Goal: Task Accomplishment & Management: Manage account settings

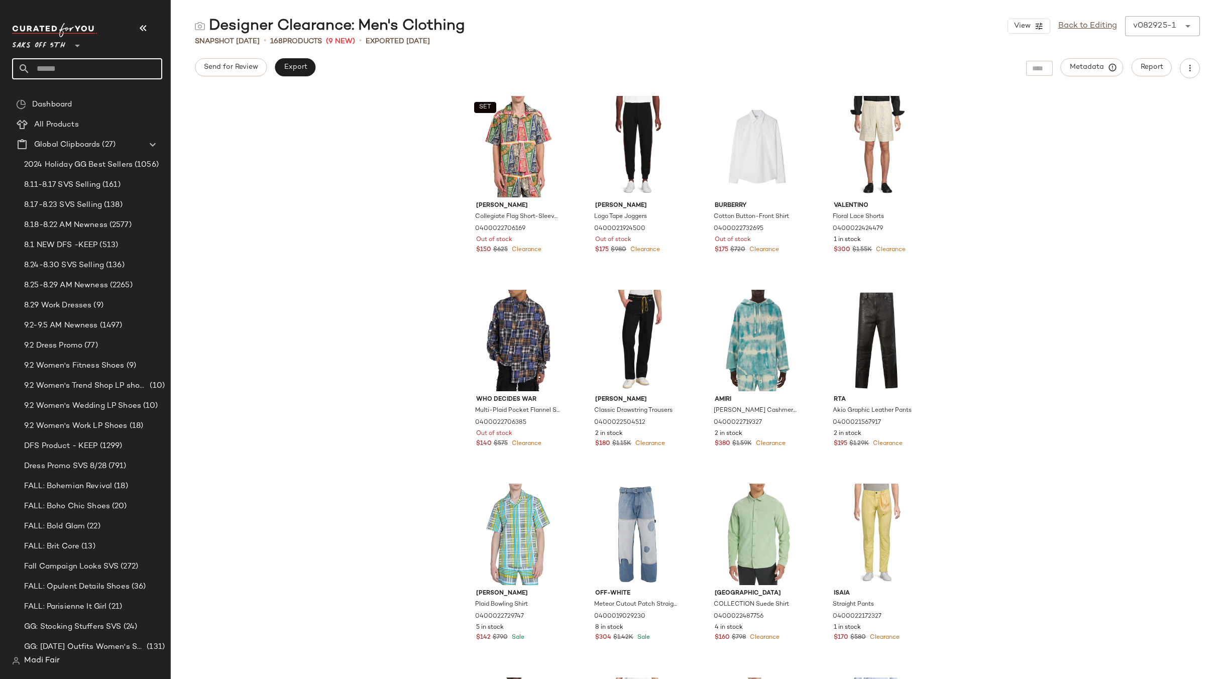
click at [54, 72] on input "text" at bounding box center [96, 68] width 132 height 21
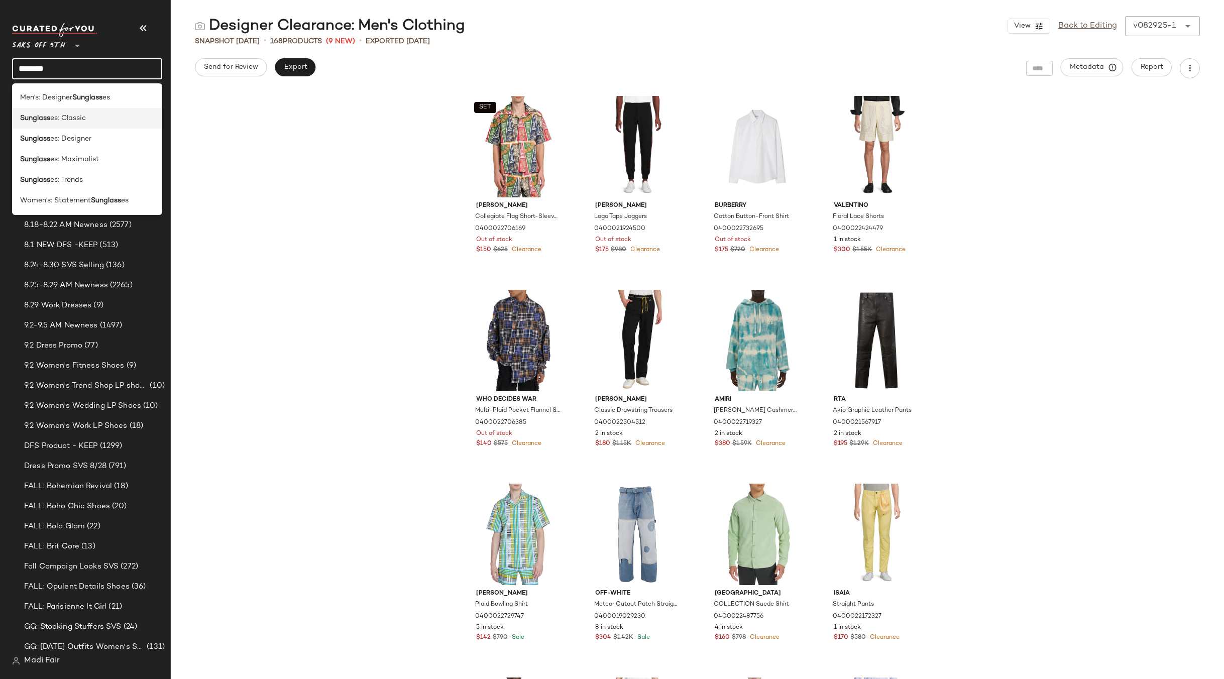
type input "********"
click at [58, 116] on span "es: Classic" at bounding box center [68, 118] width 36 height 11
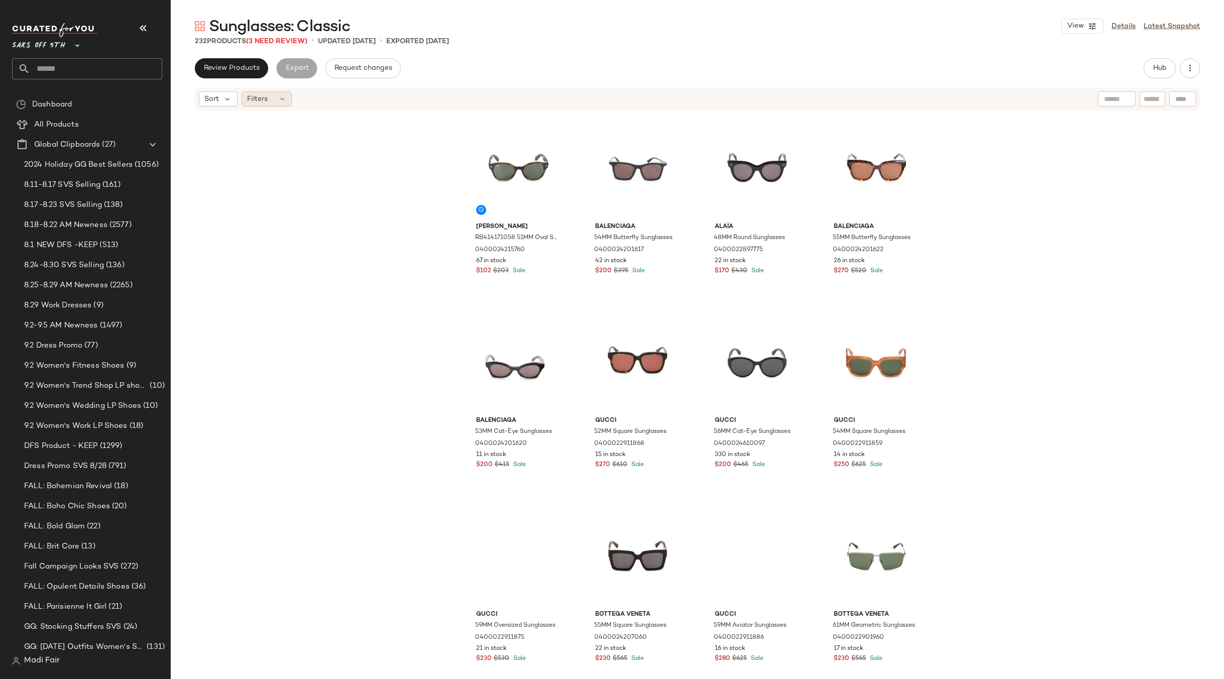
click at [276, 100] on div "Filters" at bounding box center [267, 98] width 50 height 15
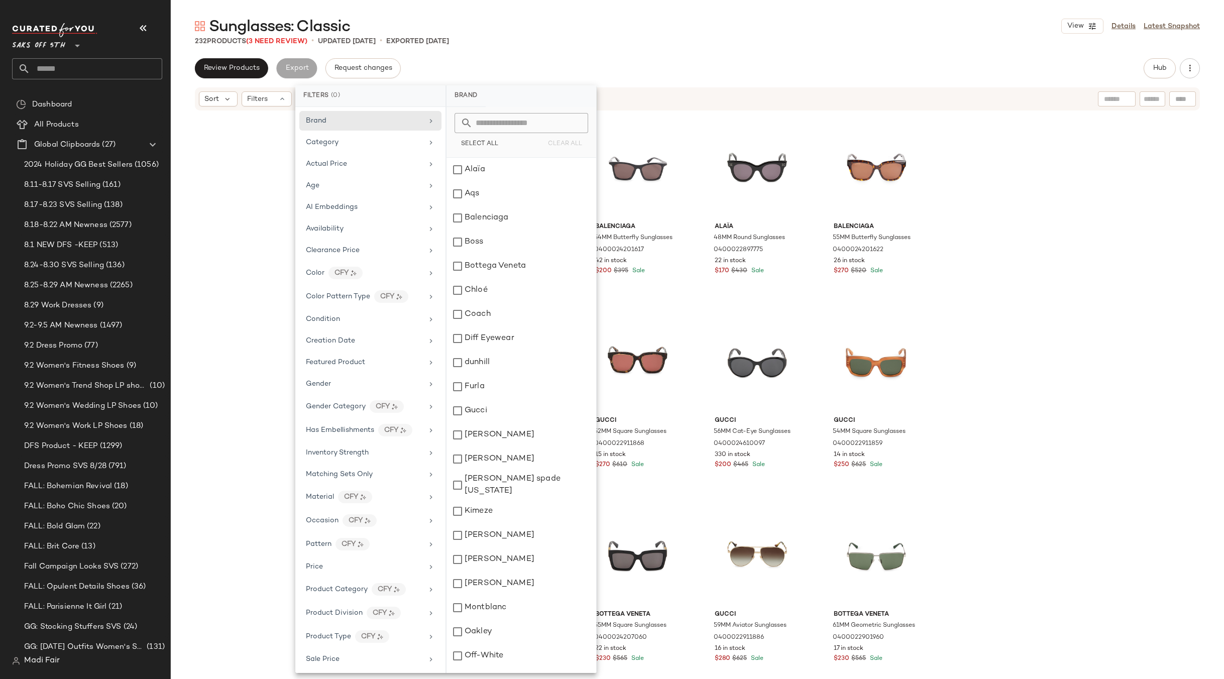
scroll to position [92, 0]
click at [353, 636] on span "Total Inventory" at bounding box center [331, 634] width 51 height 8
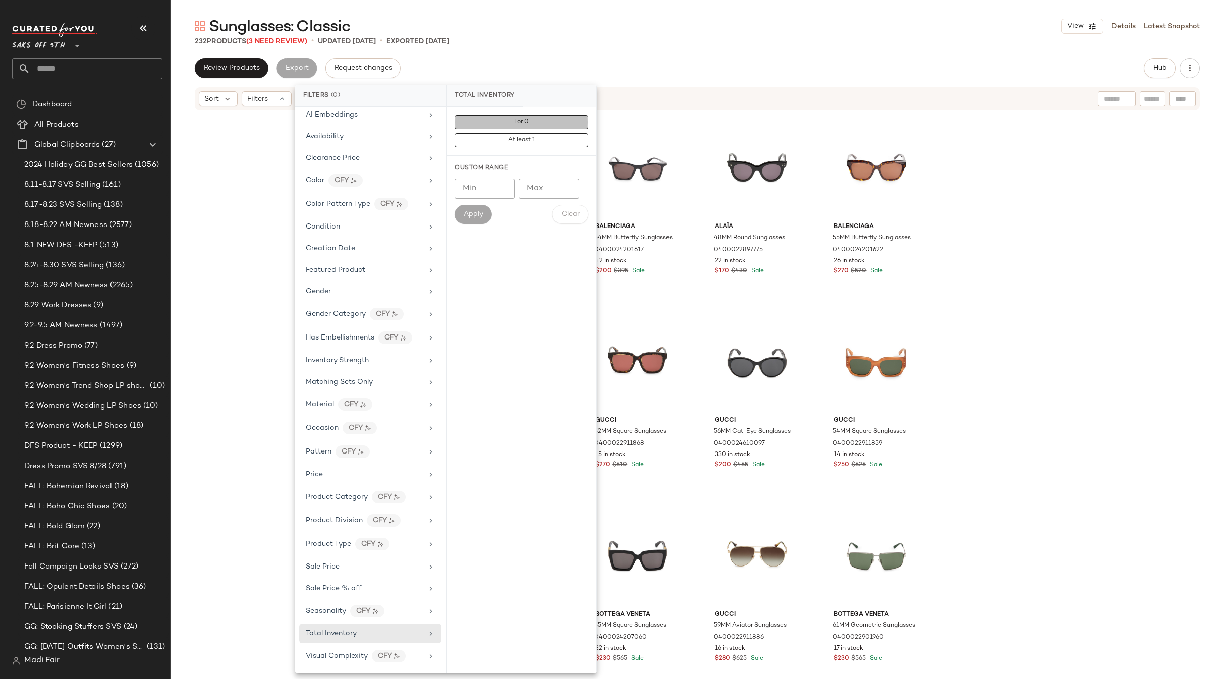
click at [531, 133] on button "For 0" at bounding box center [522, 140] width 134 height 14
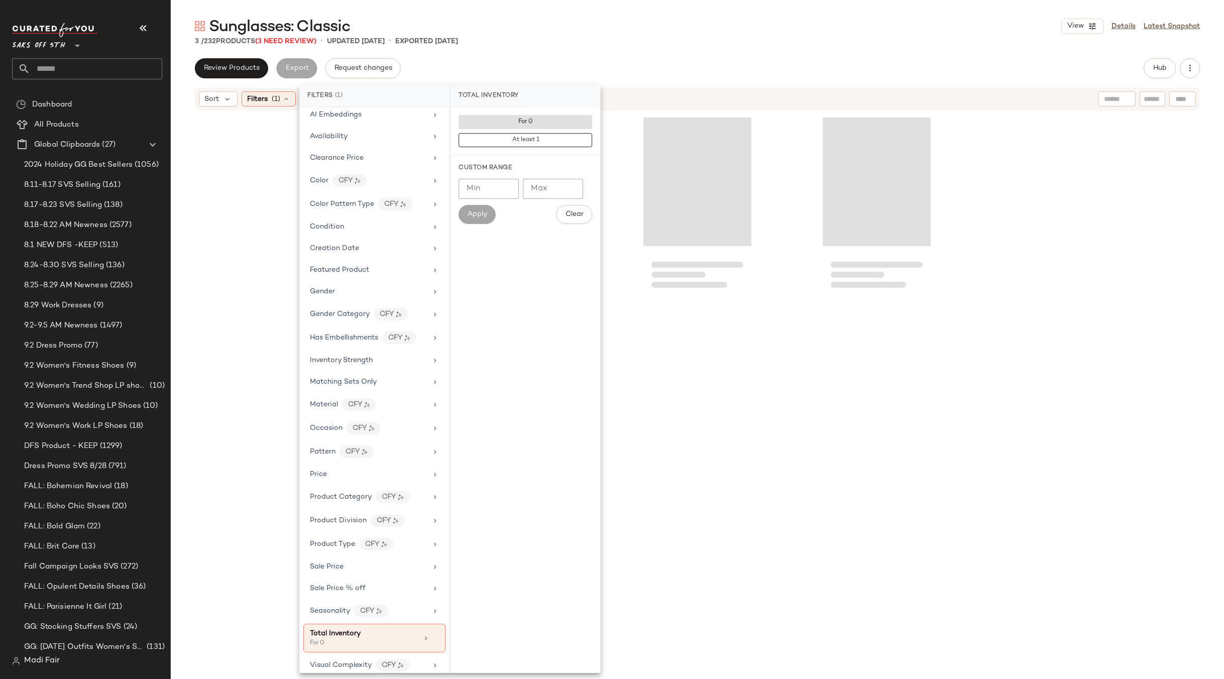
click at [549, 26] on div "Sunglasses: Classic View Details Latest Snapshot" at bounding box center [697, 26] width 1053 height 20
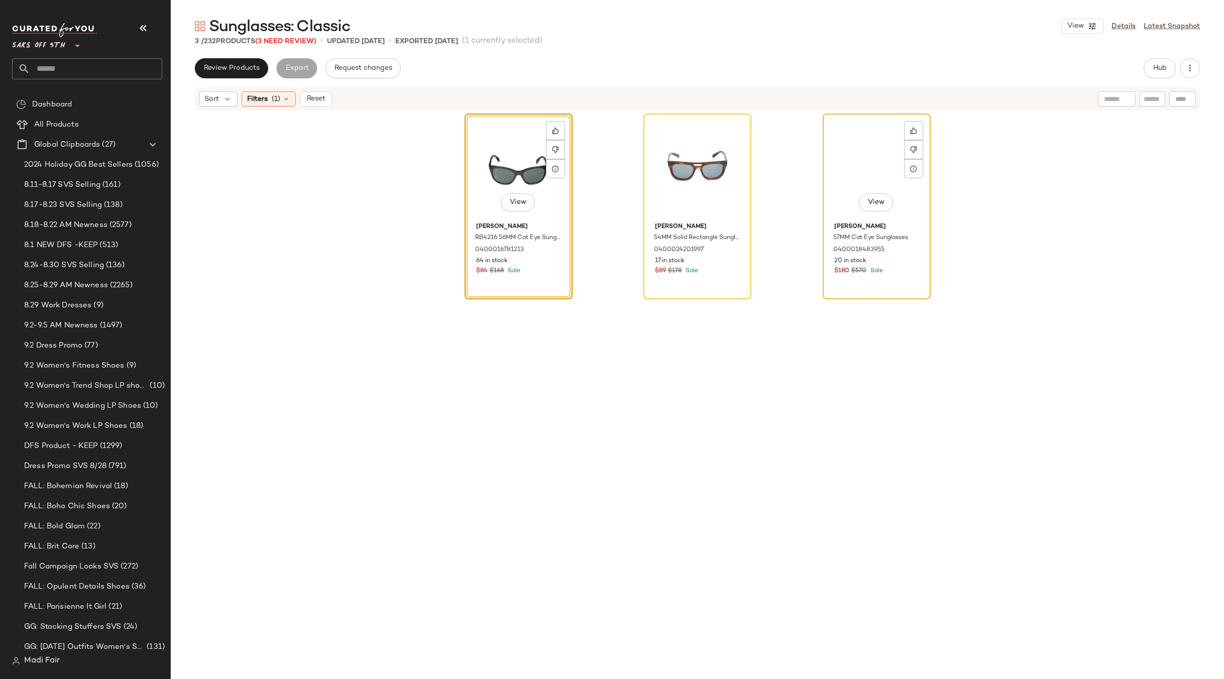
click at [862, 156] on div "View" at bounding box center [876, 167] width 101 height 101
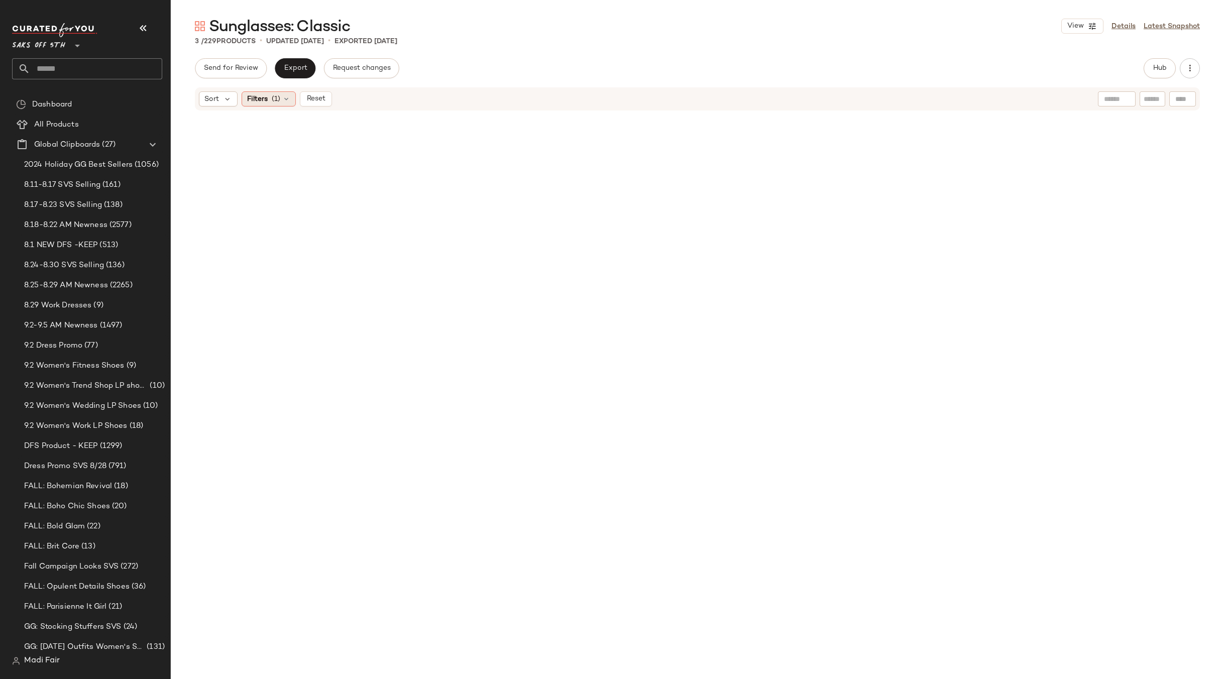
click at [253, 92] on div "Filters (1)" at bounding box center [269, 98] width 54 height 15
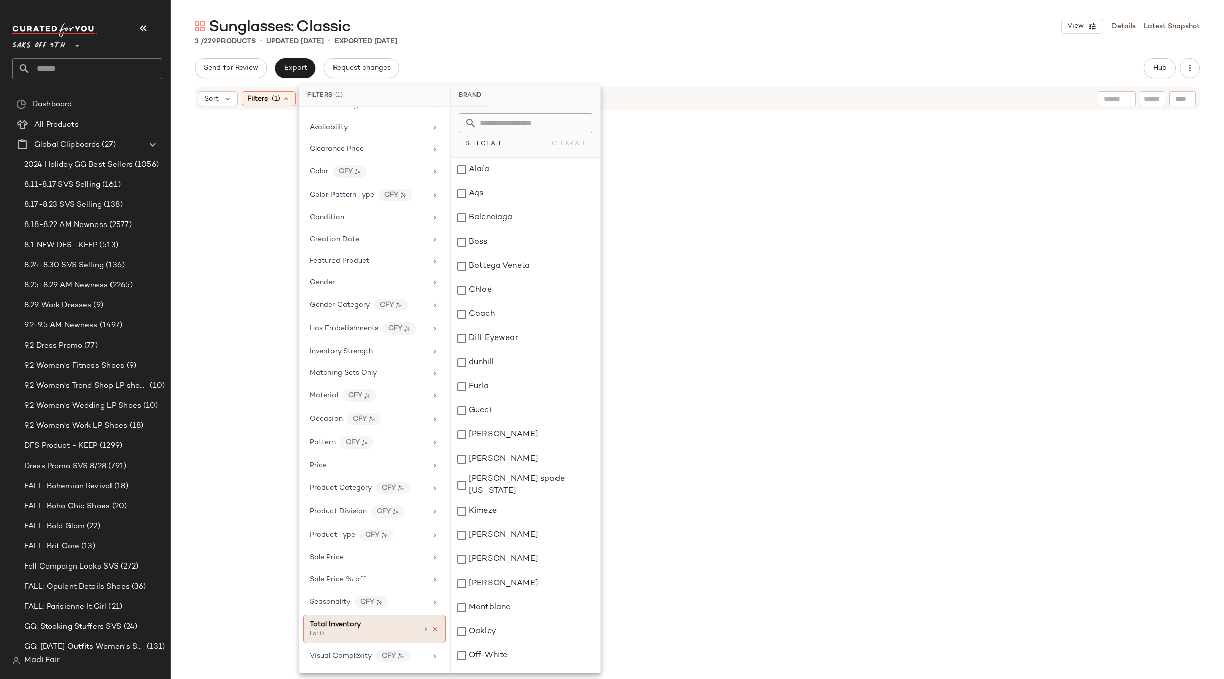
click at [432, 627] on icon at bounding box center [435, 629] width 7 height 7
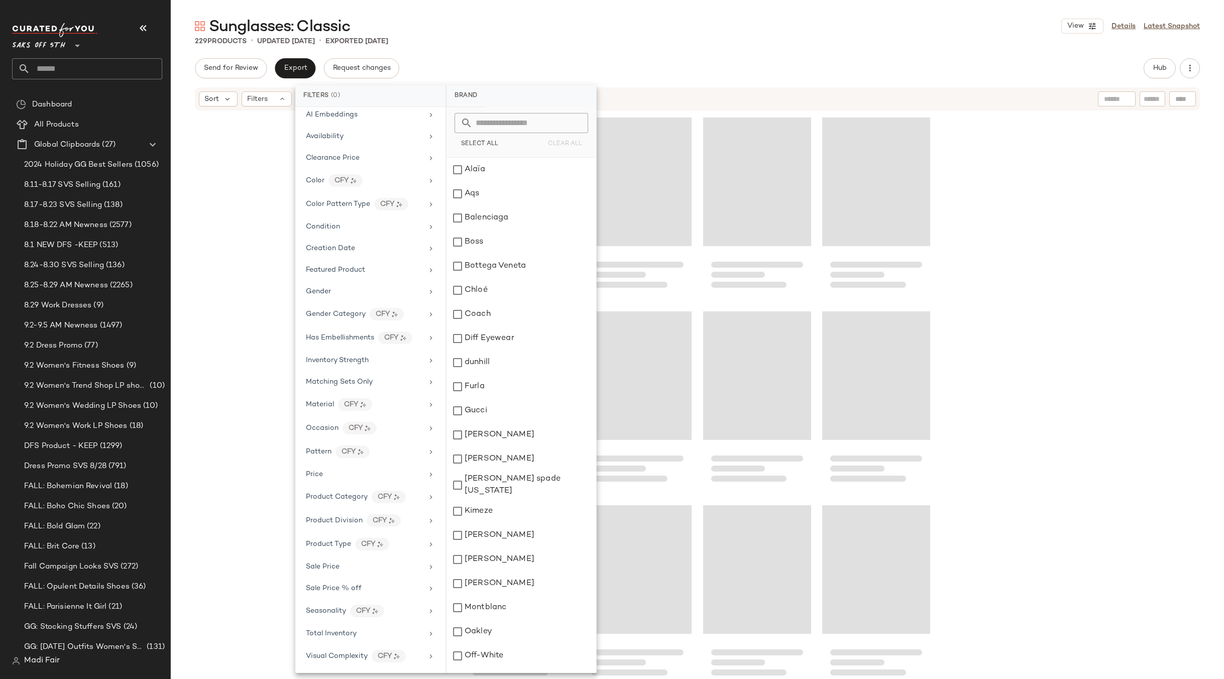
drag, startPoint x: 470, startPoint y: 52, endPoint x: 455, endPoint y: 57, distance: 16.2
click at [470, 52] on div "Sunglasses: Classic View Details Latest Snapshot 229 Products • updated Sep 3rd…" at bounding box center [697, 347] width 1053 height 663
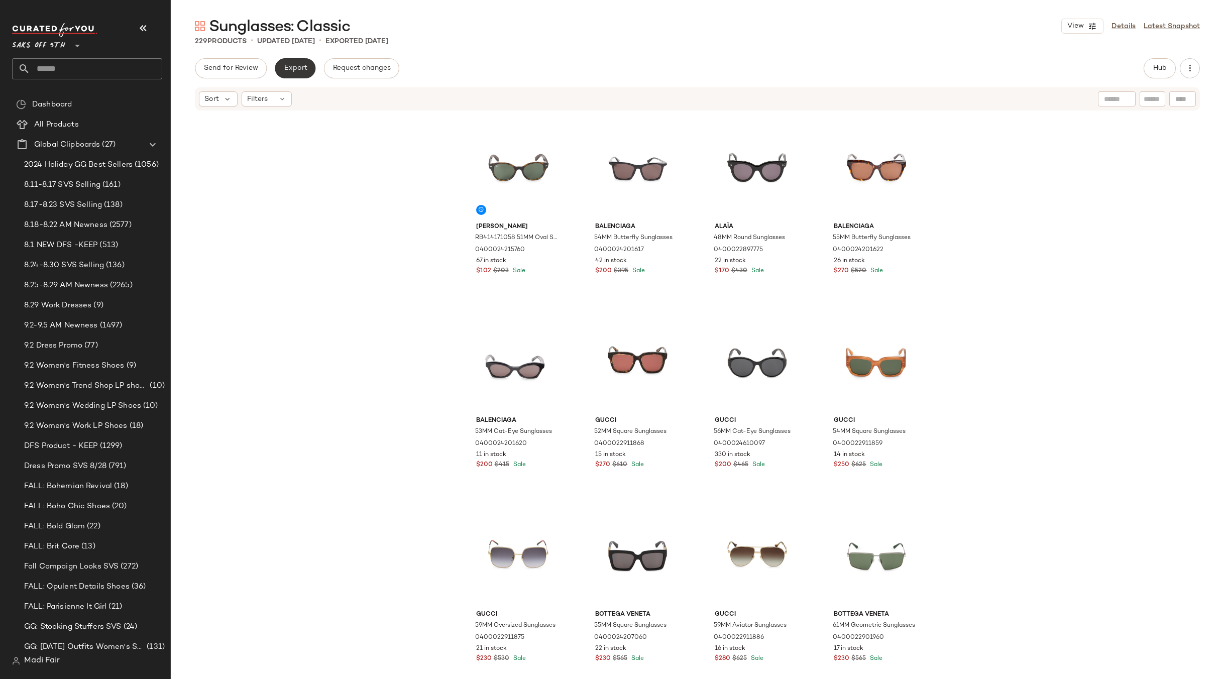
click at [303, 64] on span "Export" at bounding box center [295, 68] width 24 height 8
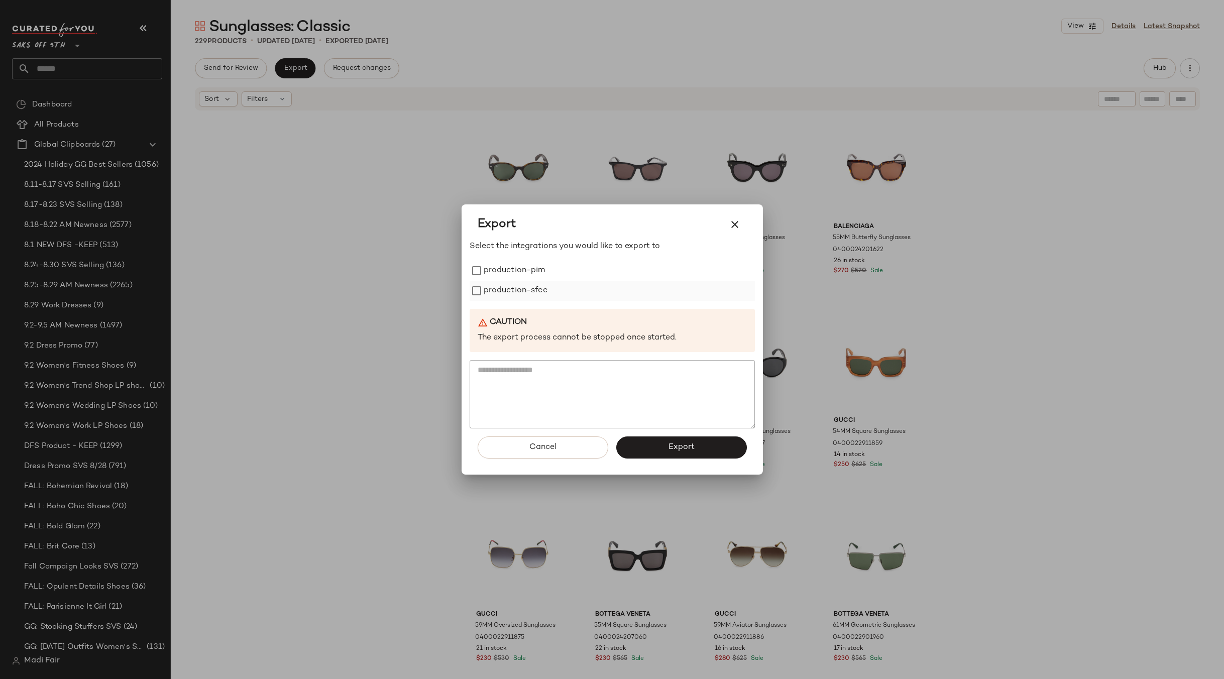
drag, startPoint x: 492, startPoint y: 266, endPoint x: 497, endPoint y: 297, distance: 31.6
click at [492, 266] on label "production-pim" at bounding box center [515, 271] width 62 height 20
click at [497, 297] on label "production-sfcc" at bounding box center [516, 291] width 64 height 20
click at [664, 451] on button "Export" at bounding box center [681, 448] width 131 height 22
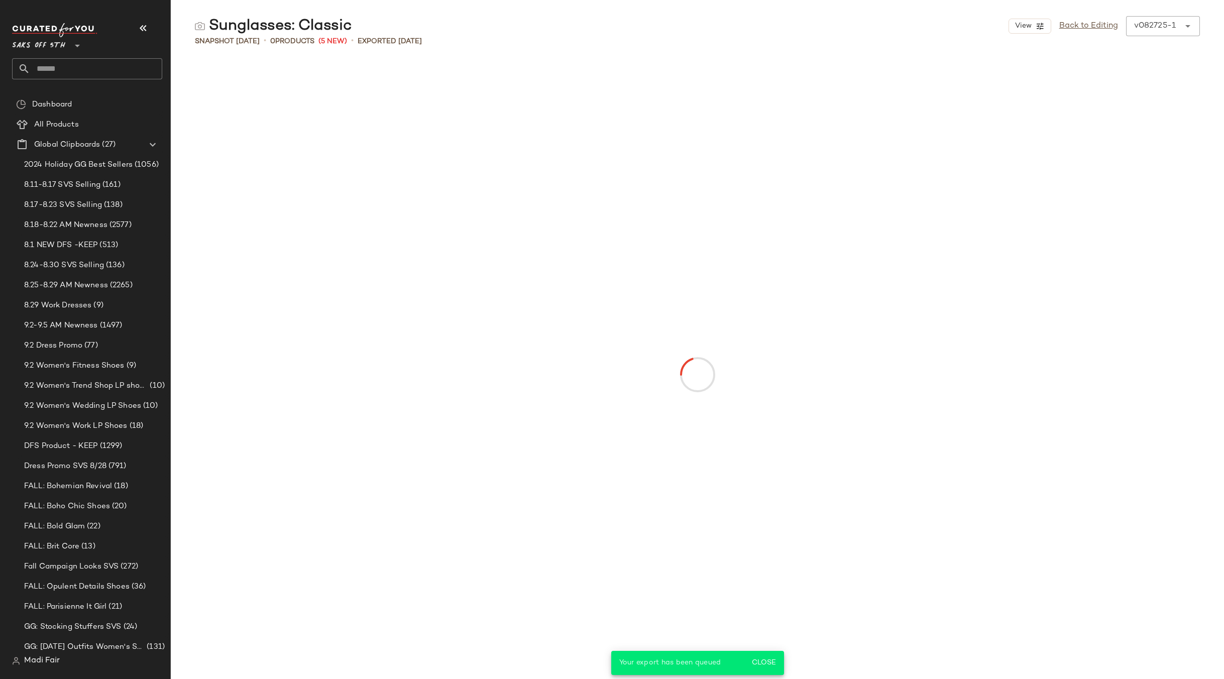
click at [70, 64] on input "text" at bounding box center [96, 68] width 132 height 21
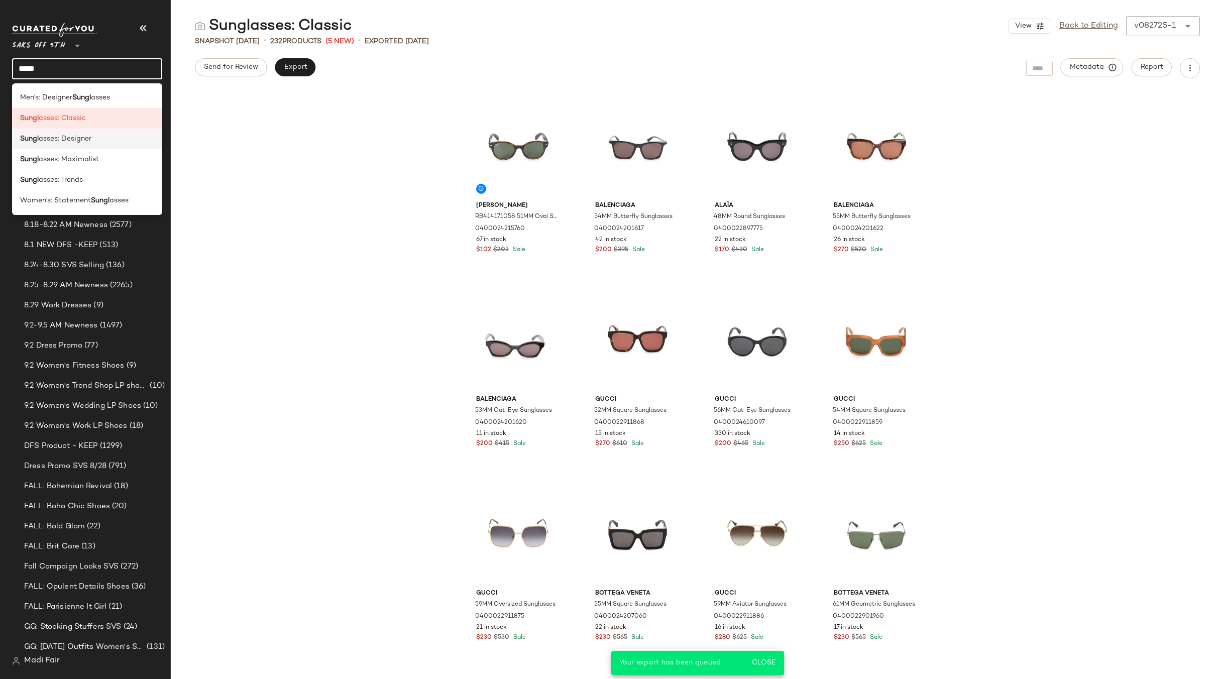
type input "*****"
click at [67, 170] on div "Sungl asses: Designer" at bounding box center [87, 180] width 150 height 21
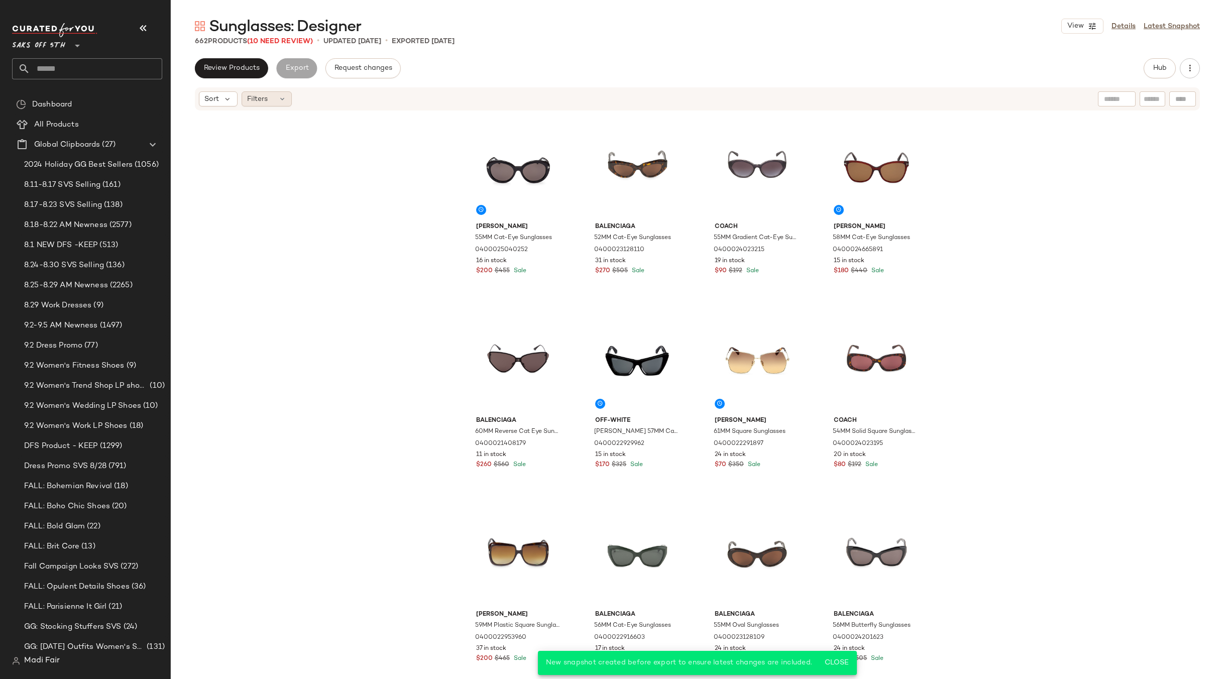
click at [263, 96] on span "Filters" at bounding box center [257, 99] width 21 height 11
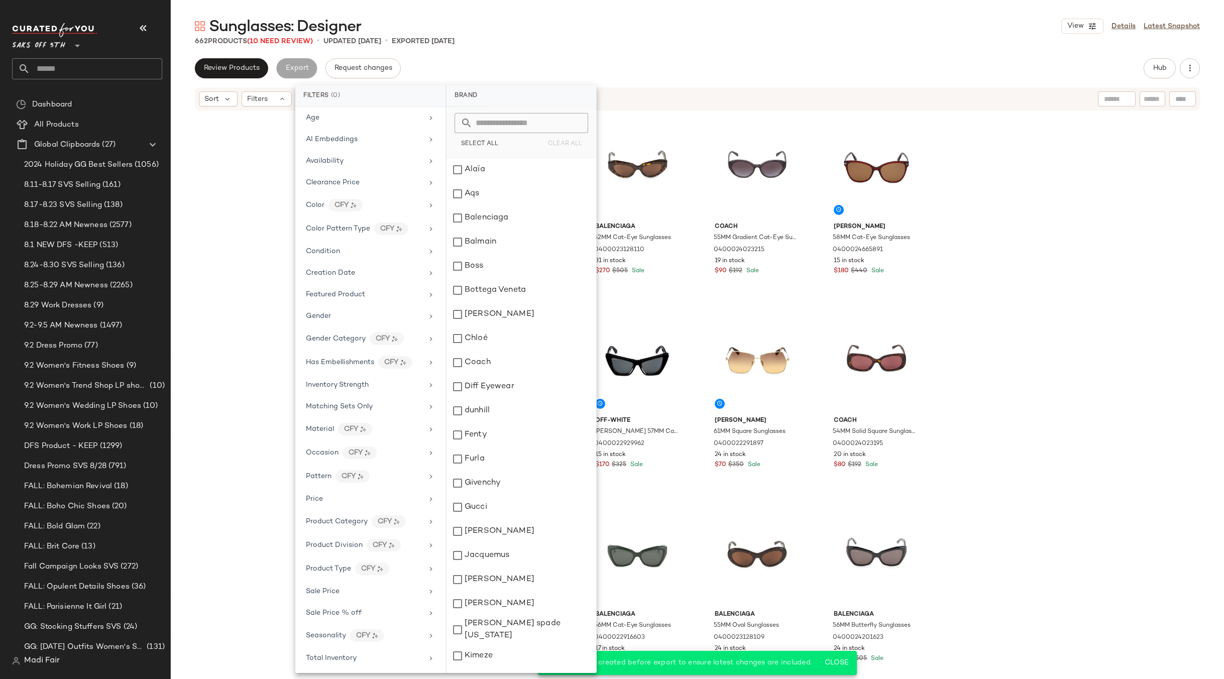
scroll to position [92, 0]
click at [358, 630] on div "Total Inventory" at bounding box center [364, 633] width 117 height 11
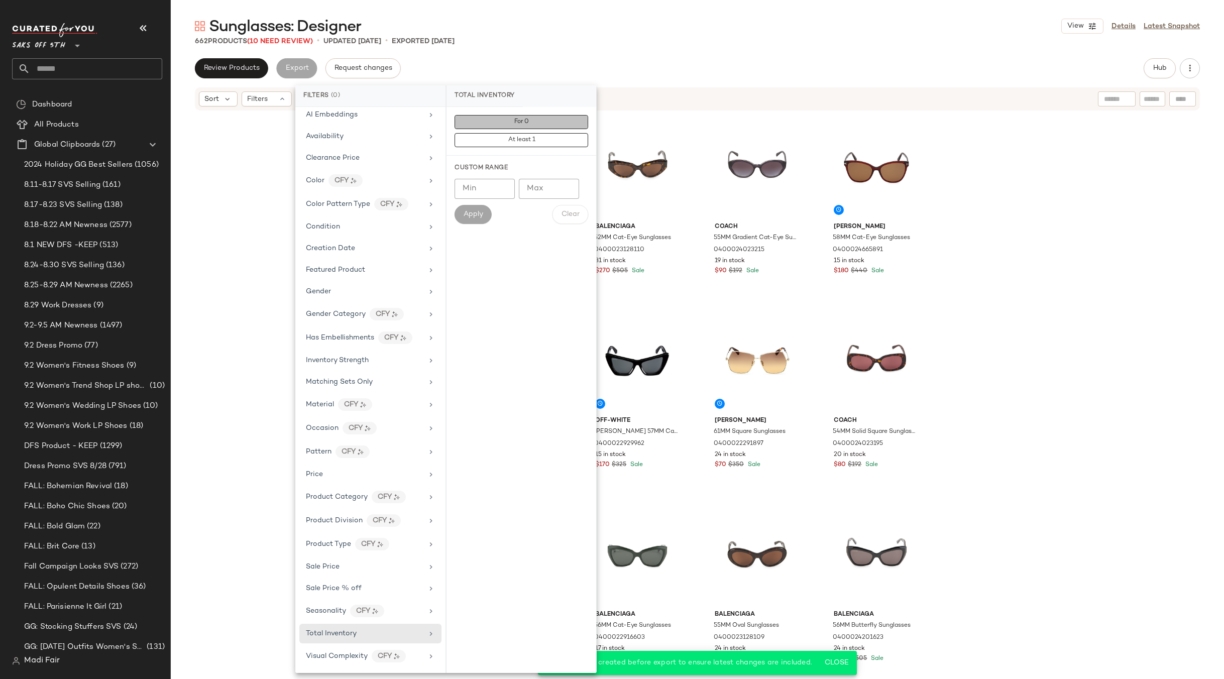
click at [527, 133] on button "For 0" at bounding box center [522, 140] width 134 height 14
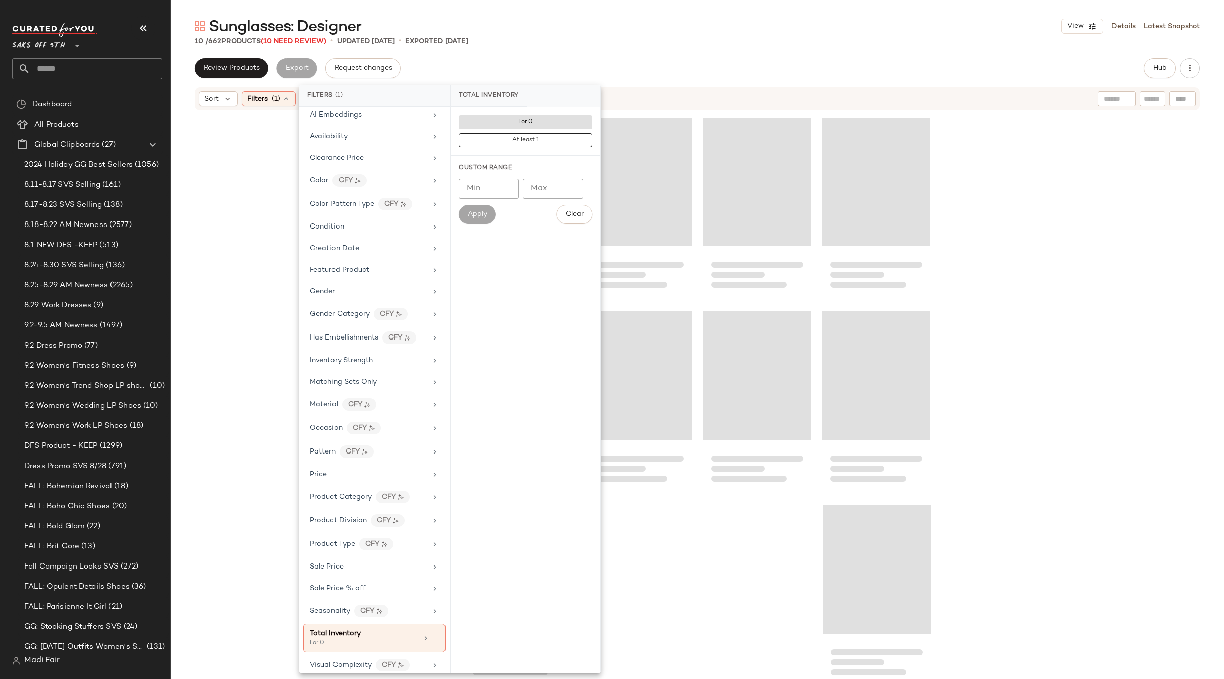
click at [532, 58] on div "Review Products Export Request changes Hub" at bounding box center [697, 68] width 1005 height 20
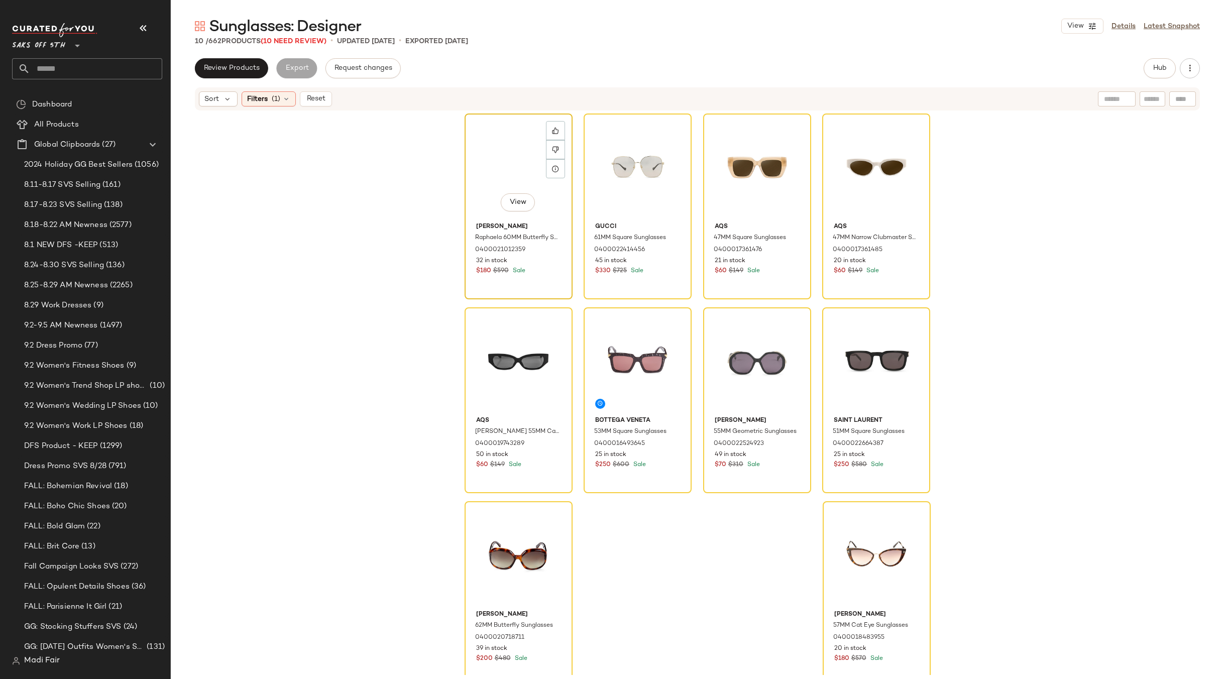
click at [483, 166] on div "View" at bounding box center [518, 167] width 101 height 101
click at [841, 531] on div "View" at bounding box center [876, 555] width 101 height 101
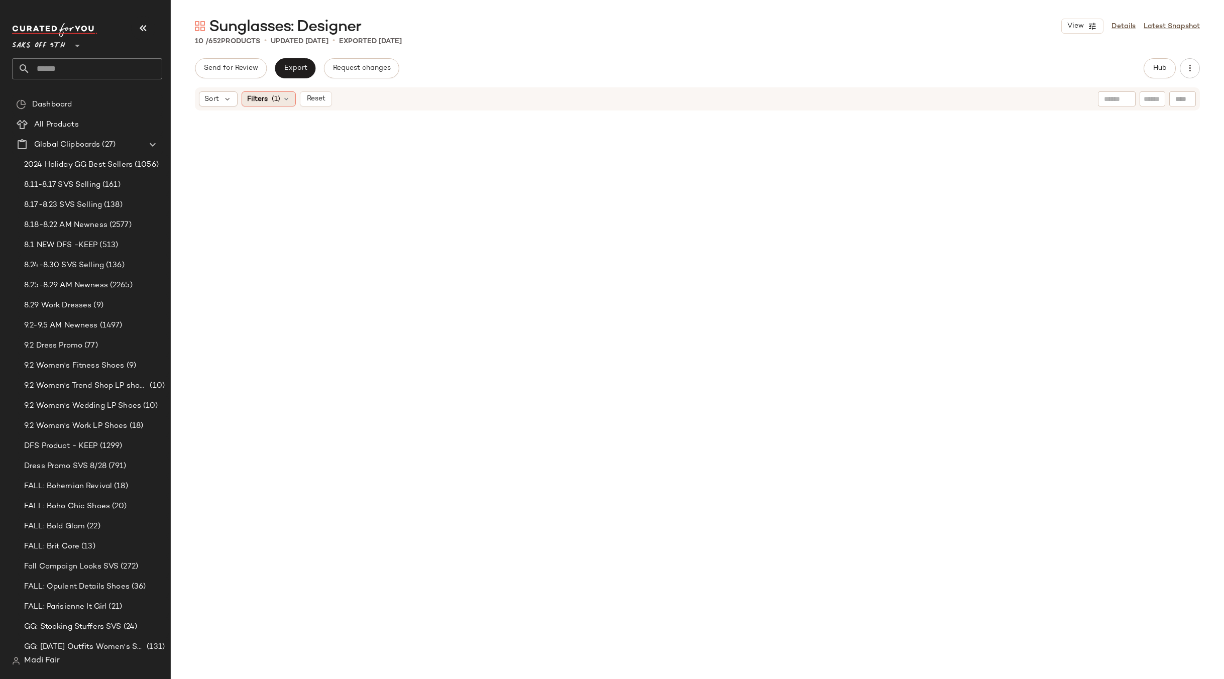
click at [264, 104] on span "Filters" at bounding box center [257, 99] width 21 height 11
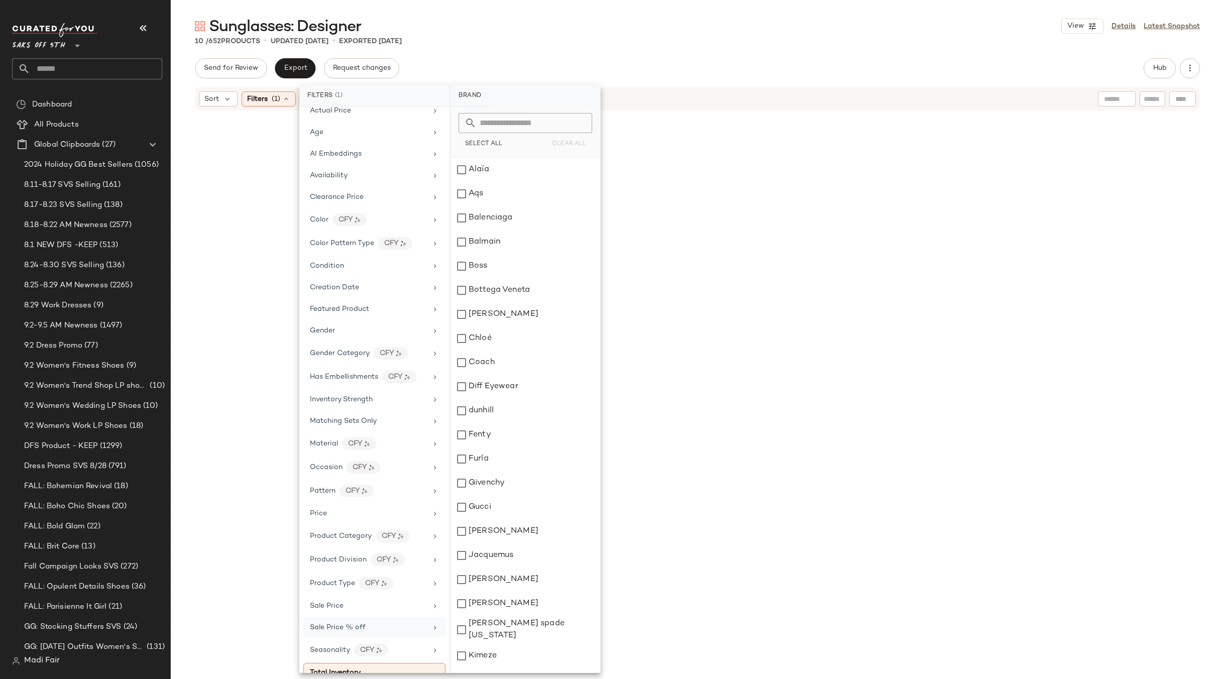
scroll to position [101, 0]
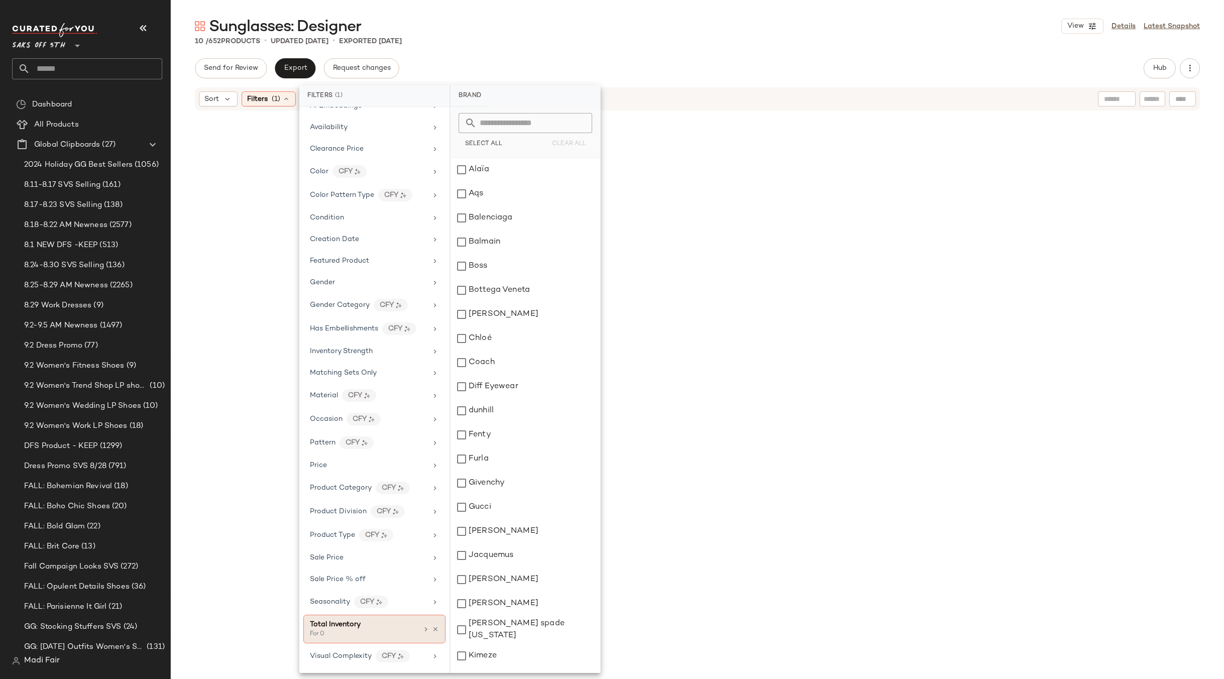
click at [433, 625] on div at bounding box center [430, 629] width 17 height 8
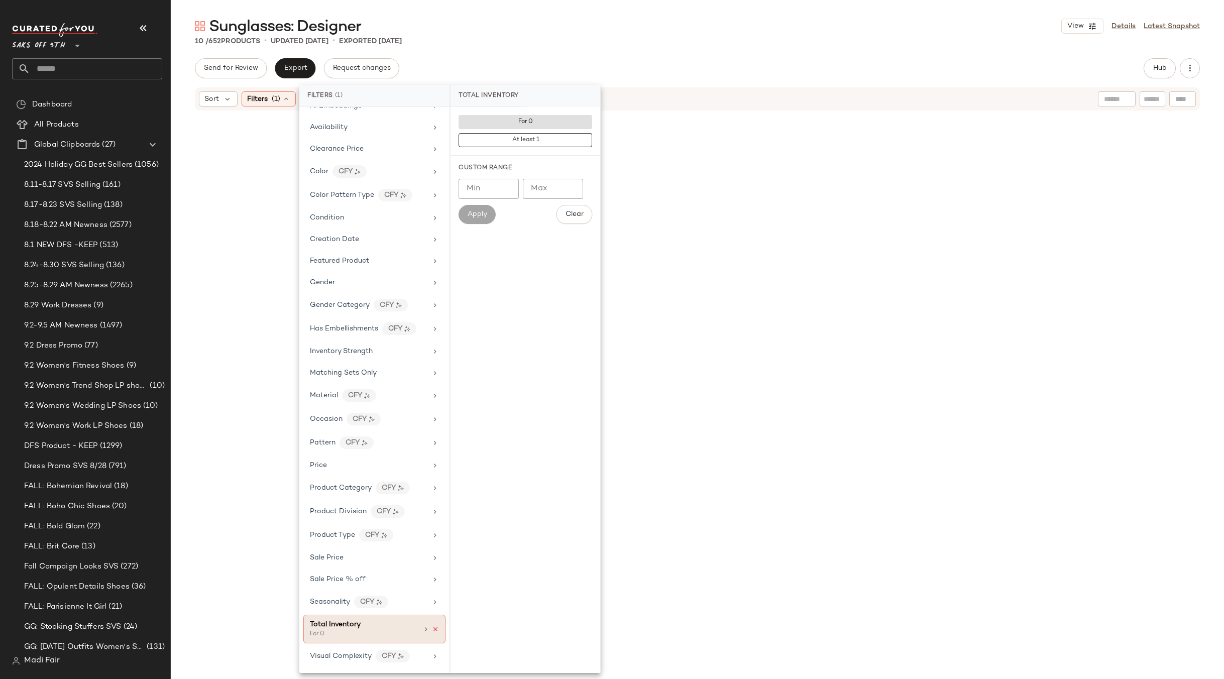
click at [432, 630] on icon at bounding box center [435, 629] width 7 height 7
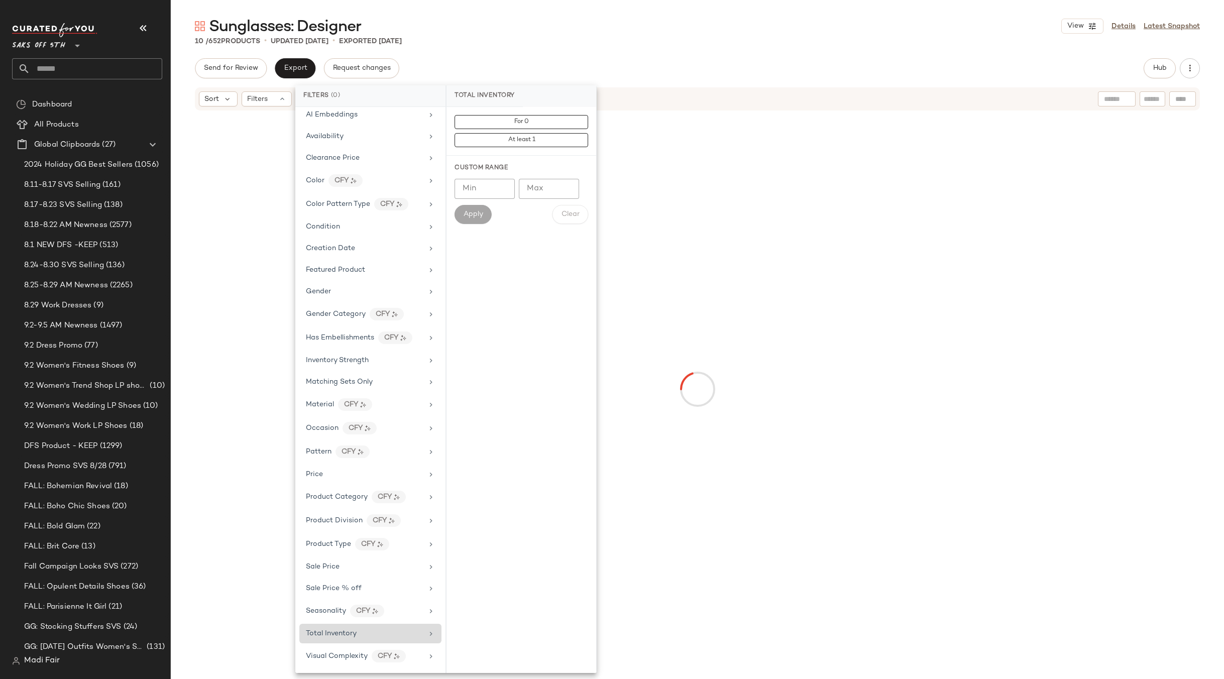
scroll to position [92, 0]
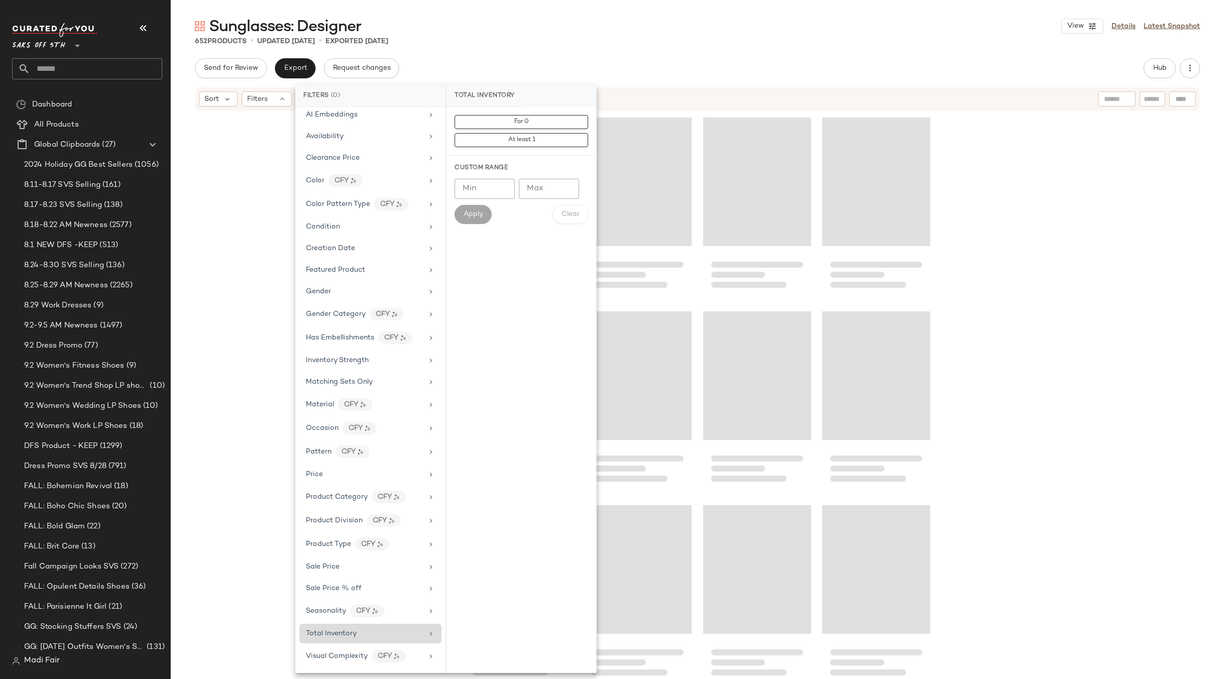
click at [519, 44] on div "652 Products • updated Sep 3rd • Exported Sep 2nd" at bounding box center [697, 41] width 1053 height 10
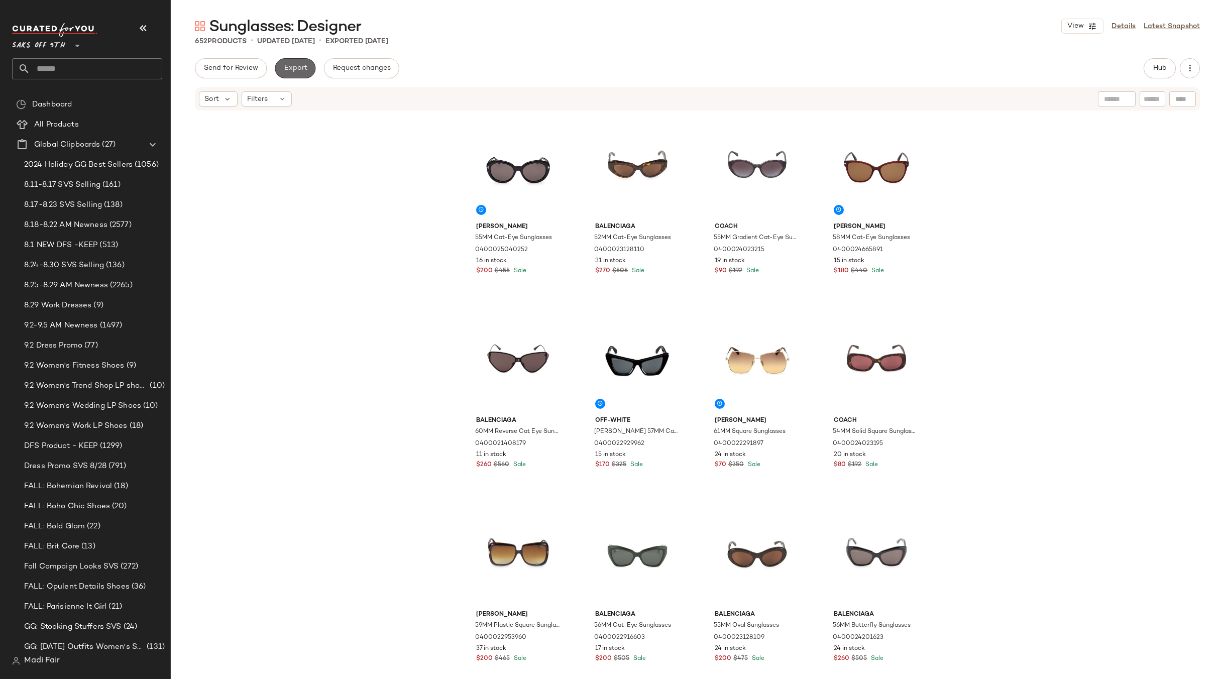
click at [293, 64] on span "Export" at bounding box center [295, 68] width 24 height 8
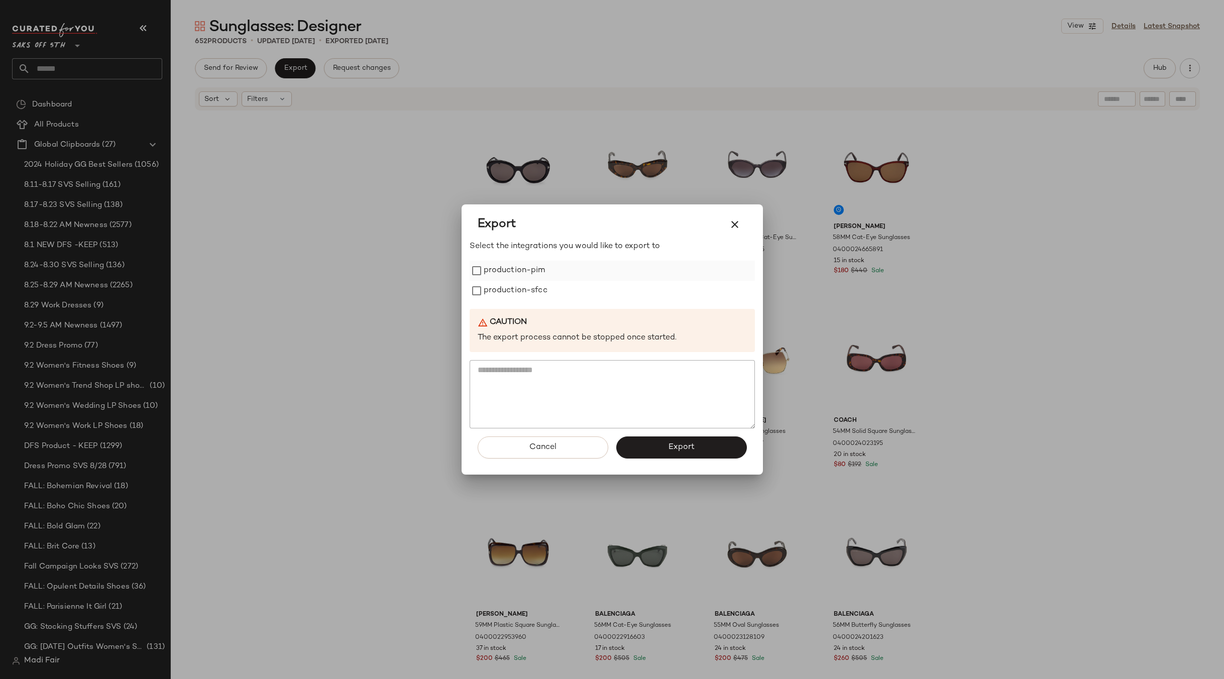
click at [522, 274] on label "production-pim" at bounding box center [515, 271] width 62 height 20
click at [520, 291] on label "production-sfcc" at bounding box center [516, 291] width 64 height 20
click at [657, 455] on button "Export" at bounding box center [681, 448] width 131 height 22
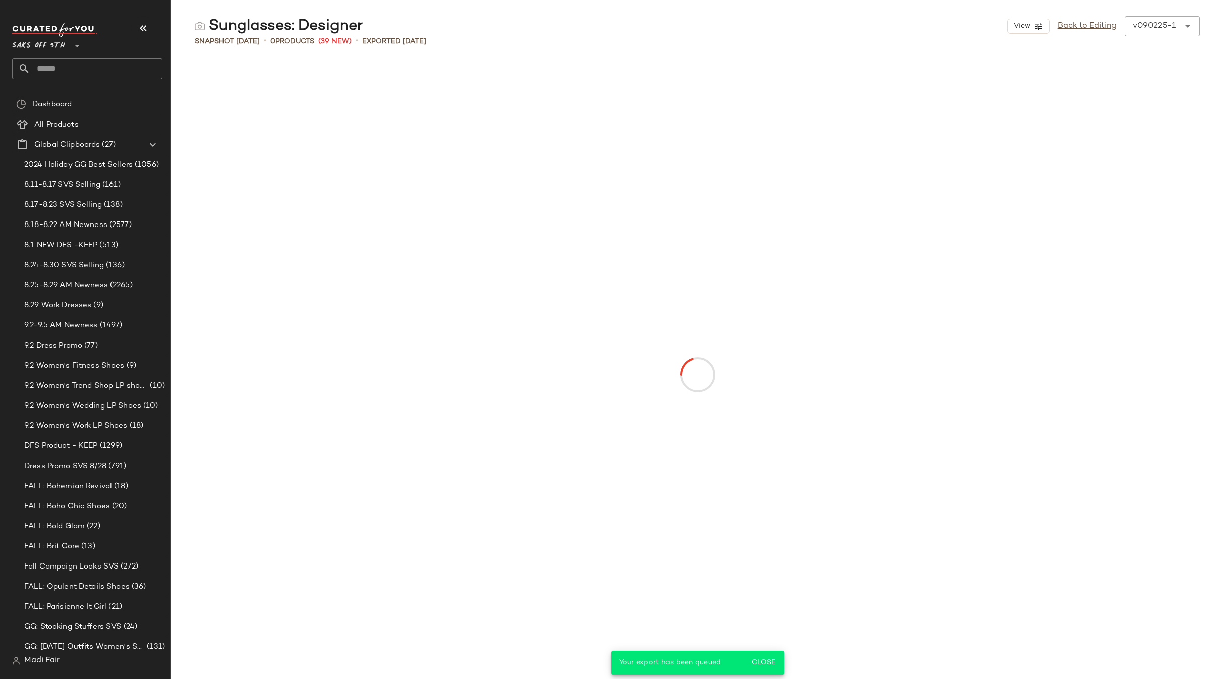
click at [98, 63] on input "text" at bounding box center [96, 68] width 132 height 21
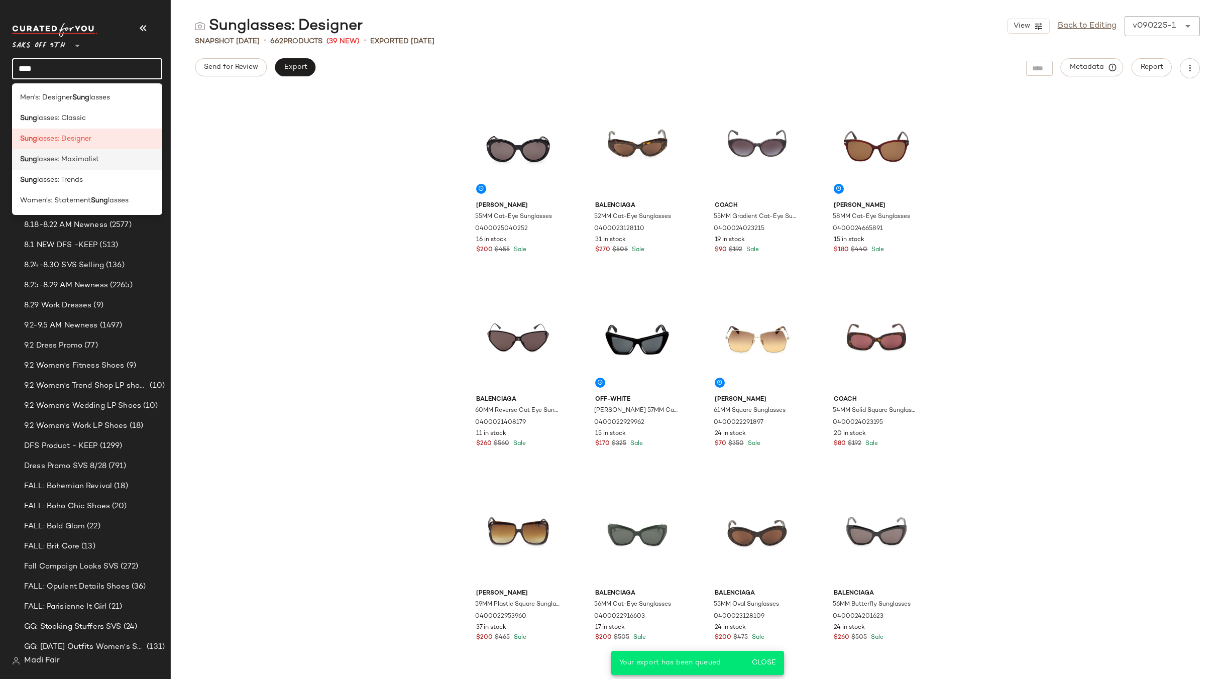
type input "****"
click at [88, 162] on span "lasses: Maximalist" at bounding box center [68, 159] width 62 height 11
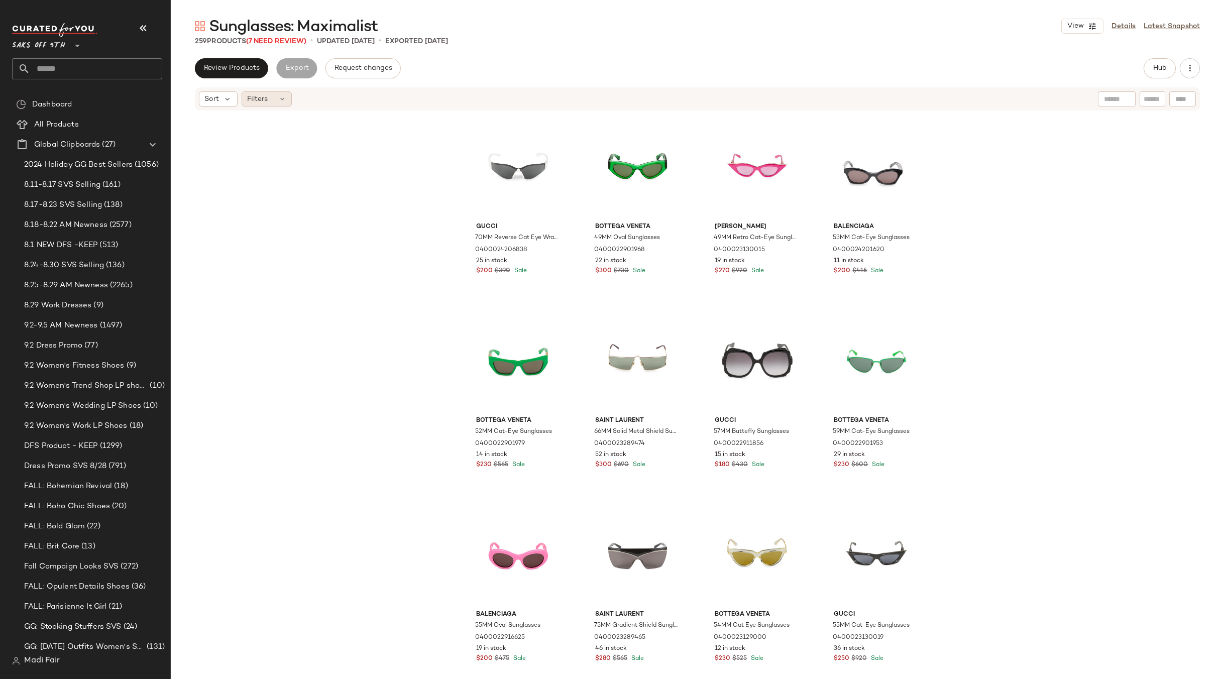
click at [278, 97] on icon at bounding box center [282, 99] width 8 height 8
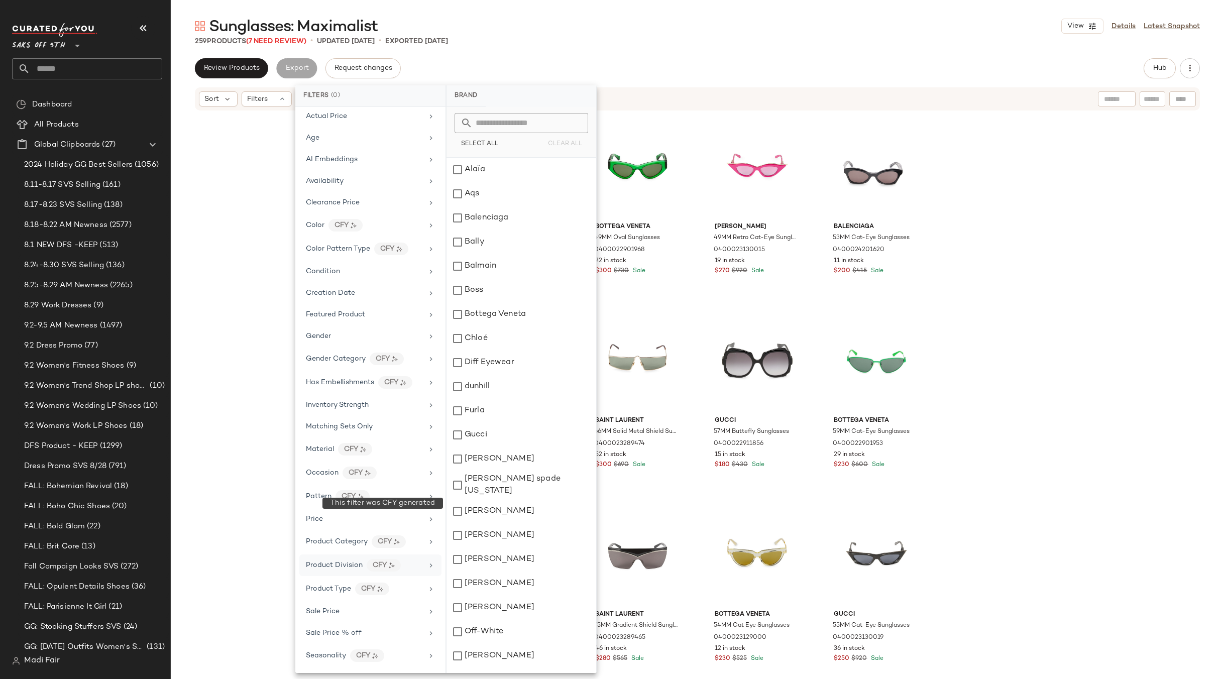
scroll to position [92, 0]
click at [347, 638] on span "Total Inventory" at bounding box center [331, 634] width 51 height 8
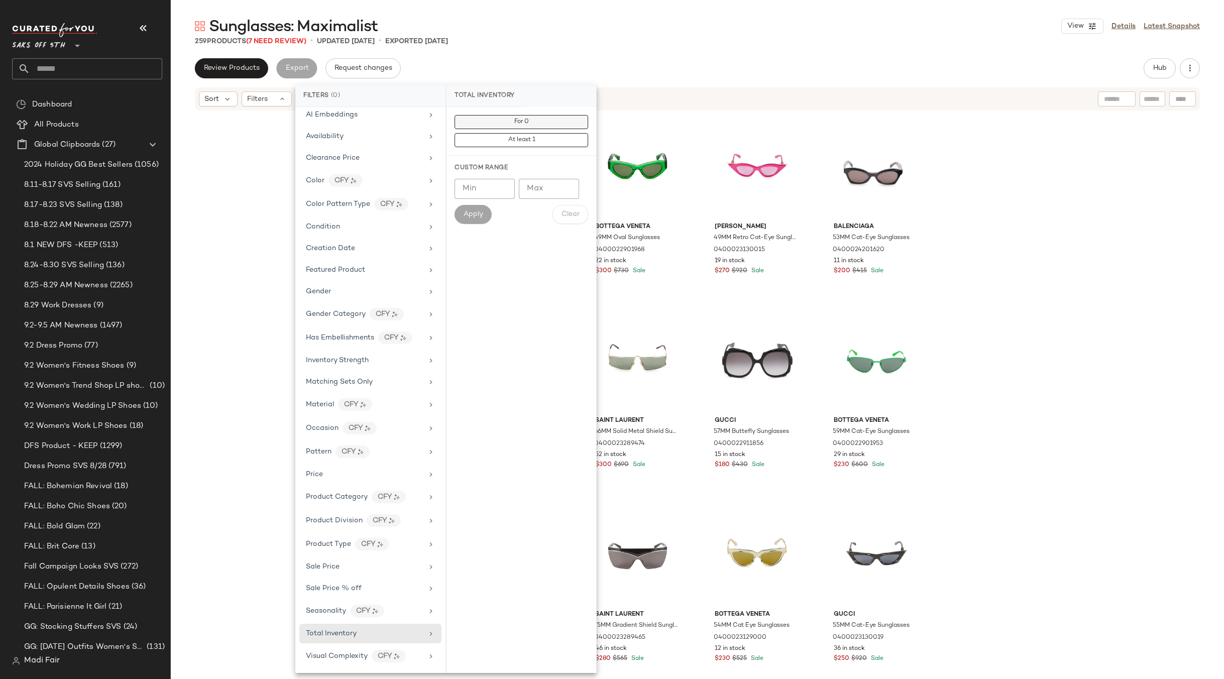
click at [545, 133] on button "For 0" at bounding box center [522, 140] width 134 height 14
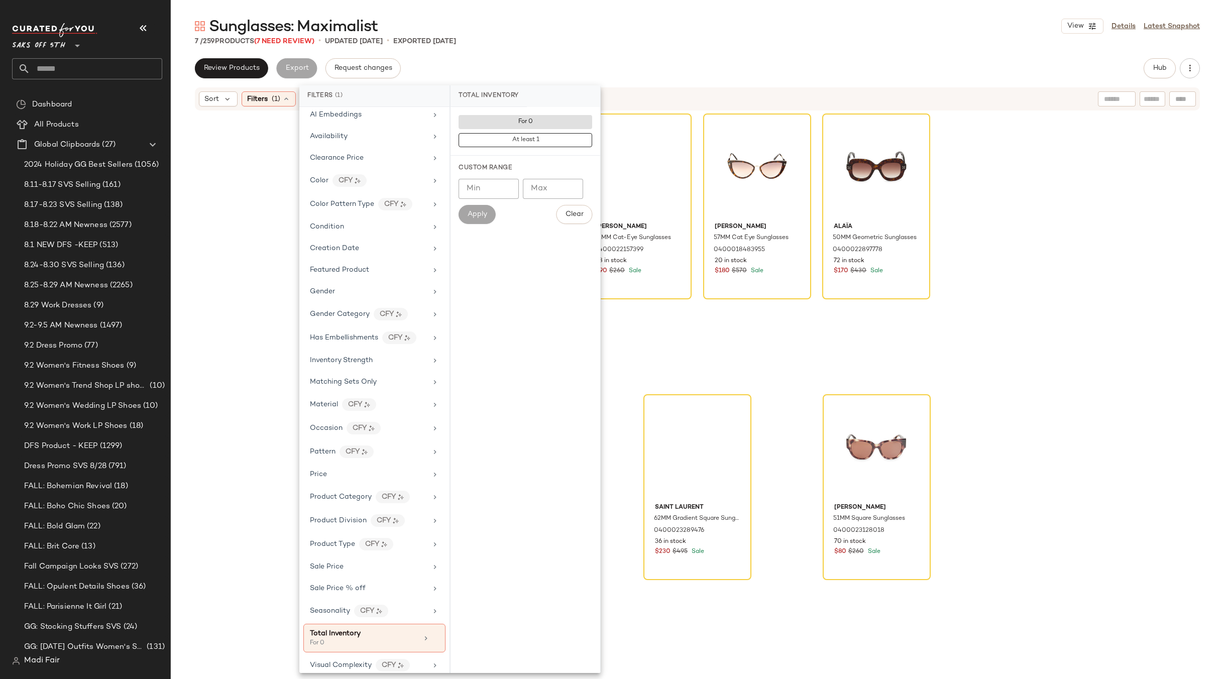
click at [578, 17] on div "Sunglasses: Maximalist View Details Latest Snapshot" at bounding box center [697, 26] width 1053 height 20
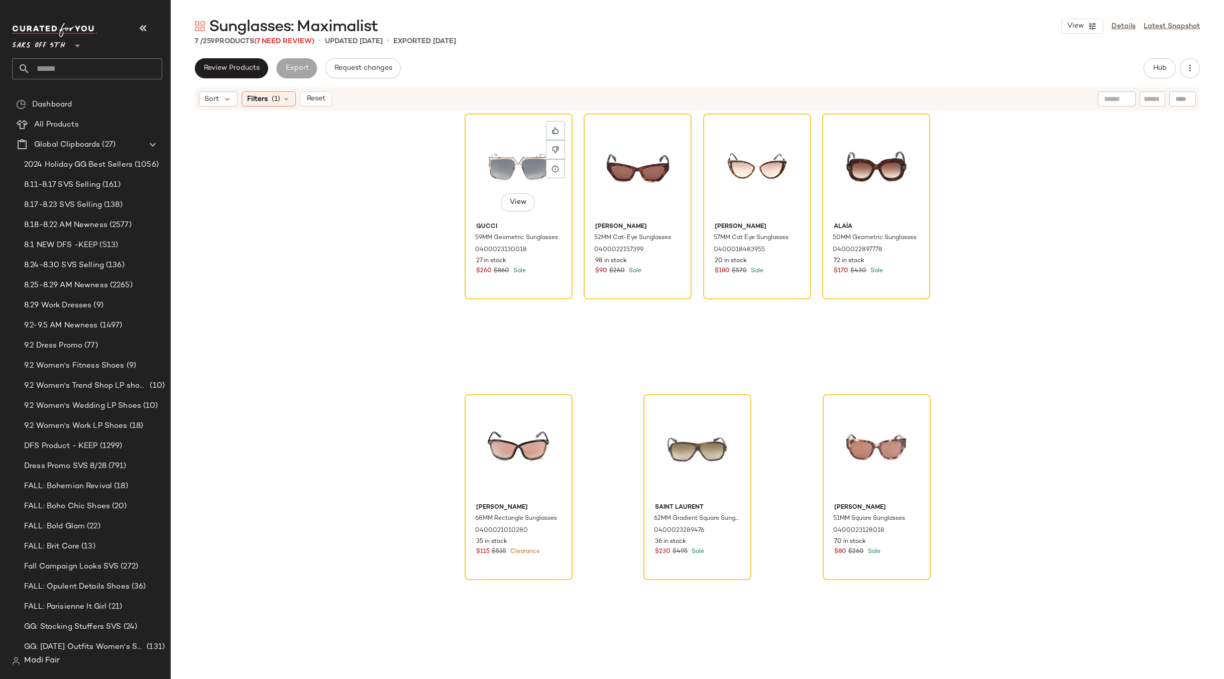
drag, startPoint x: 513, startPoint y: 173, endPoint x: 747, endPoint y: 345, distance: 290.4
click at [513, 173] on div "View" at bounding box center [518, 167] width 101 height 101
click at [847, 430] on div "View" at bounding box center [876, 448] width 101 height 101
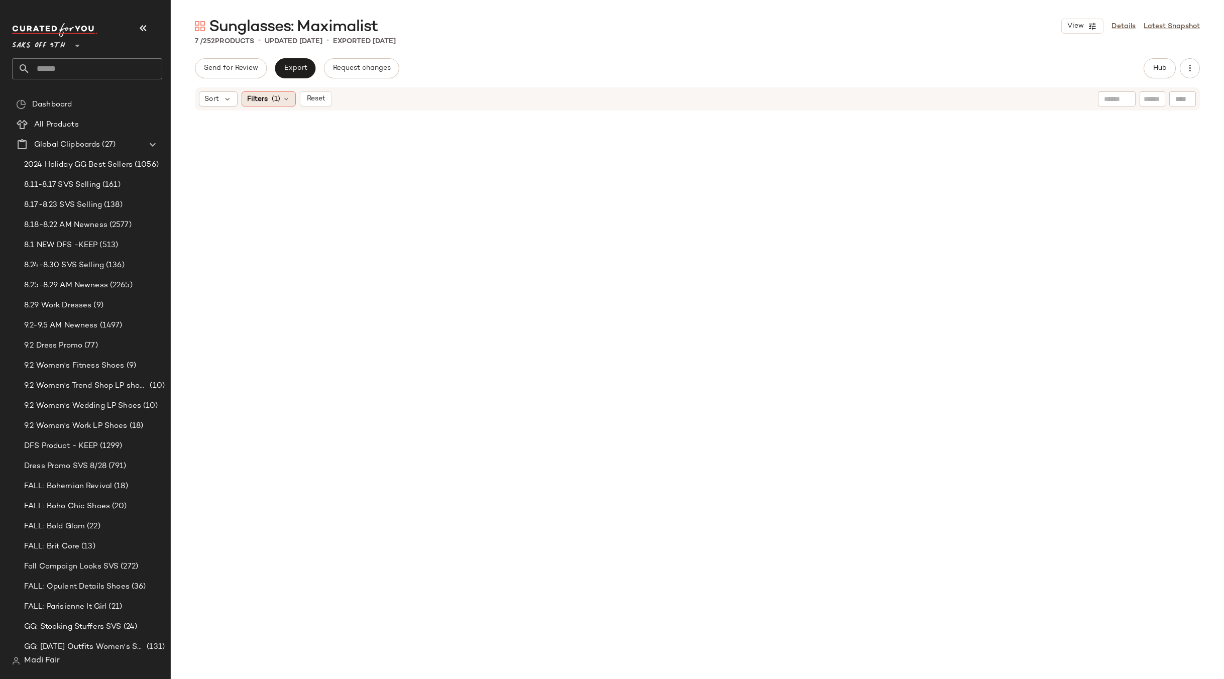
click at [279, 103] on span "(1)" at bounding box center [276, 99] width 9 height 11
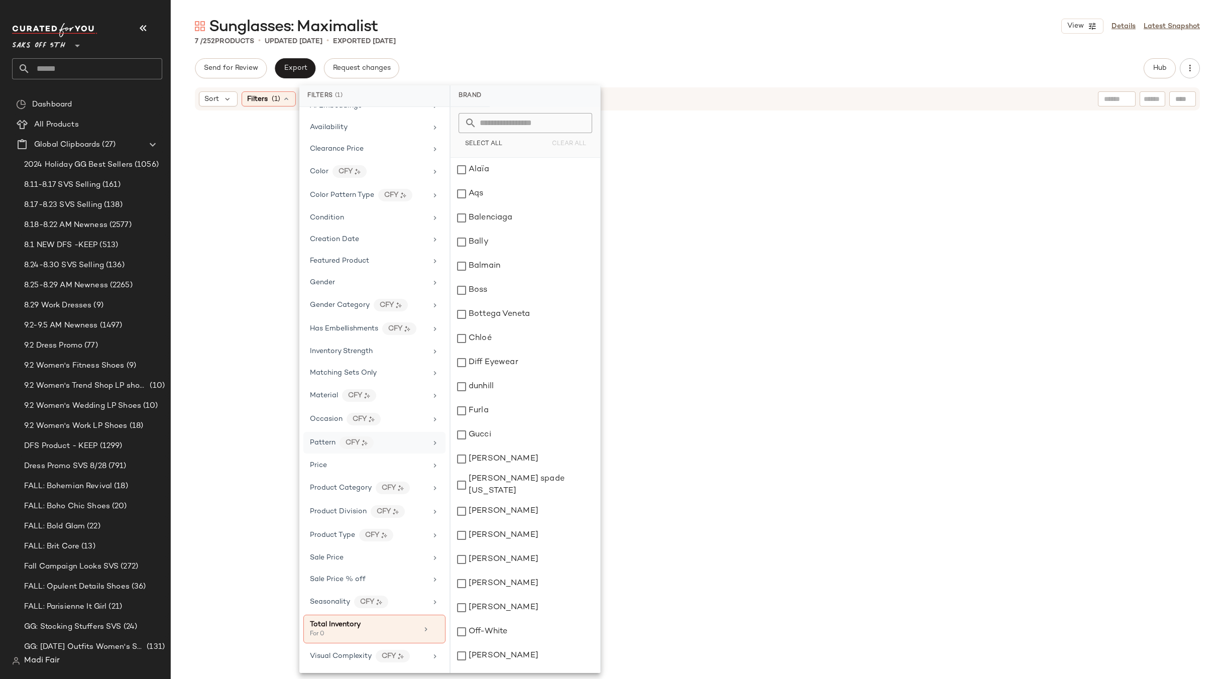
drag, startPoint x: 432, startPoint y: 630, endPoint x: 437, endPoint y: 450, distance: 179.9
click at [432, 629] on icon at bounding box center [435, 629] width 7 height 7
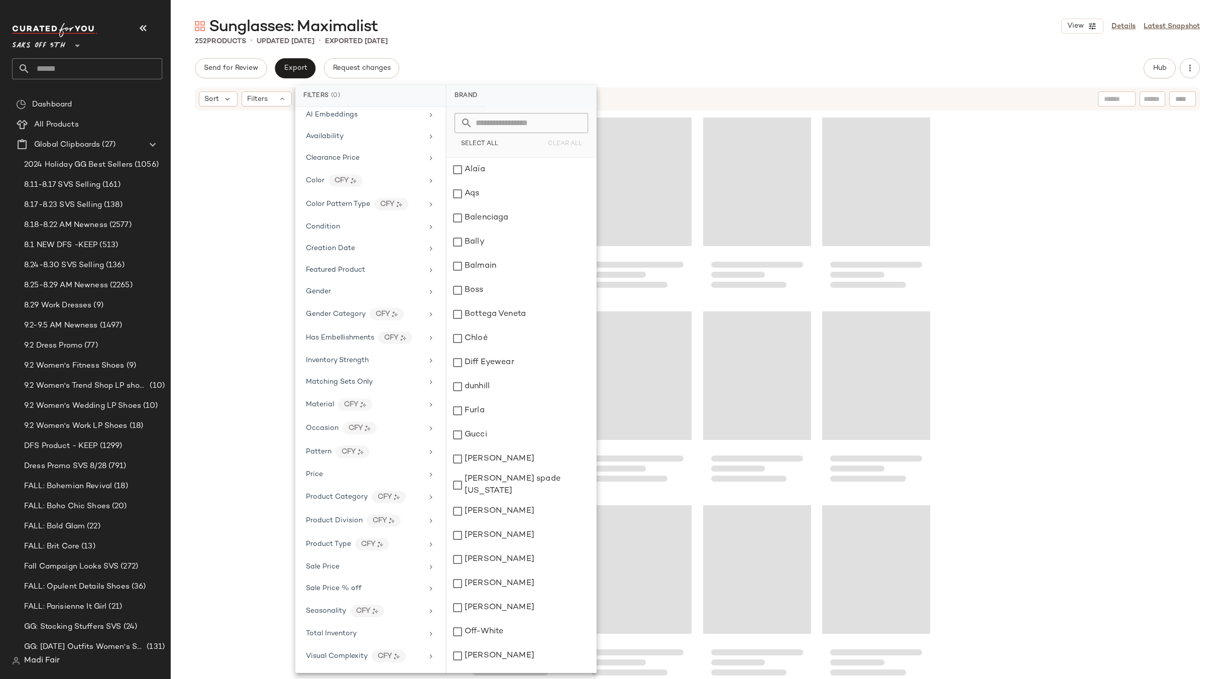
click at [486, 57] on div "Sunglasses: Maximalist View Details Latest Snapshot 252 Products • updated Sep …" at bounding box center [697, 347] width 1053 height 663
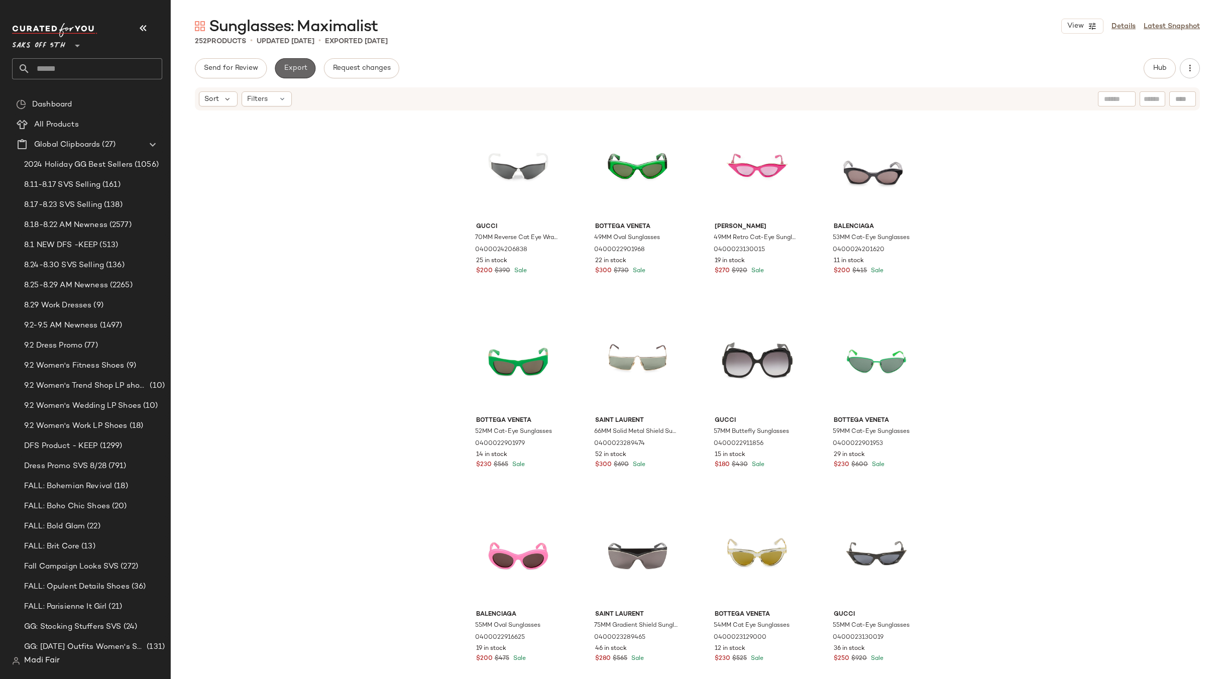
click at [295, 67] on span "Export" at bounding box center [295, 68] width 24 height 8
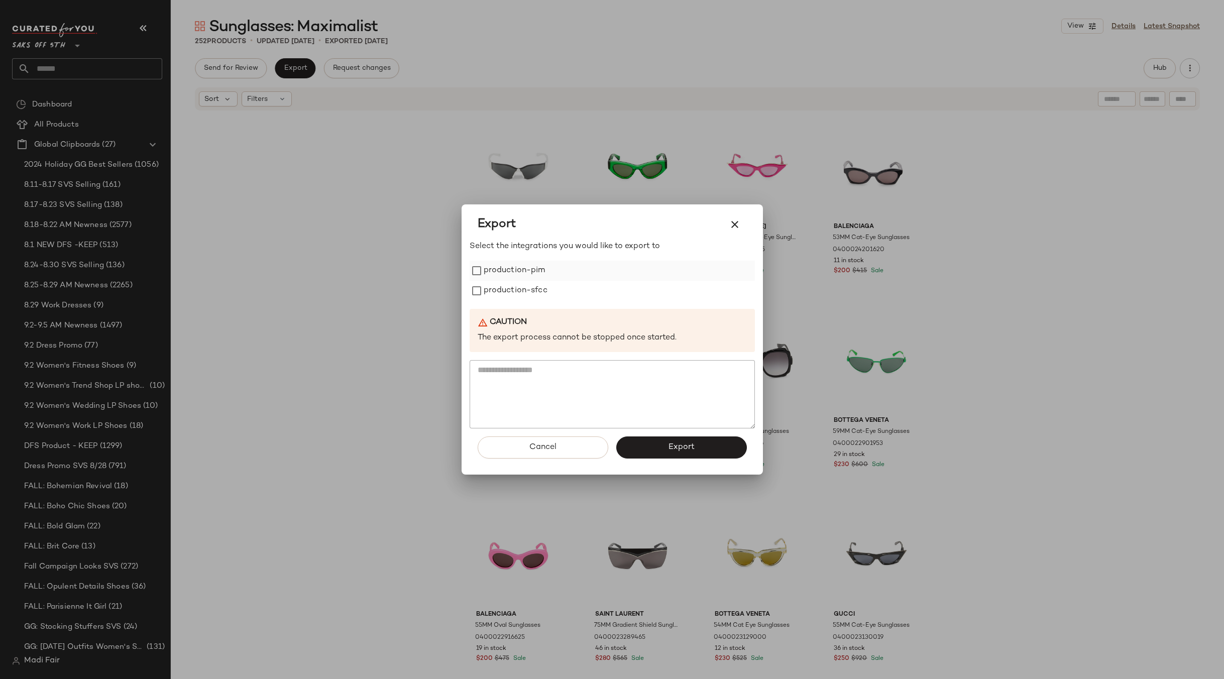
click at [507, 263] on label "production-pim" at bounding box center [515, 271] width 62 height 20
click at [507, 286] on label "production-sfcc" at bounding box center [516, 291] width 64 height 20
click at [655, 455] on button "Export" at bounding box center [681, 448] width 131 height 22
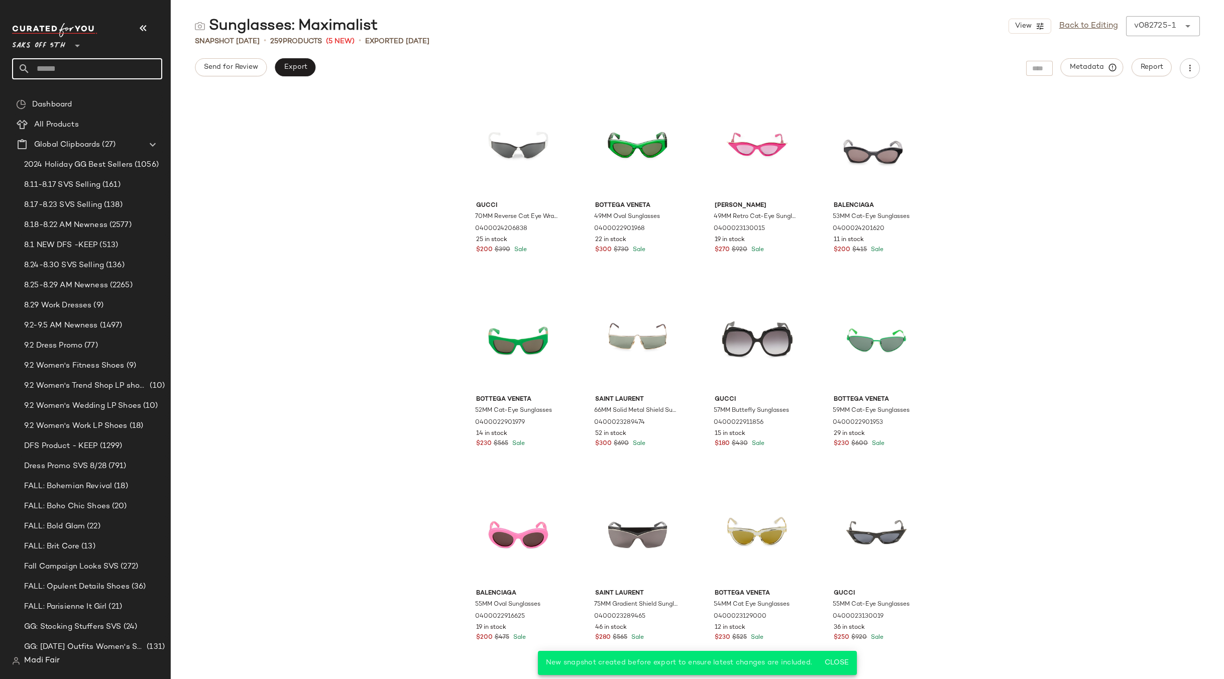
click at [97, 63] on input "text" at bounding box center [96, 68] width 132 height 21
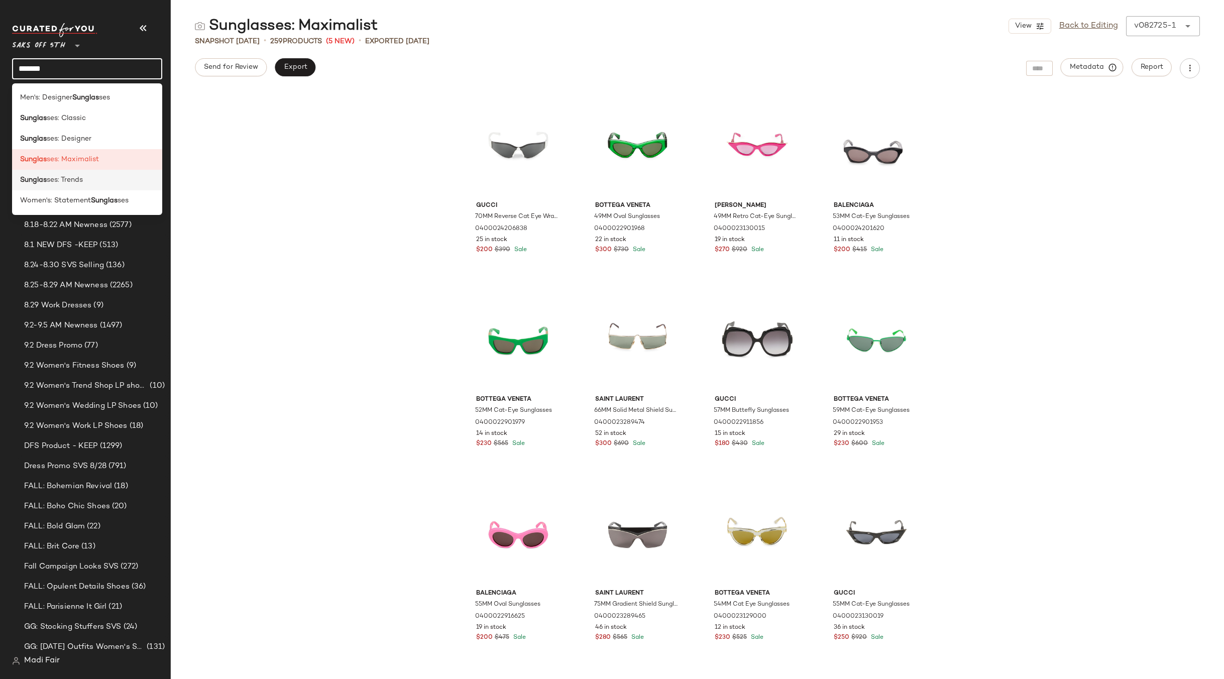
type input "*******"
click at [85, 185] on div "Sunglas ses: Trends" at bounding box center [87, 180] width 150 height 21
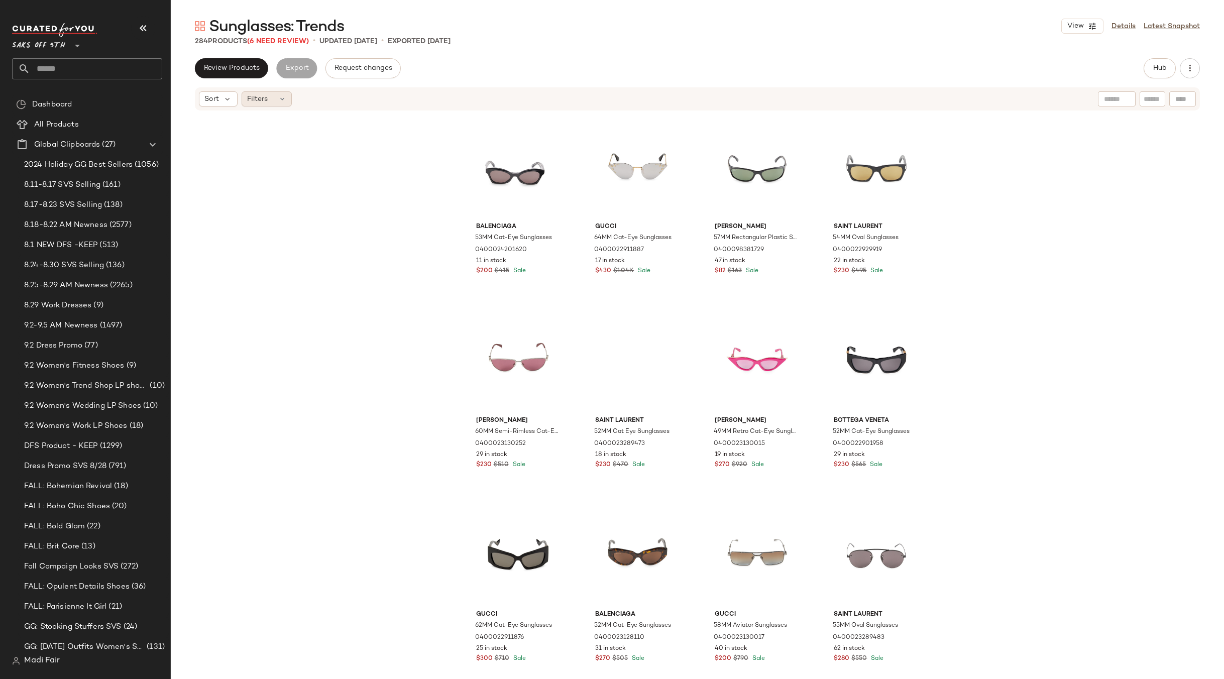
click at [280, 95] on icon at bounding box center [282, 99] width 8 height 8
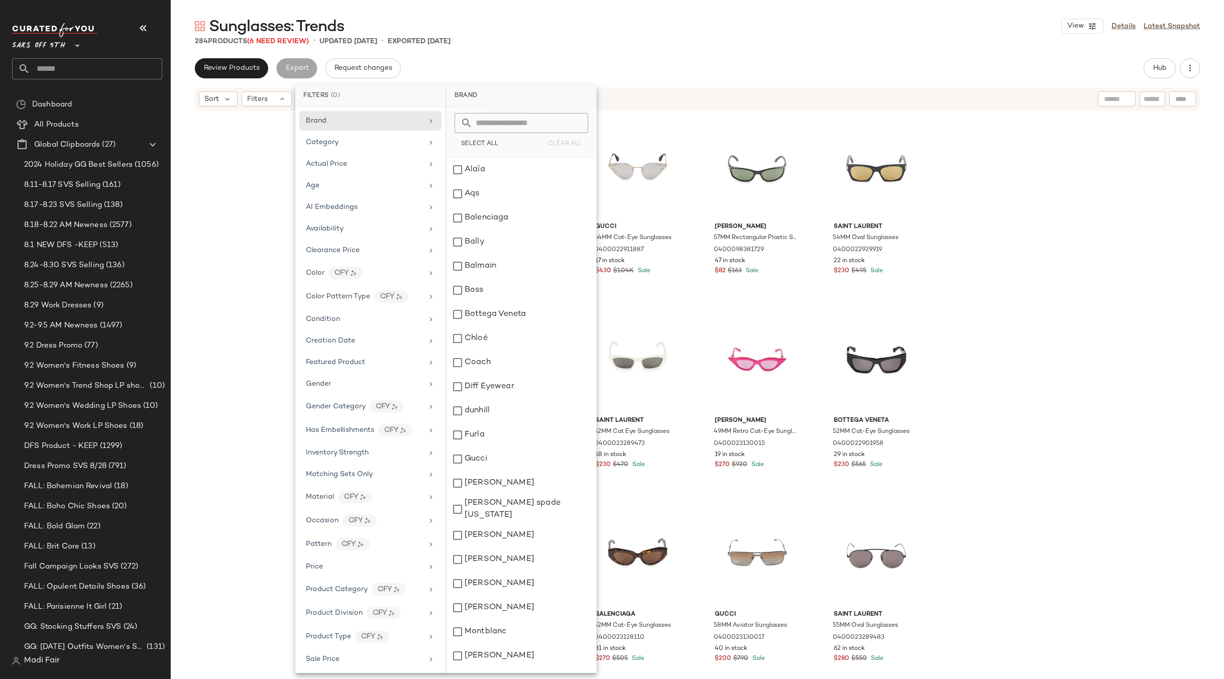
scroll to position [92, 0]
click at [369, 646] on div "Total Inventory" at bounding box center [370, 657] width 142 height 22
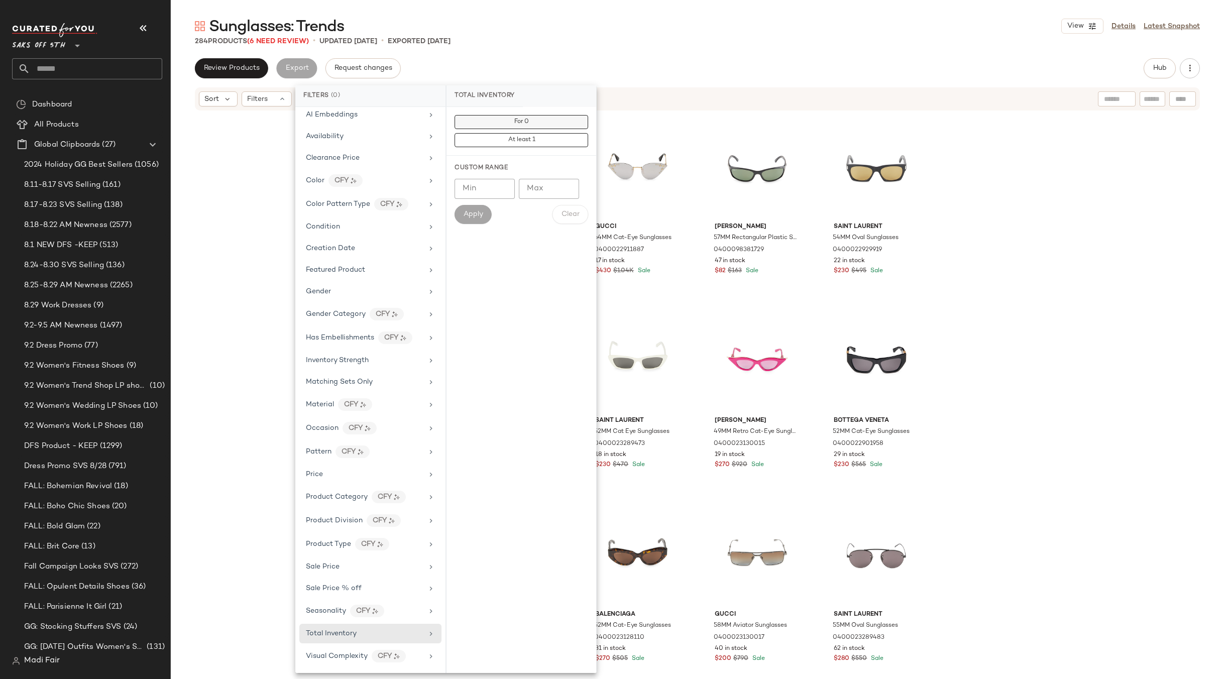
click at [537, 133] on button "For 0" at bounding box center [522, 140] width 134 height 14
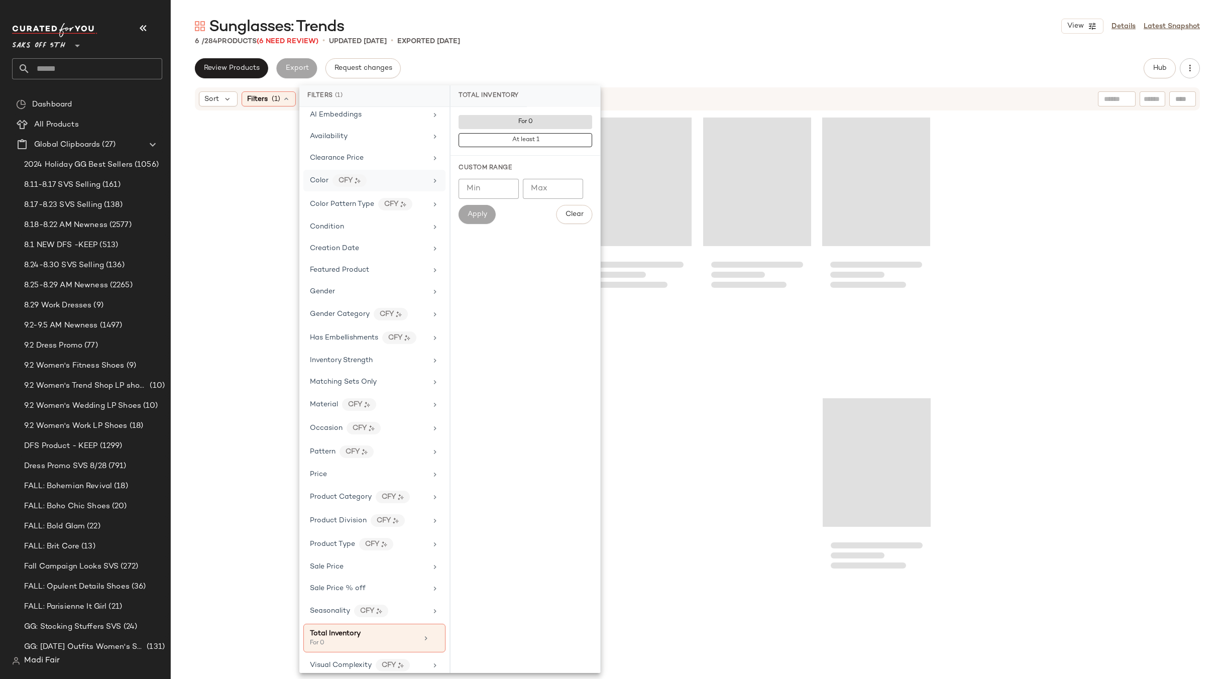
click at [261, 165] on div at bounding box center [697, 390] width 1053 height 556
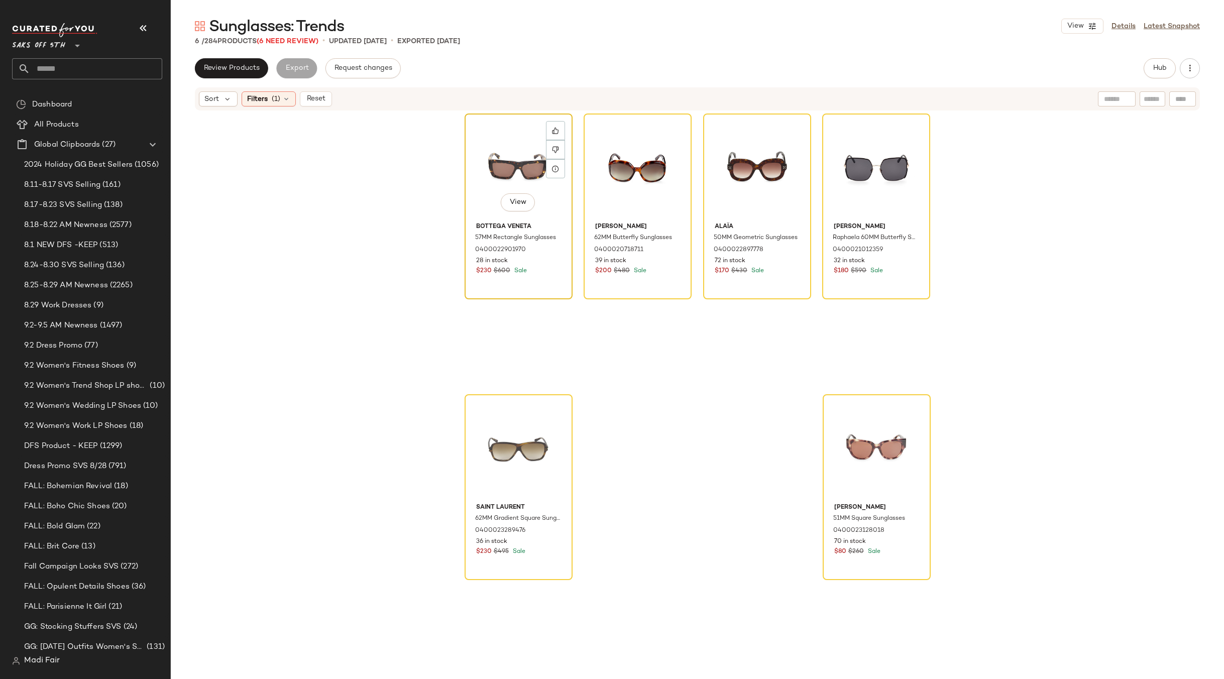
click at [510, 154] on div "View" at bounding box center [518, 167] width 101 height 101
click at [867, 421] on div "View" at bounding box center [876, 448] width 101 height 101
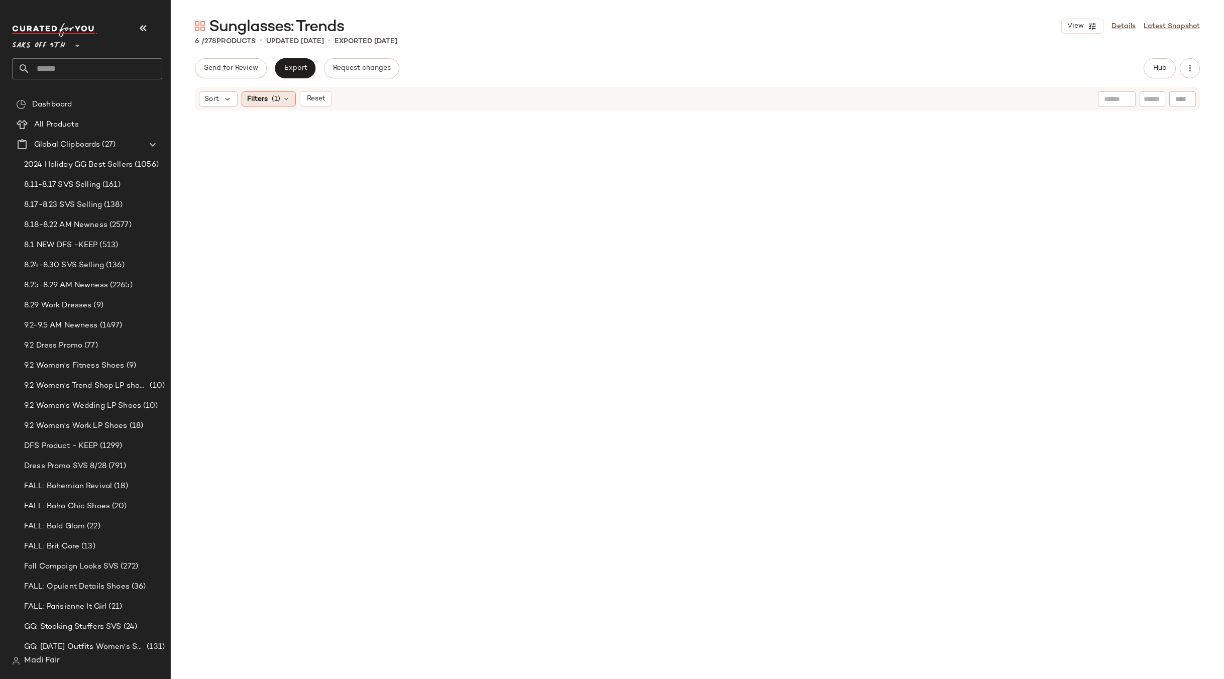
click at [260, 101] on span "Filters" at bounding box center [257, 99] width 21 height 11
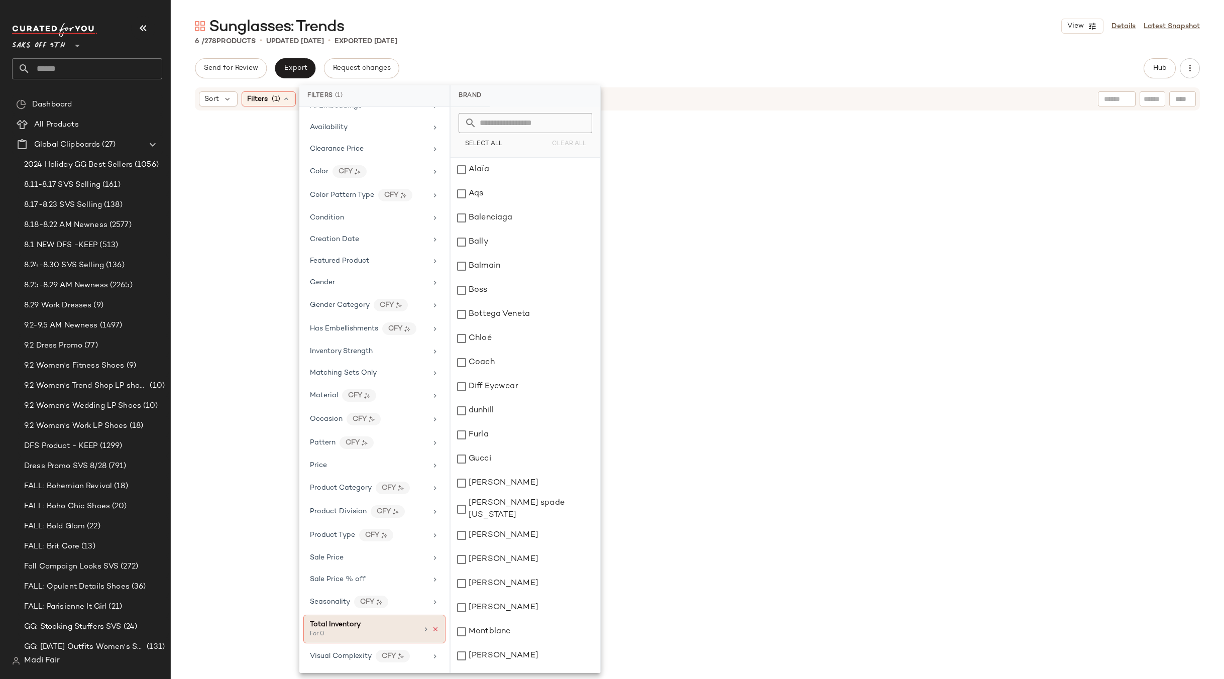
click at [432, 632] on icon at bounding box center [435, 629] width 7 height 7
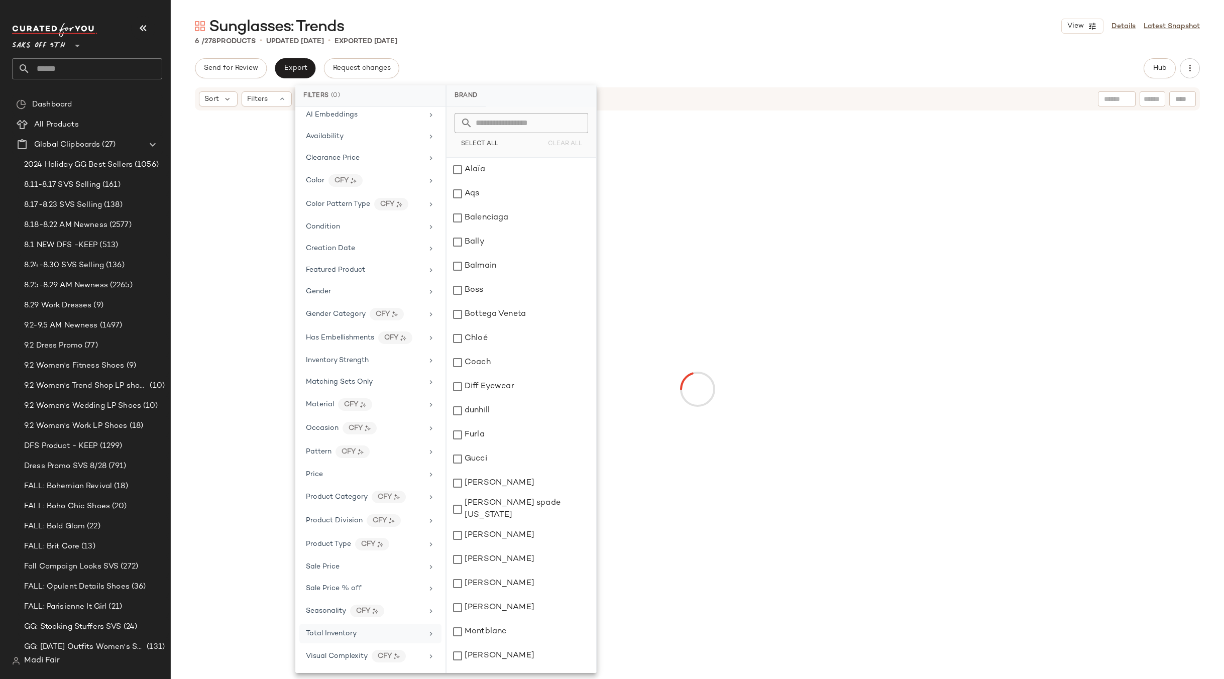
scroll to position [92, 0]
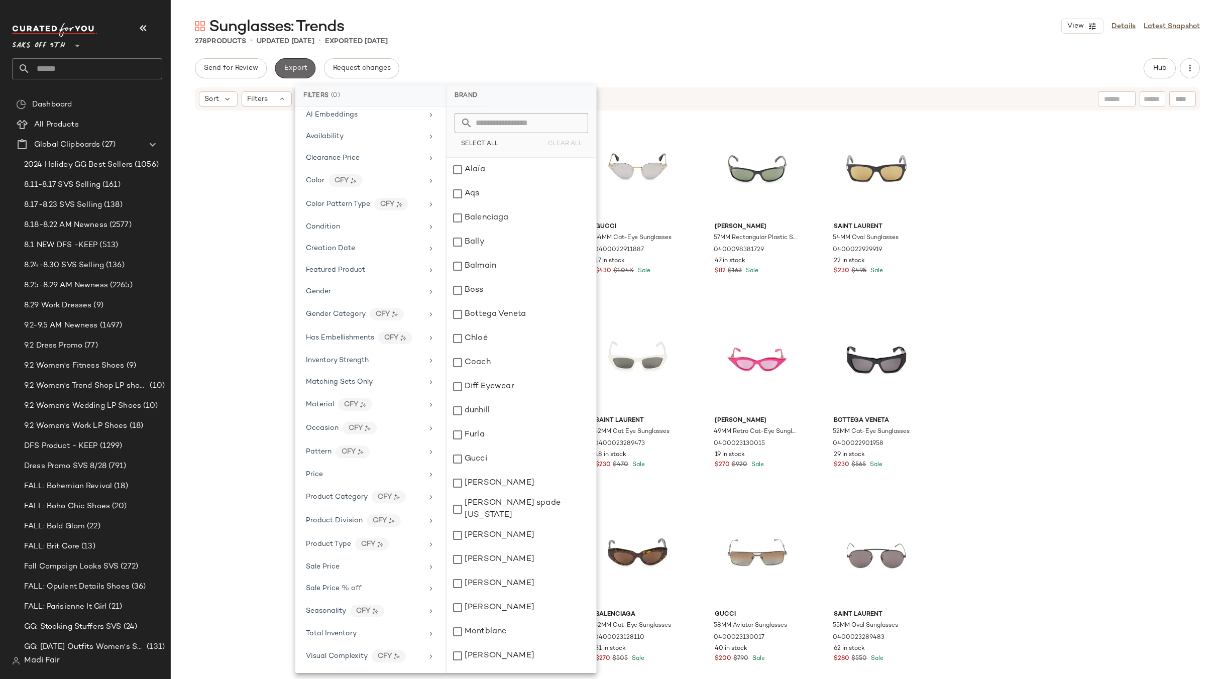
click at [304, 68] on span "Export" at bounding box center [295, 68] width 24 height 8
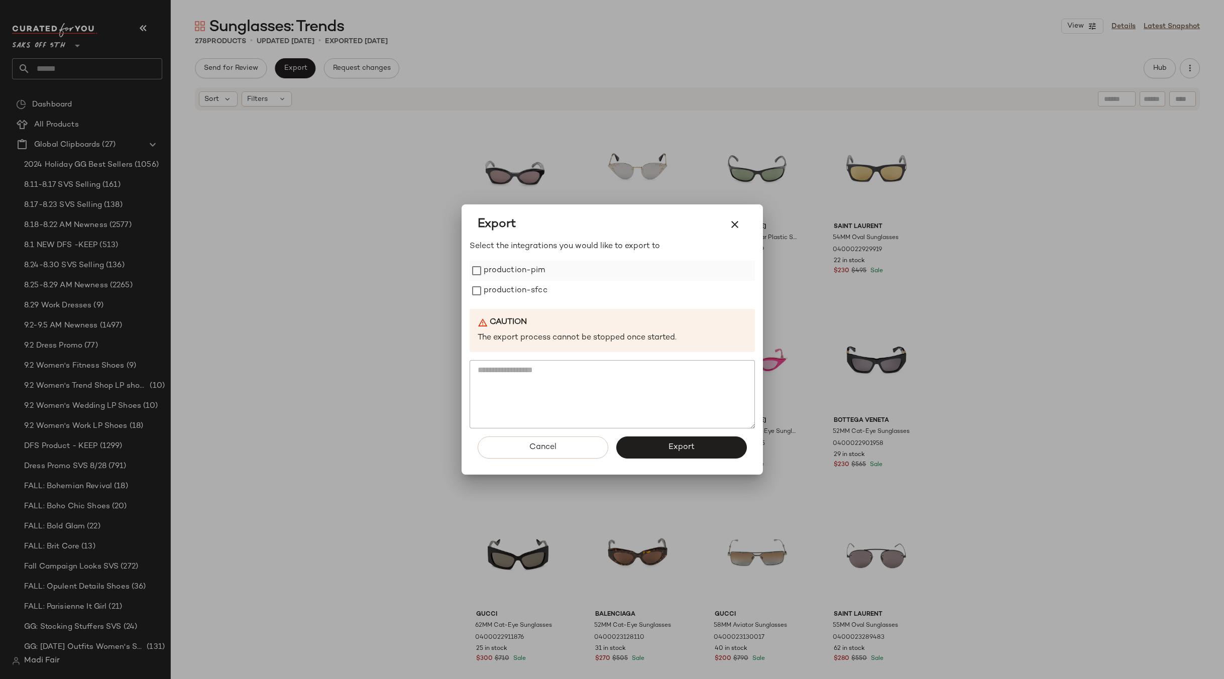
click at [532, 268] on label "production-pim" at bounding box center [515, 271] width 62 height 20
click at [524, 288] on label "production-sfcc" at bounding box center [516, 291] width 64 height 20
click at [656, 443] on button "Export" at bounding box center [681, 448] width 131 height 22
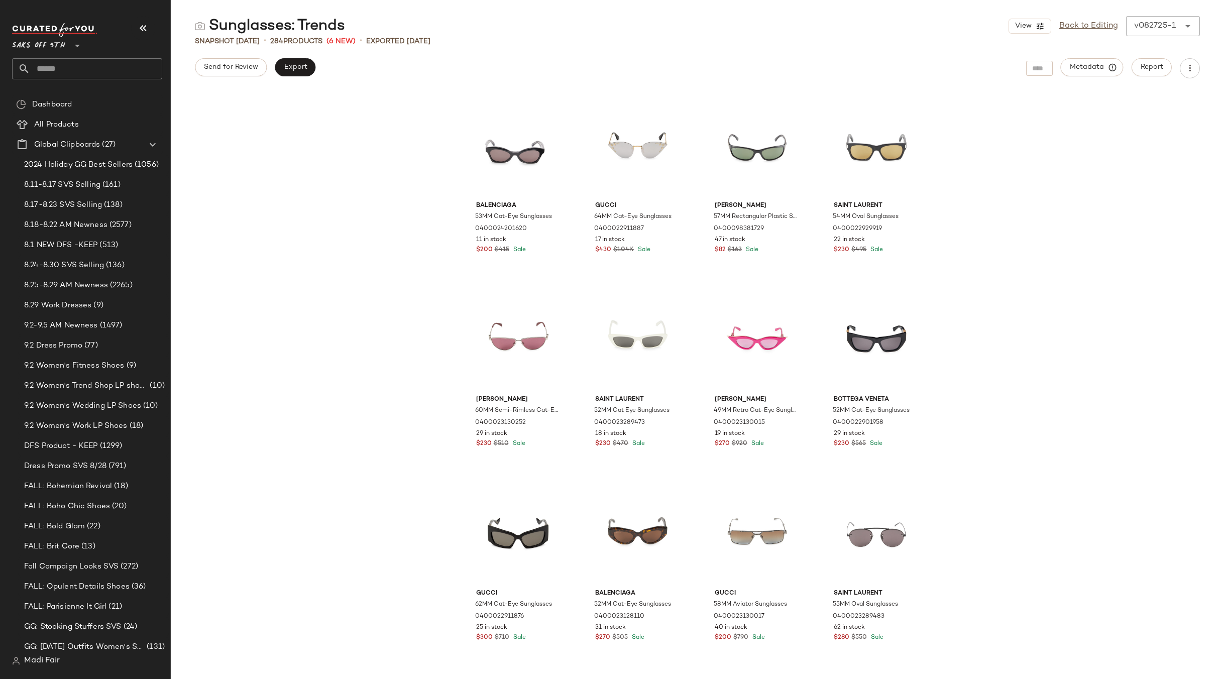
click at [71, 74] on input "text" at bounding box center [96, 68] width 132 height 21
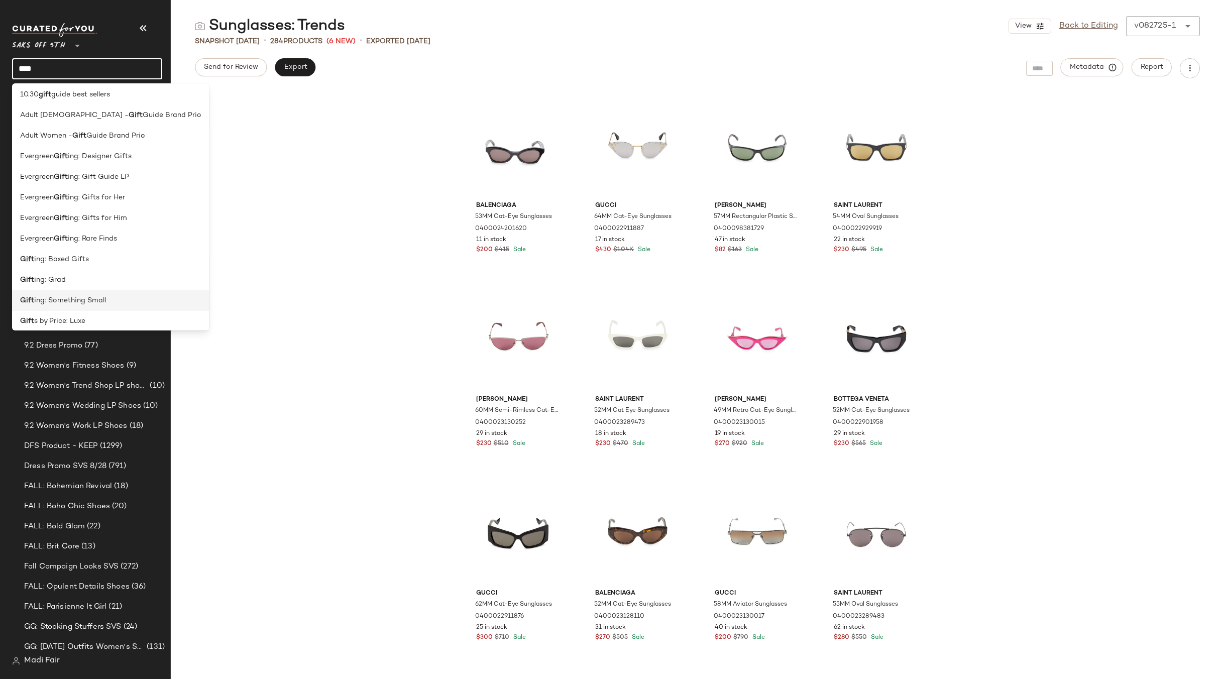
scroll to position [50, 0]
type input "****"
click at [104, 196] on span "ing: Gift Guide LP" at bounding box center [98, 191] width 61 height 11
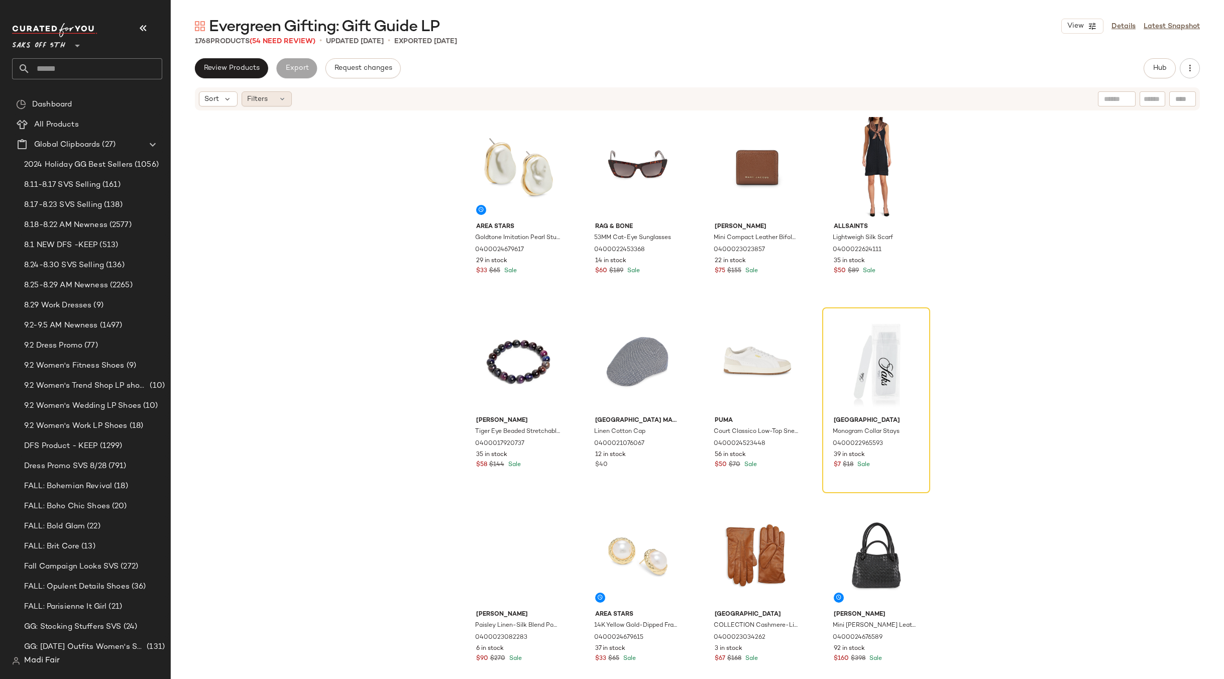
click at [277, 98] on div "Filters" at bounding box center [267, 98] width 50 height 15
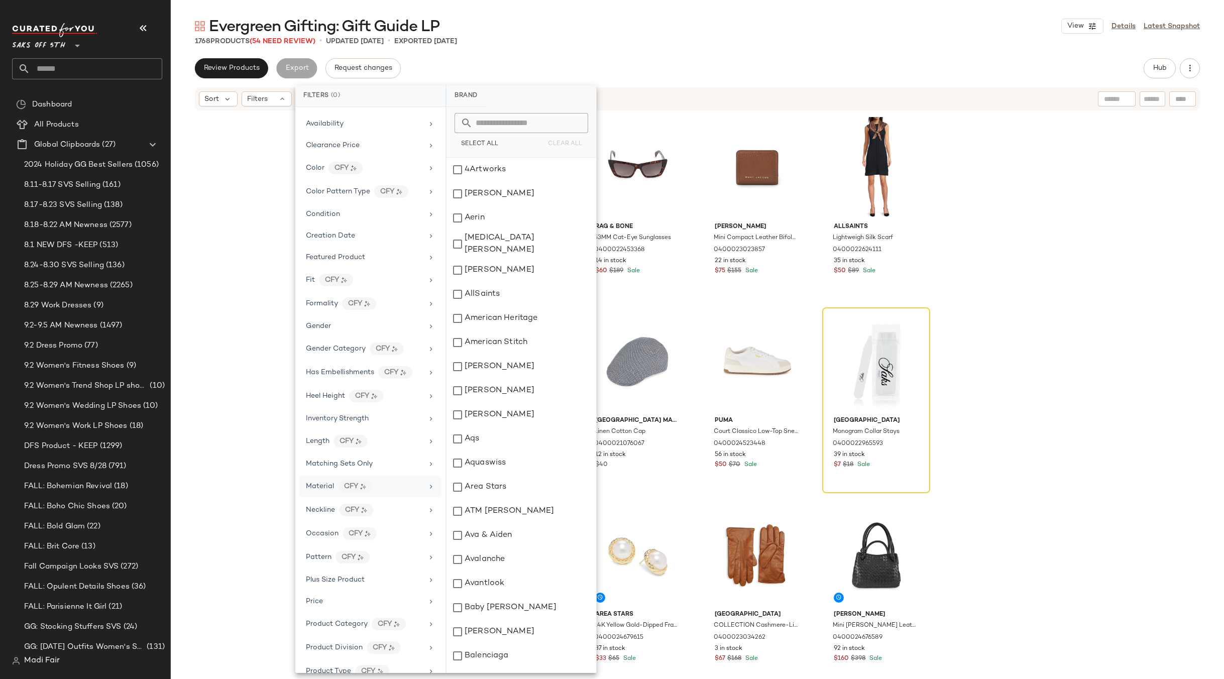
scroll to position [279, 0]
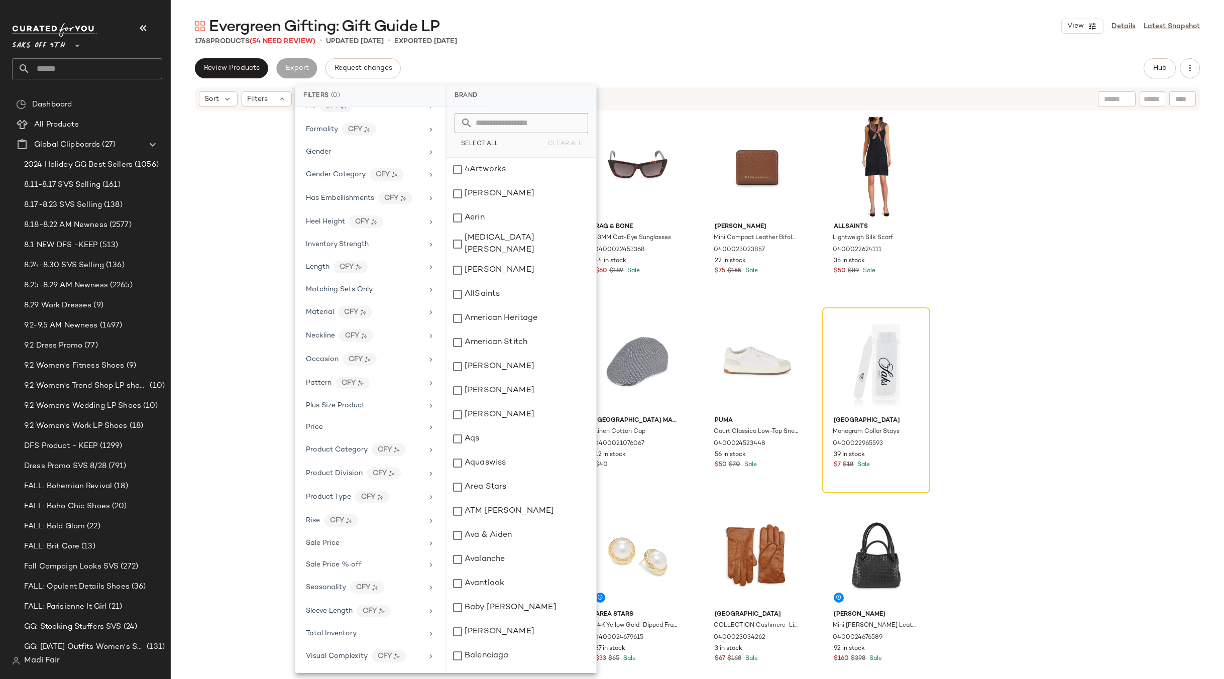
click at [298, 39] on span "(54 Need Review)" at bounding box center [283, 42] width 66 height 8
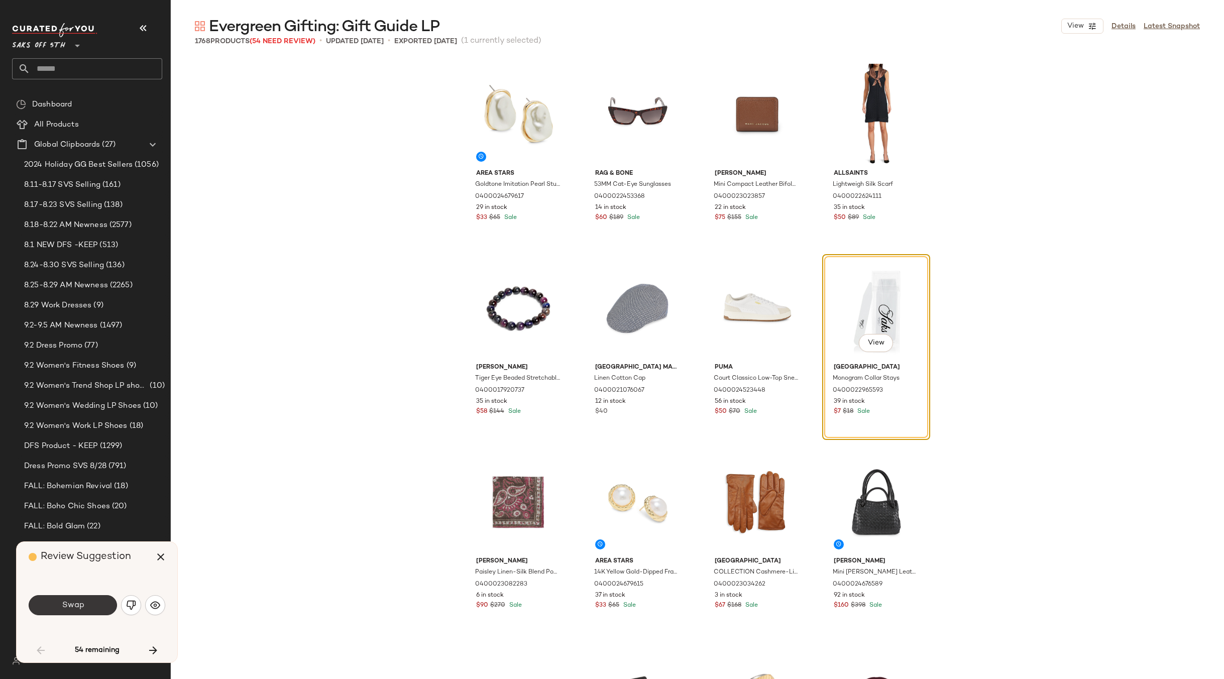
click at [63, 601] on span "Swap" at bounding box center [72, 606] width 23 height 10
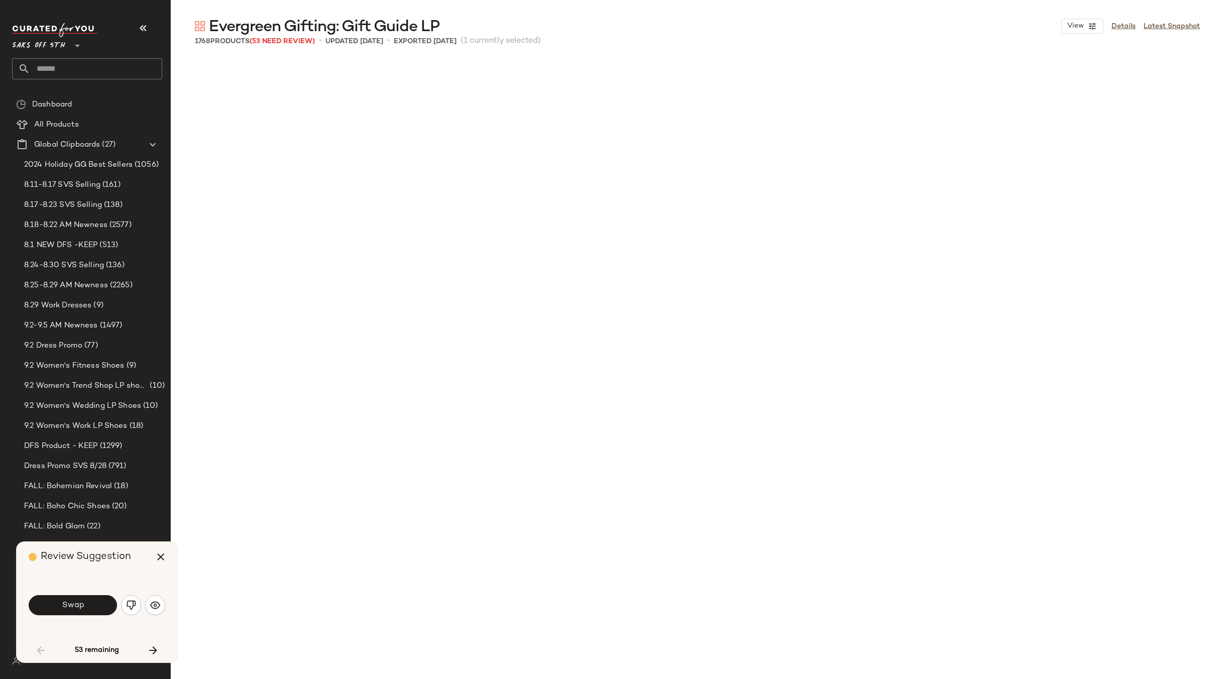
scroll to position [590, 0]
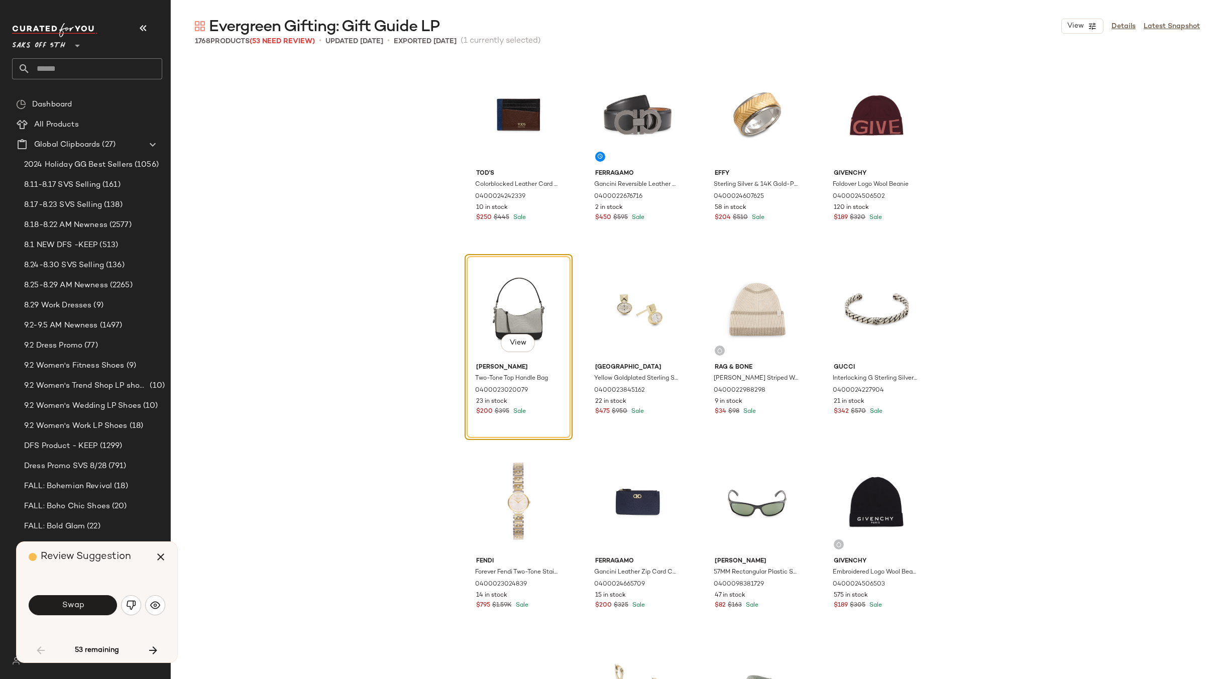
click at [63, 601] on span "Swap" at bounding box center [72, 606] width 23 height 10
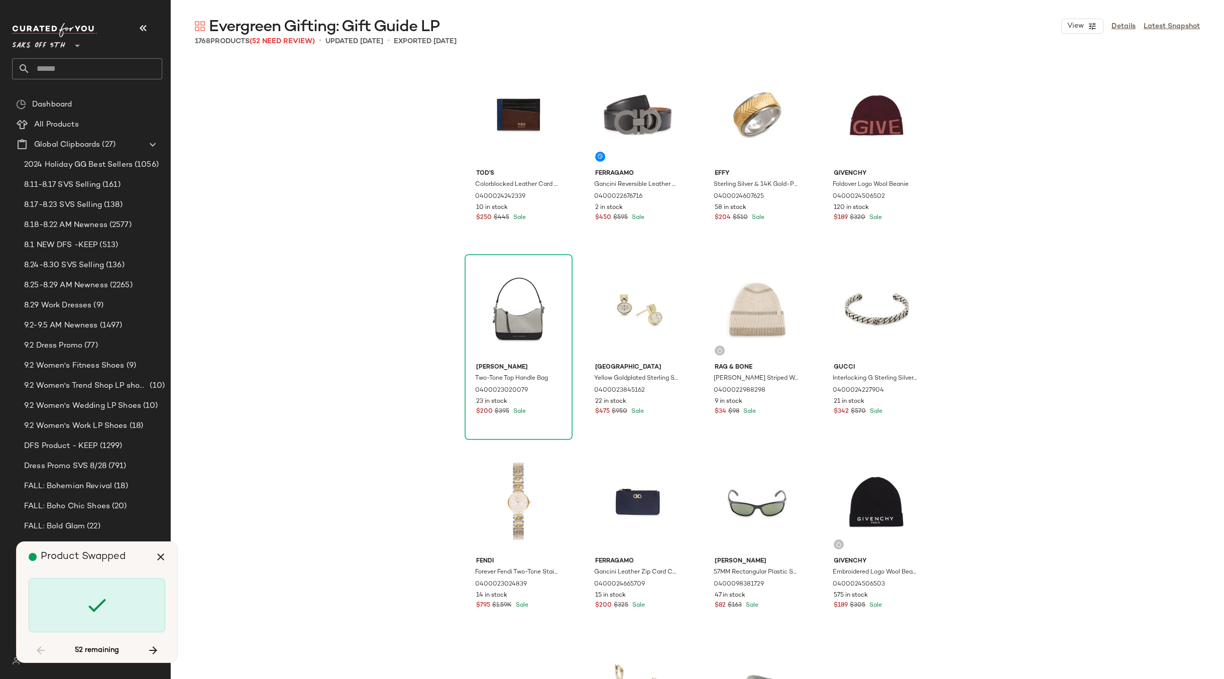
scroll to position [1357, 0]
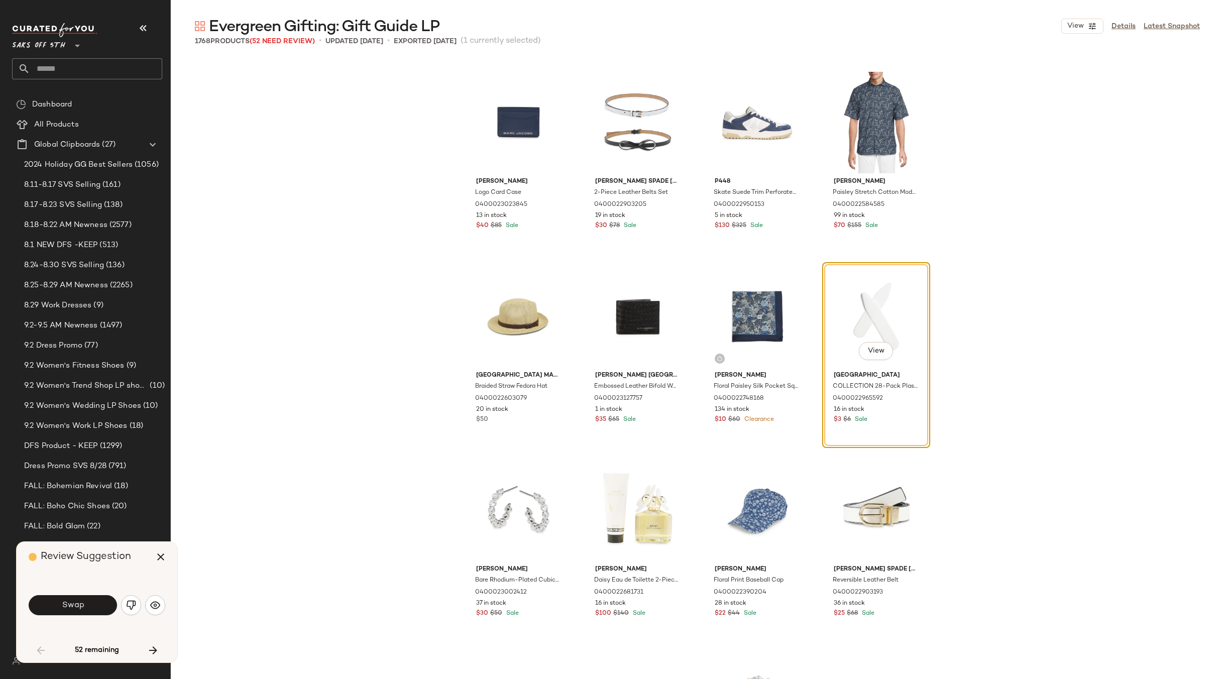
click at [63, 601] on span "Swap" at bounding box center [72, 606] width 23 height 10
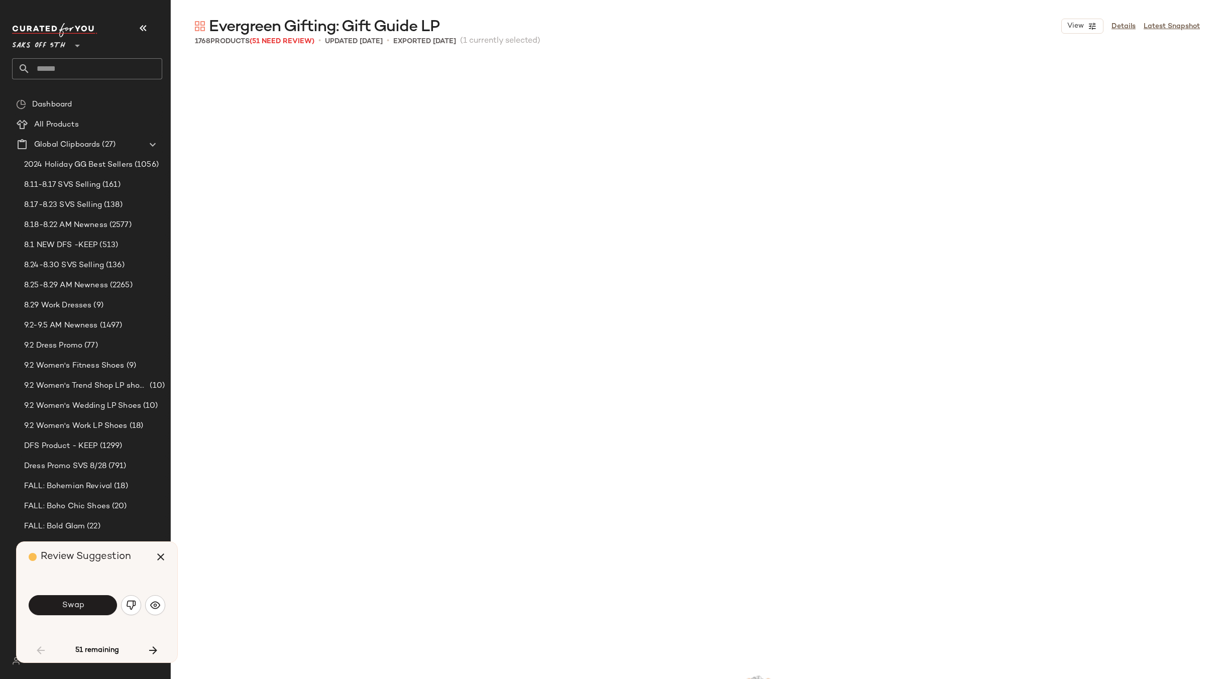
scroll to position [1939, 0]
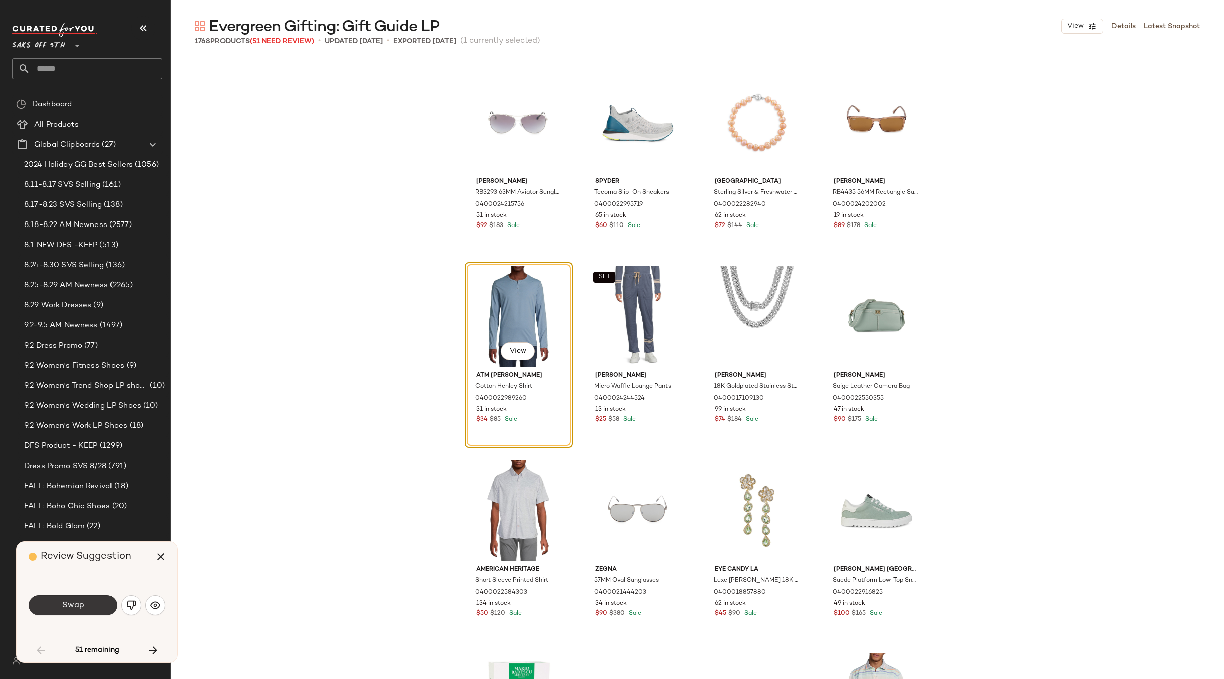
click at [82, 603] on span "Swap" at bounding box center [72, 606] width 23 height 10
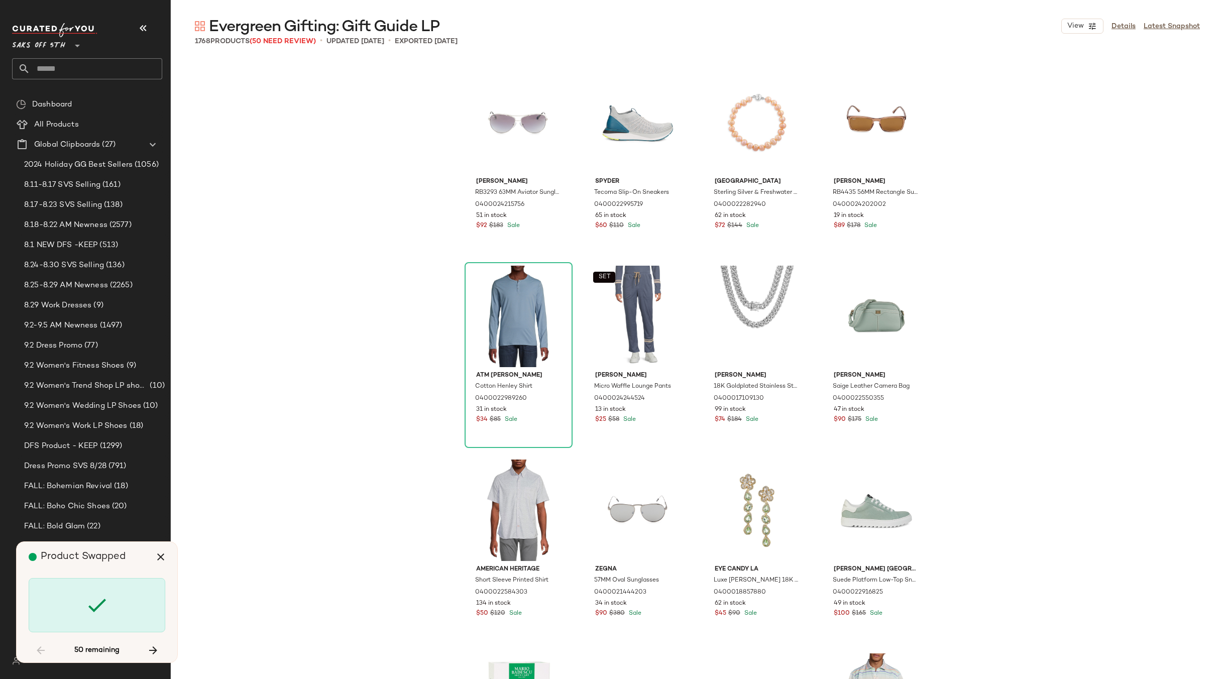
scroll to position [3103, 0]
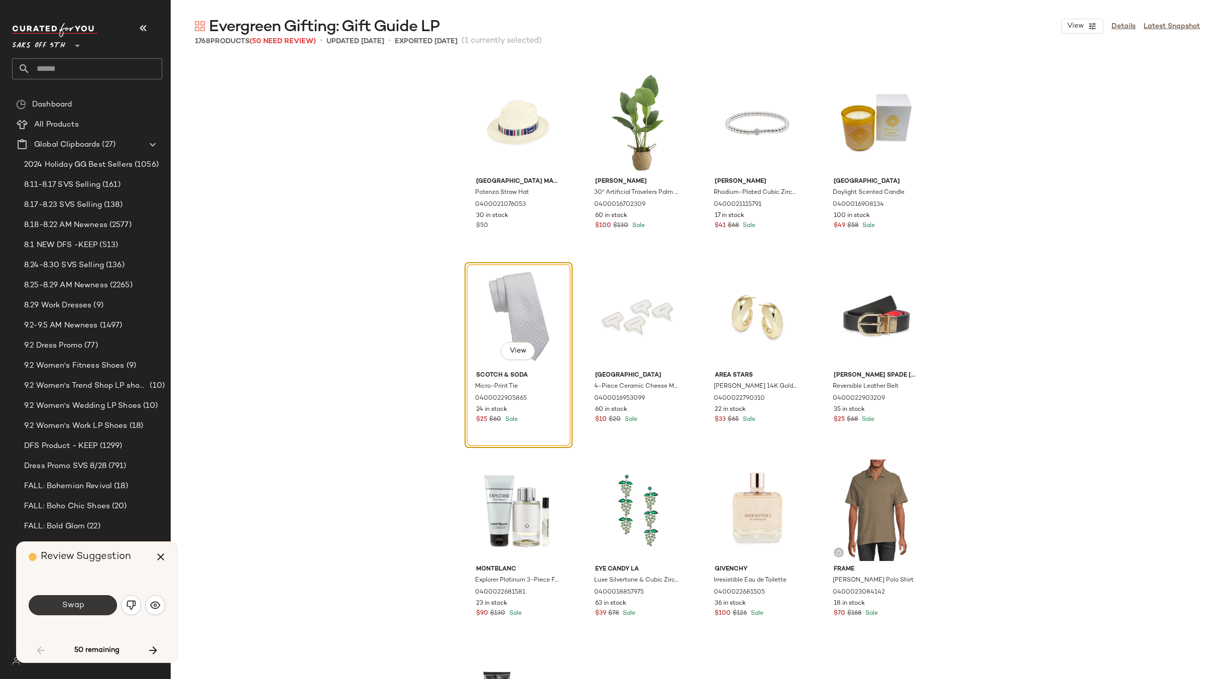
click at [82, 602] on span "Swap" at bounding box center [72, 606] width 23 height 10
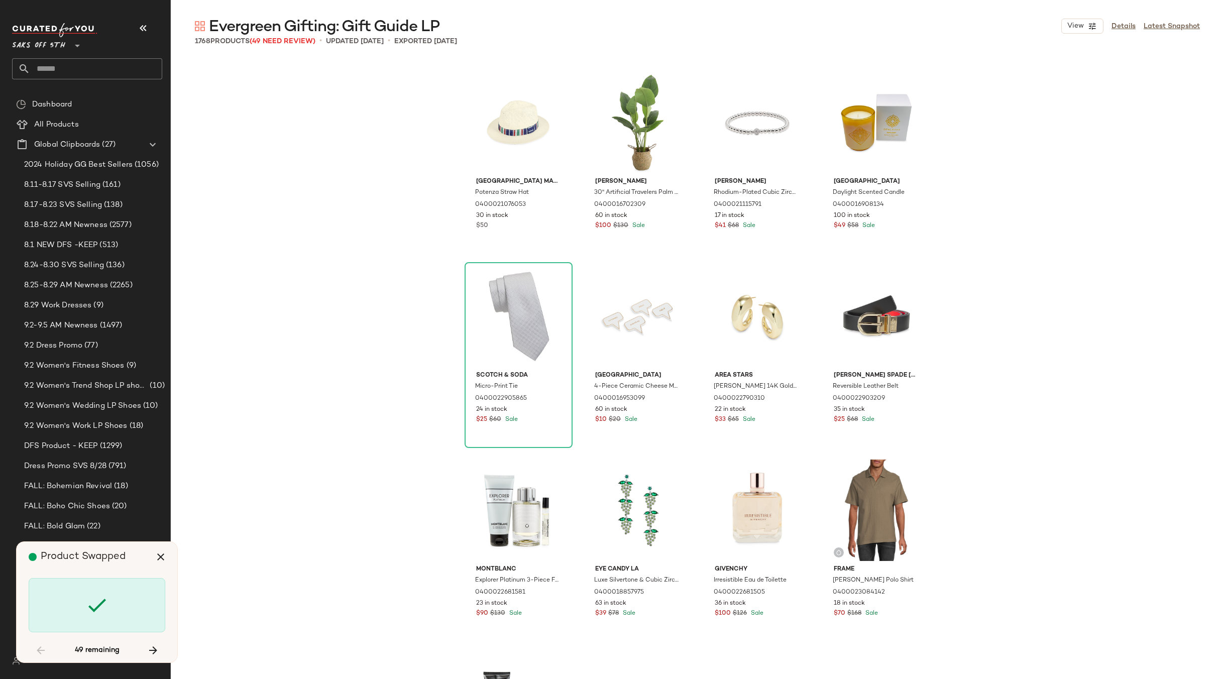
scroll to position [3878, 0]
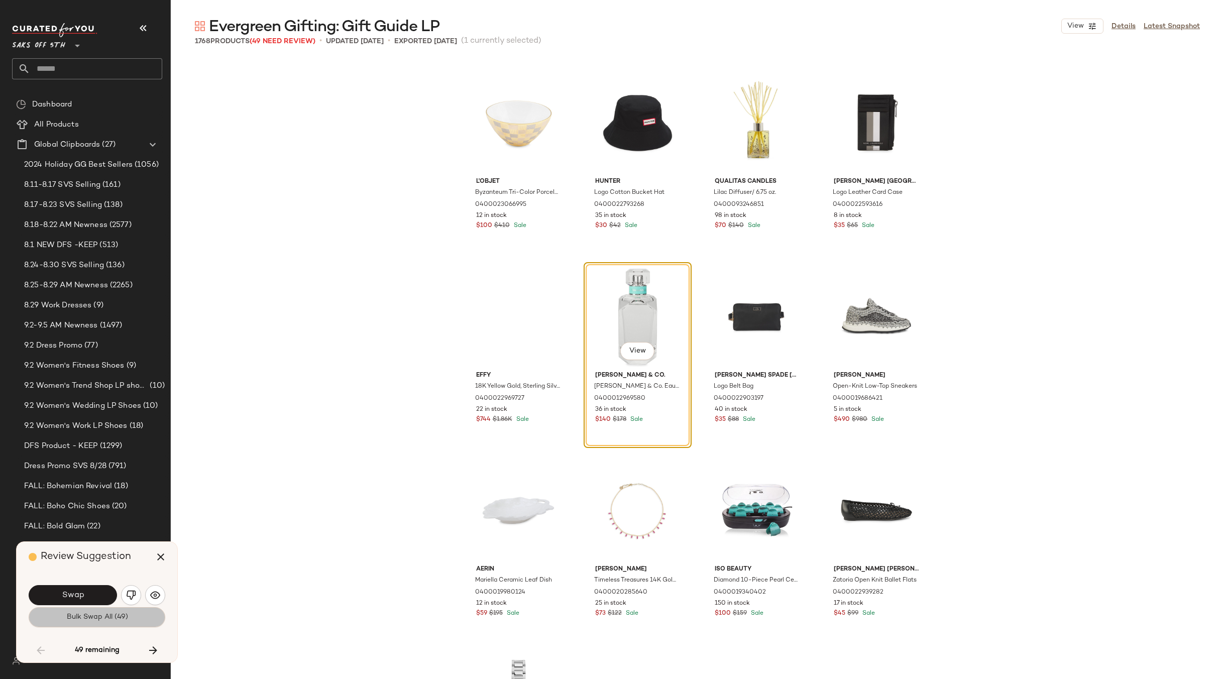
click at [88, 614] on span "Bulk Swap All (49)" at bounding box center [97, 617] width 62 height 8
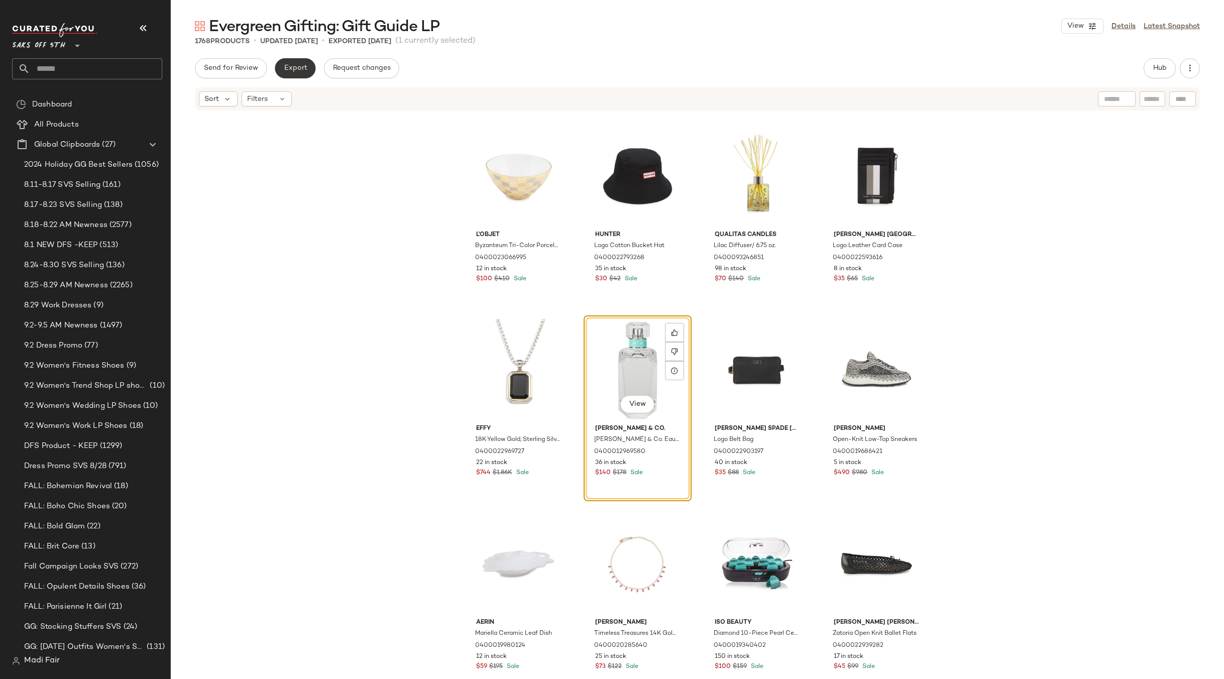
click at [304, 68] on span "Export" at bounding box center [295, 68] width 24 height 8
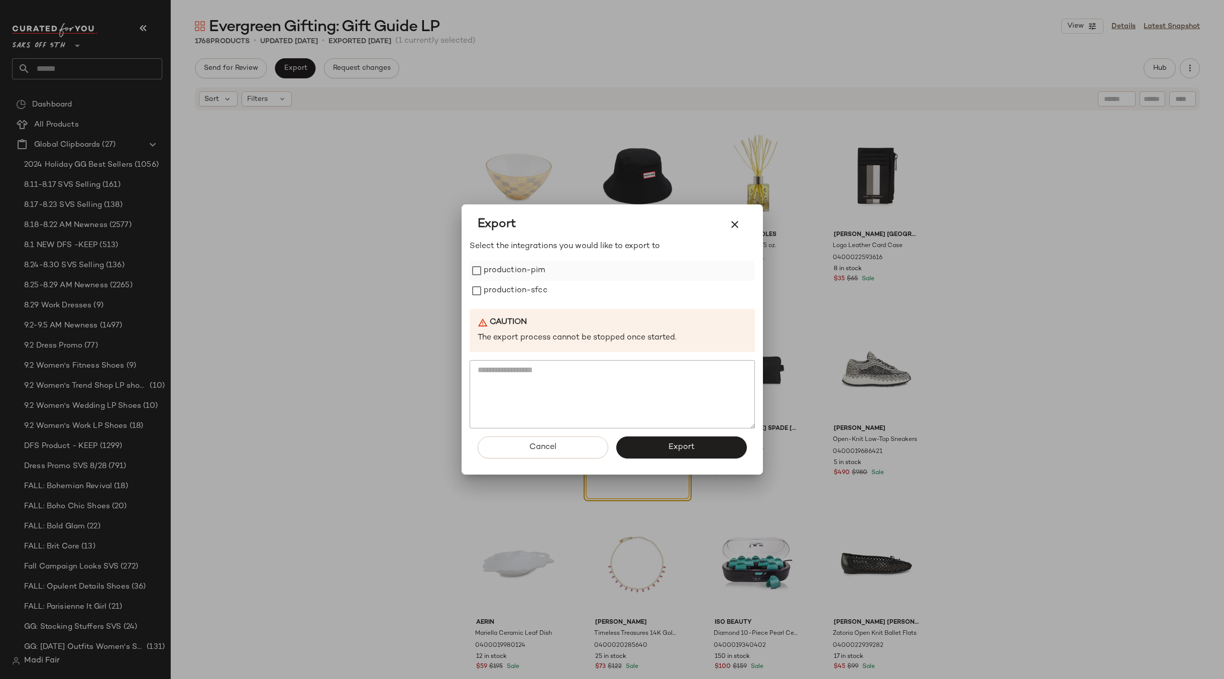
click at [511, 272] on label "production-pim" at bounding box center [515, 271] width 62 height 20
drag, startPoint x: 507, startPoint y: 290, endPoint x: 608, endPoint y: 384, distance: 137.2
click at [507, 290] on label "production-sfcc" at bounding box center [516, 291] width 64 height 20
click at [665, 454] on button "Export" at bounding box center [681, 448] width 131 height 22
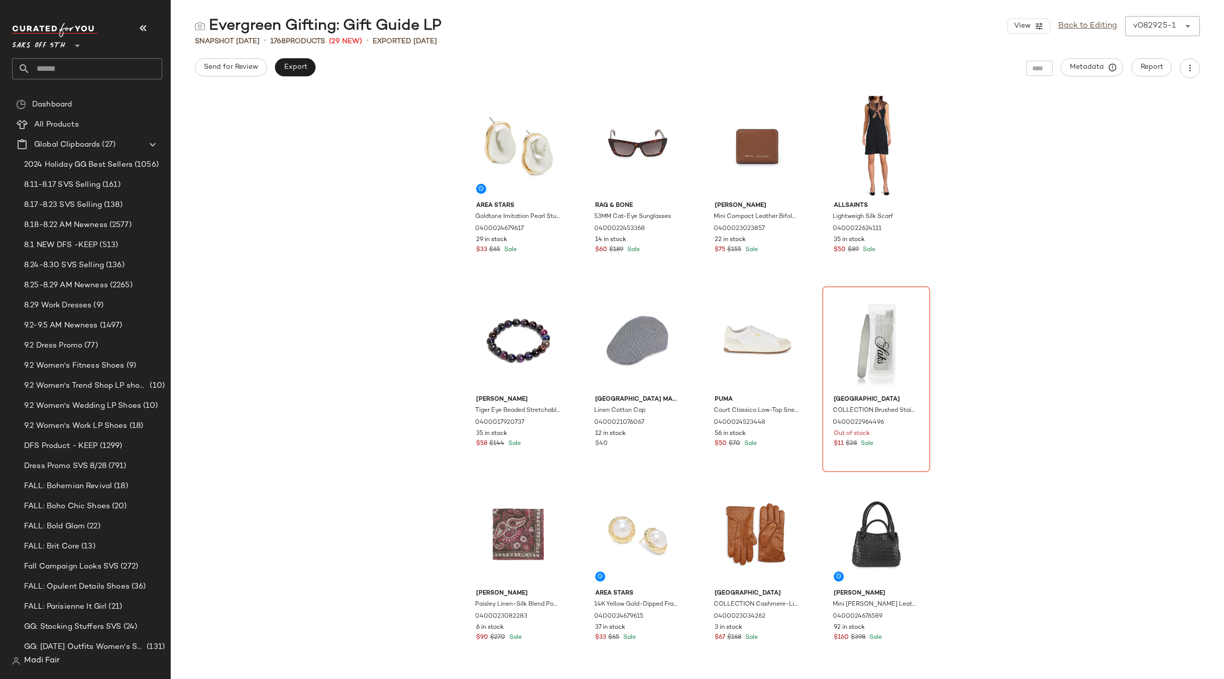
click at [51, 66] on input "text" at bounding box center [96, 68] width 132 height 21
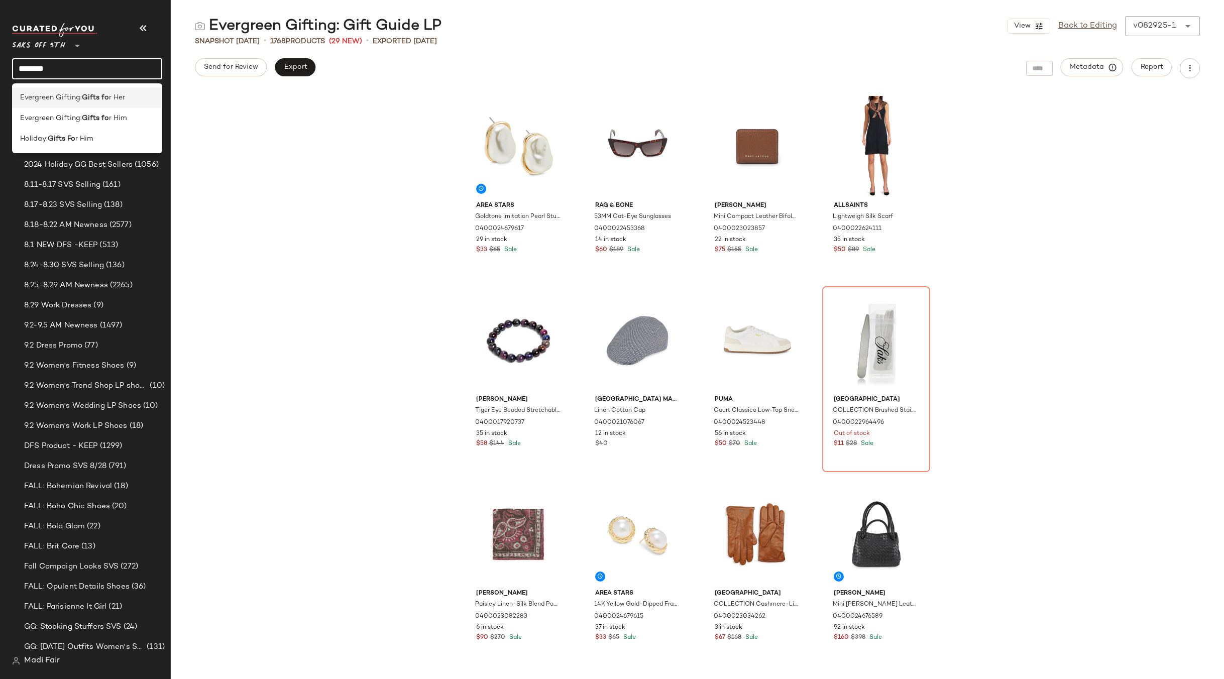
type input "********"
click at [105, 102] on b "Gifts fo" at bounding box center [95, 97] width 27 height 11
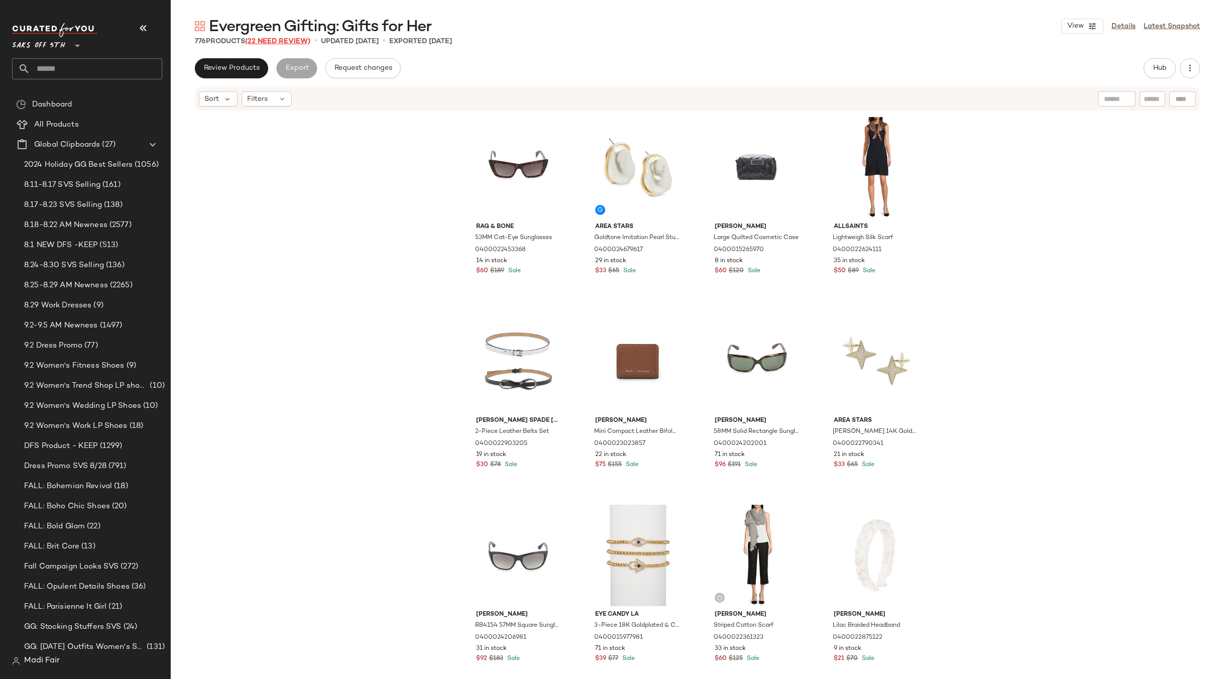
click at [288, 42] on span "(22 Need Review)" at bounding box center [277, 42] width 65 height 8
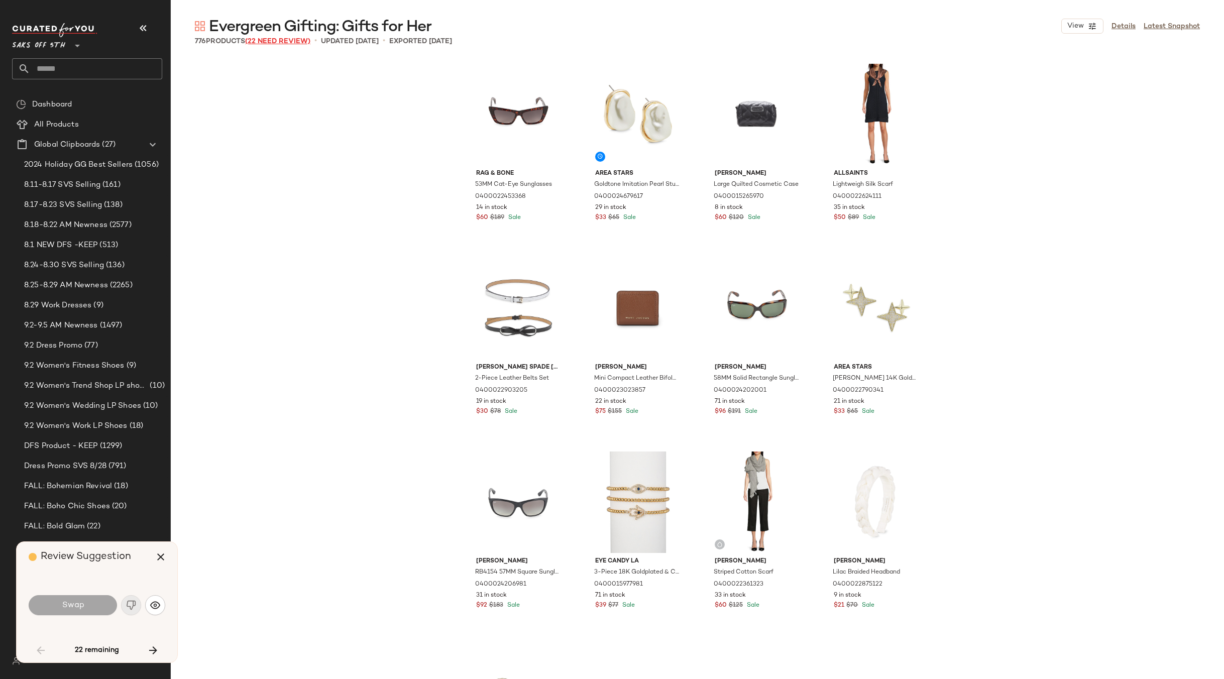
scroll to position [1357, 0]
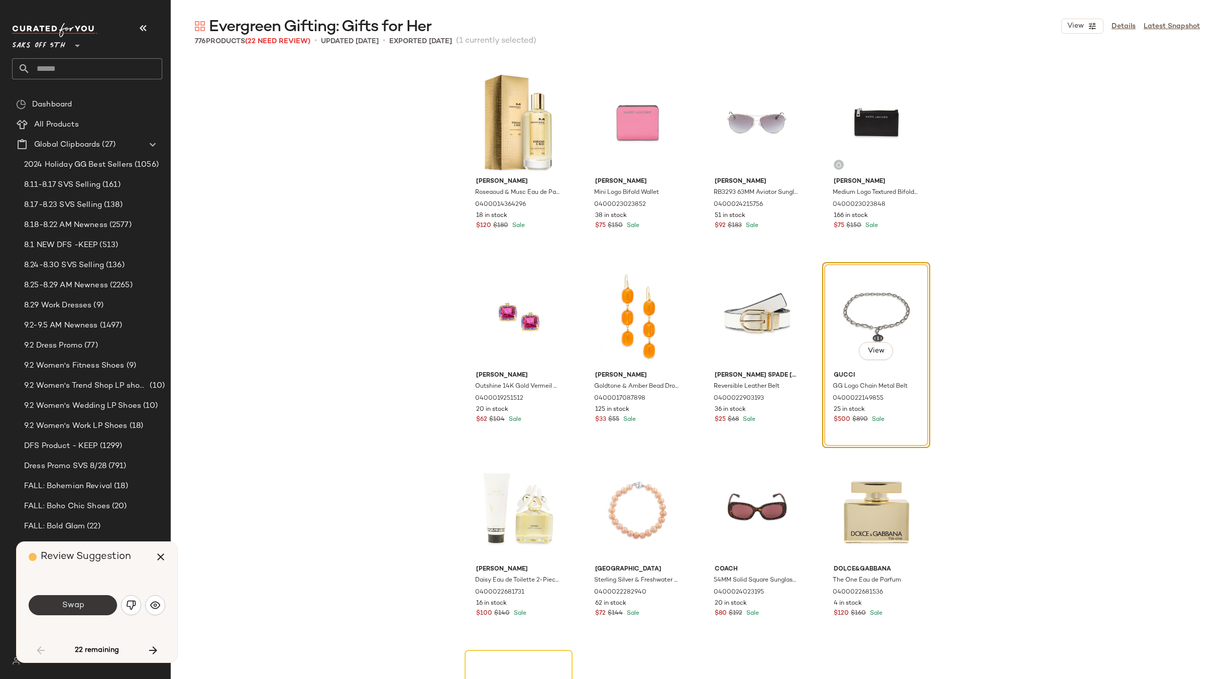
click at [73, 613] on button "Swap" at bounding box center [73, 605] width 88 height 20
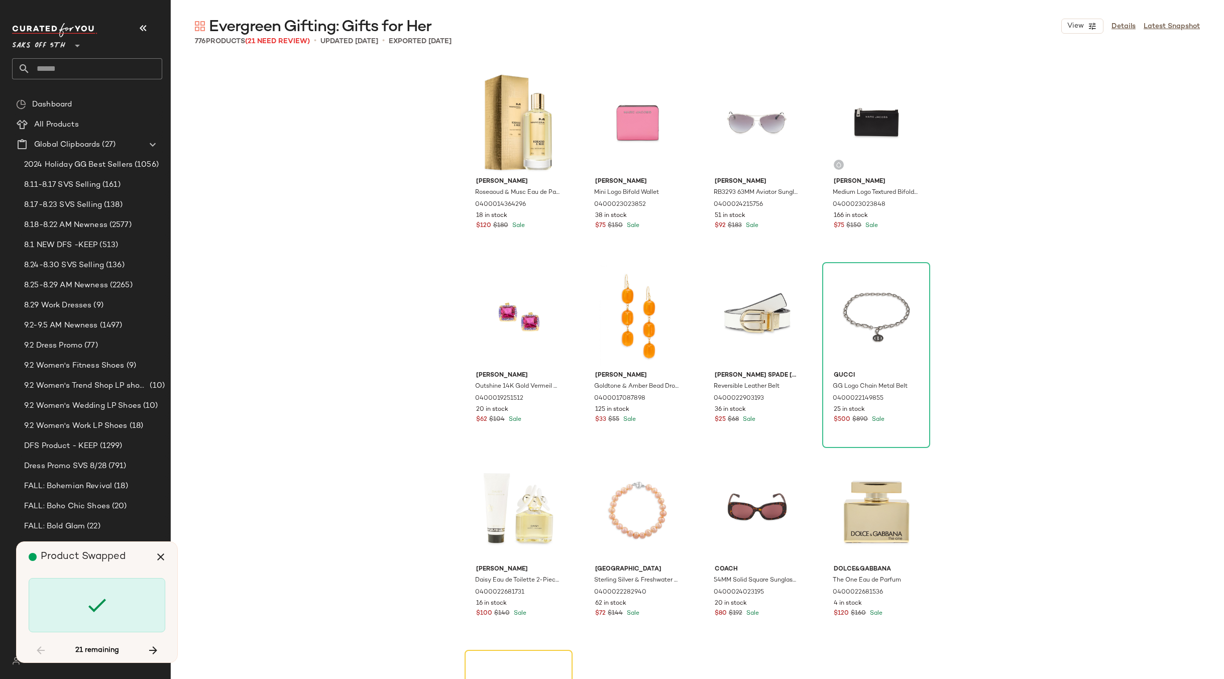
scroll to position [1745, 0]
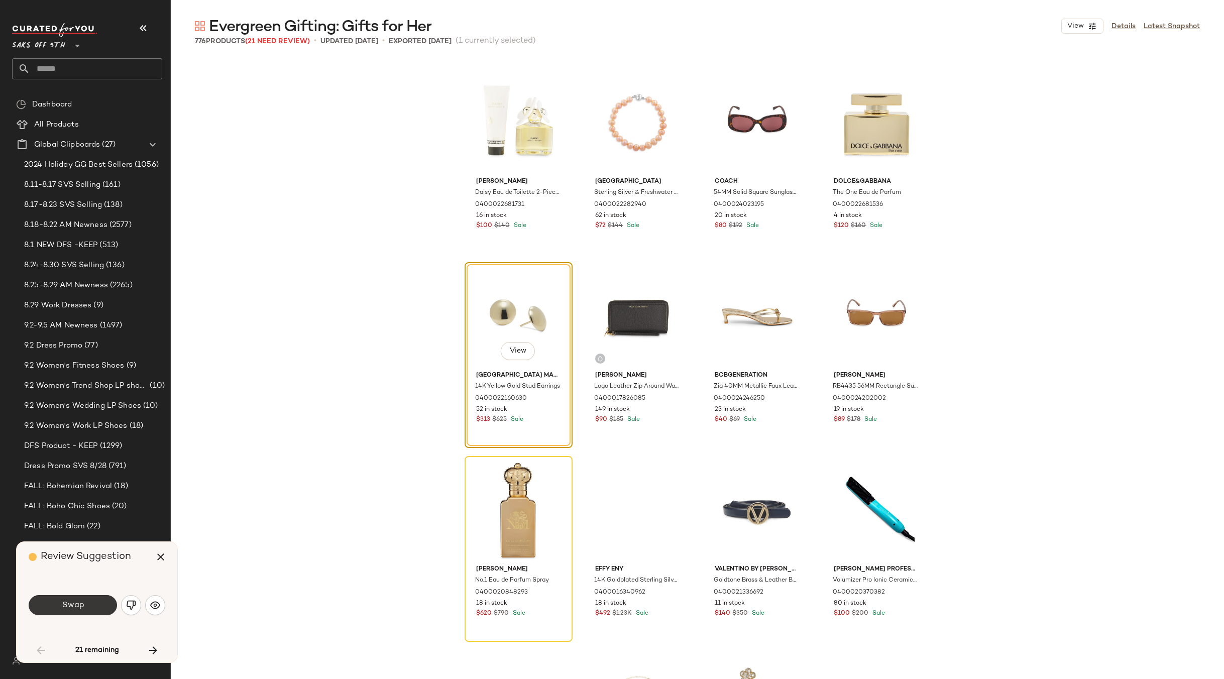
click at [84, 606] on button "Swap" at bounding box center [73, 605] width 88 height 20
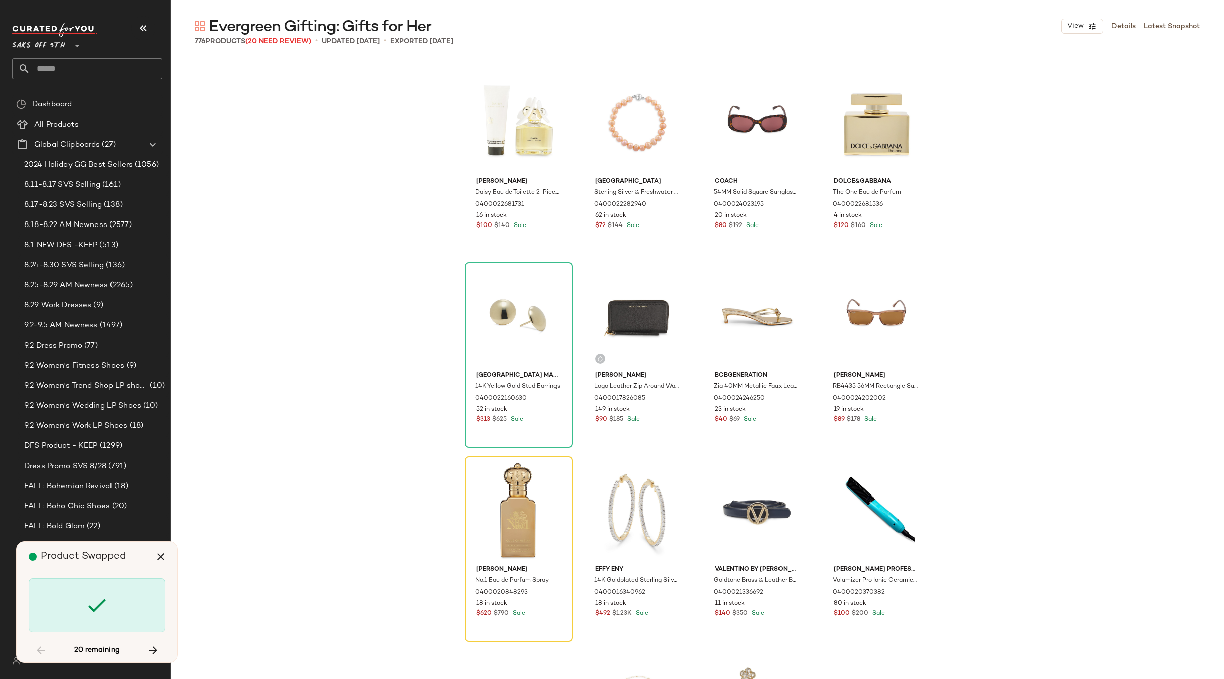
scroll to position [1939, 0]
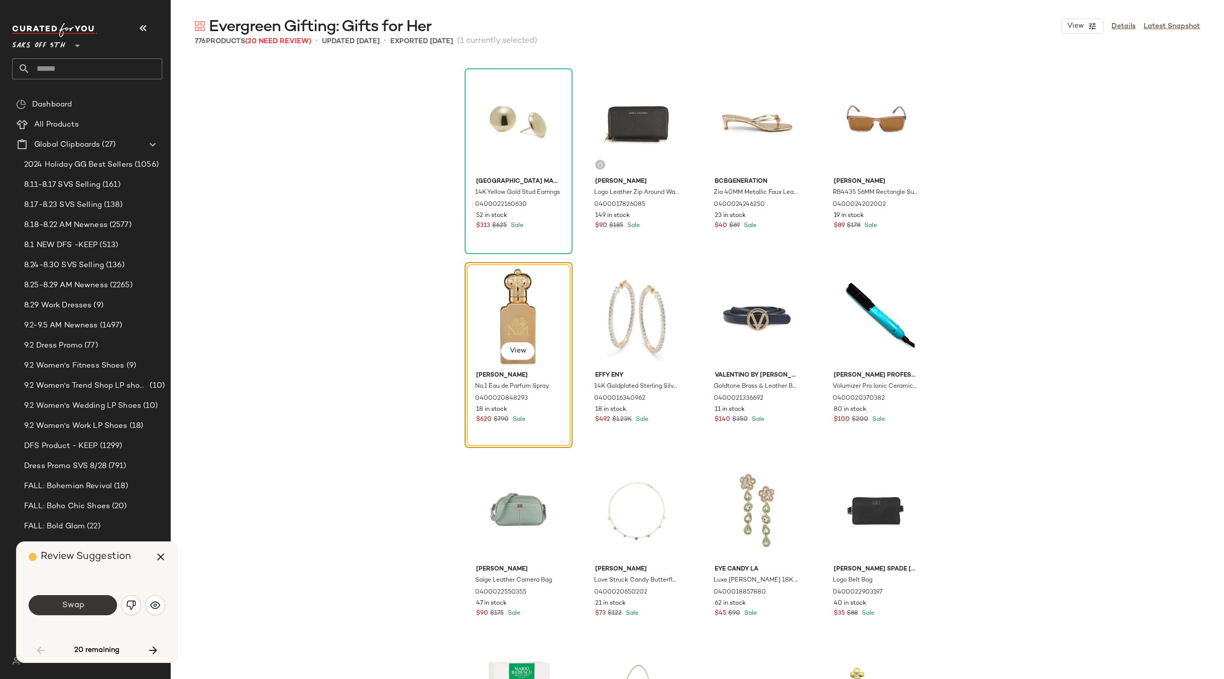
click at [79, 606] on span "Swap" at bounding box center [72, 606] width 23 height 10
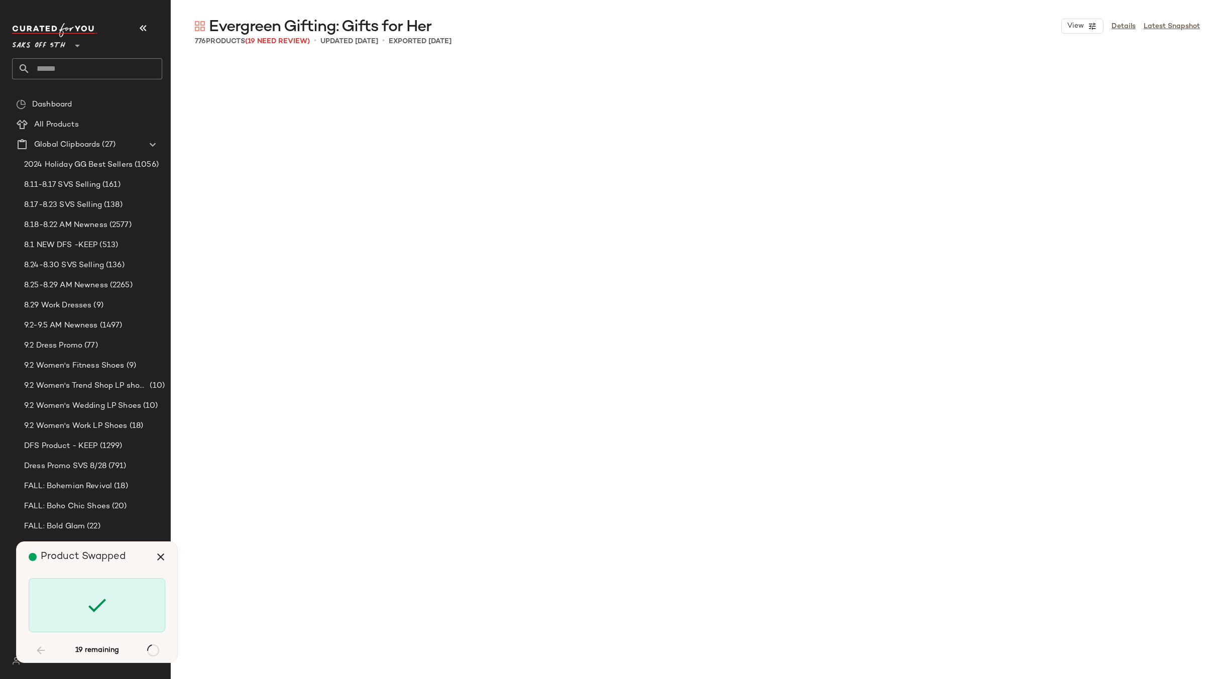
scroll to position [2909, 0]
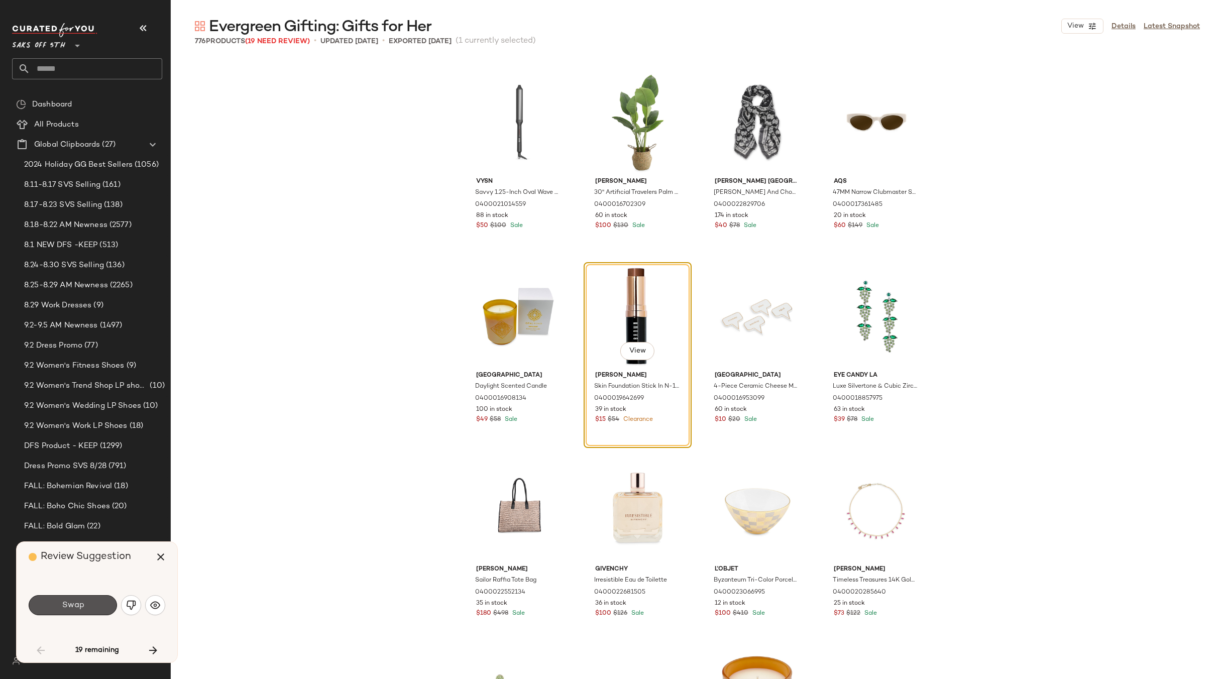
click at [79, 606] on span "Swap" at bounding box center [72, 606] width 23 height 10
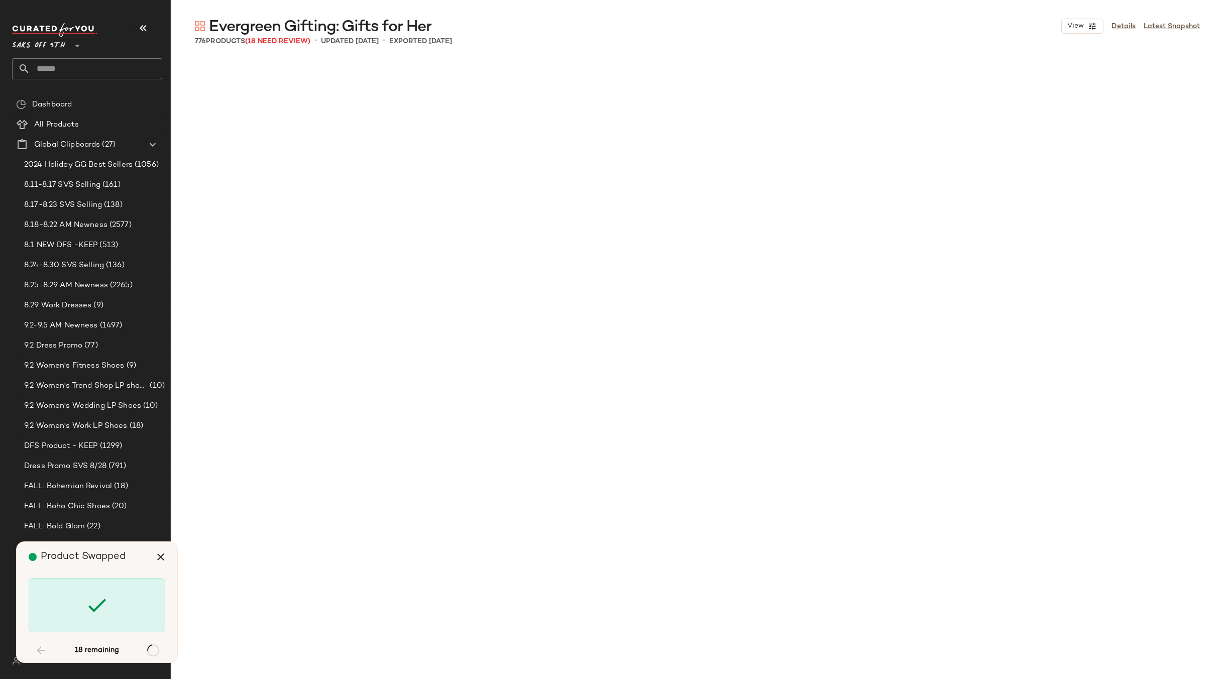
scroll to position [3878, 0]
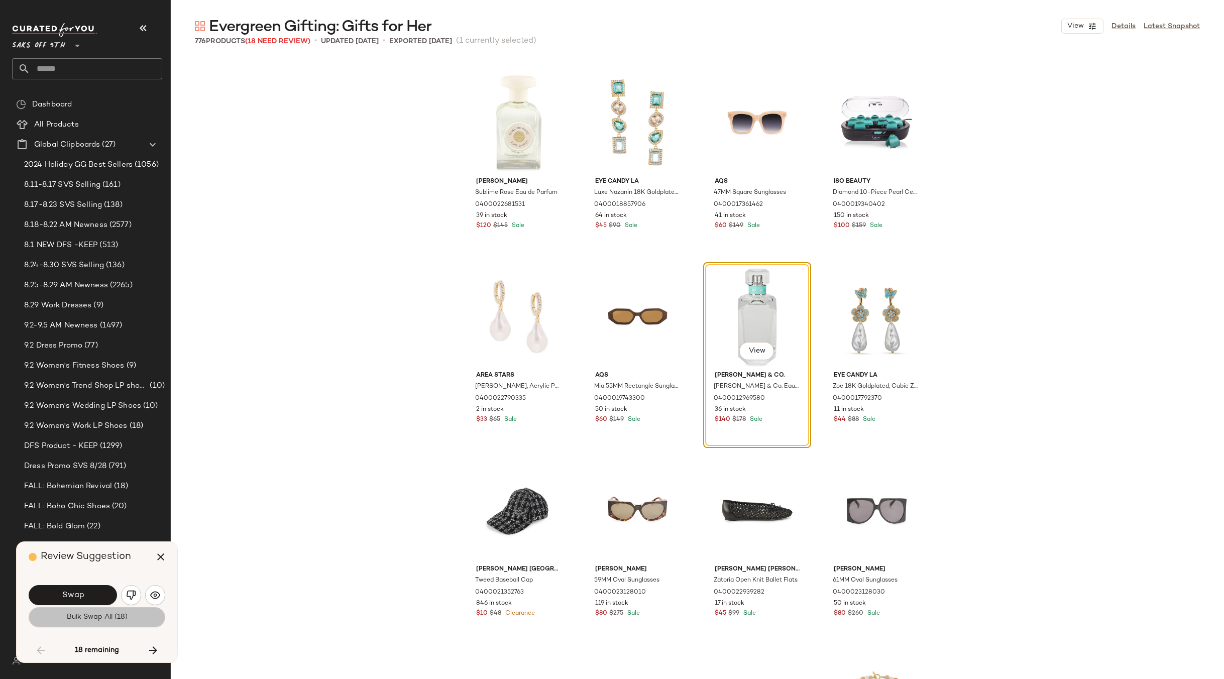
click at [89, 620] on span "Bulk Swap All (18)" at bounding box center [96, 617] width 61 height 8
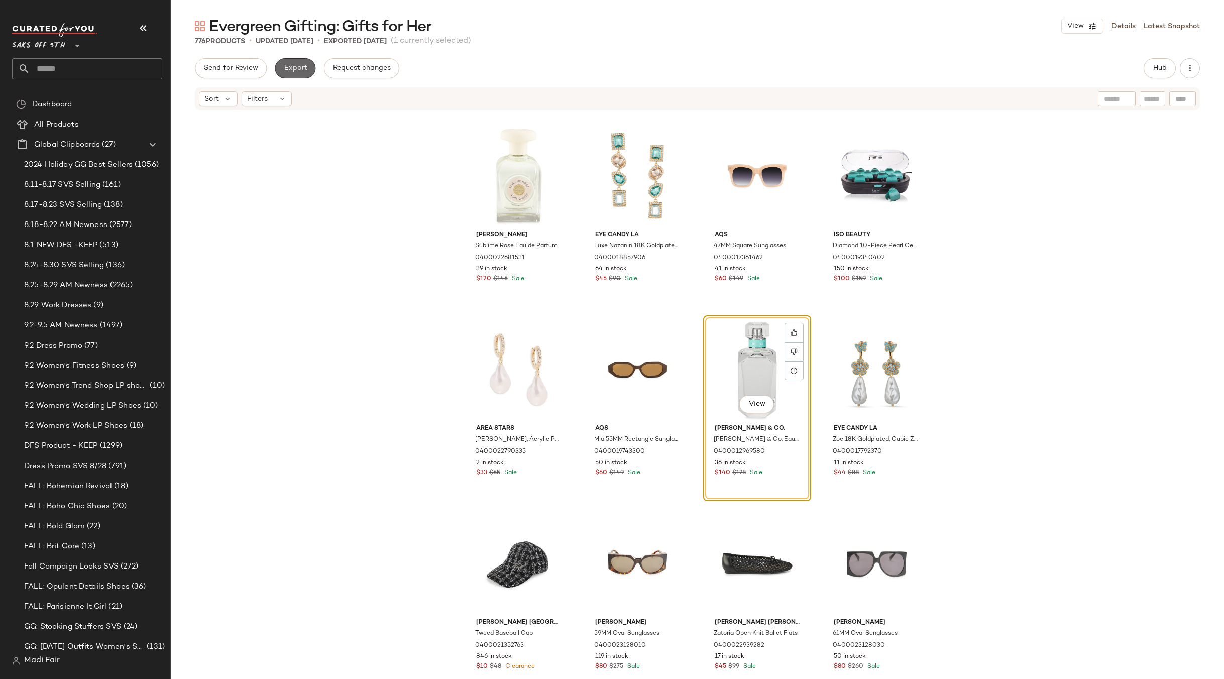
click at [291, 69] on span "Export" at bounding box center [295, 68] width 24 height 8
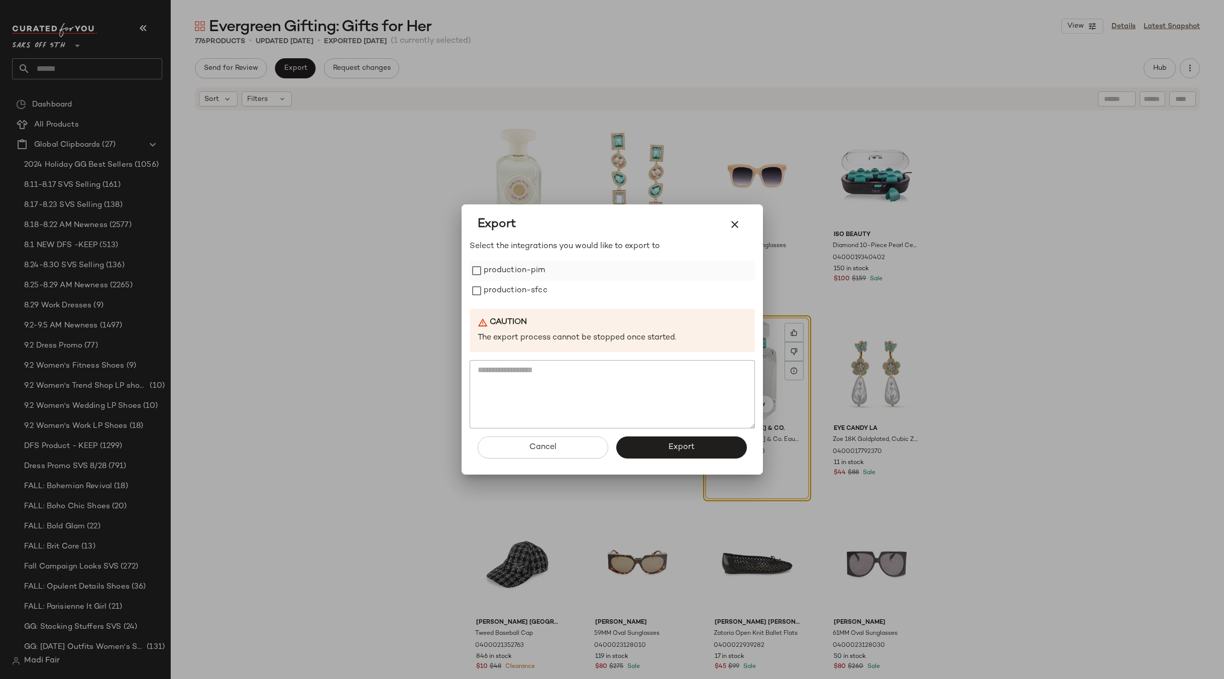
click at [530, 277] on label "production-pim" at bounding box center [515, 271] width 62 height 20
click at [523, 295] on label "production-sfcc" at bounding box center [516, 291] width 64 height 20
click at [653, 447] on button "Export" at bounding box center [681, 448] width 131 height 22
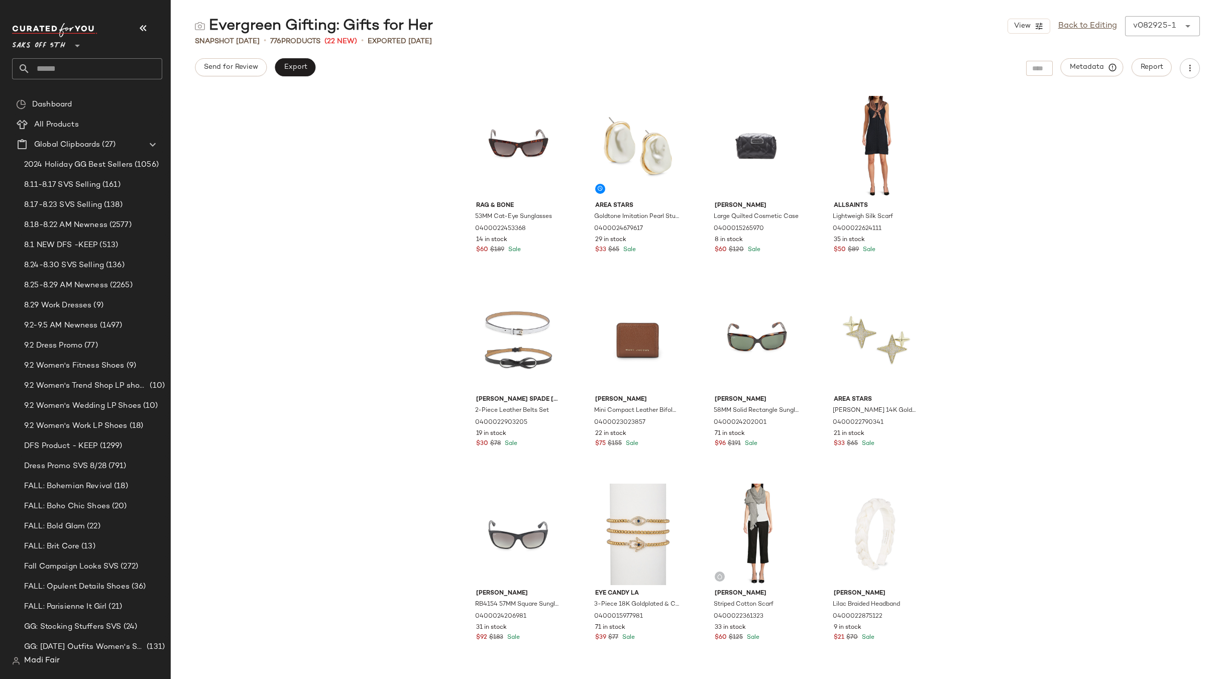
click at [77, 71] on input "text" at bounding box center [96, 68] width 132 height 21
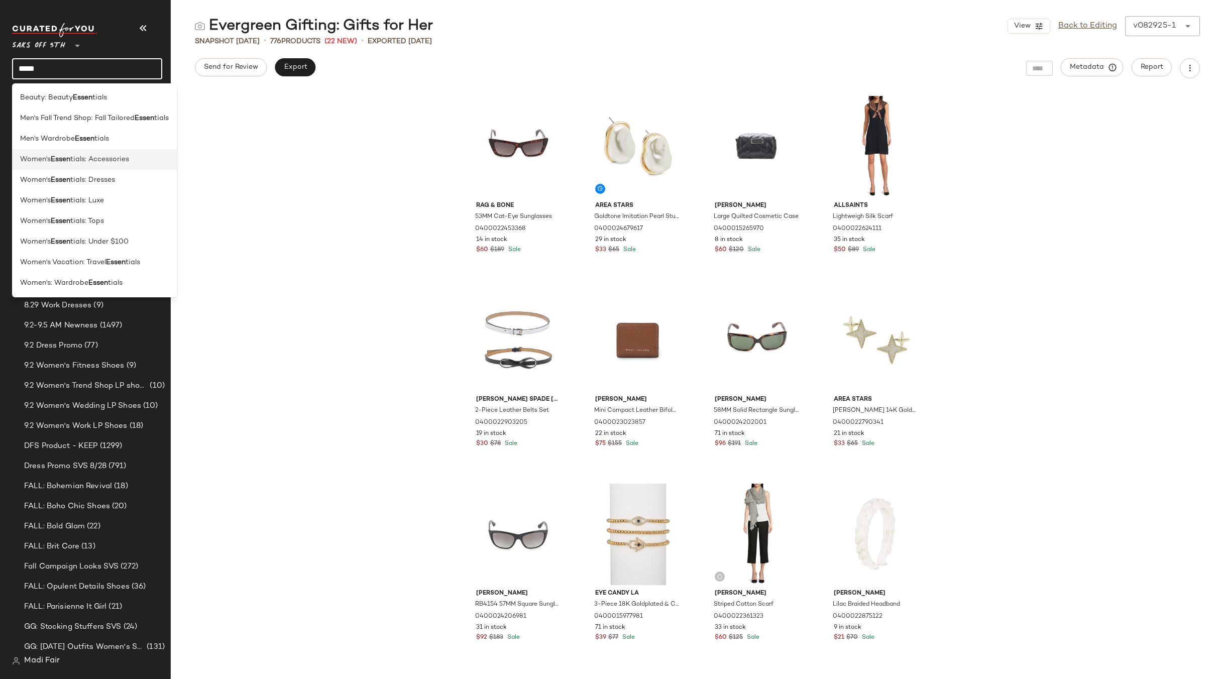
type input "*****"
click at [92, 162] on span "tials: Accessories" at bounding box center [99, 159] width 59 height 11
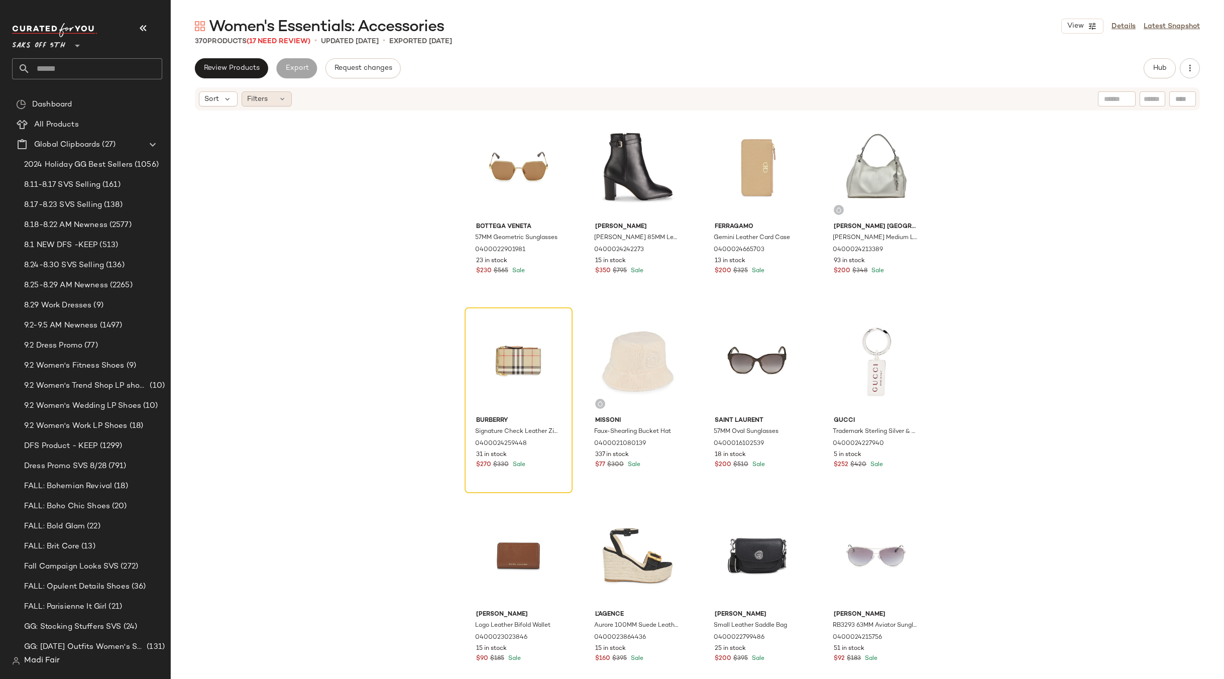
click at [280, 97] on icon at bounding box center [282, 99] width 8 height 8
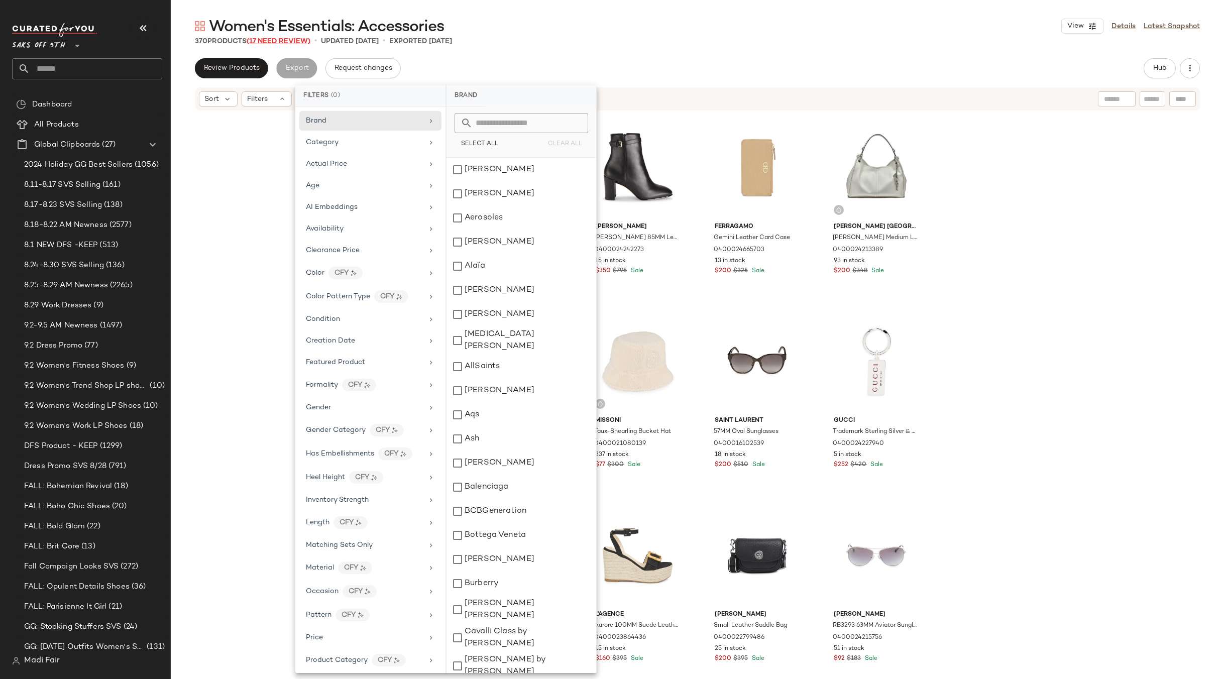
click at [288, 41] on span "(17 Need Review)" at bounding box center [279, 42] width 64 height 8
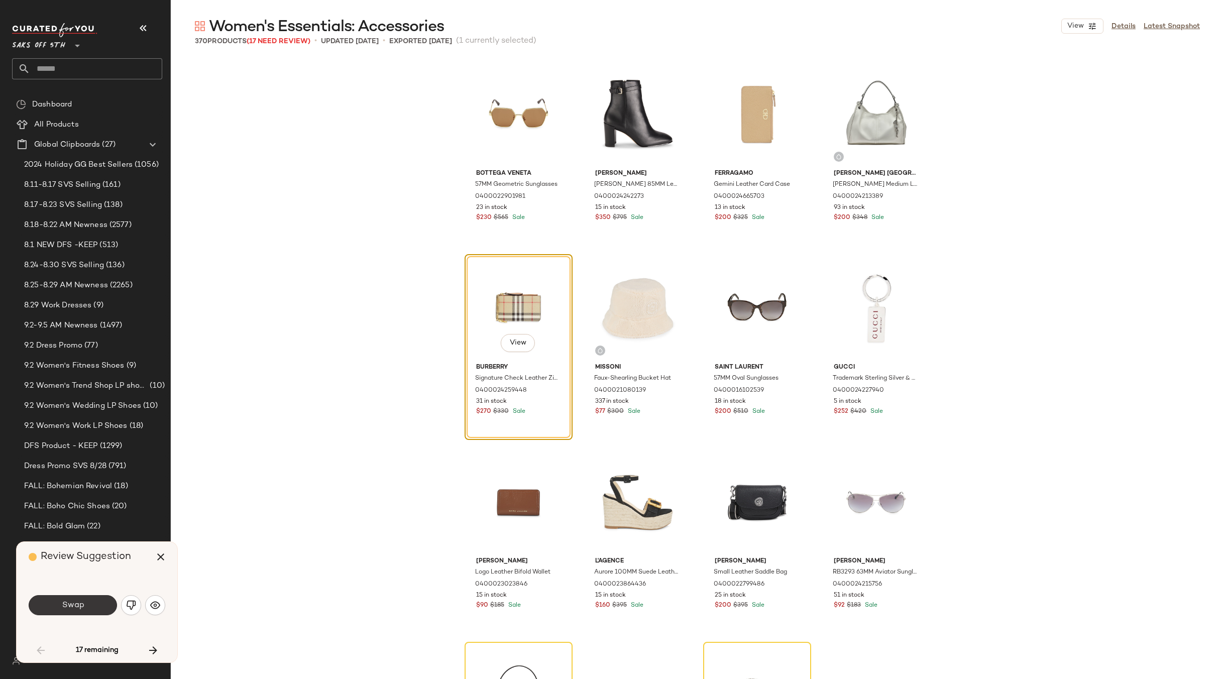
click at [72, 608] on span "Swap" at bounding box center [72, 606] width 23 height 10
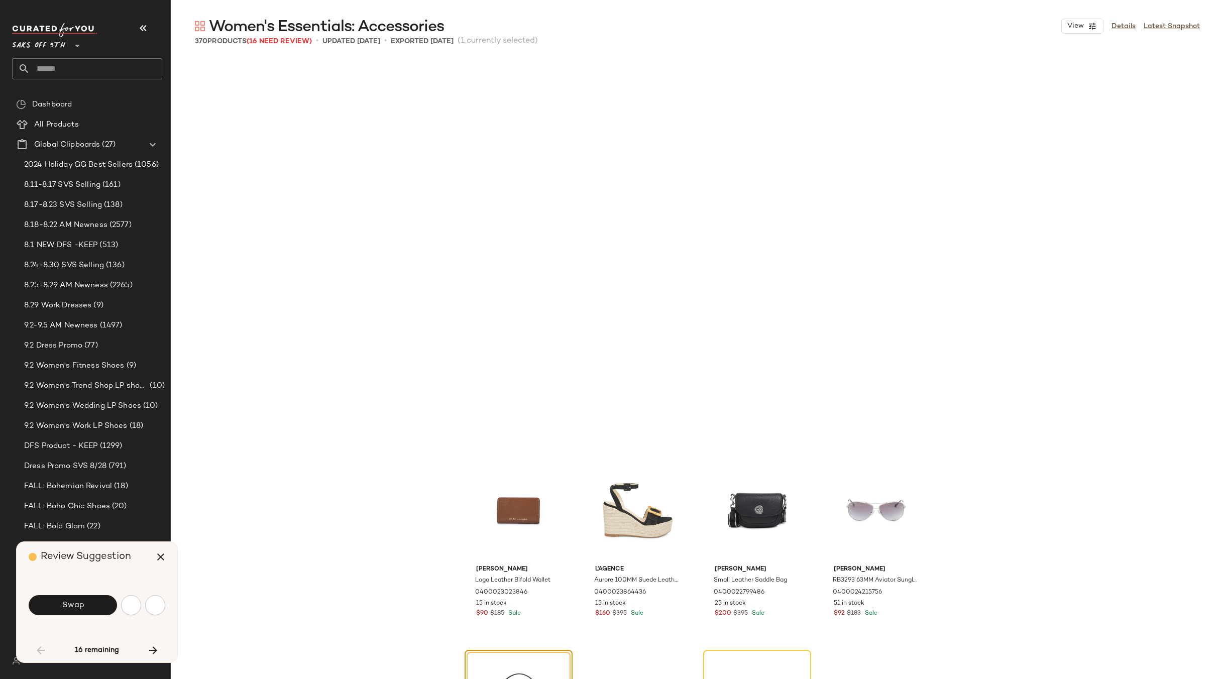
scroll to position [396, 0]
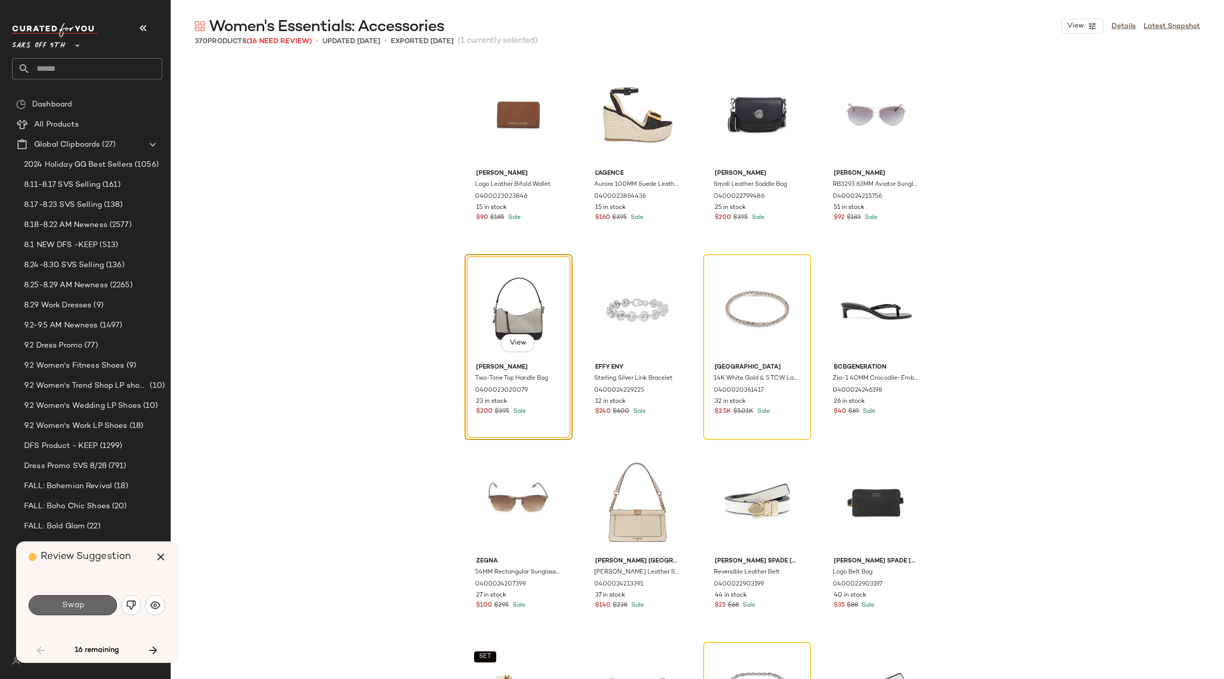
click at [85, 610] on button "Swap" at bounding box center [73, 605] width 88 height 20
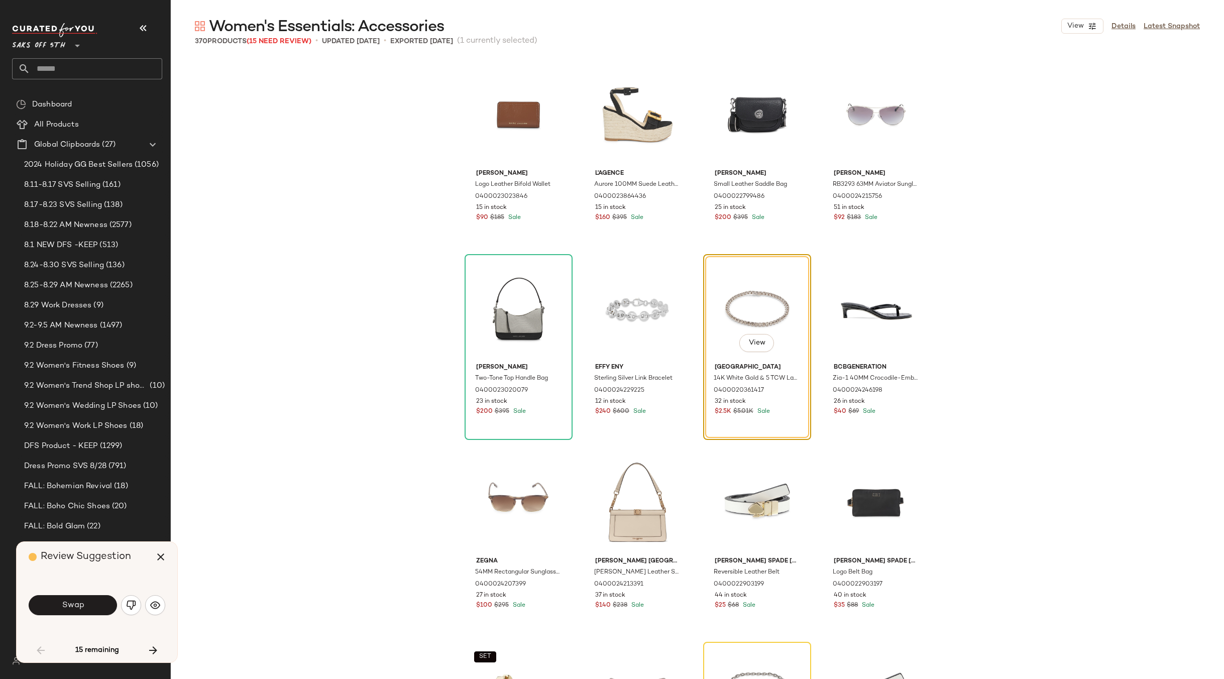
scroll to position [388, 0]
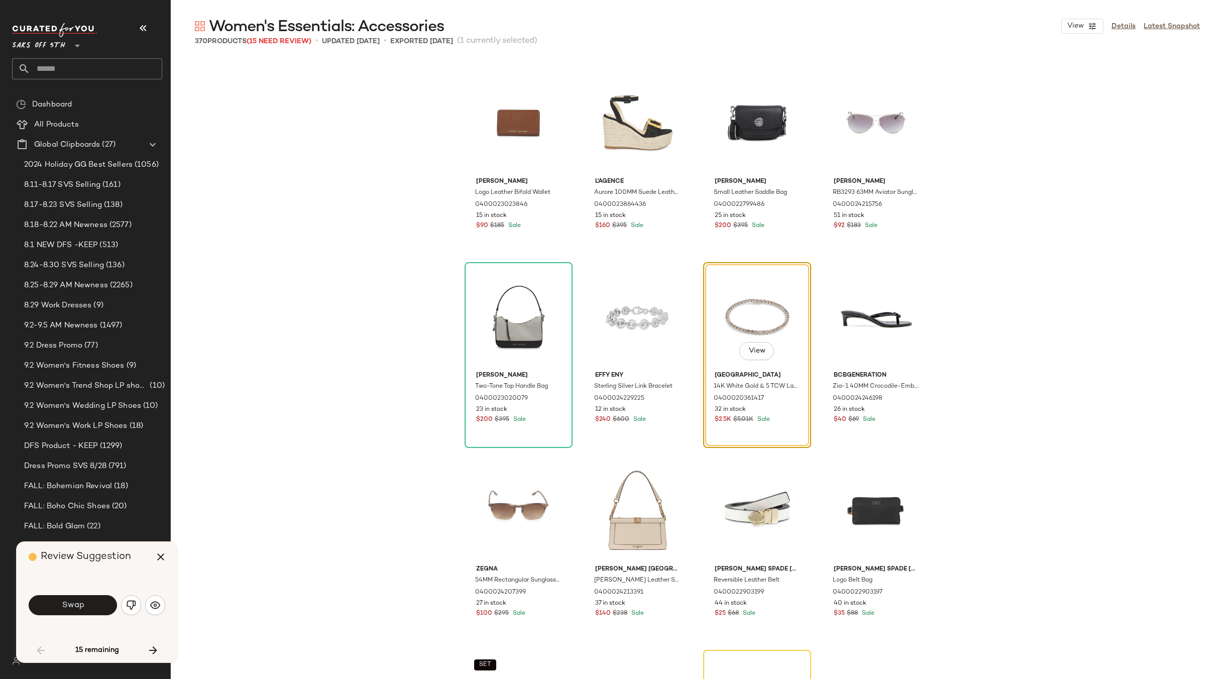
click at [85, 610] on button "Swap" at bounding box center [73, 605] width 88 height 20
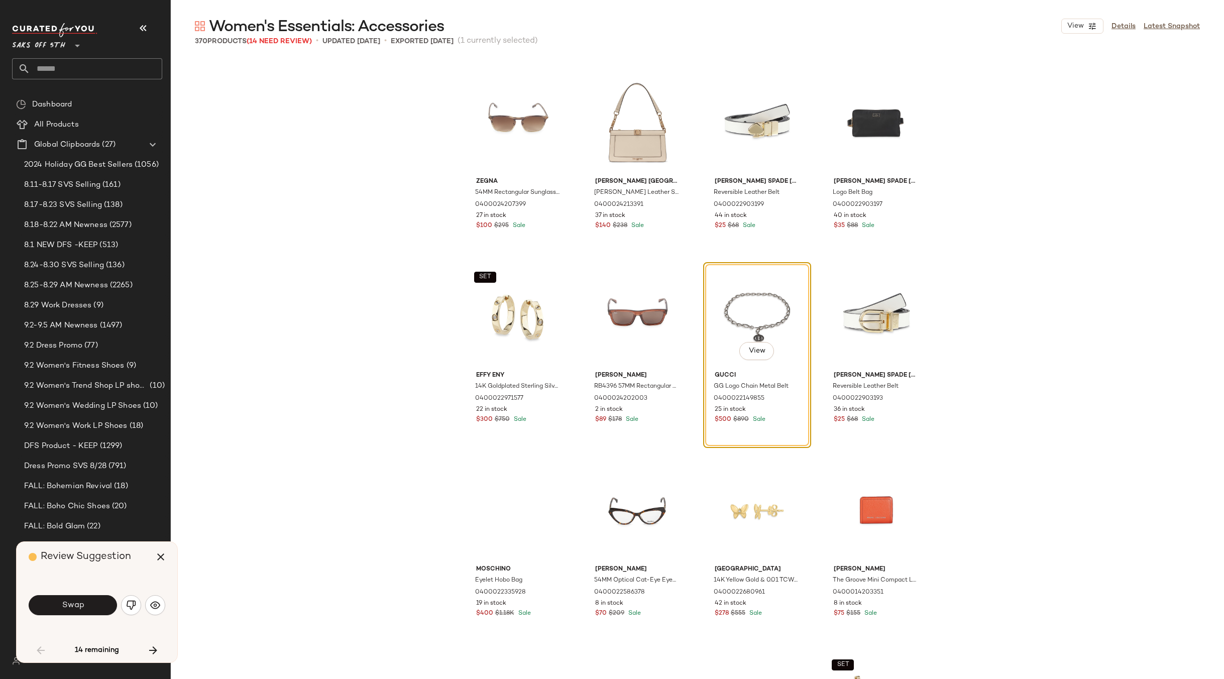
click at [85, 610] on button "Swap" at bounding box center [73, 605] width 88 height 20
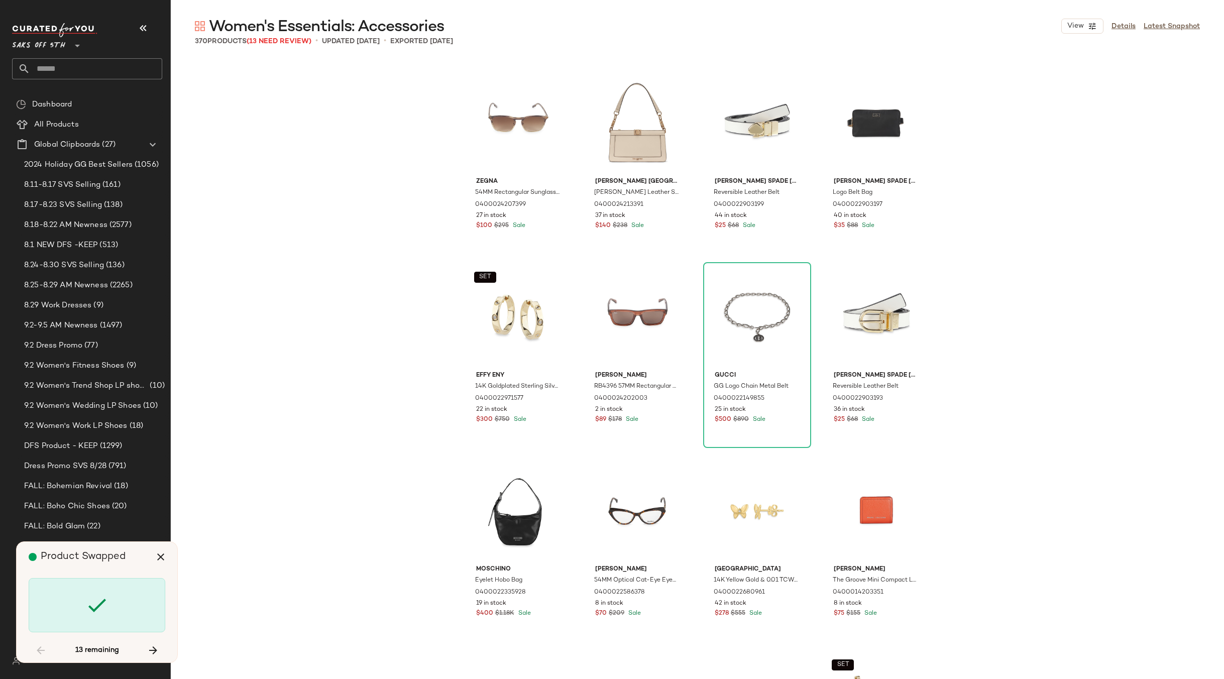
scroll to position [2133, 0]
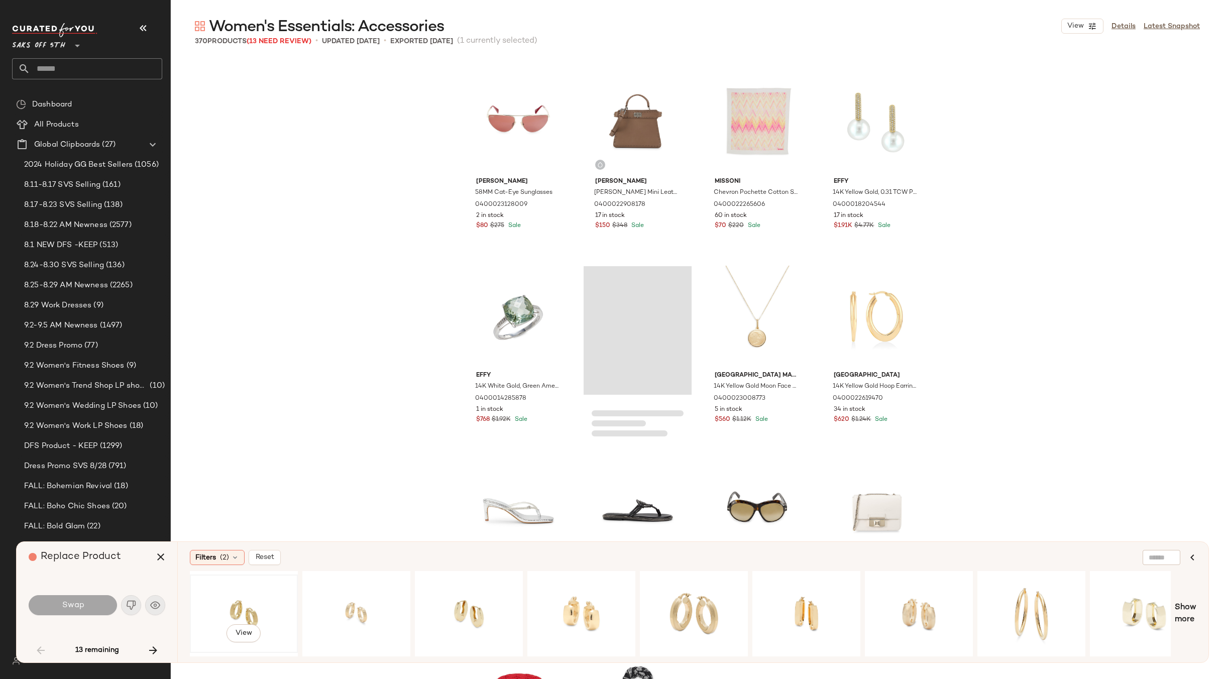
click at [266, 605] on div "View" at bounding box center [243, 613] width 101 height 71
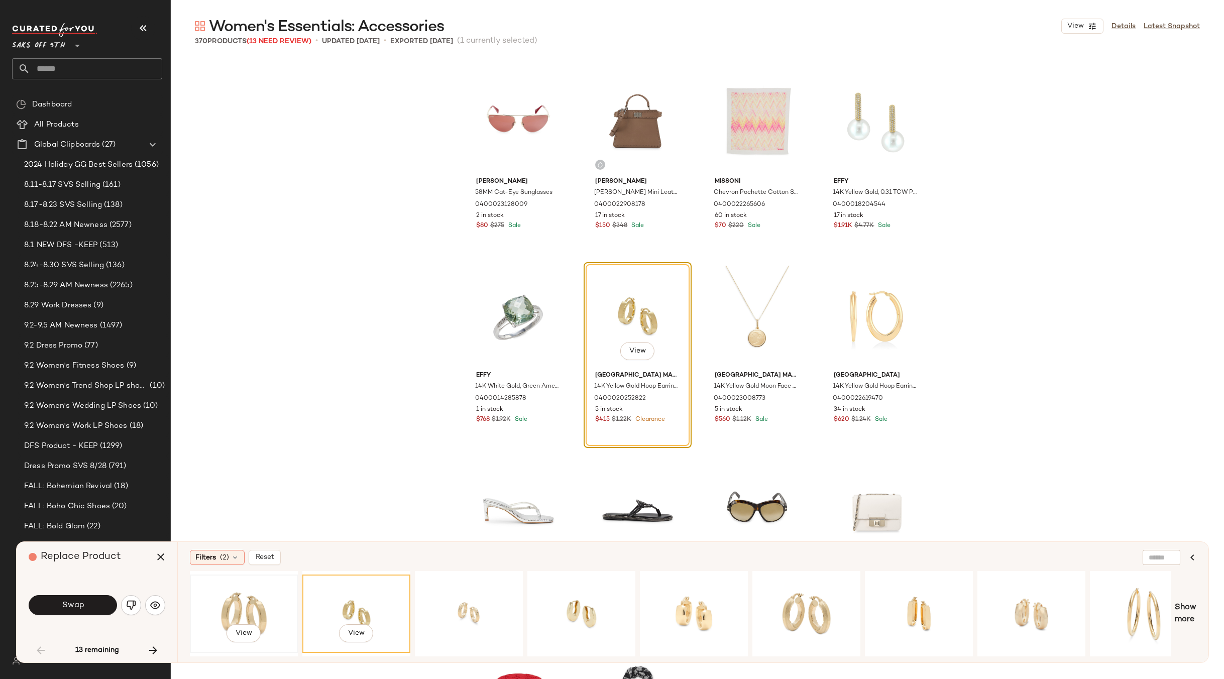
click at [250, 604] on div "View" at bounding box center [243, 613] width 101 height 71
click at [86, 604] on button "Swap" at bounding box center [73, 605] width 88 height 20
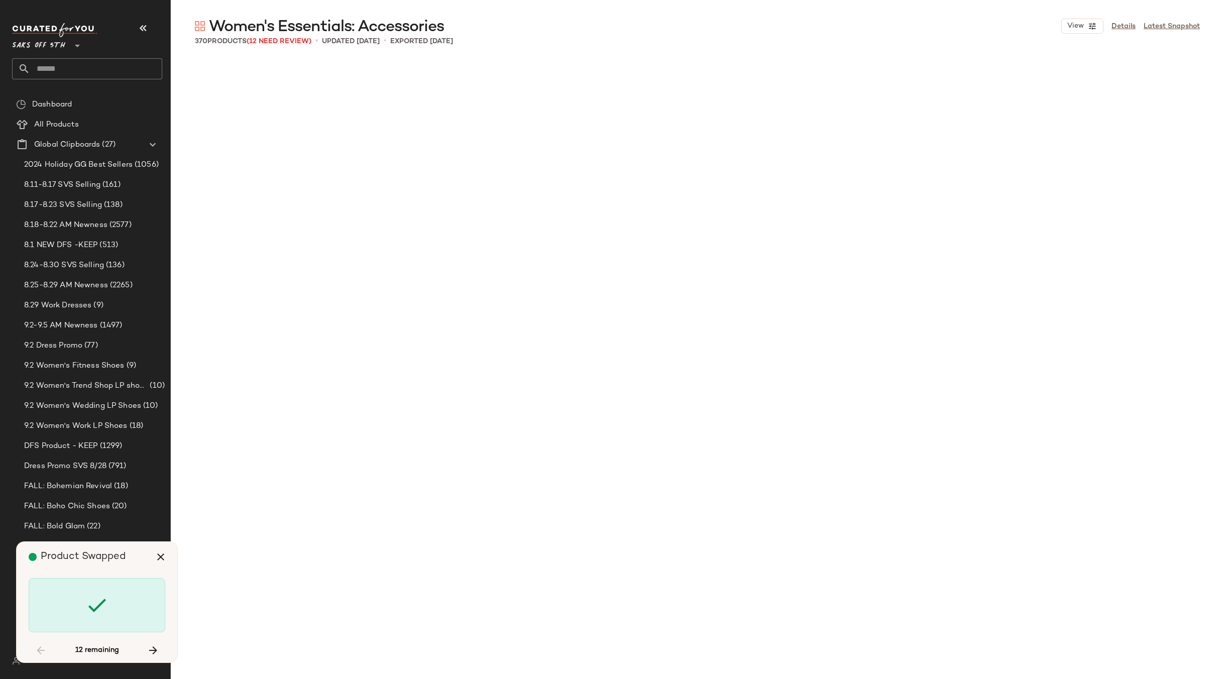
scroll to position [4848, 0]
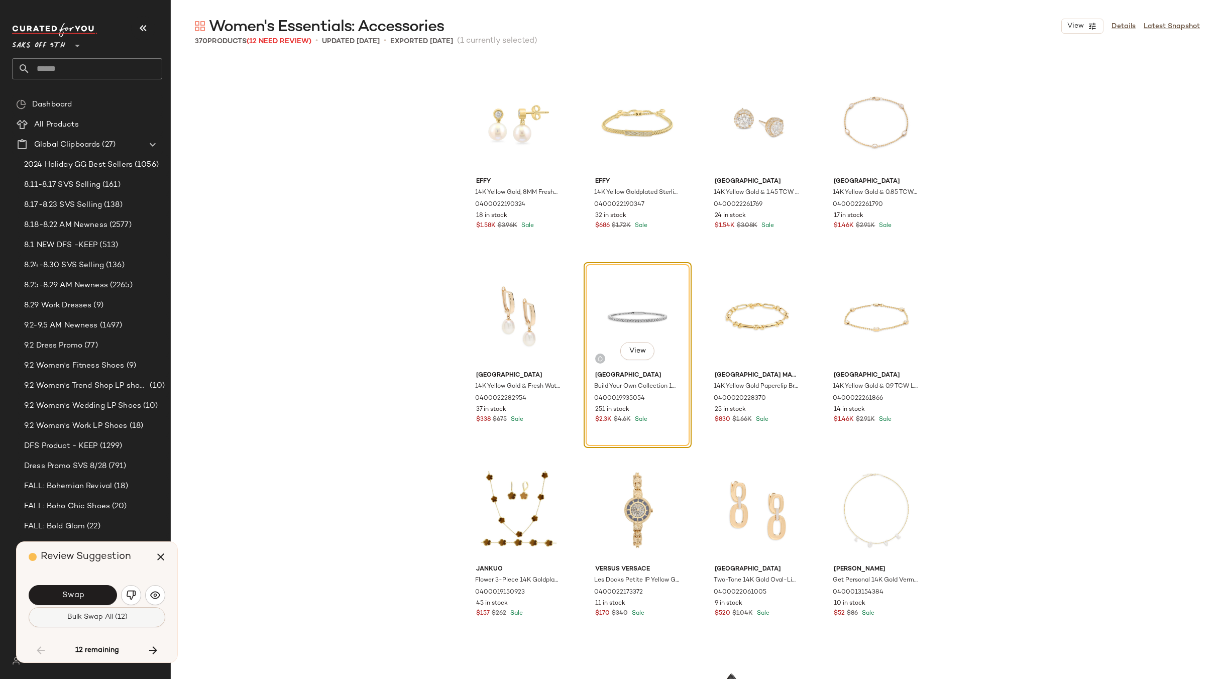
click at [96, 620] on span "Bulk Swap All (12)" at bounding box center [96, 617] width 61 height 8
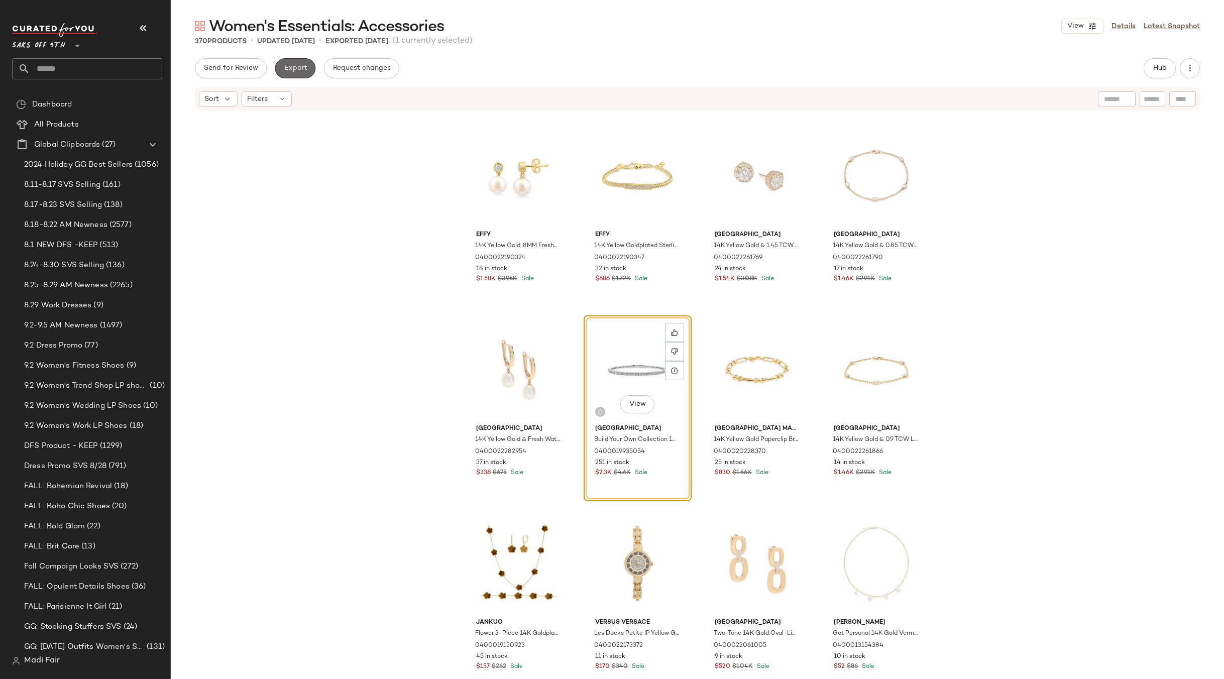
click at [292, 69] on span "Export" at bounding box center [295, 68] width 24 height 8
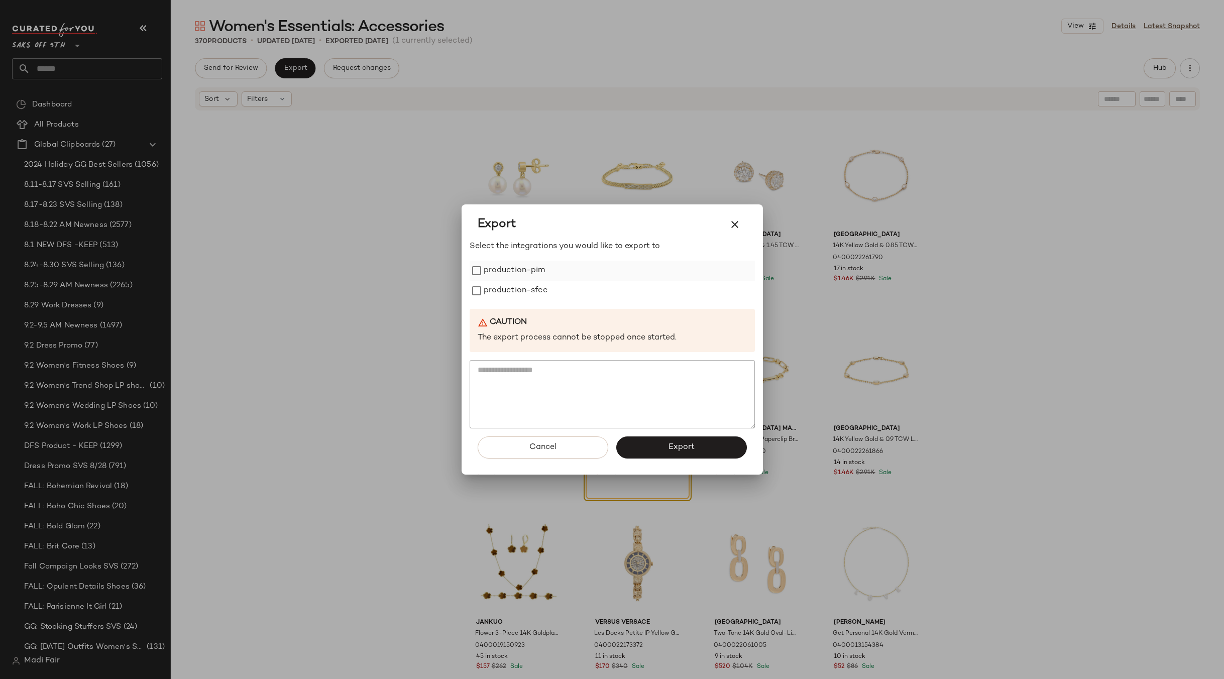
click at [516, 269] on label "production-pim" at bounding box center [515, 271] width 62 height 20
click at [513, 295] on label "production-sfcc" at bounding box center [516, 291] width 64 height 20
click at [651, 444] on button "Export" at bounding box center [681, 448] width 131 height 22
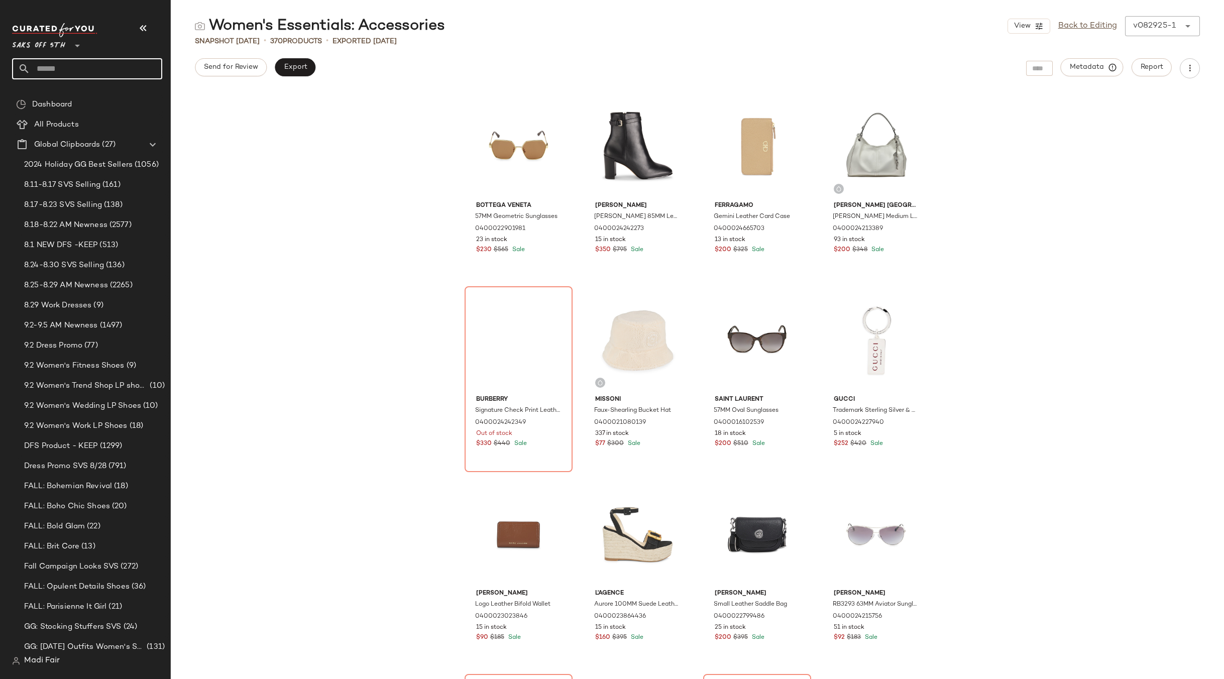
click at [52, 63] on input "text" at bounding box center [96, 68] width 132 height 21
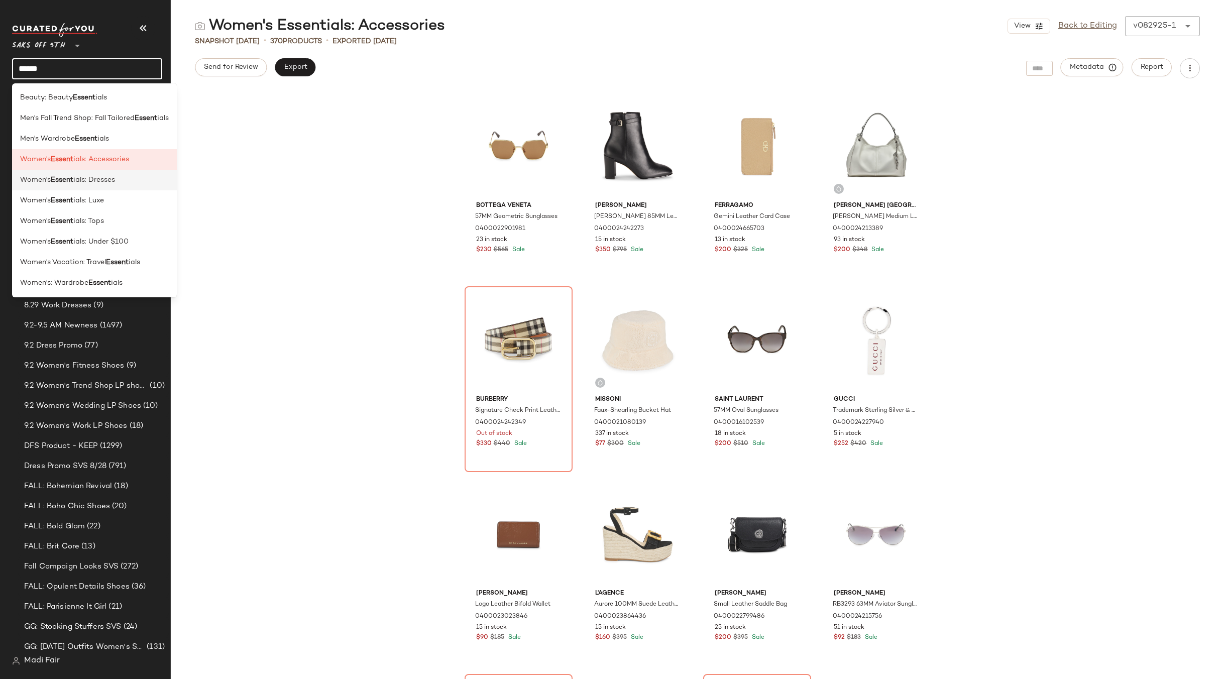
type input "******"
click at [101, 176] on span "ials: Dresses" at bounding box center [94, 180] width 42 height 11
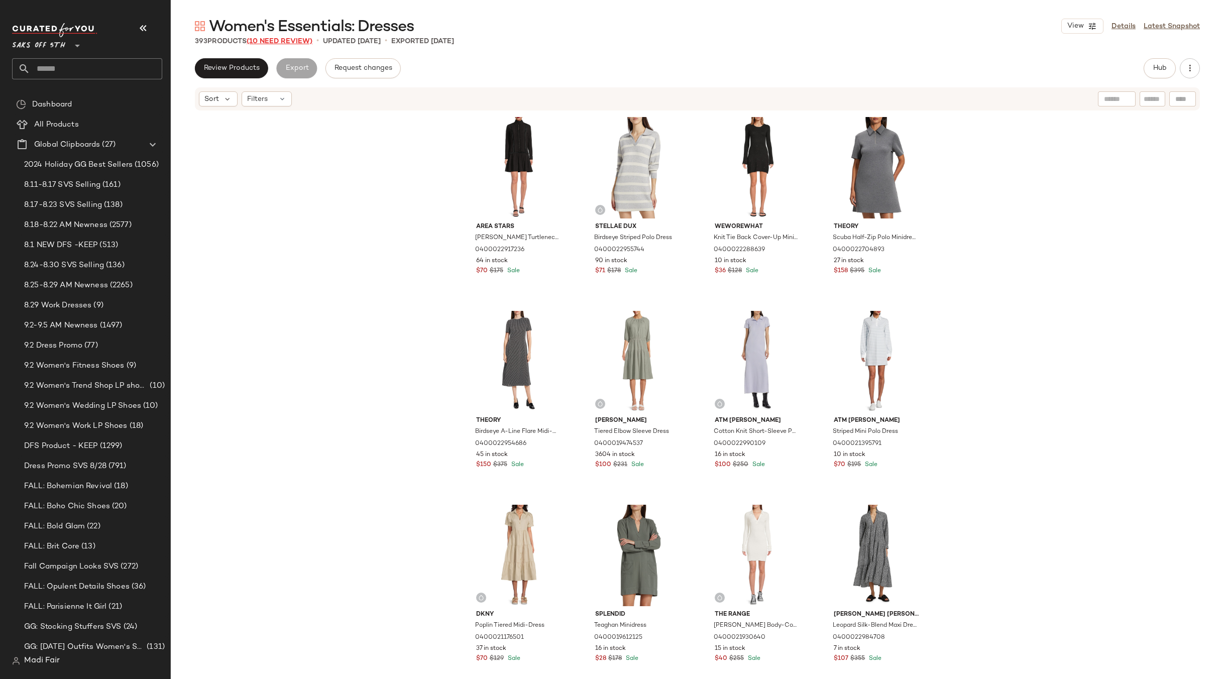
click at [284, 38] on span "(10 Need Review)" at bounding box center [280, 42] width 66 height 8
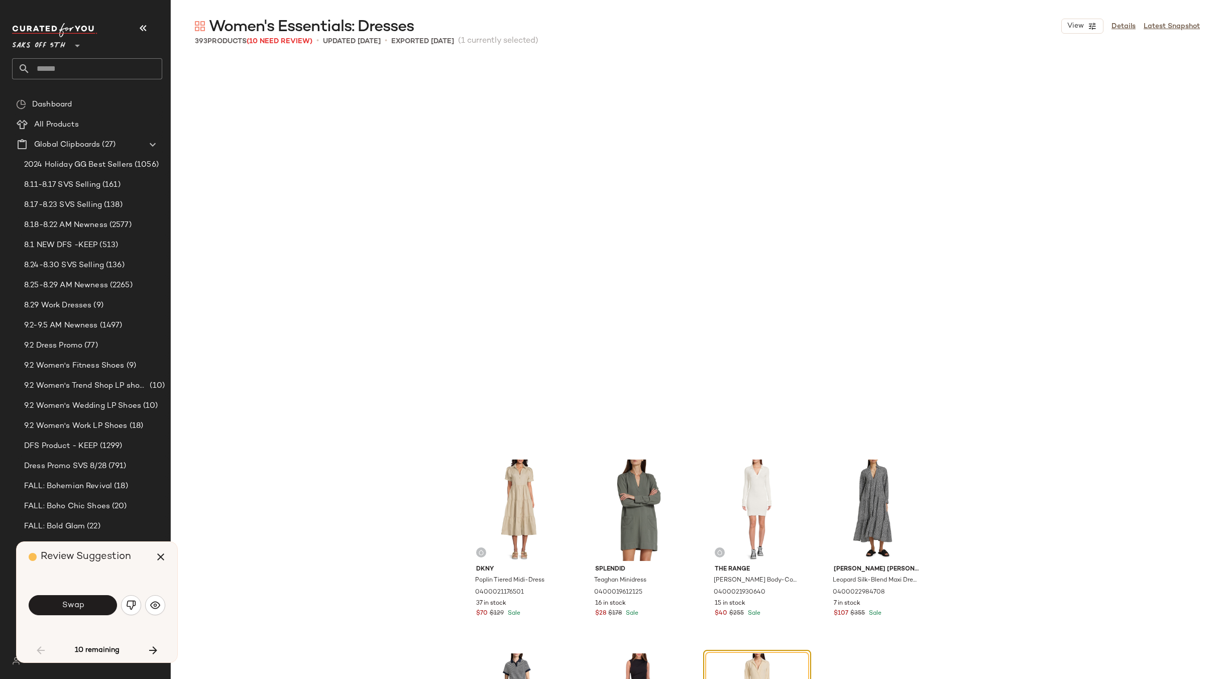
scroll to position [396, 0]
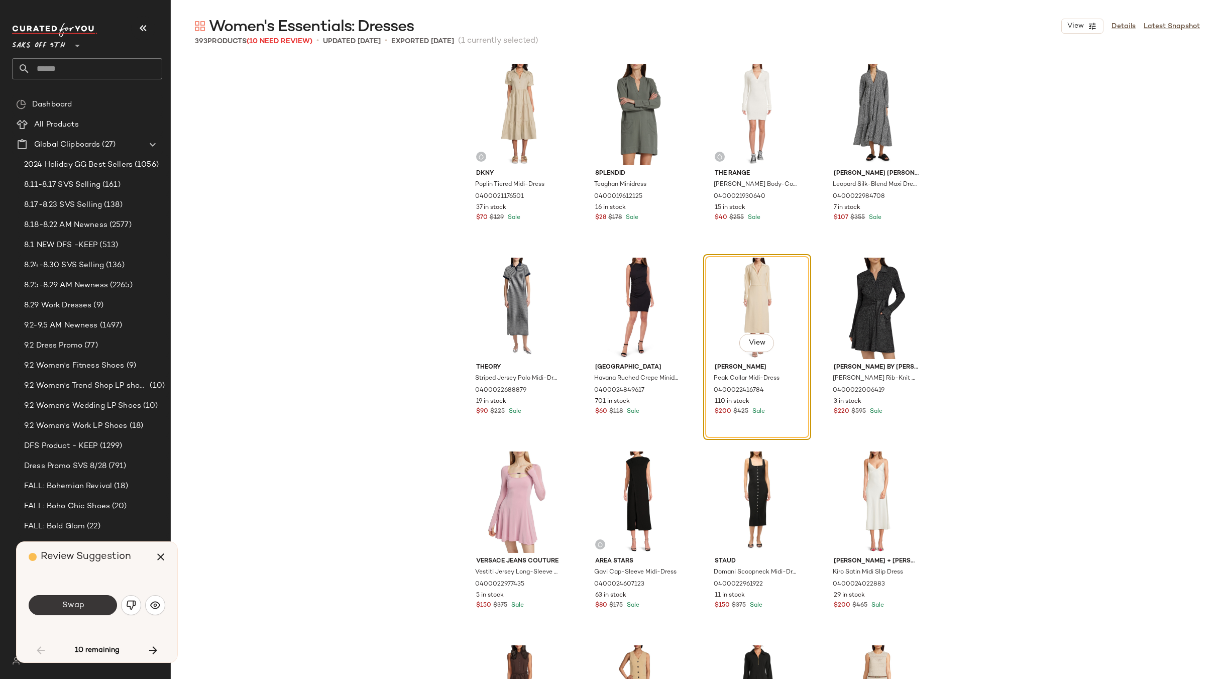
click at [78, 603] on span "Swap" at bounding box center [72, 606] width 23 height 10
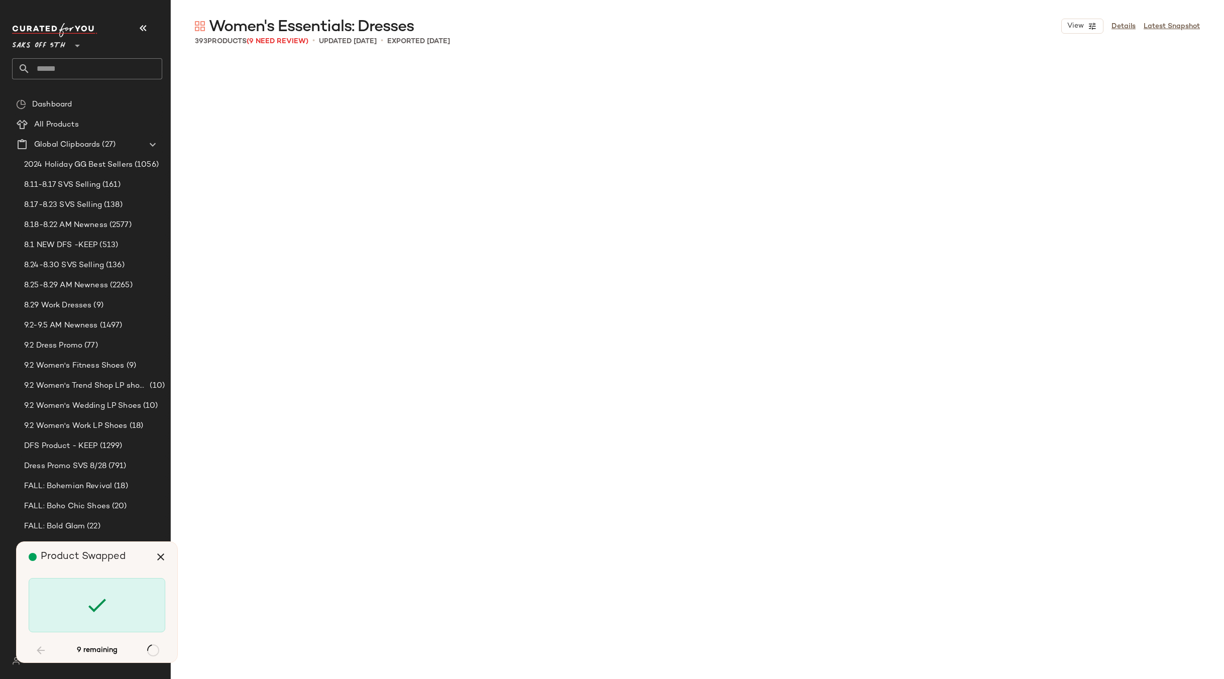
scroll to position [1939, 0]
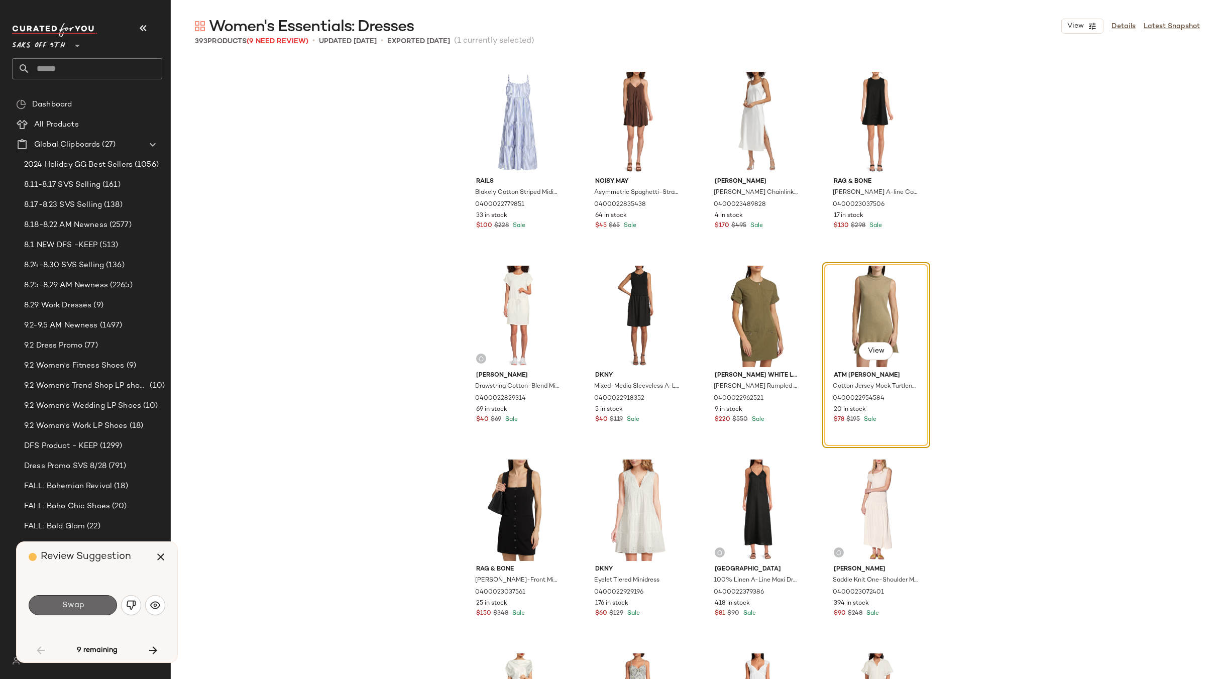
click at [78, 604] on span "Swap" at bounding box center [72, 606] width 23 height 10
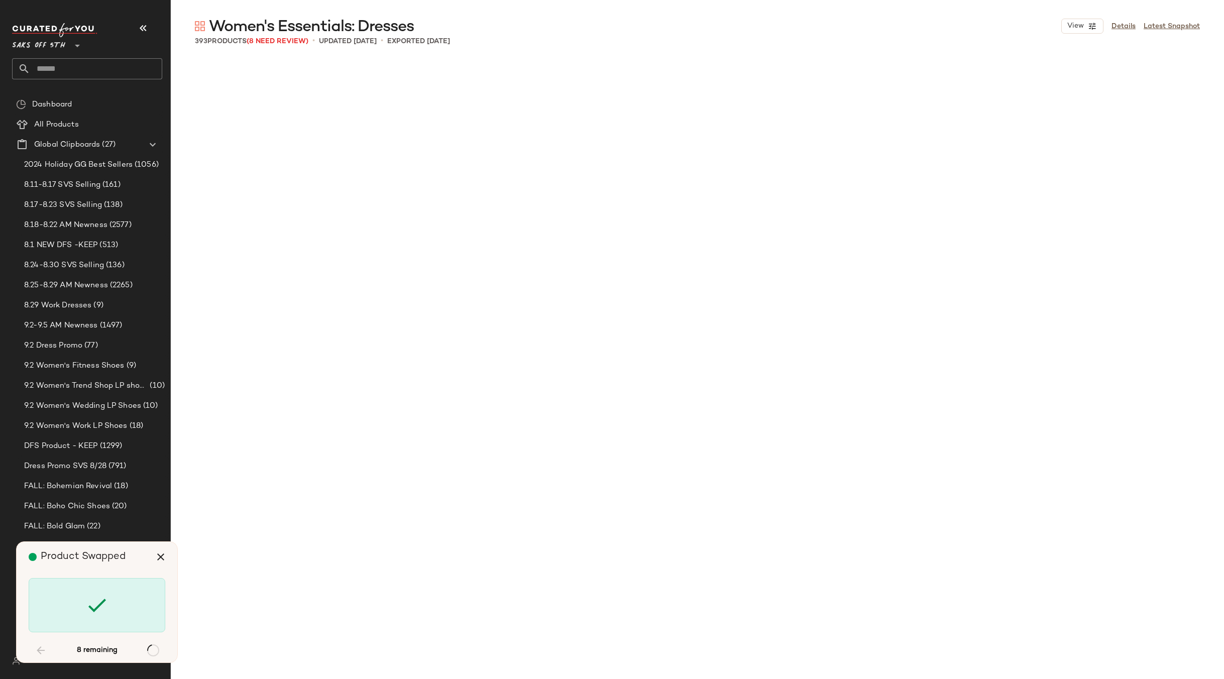
scroll to position [5042, 0]
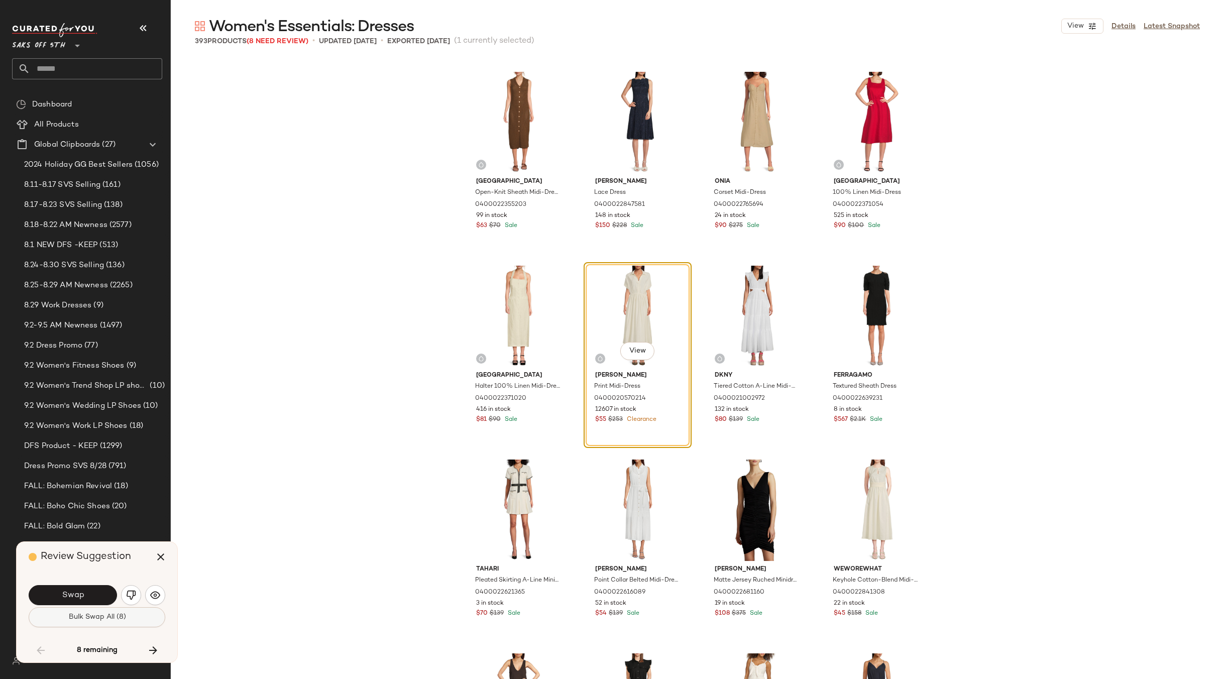
click at [93, 617] on span "Bulk Swap All (8)" at bounding box center [97, 617] width 58 height 8
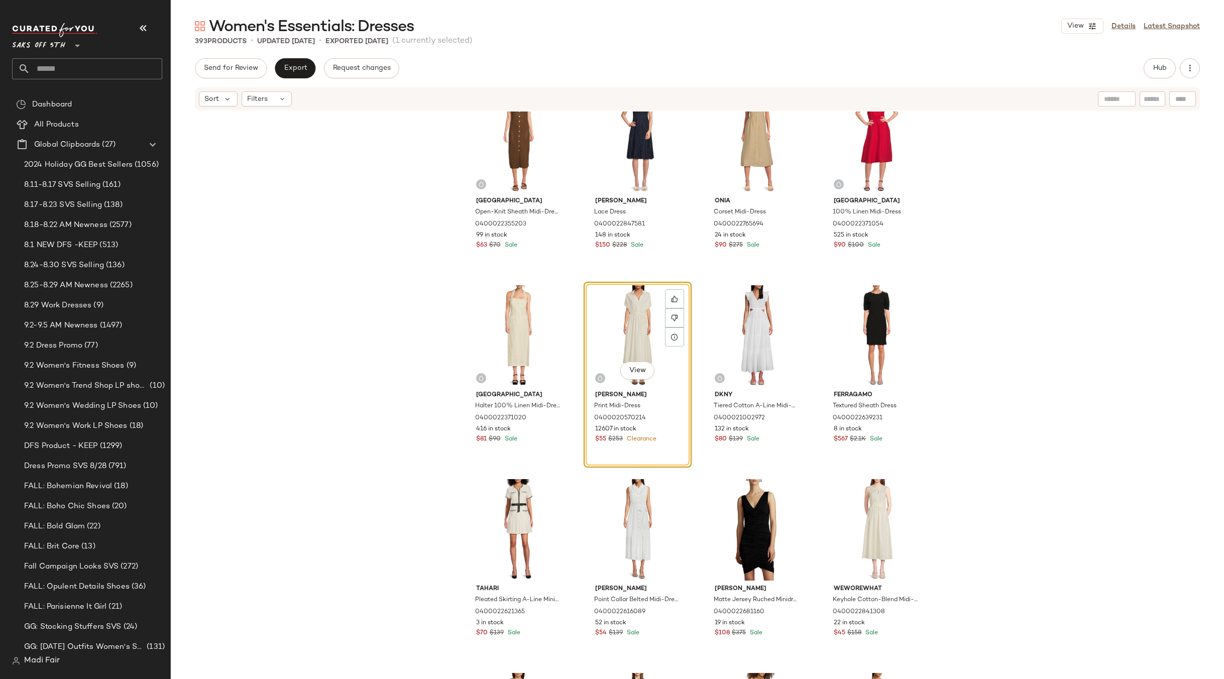
scroll to position [5092, 0]
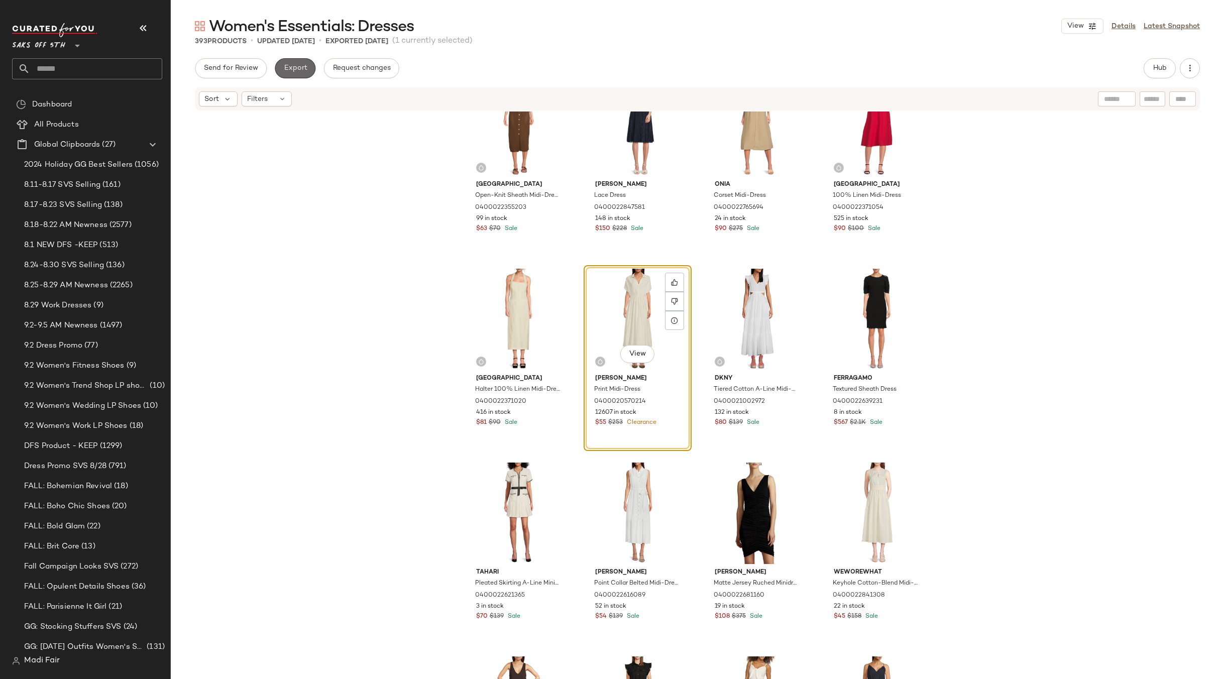
click at [296, 70] on span "Export" at bounding box center [295, 68] width 24 height 8
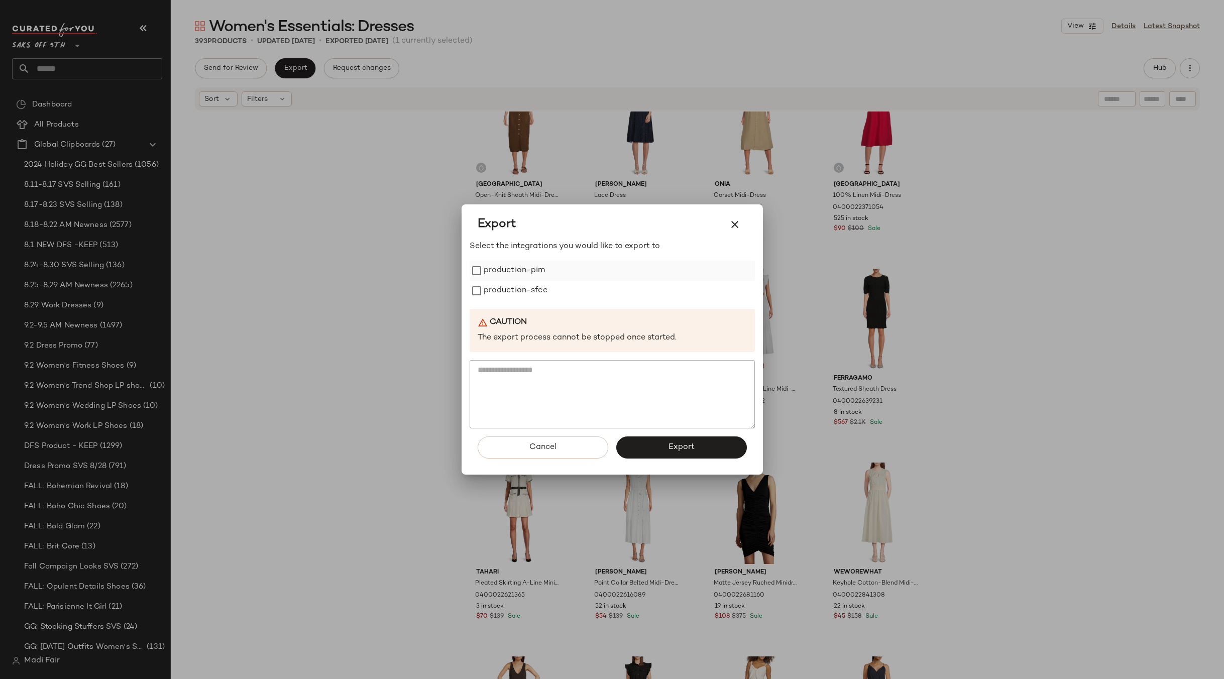
click at [521, 267] on label "production-pim" at bounding box center [515, 271] width 62 height 20
drag, startPoint x: 521, startPoint y: 283, endPoint x: 568, endPoint y: 344, distance: 77.4
click at [521, 283] on label "production-sfcc" at bounding box center [516, 291] width 64 height 20
click at [668, 446] on button "Export" at bounding box center [681, 448] width 131 height 22
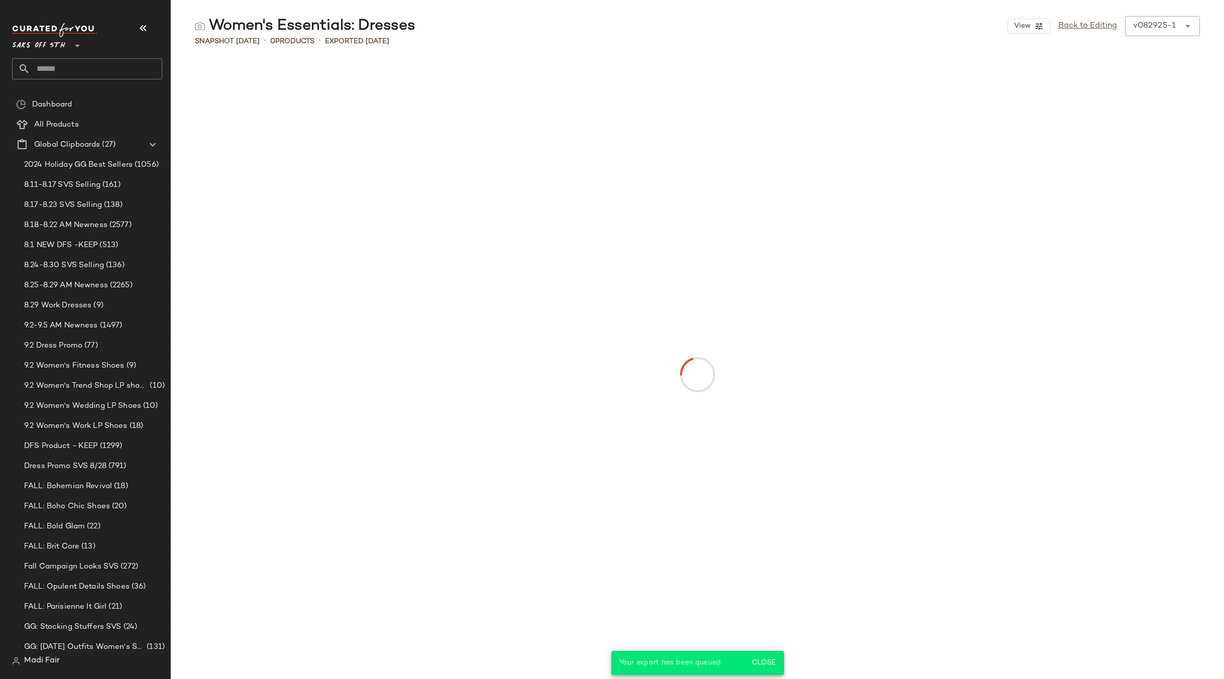
click at [58, 69] on input "text" at bounding box center [96, 68] width 132 height 21
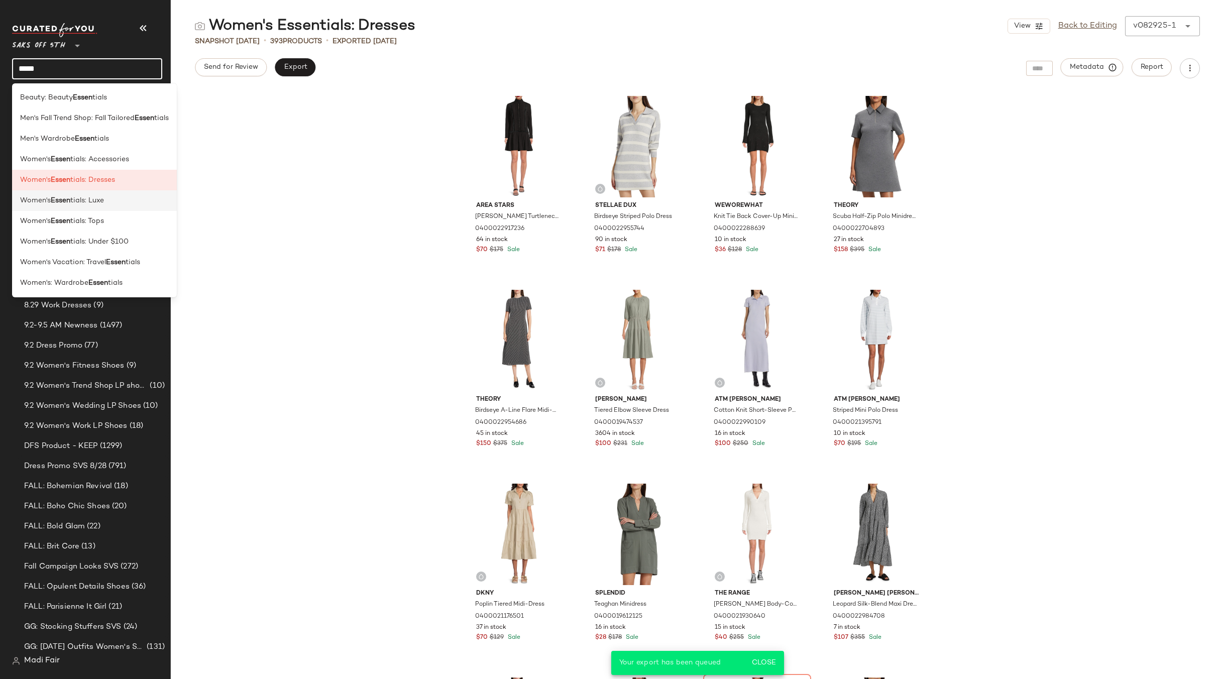
type input "*****"
click at [102, 195] on span "tials: Luxe" at bounding box center [87, 200] width 34 height 11
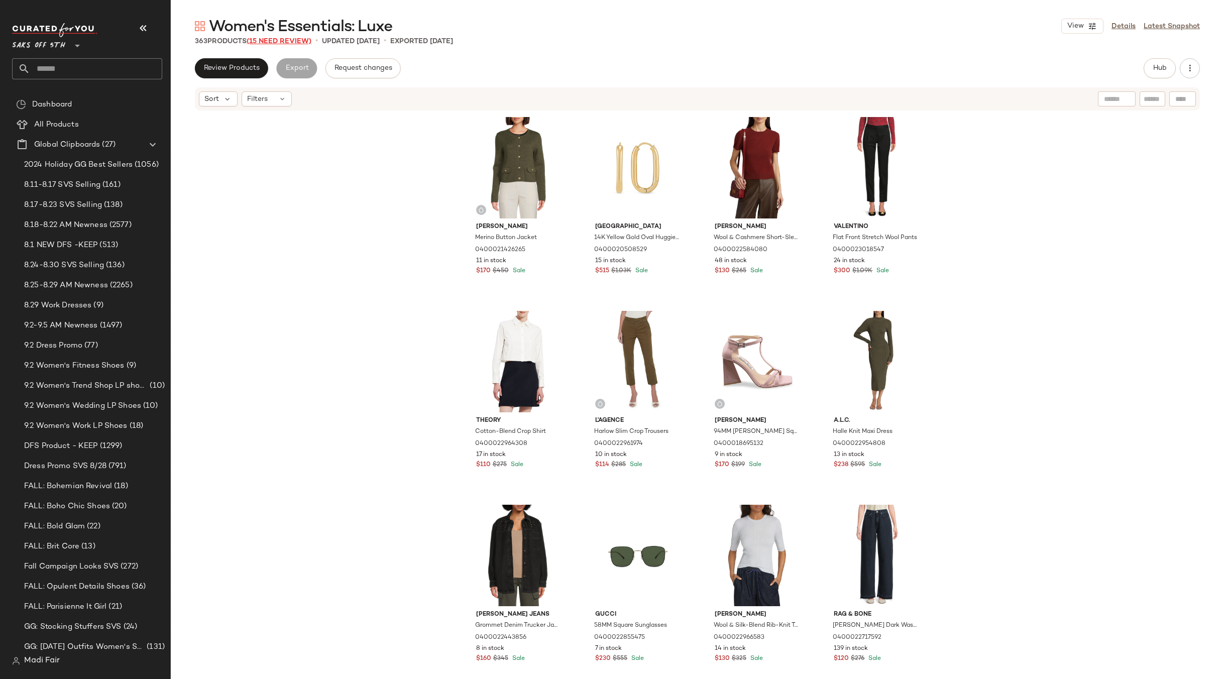
click at [275, 38] on span "(15 Need Review)" at bounding box center [279, 42] width 65 height 8
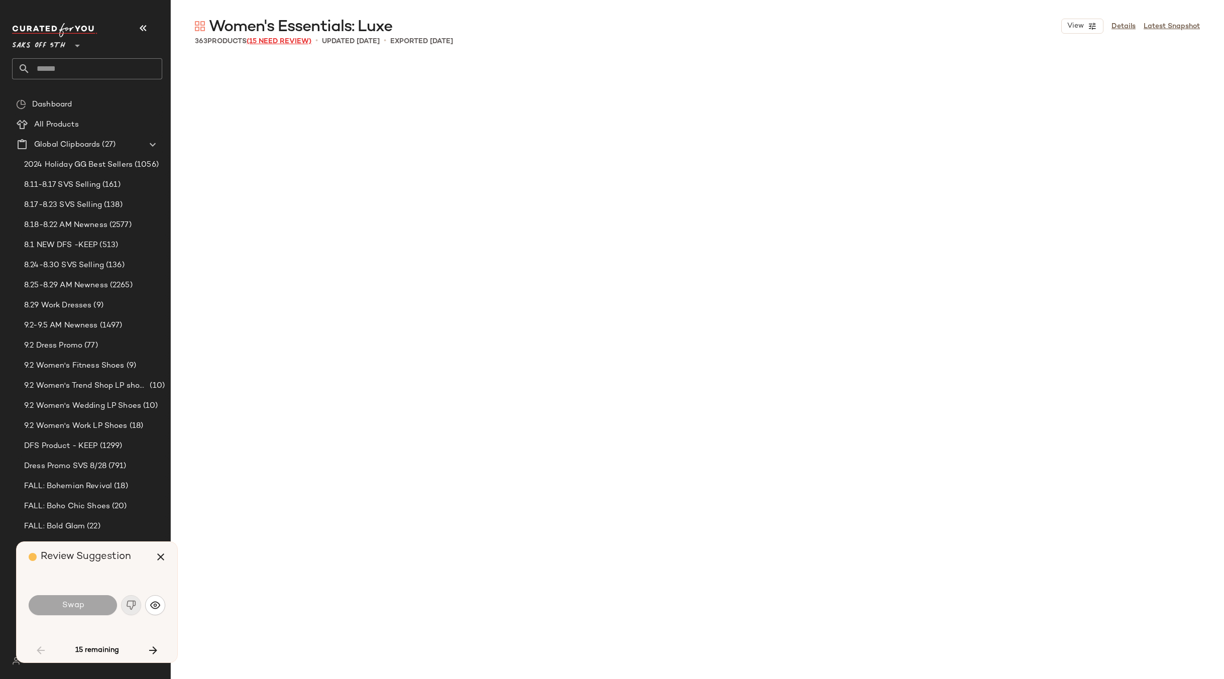
scroll to position [1939, 0]
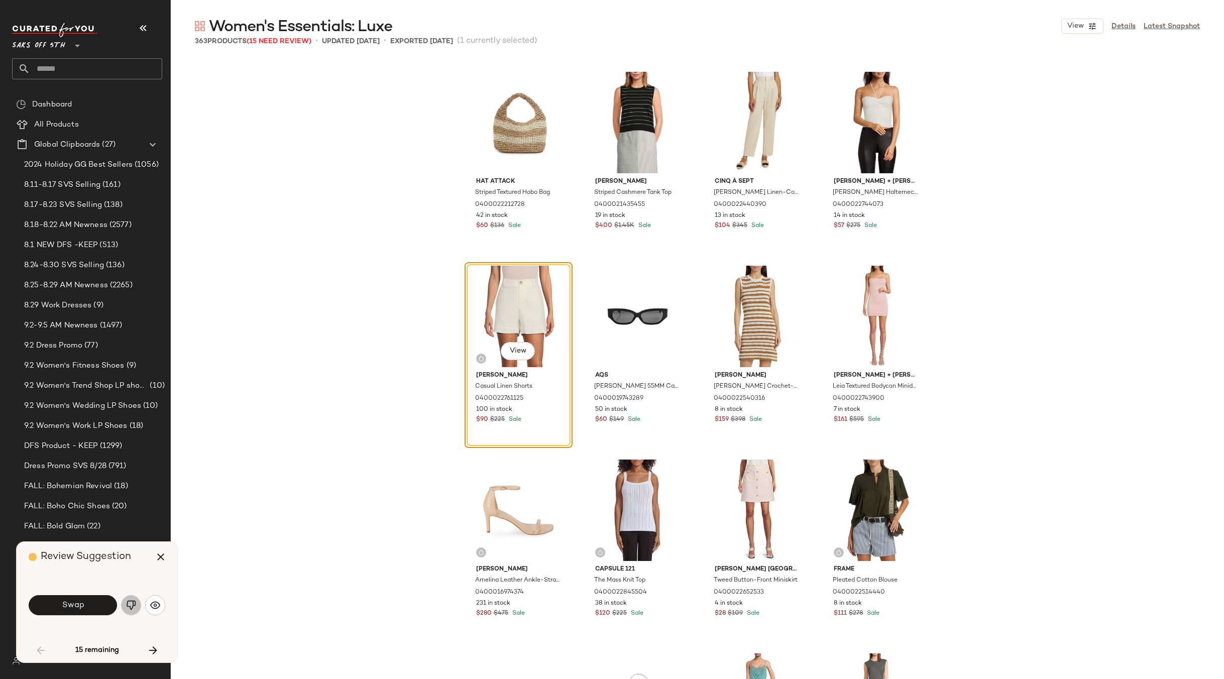
click at [131, 600] on button "button" at bounding box center [131, 605] width 20 height 20
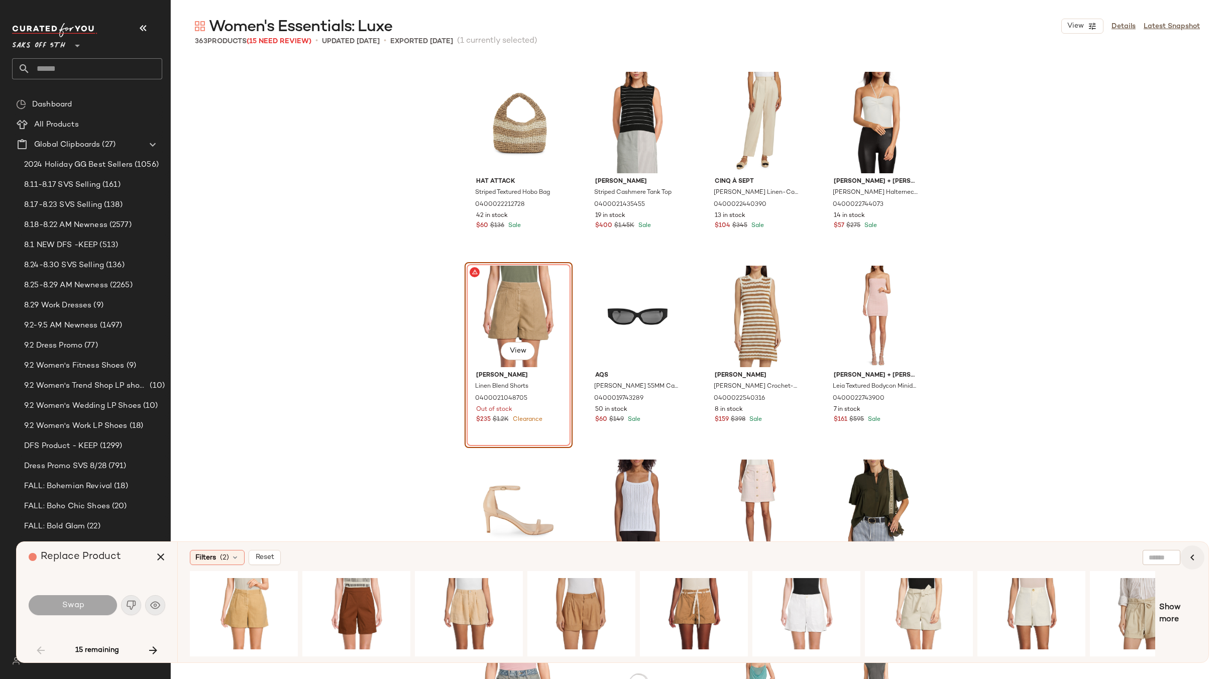
click at [1190, 555] on icon "button" at bounding box center [1193, 558] width 12 height 12
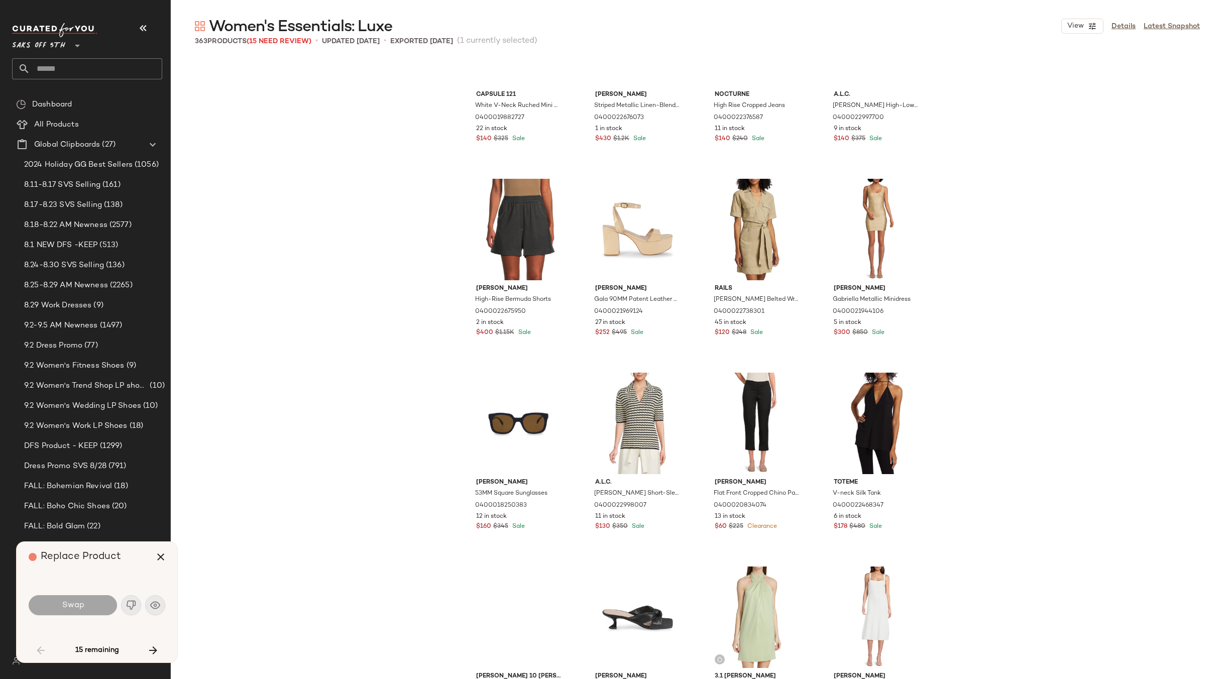
scroll to position [1085, 0]
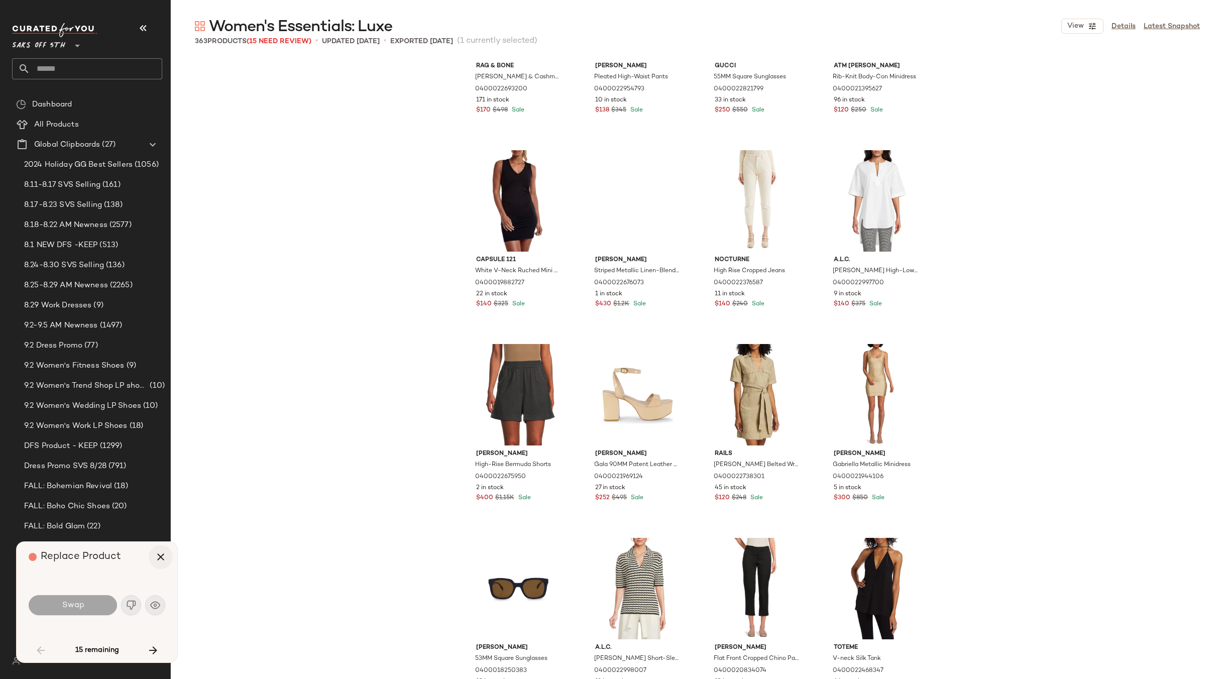
click at [161, 555] on icon "button" at bounding box center [161, 557] width 12 height 12
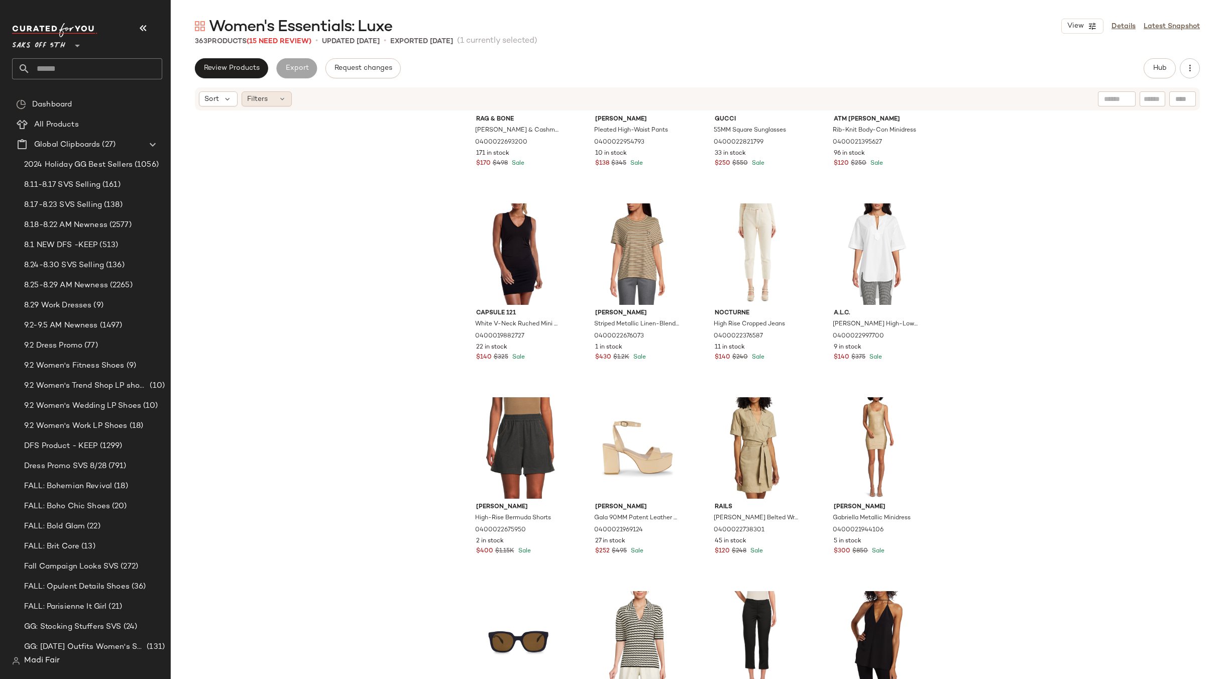
click at [283, 100] on icon at bounding box center [282, 99] width 8 height 8
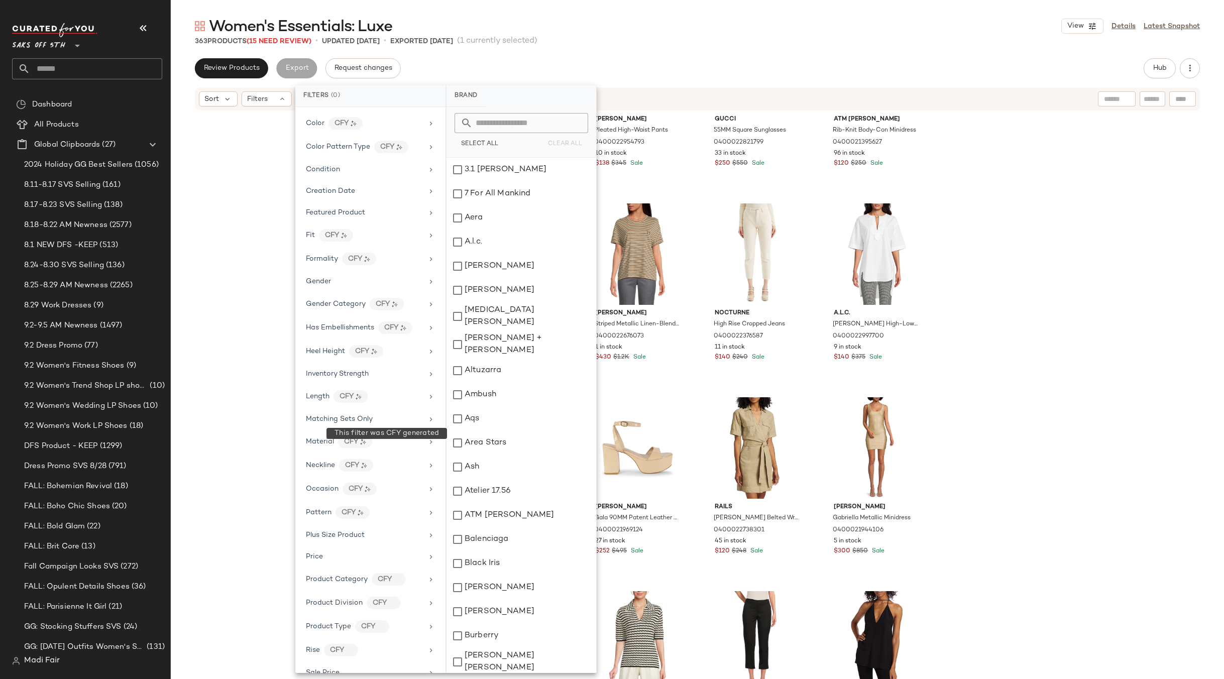
scroll to position [279, 0]
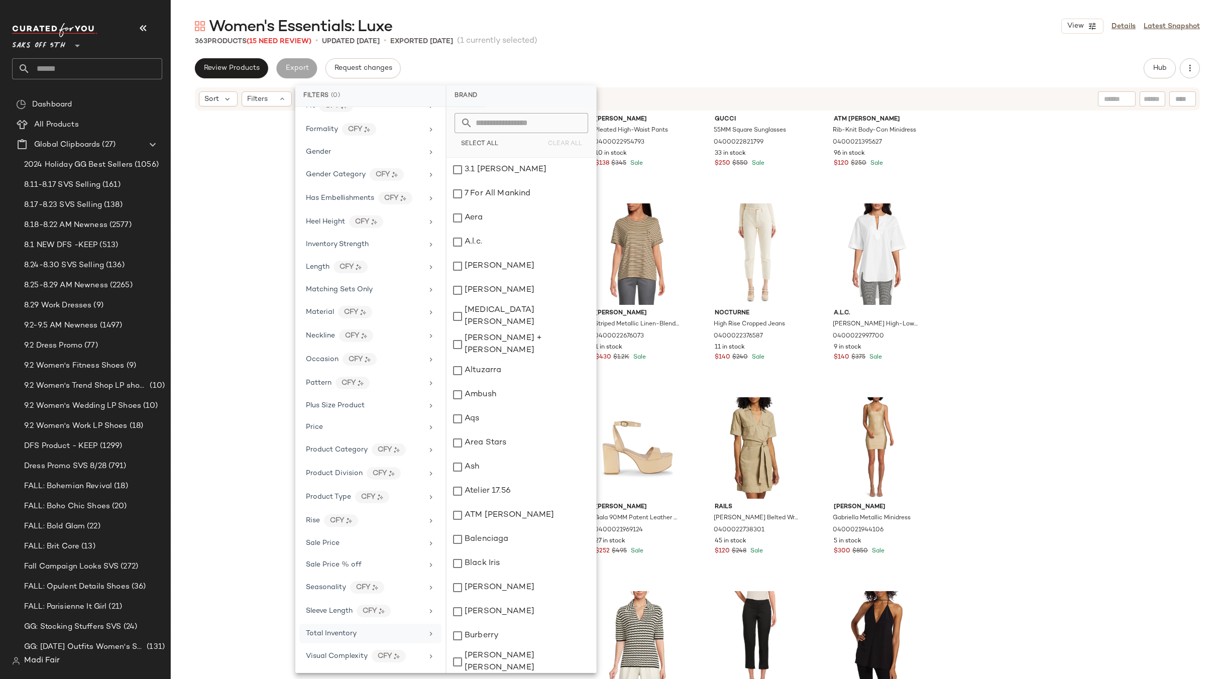
click at [354, 630] on span "Total Inventory" at bounding box center [331, 634] width 51 height 8
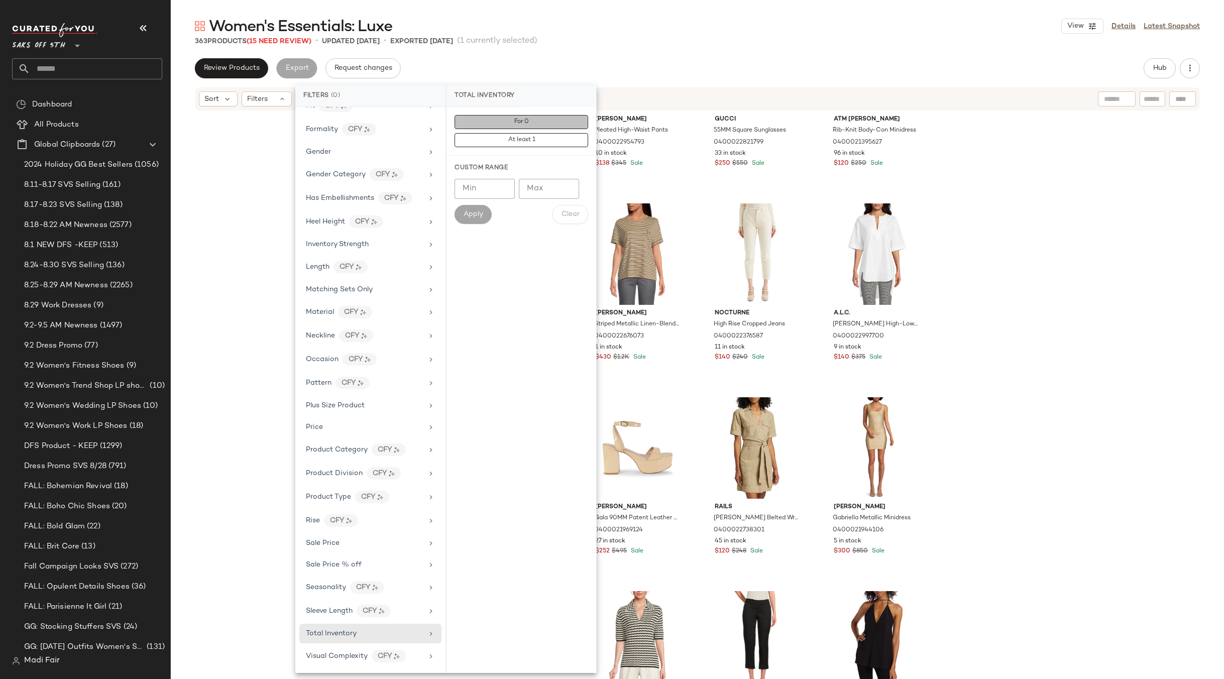
click at [543, 133] on button "For 0" at bounding box center [522, 140] width 134 height 14
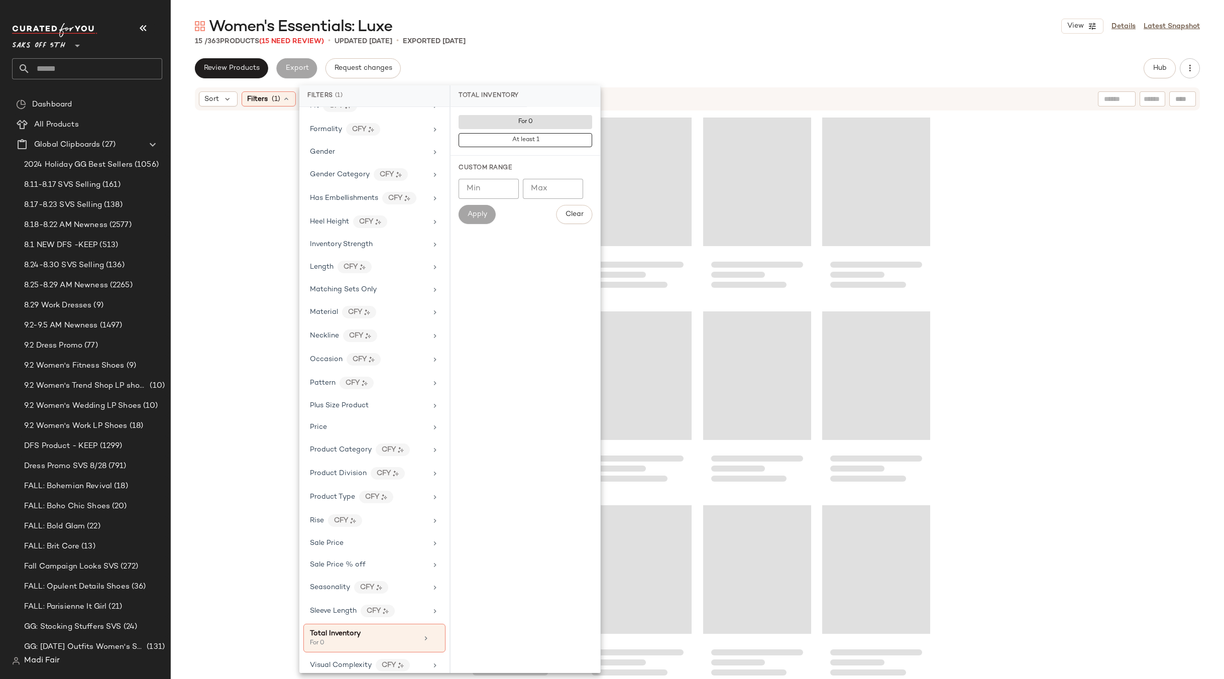
click at [289, 168] on div at bounding box center [697, 411] width 1053 height 598
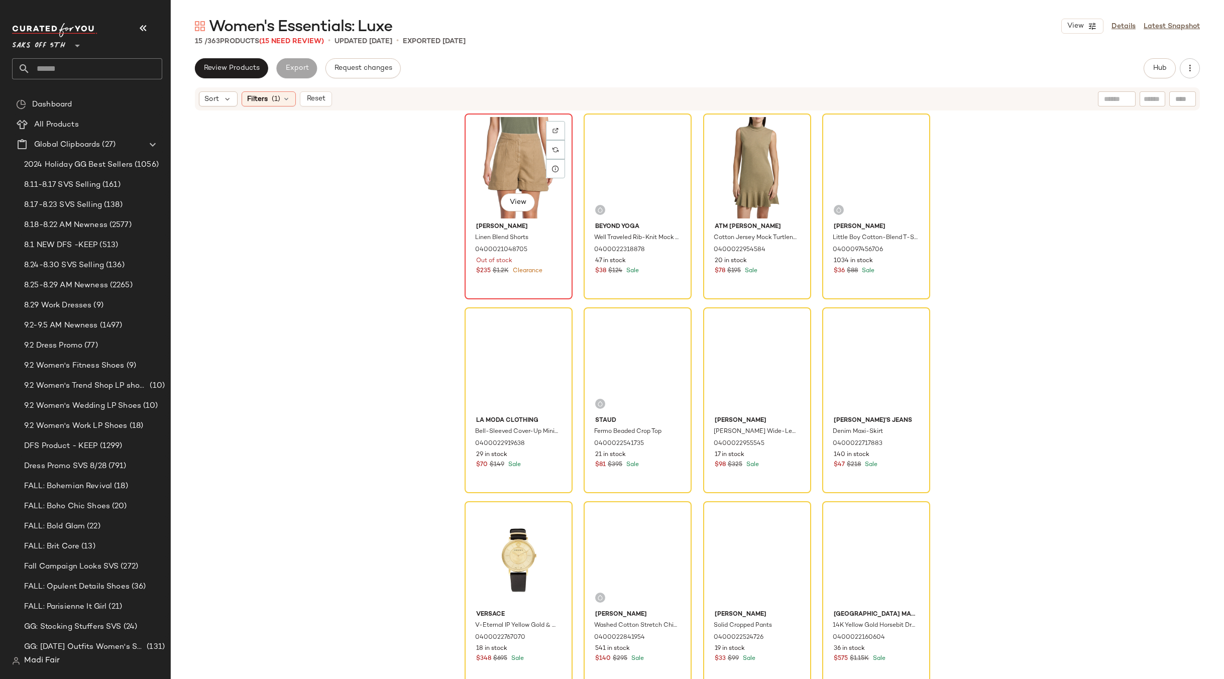
click at [517, 167] on div "View" at bounding box center [518, 167] width 101 height 101
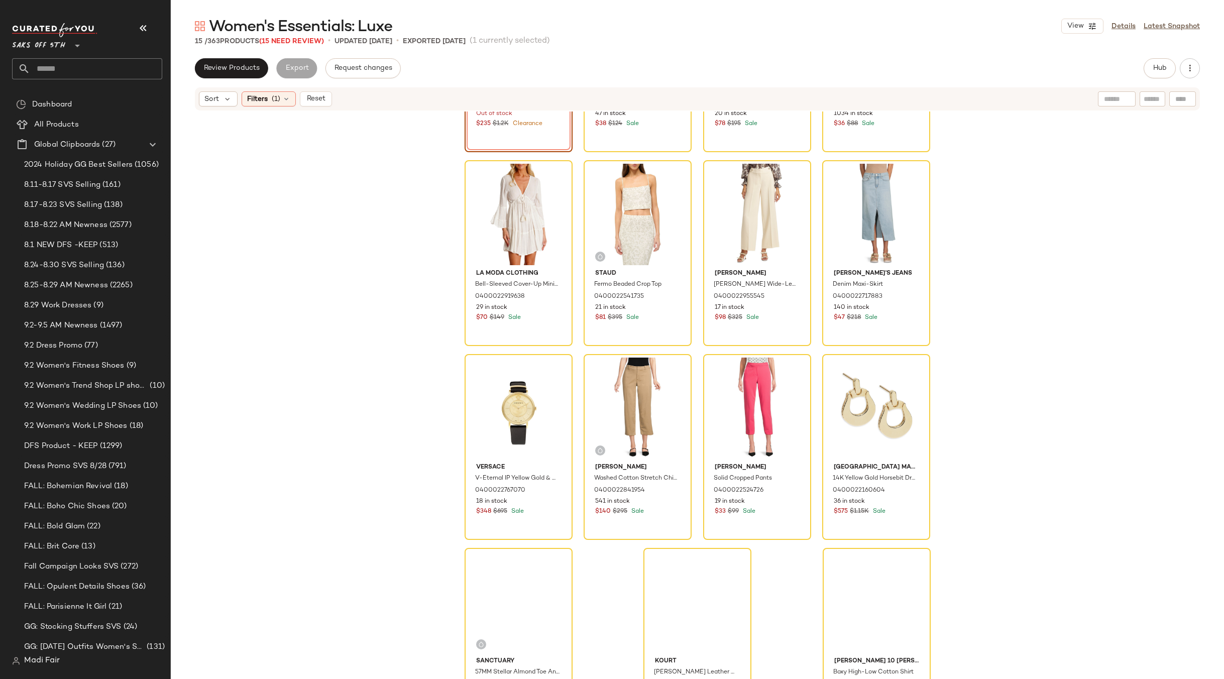
scroll to position [172, 0]
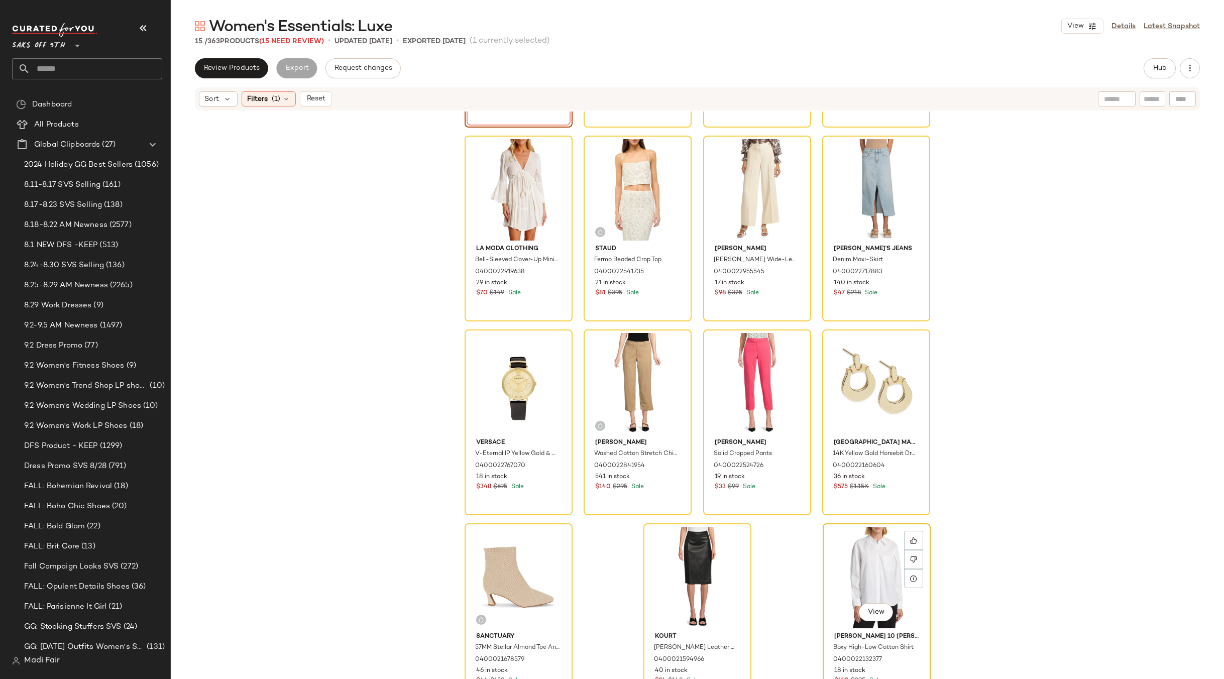
click at [872, 545] on div "View" at bounding box center [876, 577] width 101 height 101
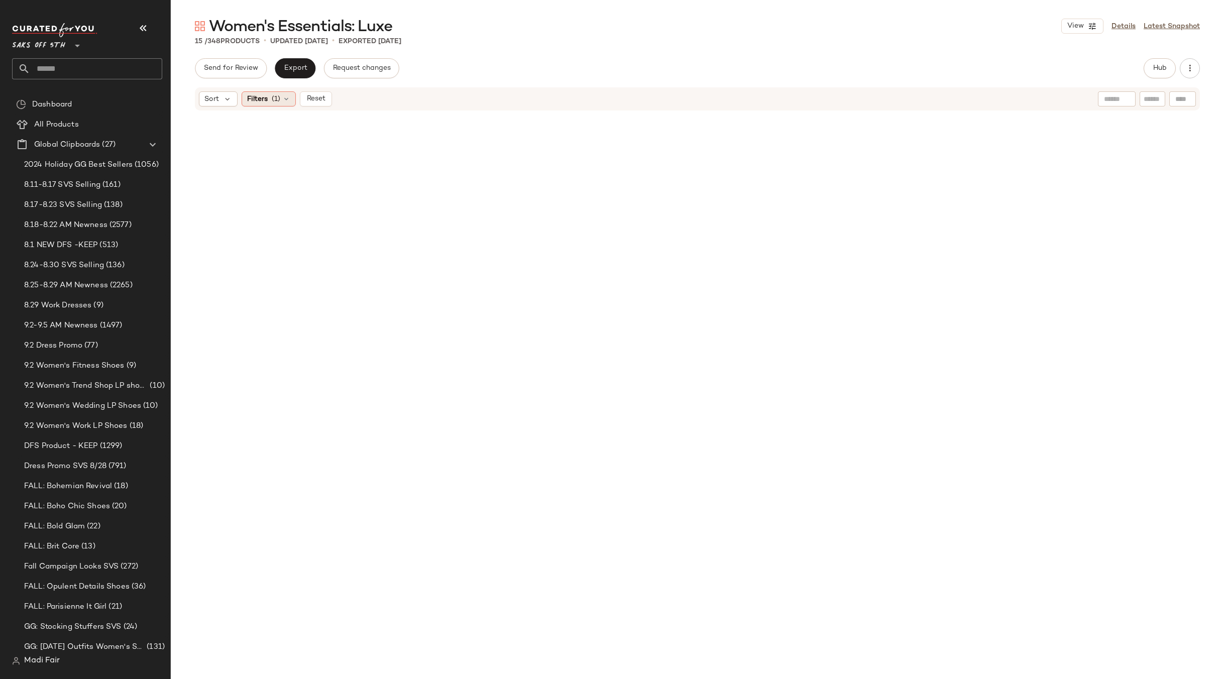
click at [255, 95] on span "Filters" at bounding box center [257, 99] width 21 height 11
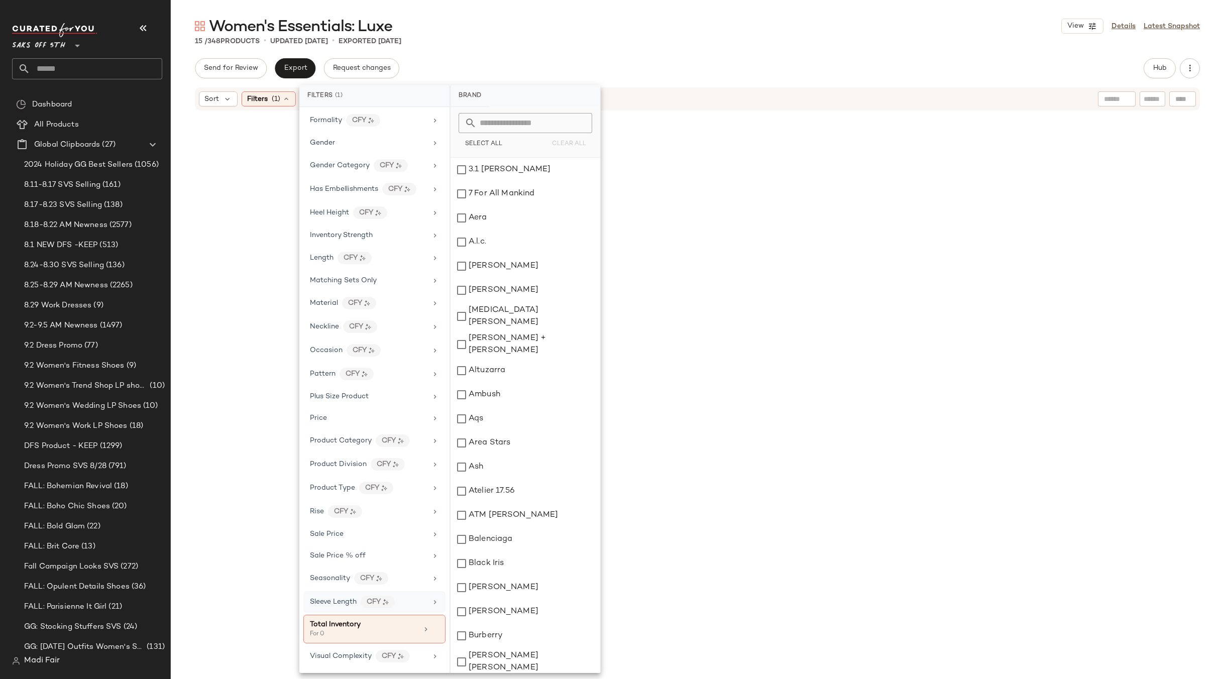
drag, startPoint x: 434, startPoint y: 627, endPoint x: 433, endPoint y: 617, distance: 10.6
click at [433, 627] on icon at bounding box center [435, 629] width 7 height 7
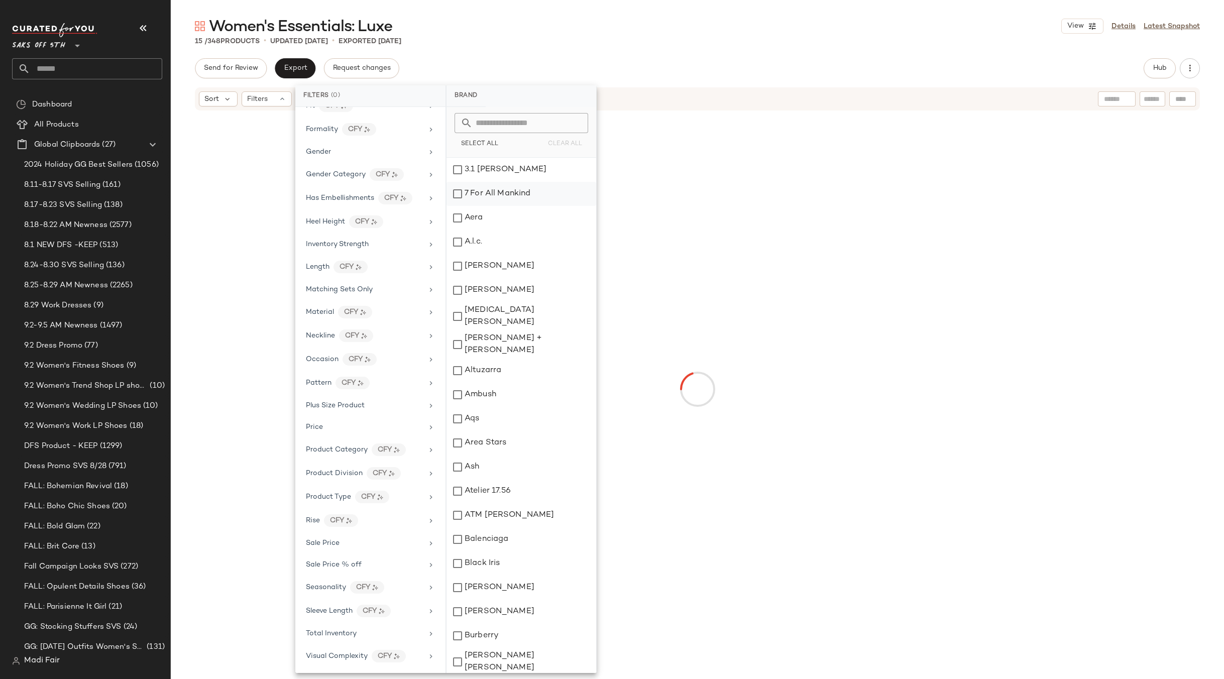
scroll to position [279, 0]
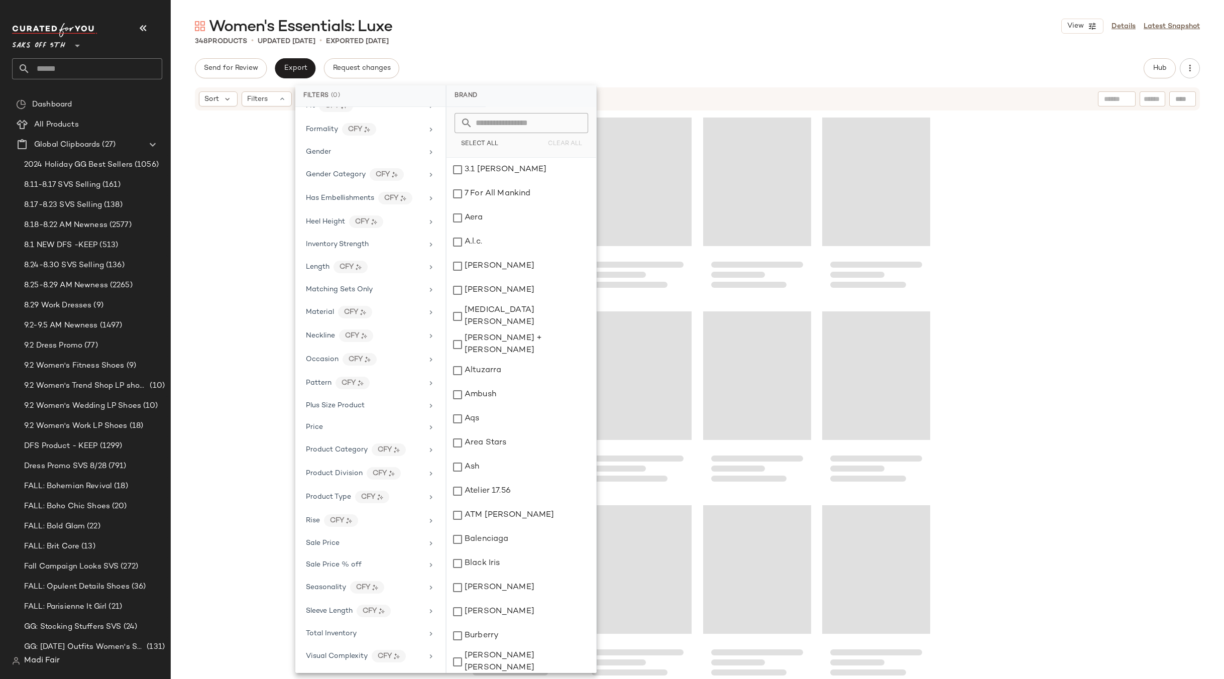
click at [509, 58] on div "Women's Essentials: Luxe View Details Latest Snapshot 348 Products • updated Se…" at bounding box center [697, 347] width 1053 height 663
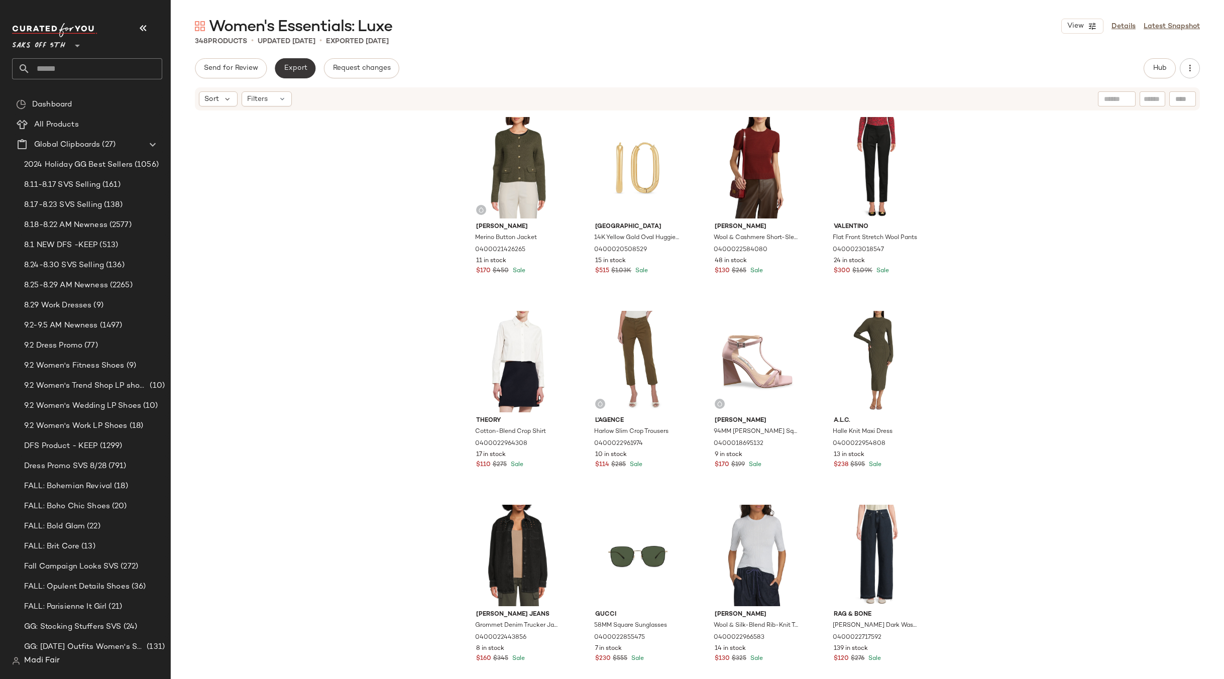
click at [294, 72] on span "Export" at bounding box center [295, 68] width 24 height 8
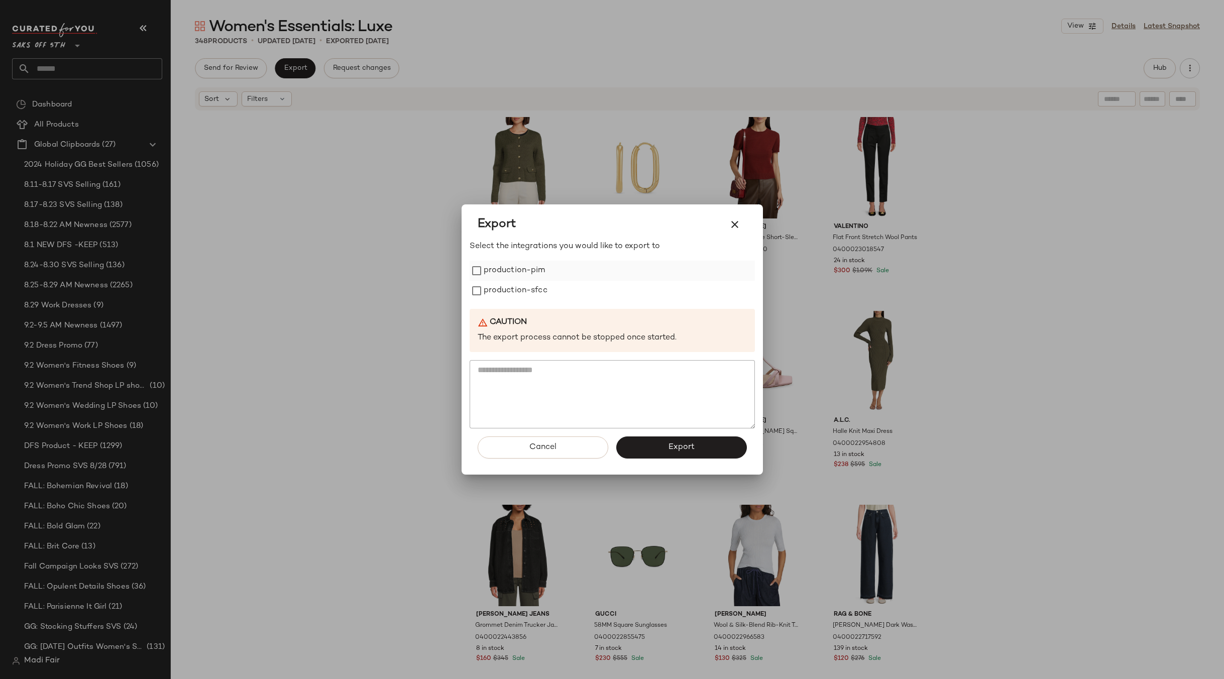
click at [488, 274] on label "production-pim" at bounding box center [515, 271] width 62 height 20
click at [496, 289] on label "production-sfcc" at bounding box center [516, 291] width 64 height 20
click at [658, 441] on button "Export" at bounding box center [681, 448] width 131 height 22
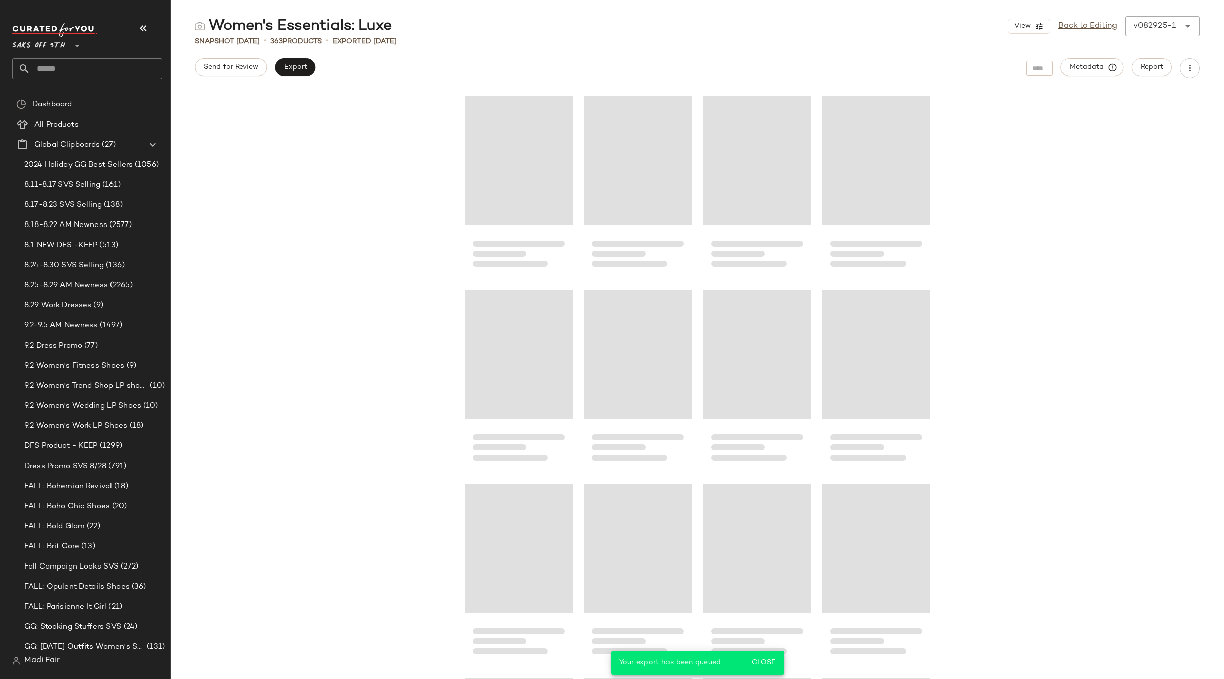
click at [79, 66] on input "text" at bounding box center [96, 68] width 132 height 21
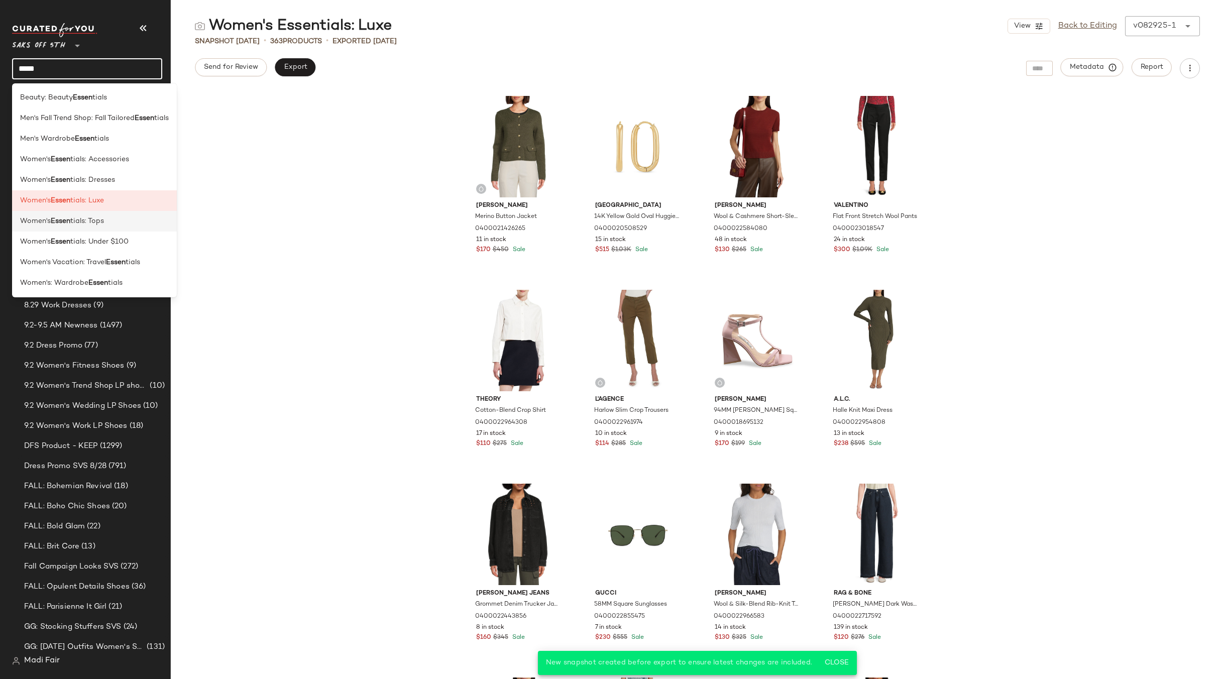
type input "*****"
click at [99, 220] on span "tials: Tops" at bounding box center [87, 221] width 34 height 11
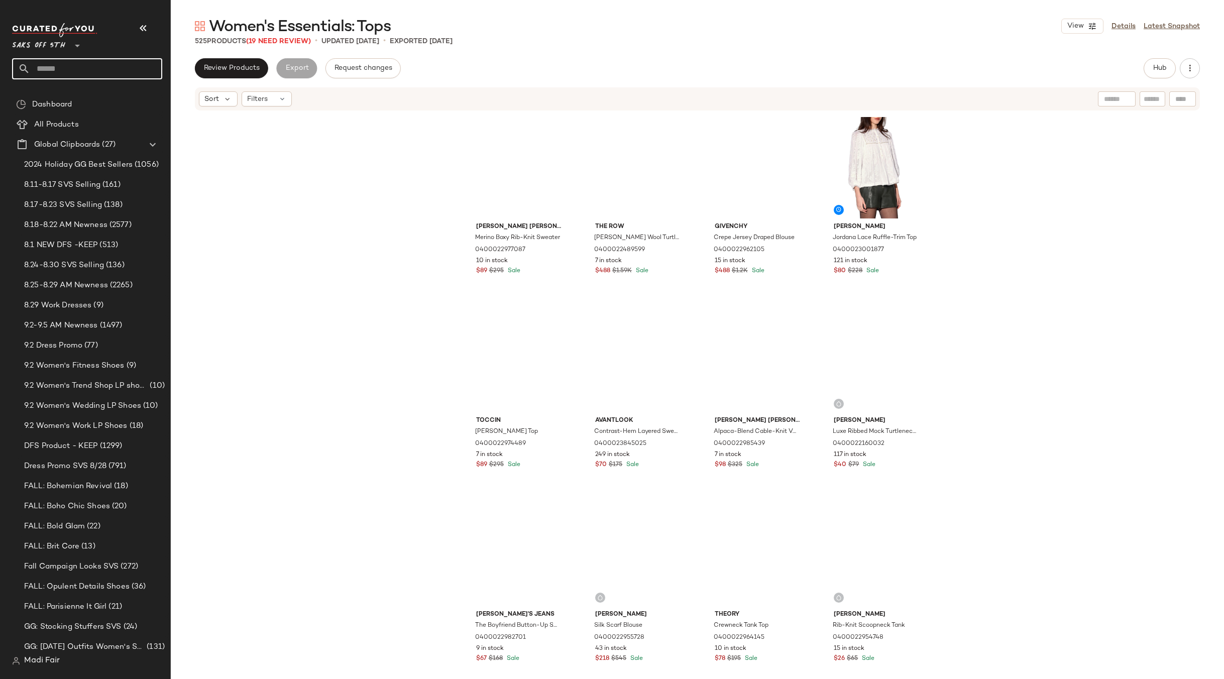
click at [70, 68] on input "text" at bounding box center [96, 68] width 132 height 21
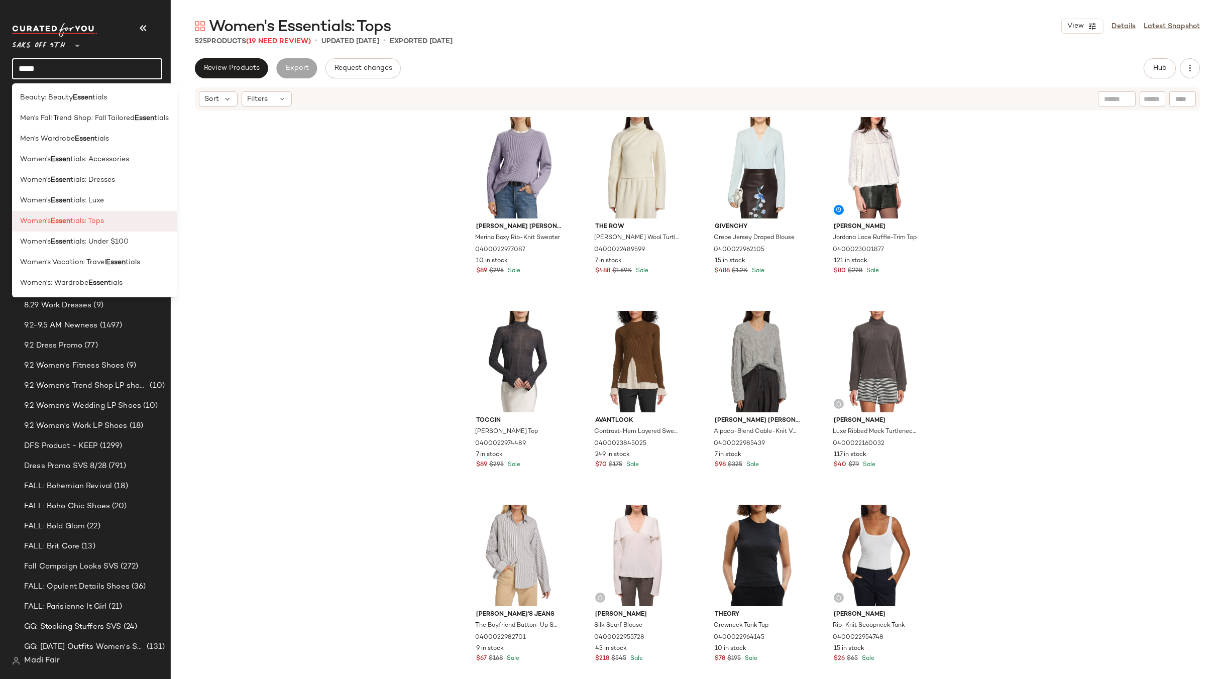
type input "*****"
click at [115, 221] on div "Women's Essen tials: Tops" at bounding box center [94, 221] width 149 height 11
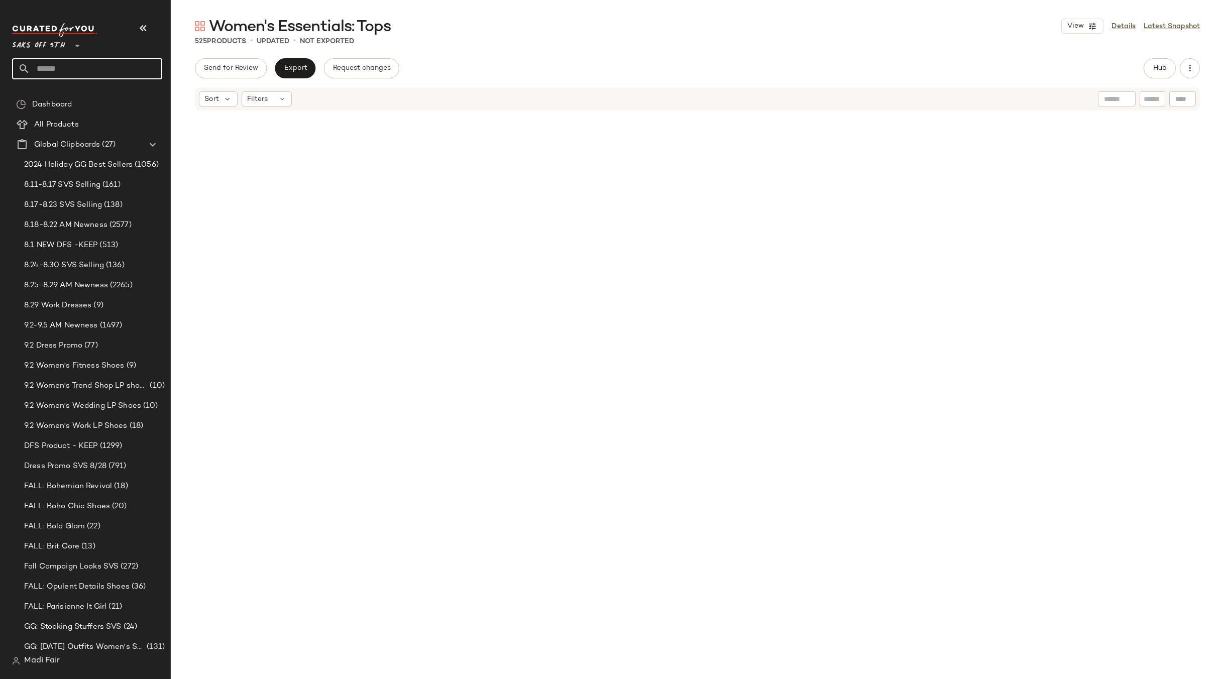
click at [104, 70] on input "text" at bounding box center [96, 68] width 132 height 21
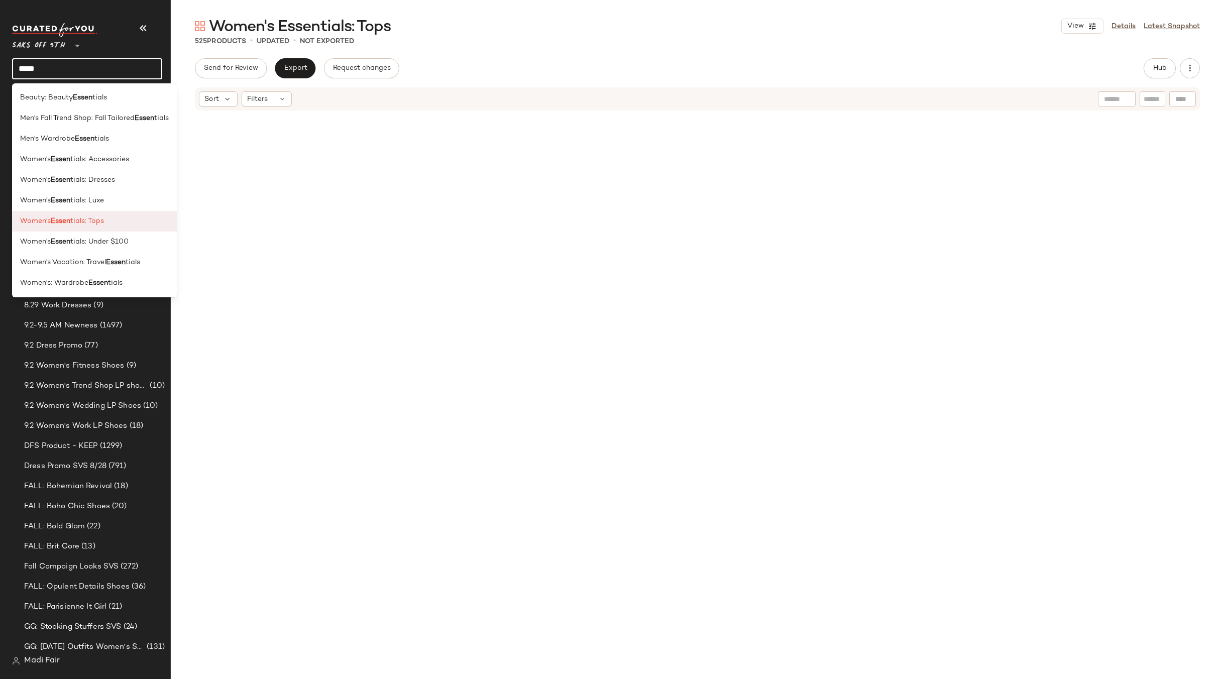
type input "*****"
click at [104, 221] on span "tials: Tops" at bounding box center [87, 221] width 34 height 11
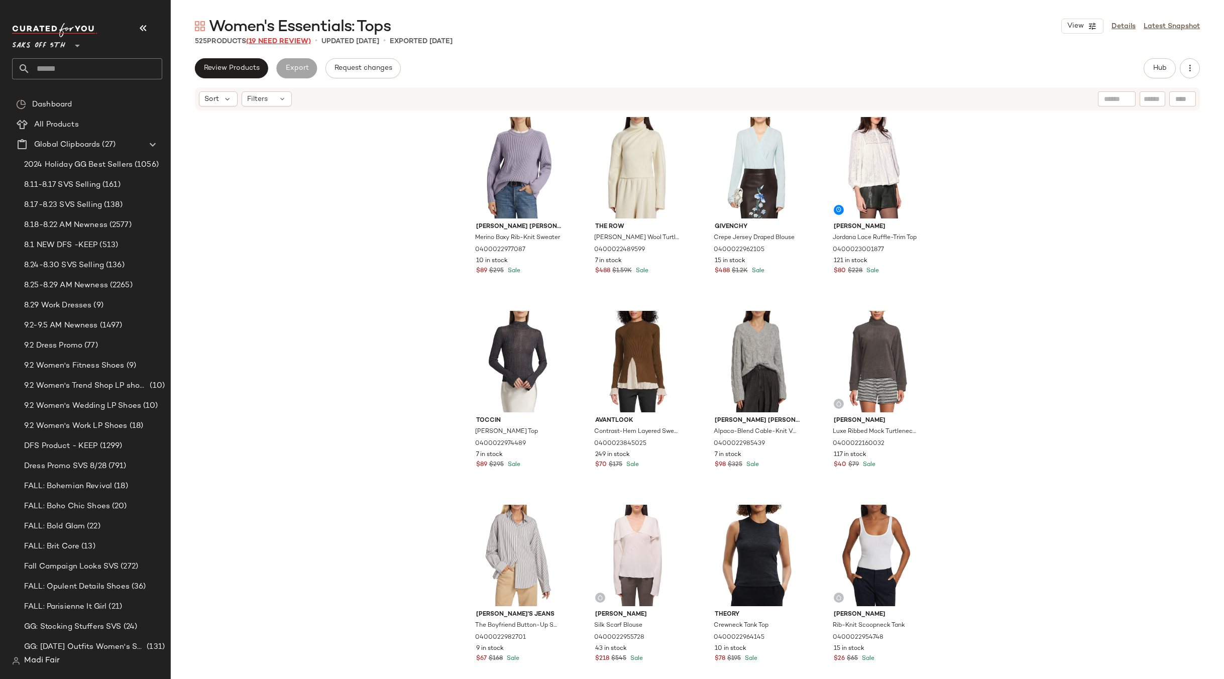
click at [258, 42] on span "(19 Need Review)" at bounding box center [278, 42] width 65 height 8
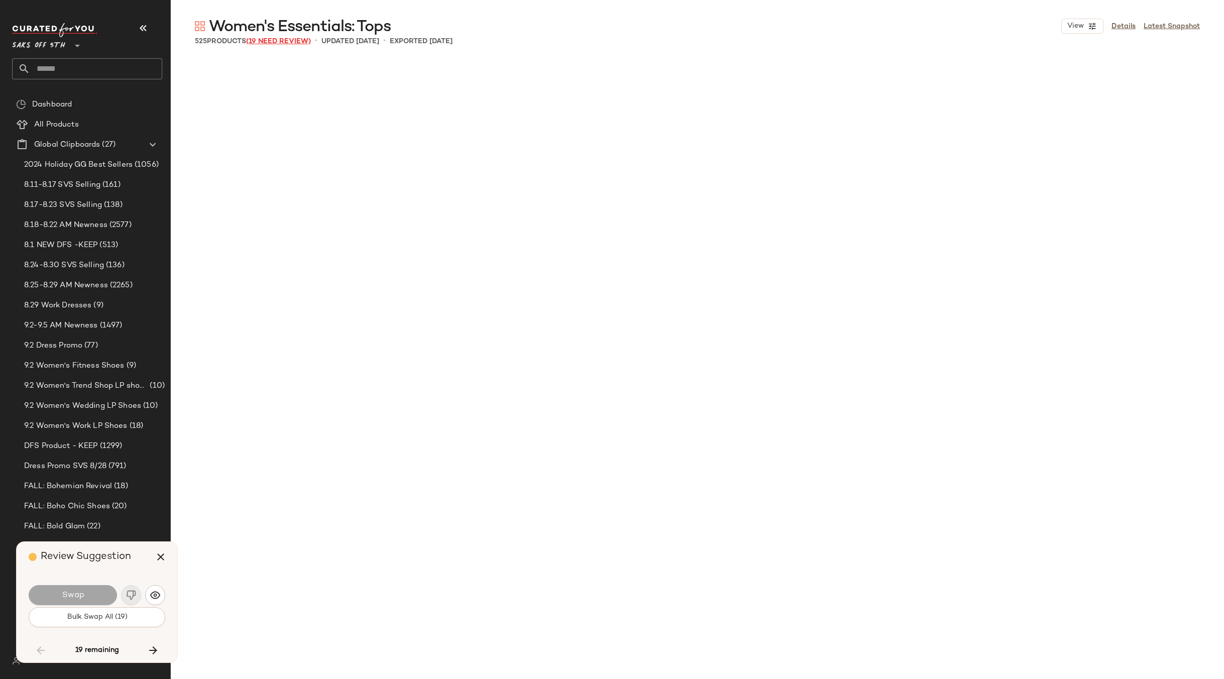
scroll to position [8338, 0]
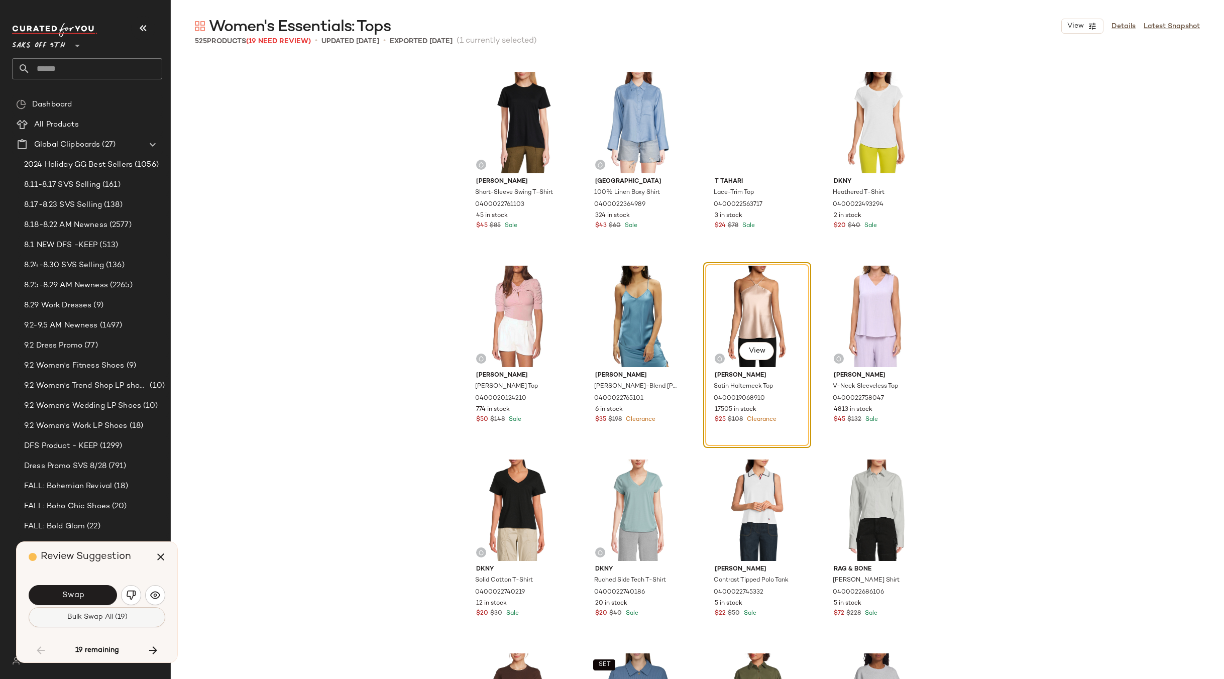
click at [110, 619] on span "Bulk Swap All (19)" at bounding box center [96, 617] width 61 height 8
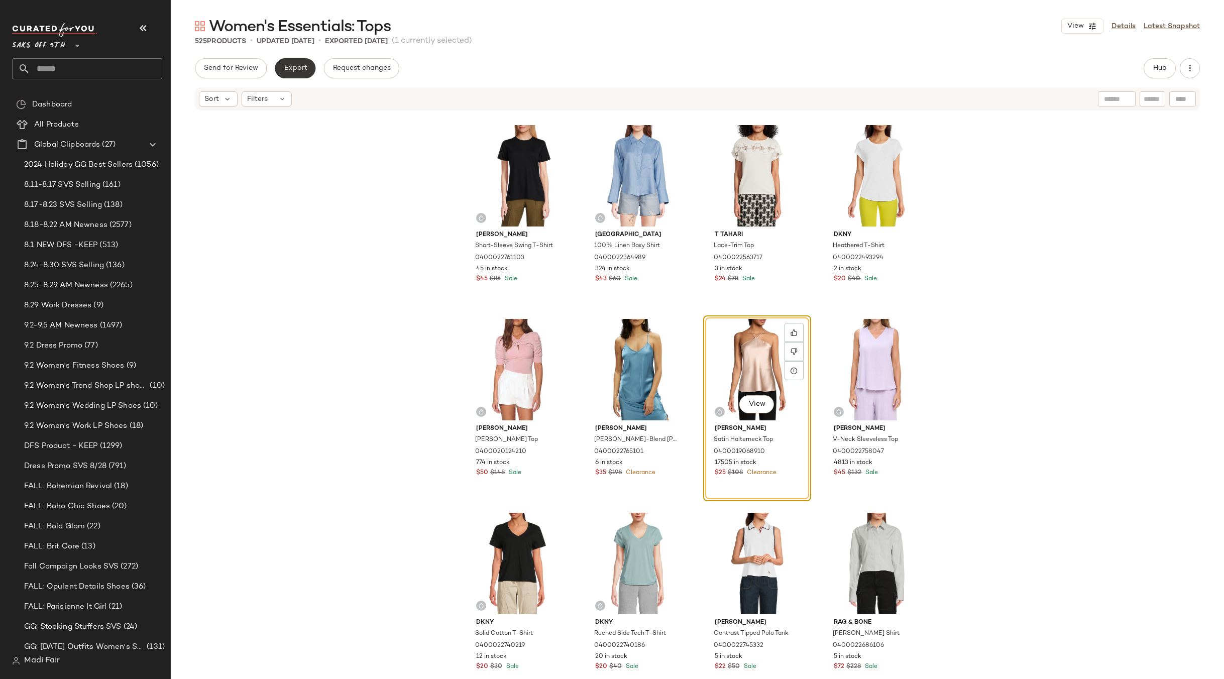
click at [306, 68] on span "Export" at bounding box center [295, 68] width 24 height 8
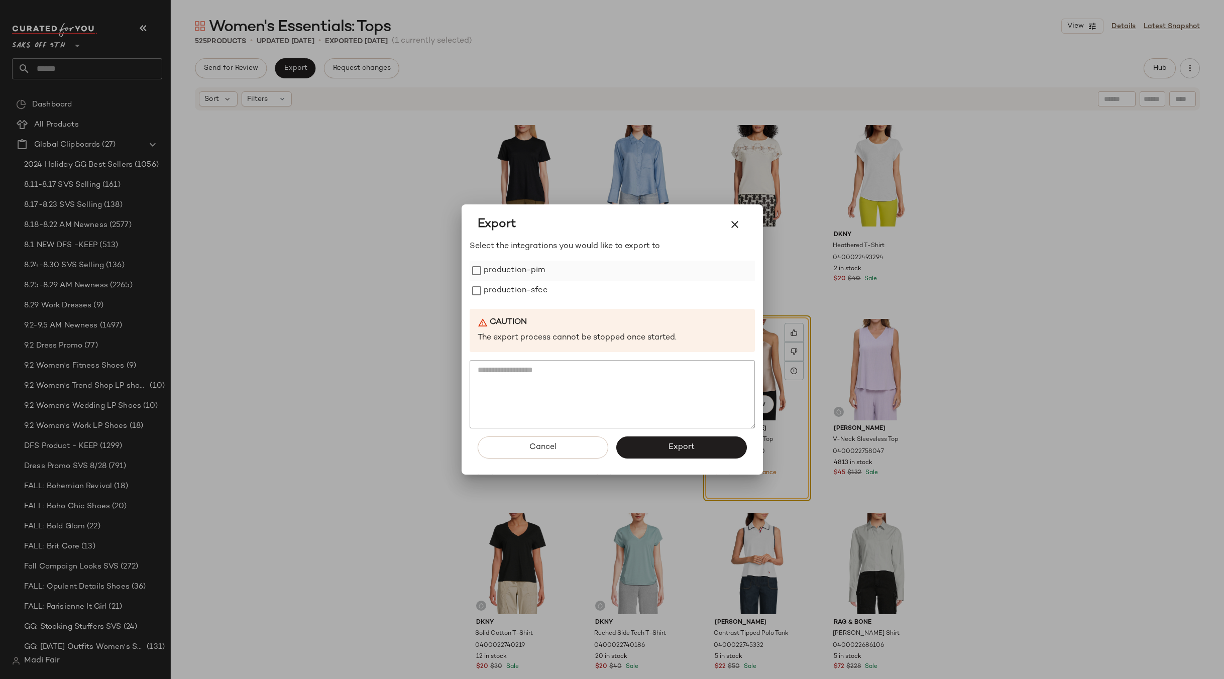
click at [521, 275] on label "production-pim" at bounding box center [515, 271] width 62 height 20
click at [519, 288] on label "production-sfcc" at bounding box center [516, 291] width 64 height 20
click at [679, 449] on span "Export" at bounding box center [681, 448] width 27 height 10
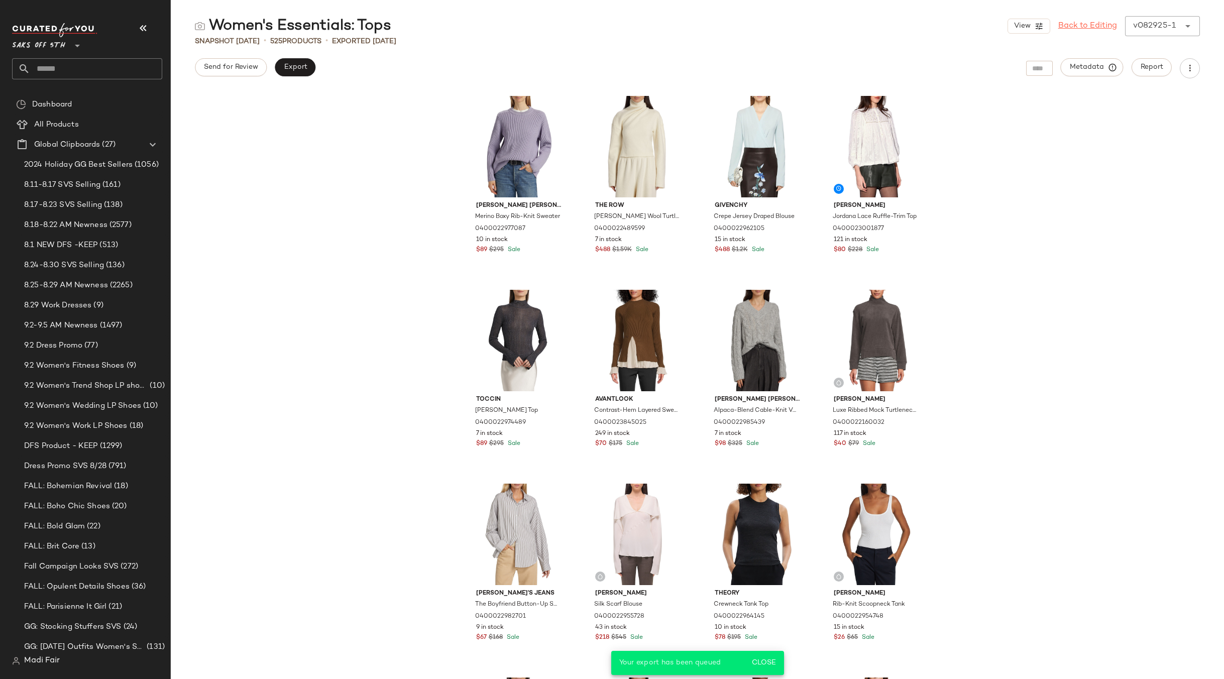
click at [1105, 24] on link "Back to Editing" at bounding box center [1088, 26] width 59 height 12
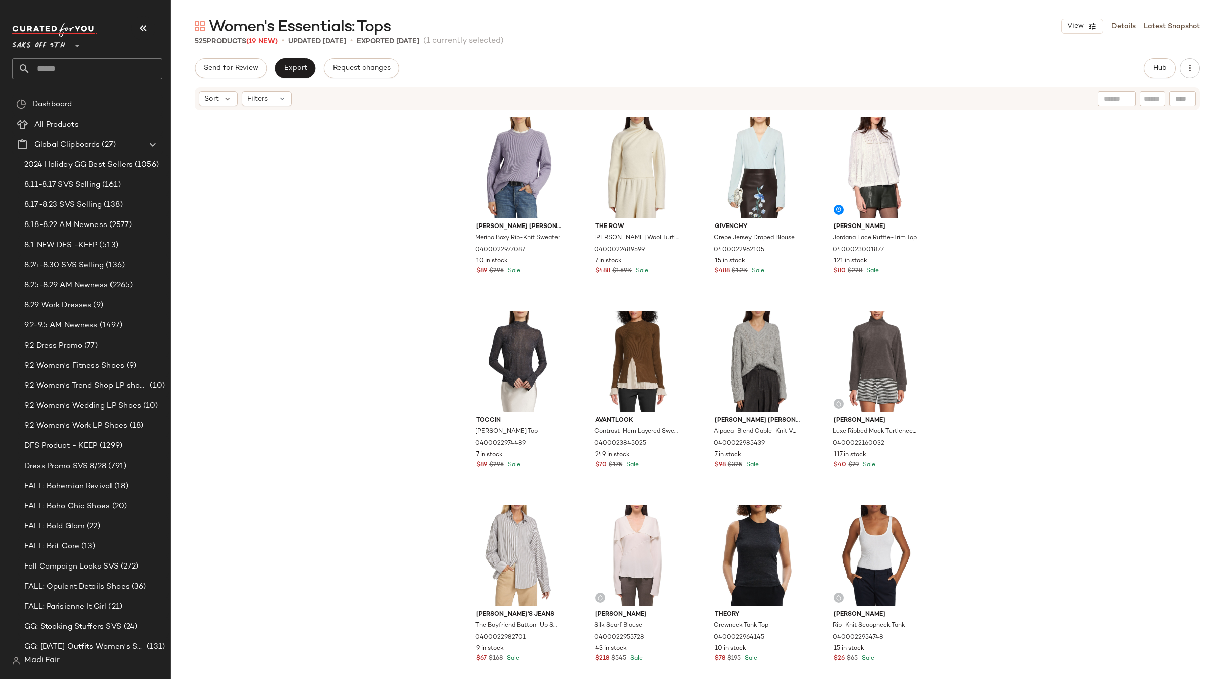
click at [78, 62] on input "text" at bounding box center [96, 68] width 132 height 21
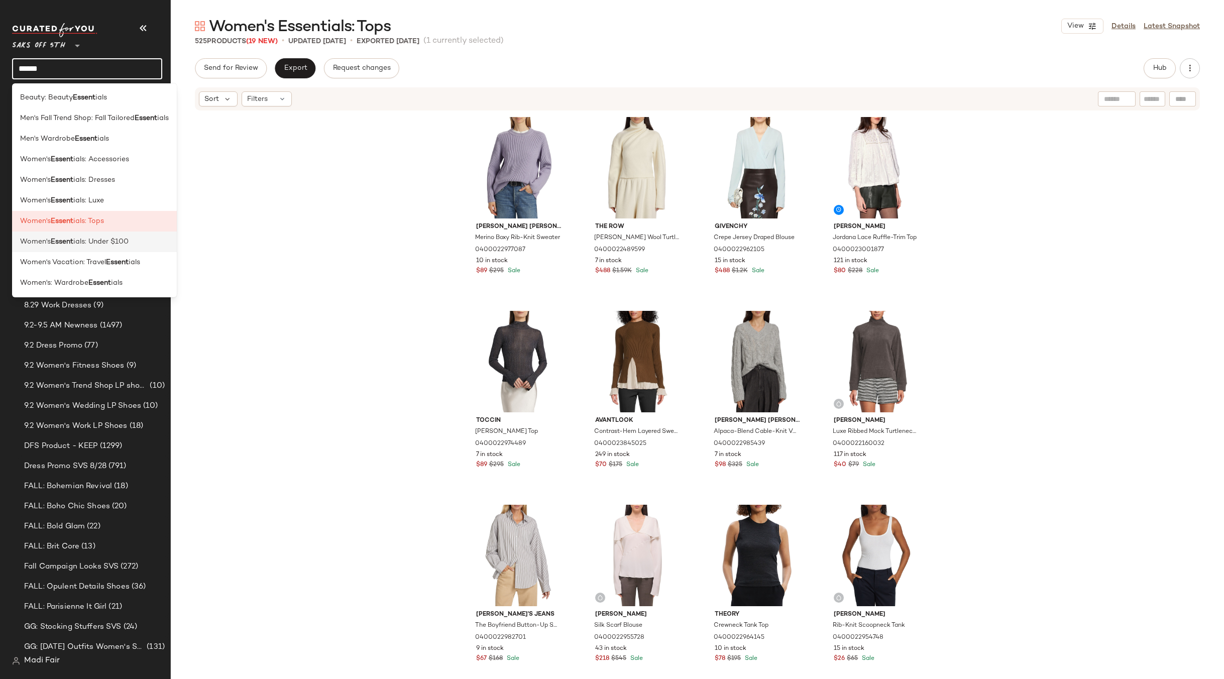
type input "******"
click at [102, 244] on span "ials: Under $100" at bounding box center [100, 242] width 55 height 11
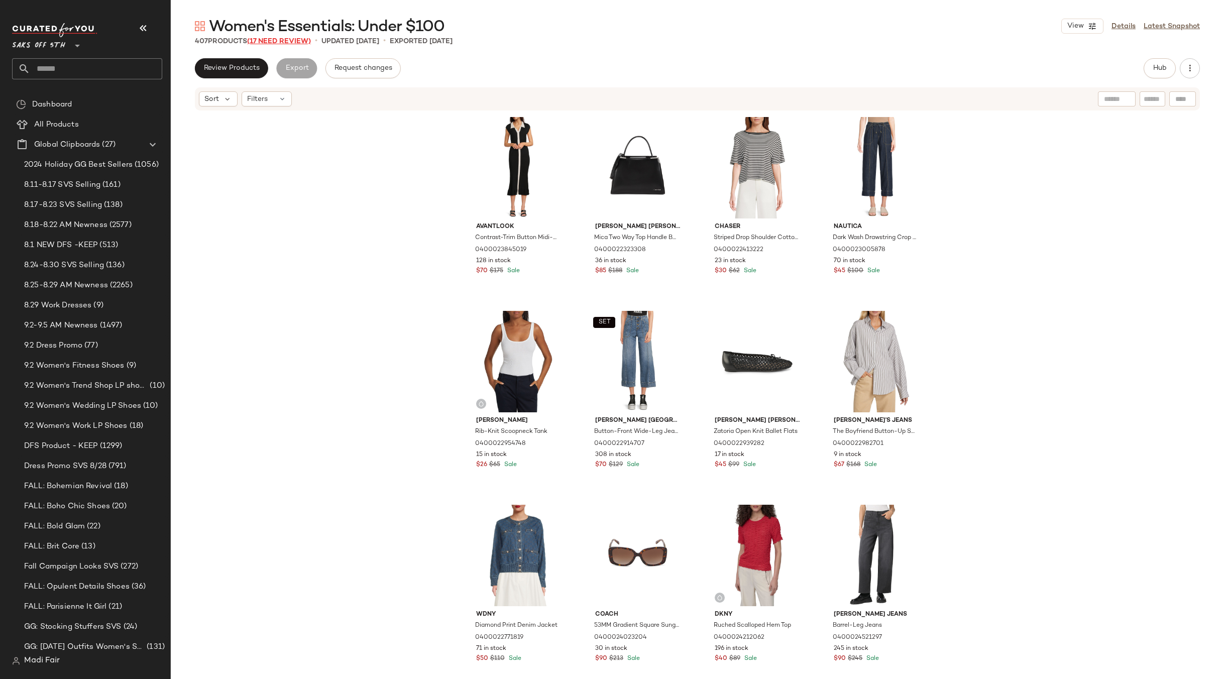
click at [279, 43] on span "(17 Need Review)" at bounding box center [279, 42] width 64 height 8
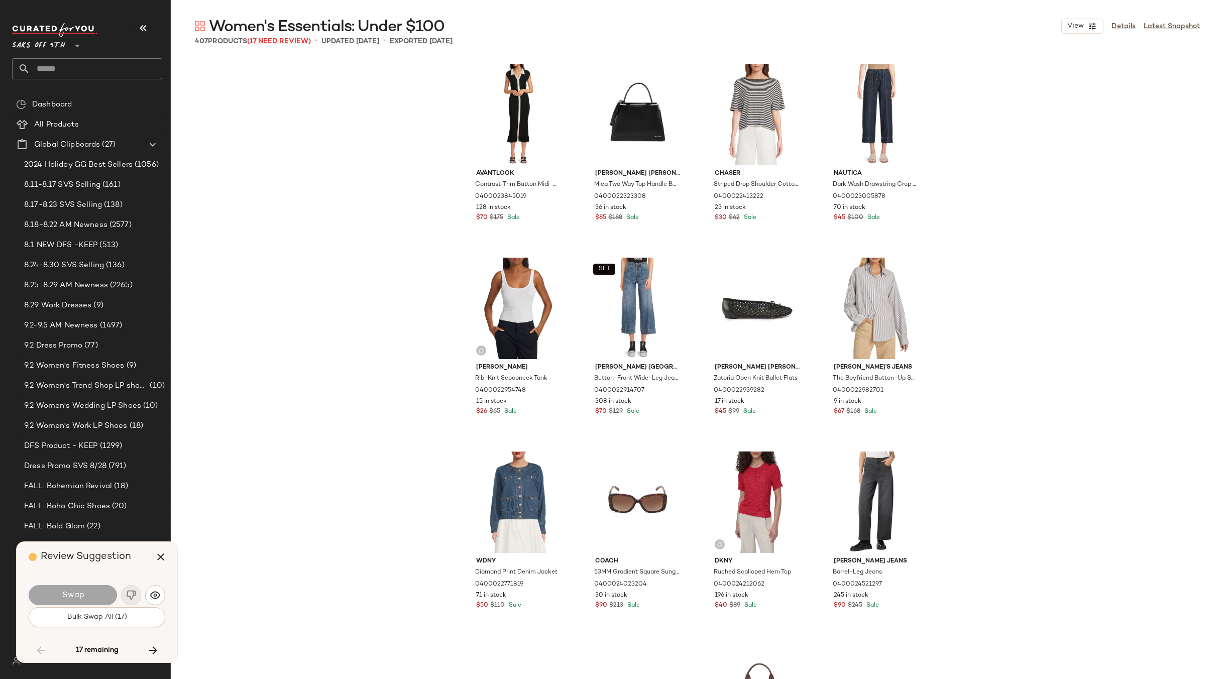
scroll to position [4654, 0]
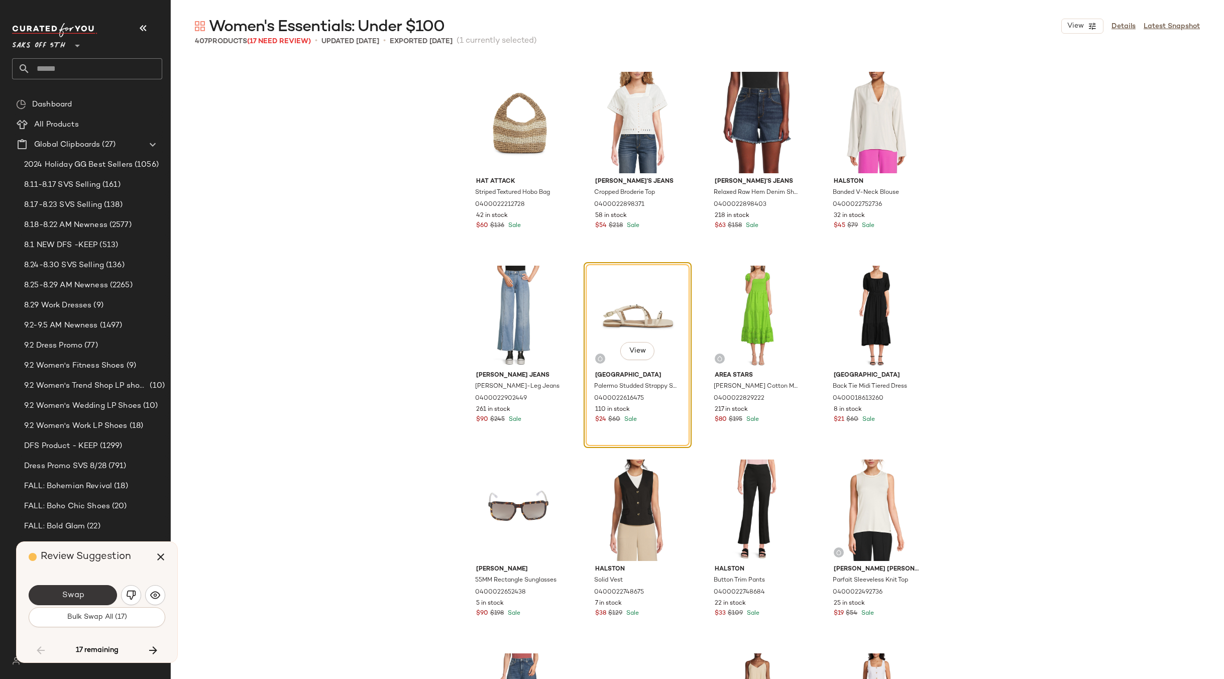
click at [86, 590] on button "Swap" at bounding box center [73, 595] width 88 height 20
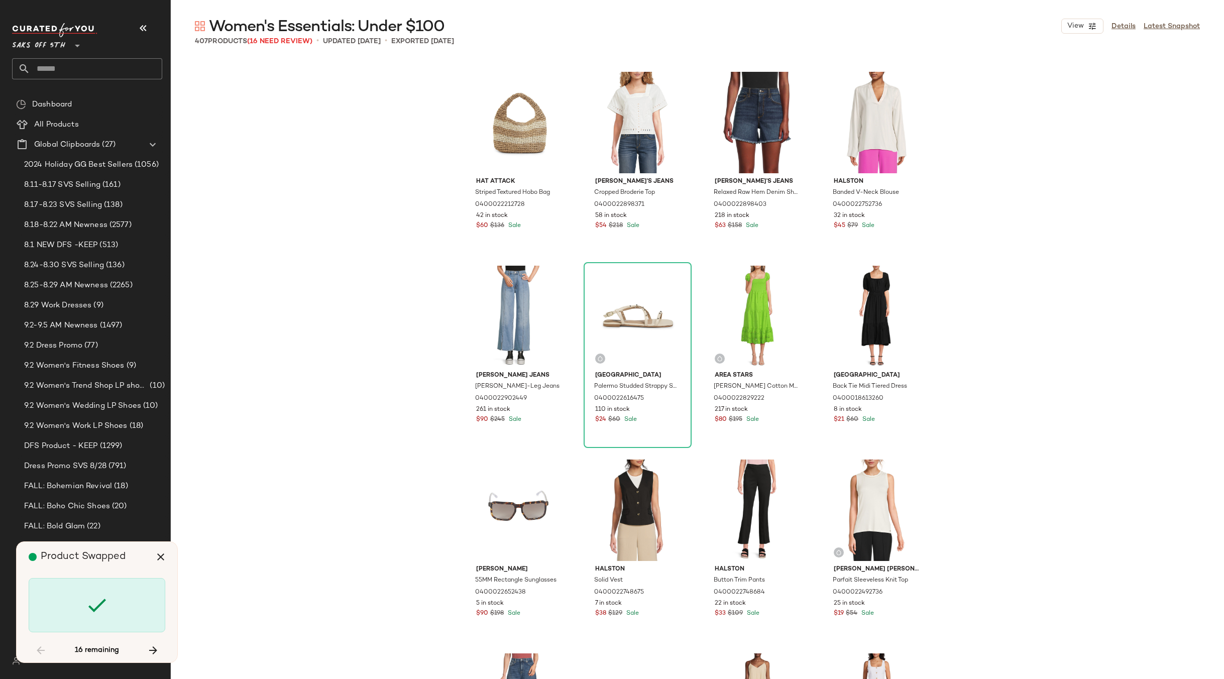
scroll to position [8532, 0]
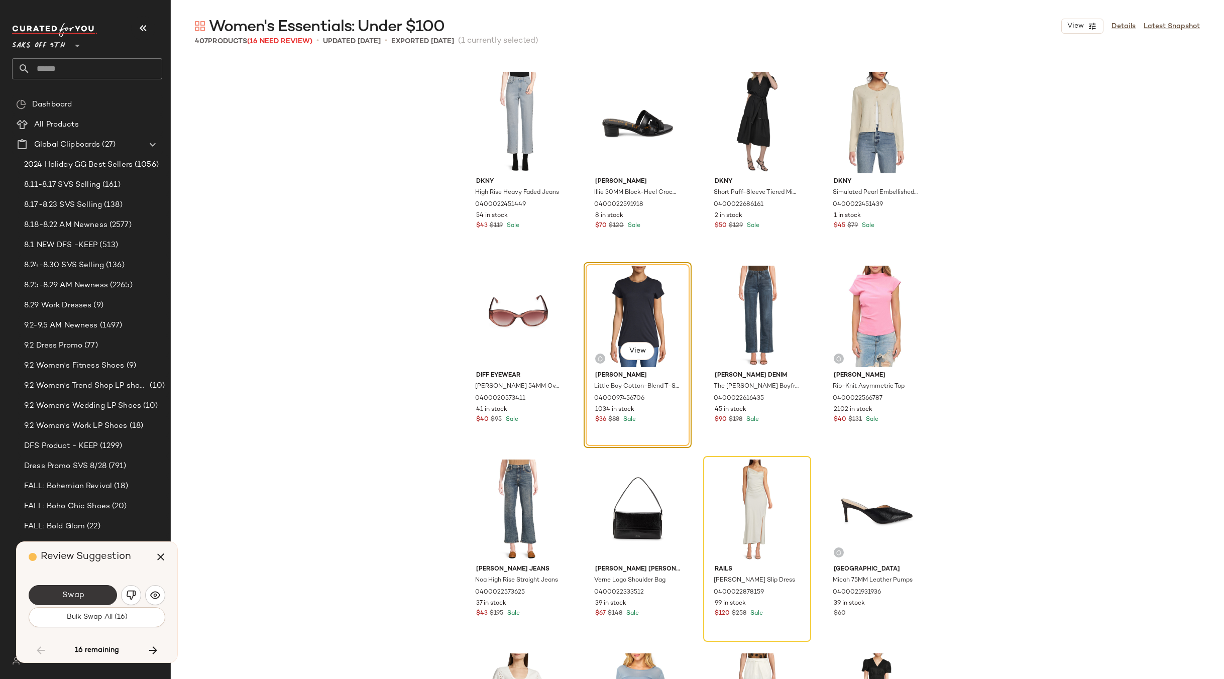
click at [80, 591] on span "Swap" at bounding box center [72, 596] width 23 height 10
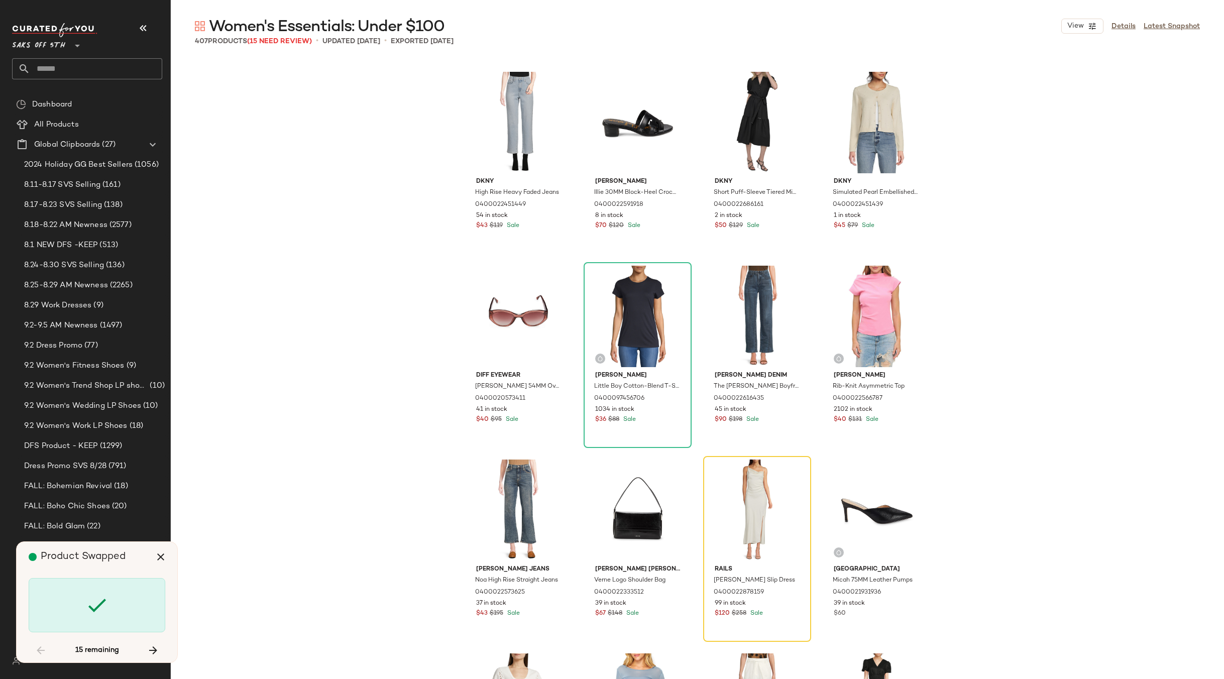
scroll to position [8726, 0]
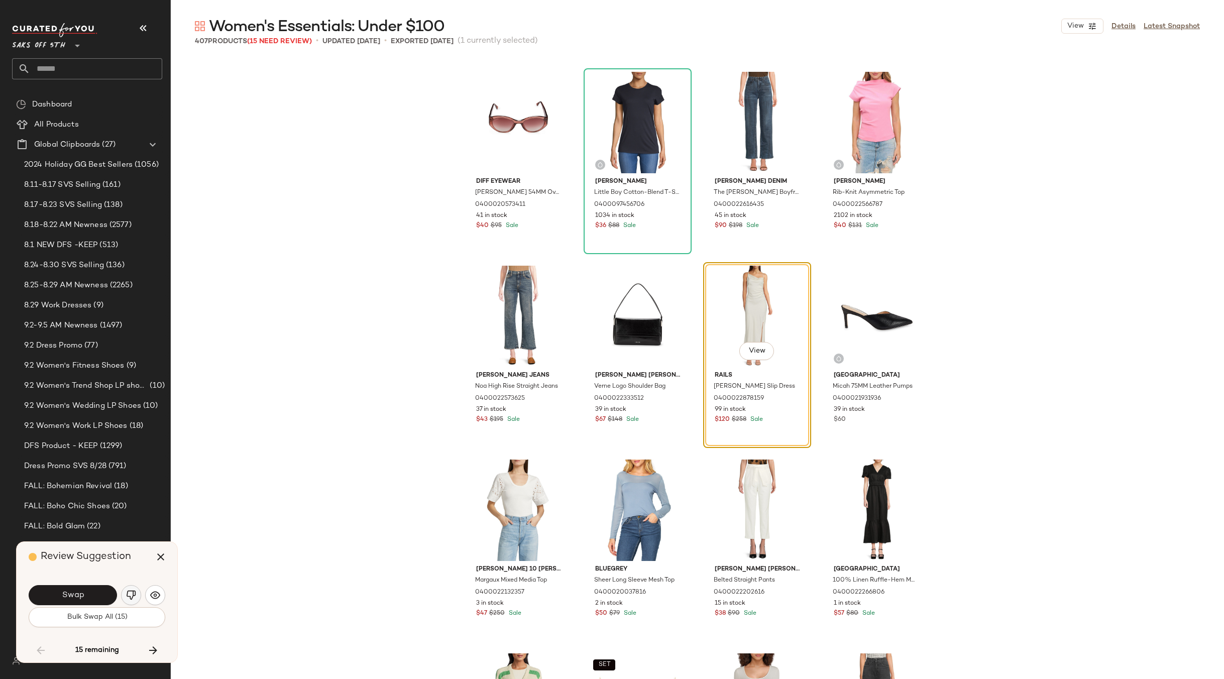
click at [131, 593] on img "button" at bounding box center [131, 595] width 10 height 10
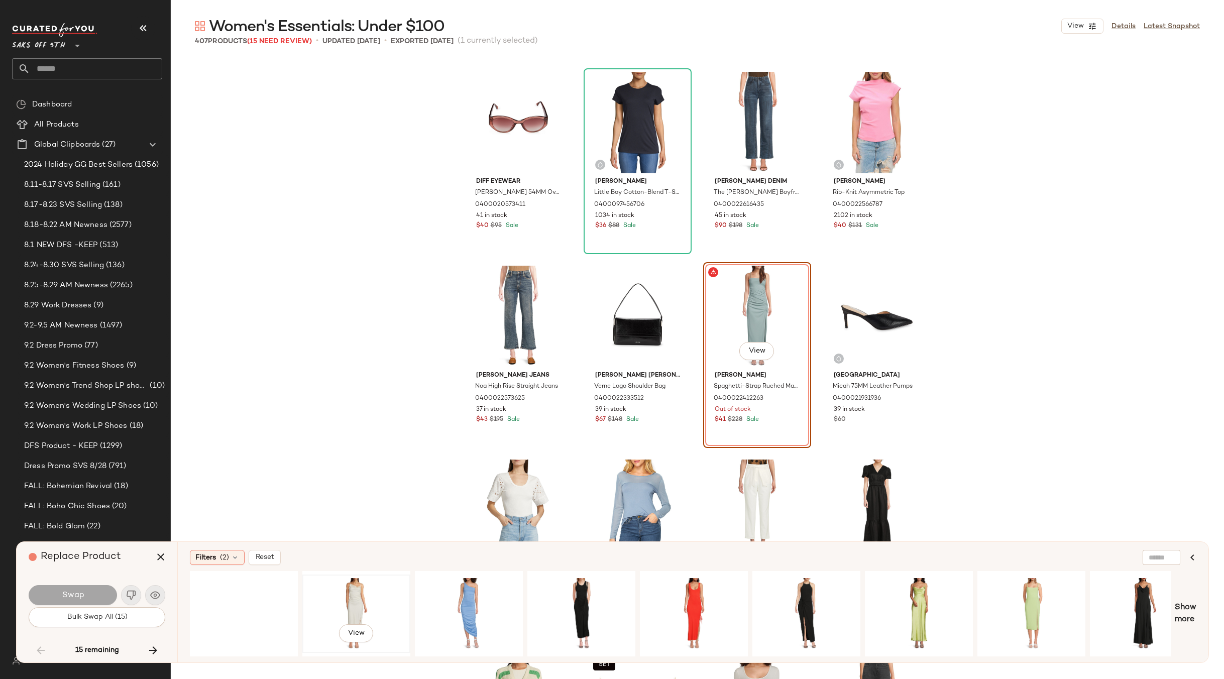
click at [364, 582] on div "View" at bounding box center [356, 613] width 101 height 71
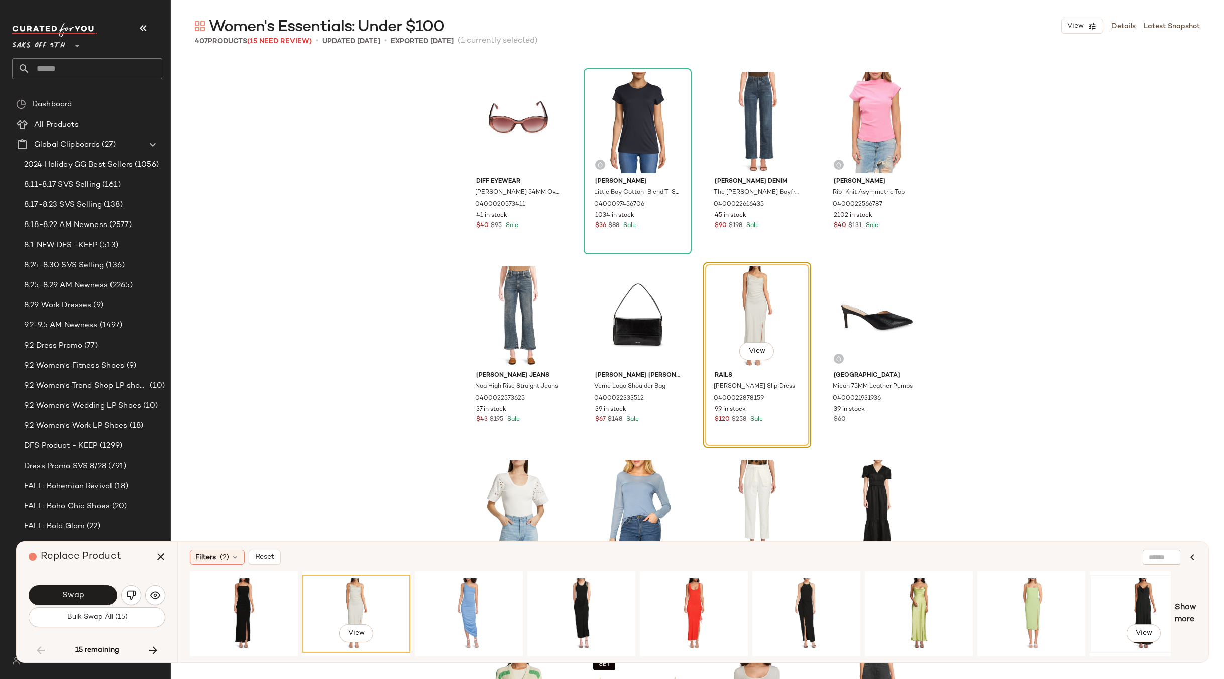
click at [1132, 587] on div "View" at bounding box center [1144, 613] width 101 height 71
click at [797, 591] on div "View" at bounding box center [806, 613] width 101 height 71
click at [86, 591] on button "Swap" at bounding box center [73, 595] width 88 height 20
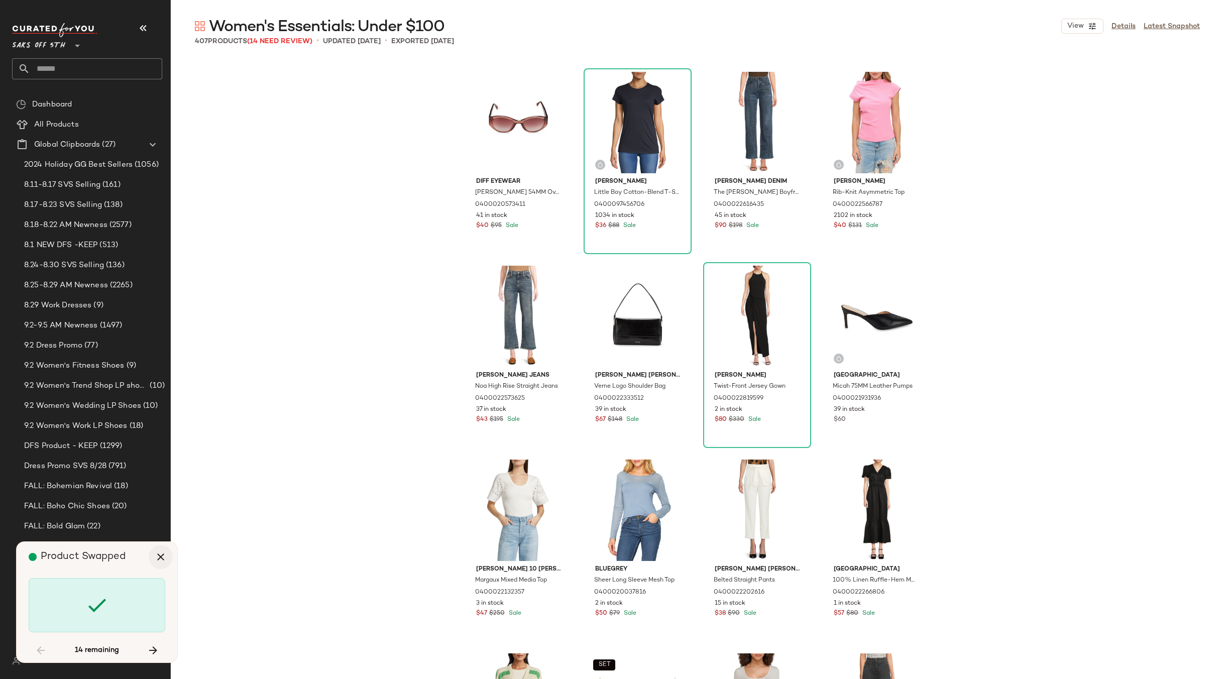
click at [159, 554] on icon "button" at bounding box center [161, 557] width 12 height 12
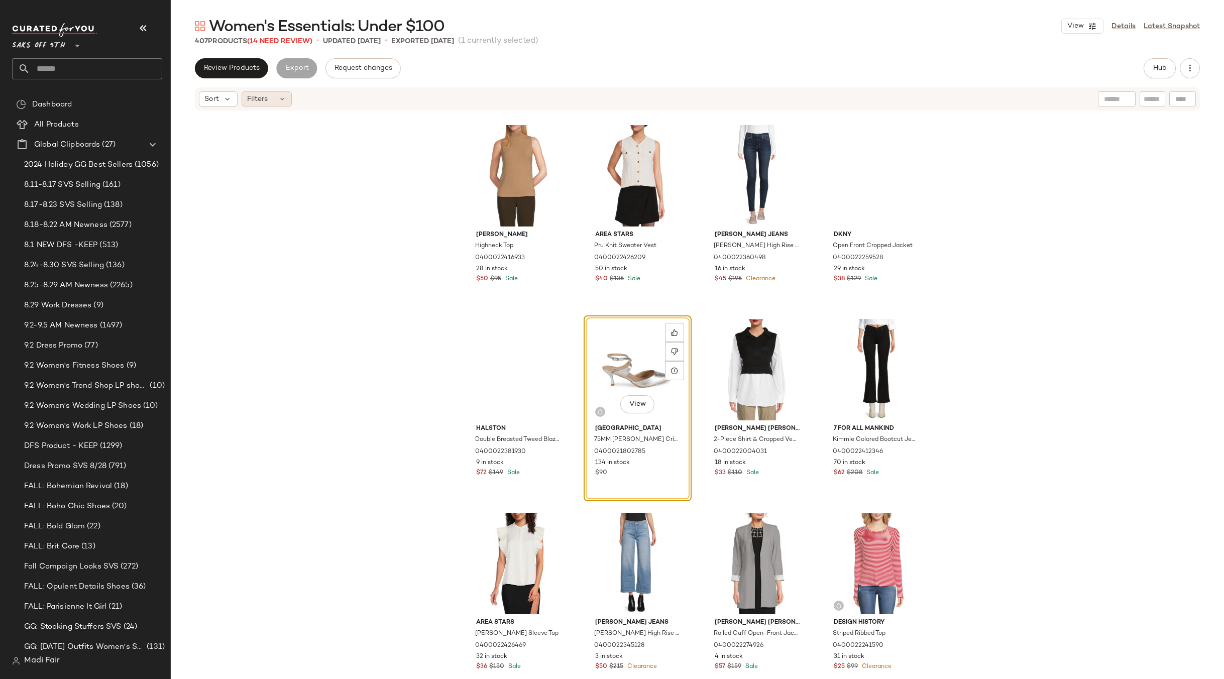
click at [277, 99] on div "Filters" at bounding box center [267, 98] width 50 height 15
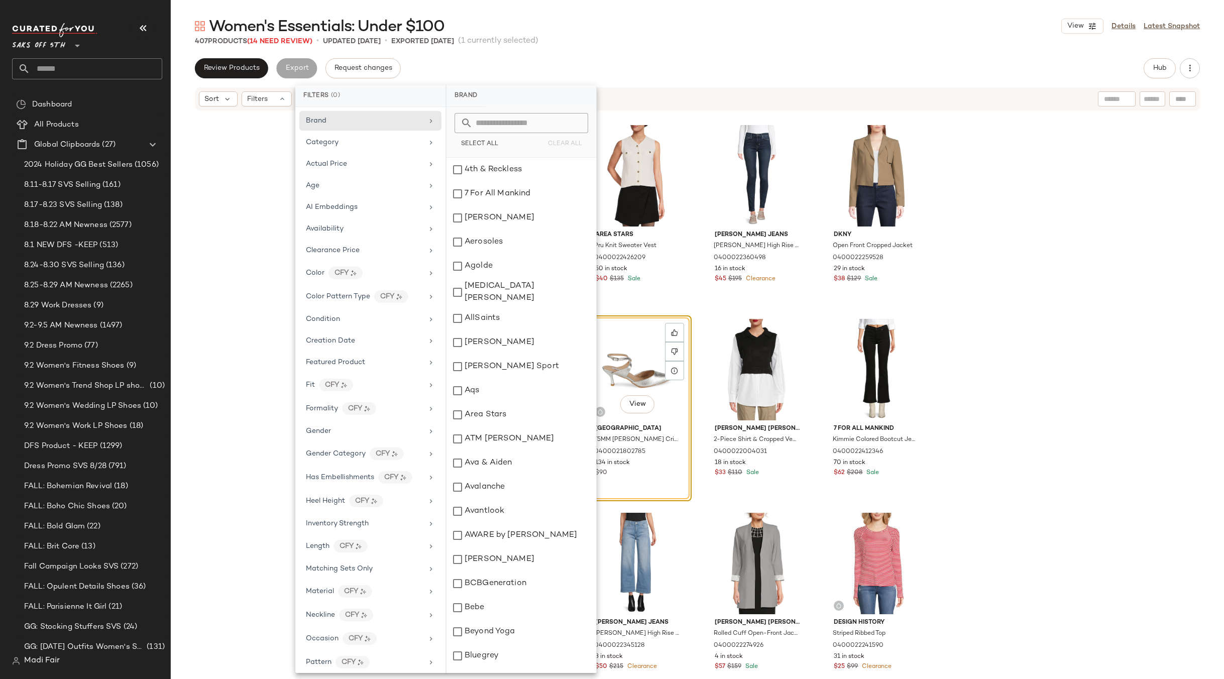
scroll to position [279, 0]
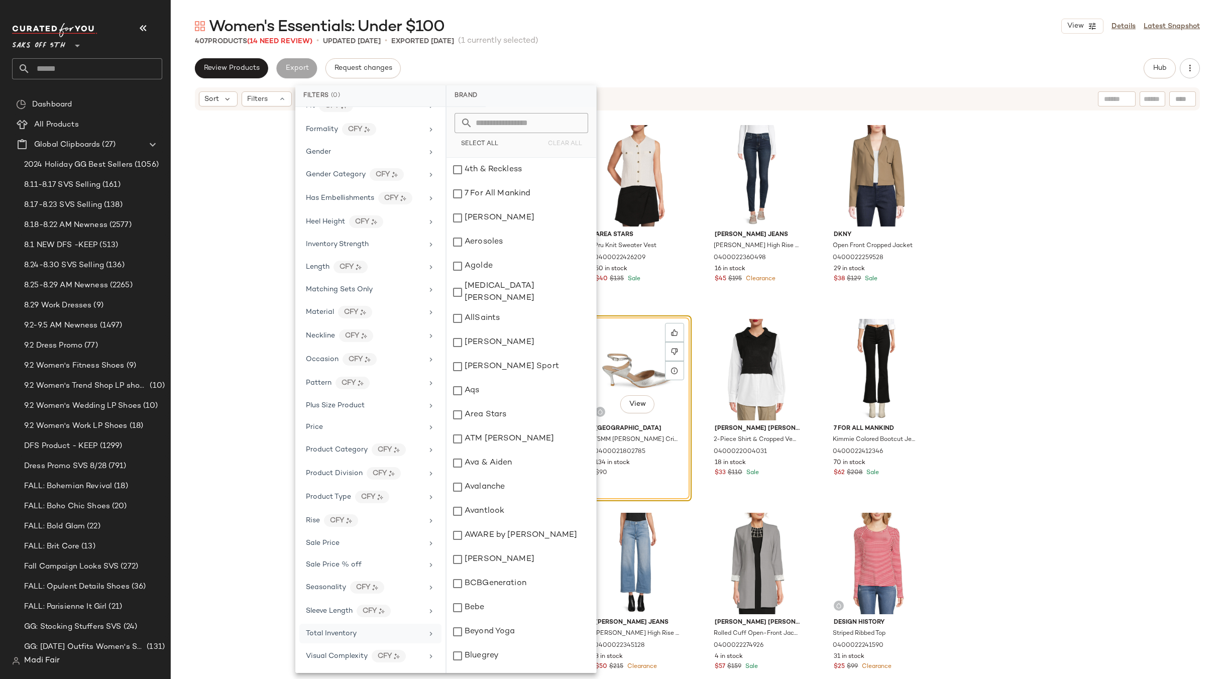
click at [330, 634] on span "Total Inventory" at bounding box center [331, 634] width 51 height 8
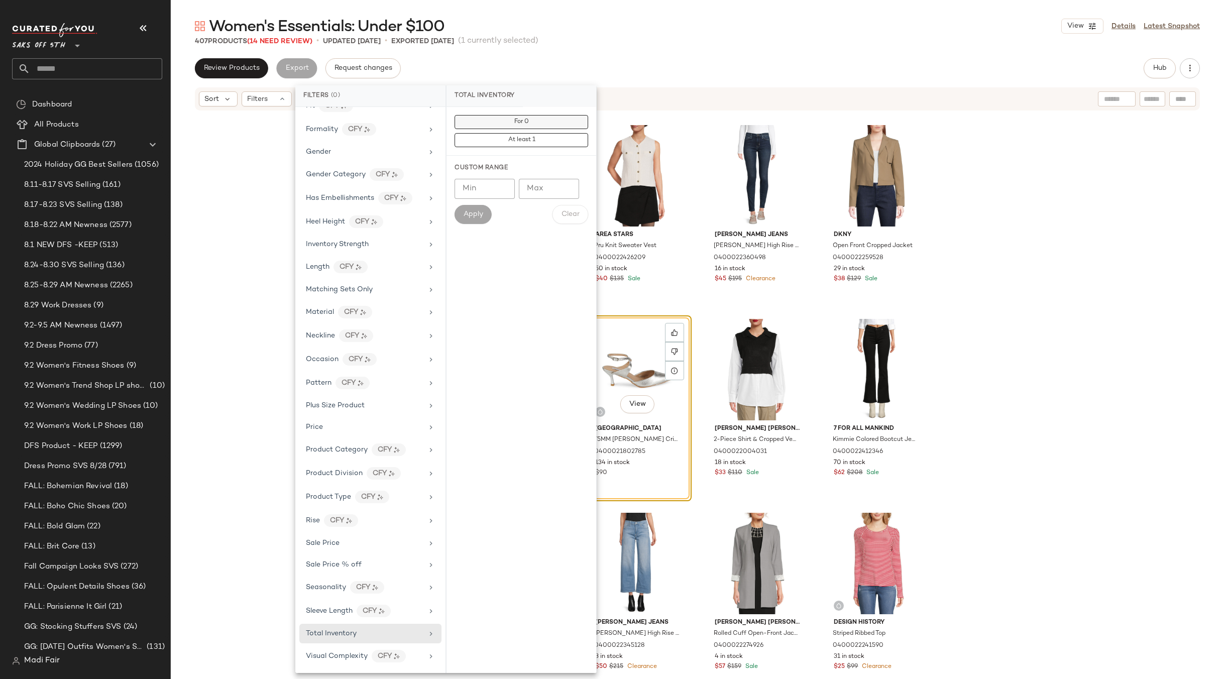
click at [504, 133] on button "For 0" at bounding box center [522, 140] width 134 height 14
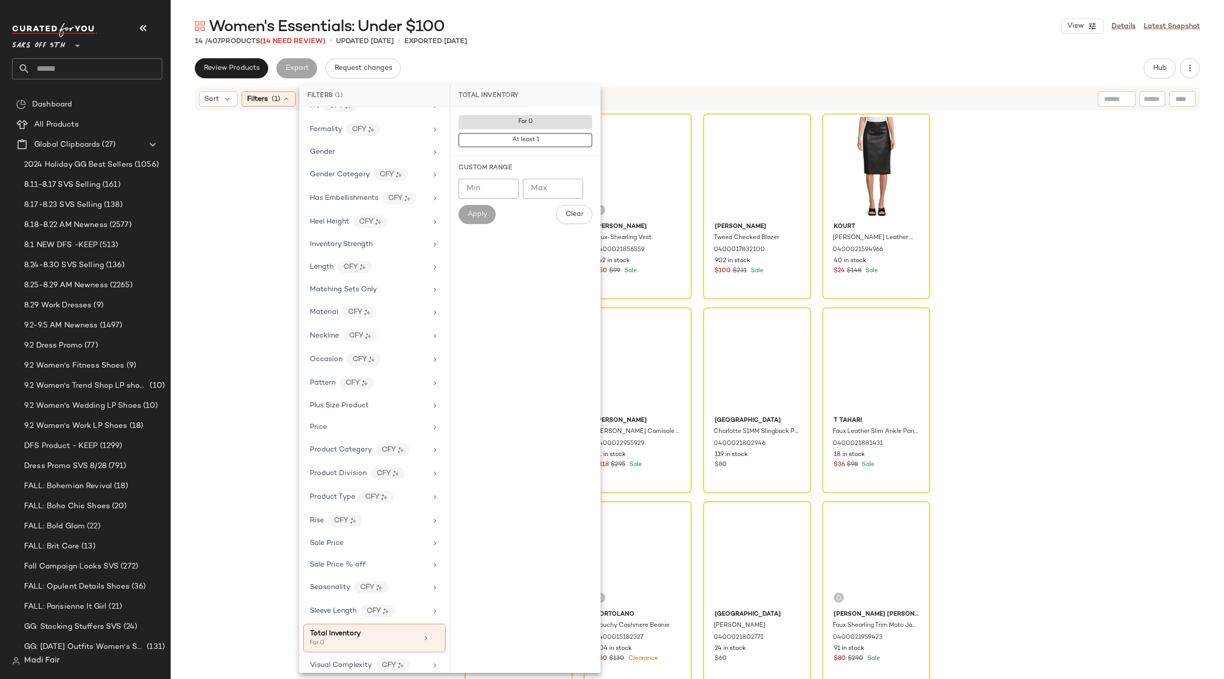
click at [232, 177] on div "Saks Fifth Avenue 75MM Helene Pewter Crisscross Pumps 0400021802785 134 in stoc…" at bounding box center [697, 411] width 1053 height 598
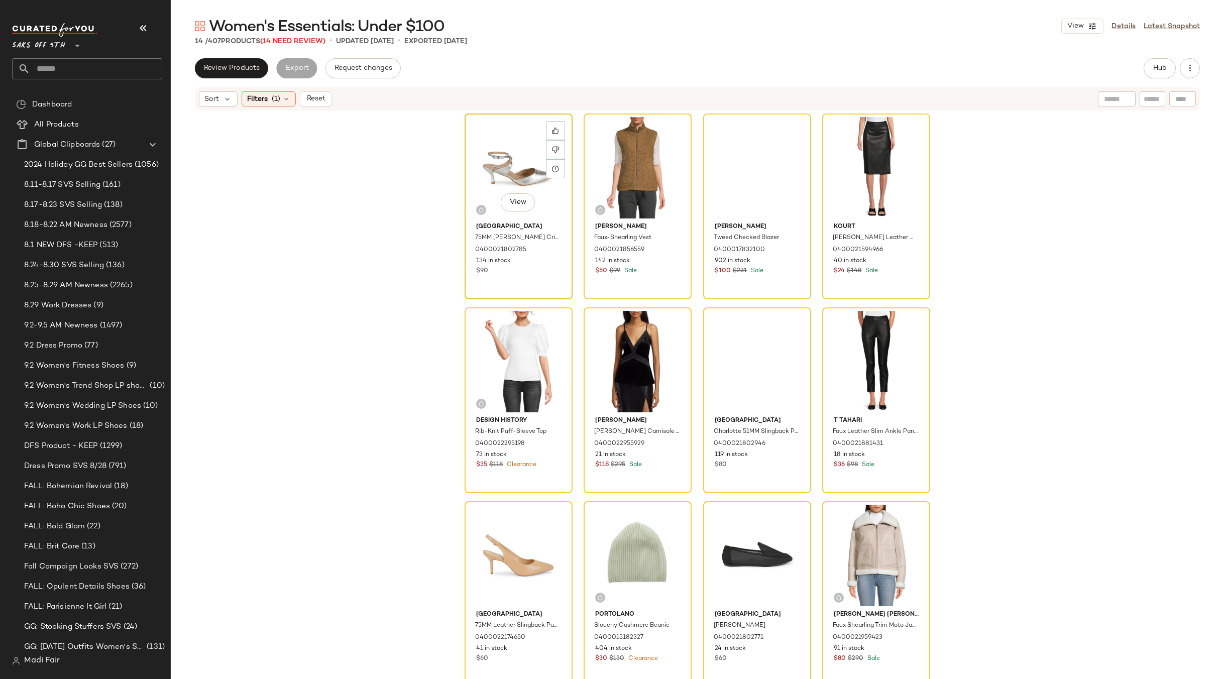
click at [502, 163] on div "View" at bounding box center [518, 167] width 101 height 101
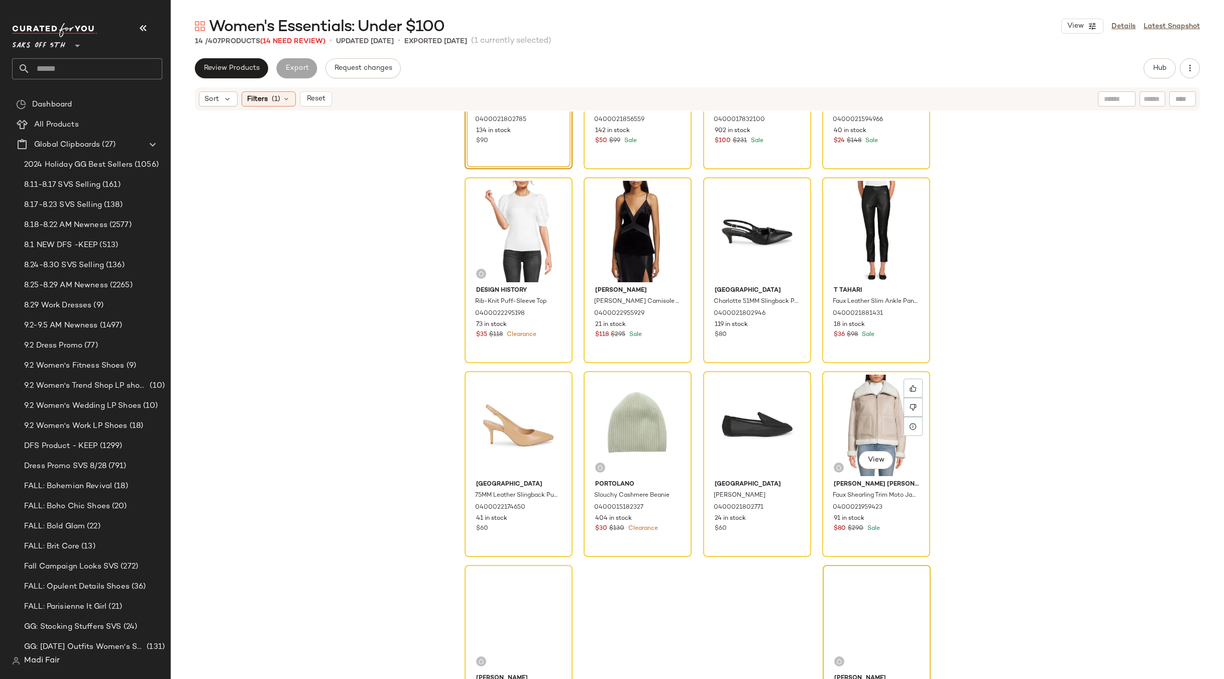
scroll to position [172, 0]
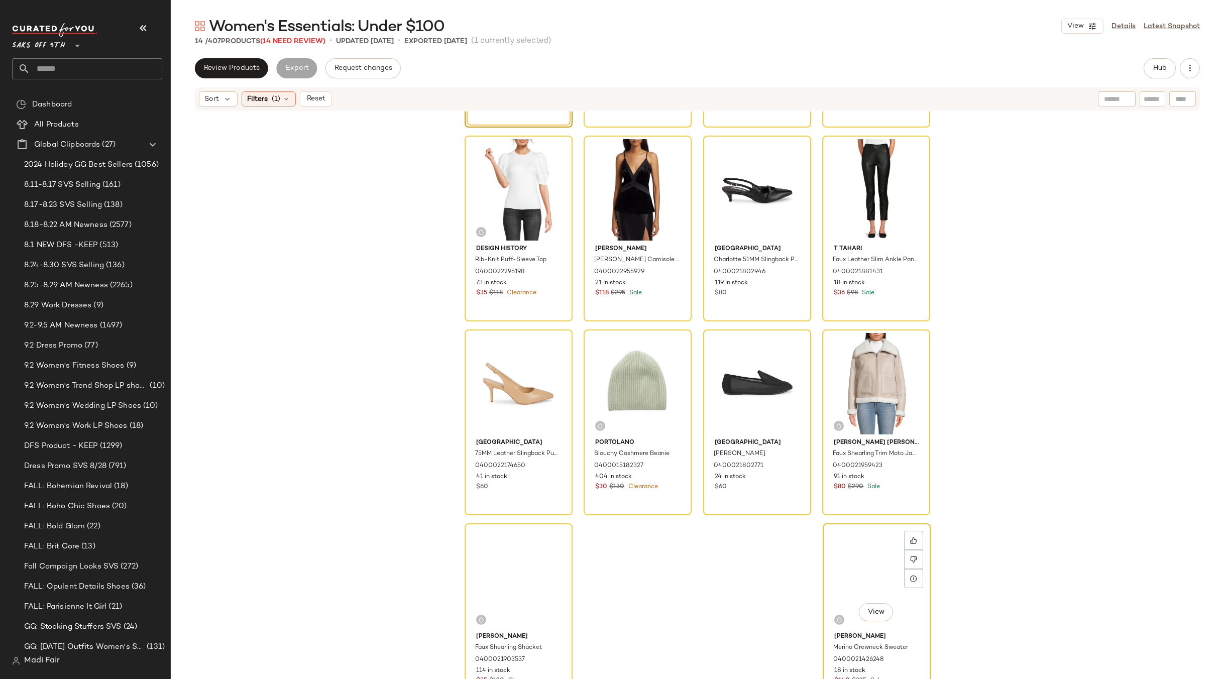
click at [852, 551] on div "View" at bounding box center [876, 577] width 101 height 101
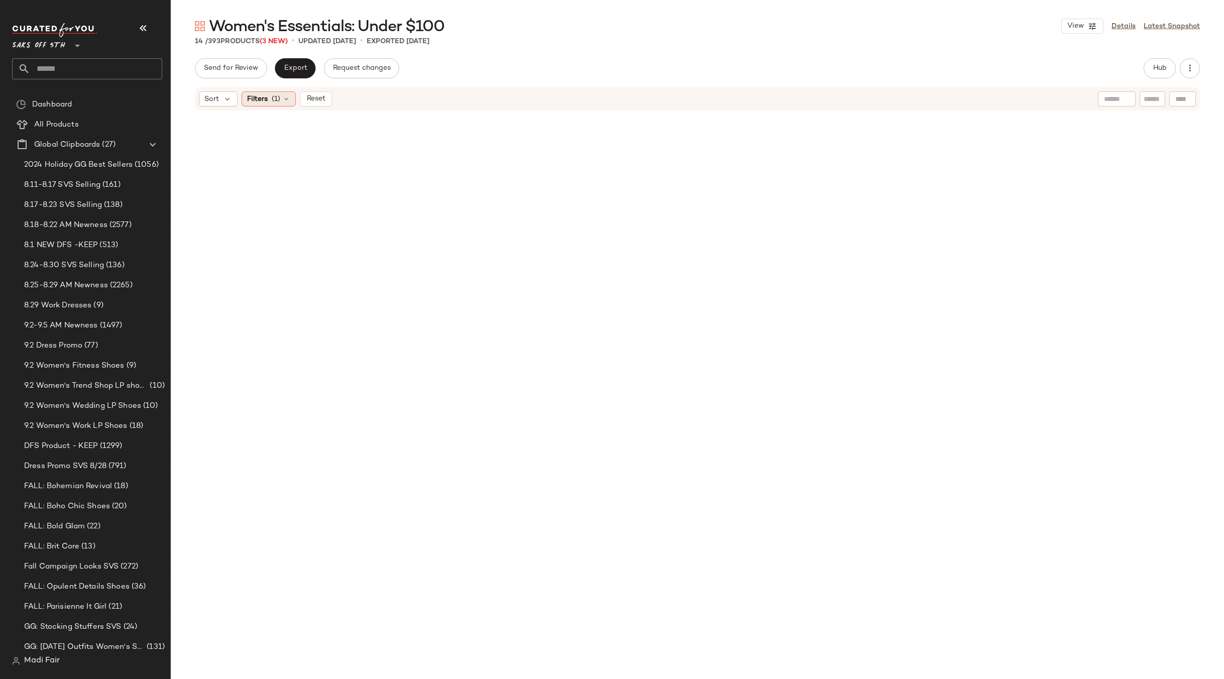
click at [258, 104] on span "Filters" at bounding box center [257, 99] width 21 height 11
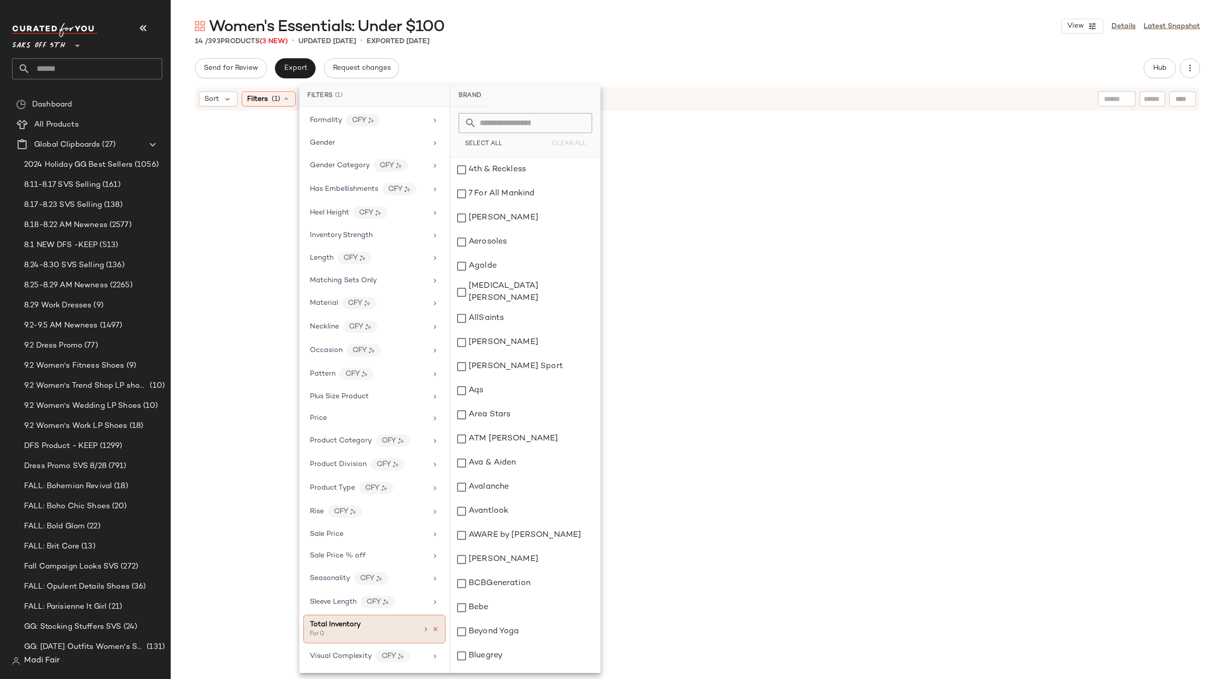
click at [432, 629] on icon at bounding box center [435, 629] width 7 height 7
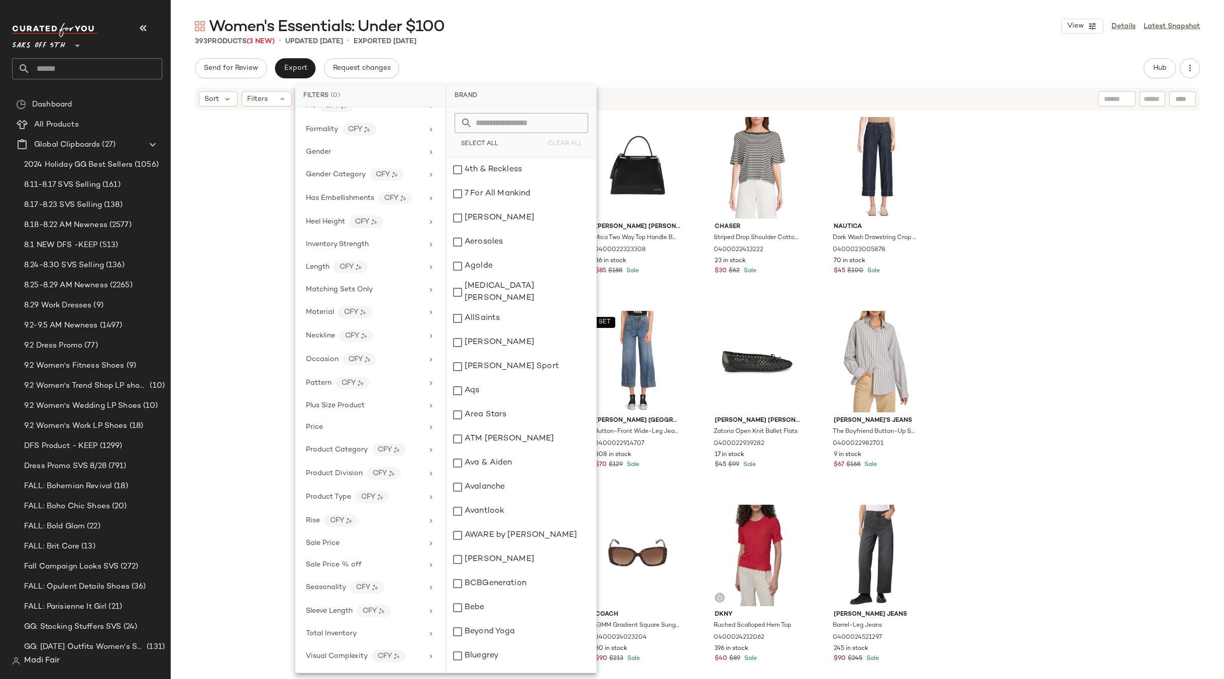
click at [500, 42] on div "393 Products (3 New) • updated Sep 3rd • Exported Aug 29th" at bounding box center [697, 41] width 1053 height 10
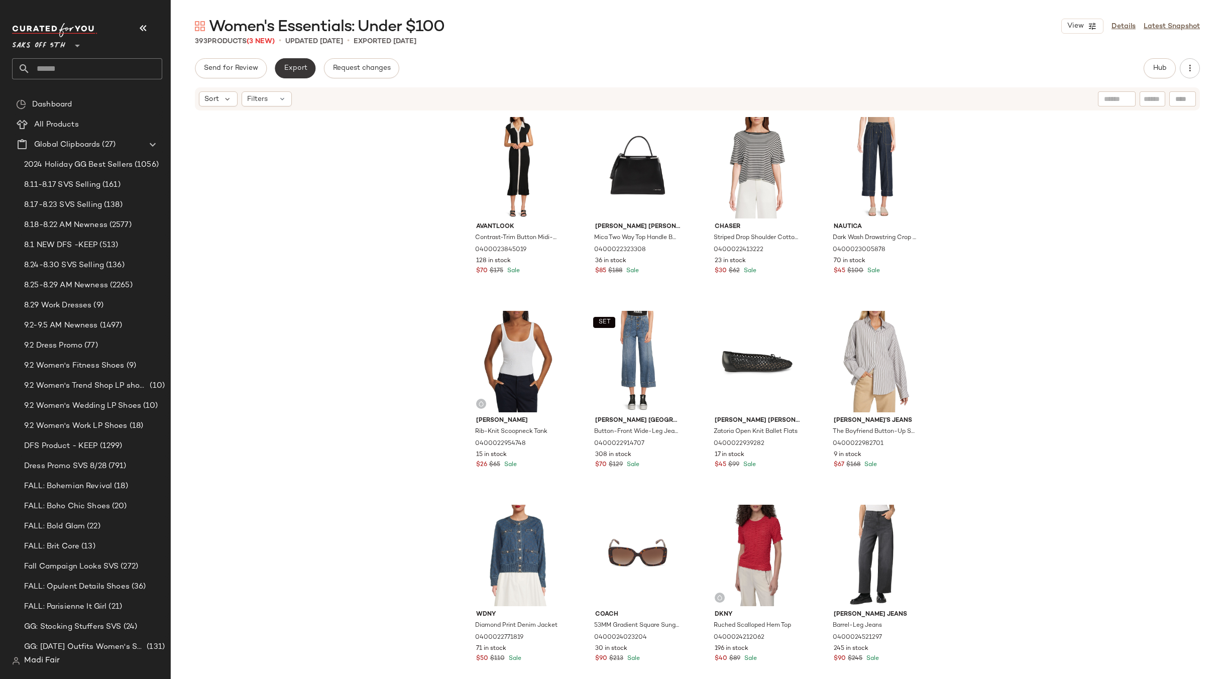
click at [298, 68] on span "Export" at bounding box center [295, 68] width 24 height 8
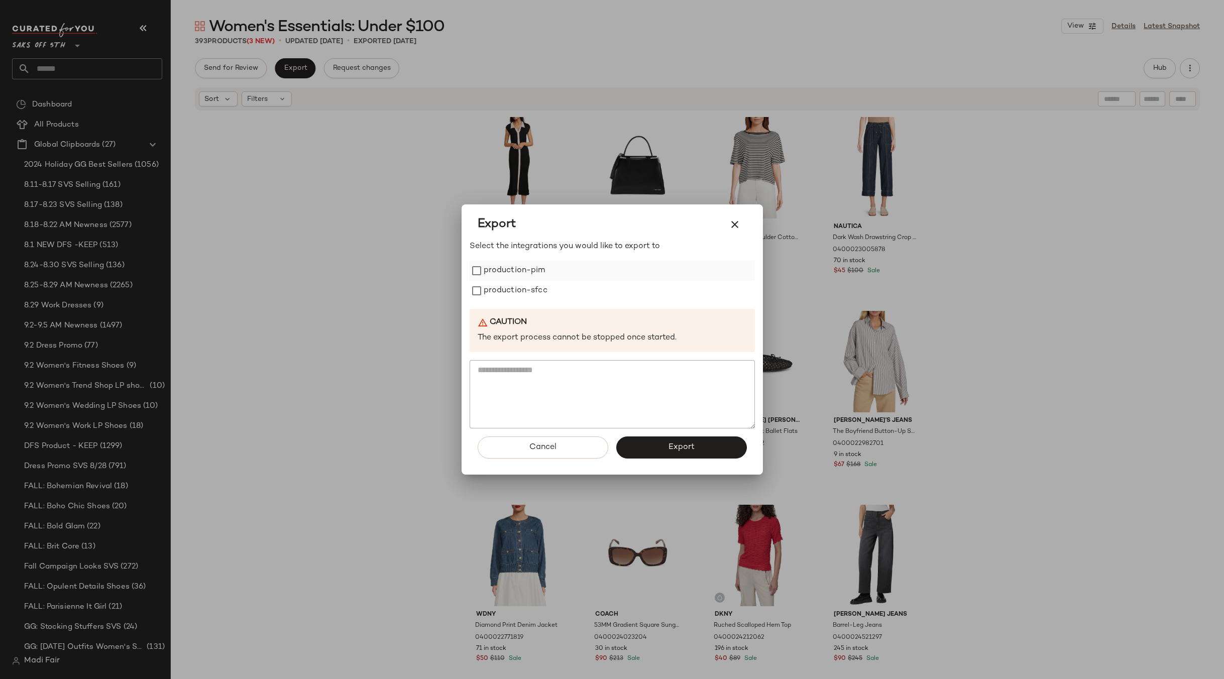
click at [510, 274] on label "production-pim" at bounding box center [515, 271] width 62 height 20
click at [508, 296] on label "production-sfcc" at bounding box center [516, 291] width 64 height 20
click at [643, 444] on button "Export" at bounding box center [681, 448] width 131 height 22
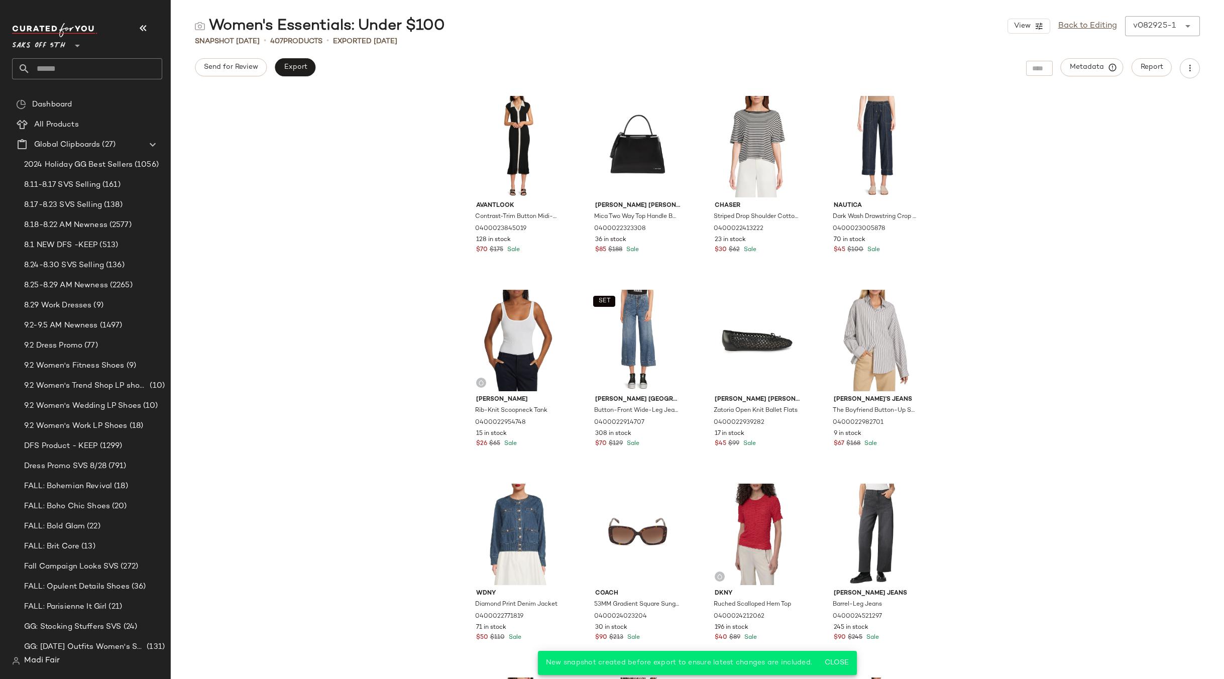
drag, startPoint x: 314, startPoint y: 123, endPoint x: 303, endPoint y: 98, distance: 27.4
click at [314, 125] on div "Avantlook Contrast-Trim Button Midi-Dress 0400023845019 128 in stock $70 $175 S…" at bounding box center [697, 384] width 1053 height 589
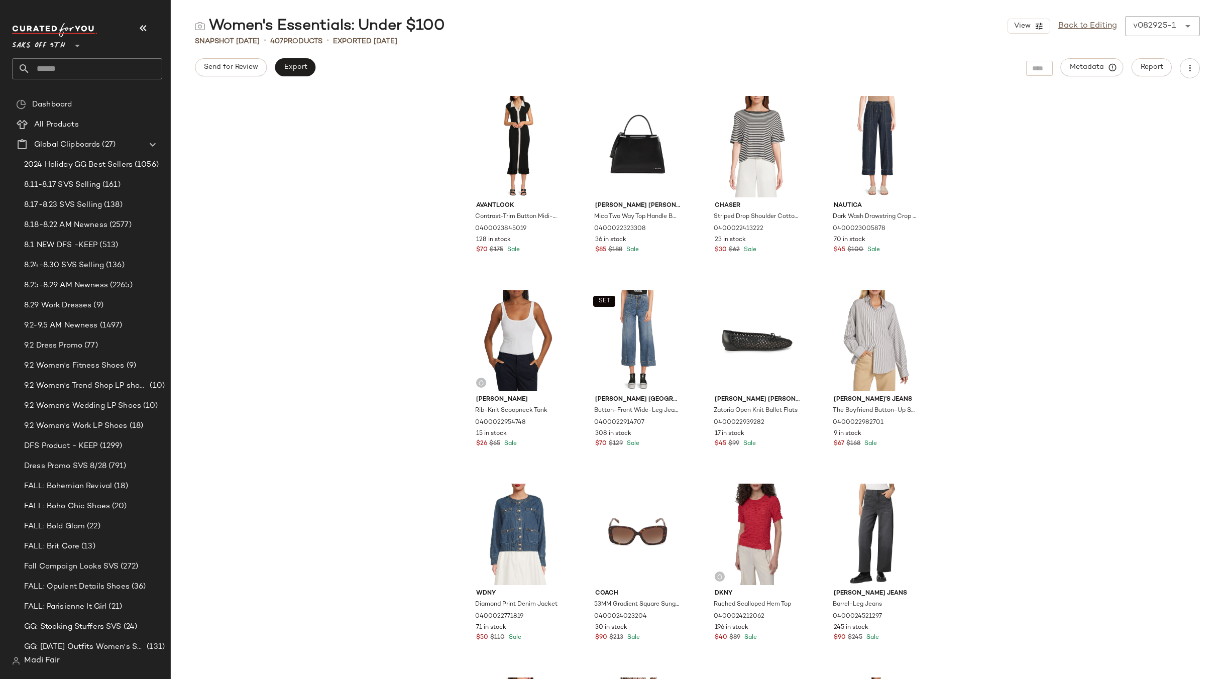
click at [71, 62] on input "text" at bounding box center [96, 68] width 132 height 21
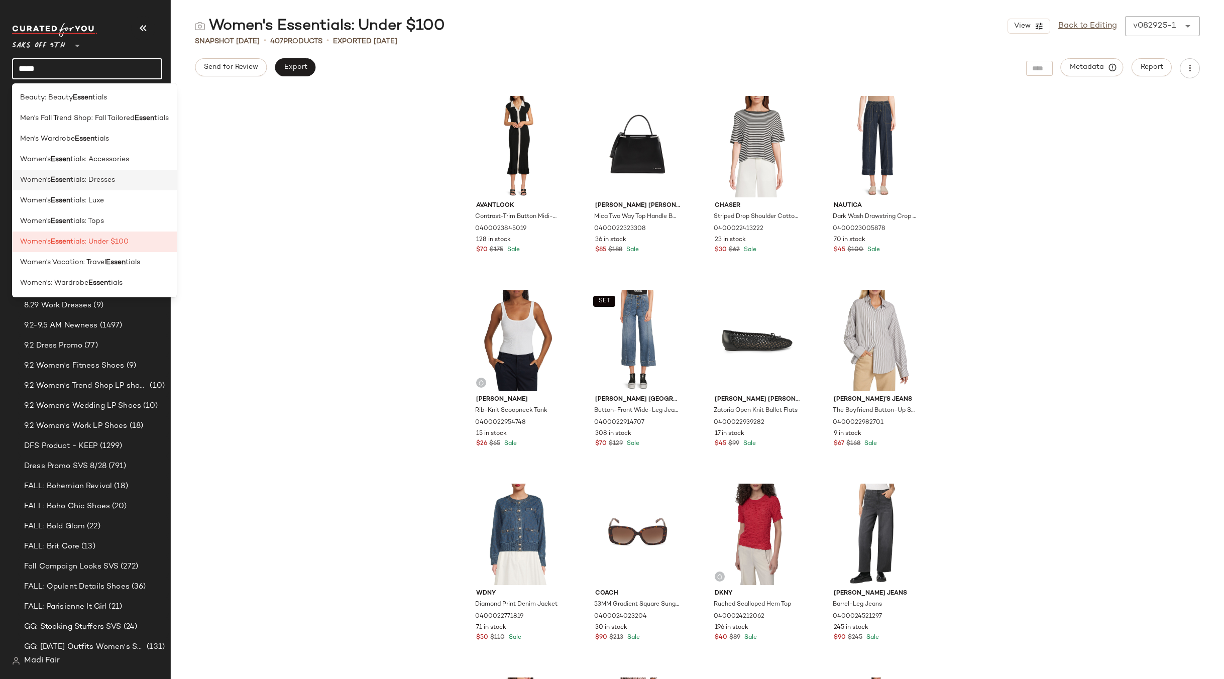
type input "*****"
click at [99, 179] on span "tials: Dresses" at bounding box center [92, 180] width 45 height 11
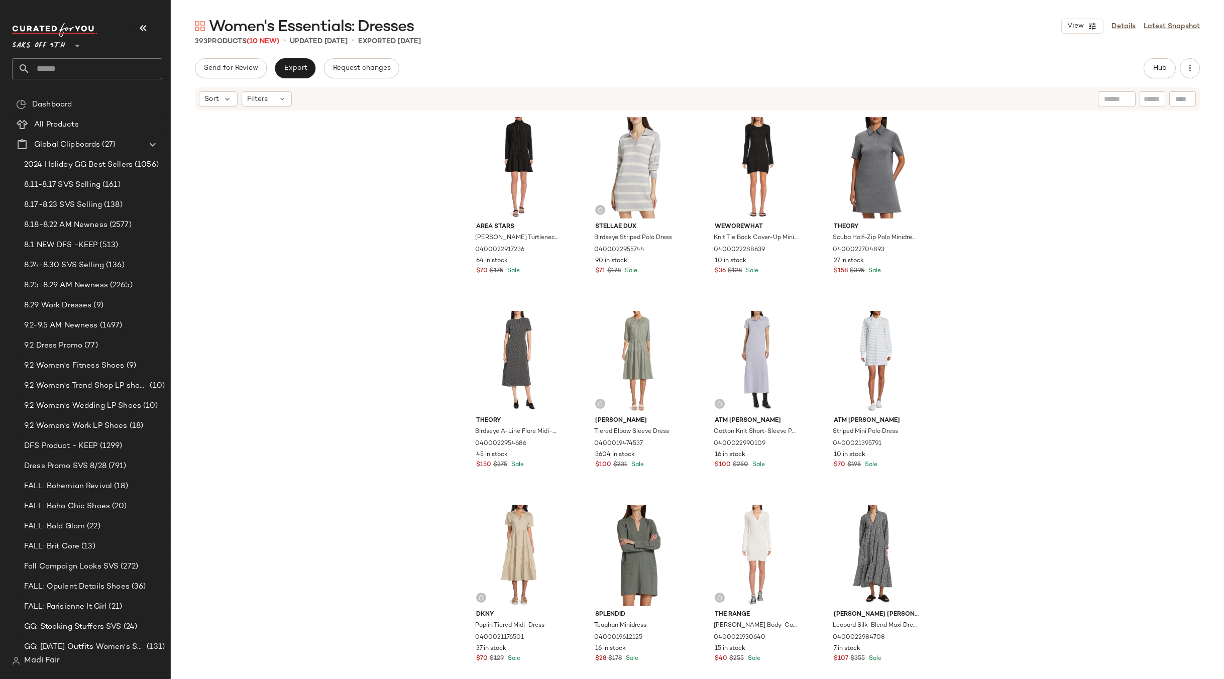
click at [70, 59] on input "text" at bounding box center [96, 68] width 132 height 21
type input "*****"
click at [77, 87] on div "Promo: Direc t from Saks 2/27" at bounding box center [87, 97] width 150 height 21
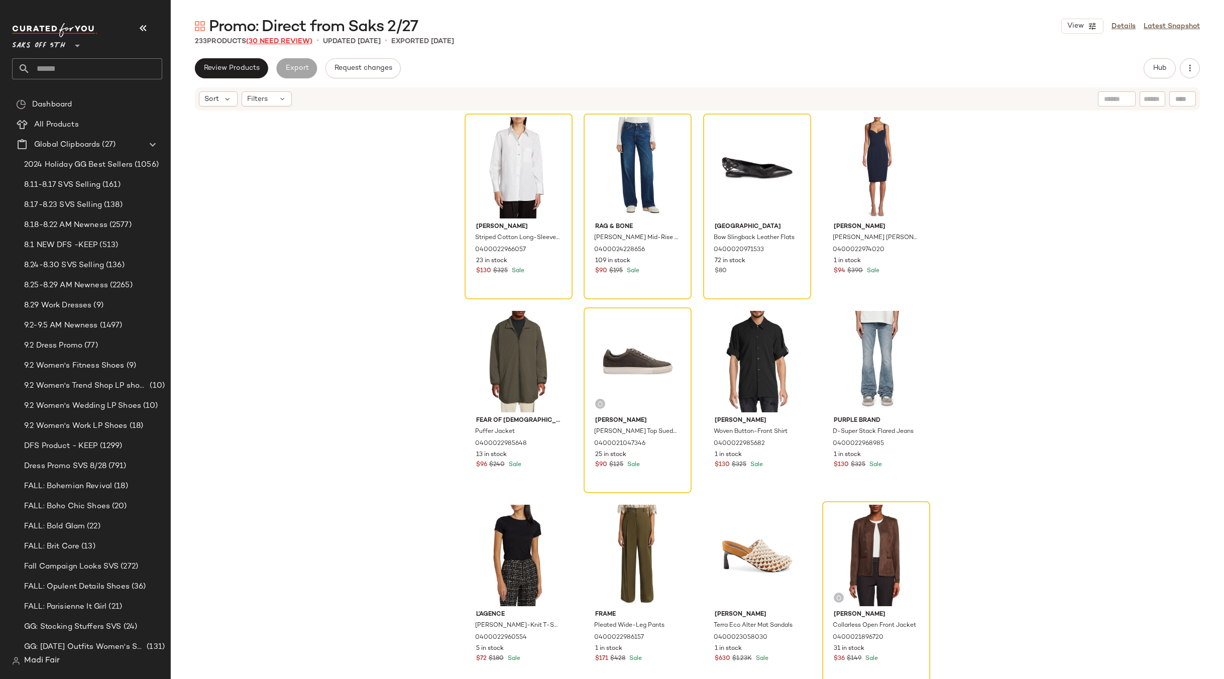
click at [282, 43] on span "(30 Need Review)" at bounding box center [279, 42] width 66 height 8
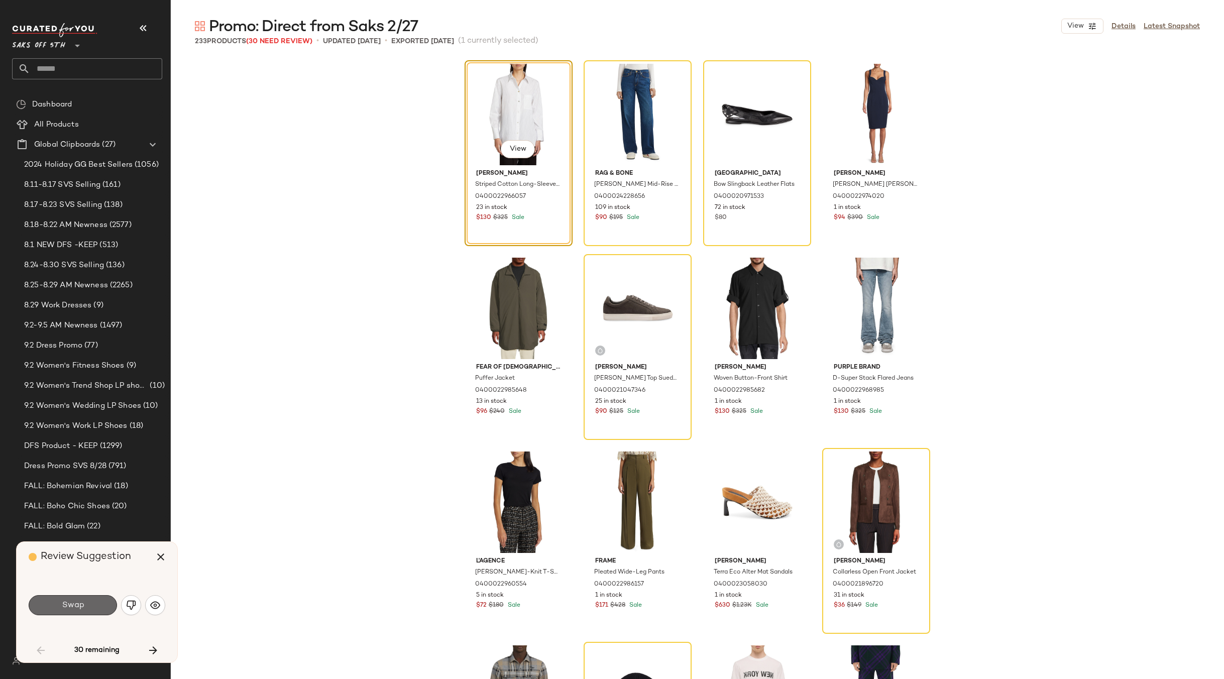
click at [85, 609] on button "Swap" at bounding box center [73, 605] width 88 height 20
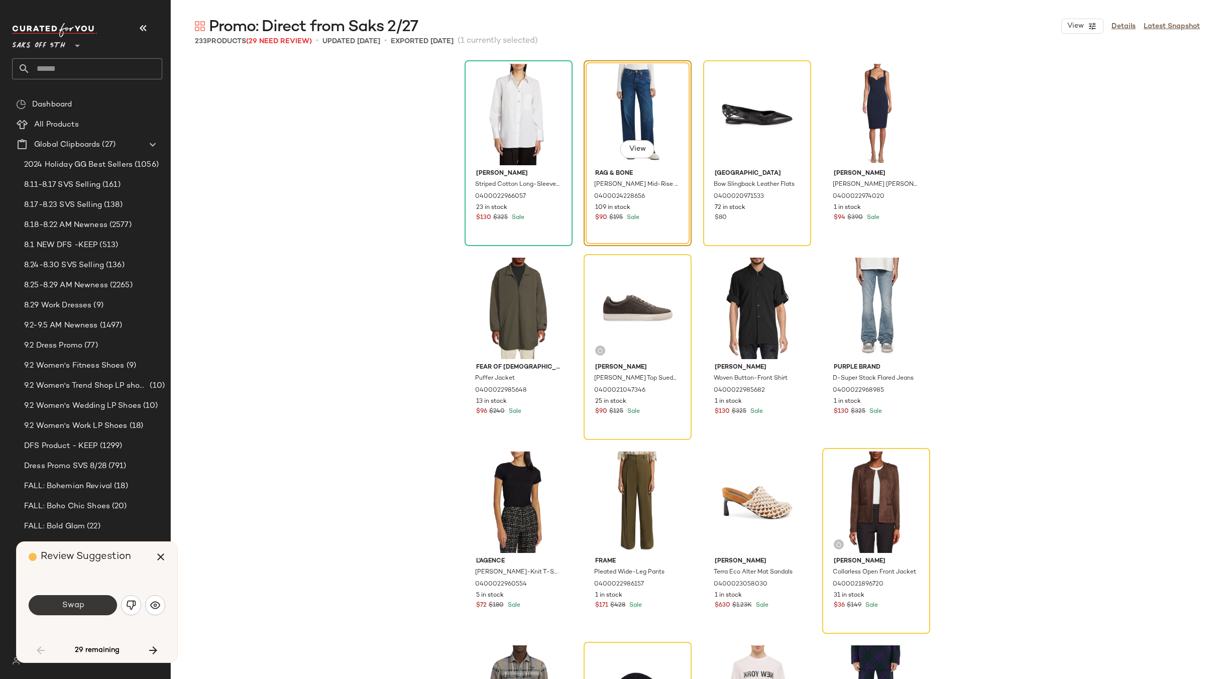
click at [85, 604] on button "Swap" at bounding box center [73, 605] width 88 height 20
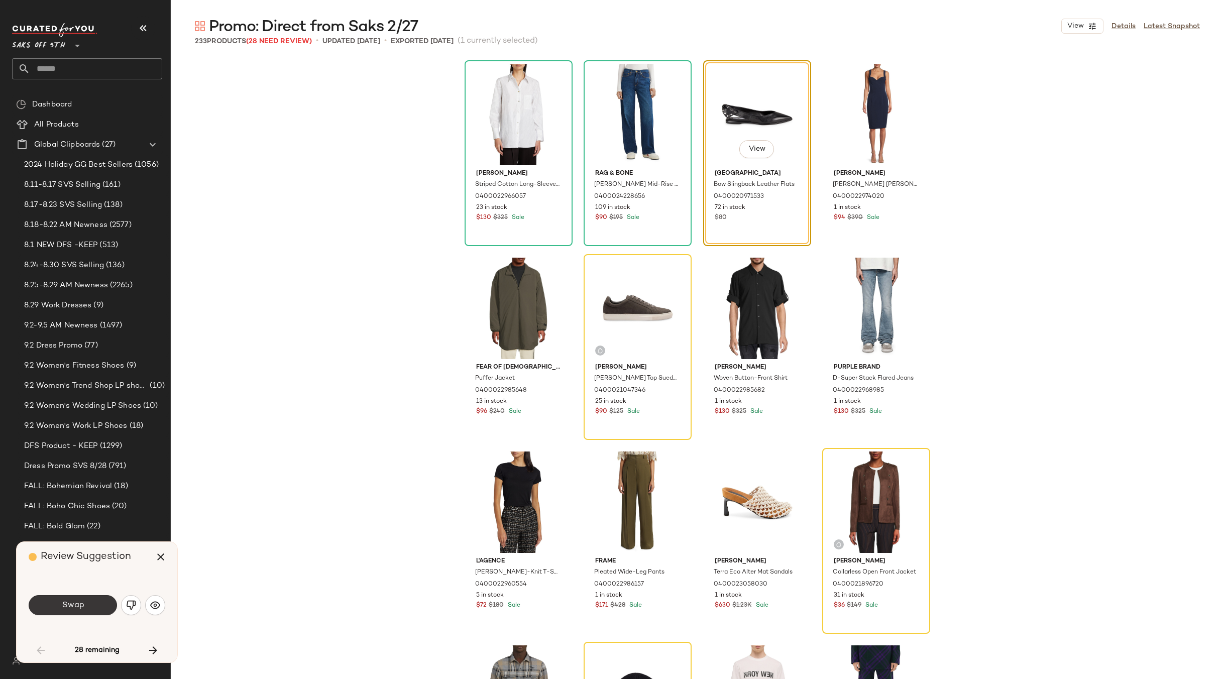
click at [84, 603] on button "Swap" at bounding box center [73, 605] width 88 height 20
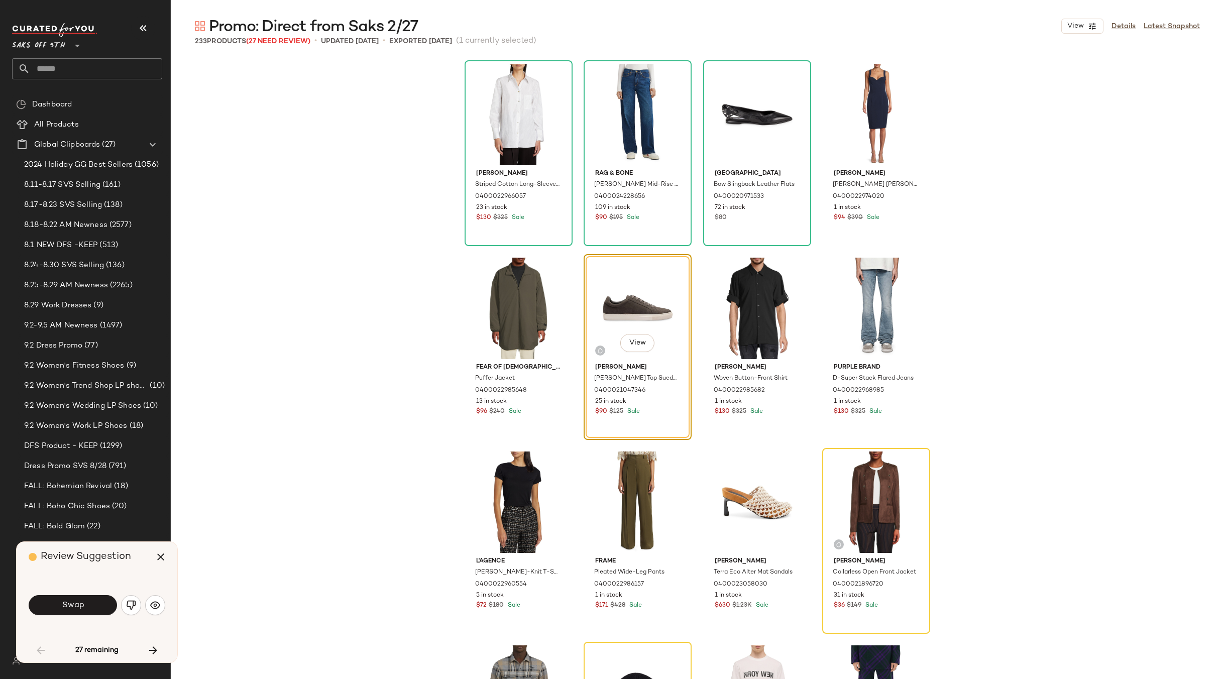
click at [84, 603] on button "Swap" at bounding box center [73, 605] width 88 height 20
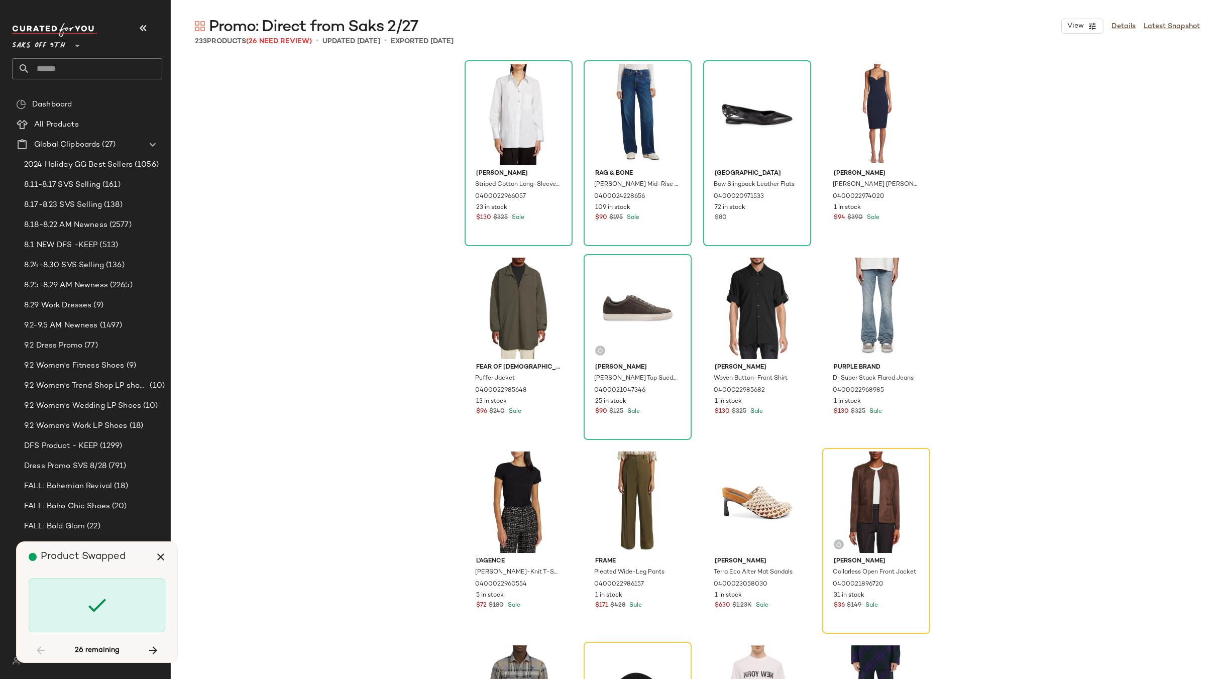
scroll to position [202, 0]
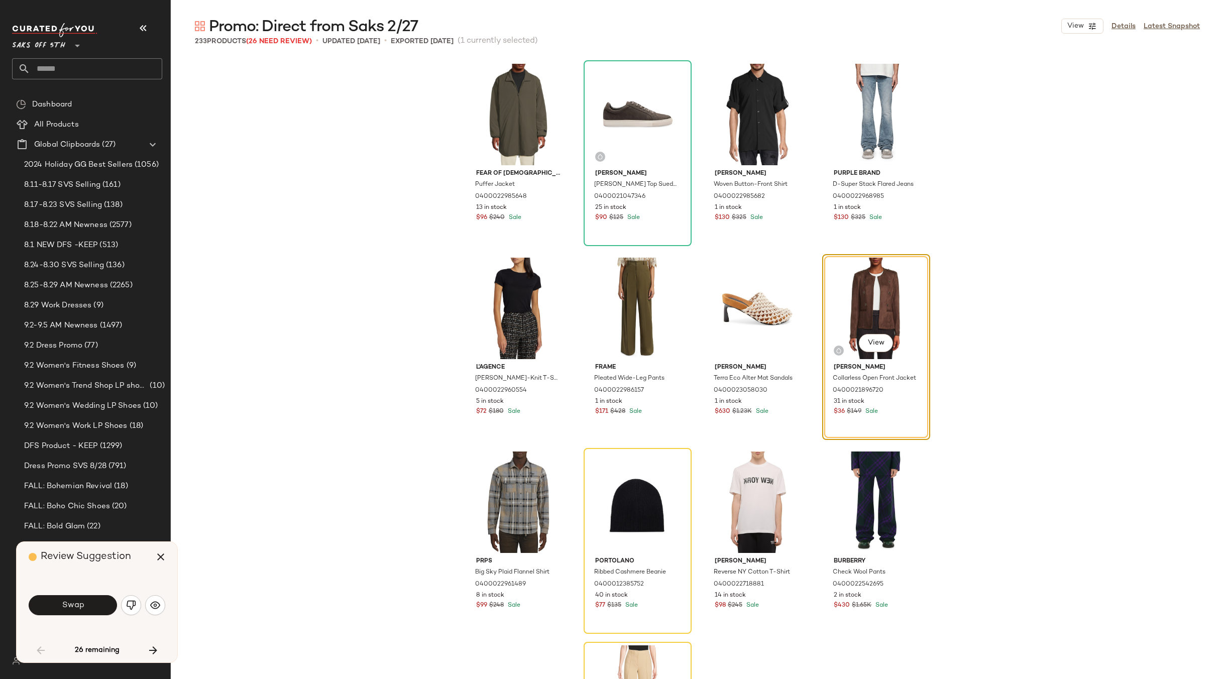
click at [84, 603] on button "Swap" at bounding box center [73, 605] width 88 height 20
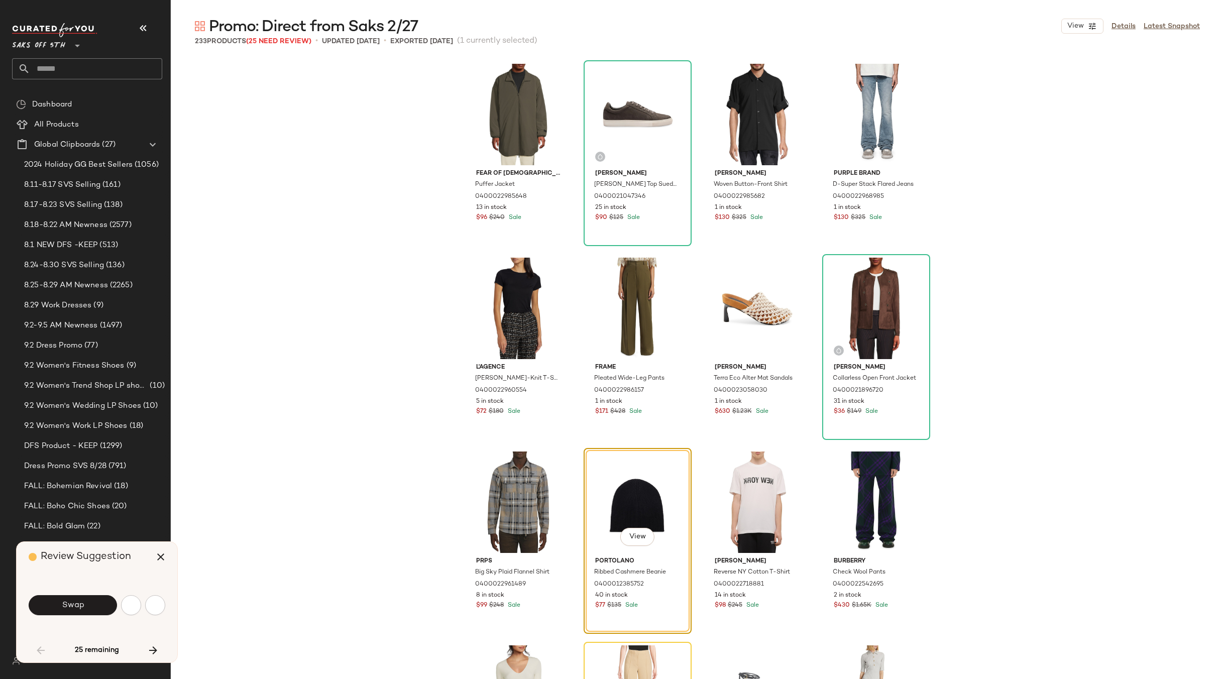
scroll to position [388, 0]
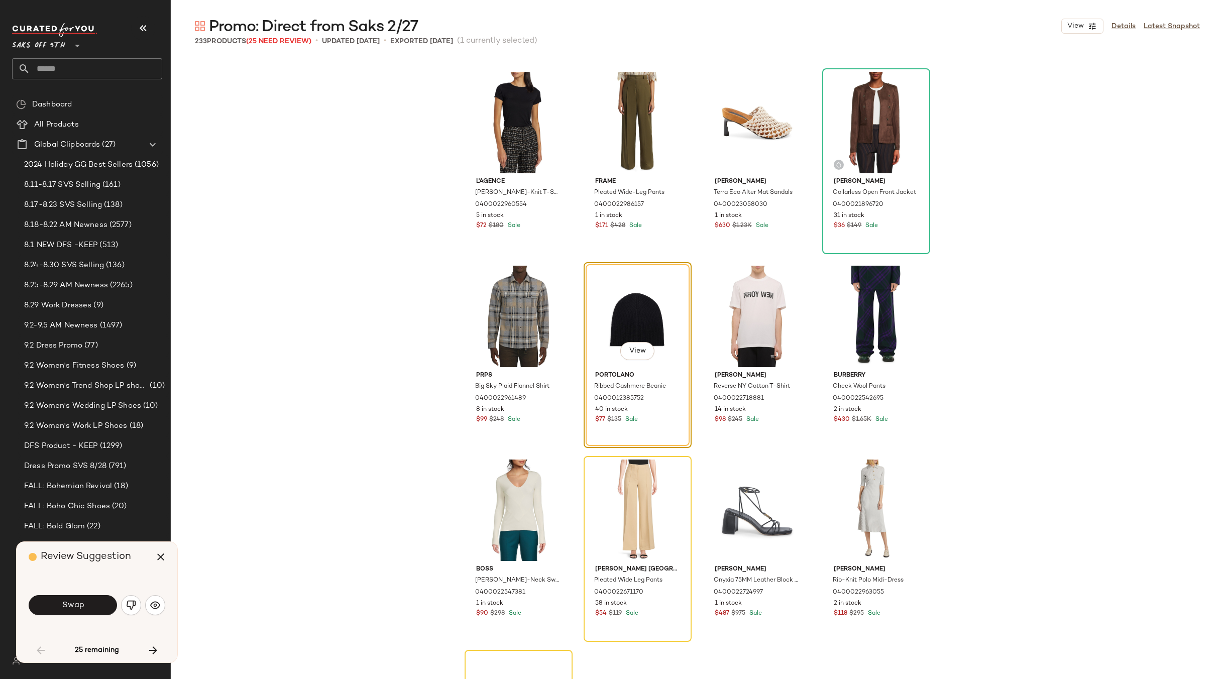
click at [84, 603] on button "Swap" at bounding box center [73, 605] width 88 height 20
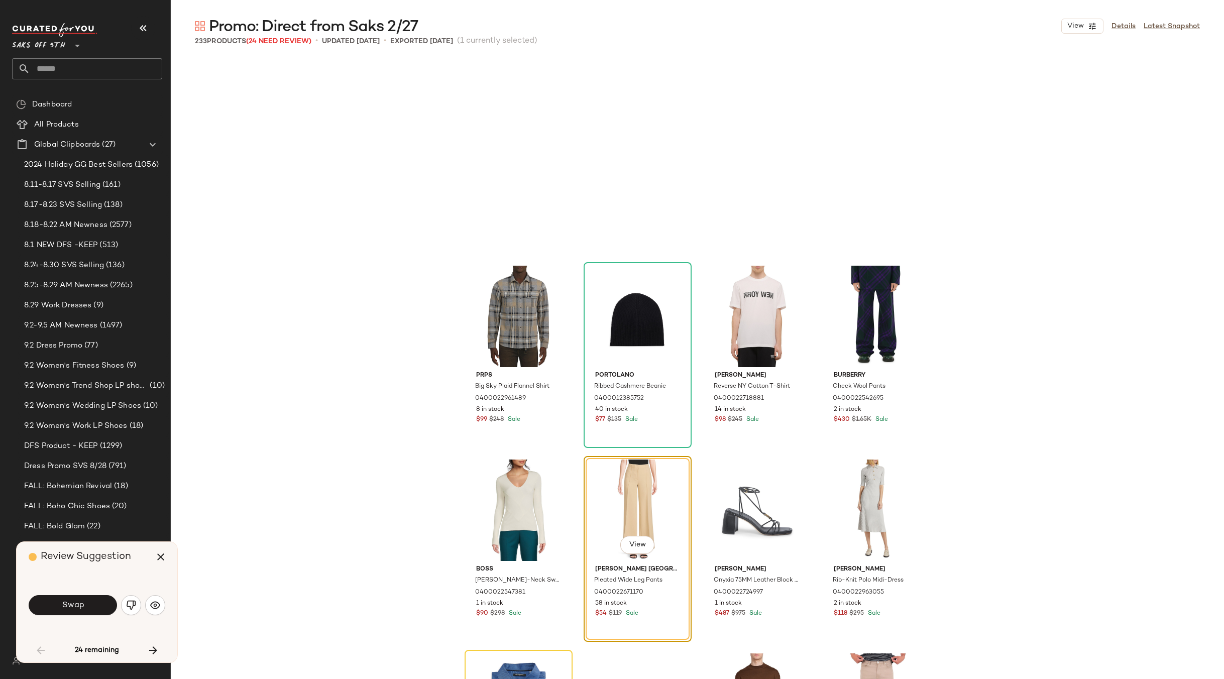
scroll to position [582, 0]
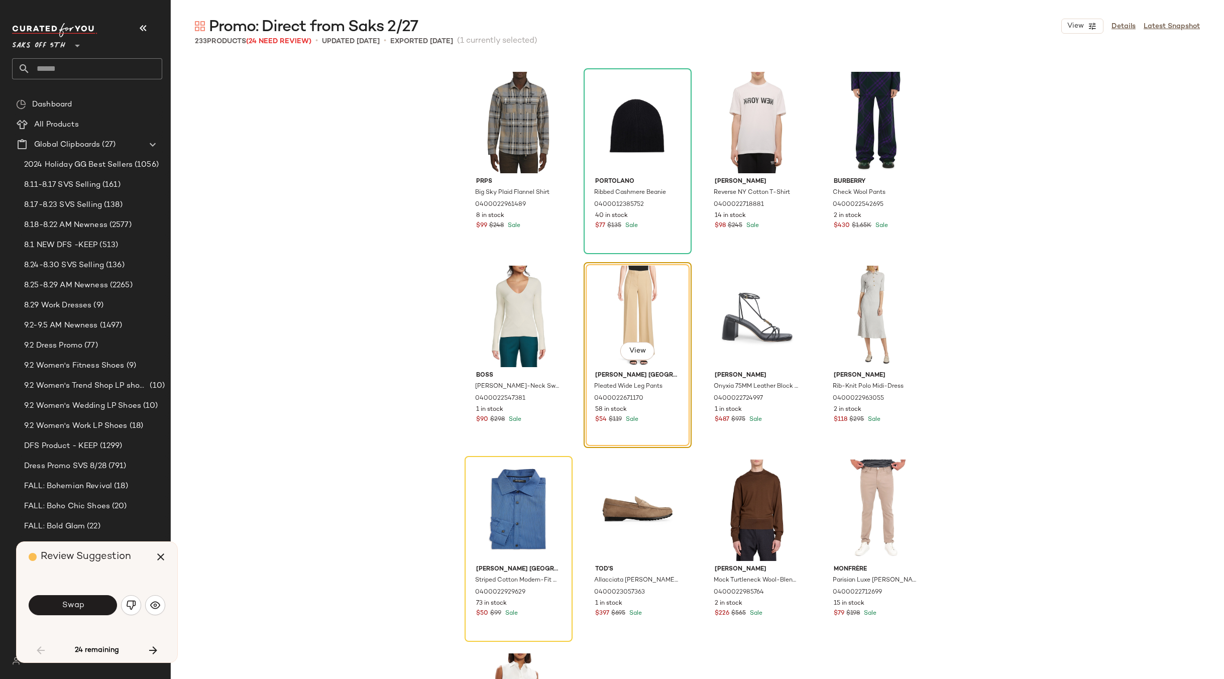
click at [84, 603] on button "Swap" at bounding box center [73, 605] width 88 height 20
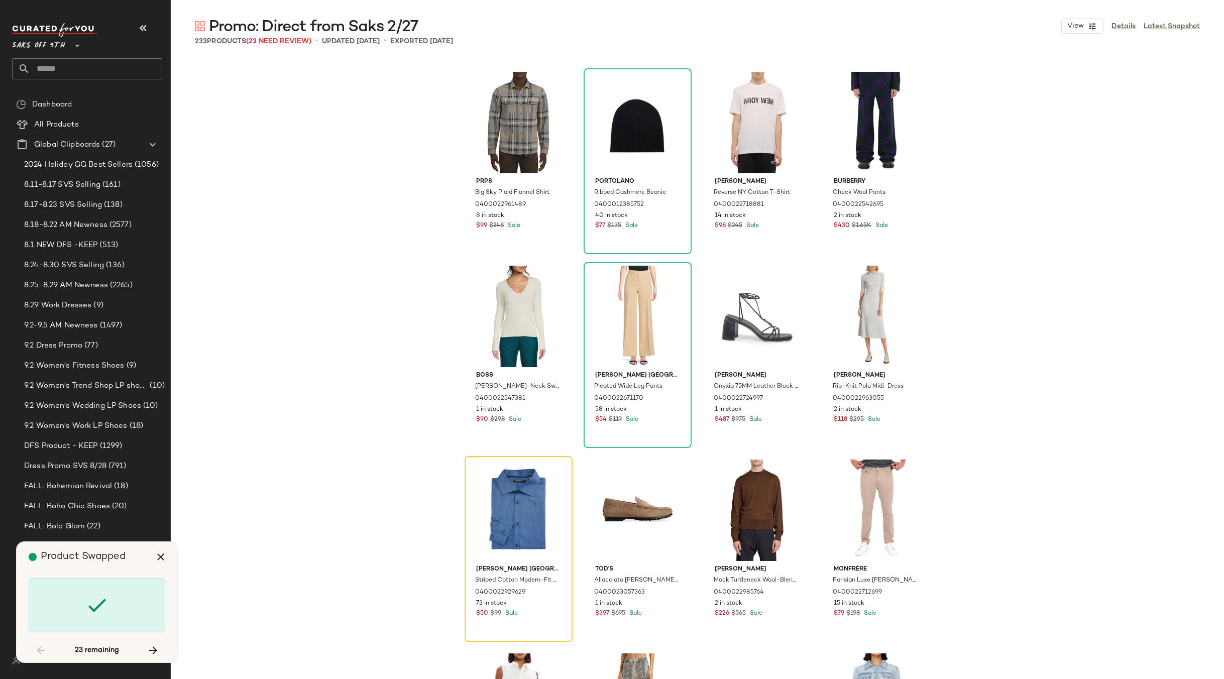
scroll to position [776, 0]
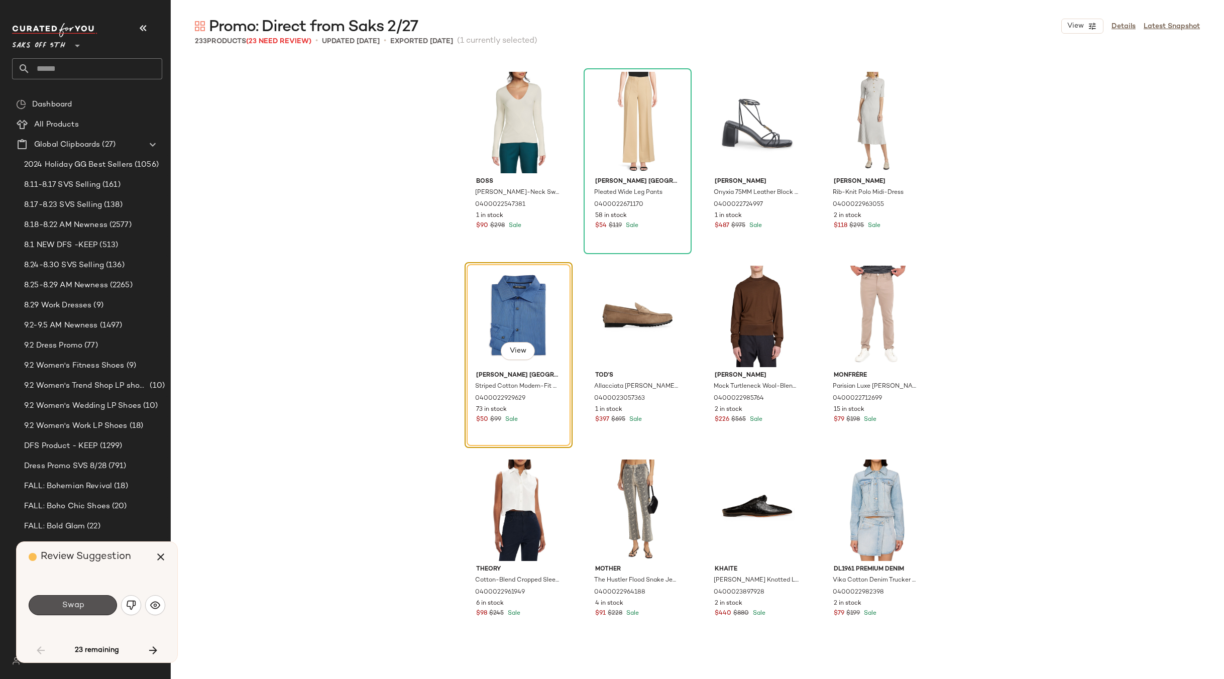
click at [84, 603] on button "Swap" at bounding box center [73, 605] width 88 height 20
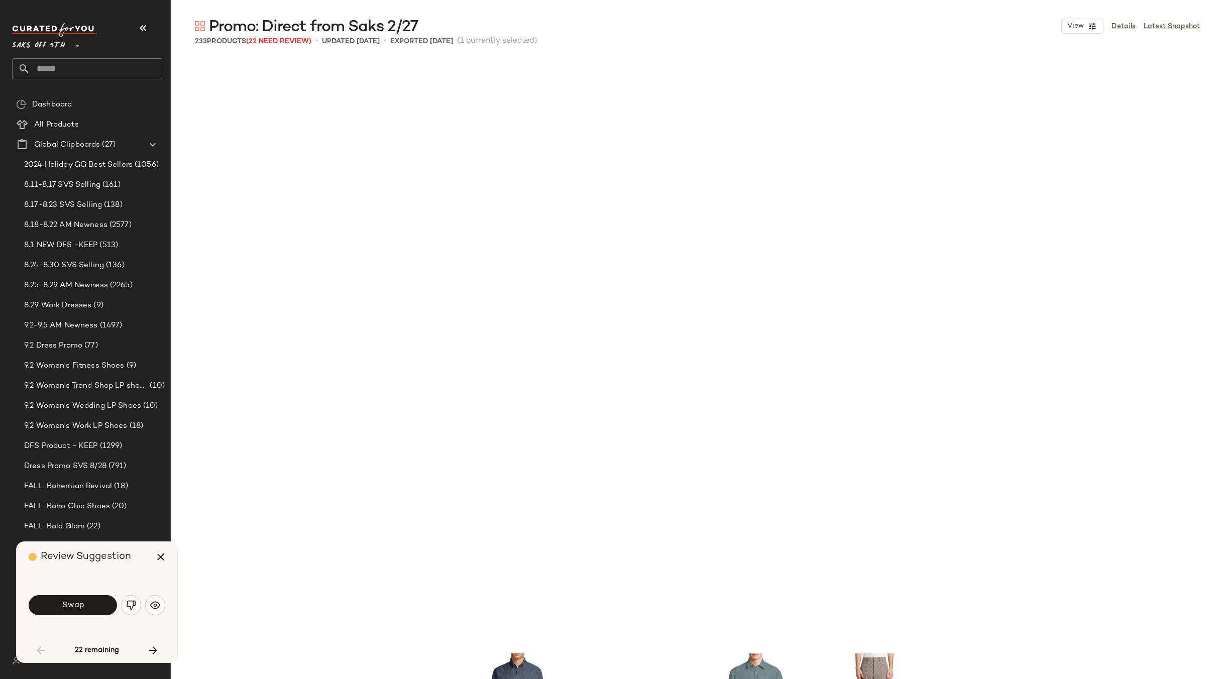
scroll to position [1357, 0]
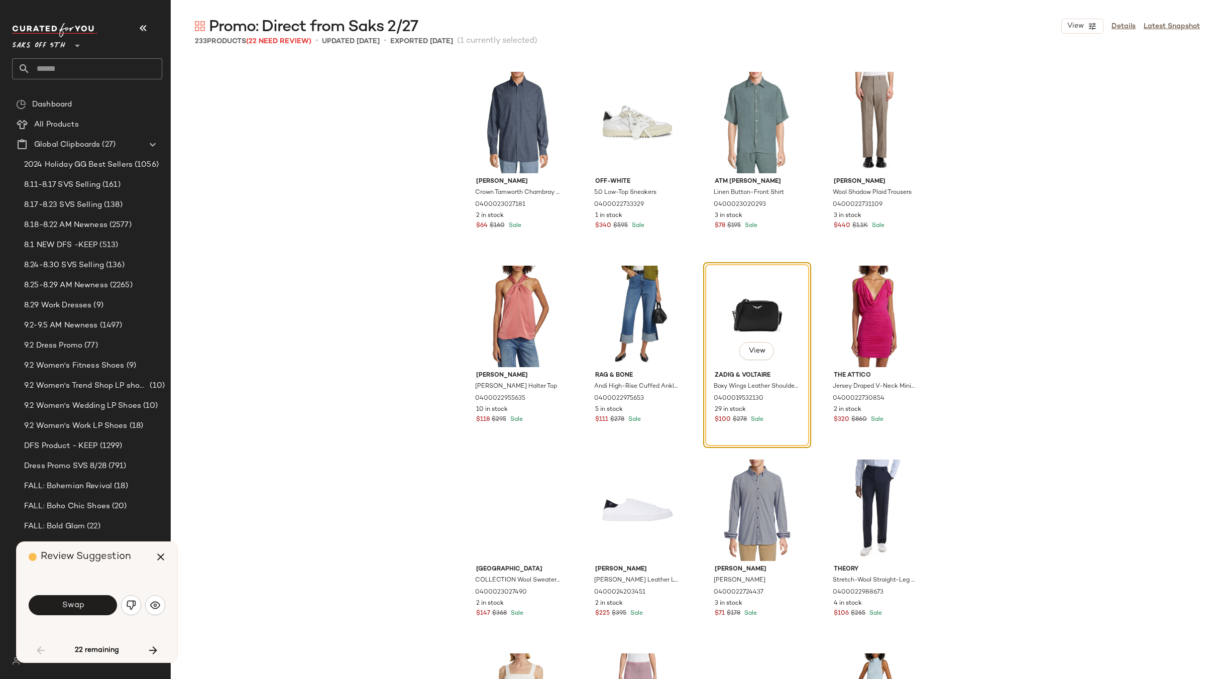
click at [84, 603] on button "Swap" at bounding box center [73, 605] width 88 height 20
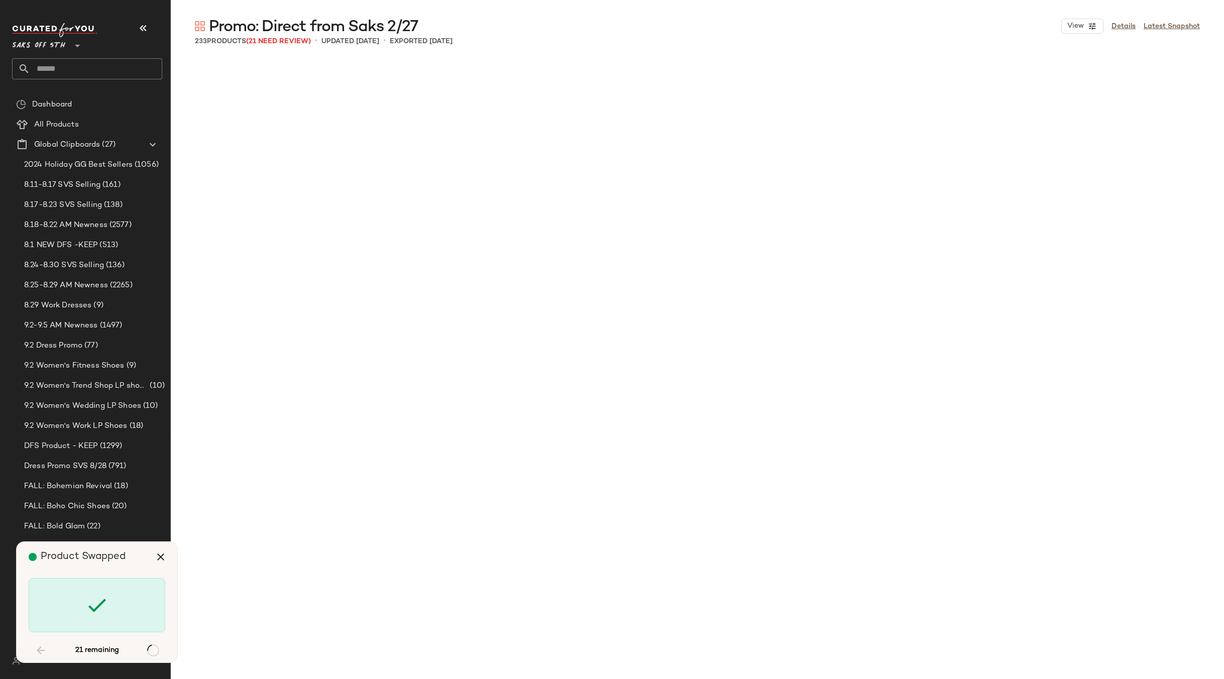
scroll to position [2715, 0]
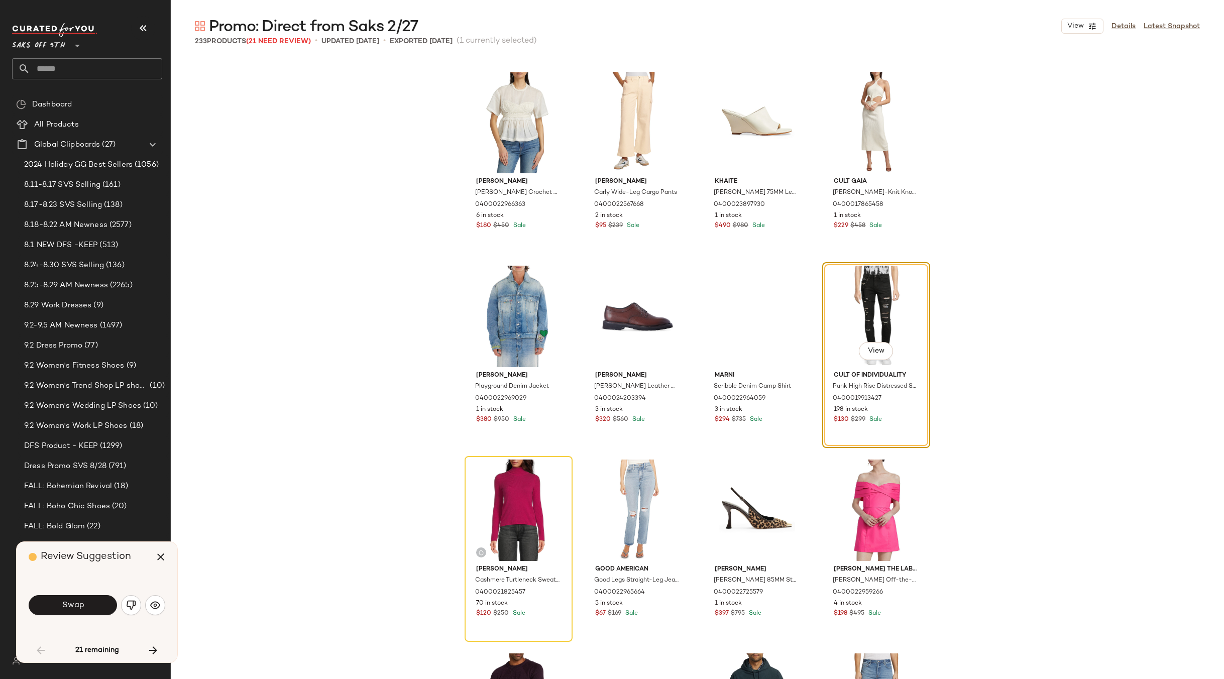
click at [84, 603] on button "Swap" at bounding box center [73, 605] width 88 height 20
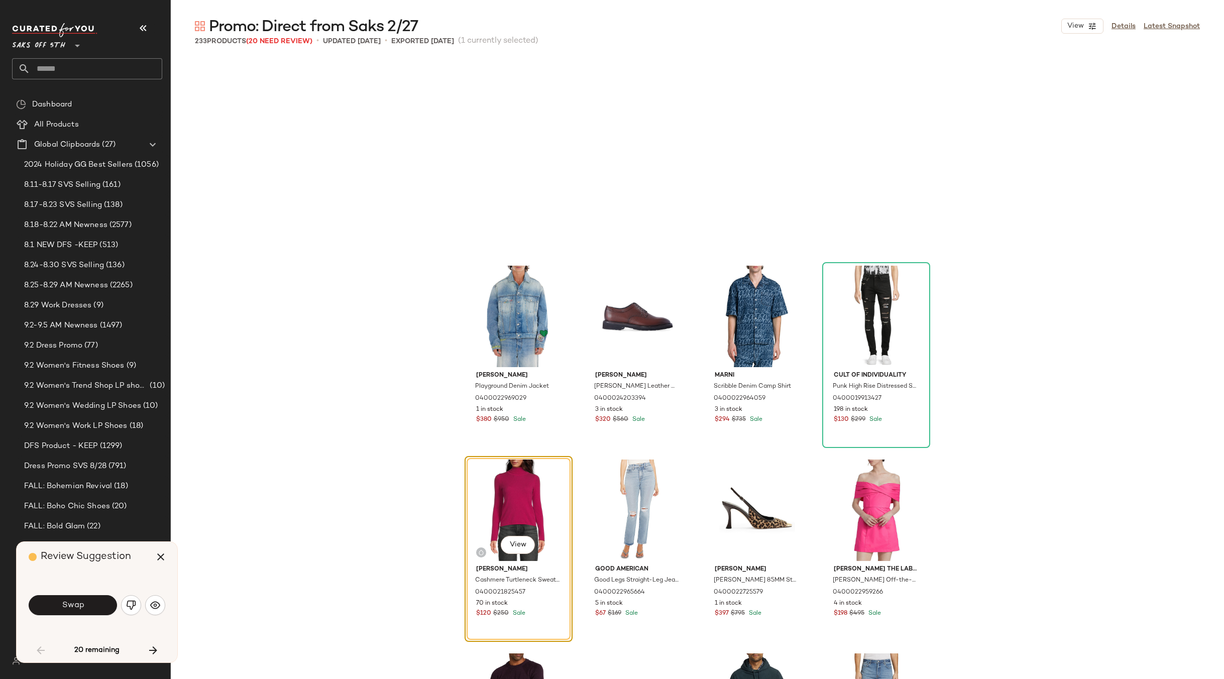
scroll to position [2909, 0]
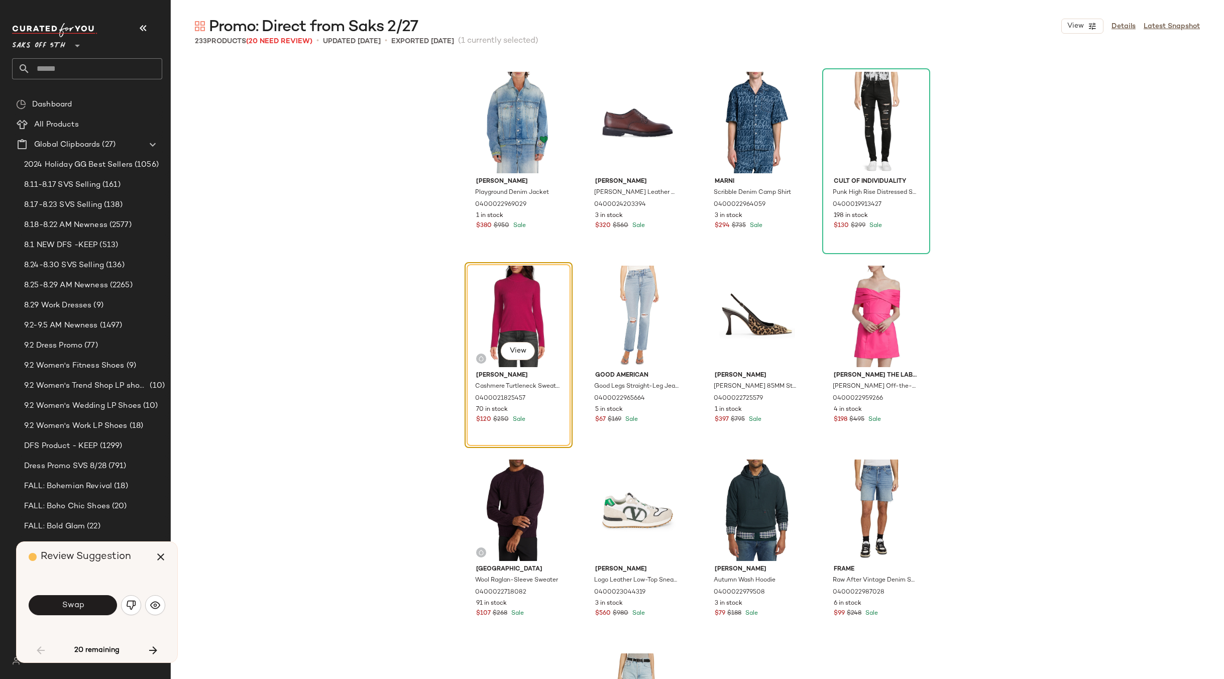
click at [84, 603] on button "Swap" at bounding box center [73, 605] width 88 height 20
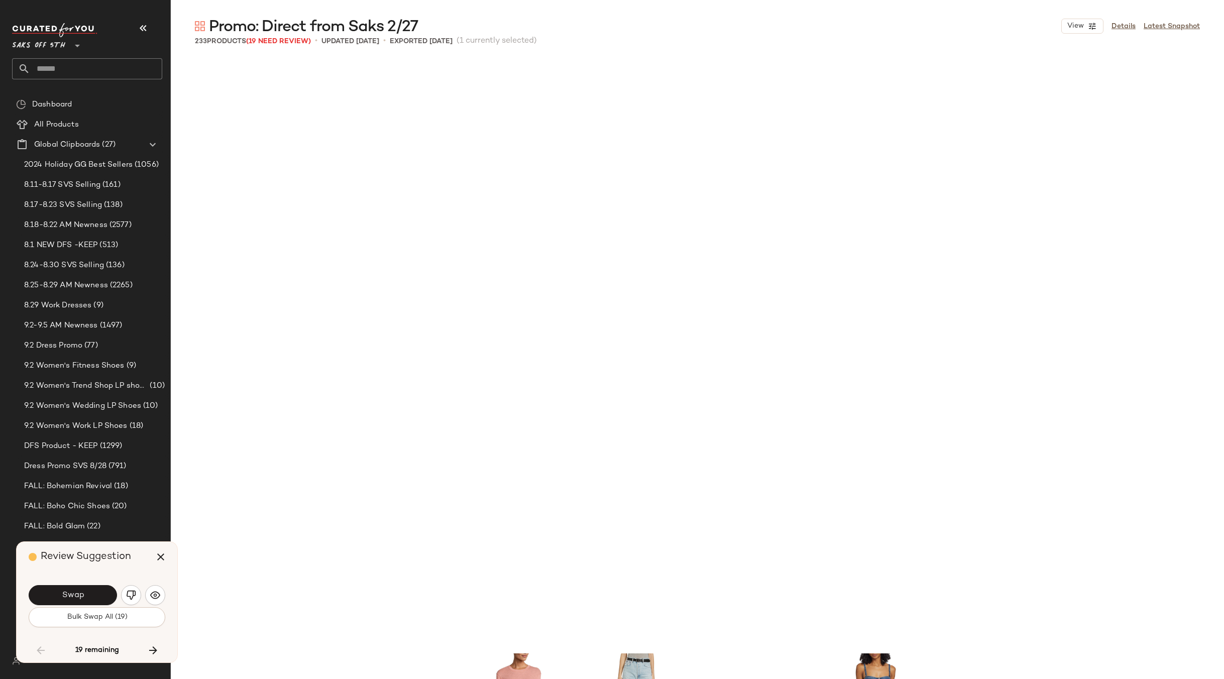
scroll to position [3490, 0]
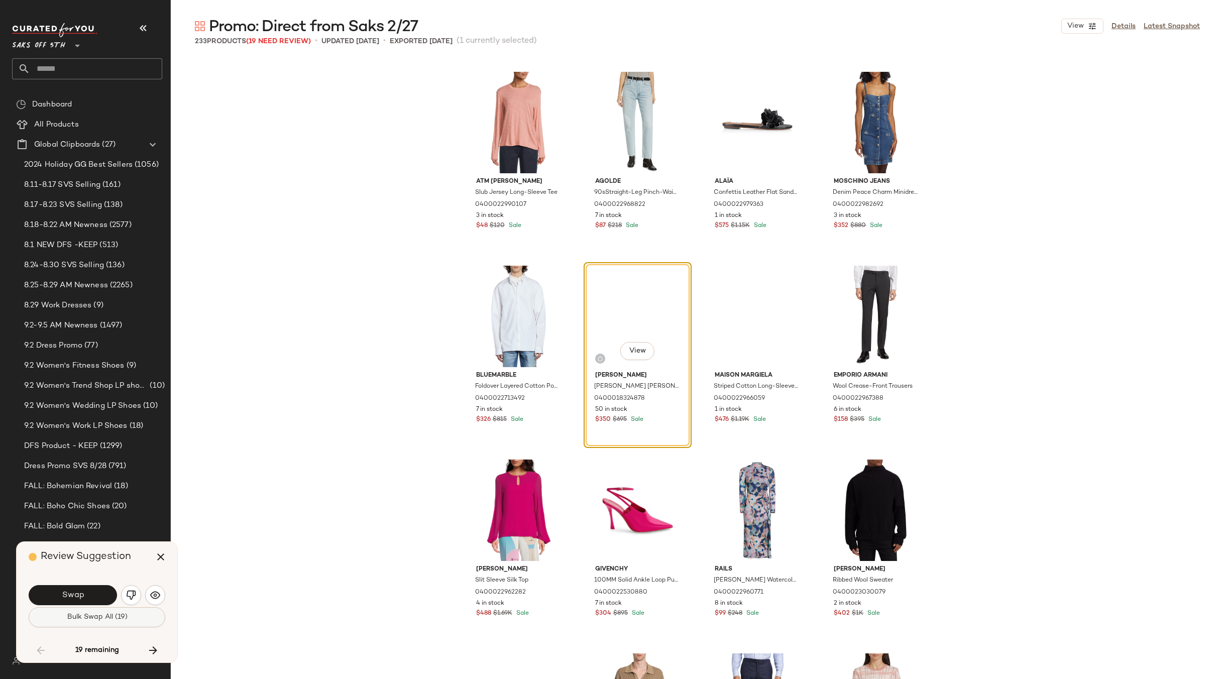
click at [94, 618] on span "Bulk Swap All (19)" at bounding box center [96, 617] width 61 height 8
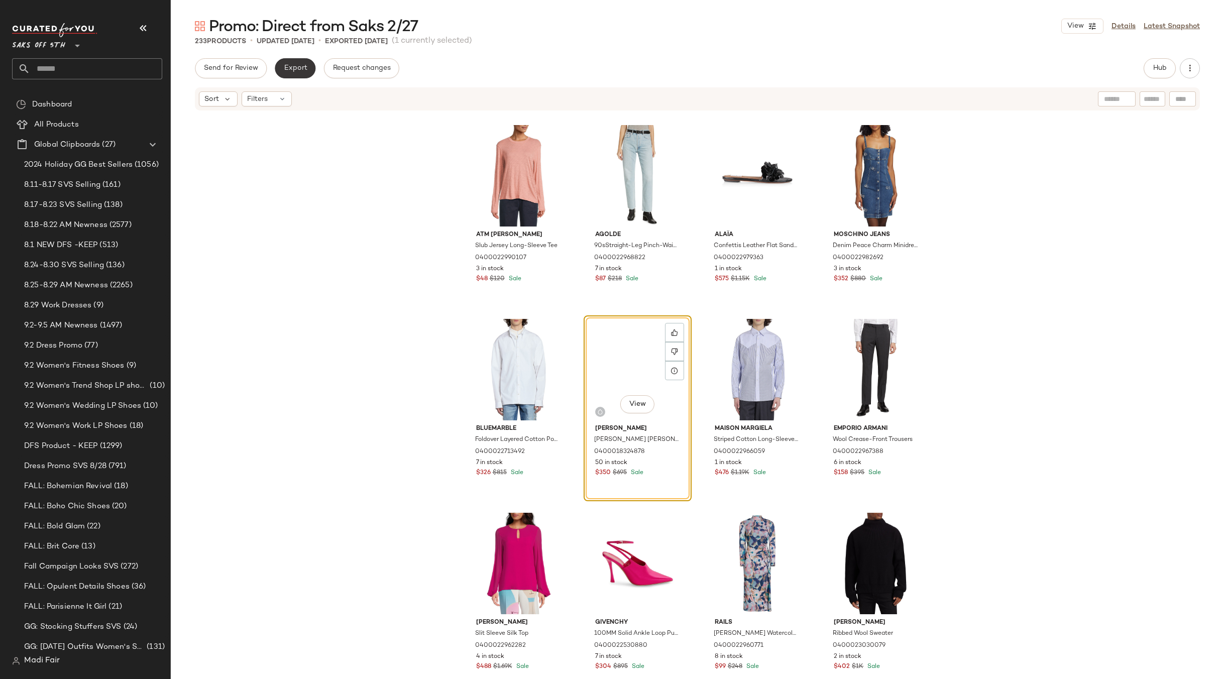
click at [293, 61] on button "Export" at bounding box center [295, 68] width 41 height 20
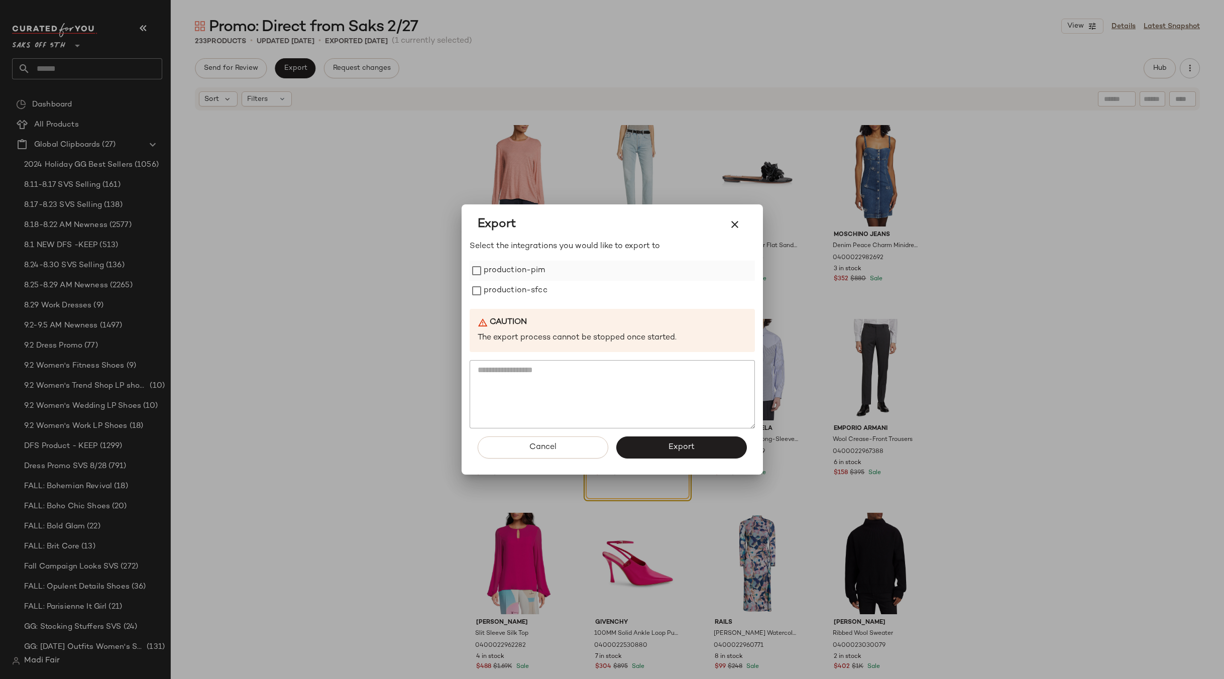
click at [536, 278] on label "production-pim" at bounding box center [515, 271] width 62 height 20
click at [532, 291] on label "production-sfcc" at bounding box center [516, 291] width 64 height 20
click at [662, 449] on button "Export" at bounding box center [681, 448] width 131 height 22
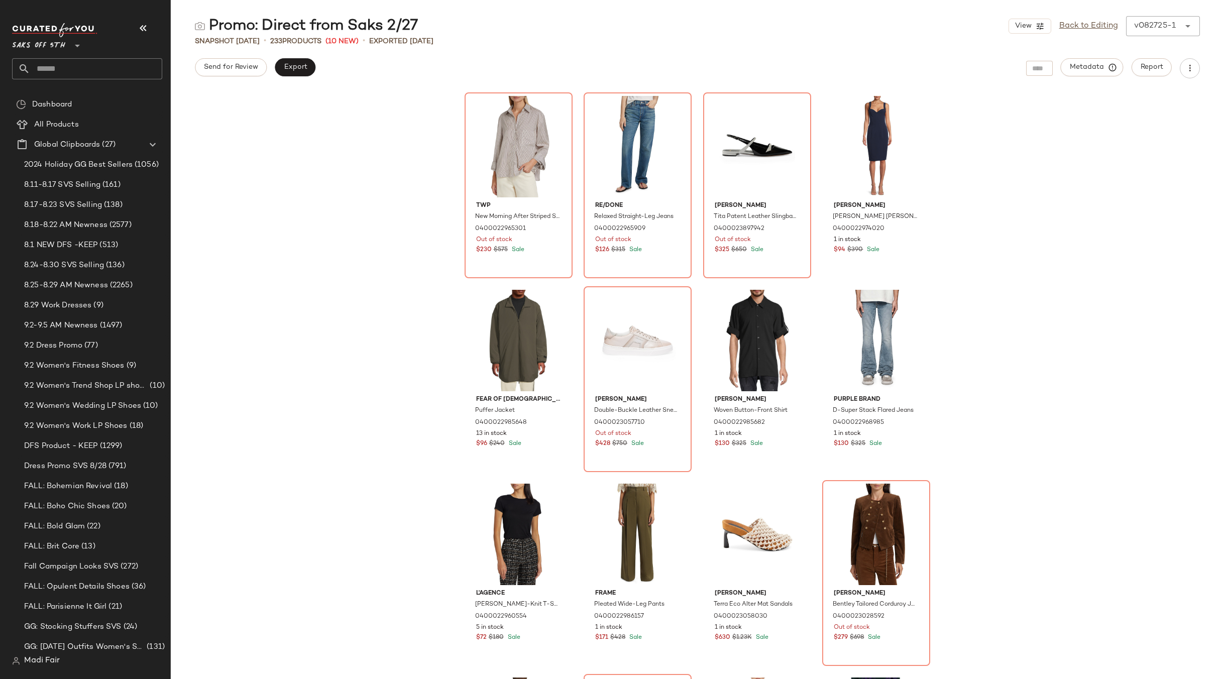
click at [72, 63] on input "text" at bounding box center [96, 68] width 132 height 21
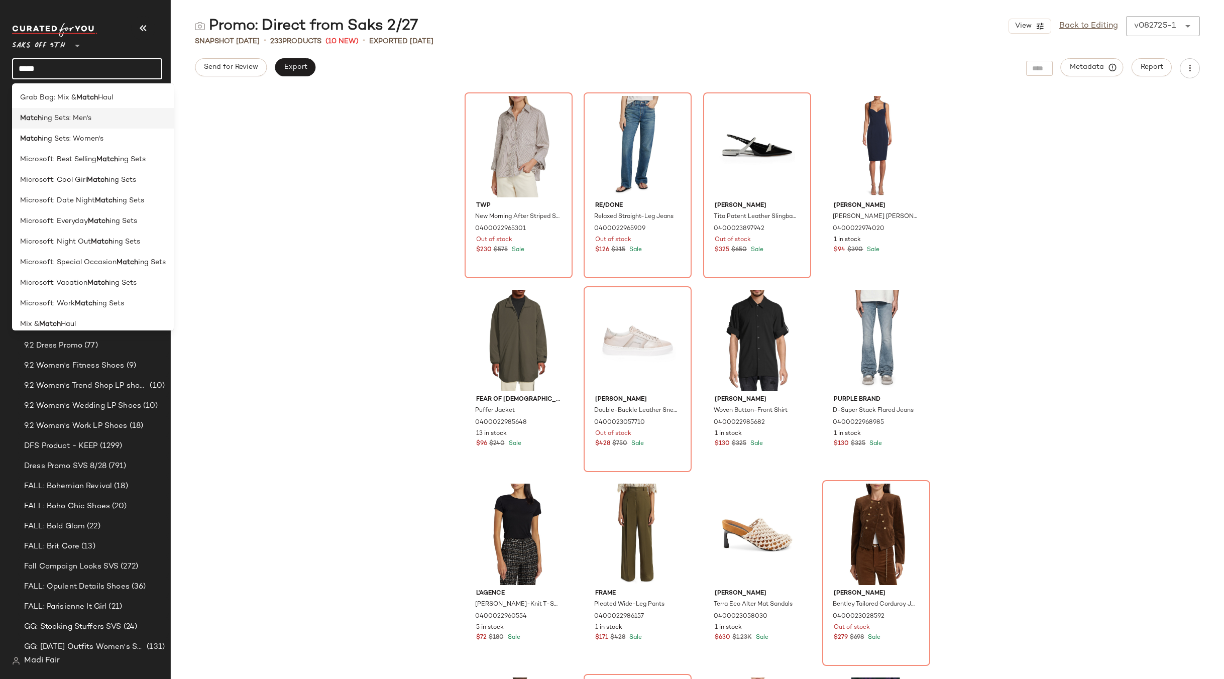
type input "*****"
click at [49, 121] on span "ing Sets: Men's" at bounding box center [67, 118] width 50 height 11
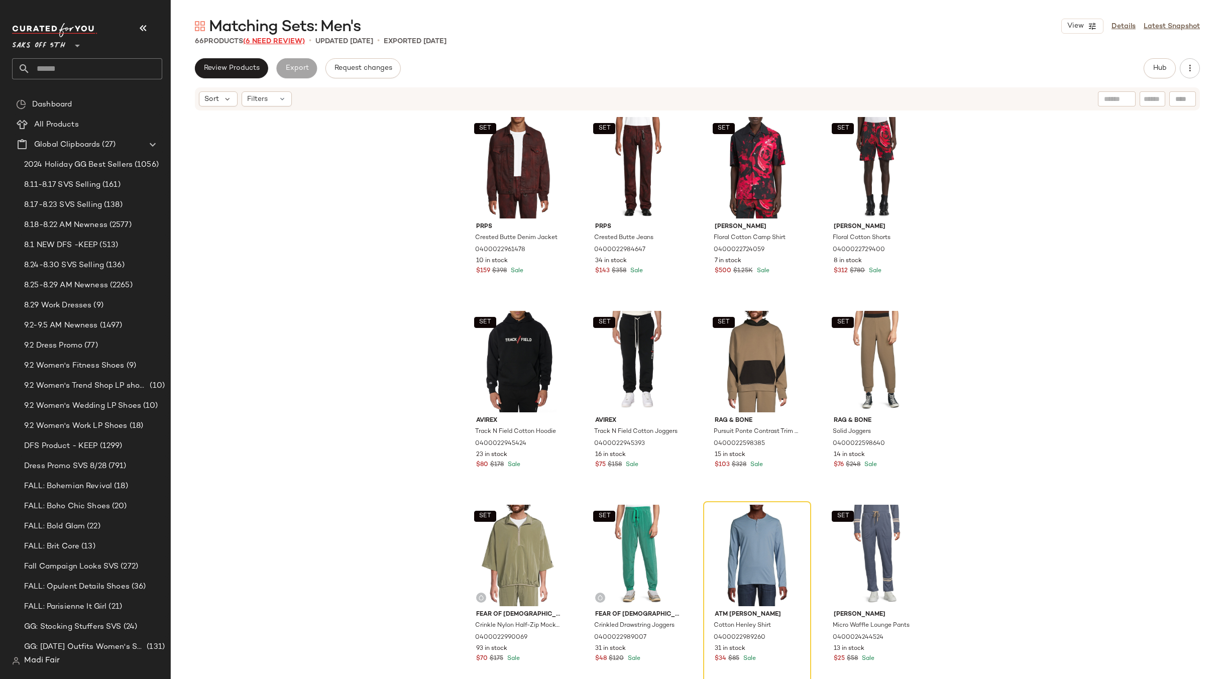
click at [292, 41] on span "(6 Need Review)" at bounding box center [274, 42] width 62 height 8
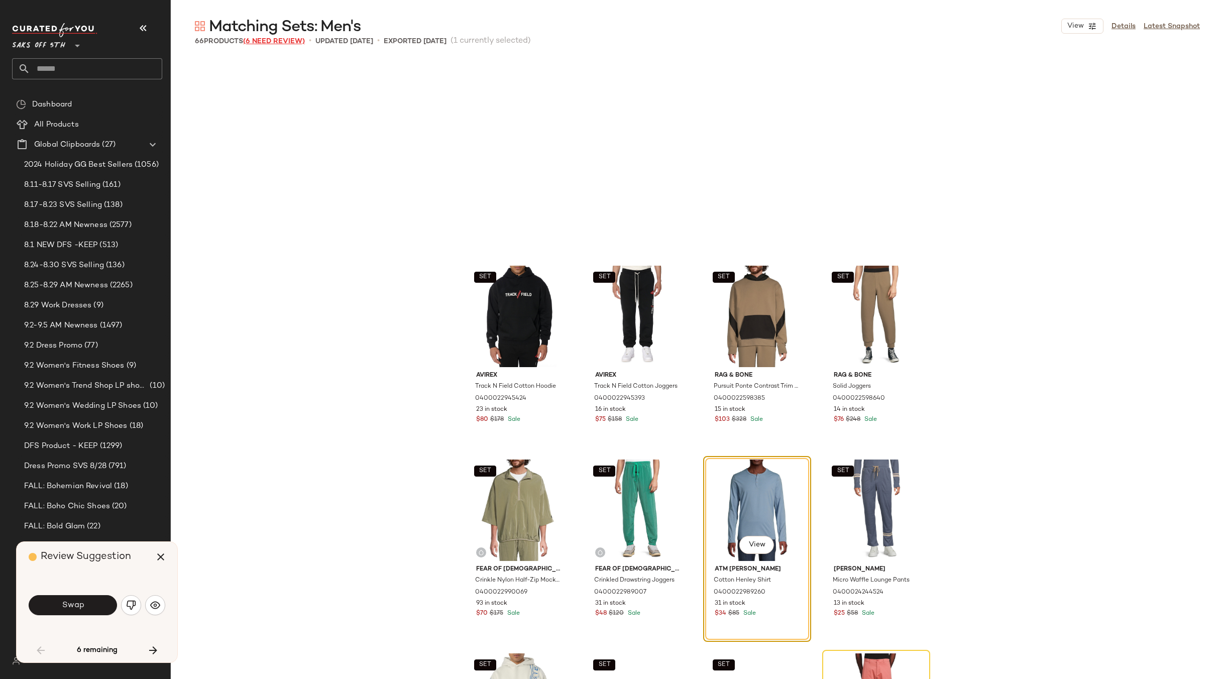
scroll to position [202, 0]
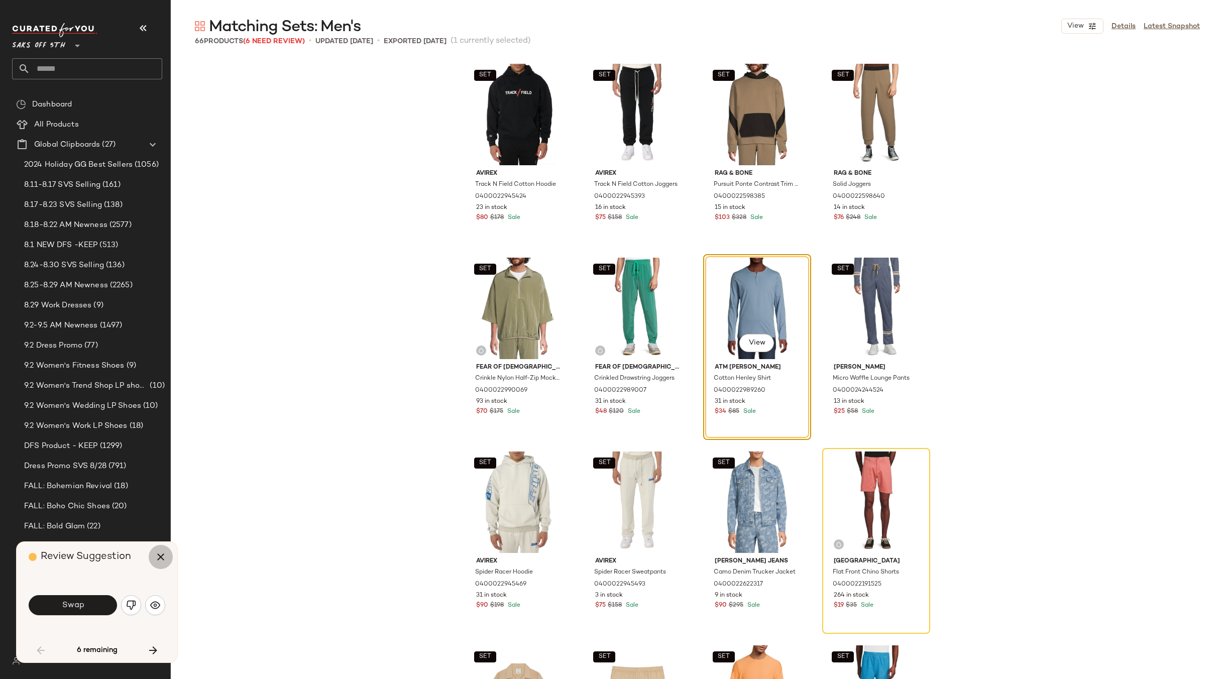
drag, startPoint x: 167, startPoint y: 553, endPoint x: 236, endPoint y: 523, distance: 75.2
click at [165, 554] on button "button" at bounding box center [161, 557] width 24 height 24
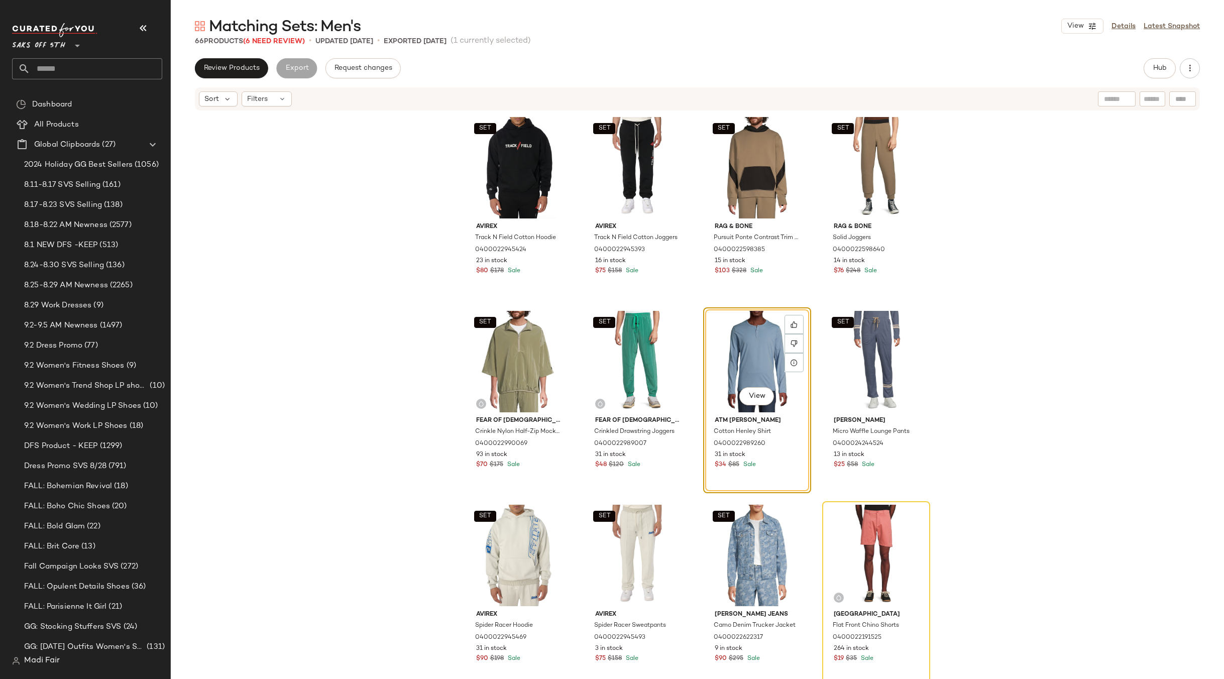
click at [752, 355] on div "View" at bounding box center [757, 361] width 101 height 101
click at [868, 350] on div "SET View" at bounding box center [876, 361] width 101 height 101
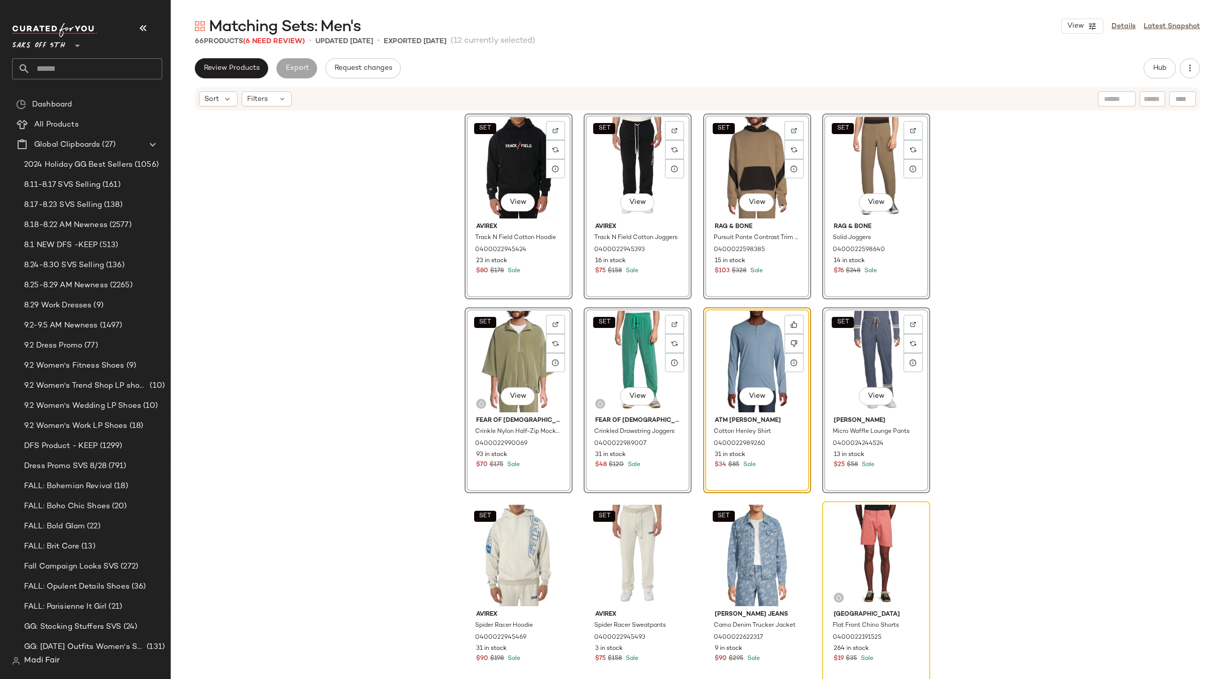
click at [945, 344] on div "SET View Avirex Track N Field Cotton Hoodie 0400022945424 23 in stock $80 $178 …" at bounding box center [697, 411] width 1053 height 598
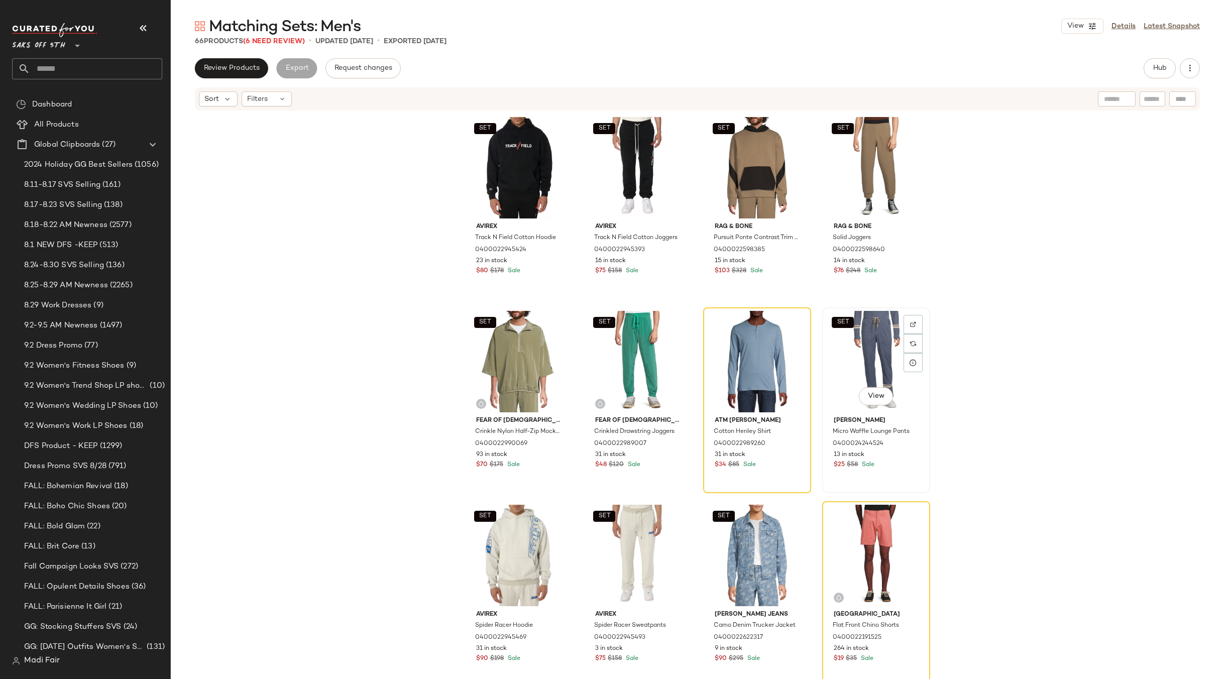
click at [844, 341] on div "SET View" at bounding box center [876, 361] width 101 height 101
click at [751, 341] on div "View" at bounding box center [757, 361] width 101 height 101
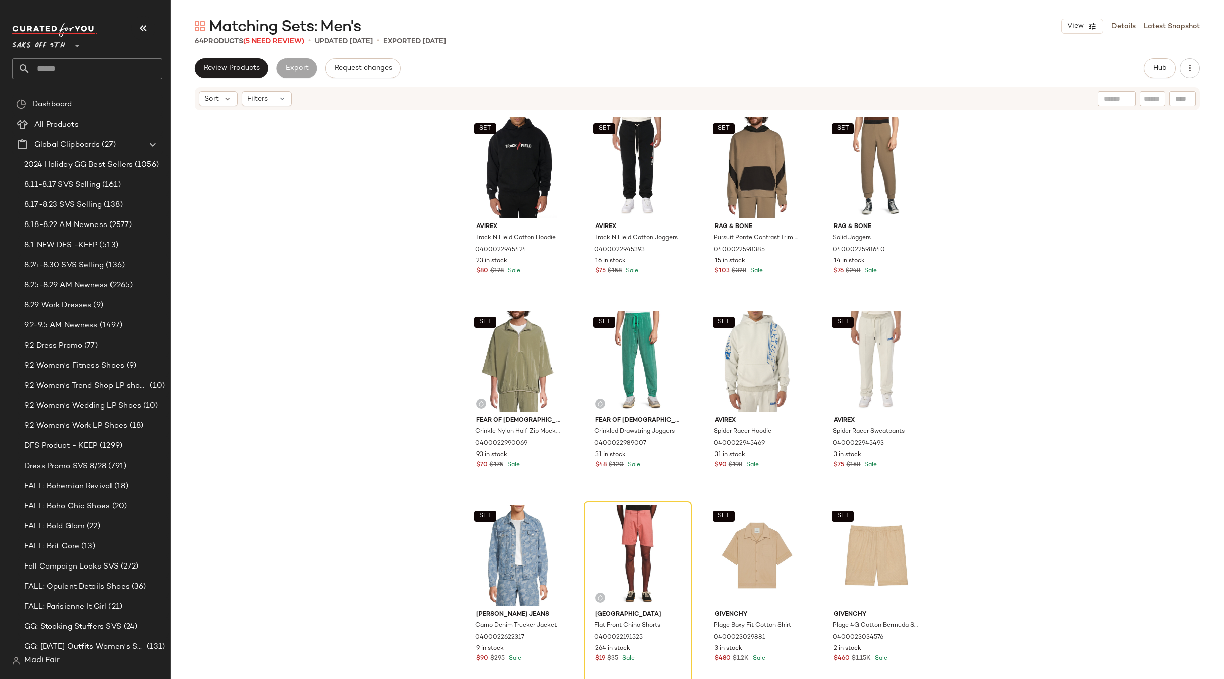
click at [962, 356] on div "SET Avirex Track N Field Cotton Hoodie 0400022945424 23 in stock $80 $178 Sale …" at bounding box center [697, 411] width 1053 height 598
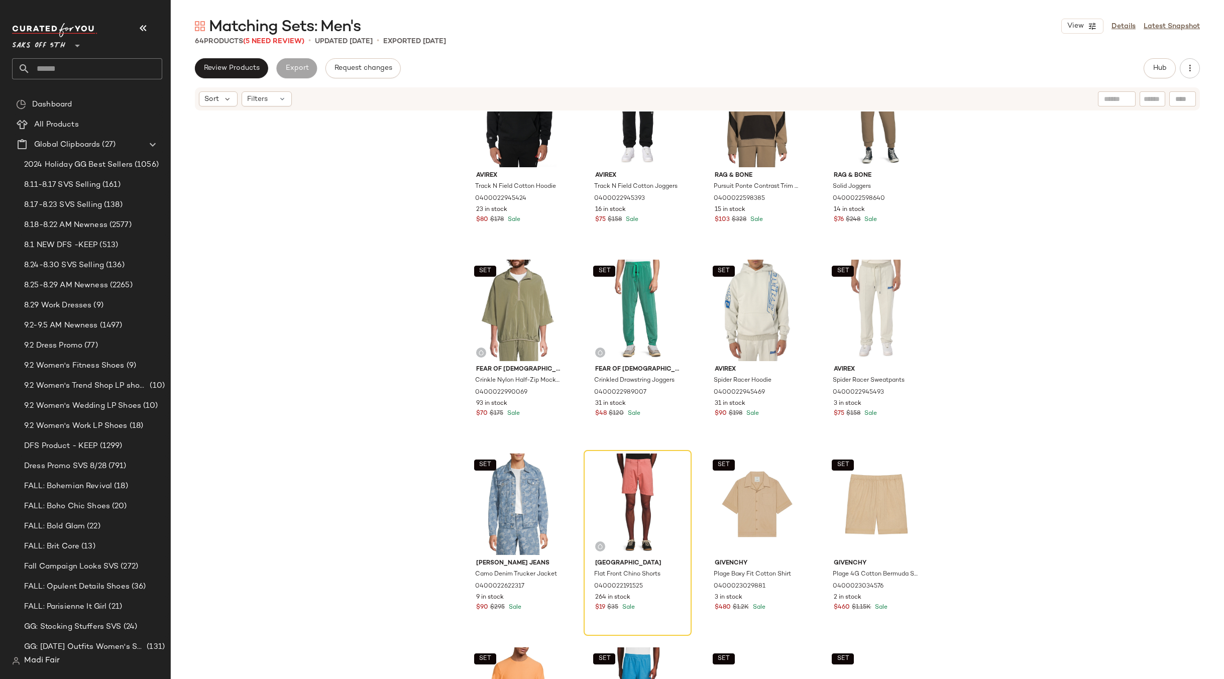
scroll to position [302, 0]
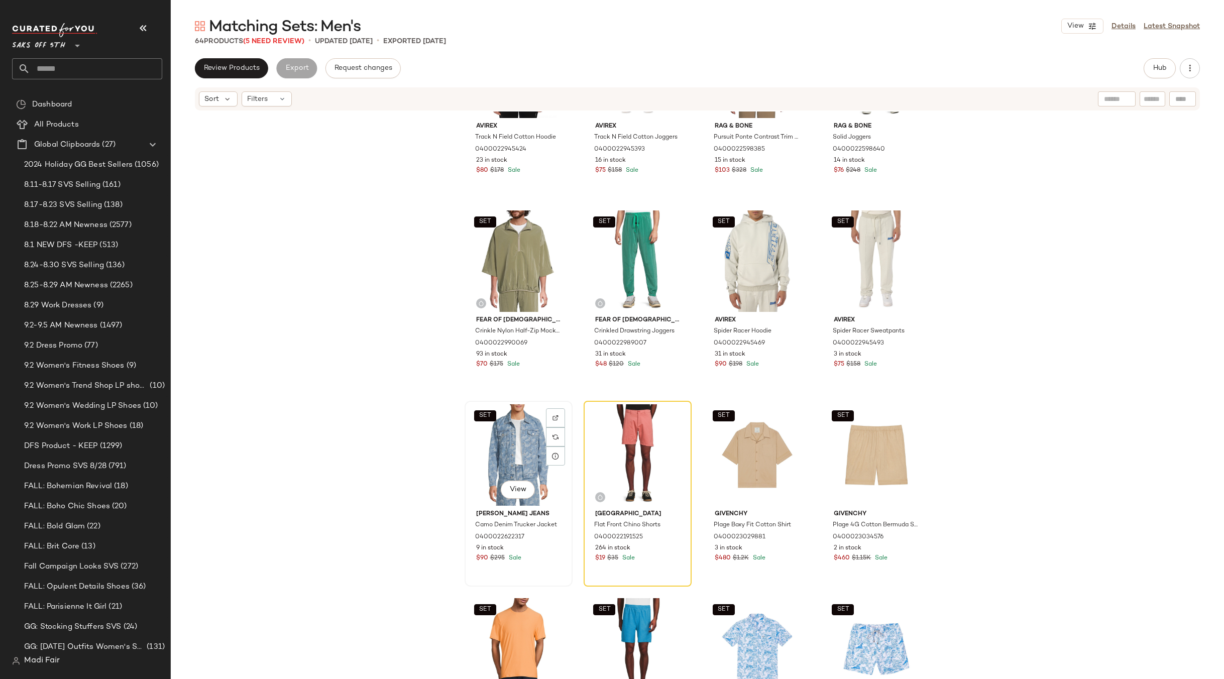
click at [512, 429] on div "SET View" at bounding box center [518, 454] width 101 height 101
click at [605, 423] on div "View" at bounding box center [637, 454] width 101 height 101
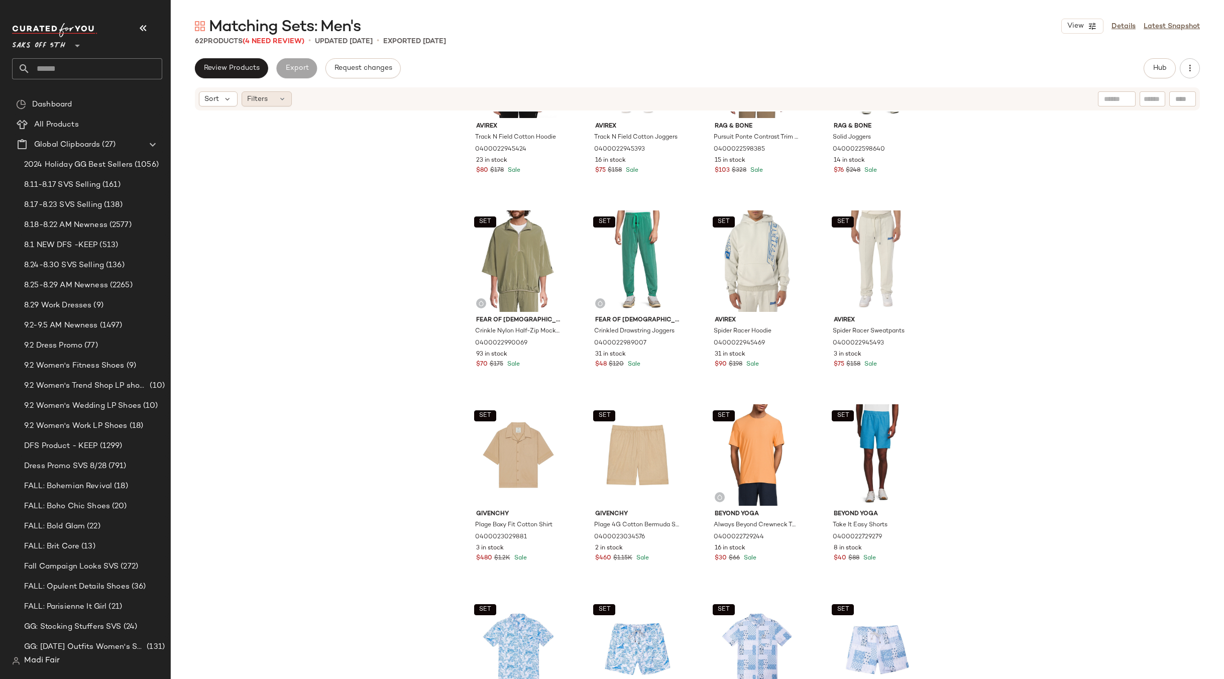
click at [264, 96] on span "Filters" at bounding box center [257, 99] width 21 height 11
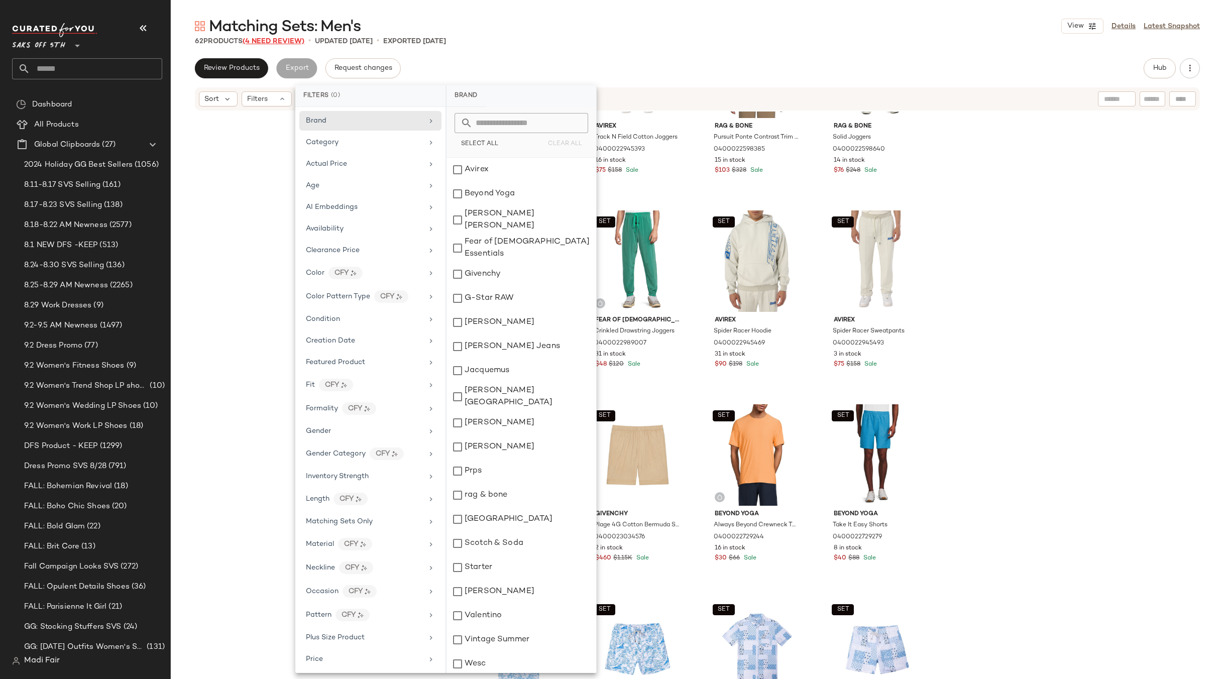
click at [277, 42] on span "(4 Need Review)" at bounding box center [274, 42] width 62 height 8
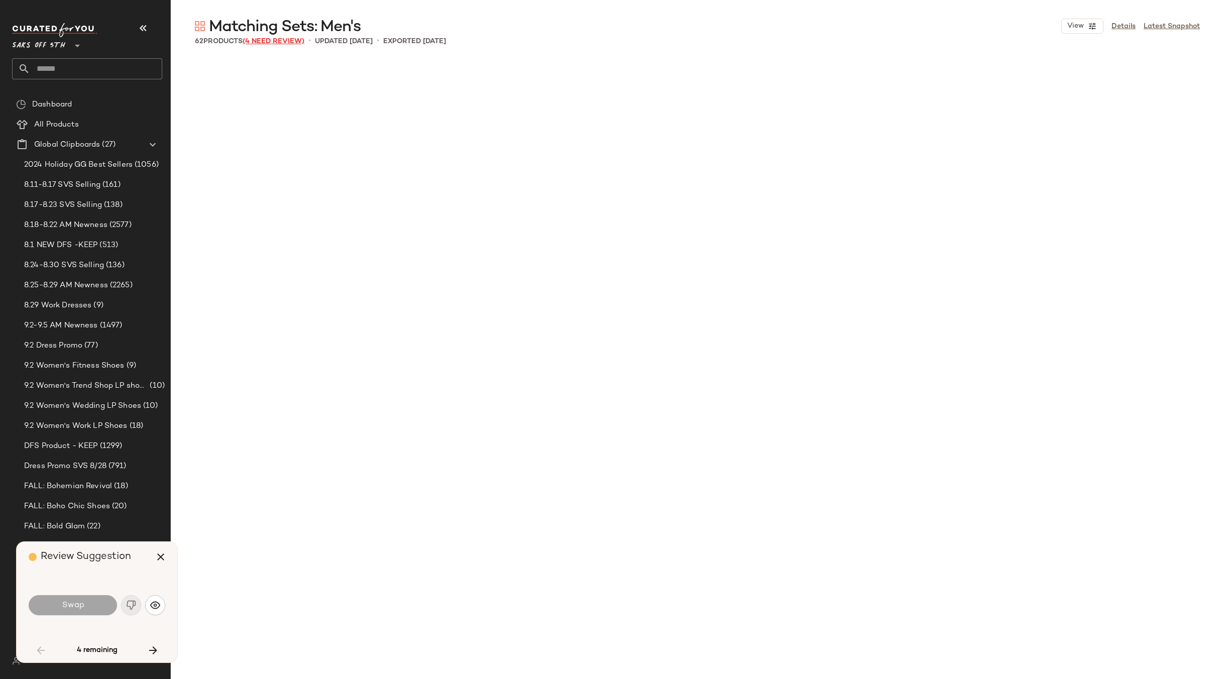
scroll to position [1163, 0]
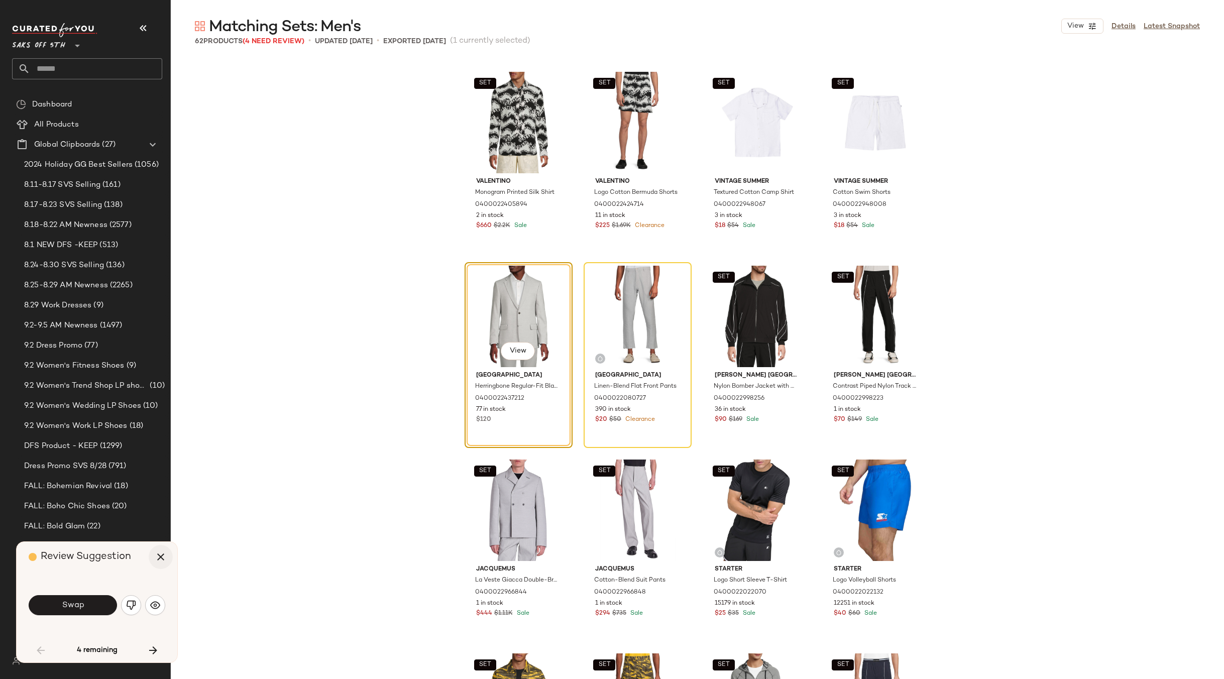
click at [164, 556] on icon "button" at bounding box center [161, 557] width 12 height 12
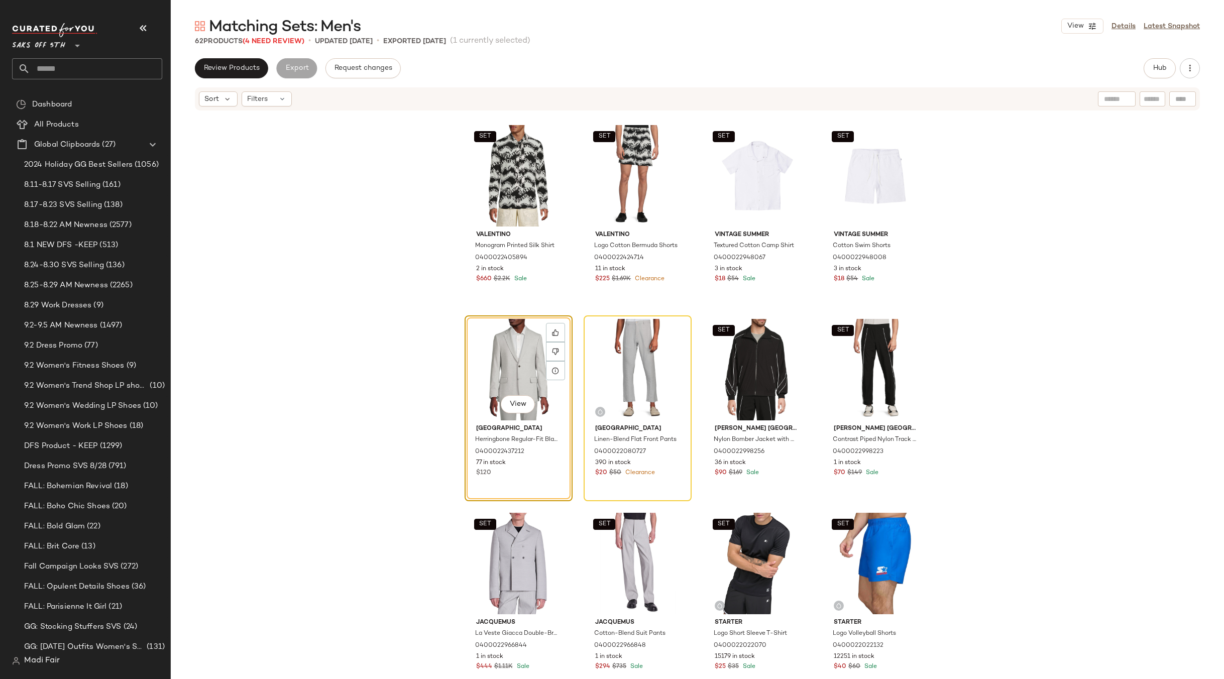
click at [412, 350] on div "SET Valentino Monogram Printed Silk Shirt 0400022405894 2 in stock $660 $2.2K S…" at bounding box center [697, 411] width 1053 height 598
click at [500, 354] on div "View" at bounding box center [518, 369] width 101 height 101
click at [641, 346] on div "View" at bounding box center [637, 369] width 101 height 101
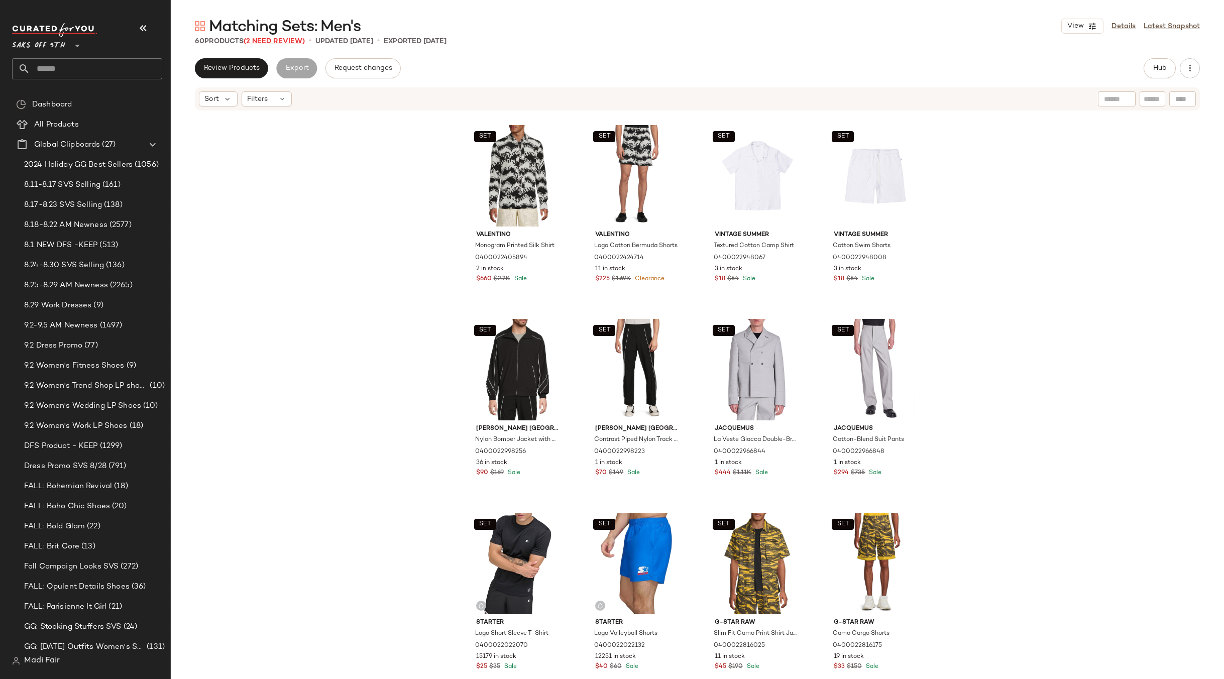
click at [269, 39] on span "(2 Need Review)" at bounding box center [274, 42] width 61 height 8
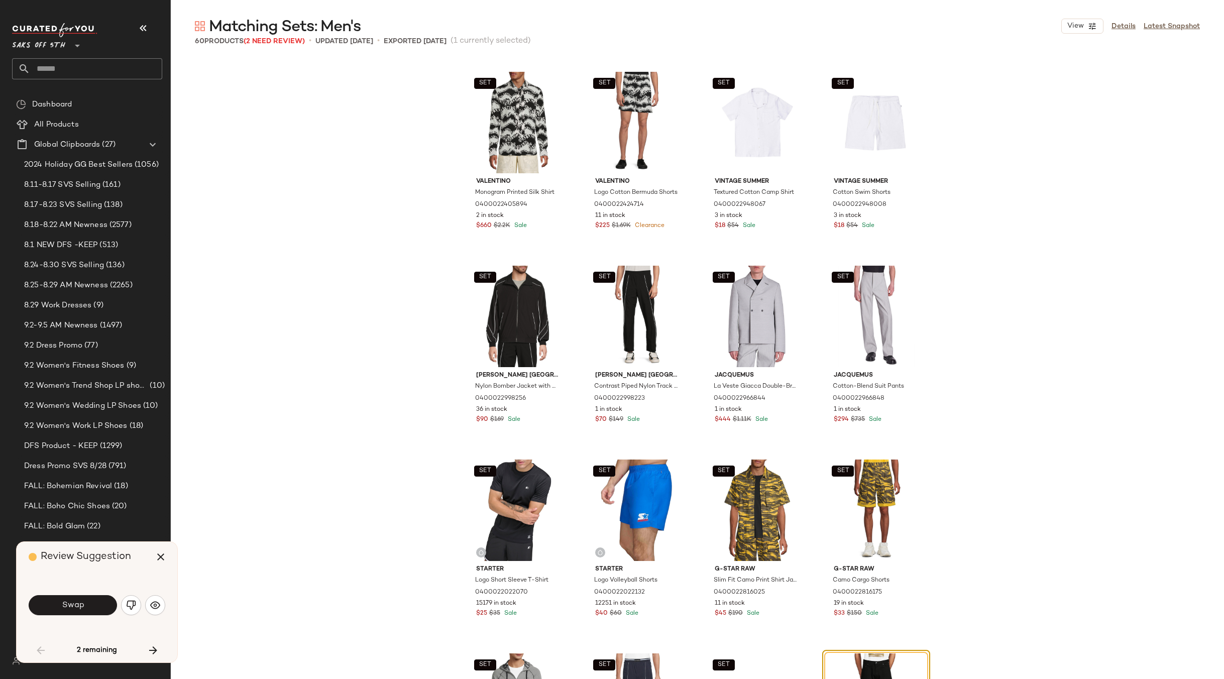
scroll to position [1551, 0]
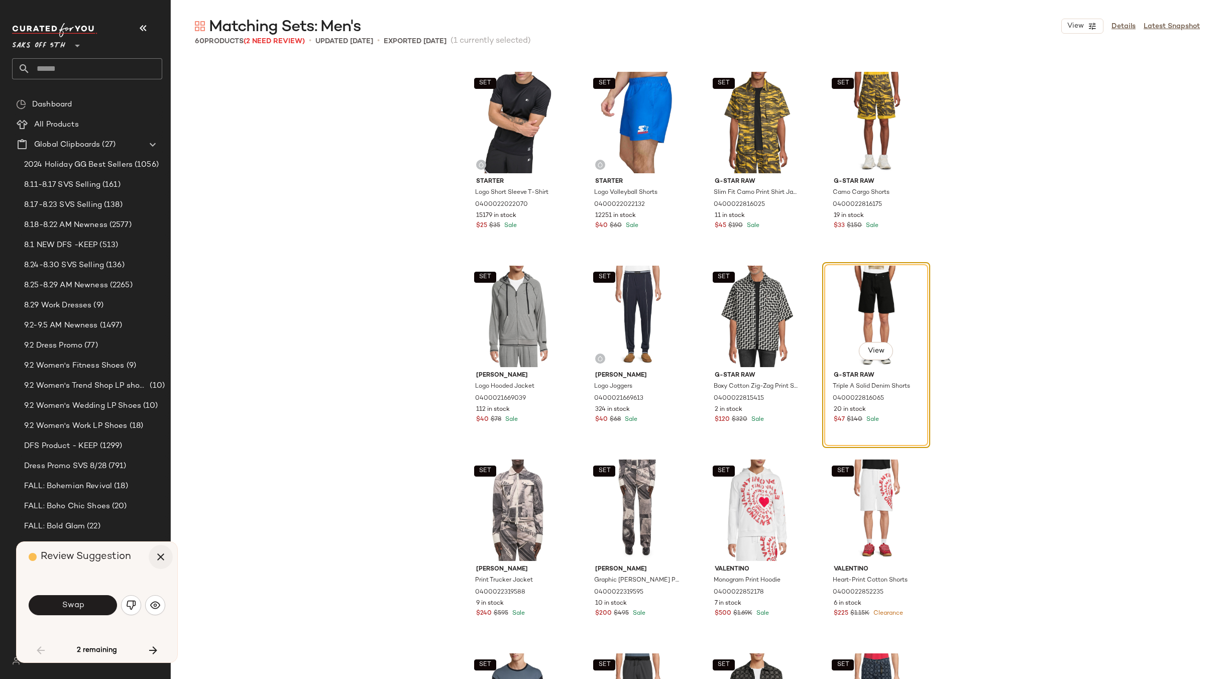
click at [160, 559] on icon "button" at bounding box center [161, 557] width 12 height 12
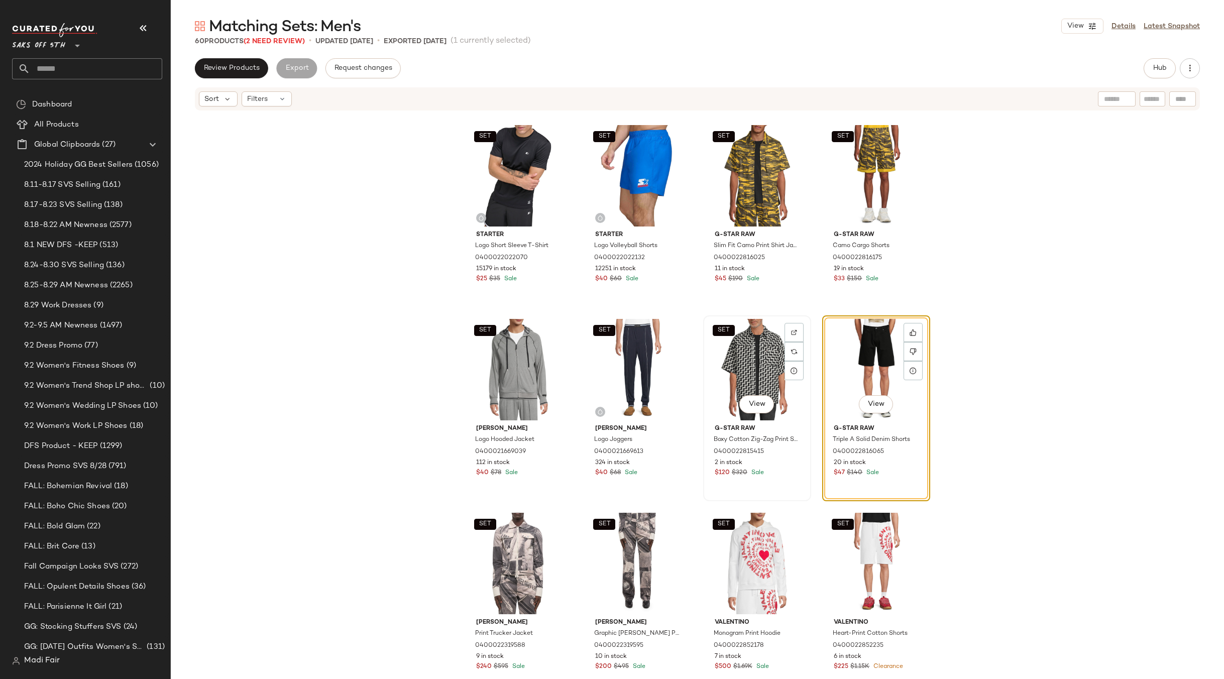
click at [755, 365] on div "SET View" at bounding box center [757, 369] width 101 height 101
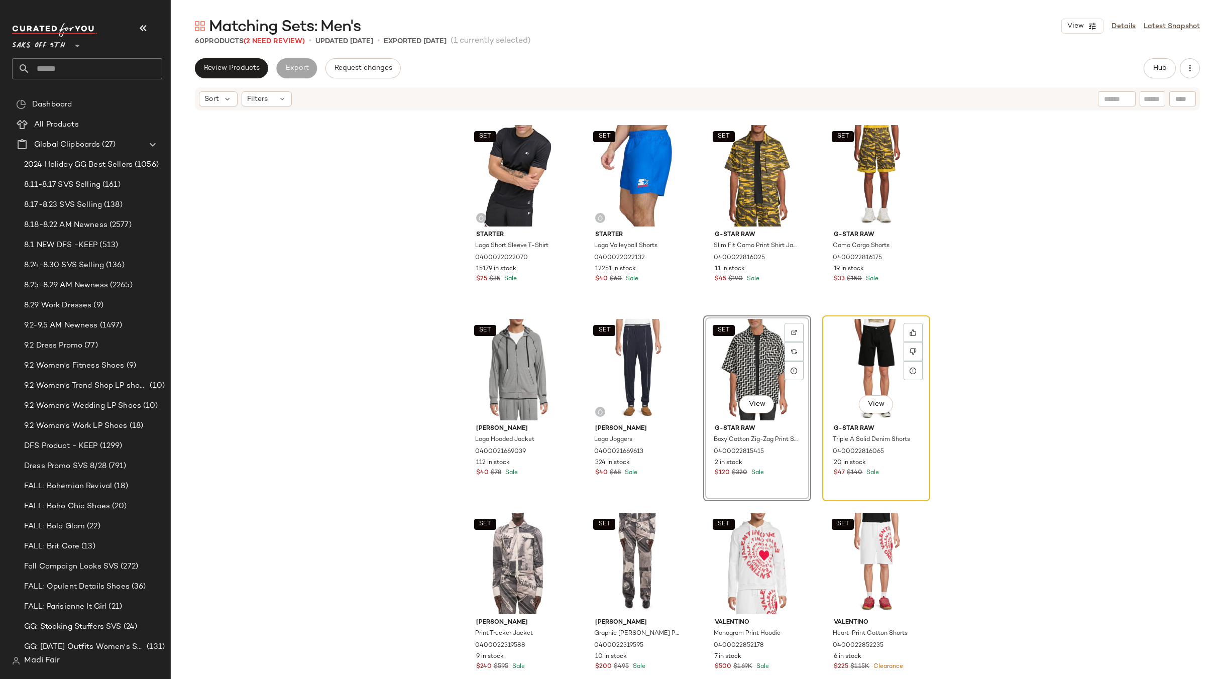
click at [851, 351] on div "View" at bounding box center [876, 369] width 101 height 101
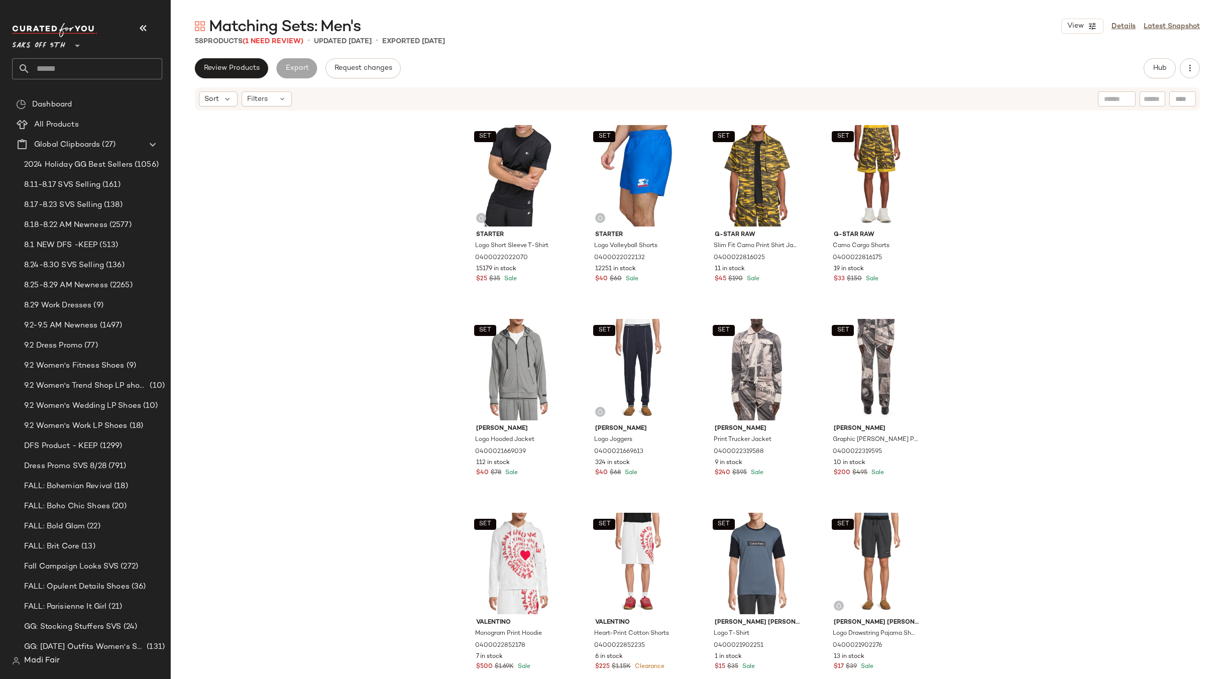
click at [312, 264] on div "SET Starter Logo Short Sleeve T-Shirt 0400022022070 15179 in stock $25 $35 Sale…" at bounding box center [697, 411] width 1053 height 598
click at [265, 42] on span "(1 Need Review)" at bounding box center [273, 42] width 61 height 8
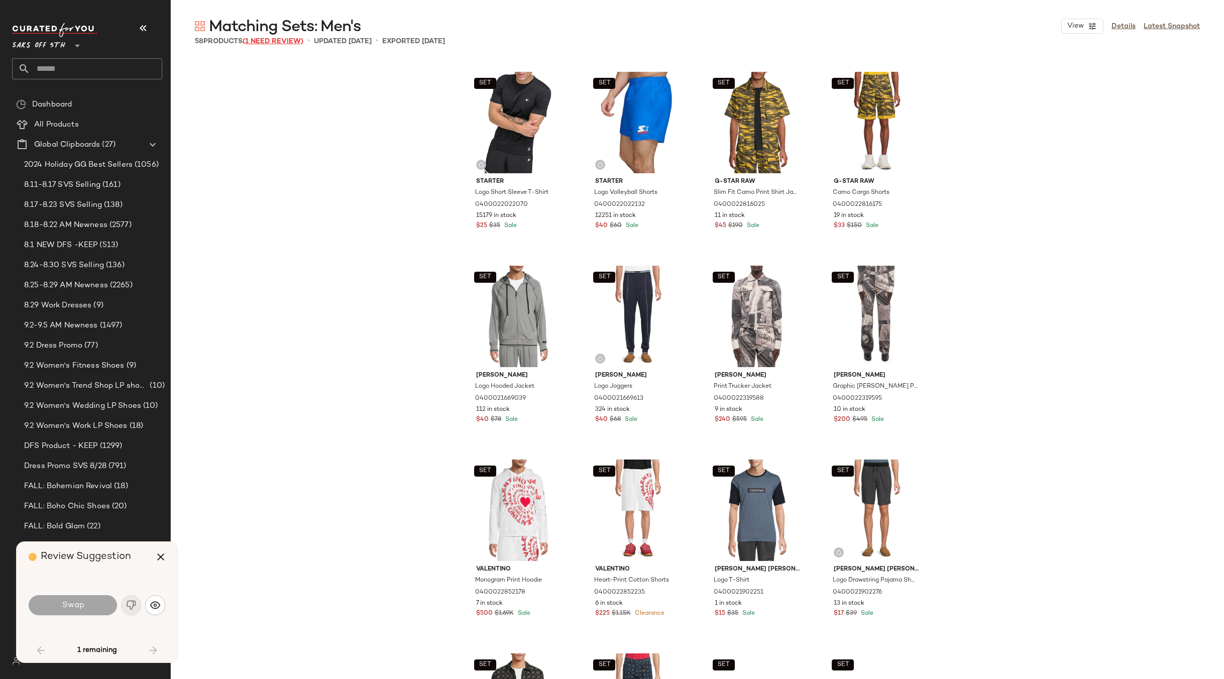
scroll to position [2248, 0]
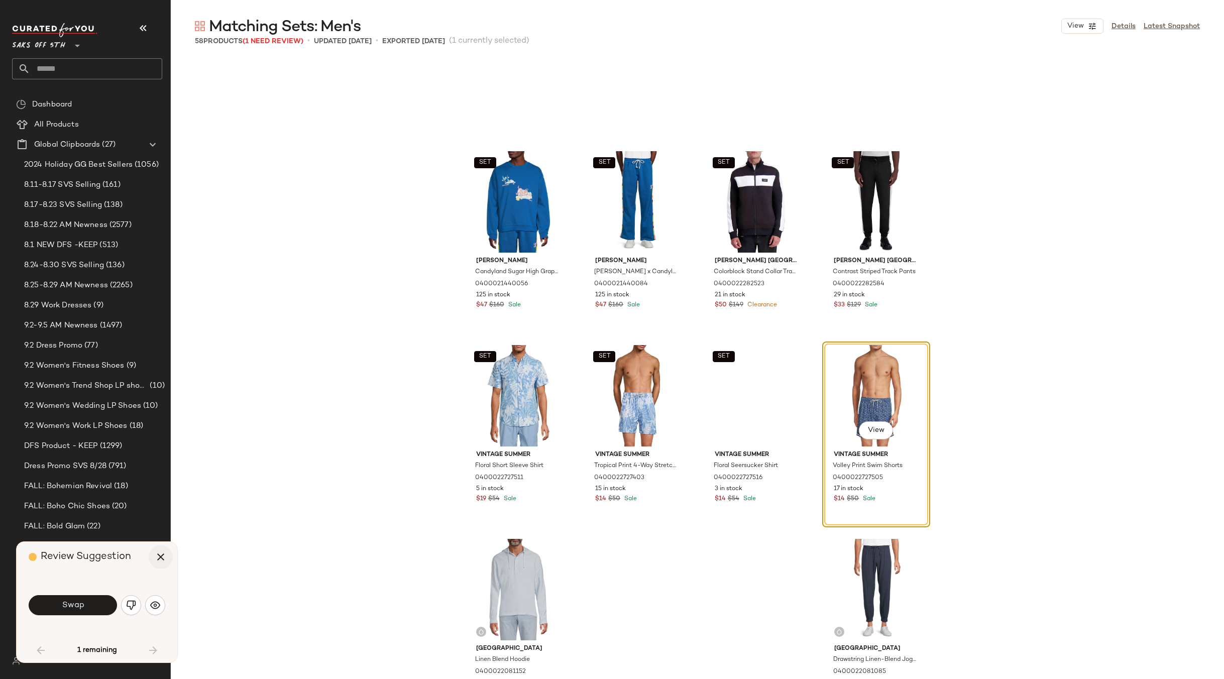
click at [162, 555] on icon "button" at bounding box center [161, 557] width 12 height 12
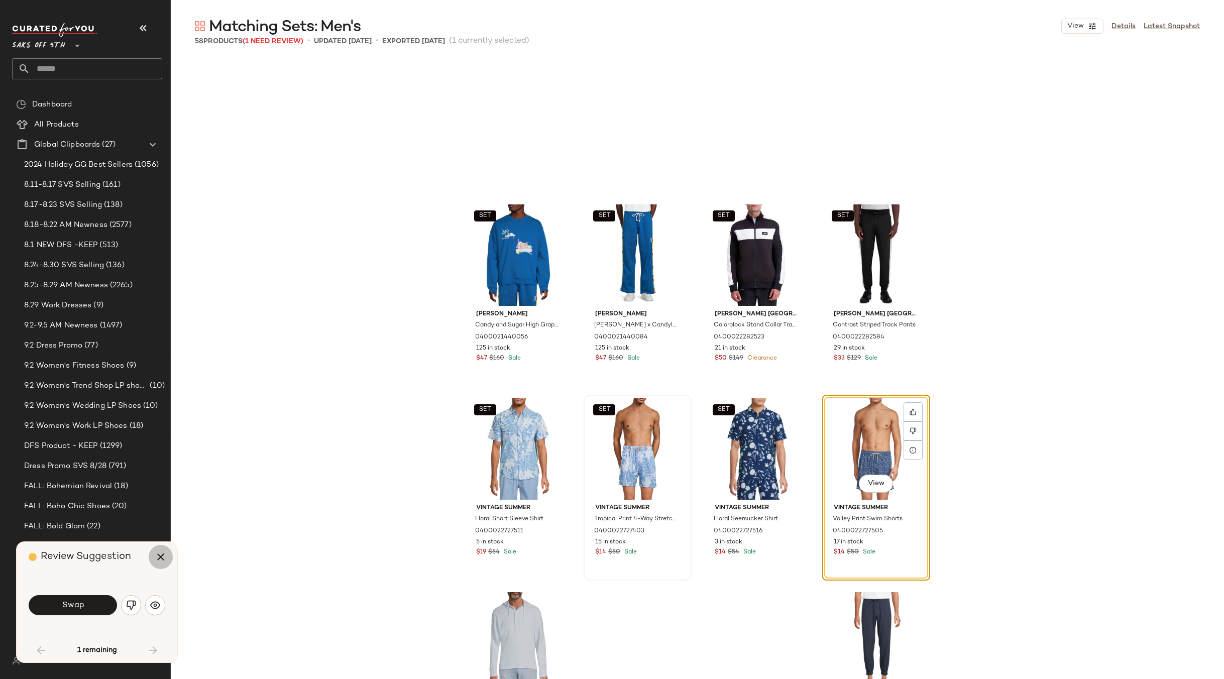
scroll to position [2256, 0]
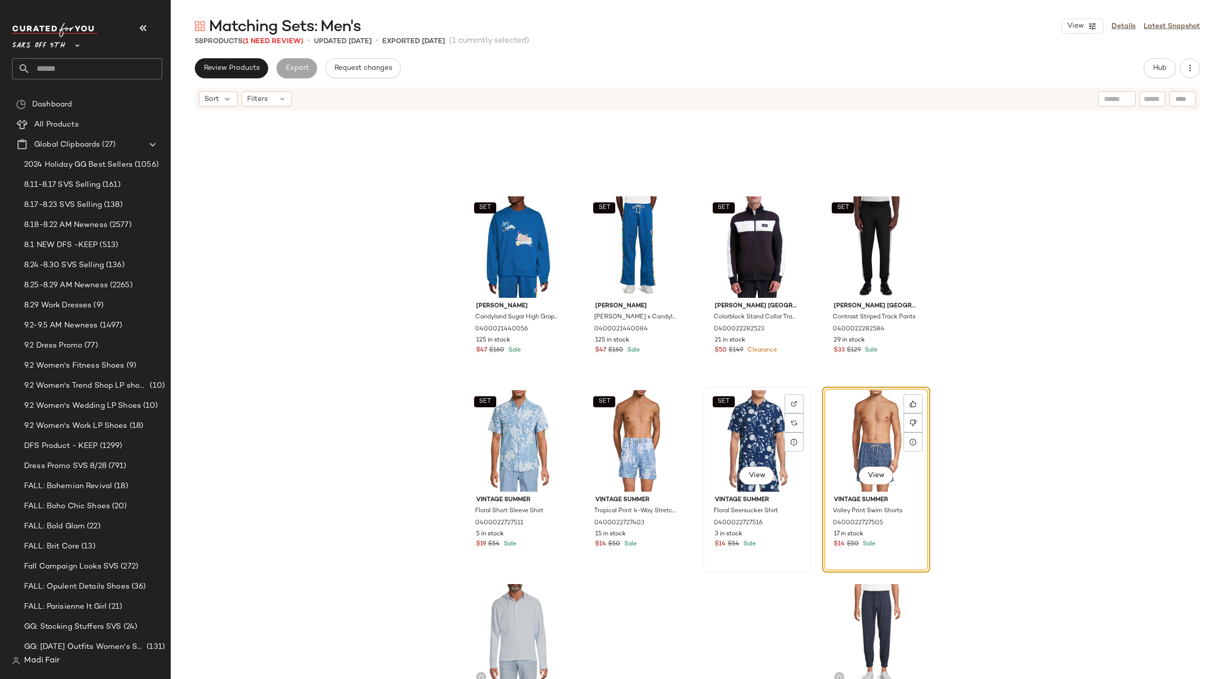
click at [740, 443] on div "SET View" at bounding box center [757, 440] width 101 height 101
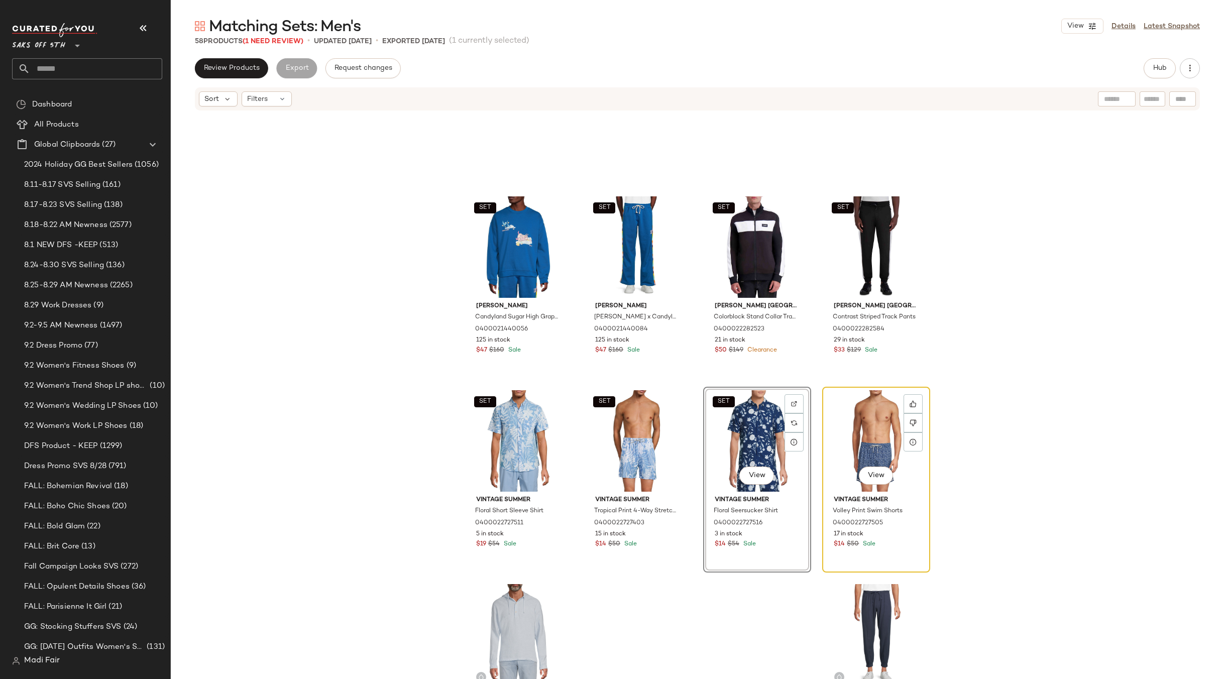
click at [856, 433] on div "View" at bounding box center [876, 440] width 101 height 101
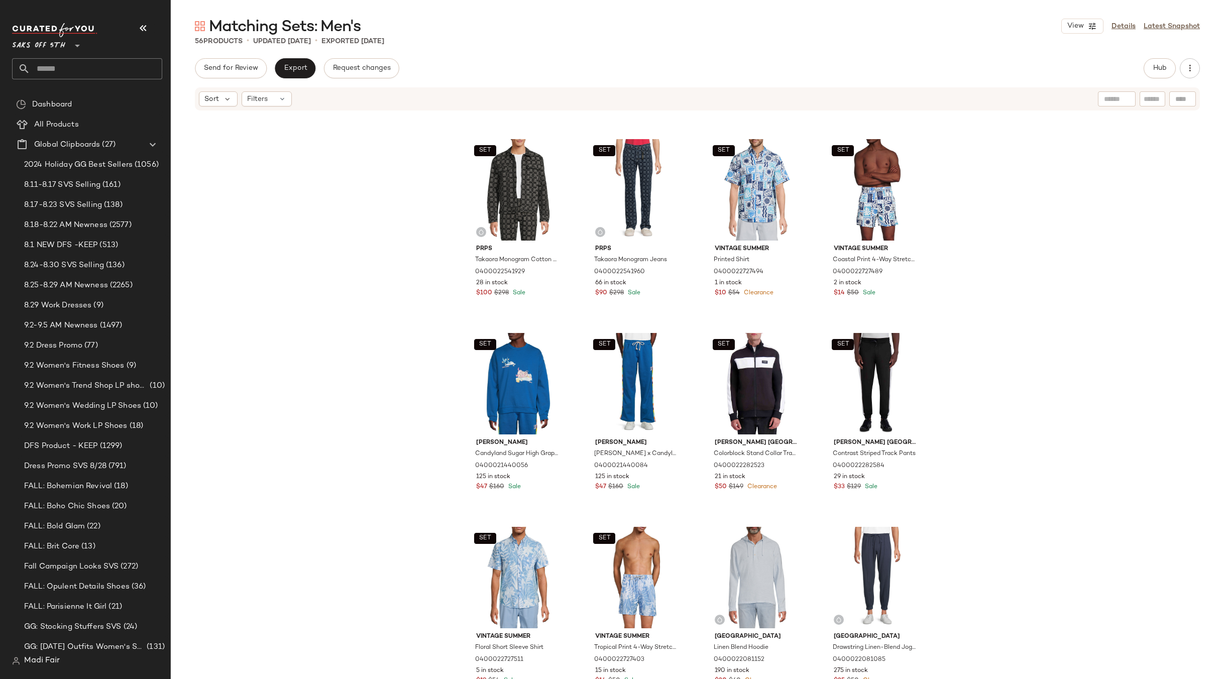
click at [1027, 359] on div "SET Valentino Monogram Print Hoodie 0400022852178 7 in stock $500 $1.69K Sale S…" at bounding box center [697, 411] width 1053 height 598
click at [1172, 60] on button "Hub" at bounding box center [1160, 68] width 32 height 20
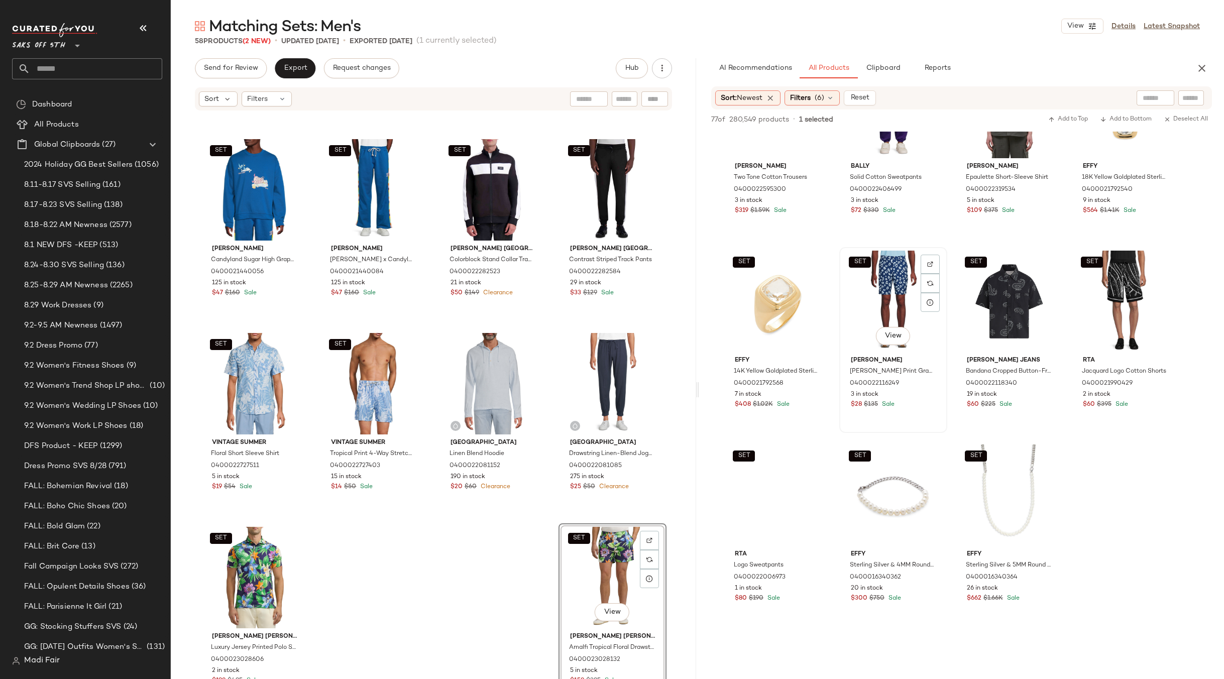
scroll to position [1055, 0]
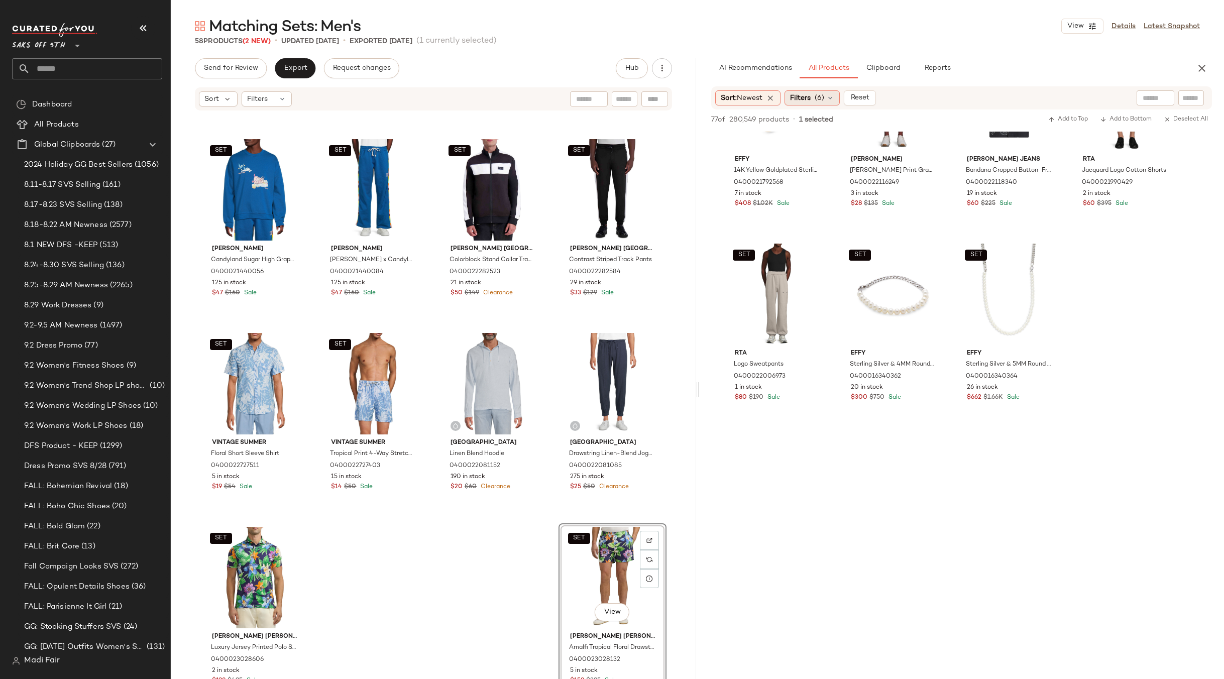
click at [824, 100] on span "(6)" at bounding box center [820, 98] width 10 height 11
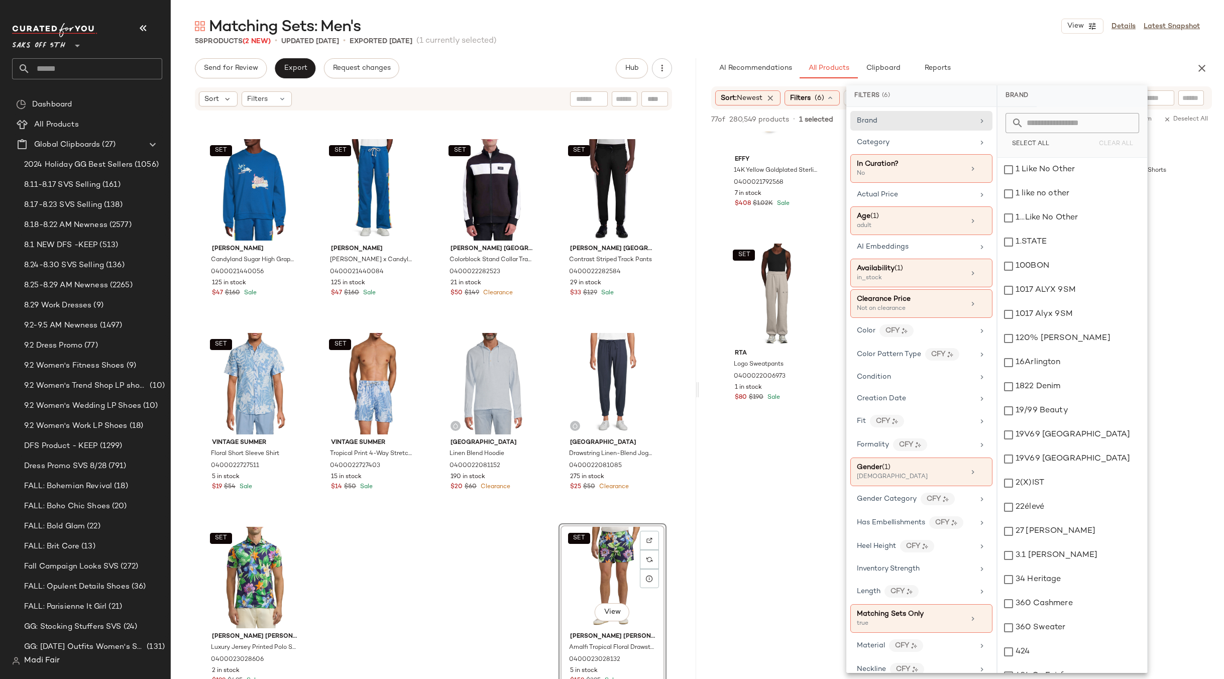
click at [885, 50] on div "Matching Sets: Men's View Details Latest Snapshot 58 Products (2 New) • updated…" at bounding box center [697, 347] width 1053 height 663
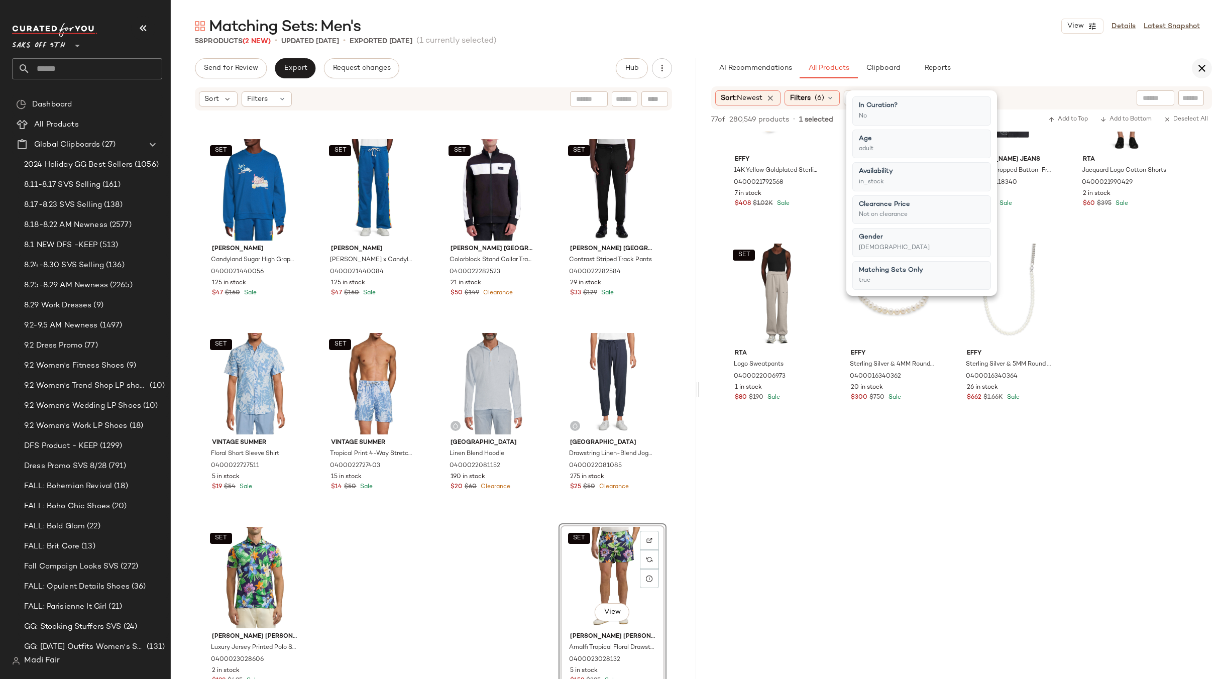
click at [1203, 62] on icon "button" at bounding box center [1202, 68] width 12 height 12
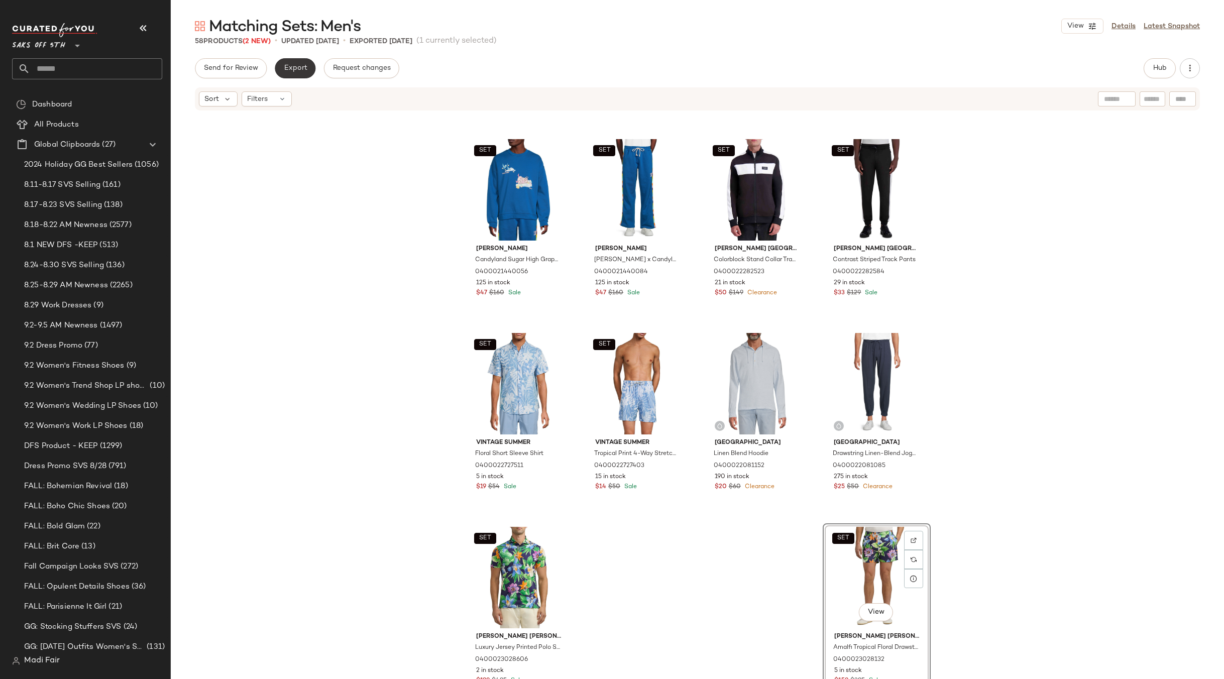
click at [294, 69] on span "Export" at bounding box center [295, 68] width 24 height 8
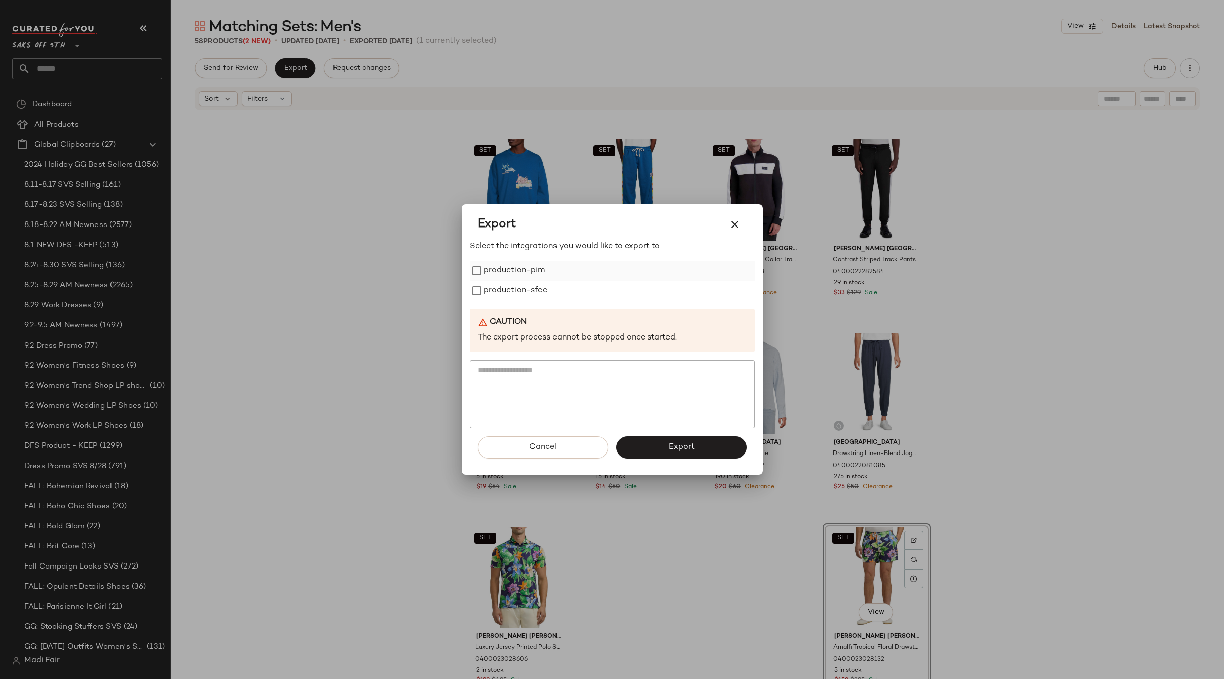
drag, startPoint x: 513, startPoint y: 283, endPoint x: 513, endPoint y: 274, distance: 9.1
click at [513, 283] on label "production-sfcc" at bounding box center [516, 291] width 64 height 20
click at [513, 274] on label "production-pim" at bounding box center [515, 271] width 62 height 20
click at [648, 445] on button "Export" at bounding box center [681, 448] width 131 height 22
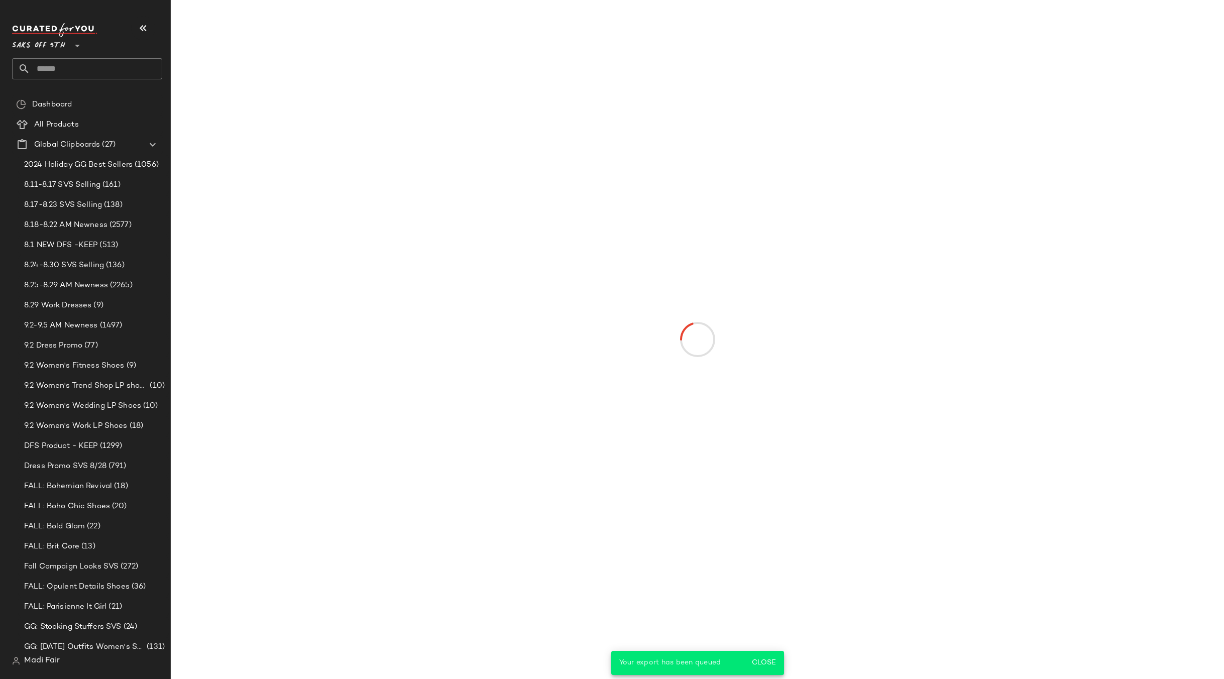
click at [105, 74] on input "text" at bounding box center [96, 68] width 132 height 21
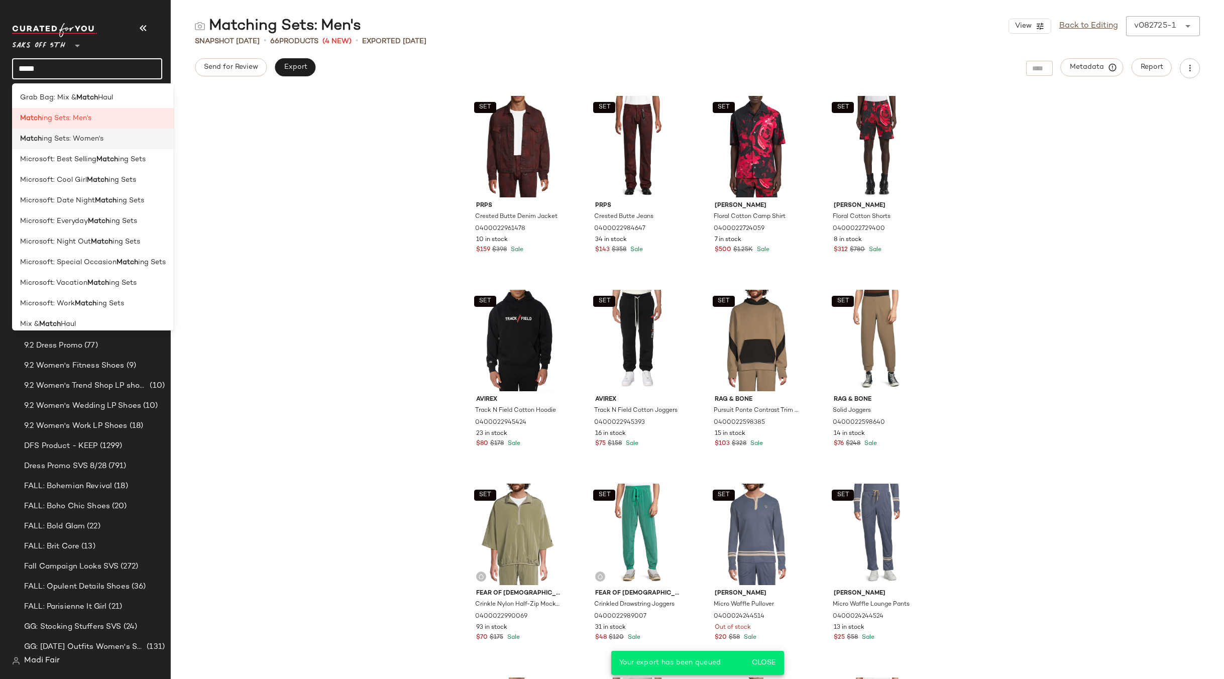
type input "*****"
click at [98, 134] on span "ing Sets: Women's" at bounding box center [73, 139] width 62 height 11
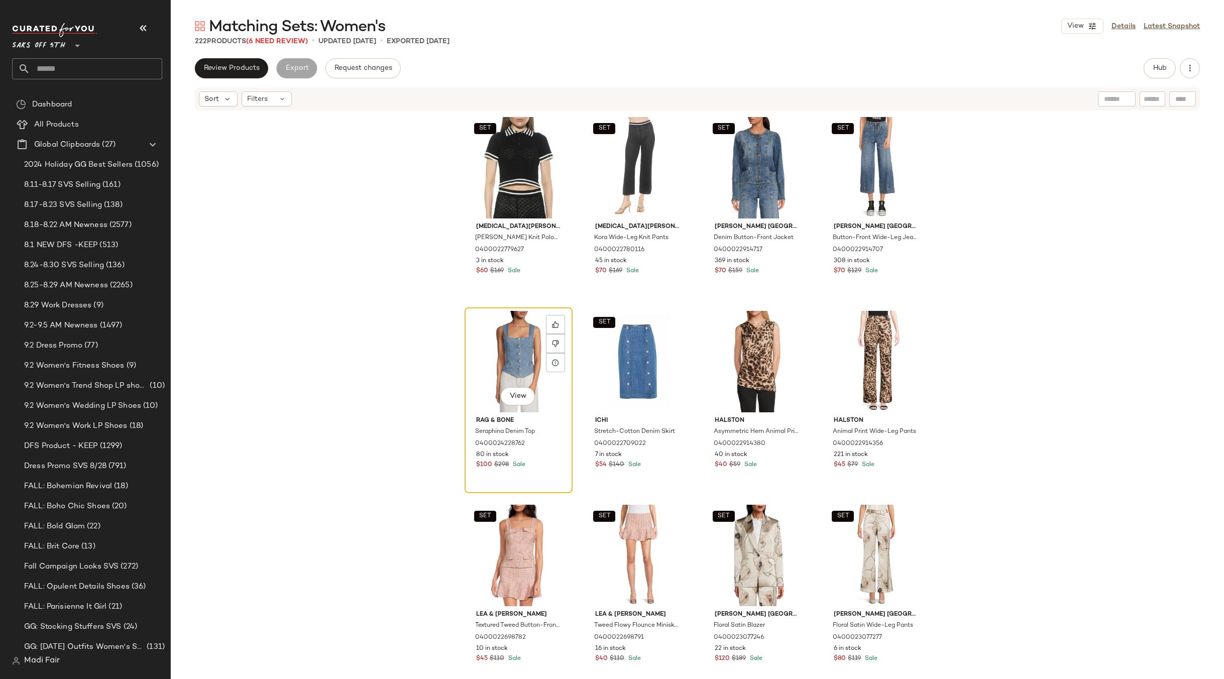
click at [505, 346] on div "View" at bounding box center [518, 361] width 101 height 101
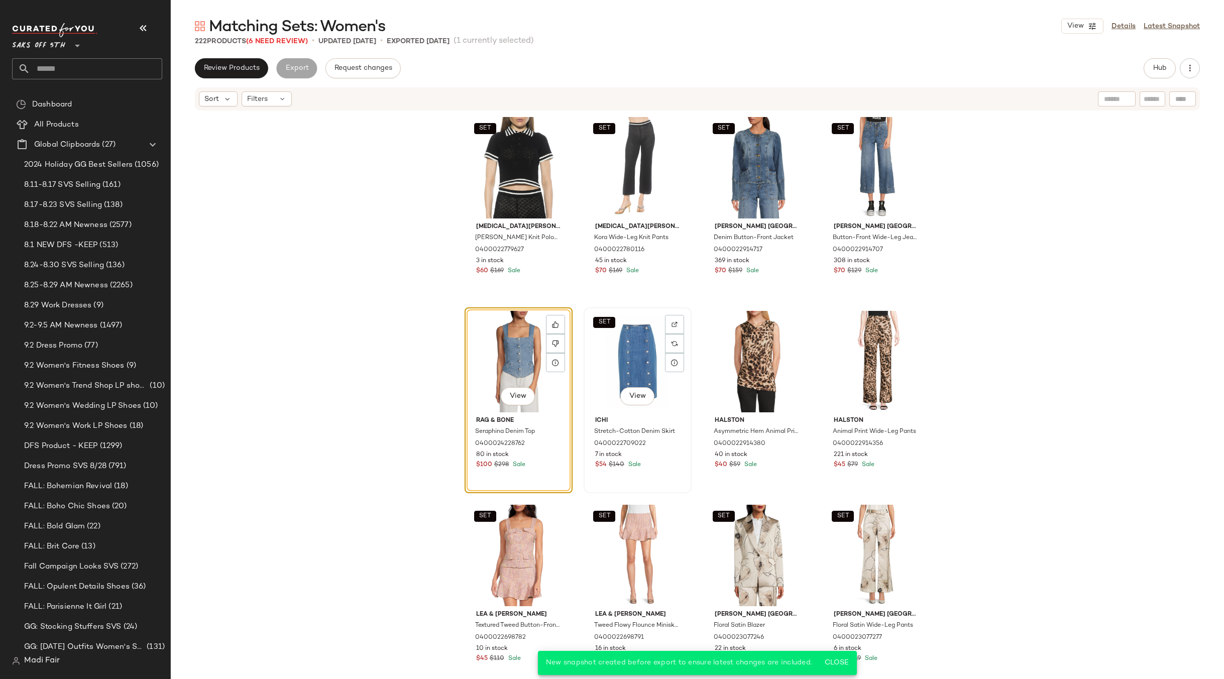
click at [619, 352] on div "SET View" at bounding box center [637, 361] width 101 height 101
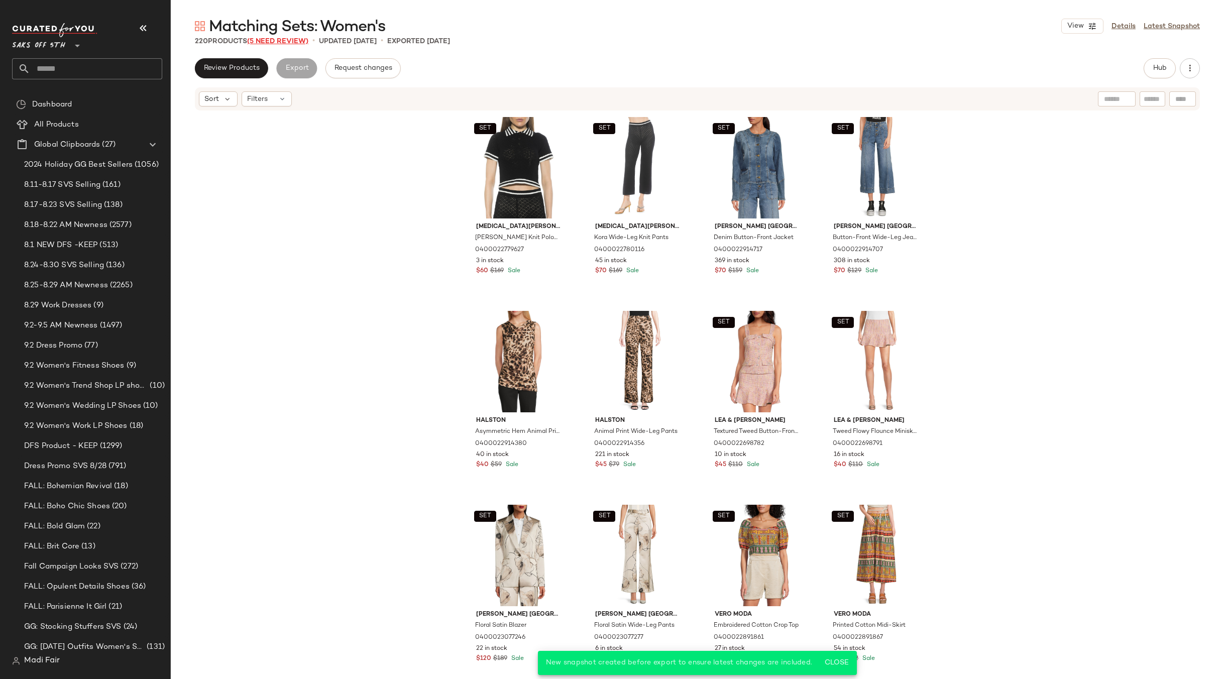
click at [282, 43] on span "(5 Need Review)" at bounding box center [277, 42] width 61 height 8
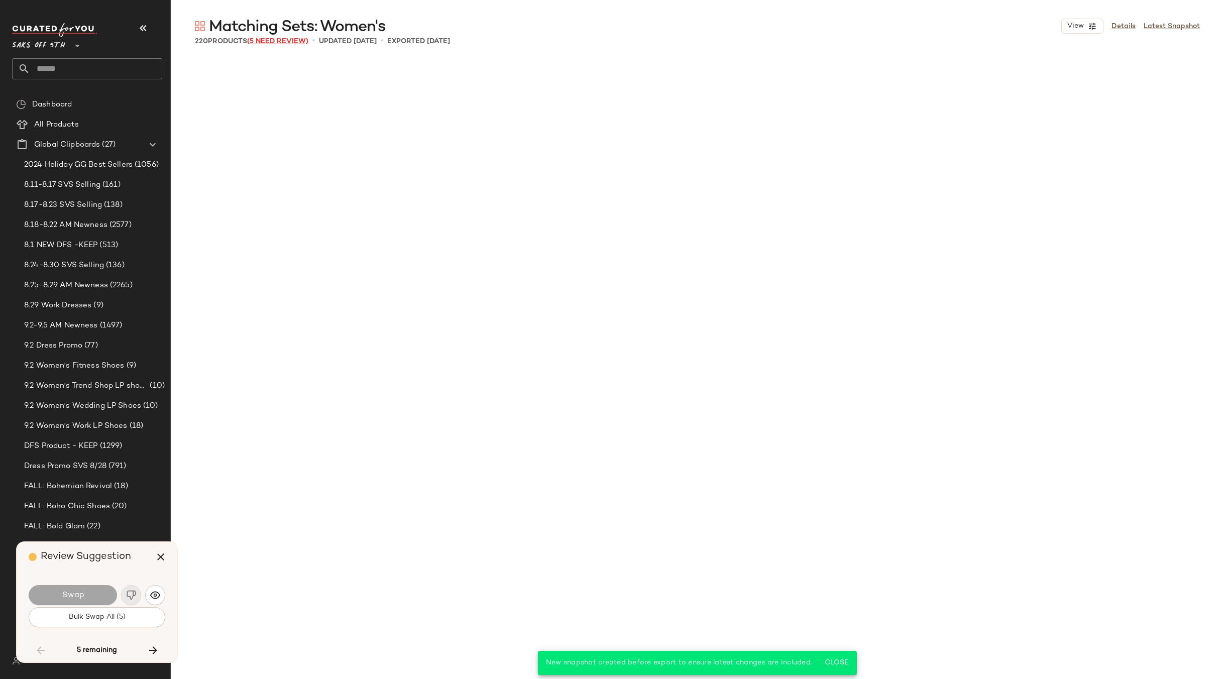
scroll to position [3684, 0]
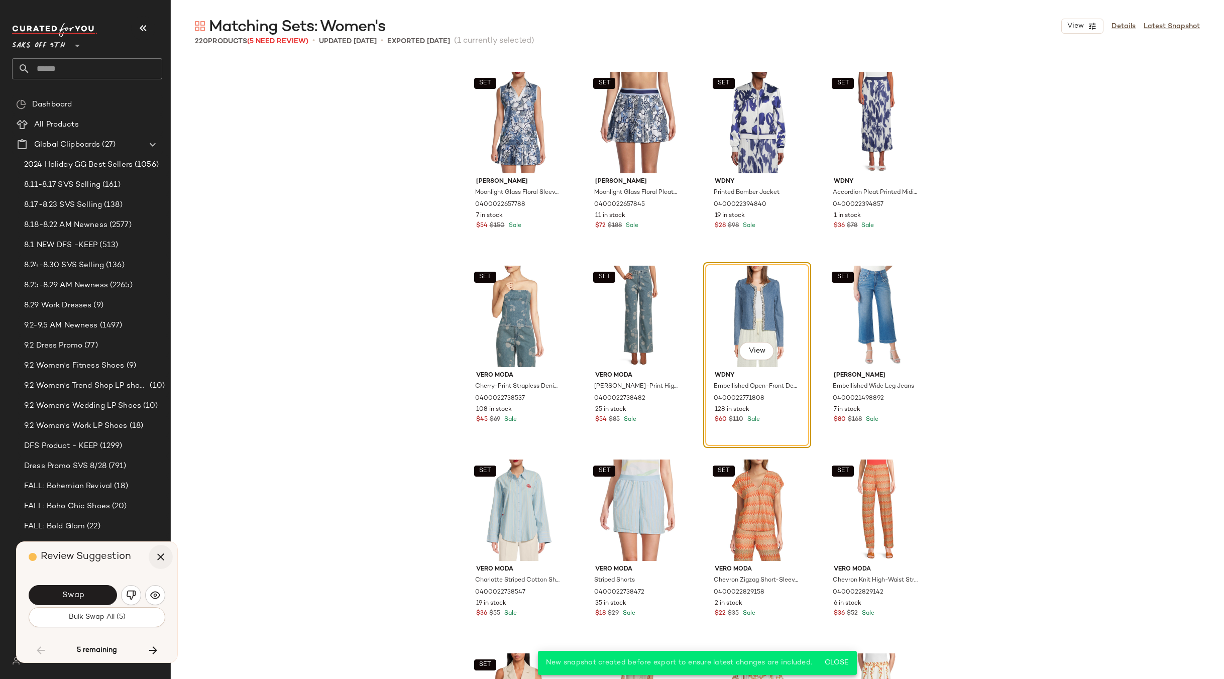
click at [163, 558] on icon "button" at bounding box center [161, 557] width 12 height 12
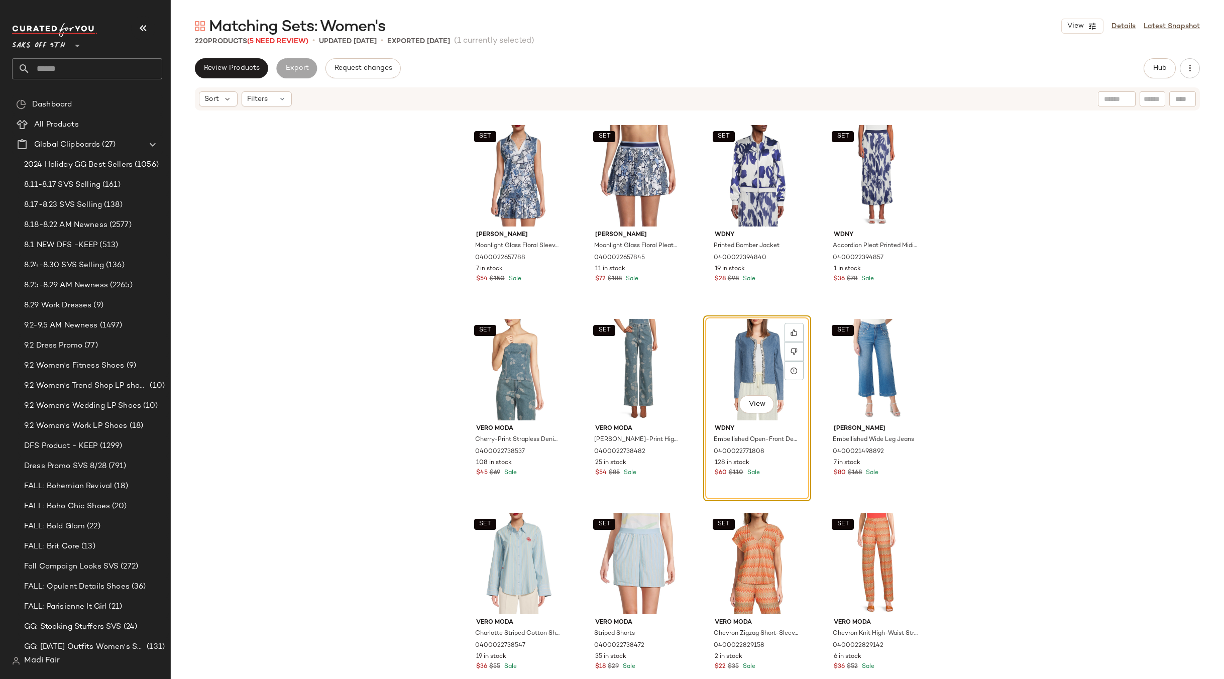
click at [751, 360] on div "View" at bounding box center [757, 369] width 101 height 101
click at [879, 349] on div "SET View" at bounding box center [876, 369] width 101 height 101
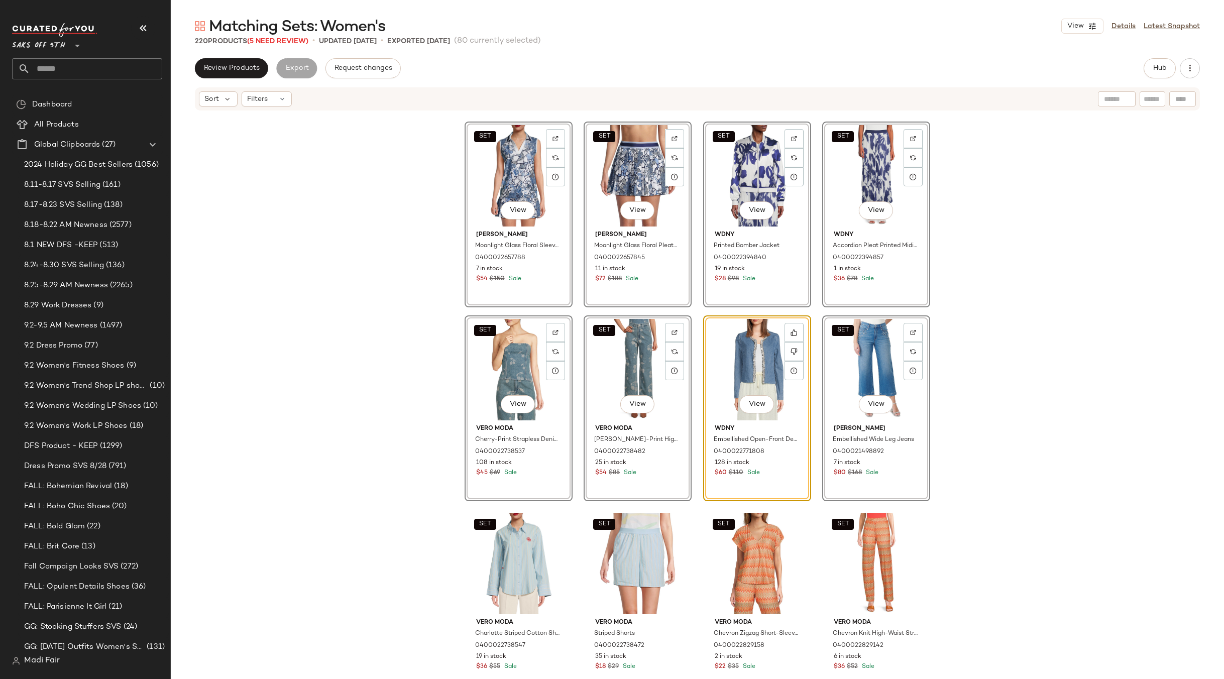
click at [879, 349] on div "SET View" at bounding box center [876, 369] width 101 height 101
click at [1012, 341] on div "SET View Johnny Was Moonlight Glass Floral Sleeveless Polo Shirt 0400022657788 …" at bounding box center [697, 411] width 1053 height 598
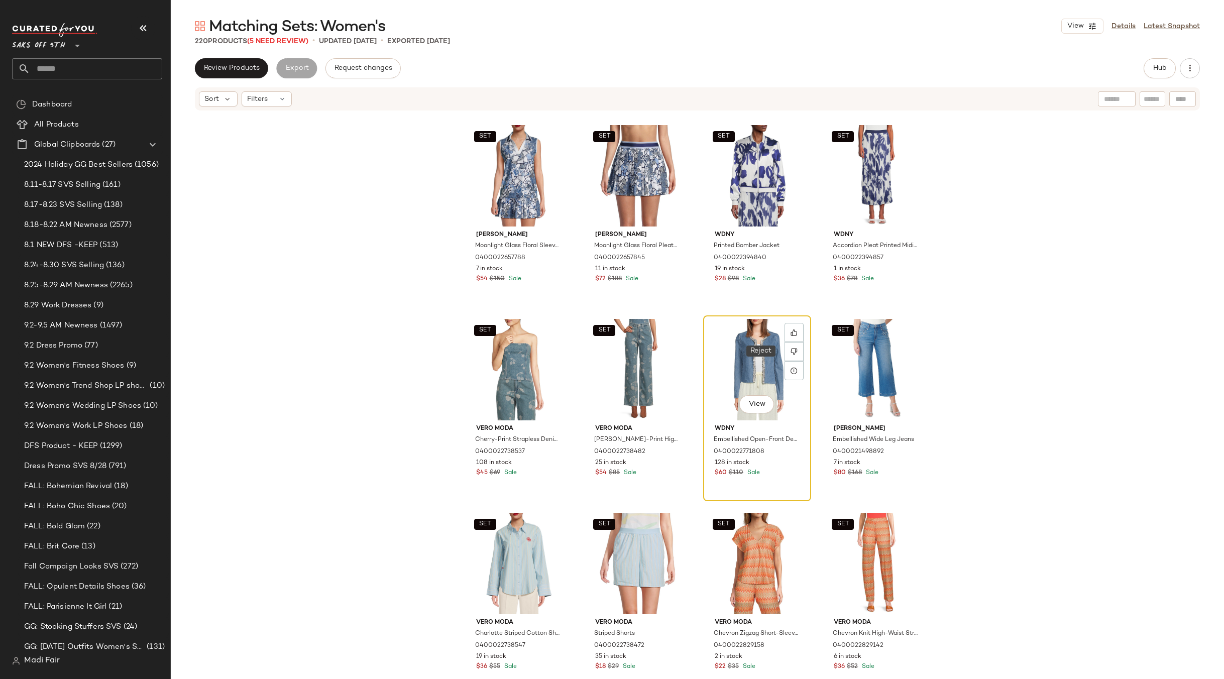
click at [760, 352] on div "View" at bounding box center [757, 369] width 101 height 101
click at [851, 351] on div "SET View" at bounding box center [876, 369] width 101 height 101
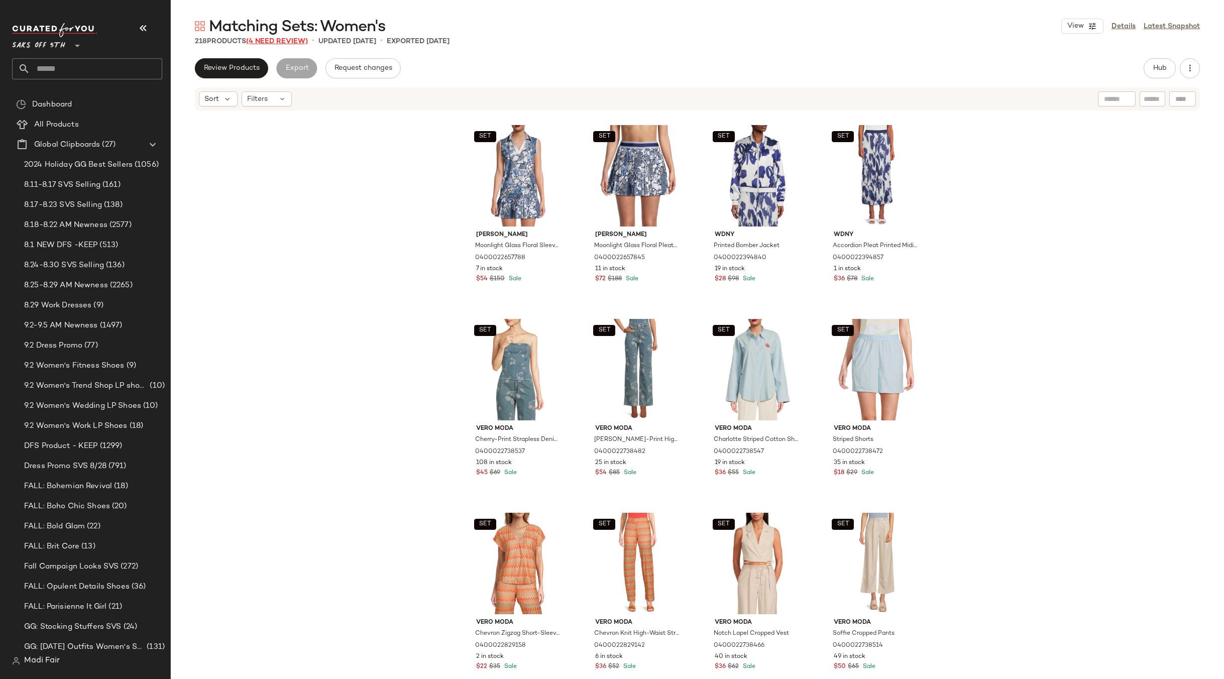
click at [294, 41] on span "(4 Need Review)" at bounding box center [277, 42] width 62 height 8
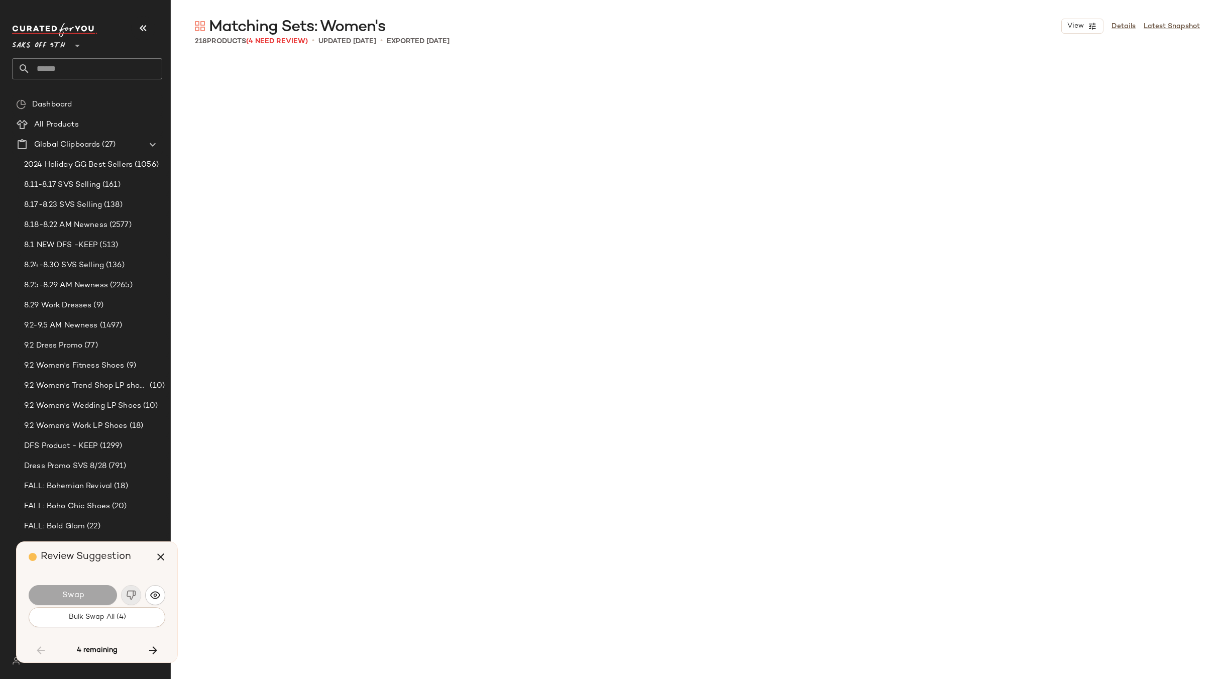
scroll to position [5624, 0]
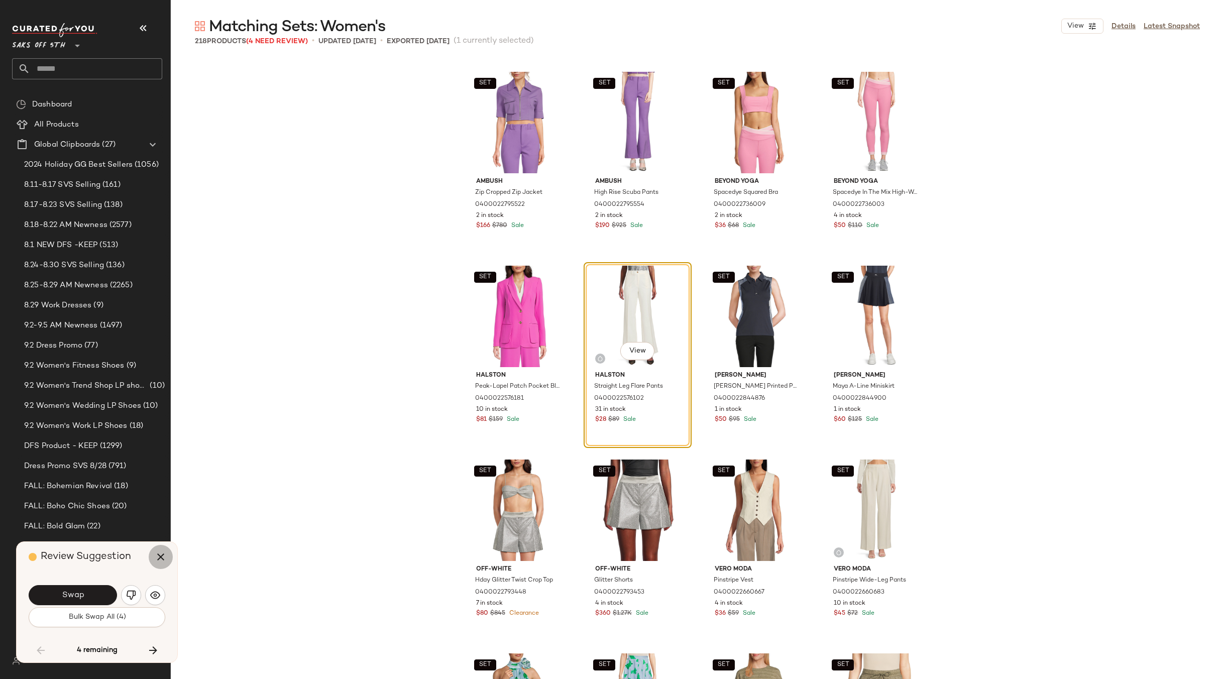
click at [161, 553] on icon "button" at bounding box center [161, 557] width 12 height 12
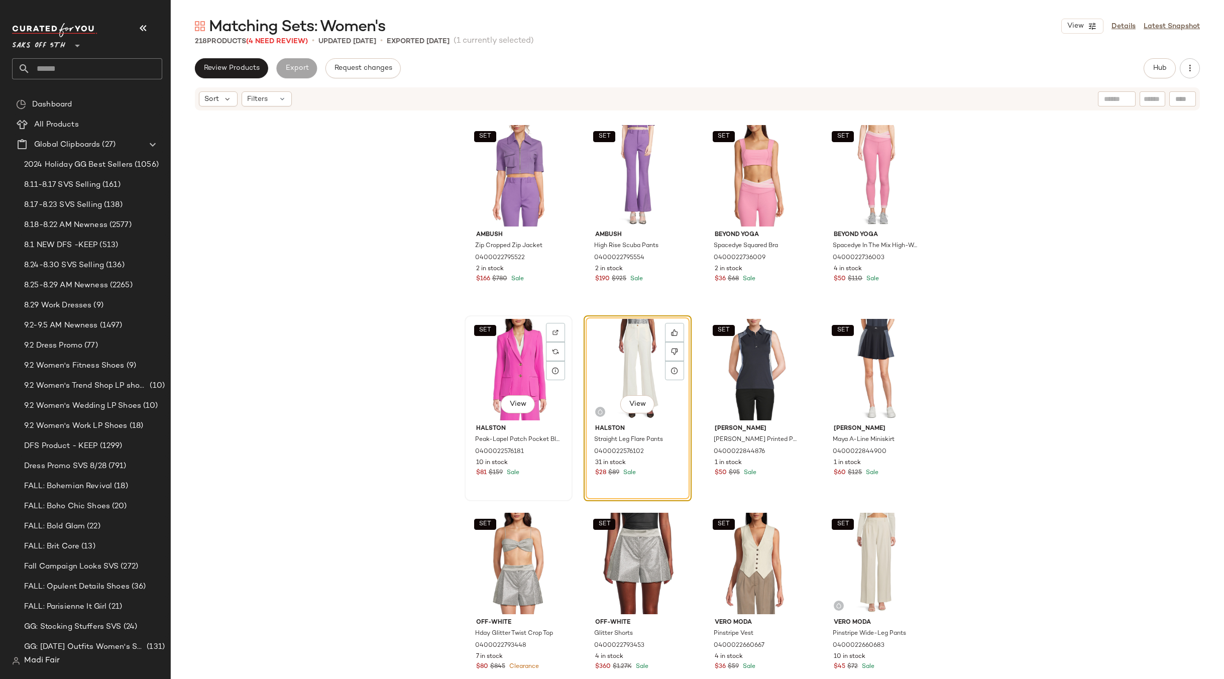
click at [500, 377] on div "SET View" at bounding box center [518, 369] width 101 height 101
click at [605, 367] on div "View" at bounding box center [637, 369] width 101 height 101
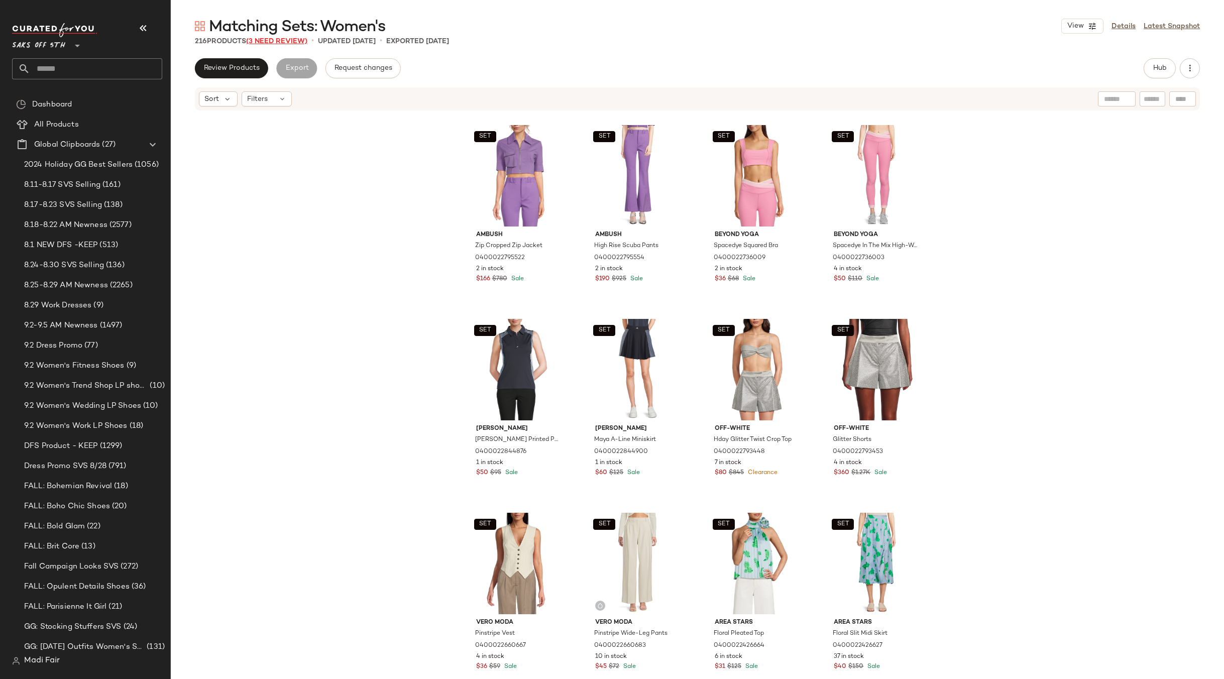
click at [302, 42] on span "(3 Need Review)" at bounding box center [276, 42] width 61 height 8
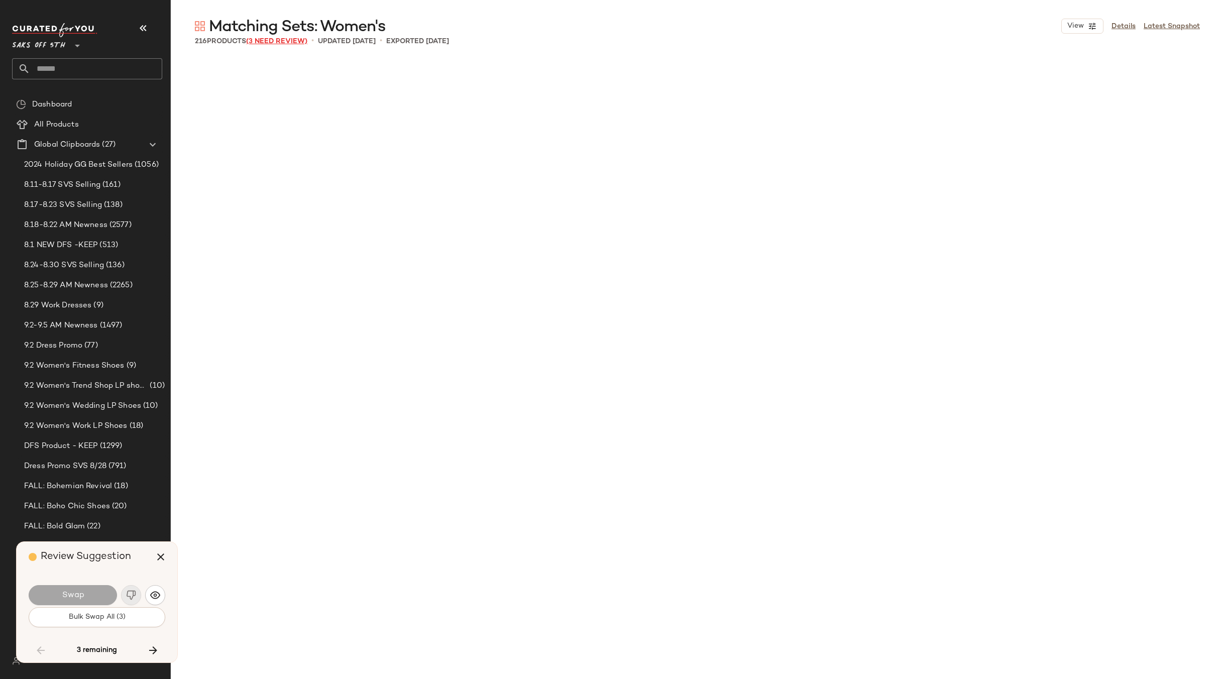
scroll to position [7563, 0]
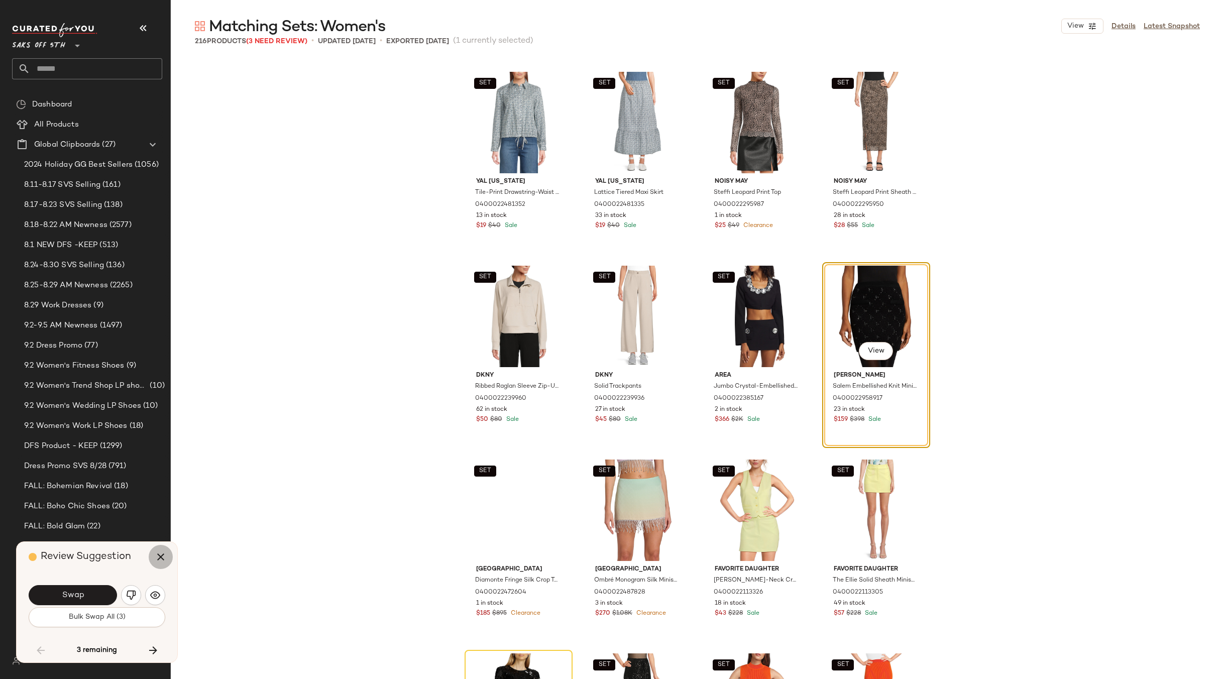
click at [155, 556] on icon "button" at bounding box center [161, 557] width 12 height 12
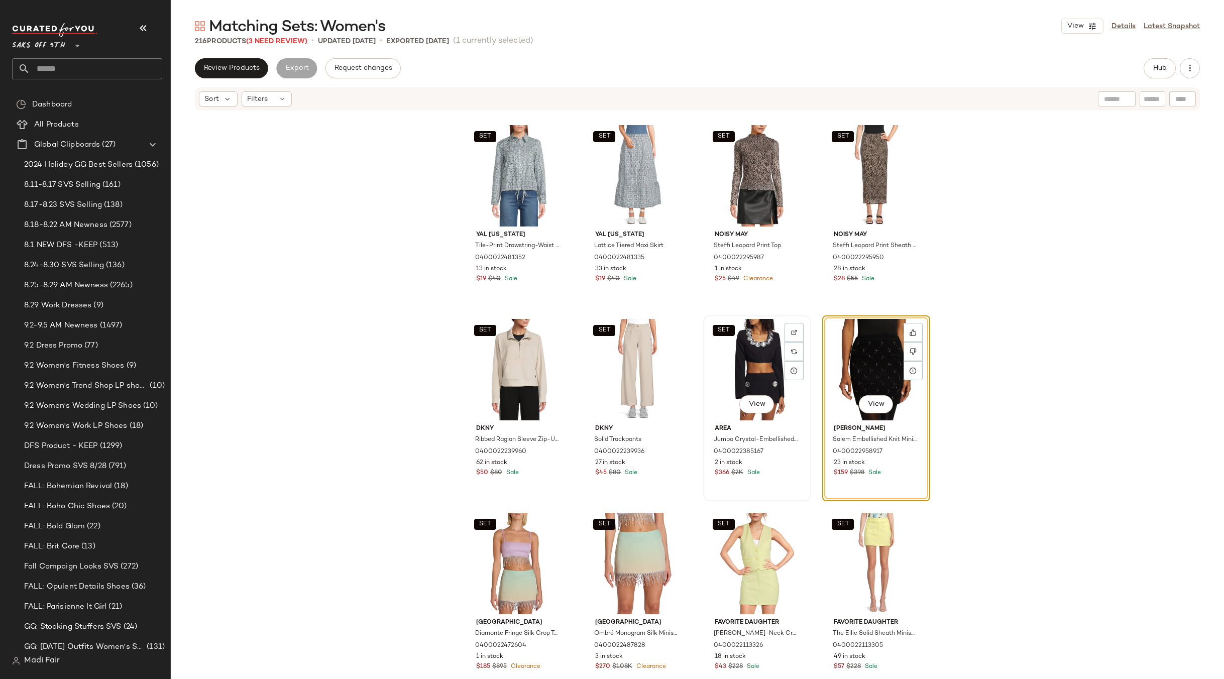
click at [738, 372] on div "SET View" at bounding box center [757, 369] width 101 height 101
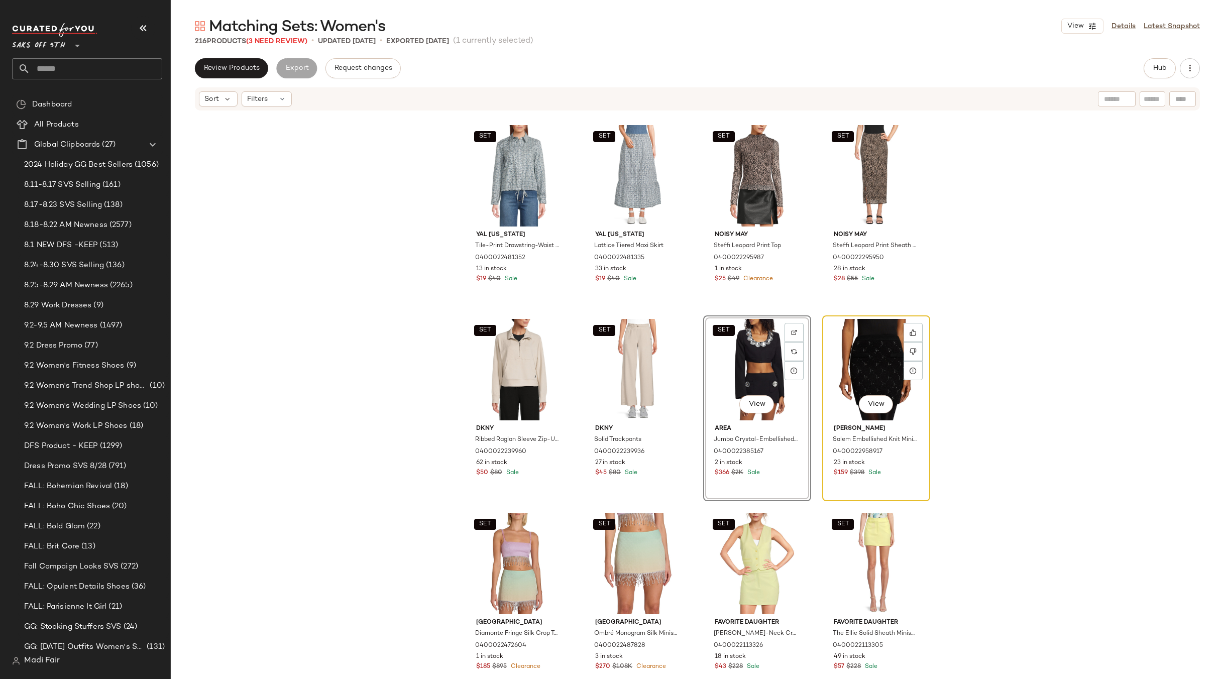
click at [848, 364] on div "View" at bounding box center [876, 369] width 101 height 101
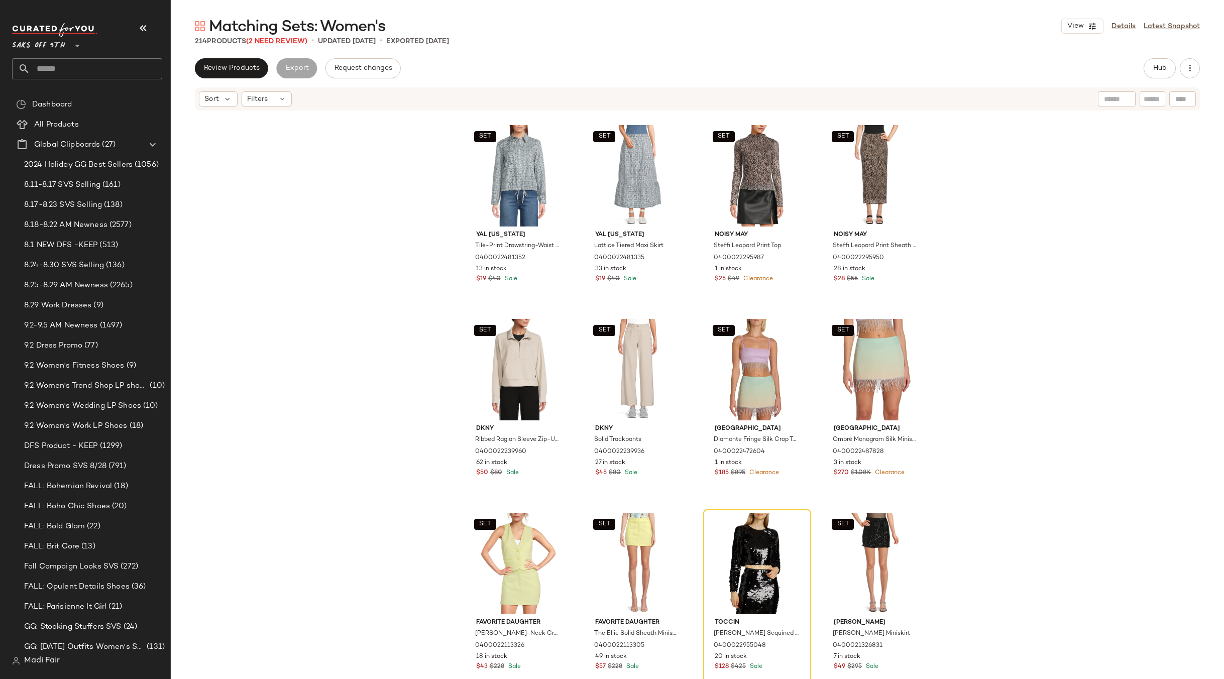
click at [289, 43] on span "(2 Need Review)" at bounding box center [276, 42] width 61 height 8
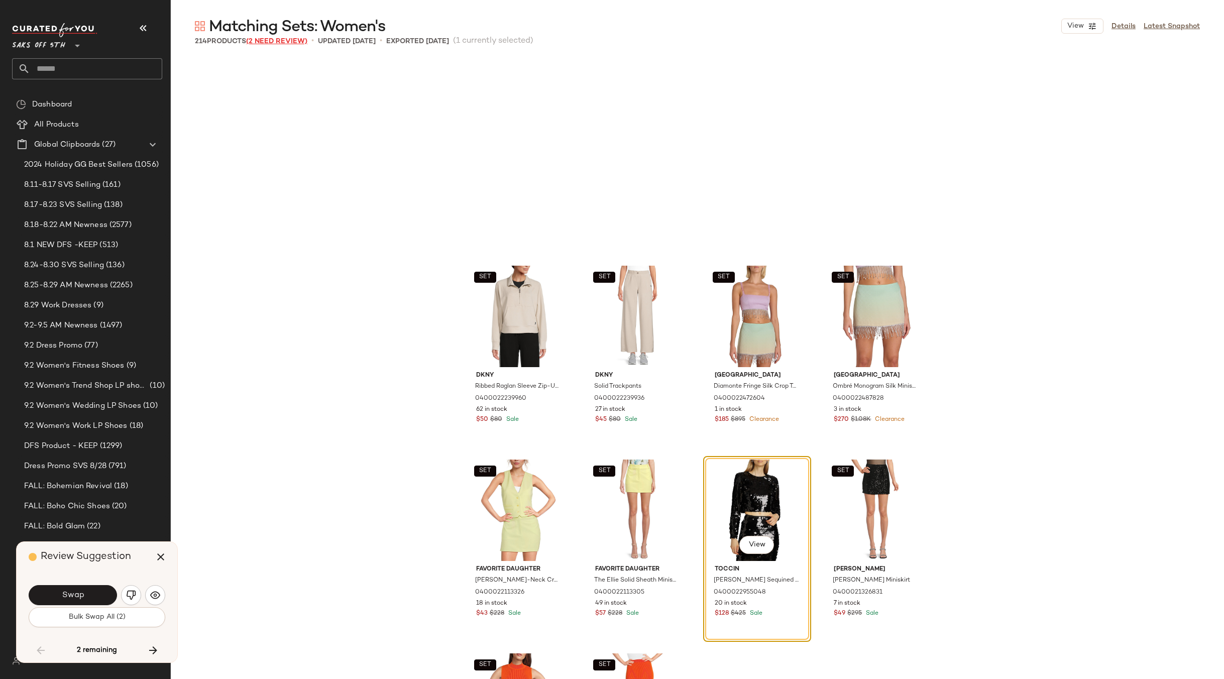
scroll to position [7757, 0]
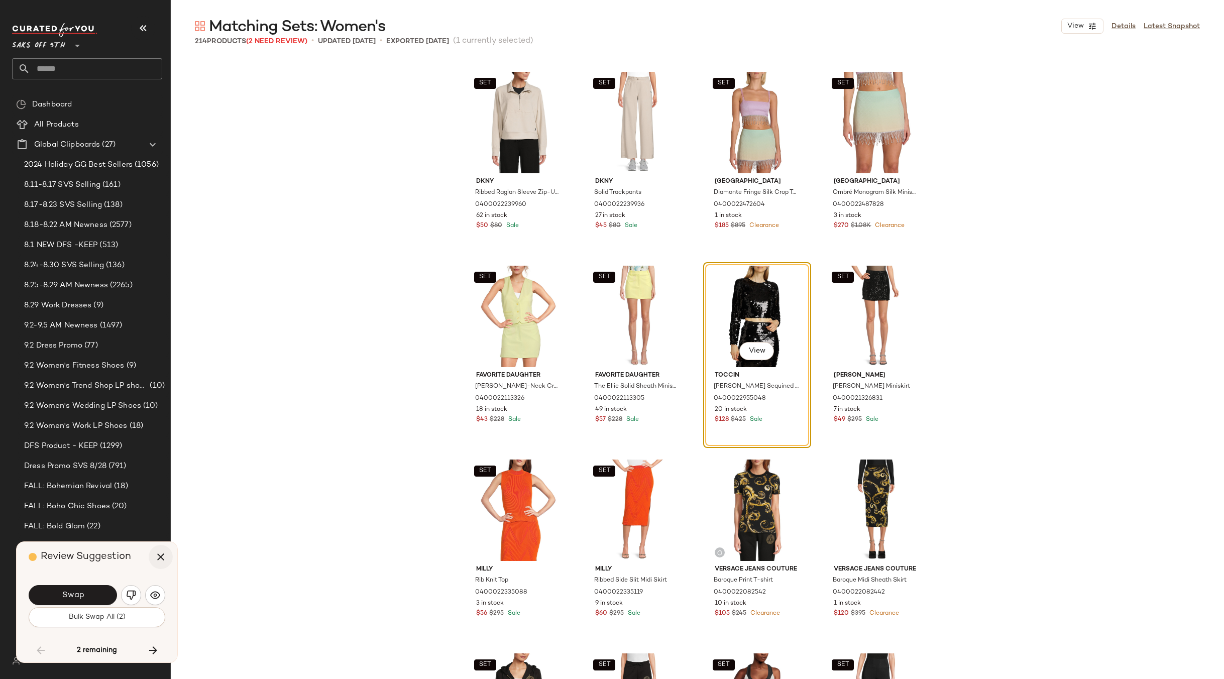
click at [162, 555] on icon "button" at bounding box center [161, 557] width 12 height 12
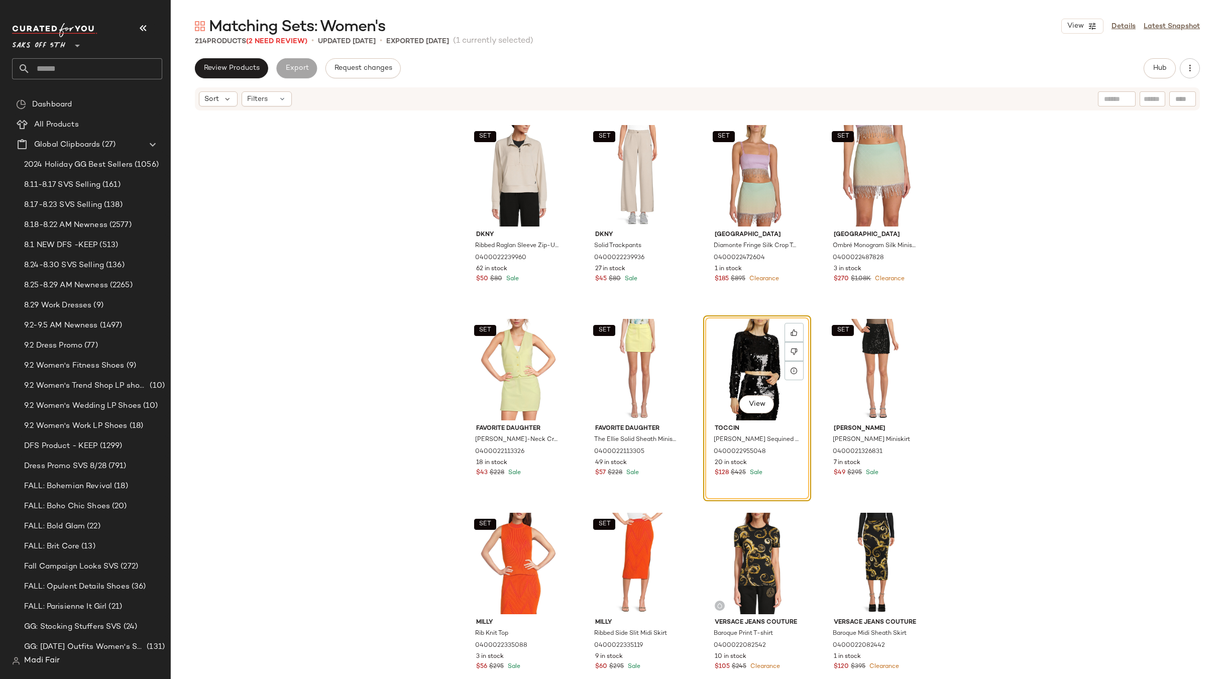
click at [731, 353] on div "View" at bounding box center [757, 369] width 101 height 101
click at [863, 356] on div "SET View" at bounding box center [876, 369] width 101 height 101
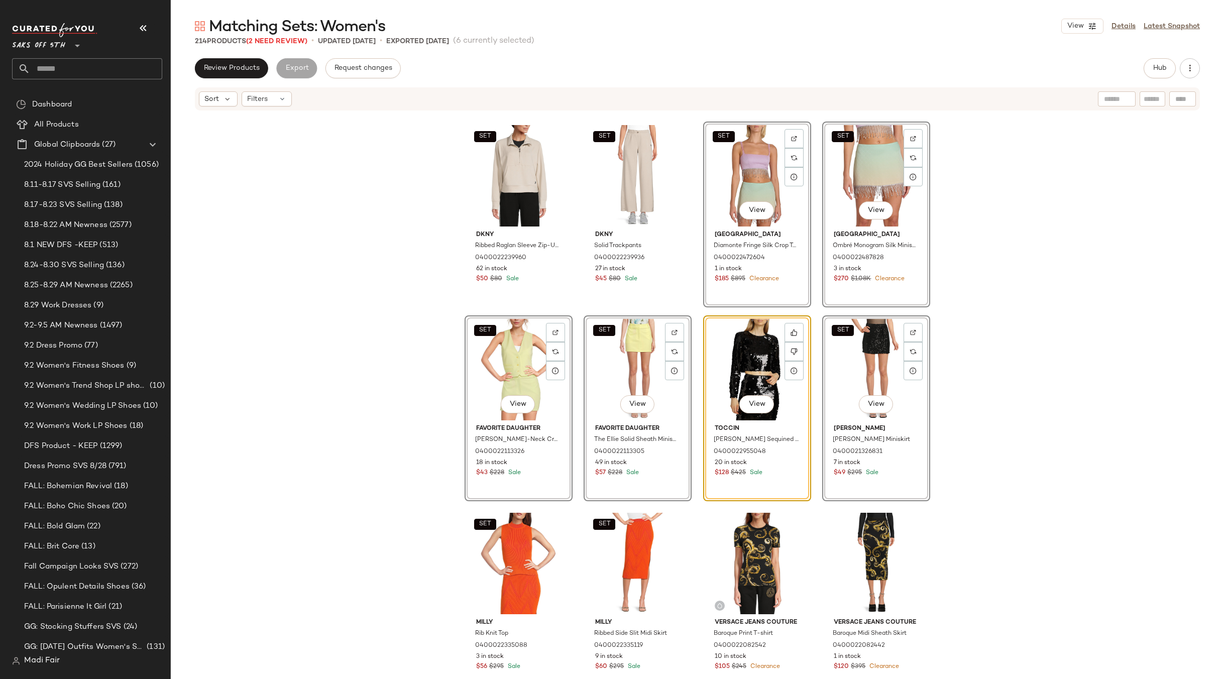
click at [862, 356] on div "SET View" at bounding box center [876, 369] width 101 height 101
click at [744, 371] on div "View" at bounding box center [757, 369] width 101 height 101
click at [984, 355] on div "SET Dkny Ribbed Raglan Sleeve Zip-Up Pullover 0400022239960 62 in stock $50 $80…" at bounding box center [697, 411] width 1053 height 598
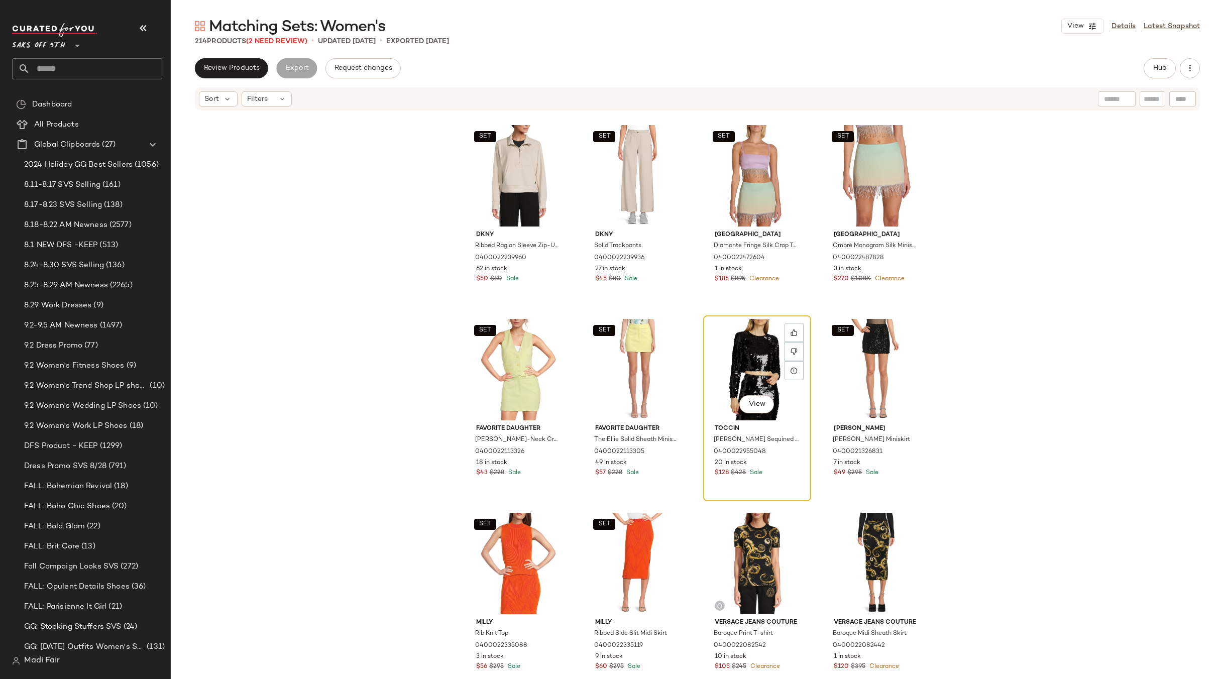
click at [752, 355] on div "View" at bounding box center [757, 369] width 101 height 101
click at [867, 355] on div "SET View" at bounding box center [876, 369] width 101 height 101
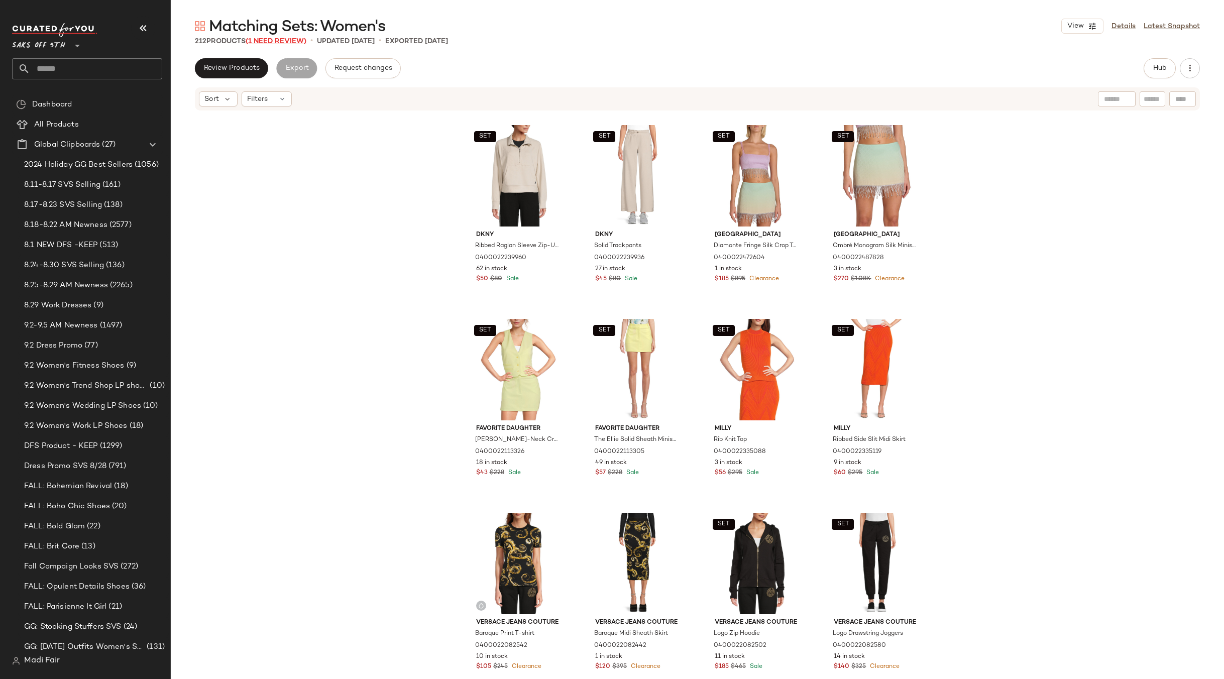
click at [268, 42] on span "(1 Need Review)" at bounding box center [276, 42] width 61 height 8
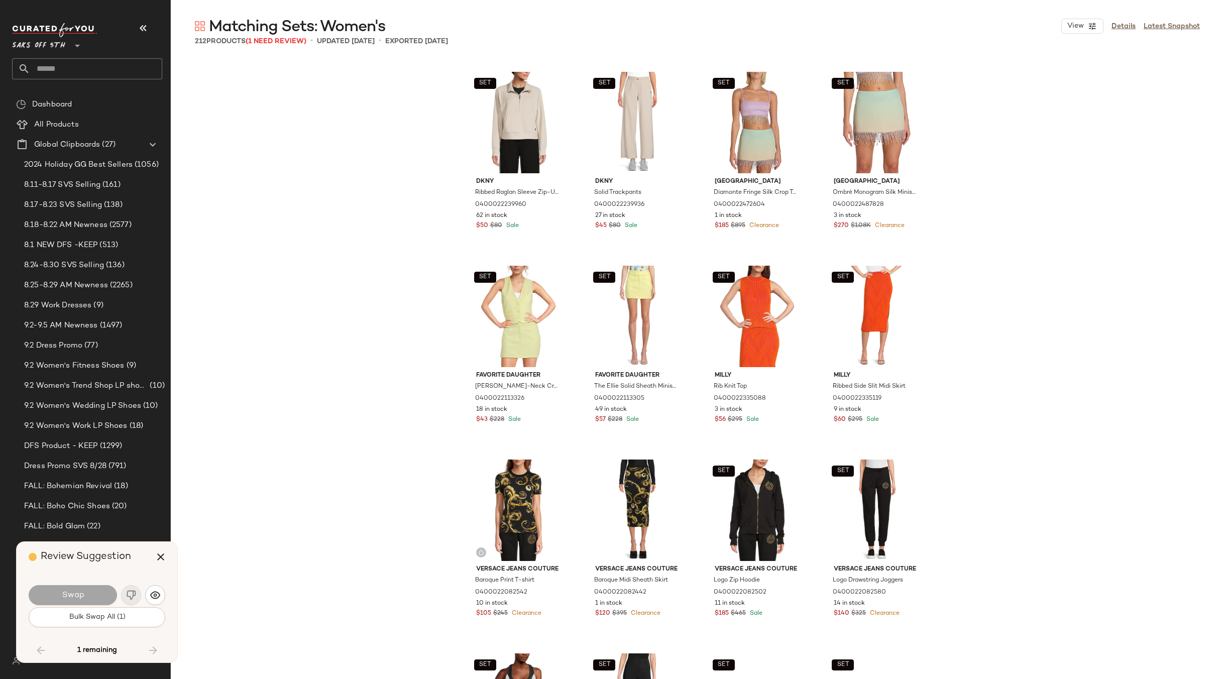
scroll to position [9616, 0]
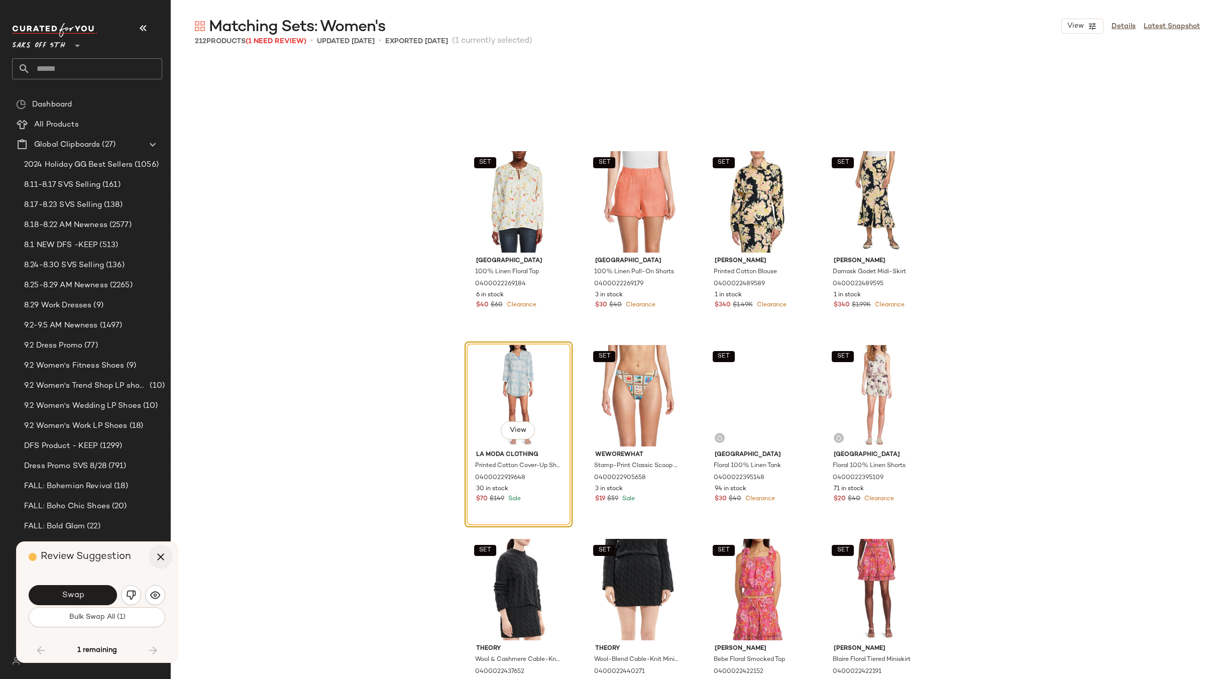
click at [162, 549] on button "button" at bounding box center [161, 557] width 24 height 24
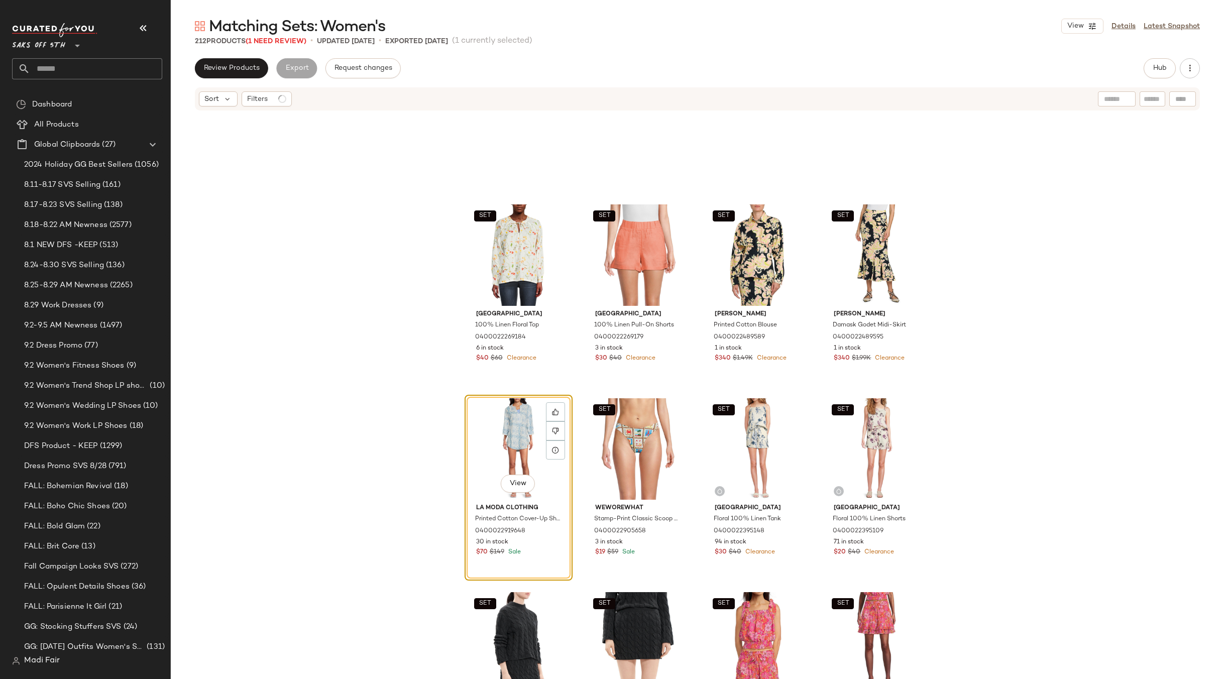
scroll to position [9624, 0]
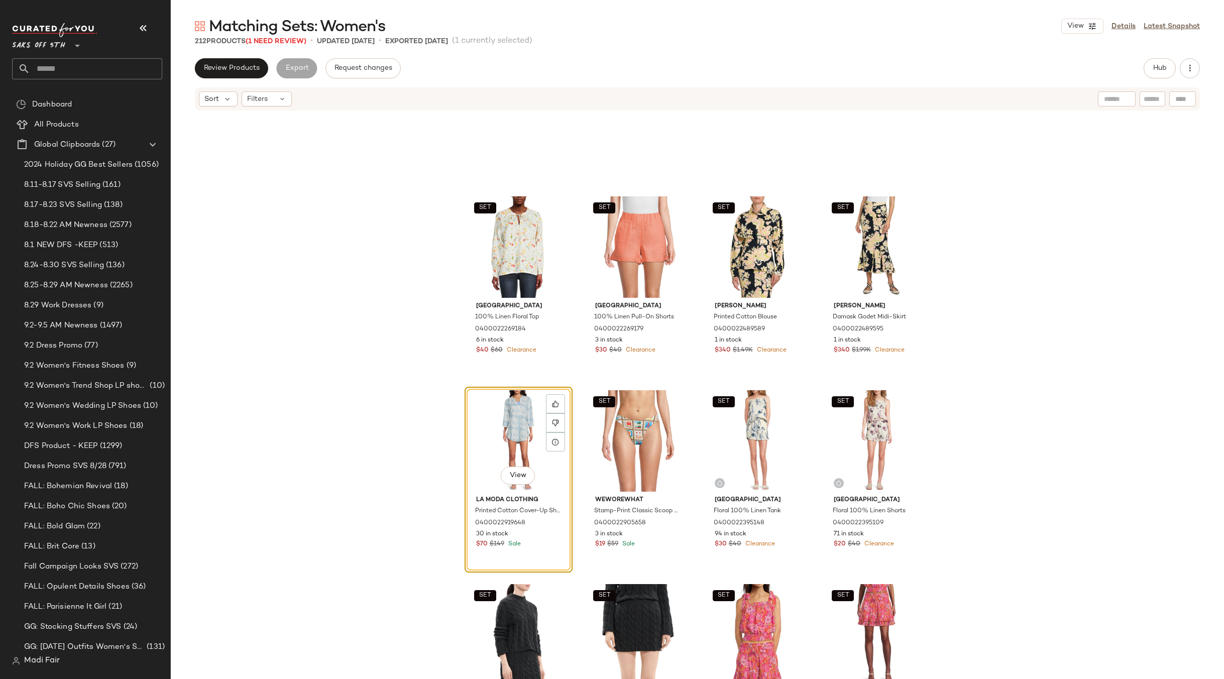
click at [508, 437] on div "View" at bounding box center [518, 440] width 101 height 101
click at [643, 434] on div "SET View" at bounding box center [637, 440] width 101 height 101
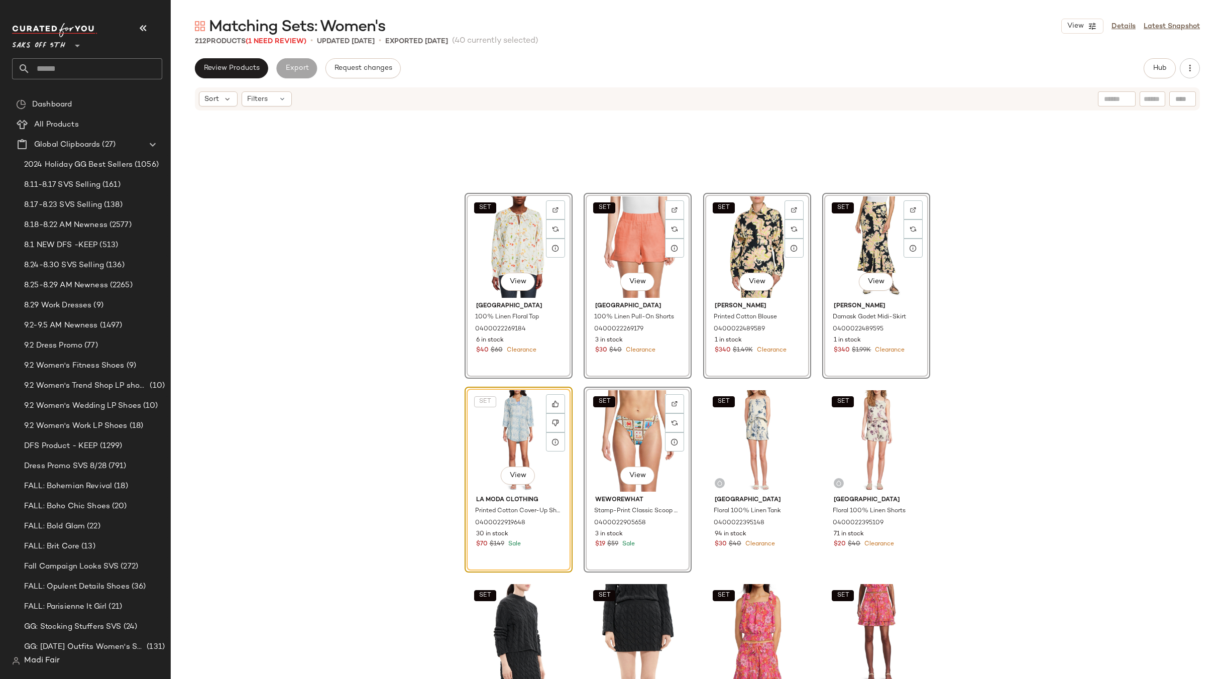
click at [371, 399] on div "SET View Saks Fifth Avenue 100% Linen Floral Top 0400022269184 6 in stock $40 $…" at bounding box center [697, 411] width 1053 height 598
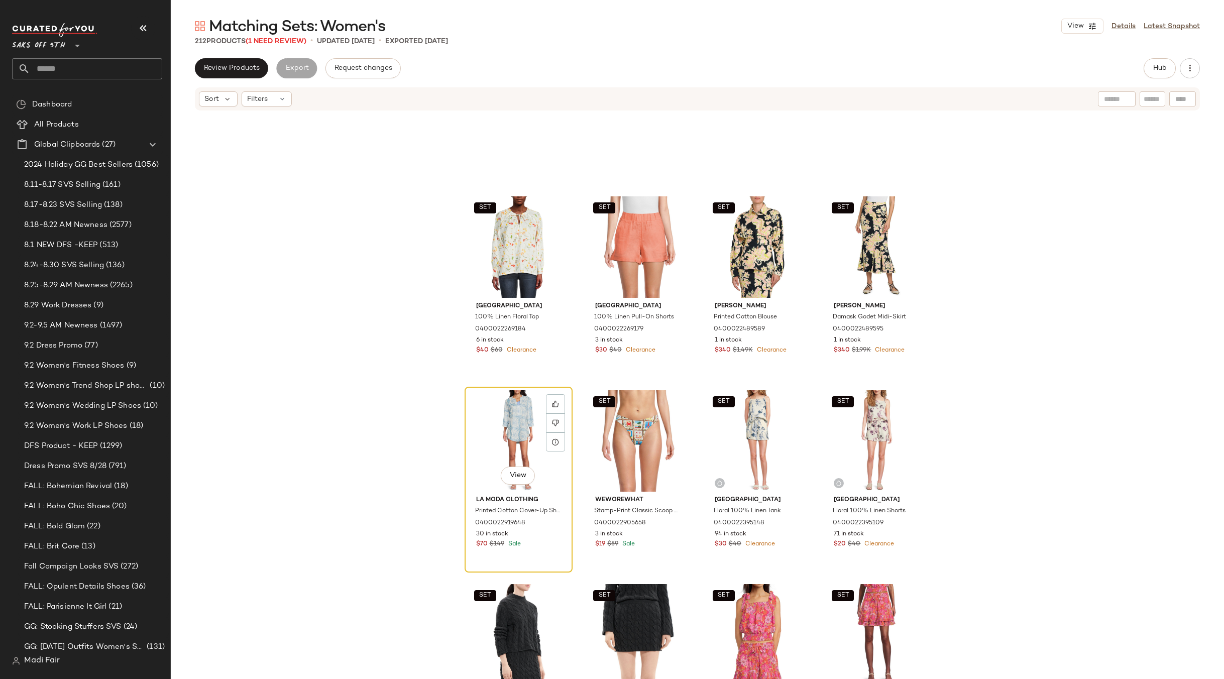
click at [522, 422] on div "View" at bounding box center [518, 440] width 101 height 101
click at [638, 433] on div "SET View" at bounding box center [637, 440] width 101 height 101
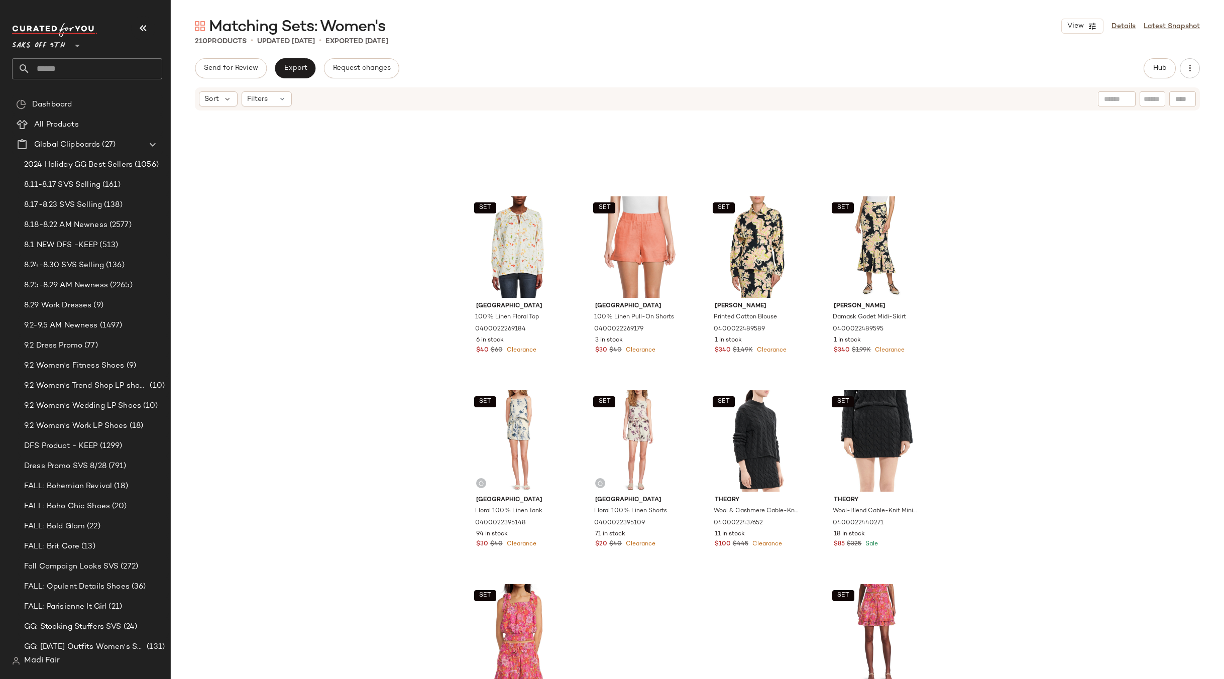
click at [378, 273] on div "SET Saks Fifth Avenue 100% Linen Floral Top 0400022269184 6 in stock $40 $60 Cl…" at bounding box center [697, 411] width 1053 height 598
click at [295, 65] on span "Export" at bounding box center [295, 68] width 24 height 8
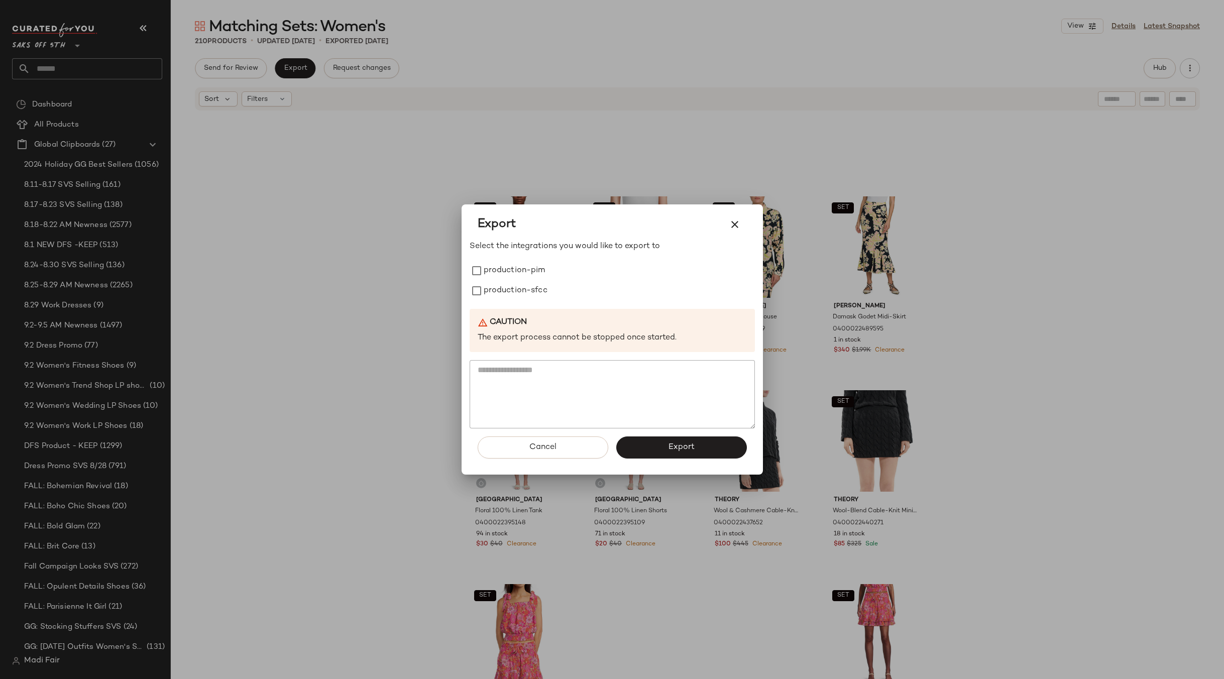
click at [360, 263] on div at bounding box center [612, 339] width 1224 height 679
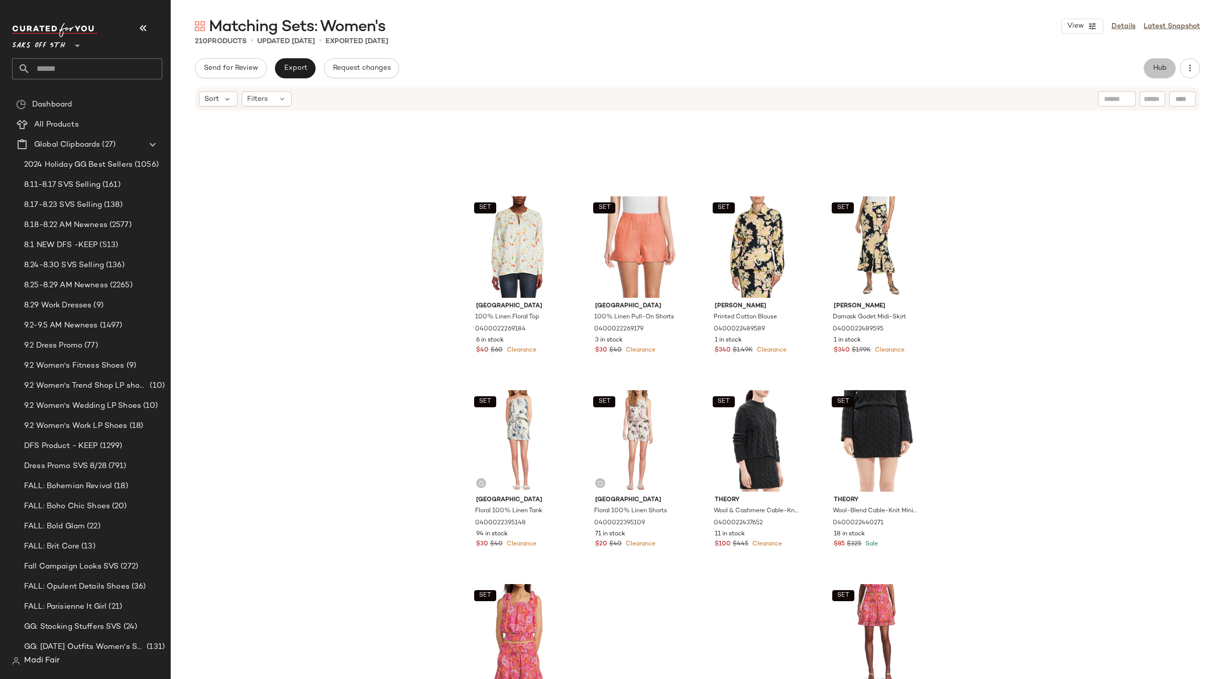
click at [1161, 71] on span "Hub" at bounding box center [1160, 68] width 14 height 8
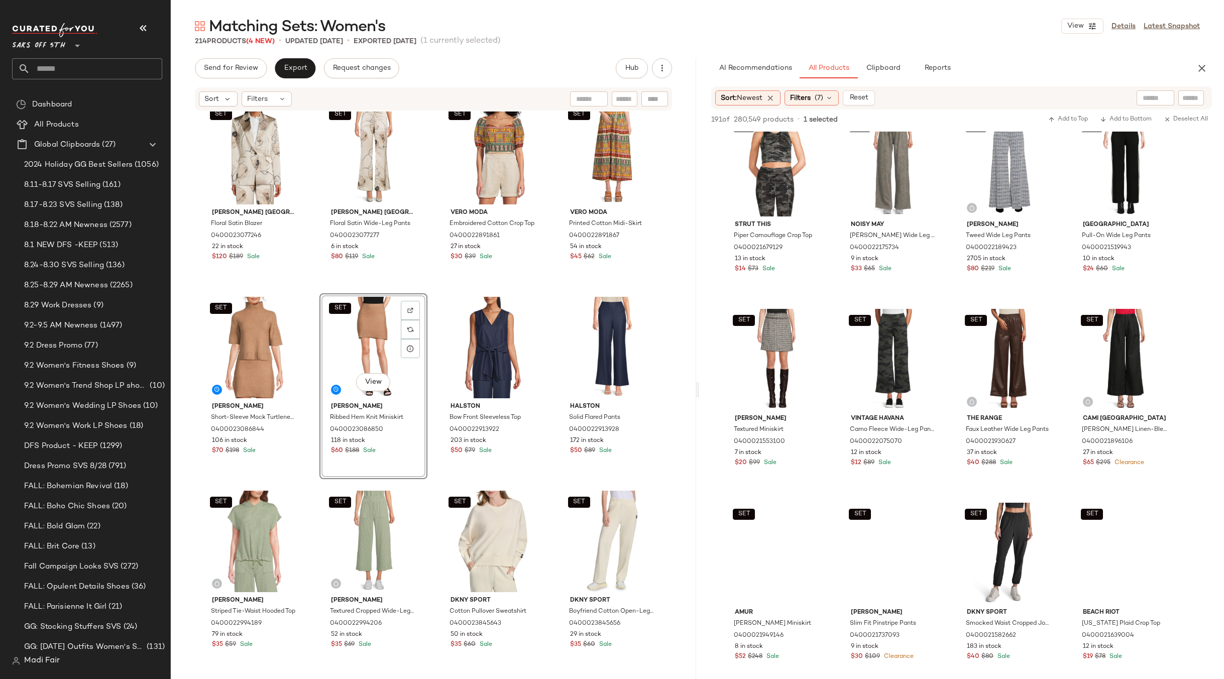
scroll to position [2160, 0]
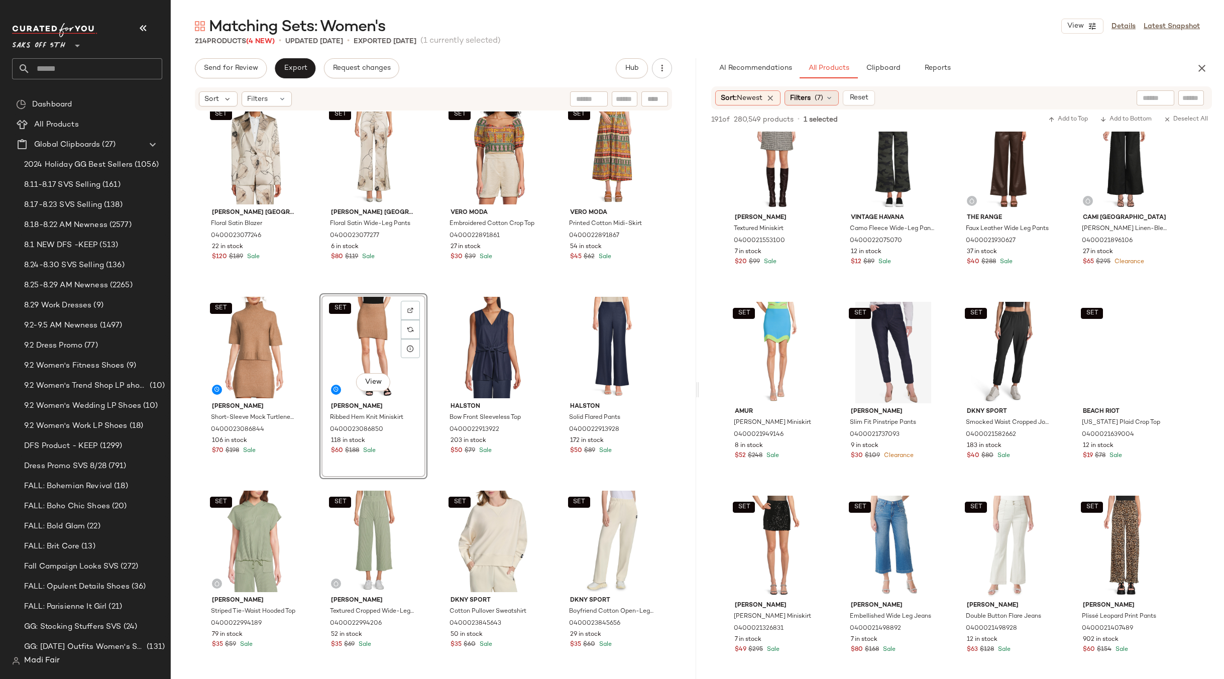
click at [827, 103] on div "Filters (7)" at bounding box center [812, 97] width 54 height 15
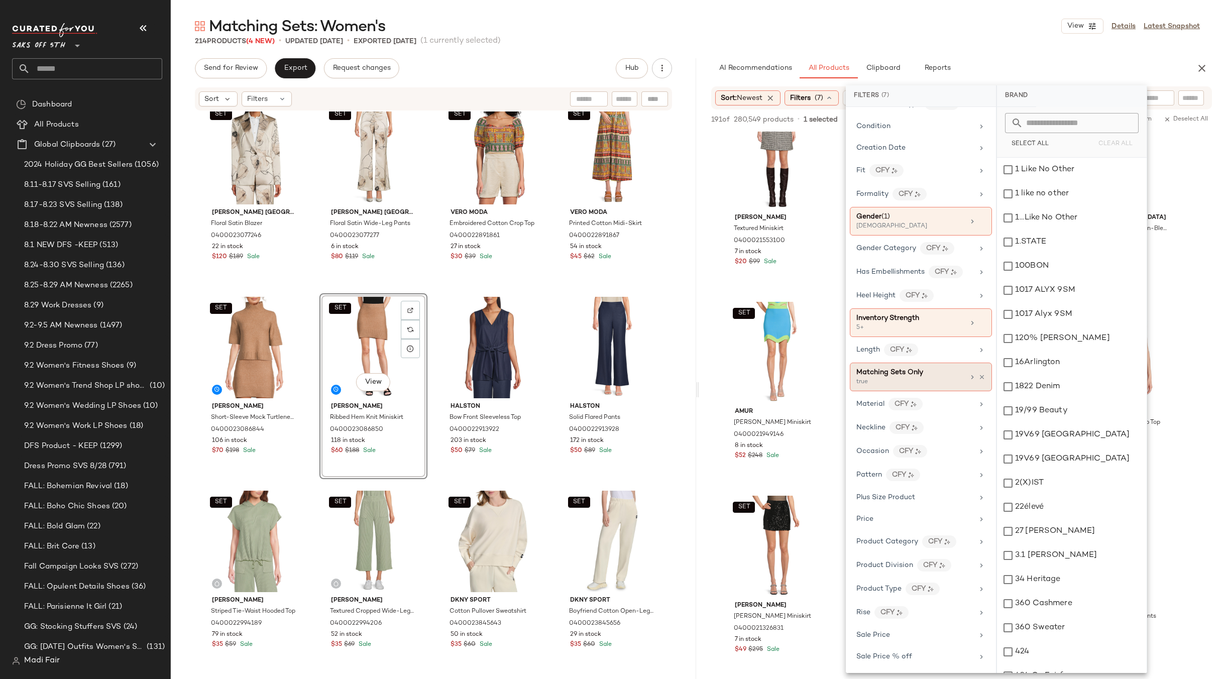
scroll to position [301, 0]
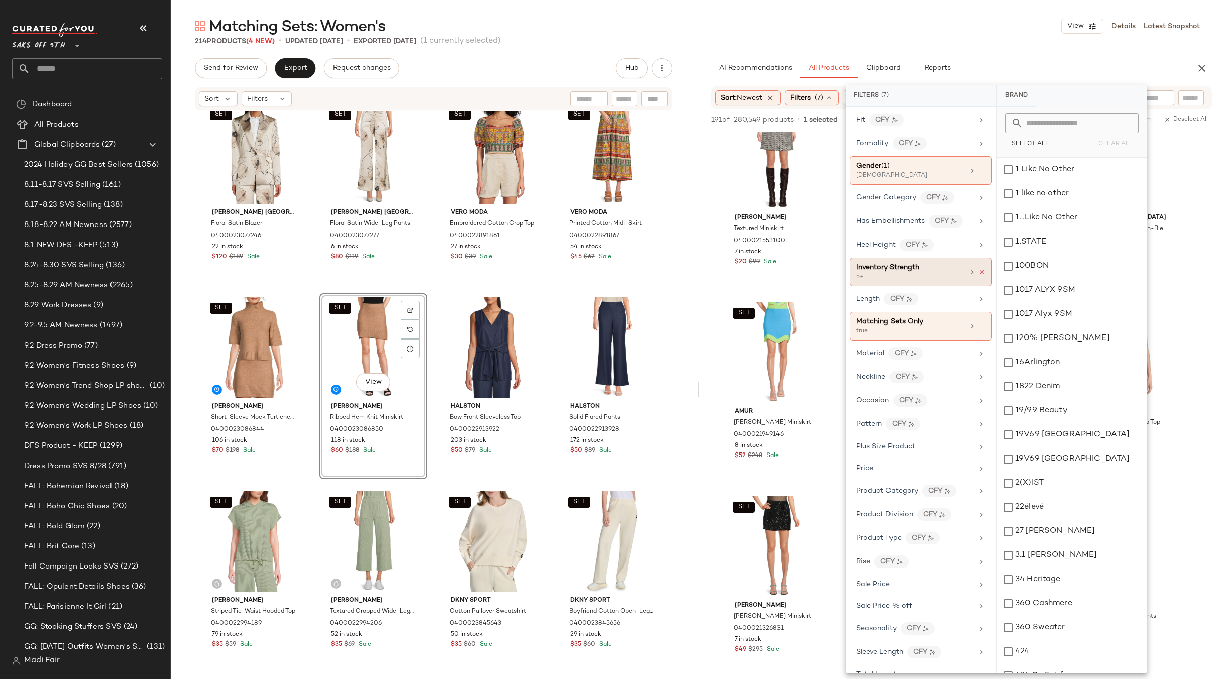
click at [979, 273] on icon at bounding box center [982, 272] width 7 height 7
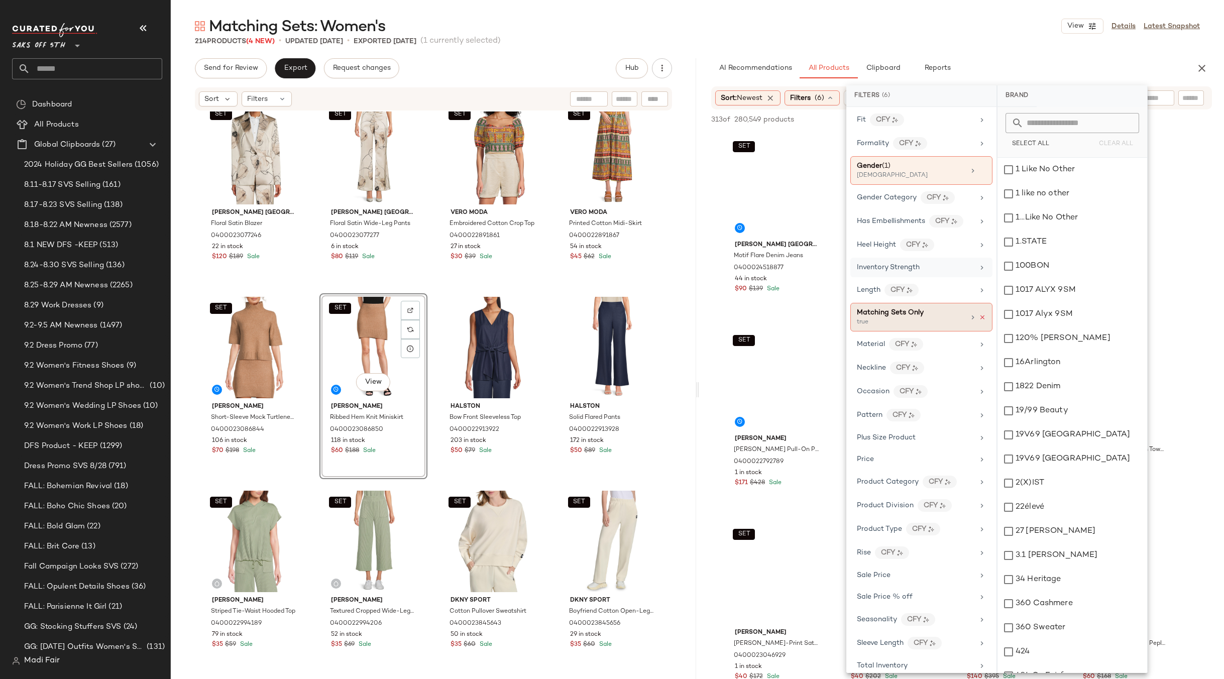
click at [980, 318] on icon at bounding box center [982, 317] width 7 height 7
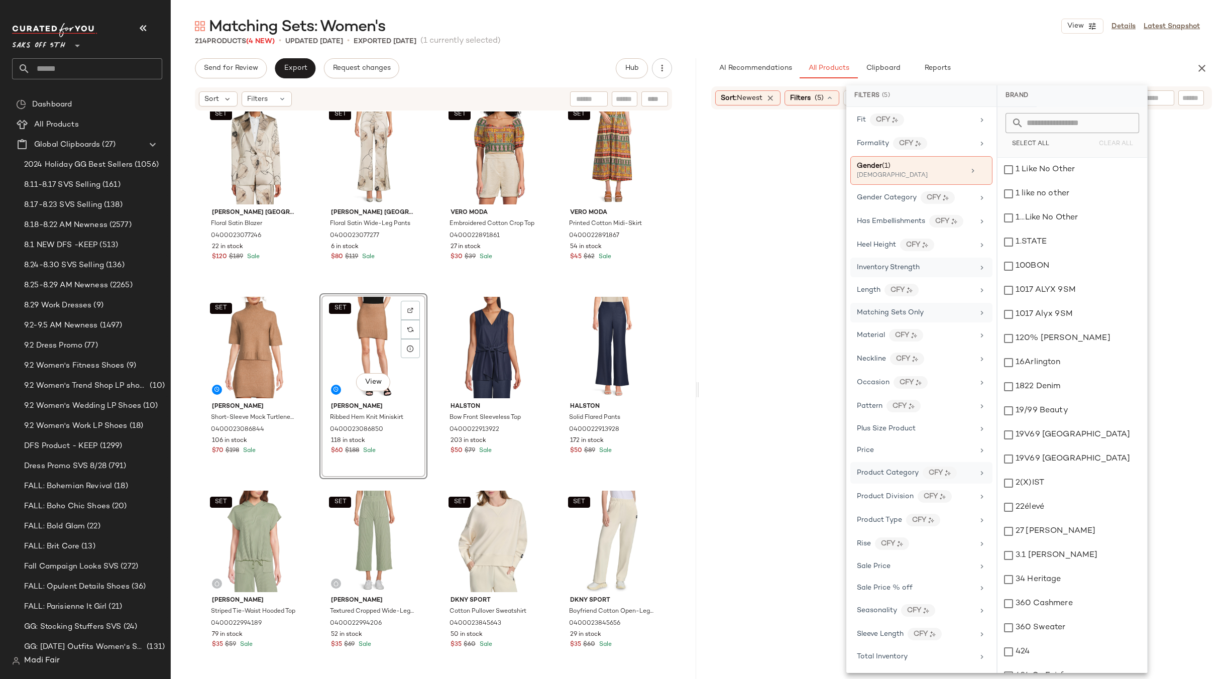
scroll to position [313, 0]
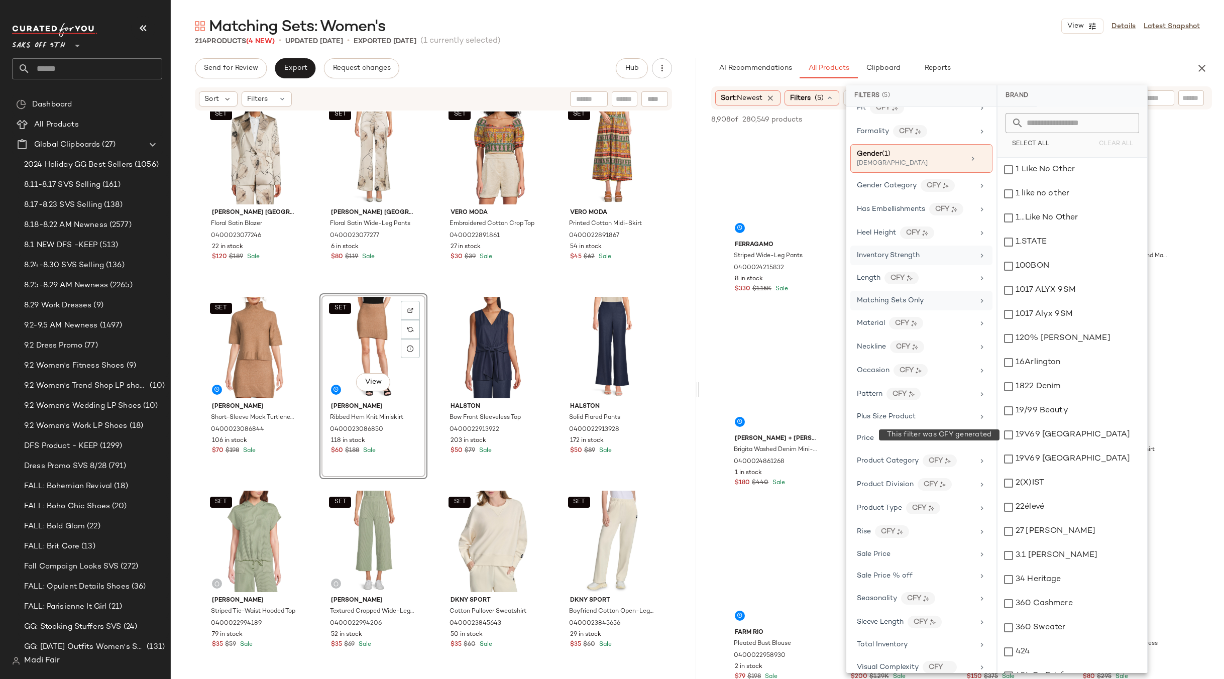
click at [881, 641] on span "Total Inventory" at bounding box center [882, 645] width 51 height 8
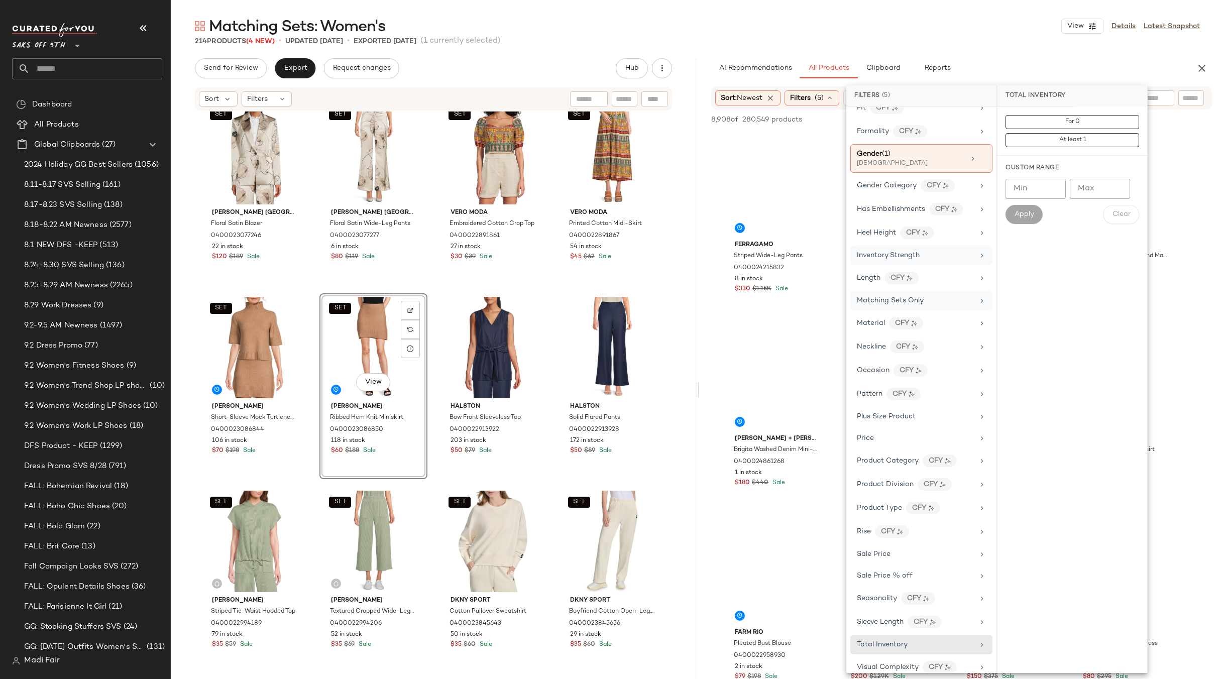
scroll to position [325, 0]
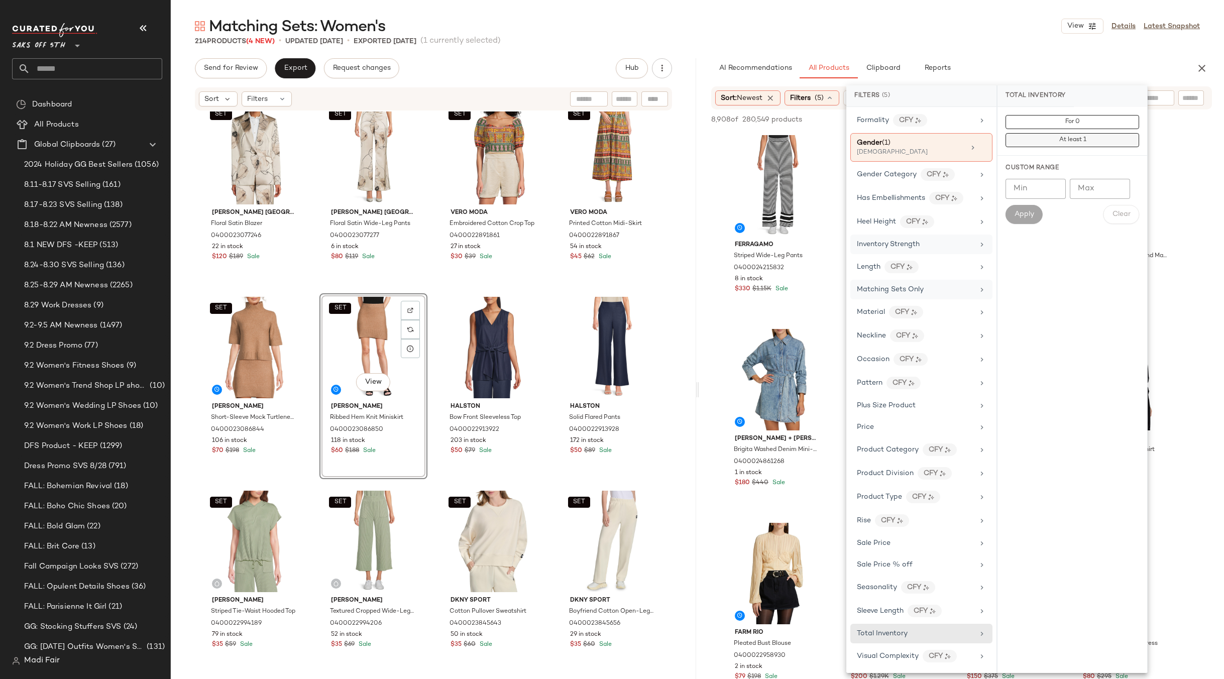
click at [1070, 138] on span "At least 1" at bounding box center [1073, 140] width 28 height 7
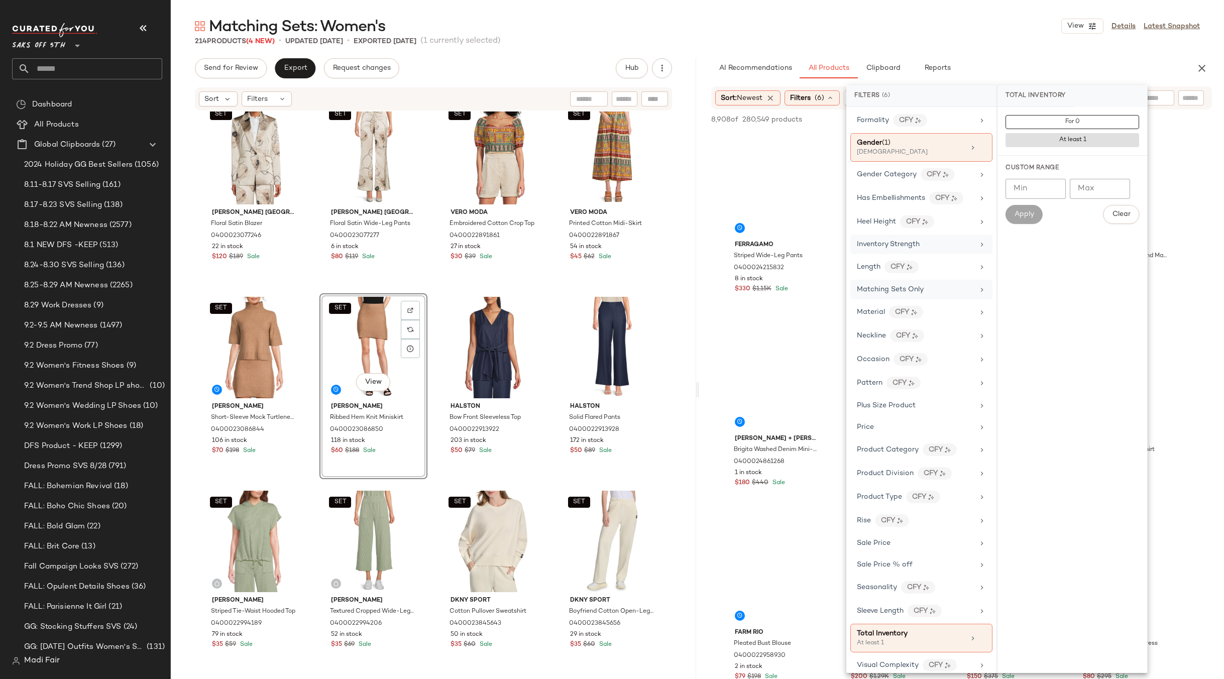
click at [909, 29] on div "Matching Sets: Women's View Details Latest Snapshot" at bounding box center [697, 26] width 1053 height 20
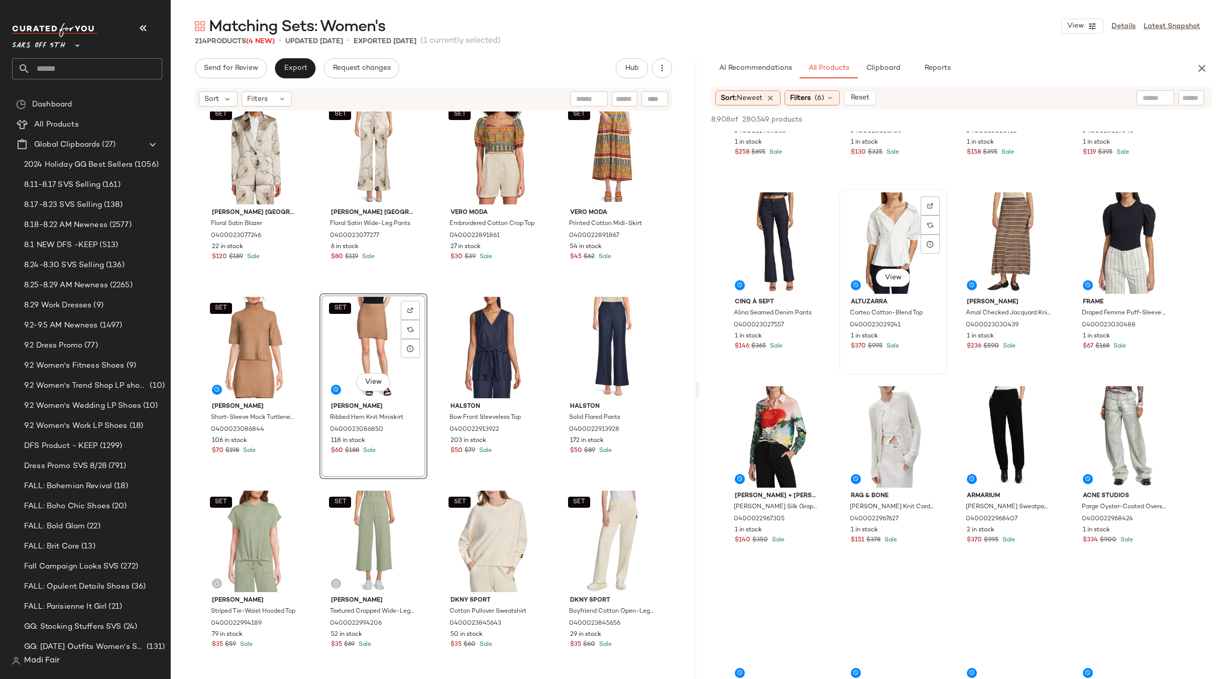
scroll to position [2612, 0]
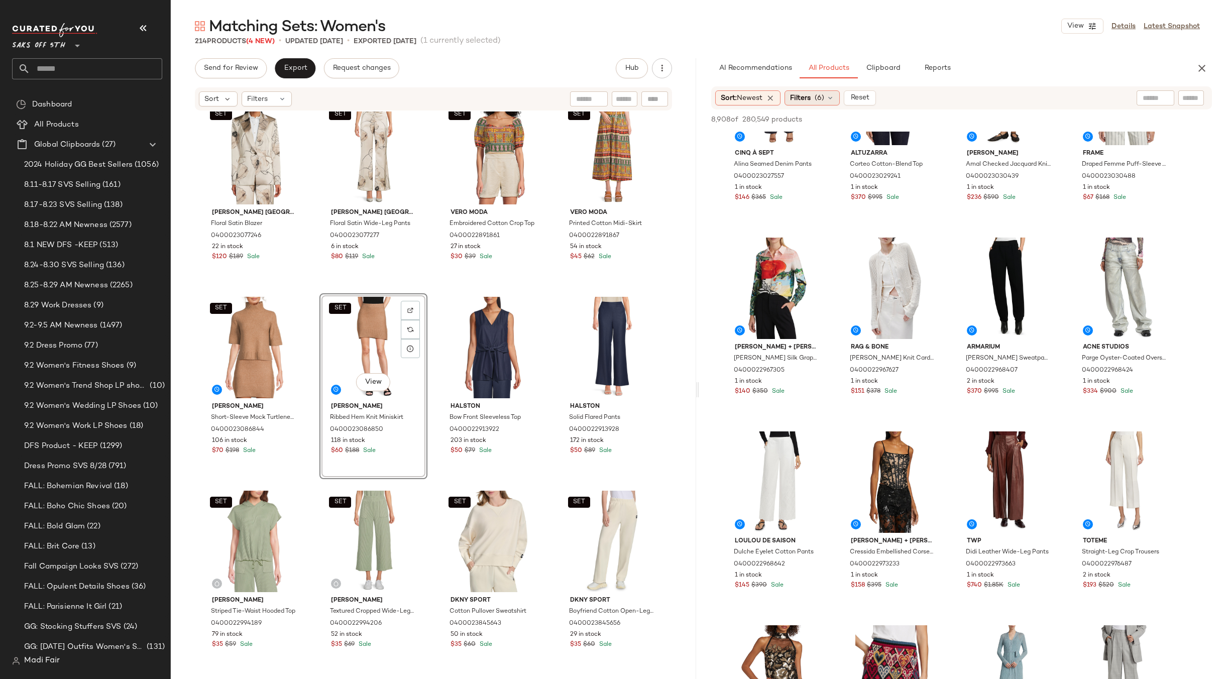
click at [806, 97] on span "Filters" at bounding box center [800, 98] width 21 height 11
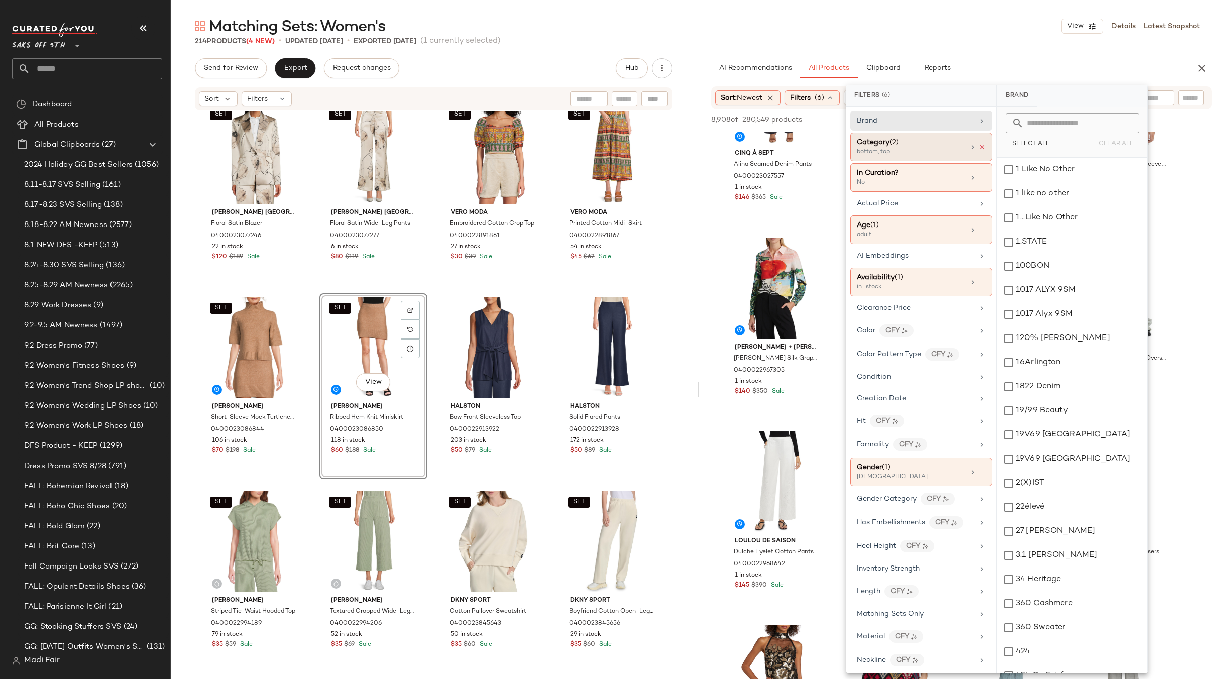
click at [979, 146] on icon at bounding box center [982, 147] width 7 height 7
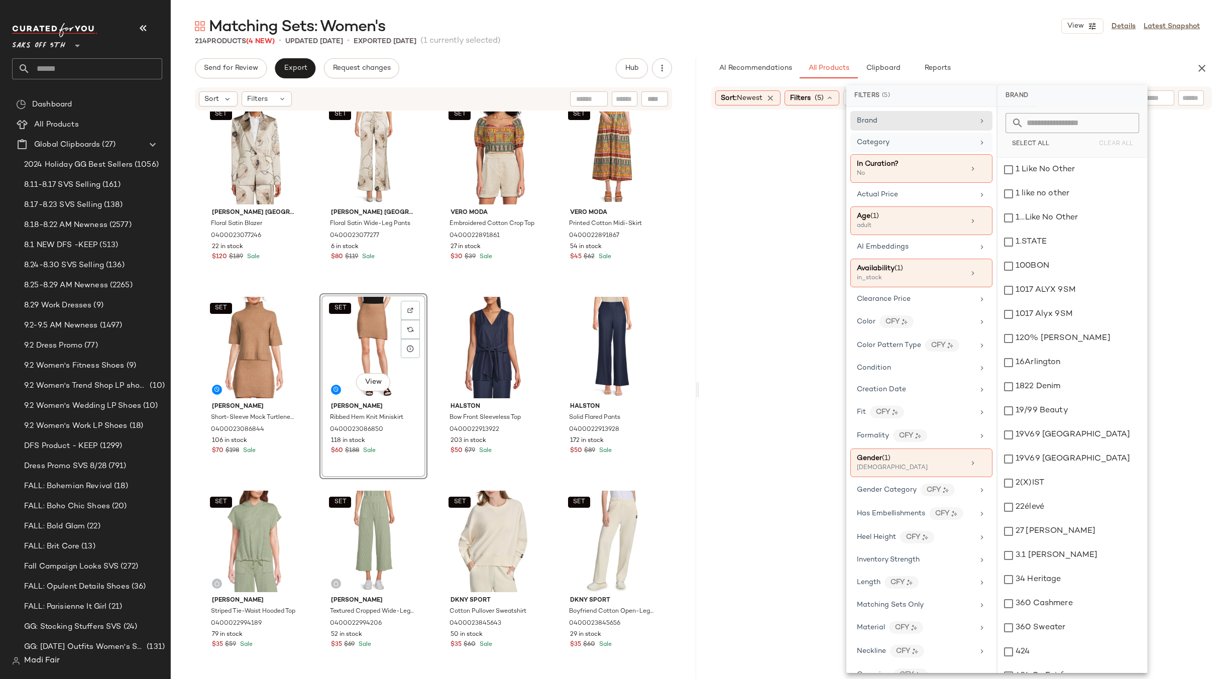
click at [910, 12] on main "Matching Sets: Women's View Details Latest Snapshot 214 Products (4 New) • upda…" at bounding box center [612, 339] width 1224 height 679
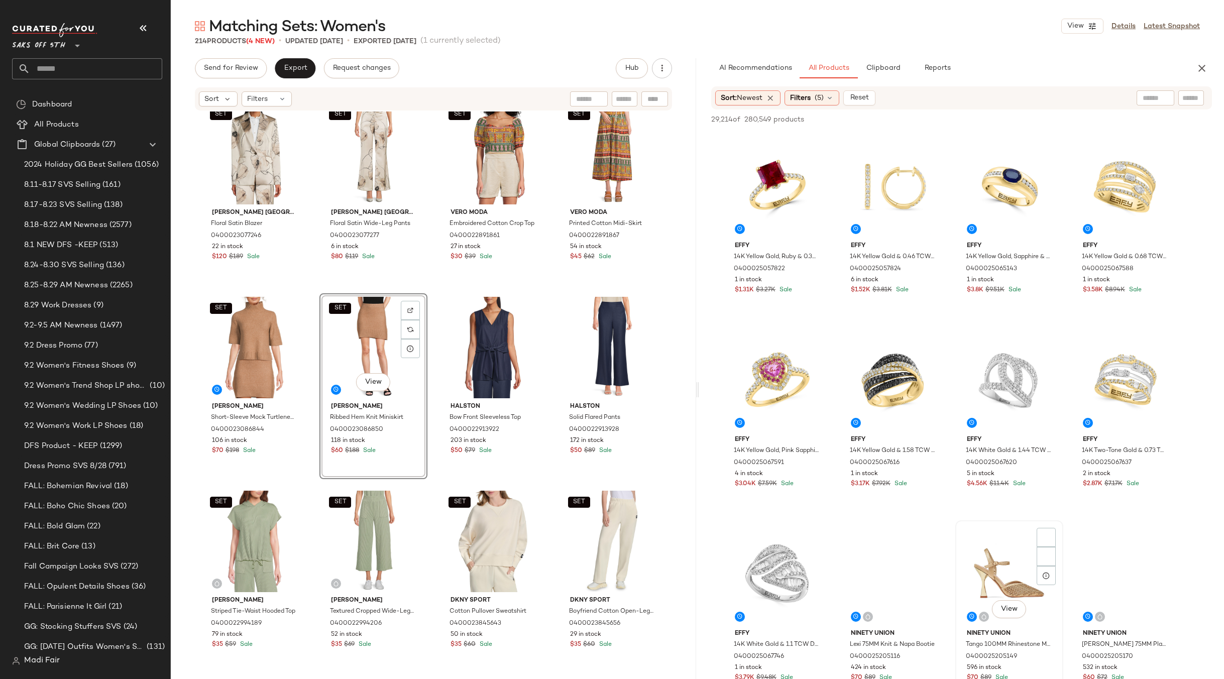
scroll to position [1708, 0]
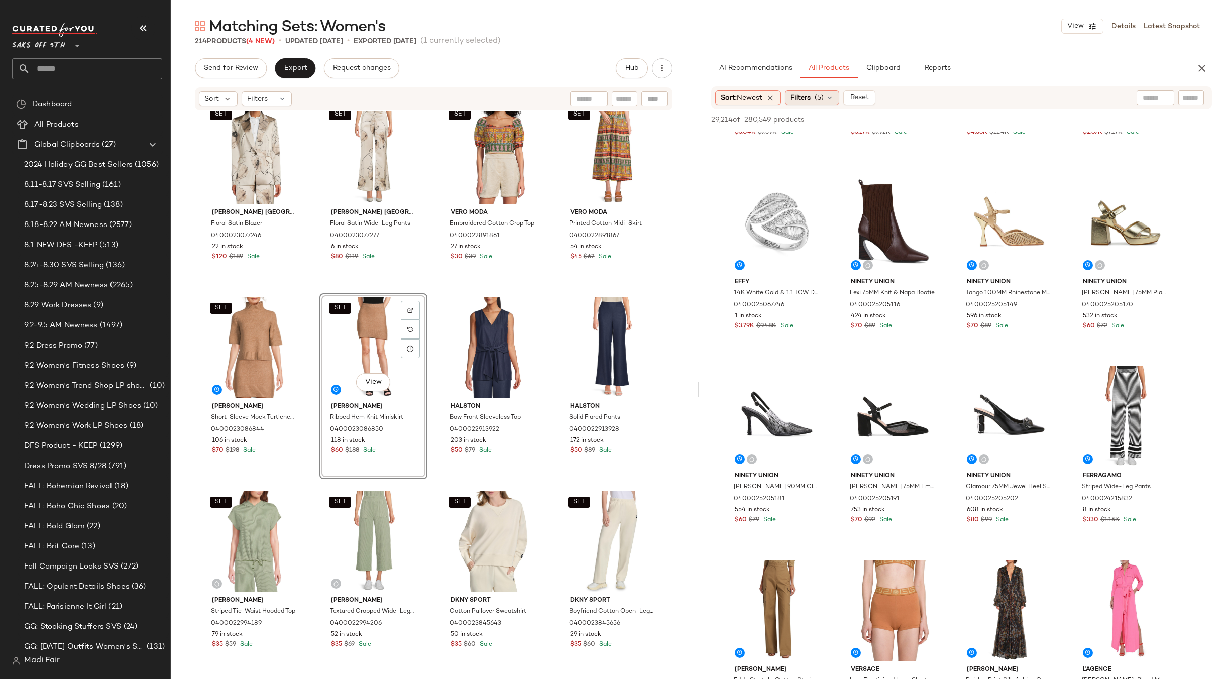
click at [822, 95] on span "(5)" at bounding box center [819, 98] width 9 height 11
click at [881, 41] on div "214 Products (4 New) • updated Sep 3rd • Exported Aug 27th (1 currently selecte…" at bounding box center [697, 41] width 1053 height 10
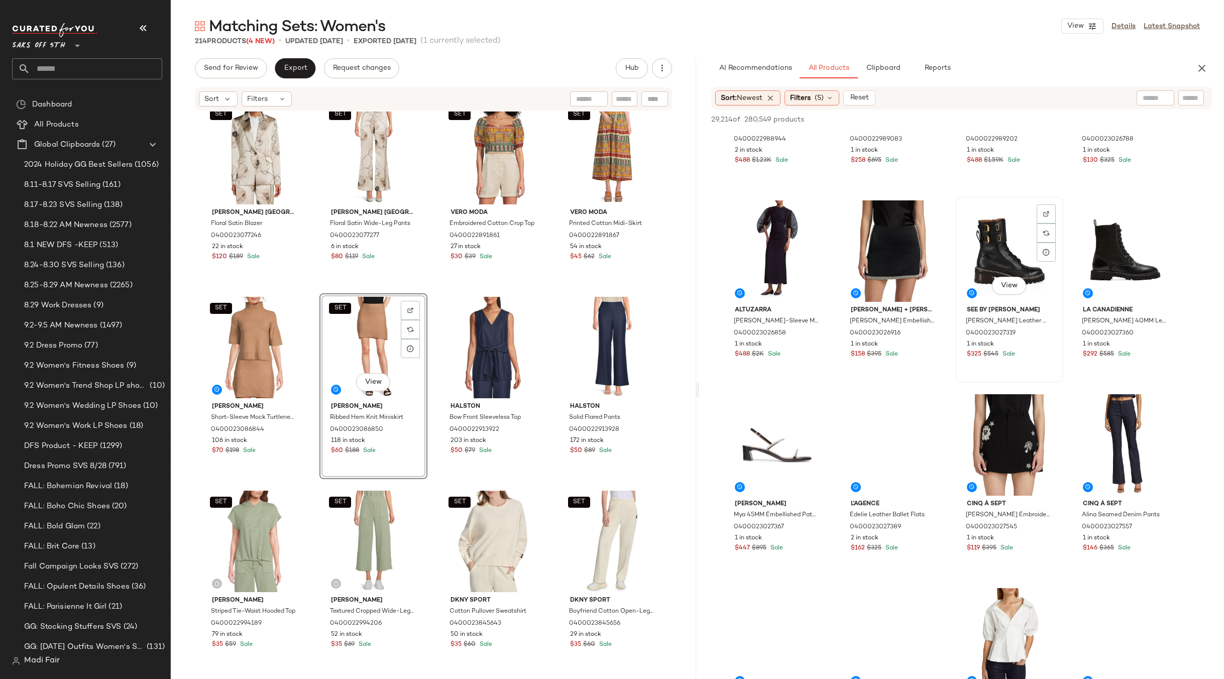
scroll to position [10902, 0]
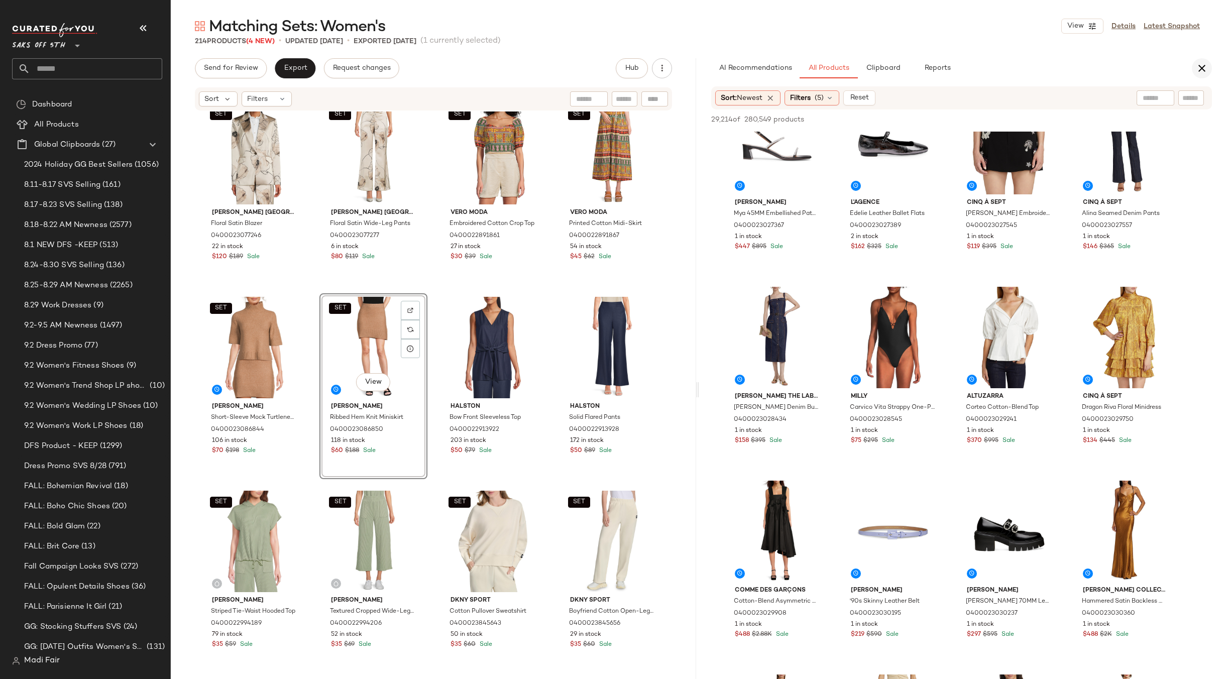
click at [1204, 71] on icon "button" at bounding box center [1202, 68] width 12 height 12
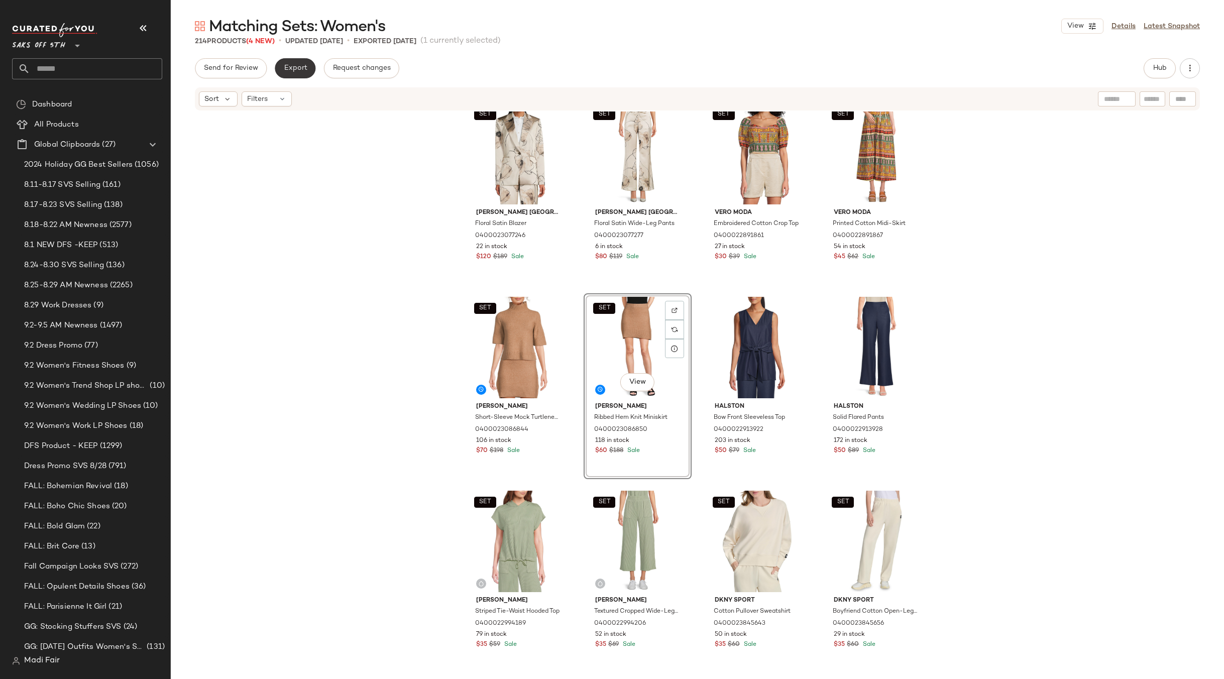
click at [288, 65] on span "Export" at bounding box center [295, 68] width 24 height 8
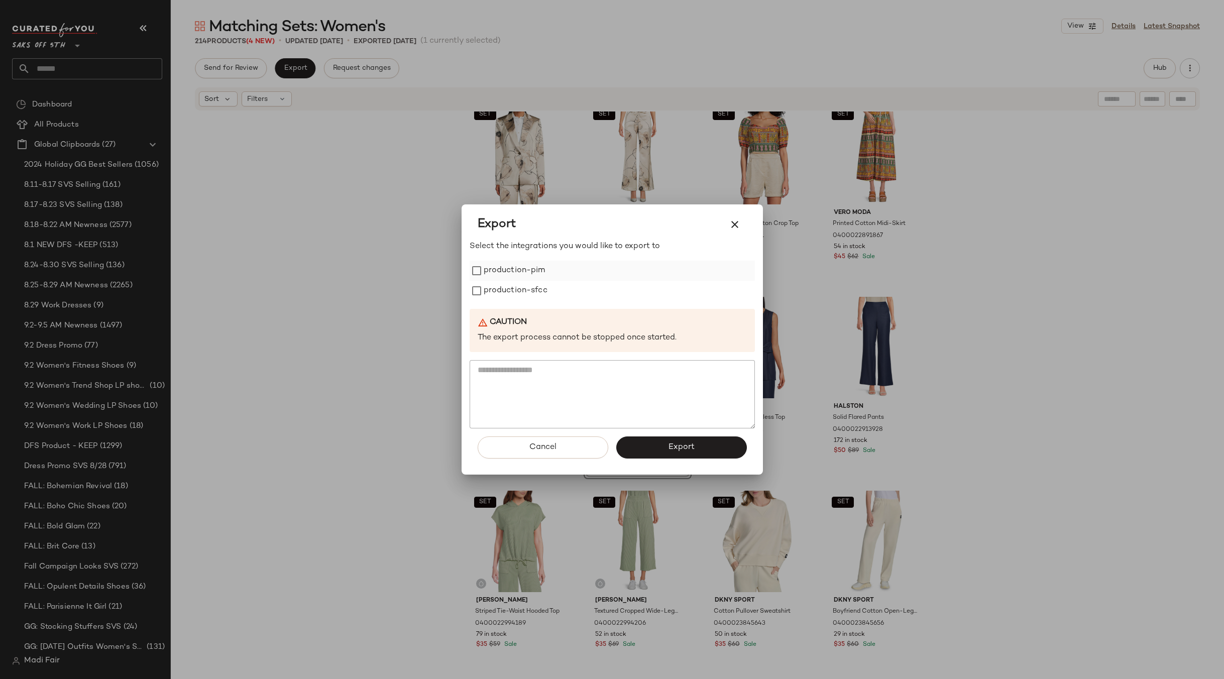
click at [490, 263] on label "production-pim" at bounding box center [515, 271] width 62 height 20
click at [490, 288] on label "production-sfcc" at bounding box center [516, 291] width 64 height 20
click at [644, 448] on button "Export" at bounding box center [681, 448] width 131 height 22
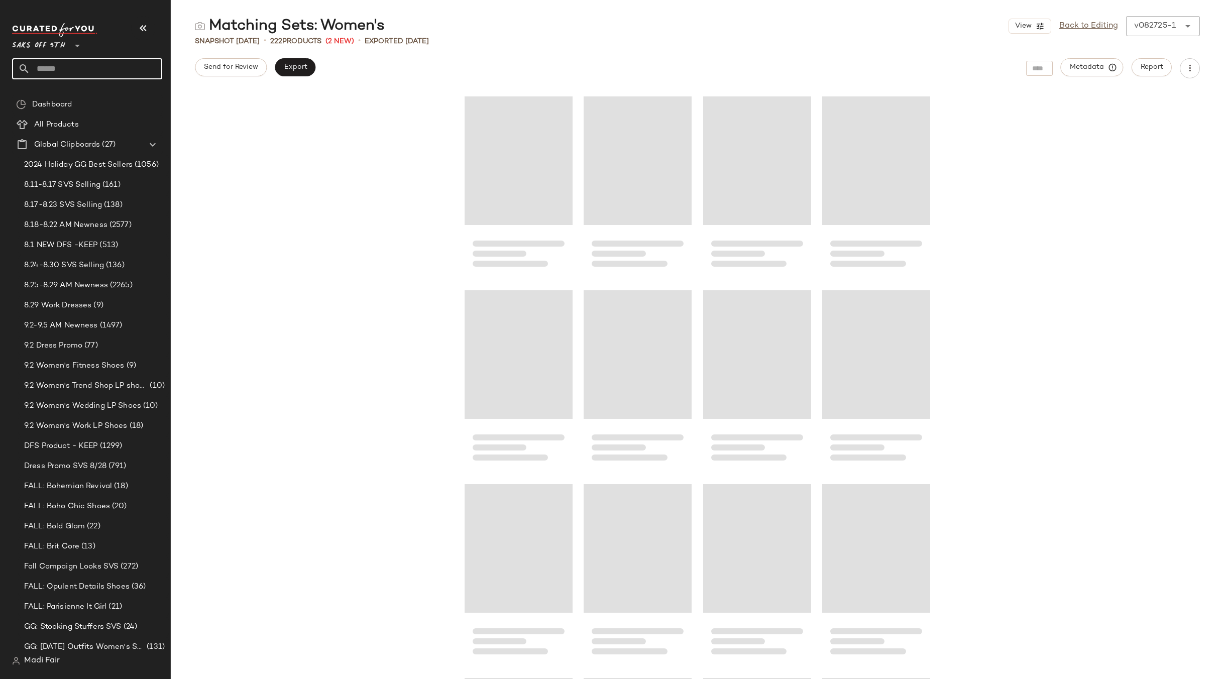
click at [64, 73] on input "text" at bounding box center [96, 68] width 132 height 21
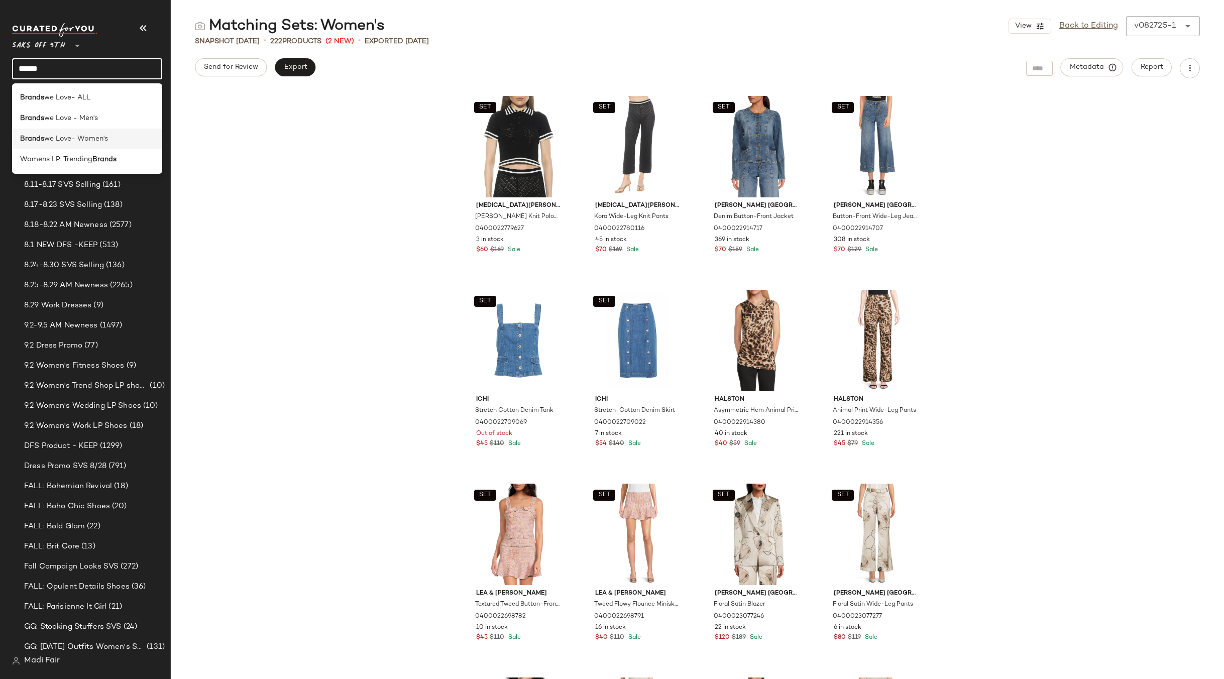
type input "******"
click at [46, 146] on div "Brands we Love- Women's" at bounding box center [87, 139] width 150 height 21
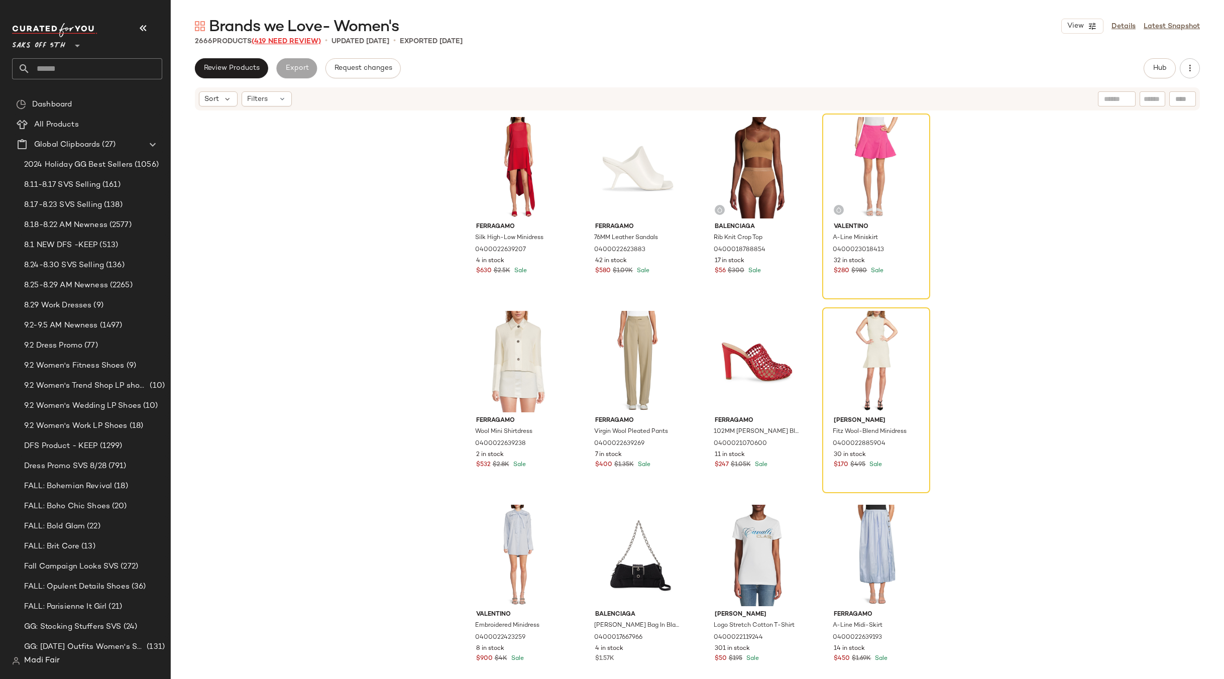
click at [293, 42] on span "(419 Need Review)" at bounding box center [286, 42] width 69 height 8
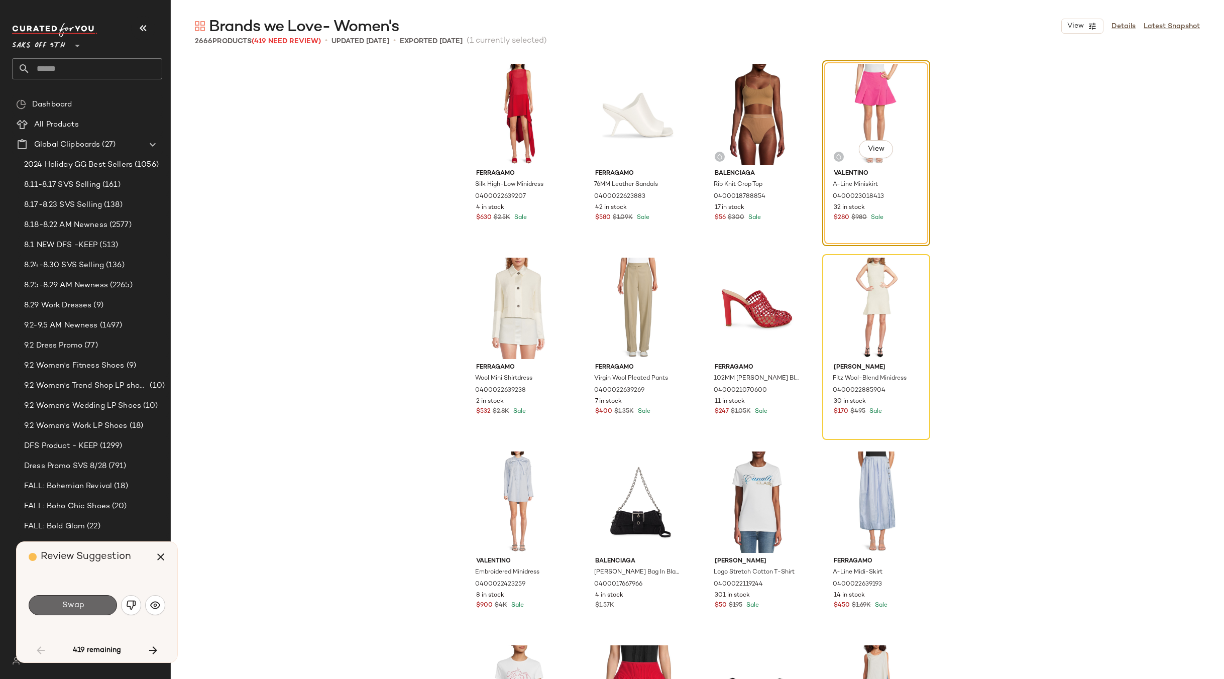
click at [79, 604] on span "Swap" at bounding box center [72, 606] width 23 height 10
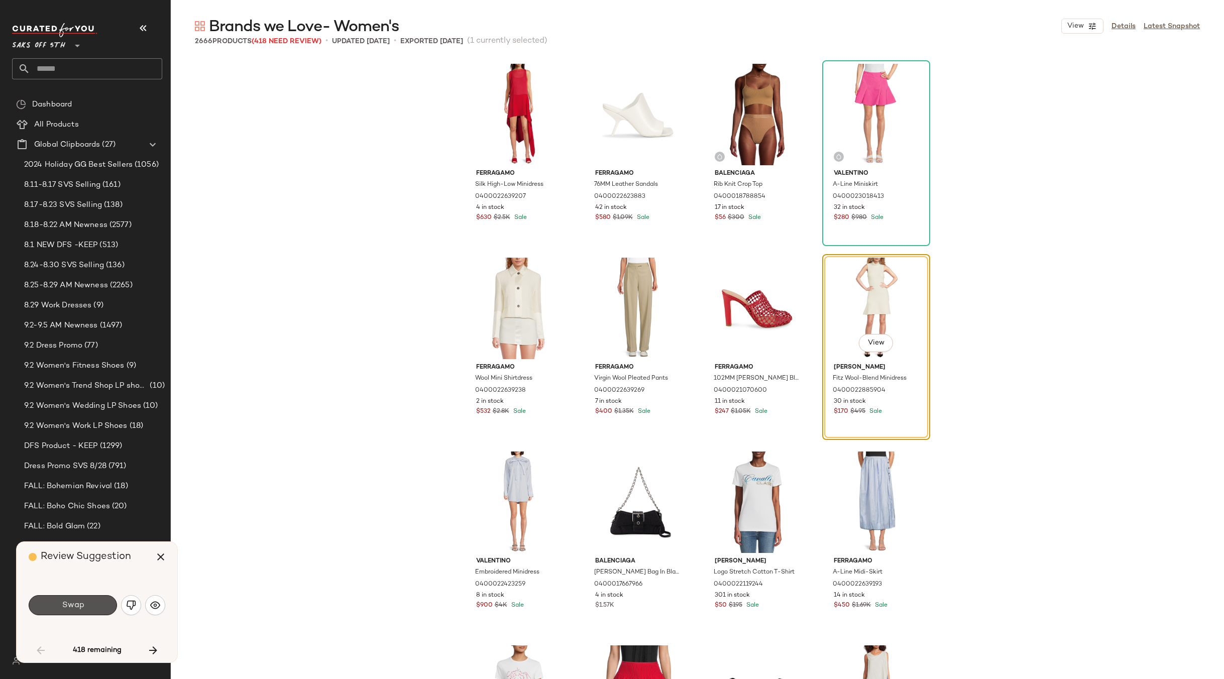
click at [79, 604] on span "Swap" at bounding box center [72, 606] width 23 height 10
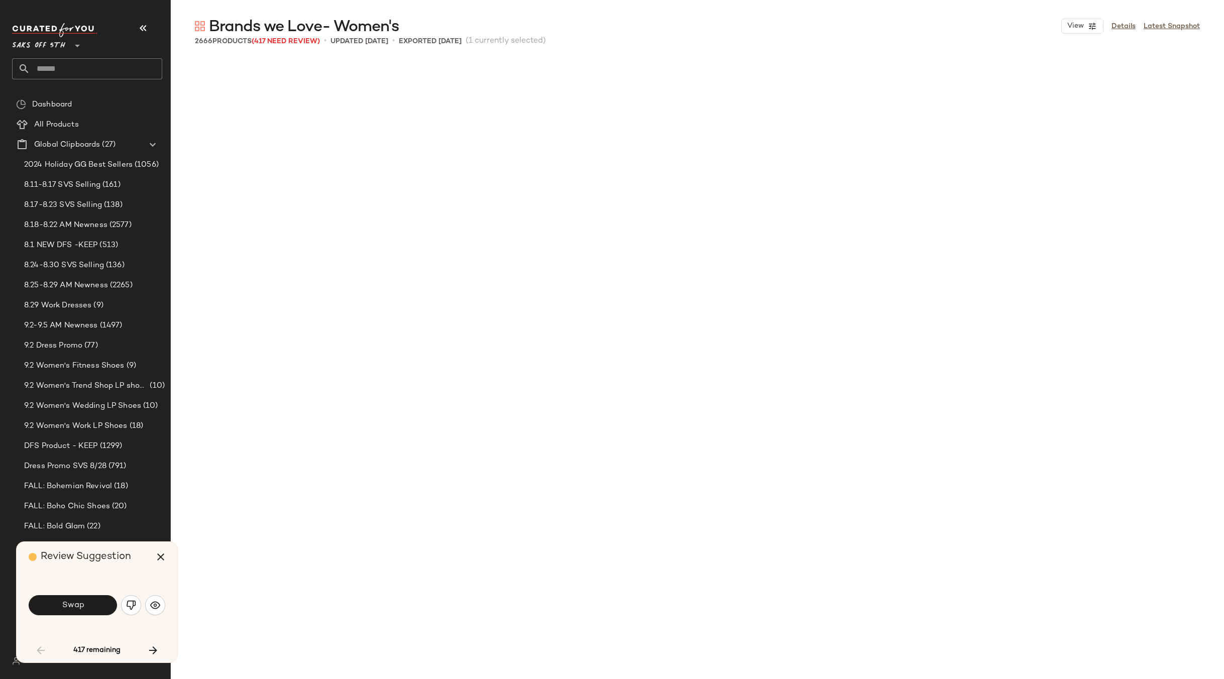
scroll to position [784, 0]
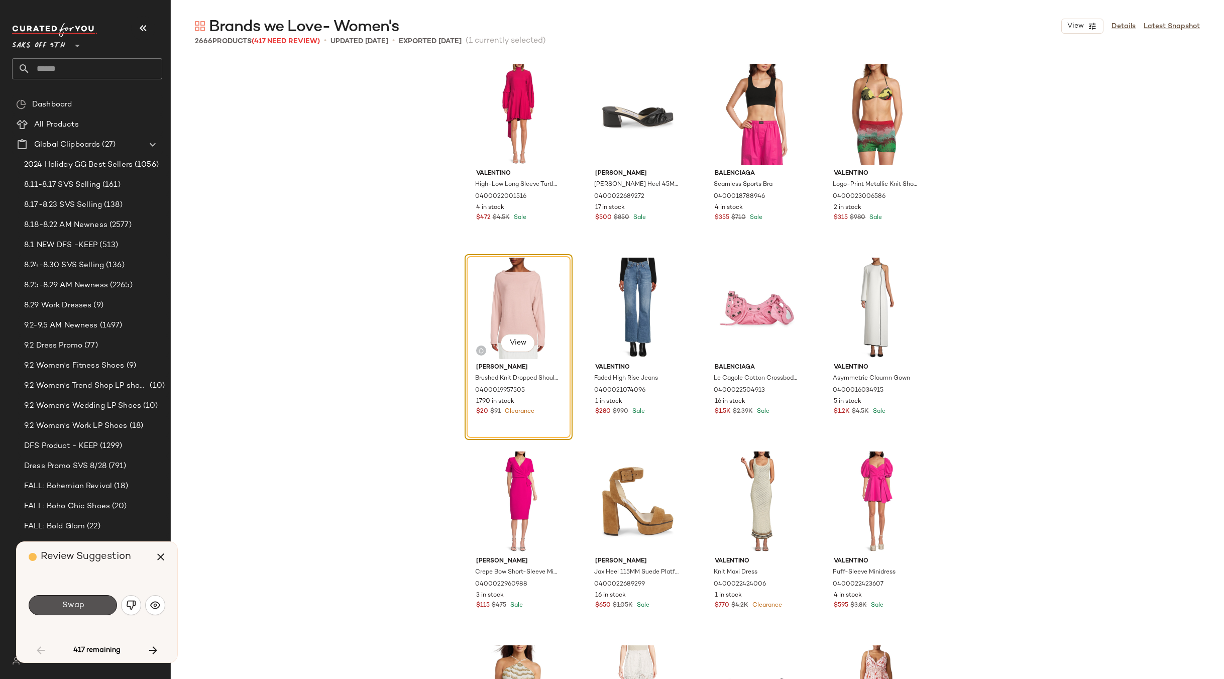
click at [79, 604] on span "Swap" at bounding box center [72, 606] width 23 height 10
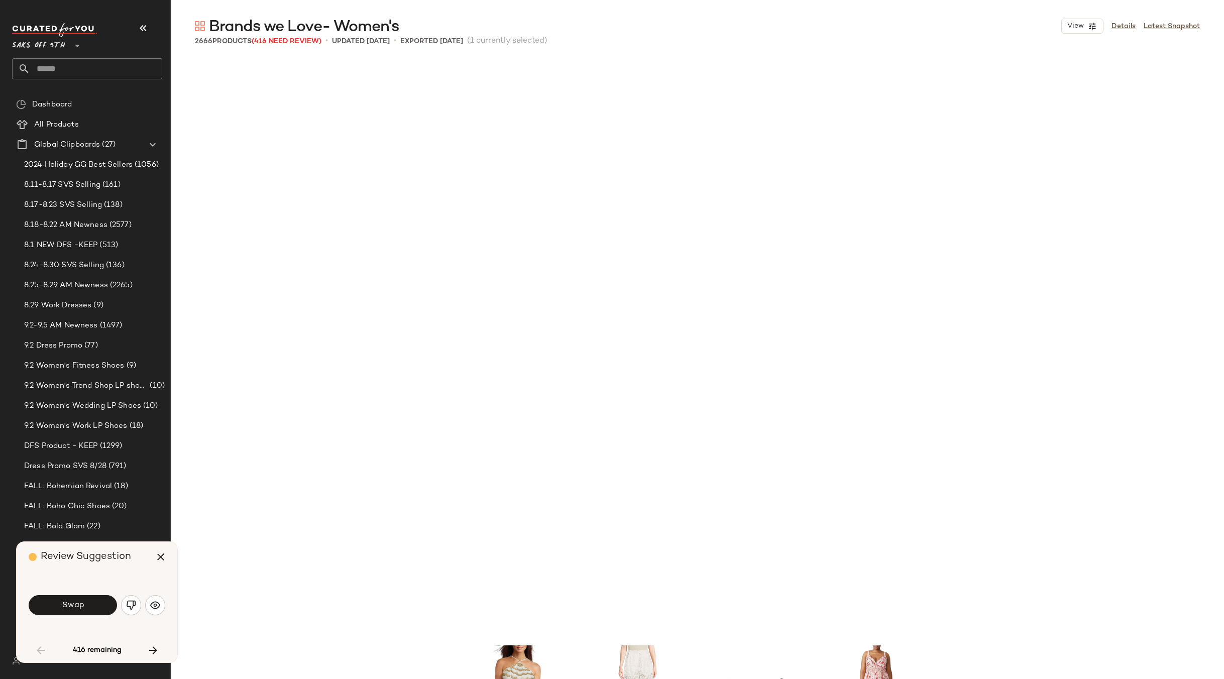
scroll to position [1357, 0]
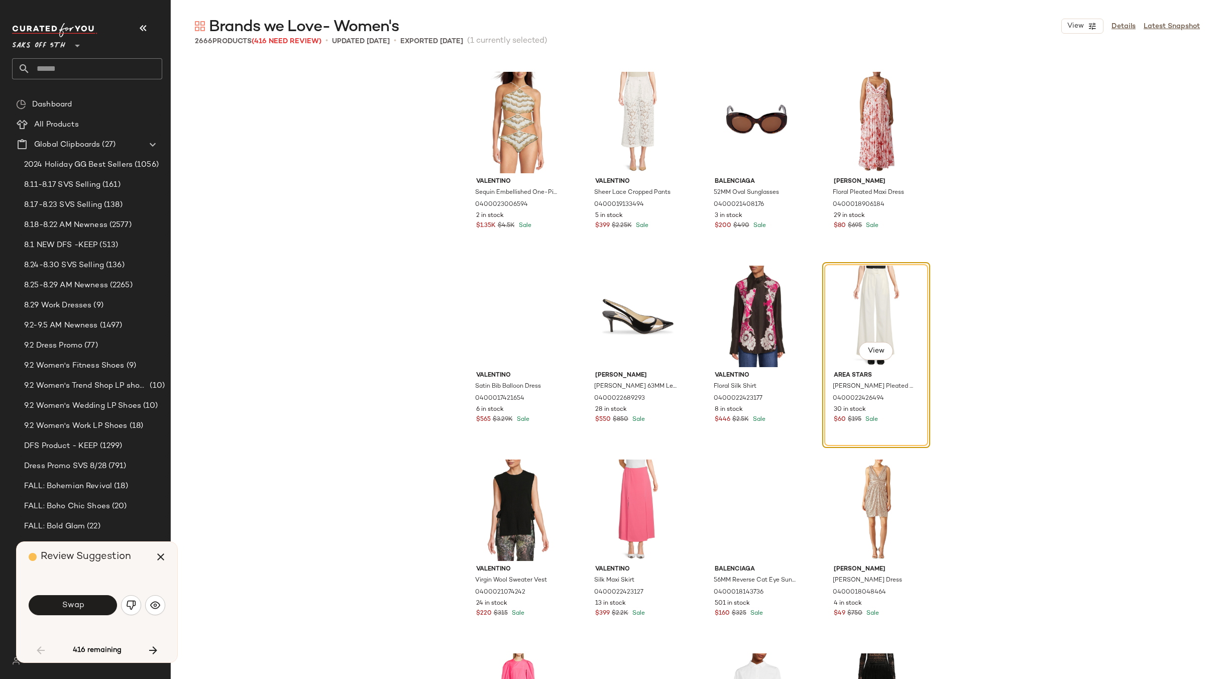
click at [79, 604] on span "Swap" at bounding box center [72, 606] width 23 height 10
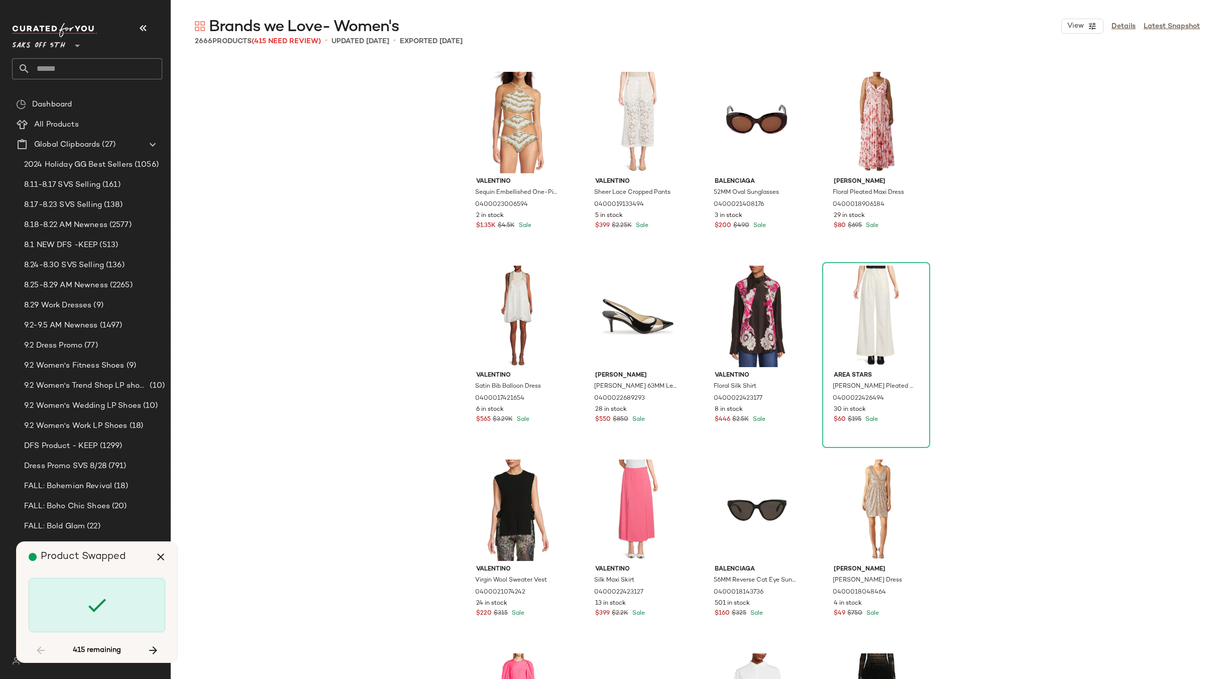
scroll to position [3490, 0]
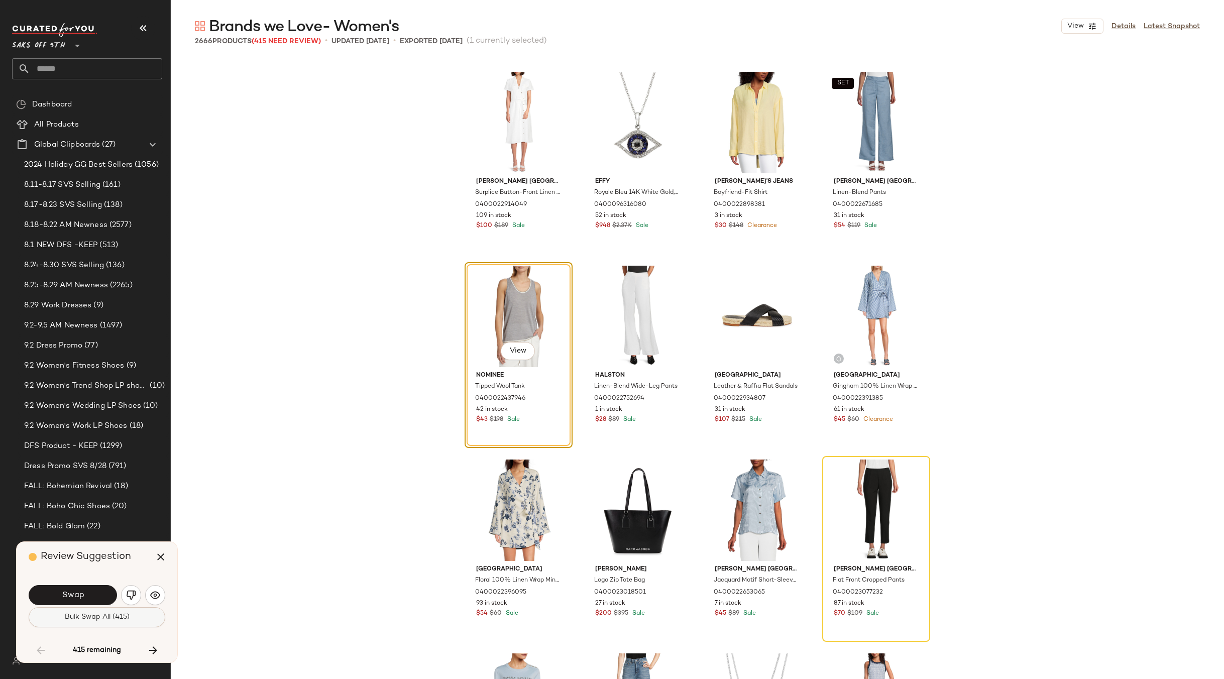
click at [89, 622] on button "Bulk Swap All (415)" at bounding box center [97, 617] width 137 height 20
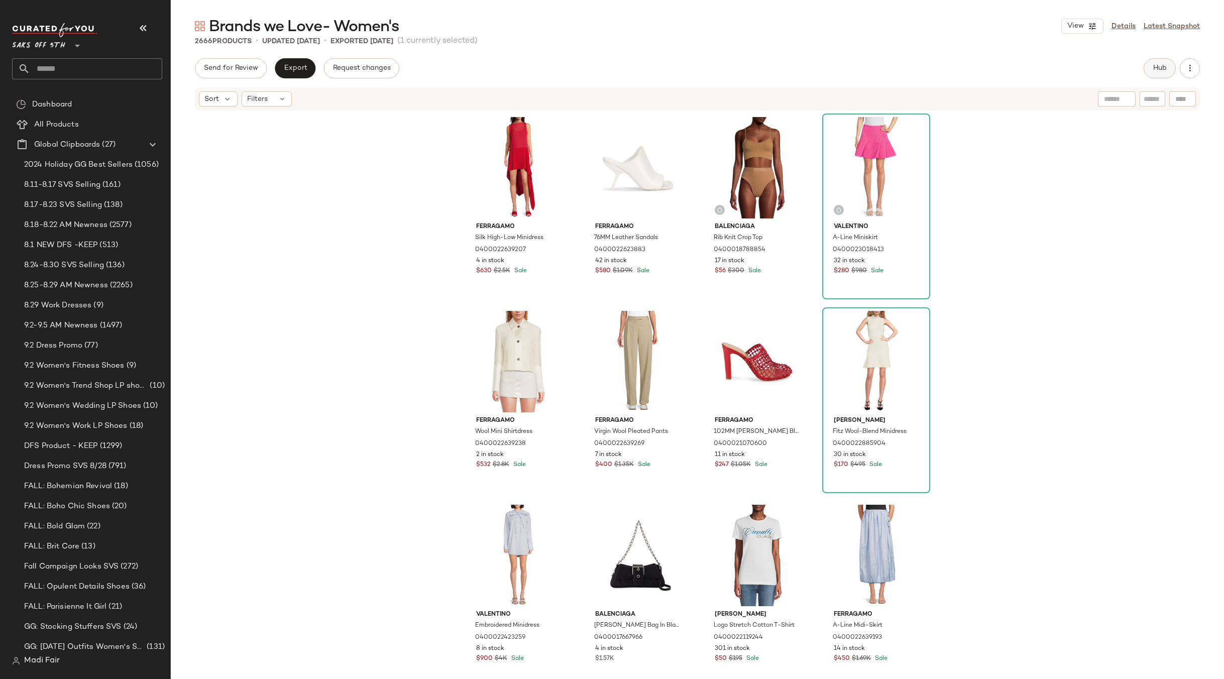
click at [1157, 66] on span "Hub" at bounding box center [1160, 68] width 14 height 8
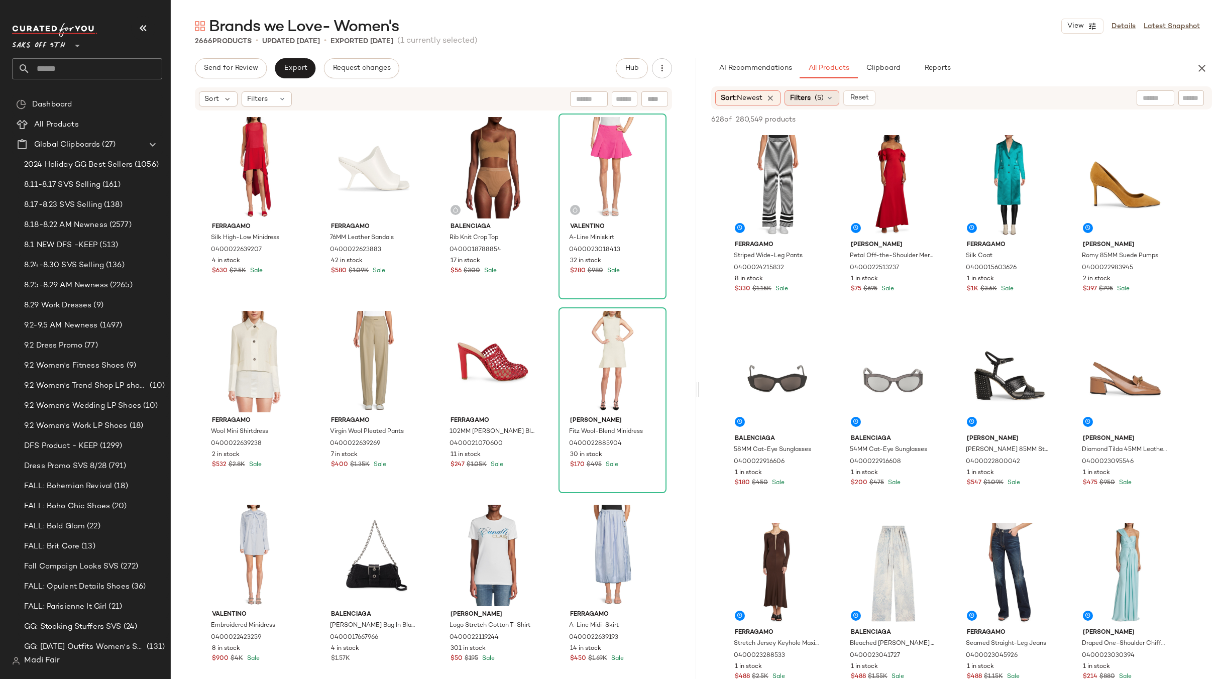
click at [824, 97] on span "(5)" at bounding box center [819, 98] width 9 height 11
click at [900, 31] on div "Brands we Love- Women's View Details Latest Snapshot" at bounding box center [697, 26] width 1053 height 20
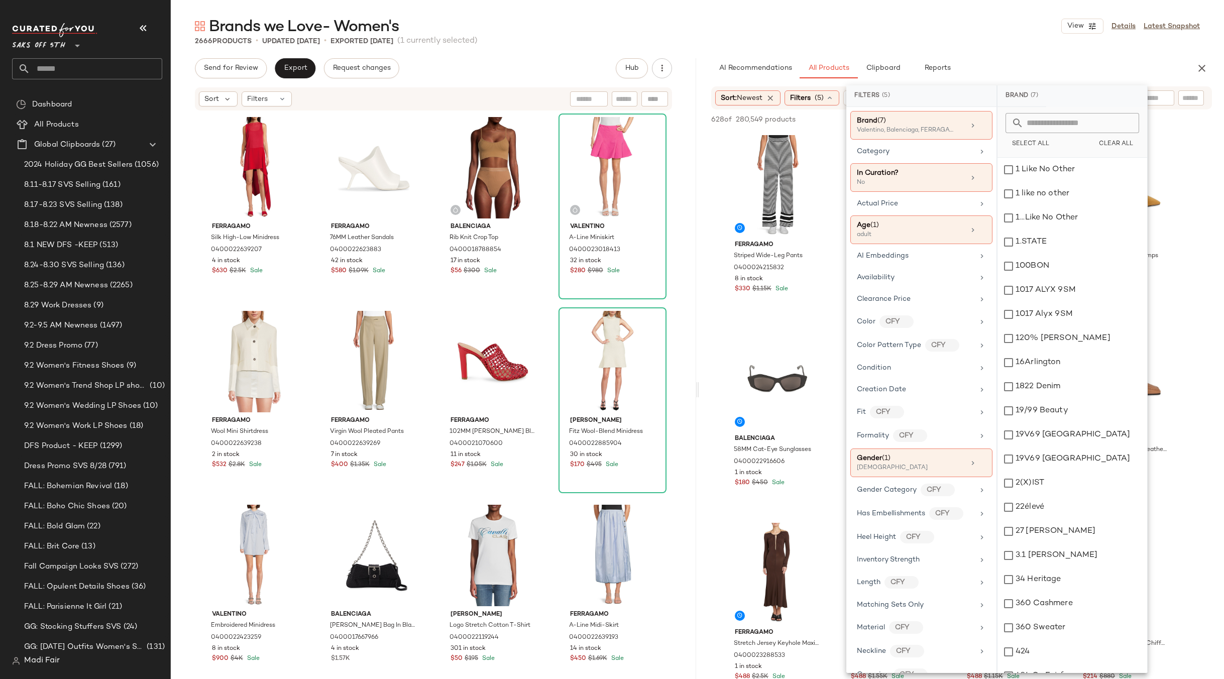
click at [865, 20] on div "Brands we Love- Women's View Details Latest Snapshot" at bounding box center [697, 26] width 1053 height 20
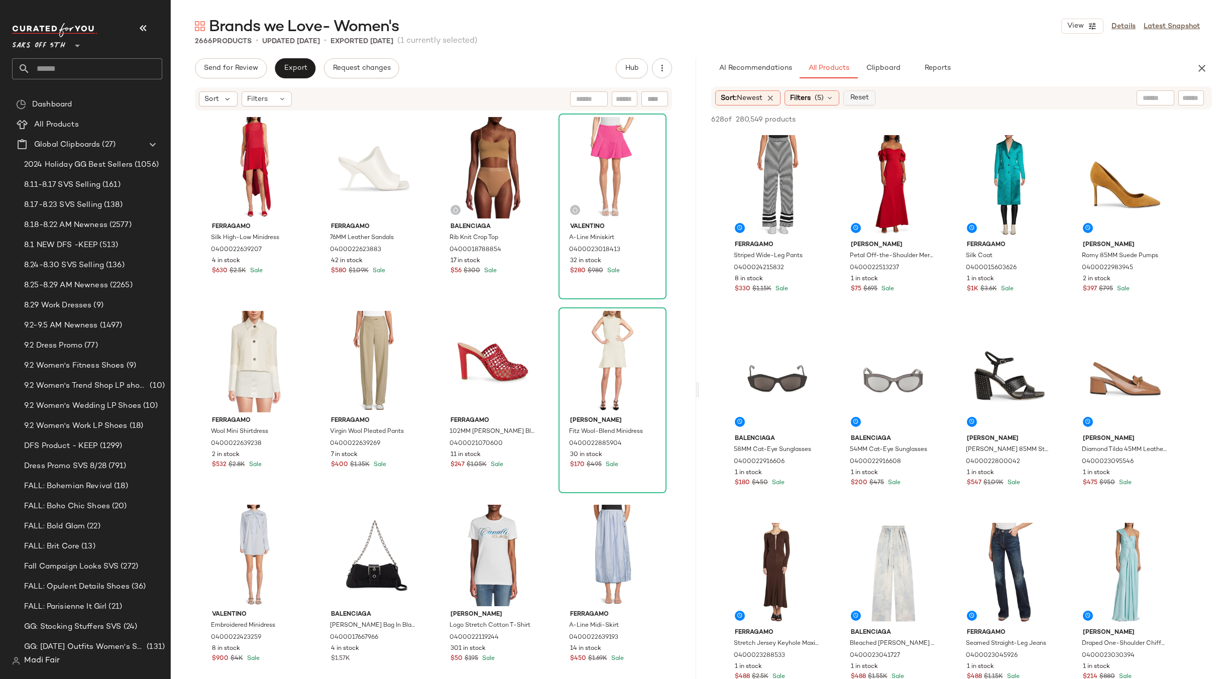
click at [864, 95] on span "Reset" at bounding box center [859, 98] width 19 height 8
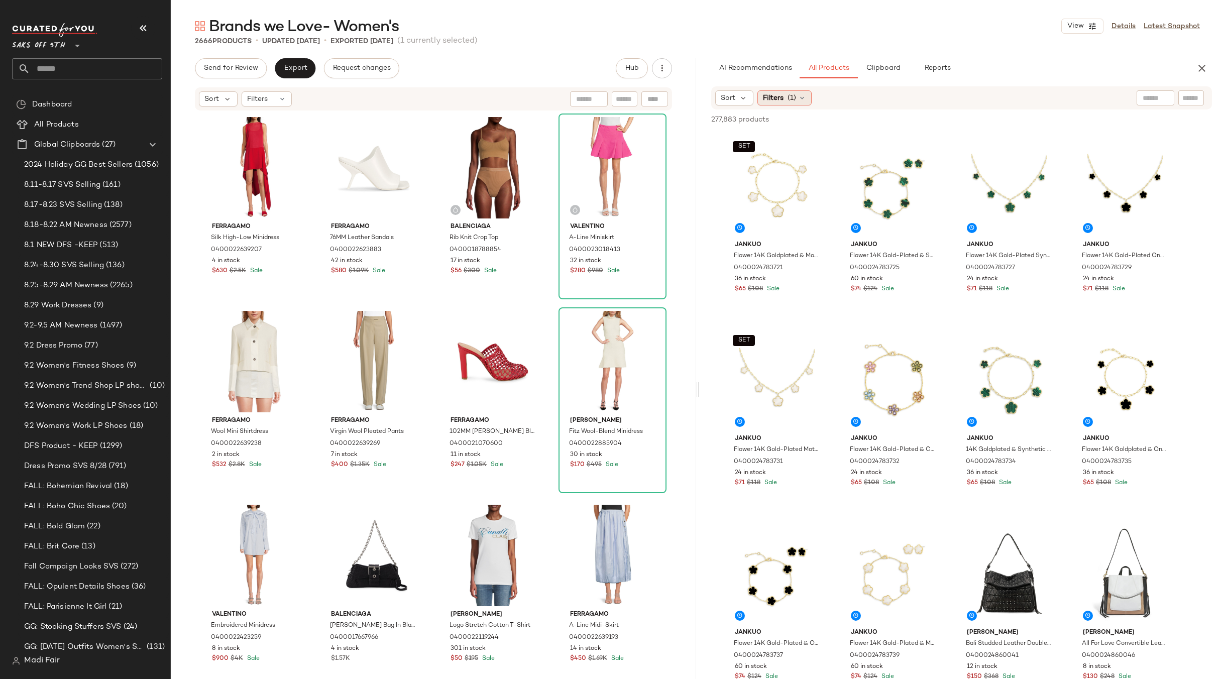
click at [802, 94] on icon at bounding box center [802, 98] width 8 height 8
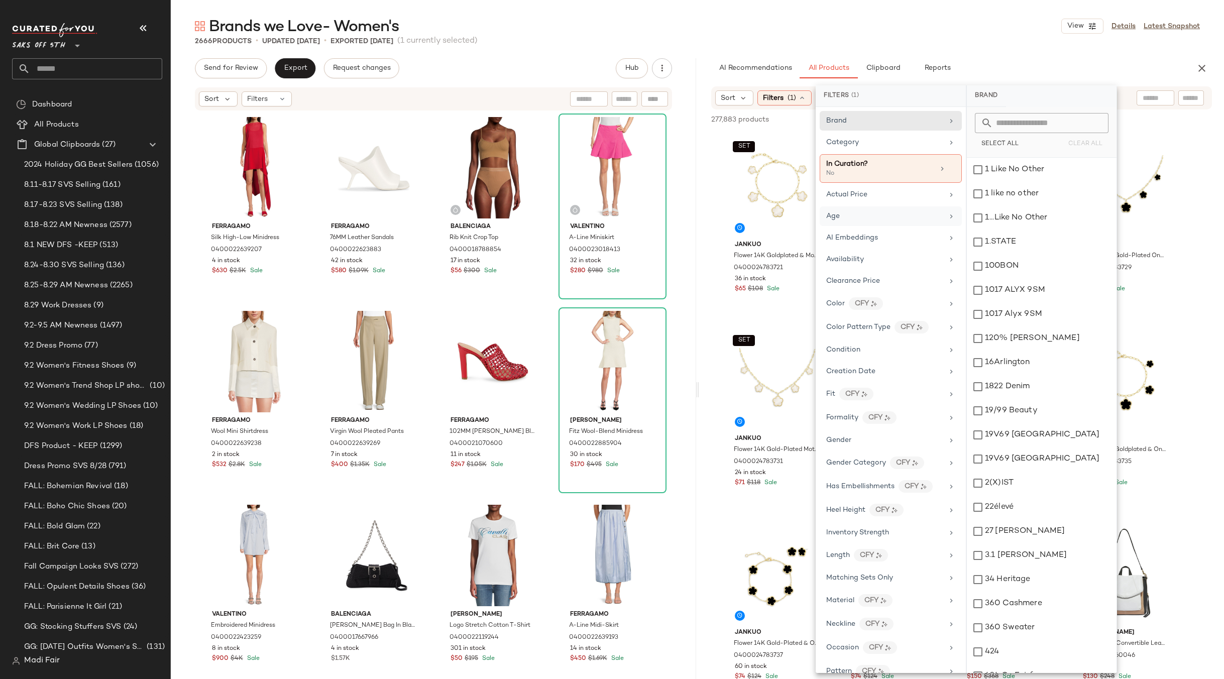
click at [868, 212] on div "Age" at bounding box center [884, 216] width 117 height 11
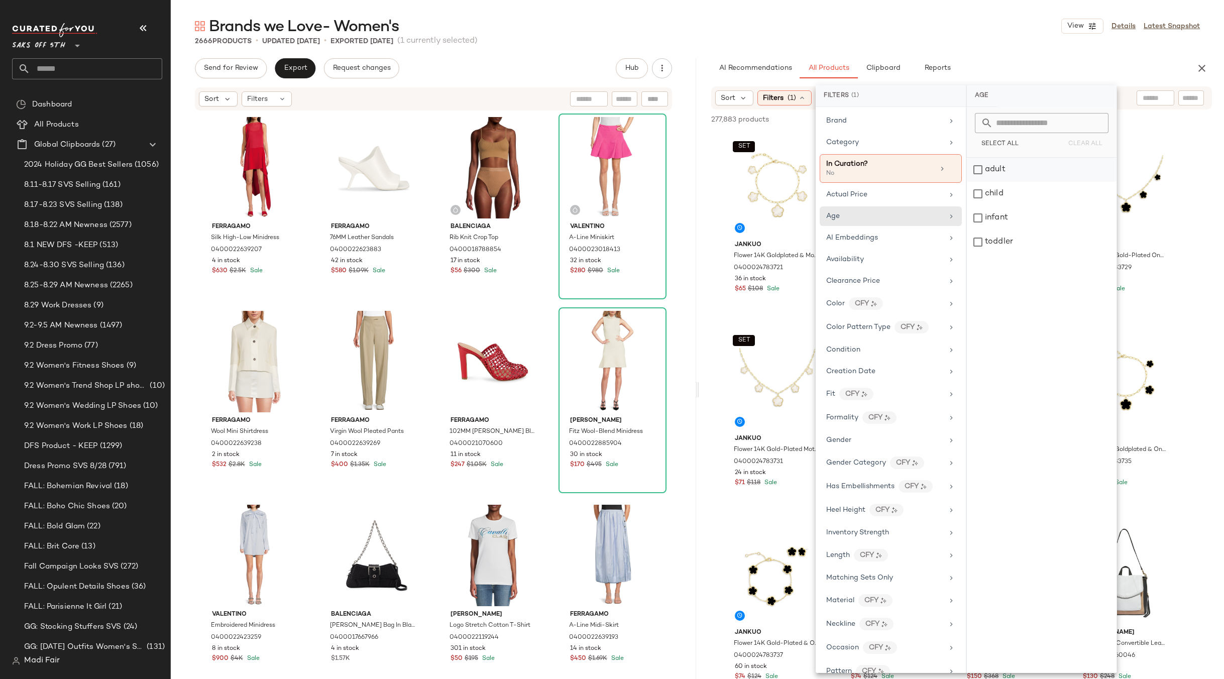
click at [1024, 182] on div "adult" at bounding box center [1042, 194] width 150 height 24
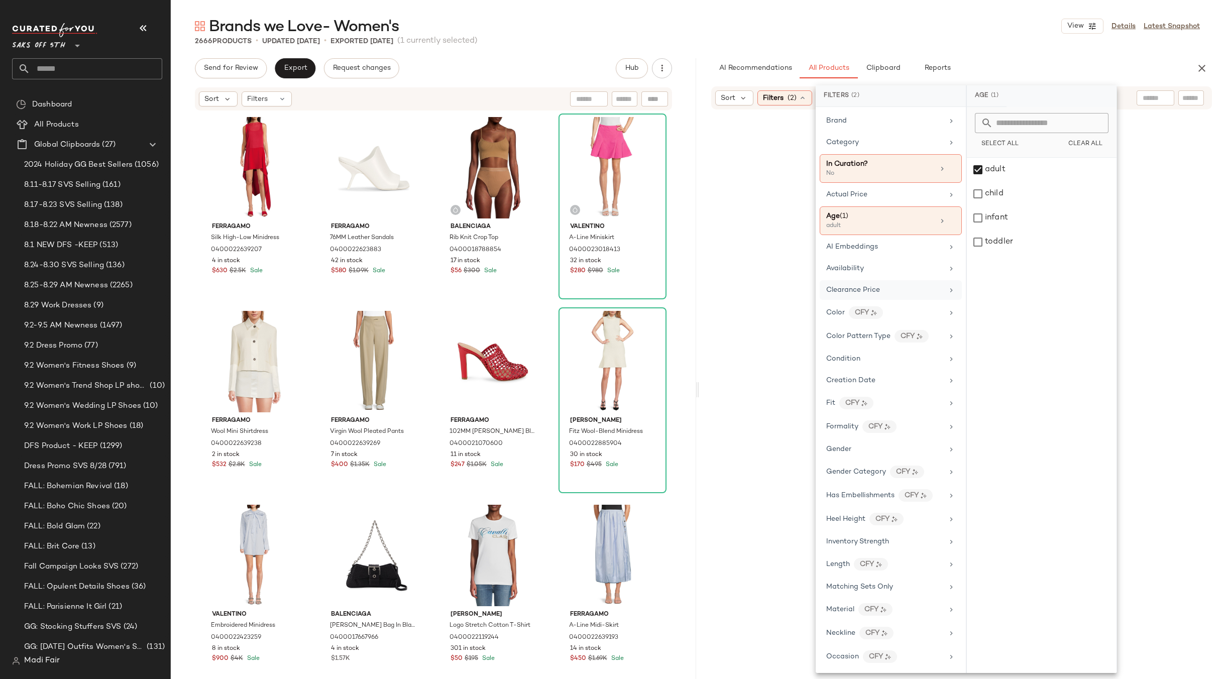
click at [893, 302] on div "Clearance Price" at bounding box center [891, 313] width 142 height 22
click at [1023, 146] on button "Not on clearance" at bounding box center [1042, 140] width 134 height 14
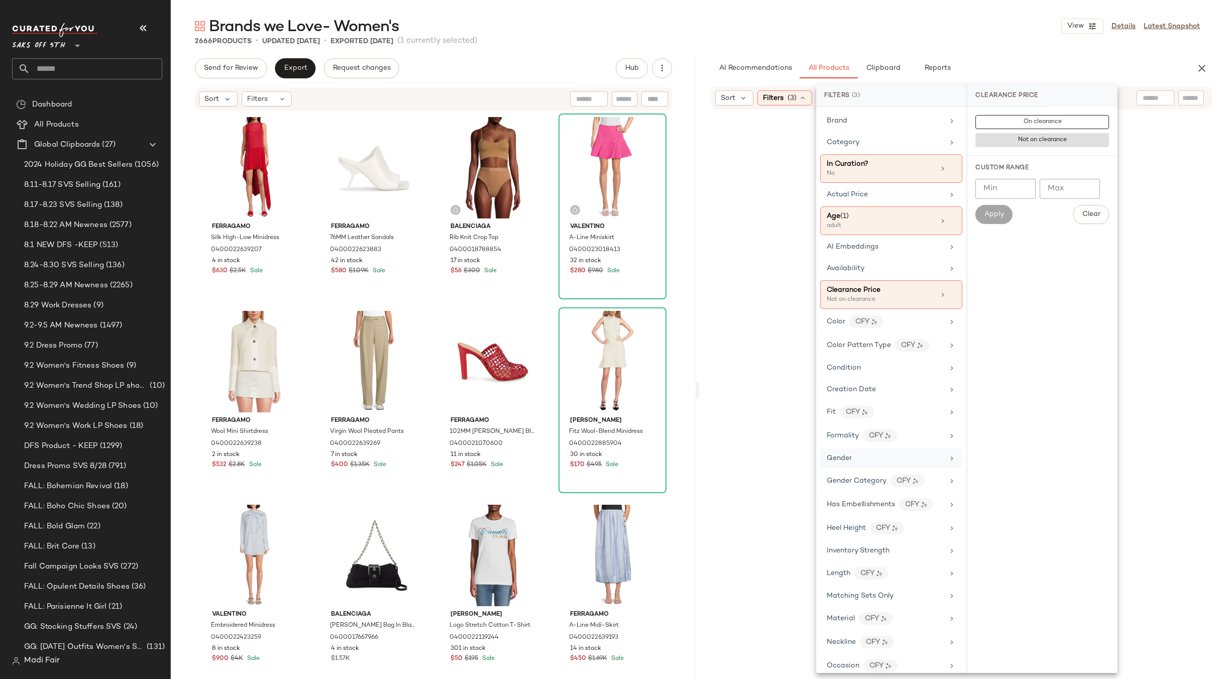
click at [869, 459] on div "Gender" at bounding box center [885, 458] width 117 height 11
click at [1024, 182] on div "female" at bounding box center [1043, 194] width 150 height 24
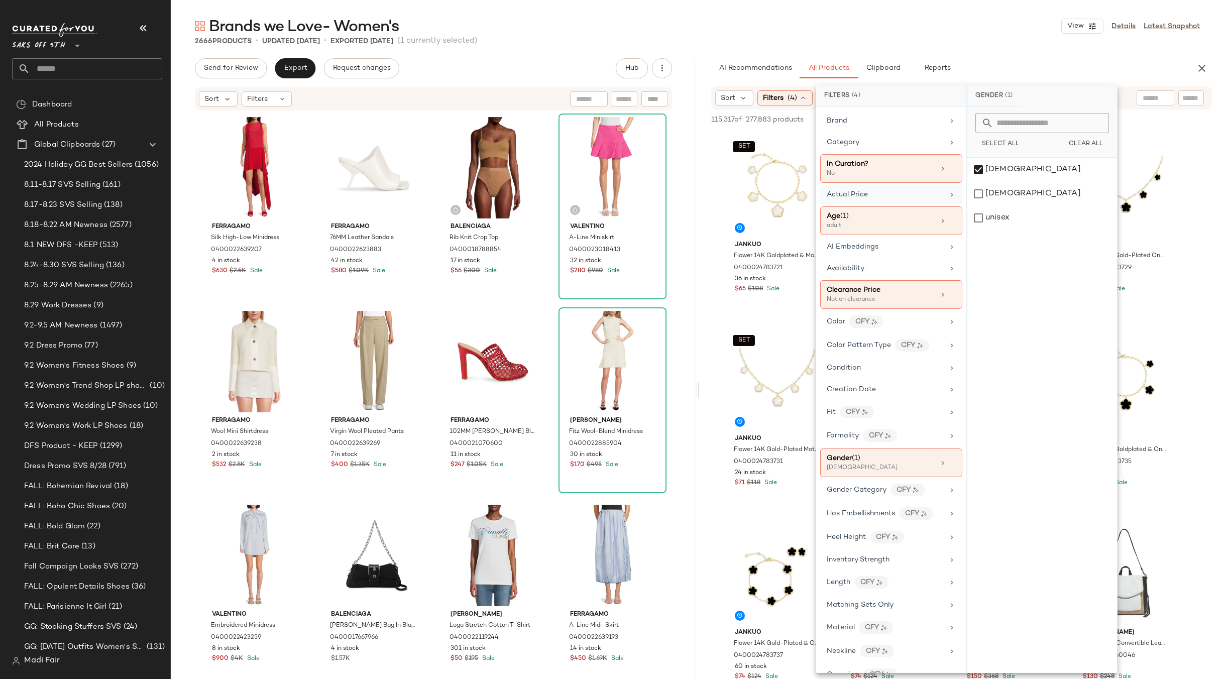
click at [880, 206] on div "Actual Price" at bounding box center [891, 220] width 142 height 29
click at [992, 204] on input "Min" at bounding box center [1006, 207] width 60 height 20
type input "***"
click at [1005, 231] on button "Apply" at bounding box center [994, 232] width 37 height 19
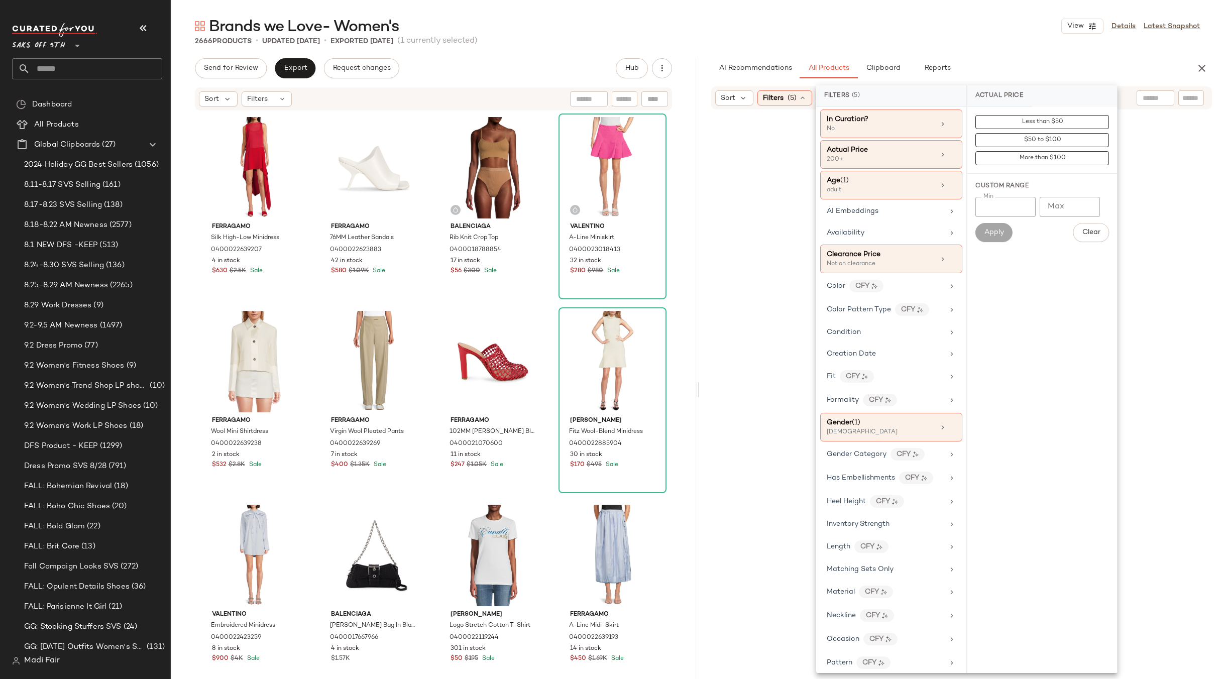
scroll to position [325, 0]
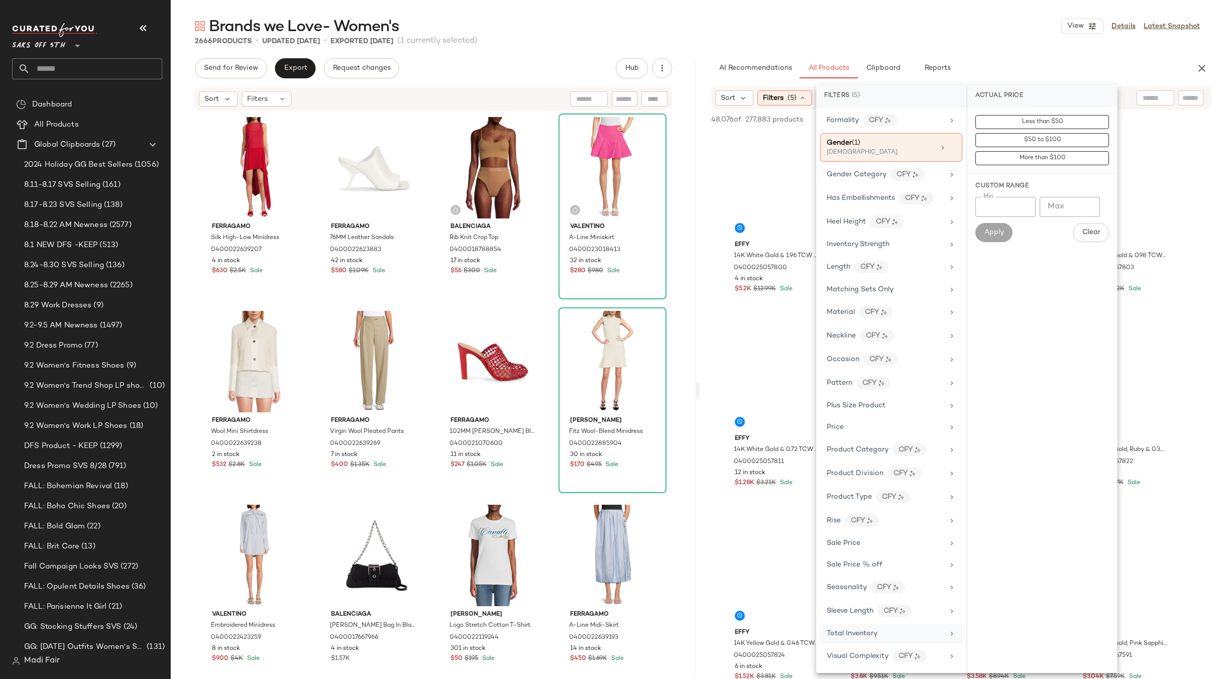
click at [867, 631] on span "Total Inventory" at bounding box center [852, 634] width 51 height 8
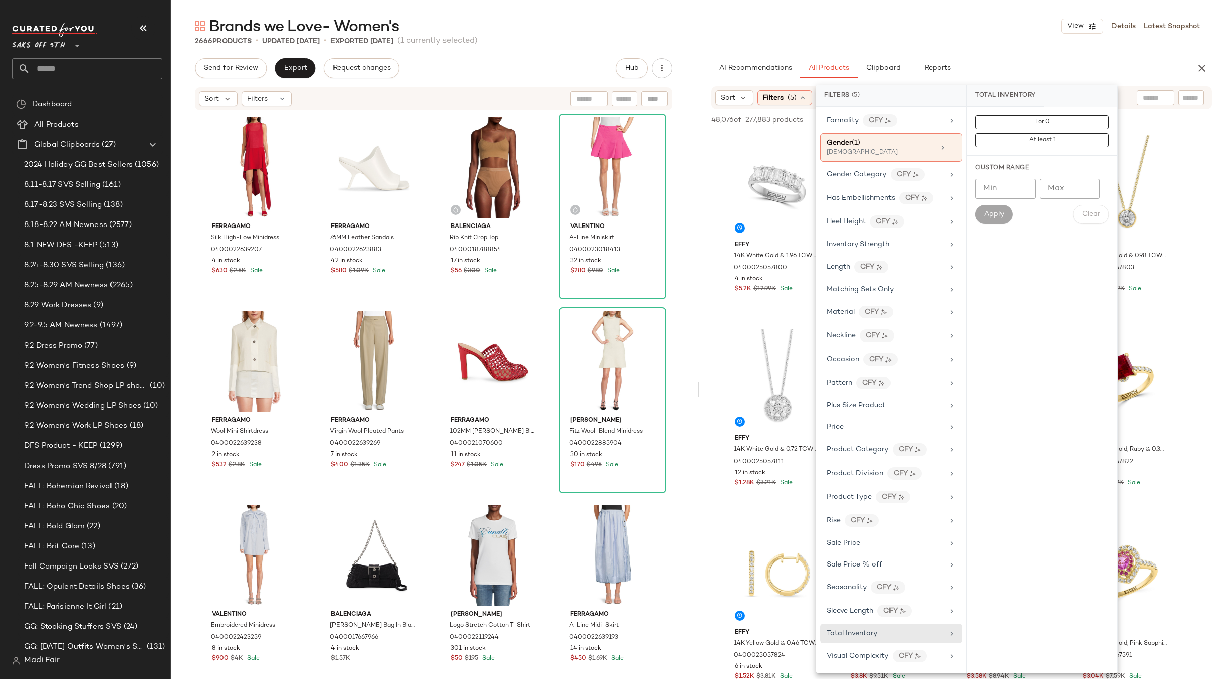
click at [1002, 191] on input "Min" at bounding box center [1006, 189] width 60 height 20
click at [1015, 141] on button "At least 1" at bounding box center [1043, 140] width 134 height 14
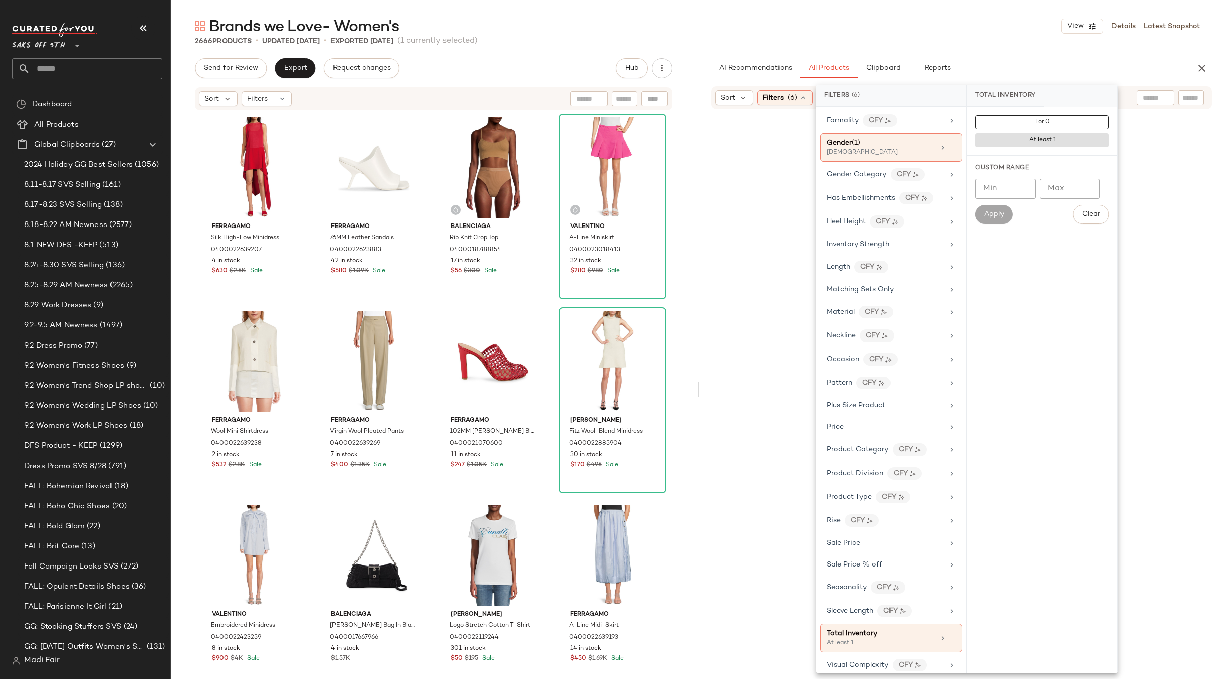
click at [957, 16] on div "Brands we Love- Women's View Details Latest Snapshot" at bounding box center [697, 26] width 1053 height 20
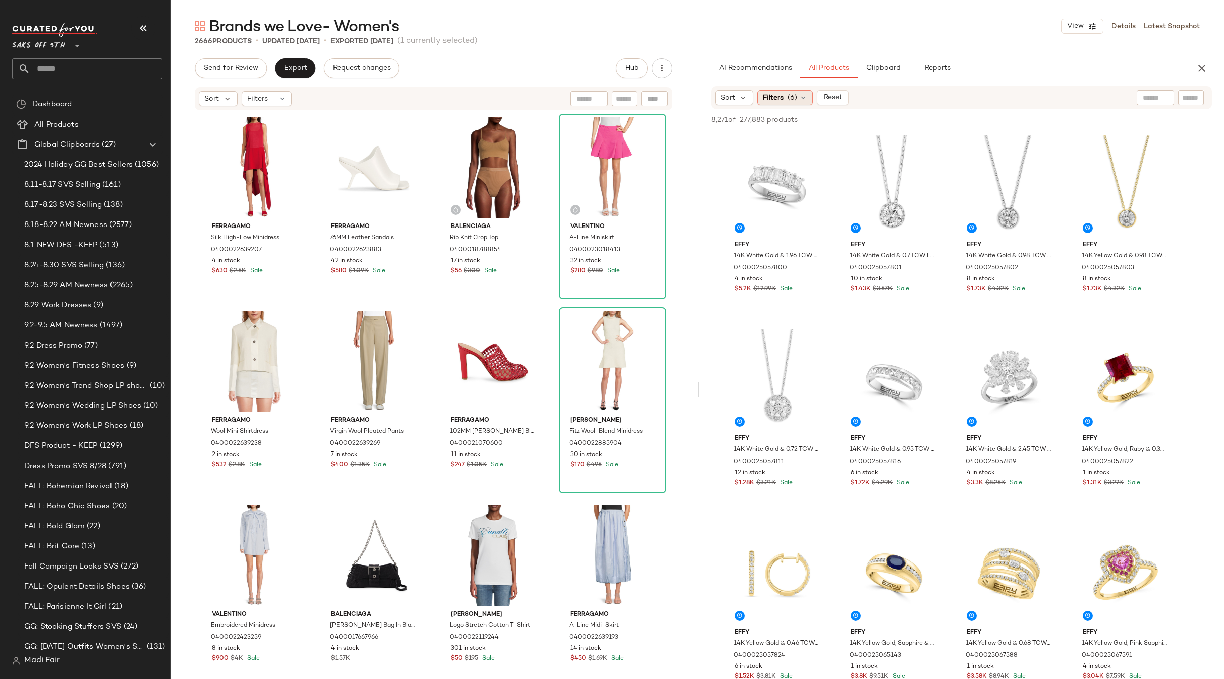
click at [787, 98] on div "Filters (6)" at bounding box center [785, 97] width 55 height 15
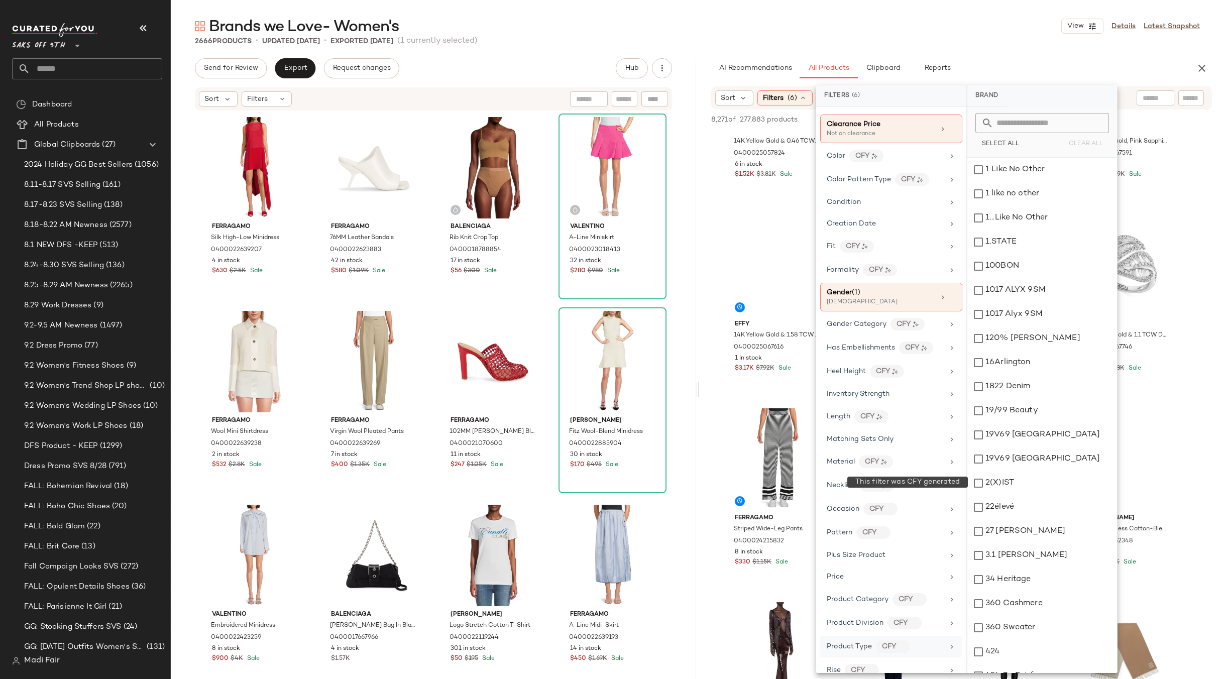
scroll to position [334, 0]
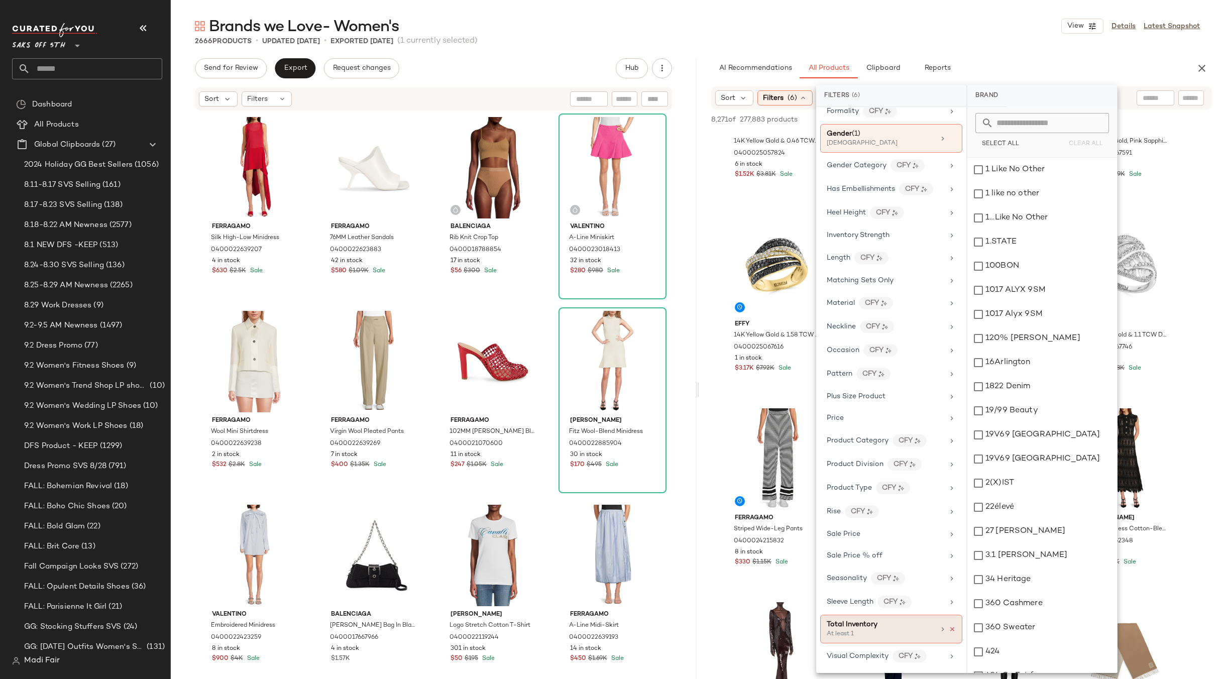
click at [949, 627] on icon at bounding box center [952, 629] width 7 height 7
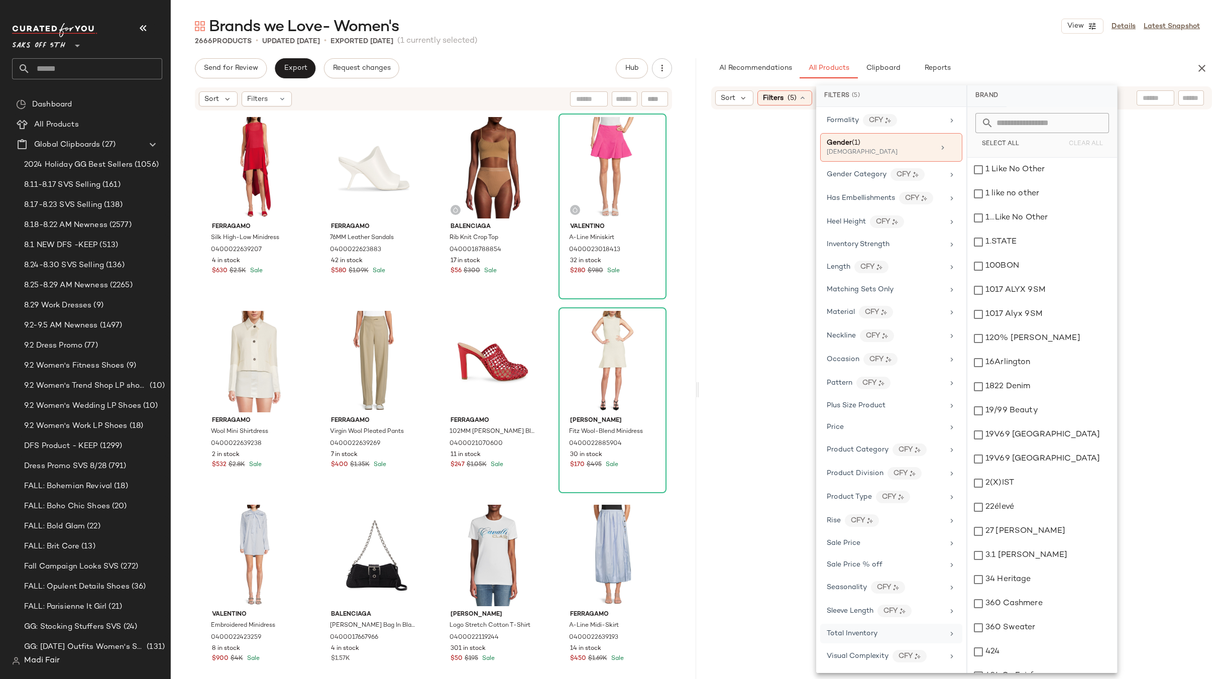
scroll to position [325, 0]
click at [911, 631] on div "Total Inventory" at bounding box center [885, 633] width 117 height 11
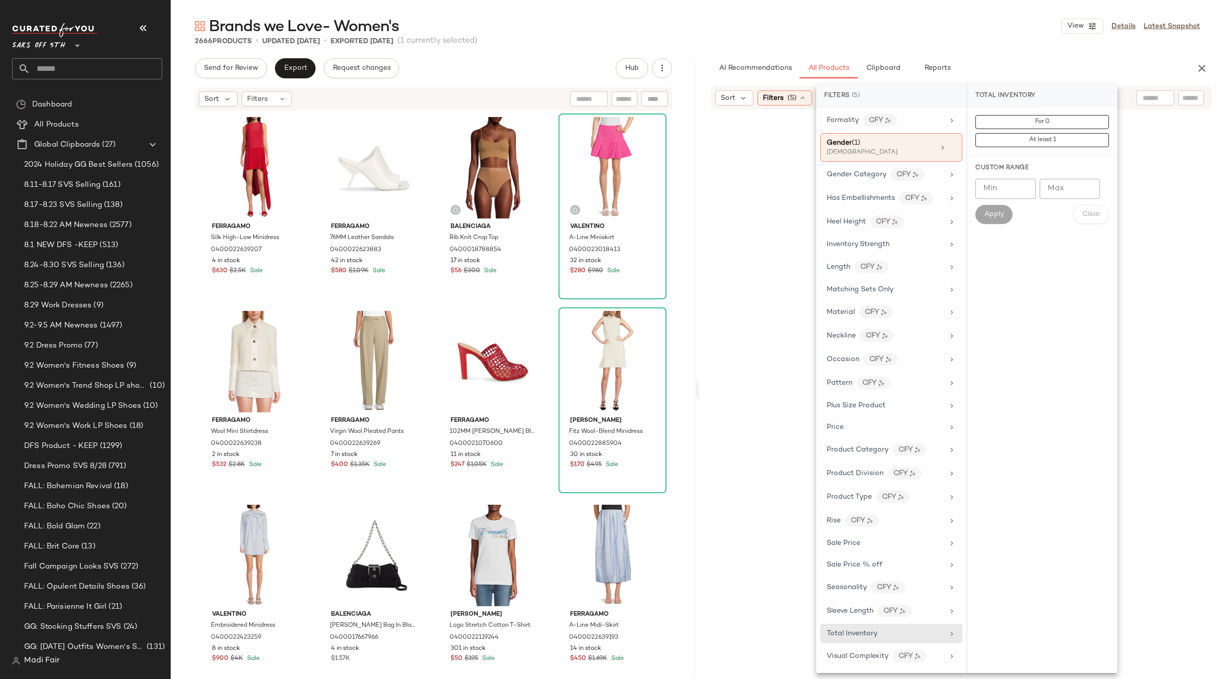
click at [1011, 187] on input "Min" at bounding box center [1006, 189] width 60 height 20
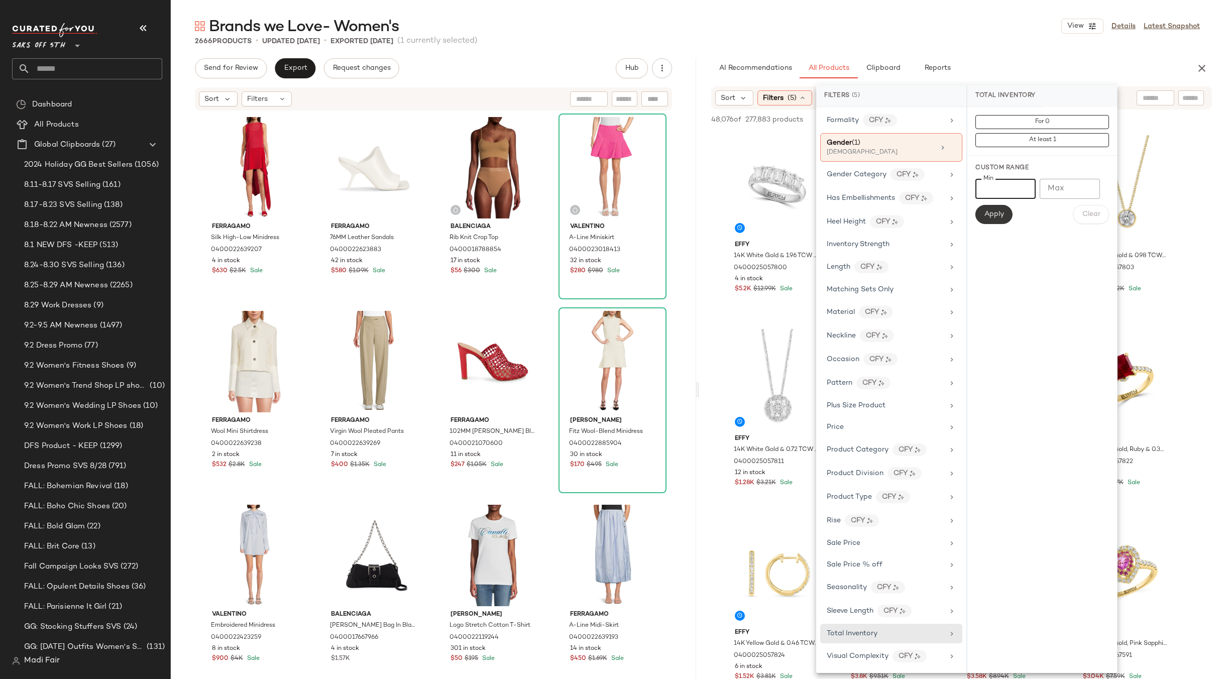
type input "*"
click at [1001, 208] on button "Apply" at bounding box center [994, 214] width 37 height 19
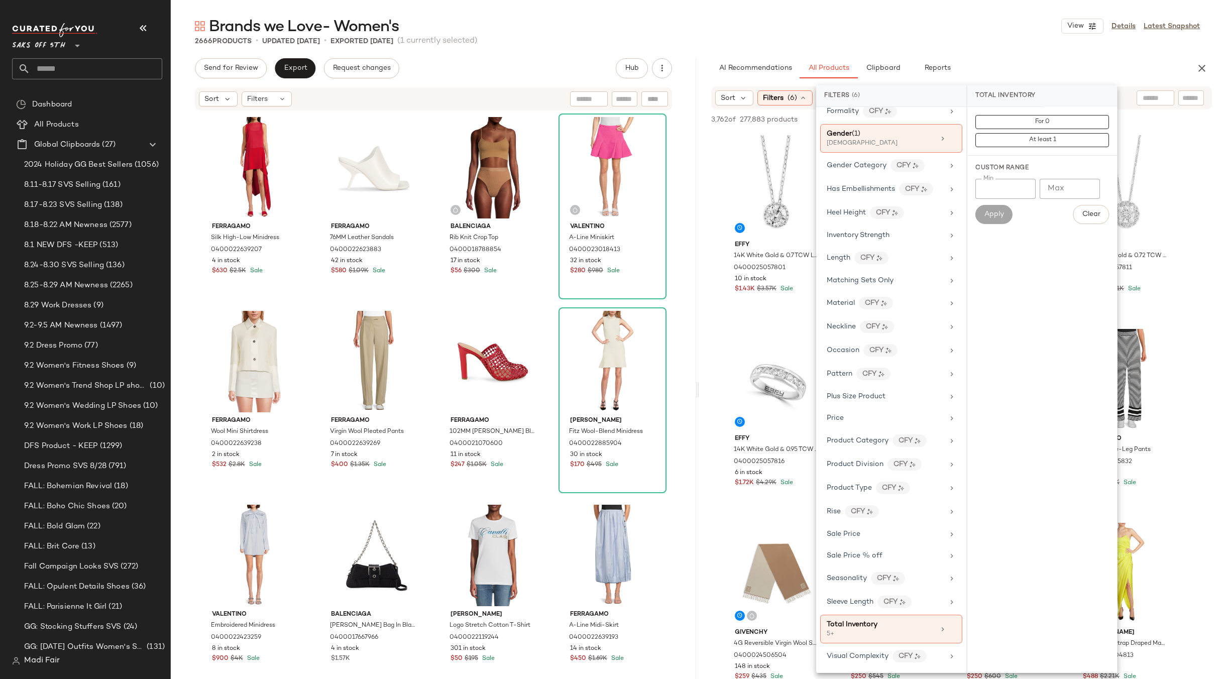
click at [943, 37] on div "2666 Products • updated Jul 28th • Exported Jul 28th (1 currently selected)" at bounding box center [697, 41] width 1053 height 10
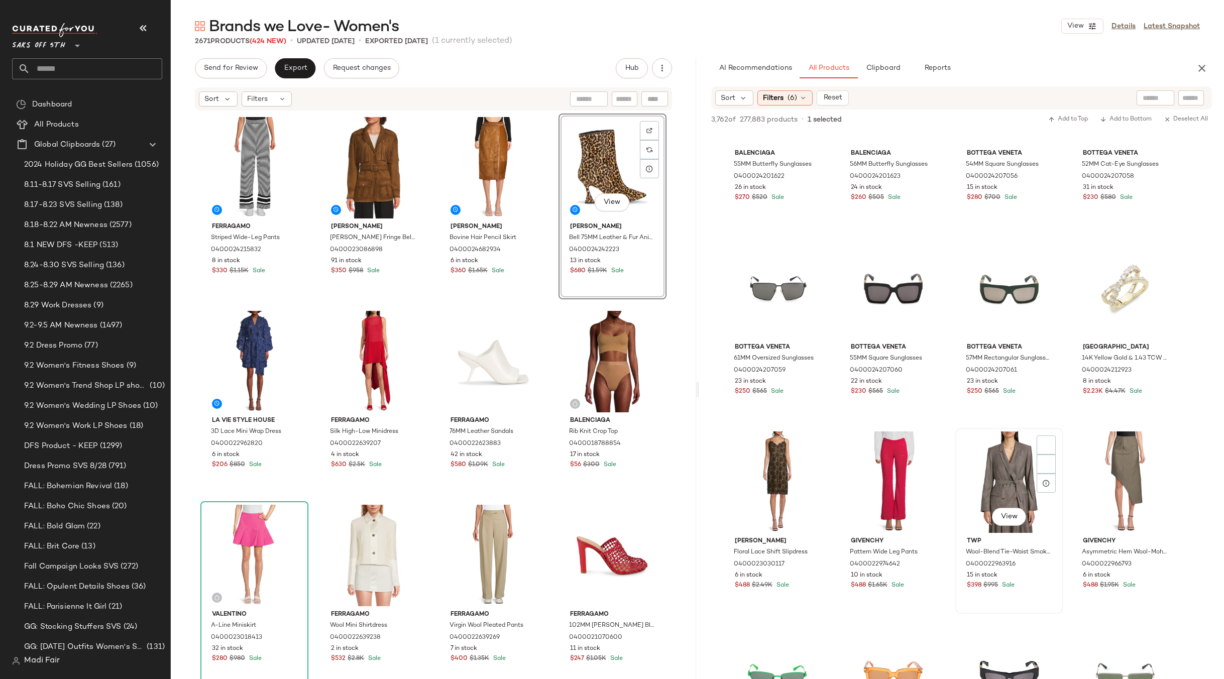
scroll to position [5627, 0]
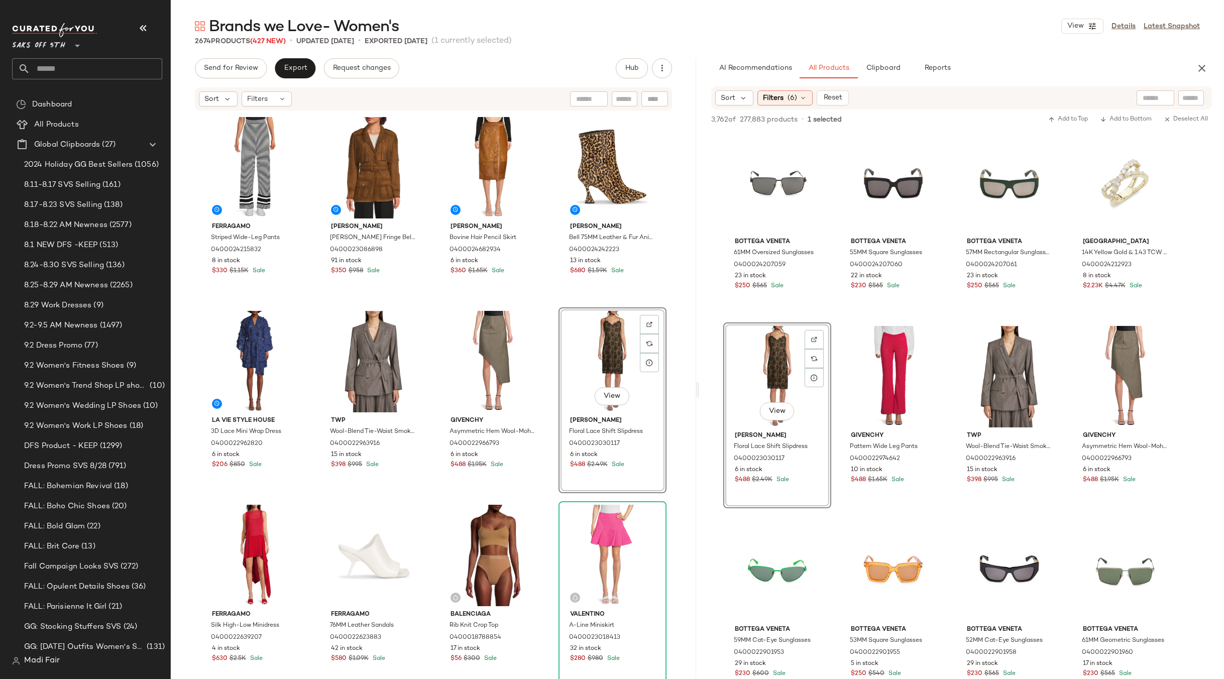
click at [603, 359] on div "View" at bounding box center [612, 361] width 101 height 101
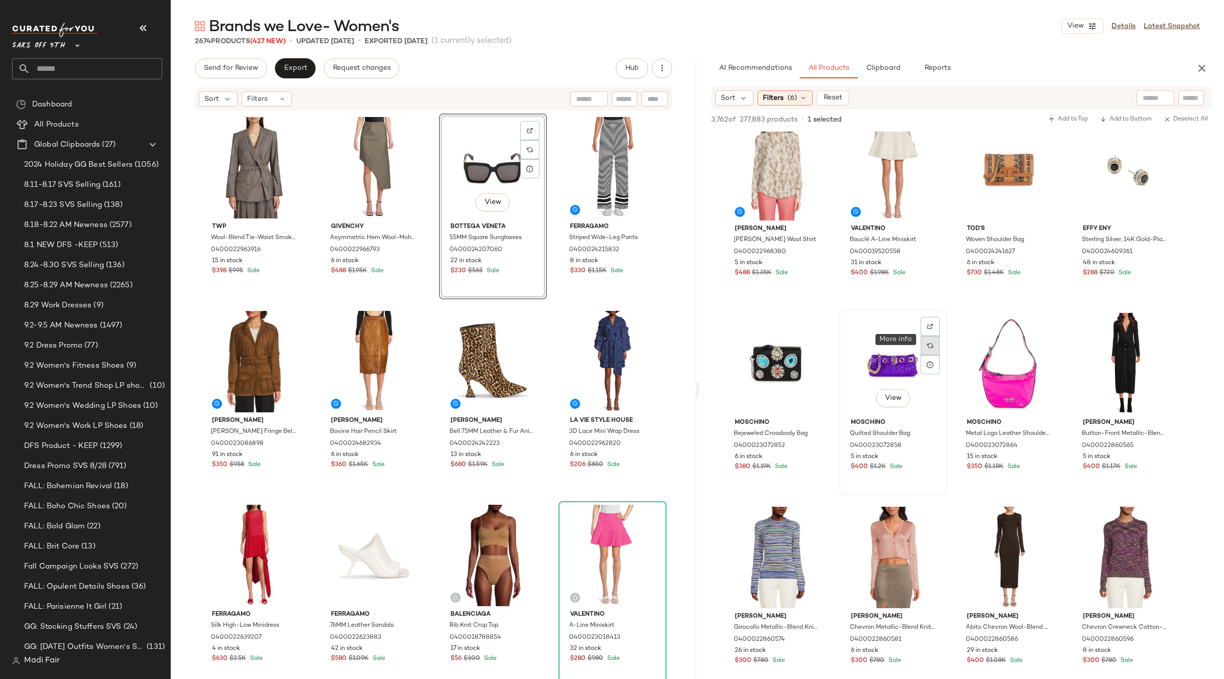
scroll to position [2813, 0]
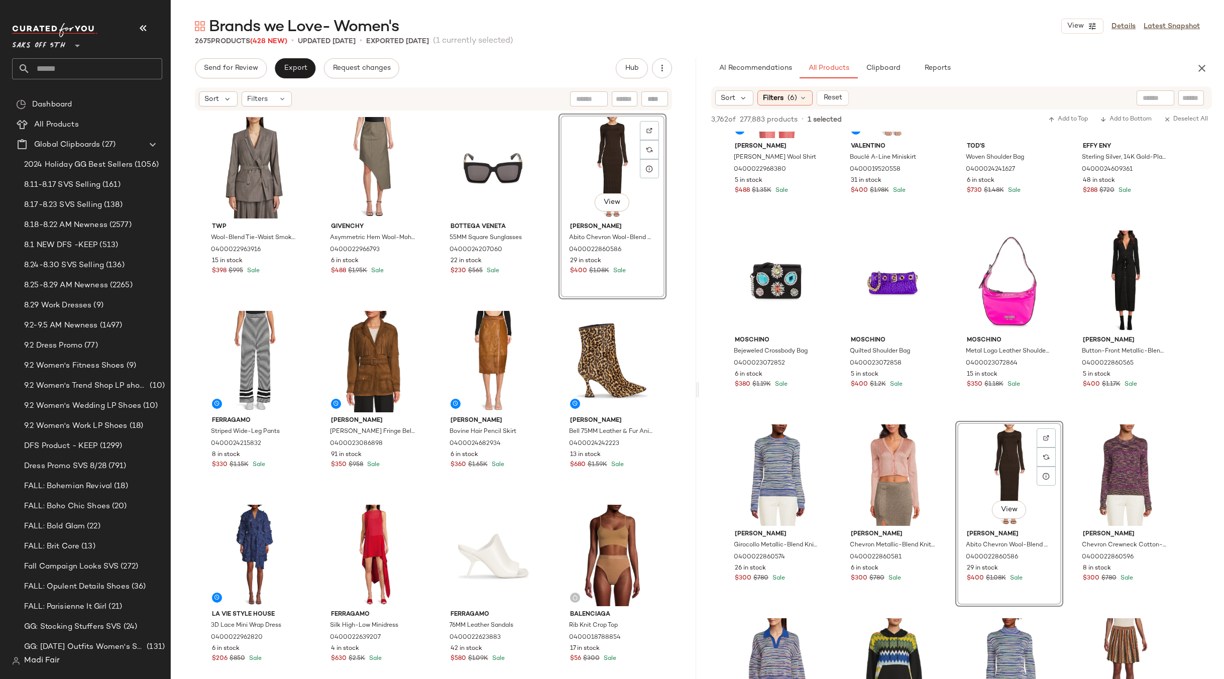
click at [543, 306] on div "Twp Wool-Blend Tie-Waist Smoking Jacket 0400022963916 15 in stock $398 $995 Sal…" at bounding box center [433, 412] width 466 height 596
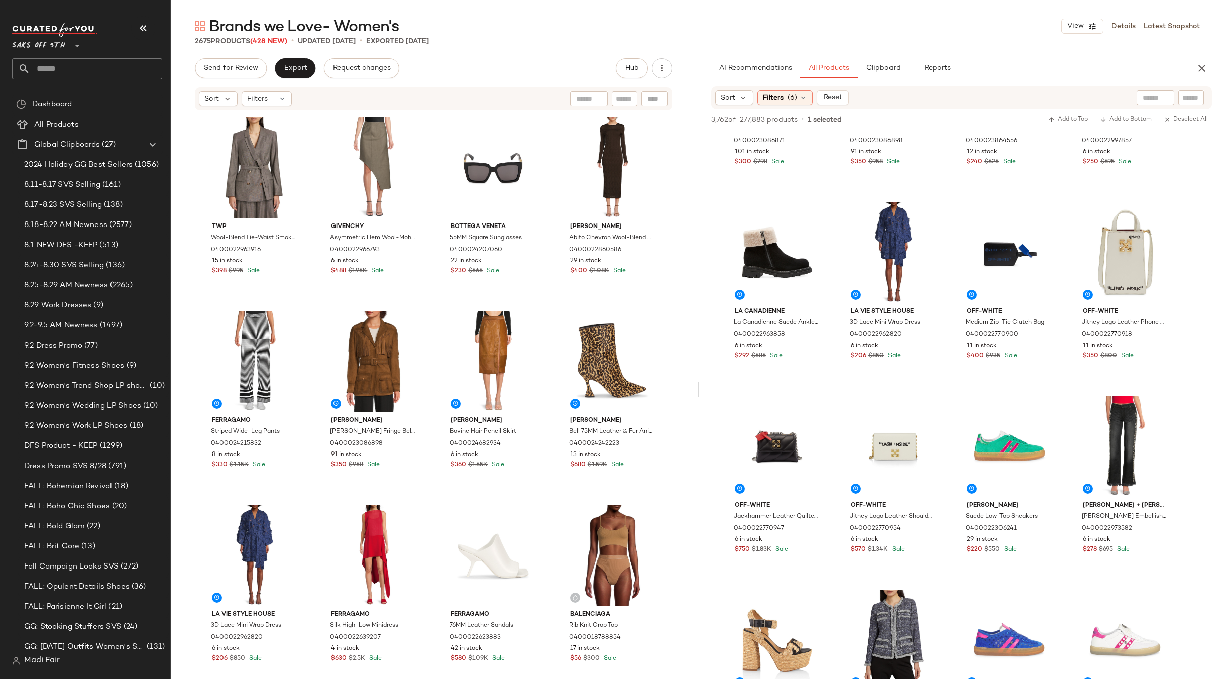
scroll to position [1507, 0]
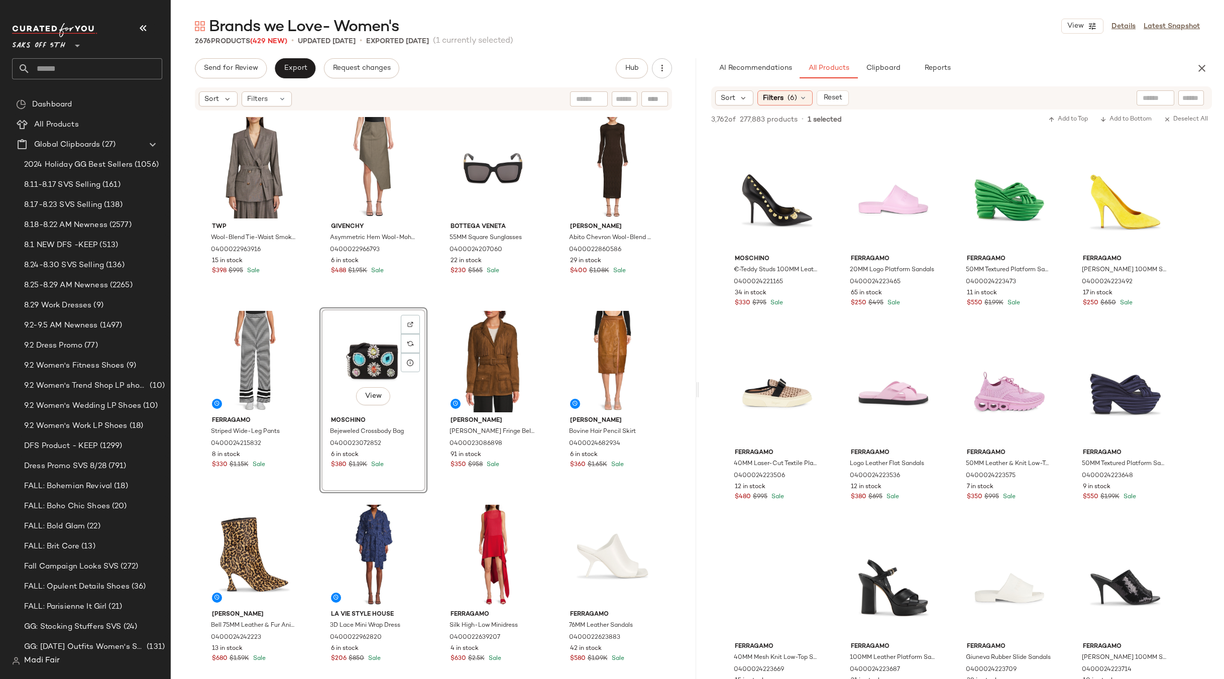
scroll to position [9545, 0]
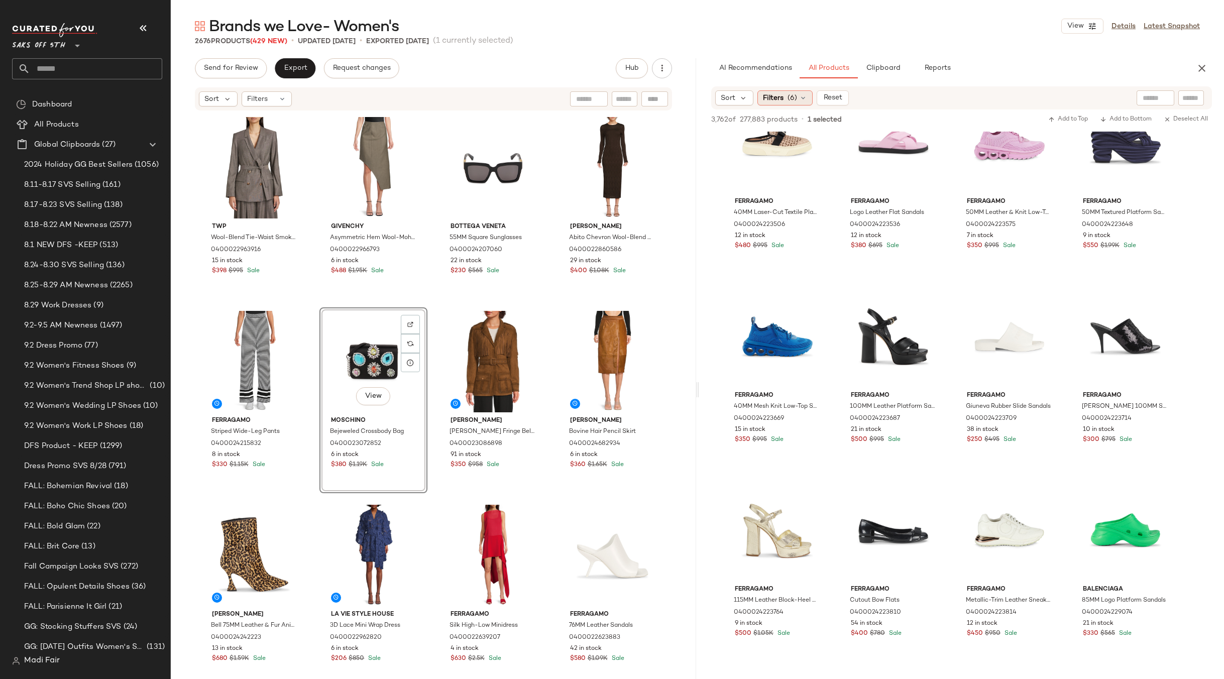
click at [792, 100] on span "(6)" at bounding box center [793, 98] width 10 height 11
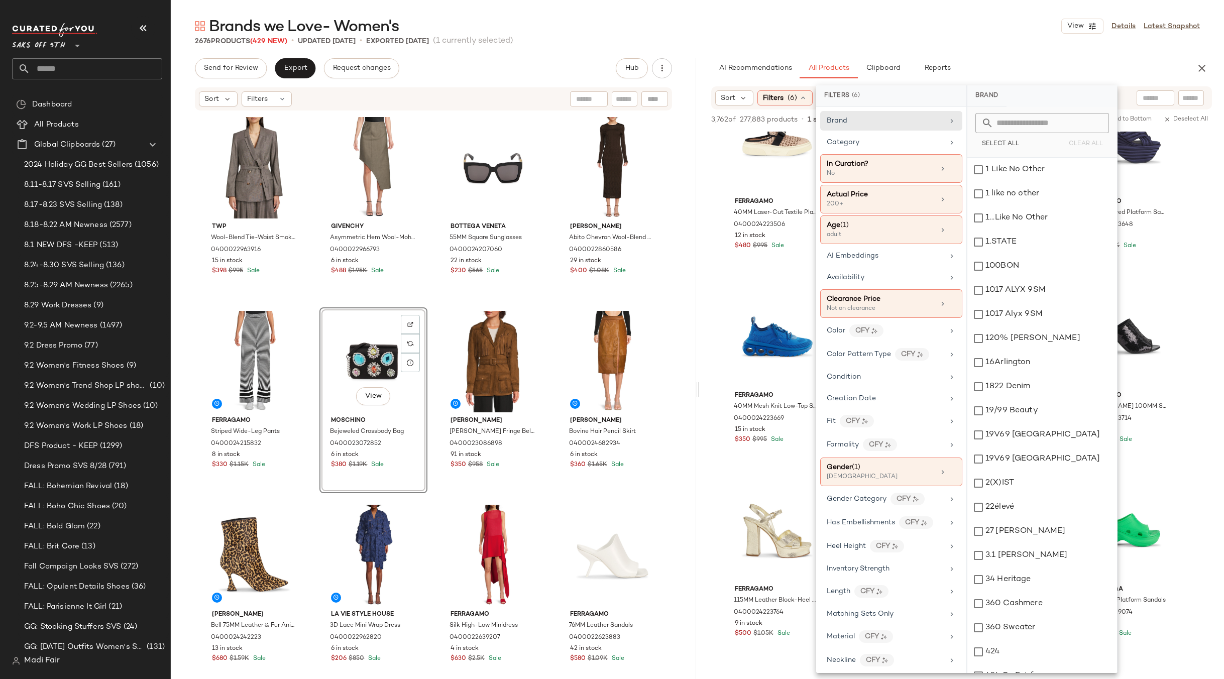
scroll to position [334, 0]
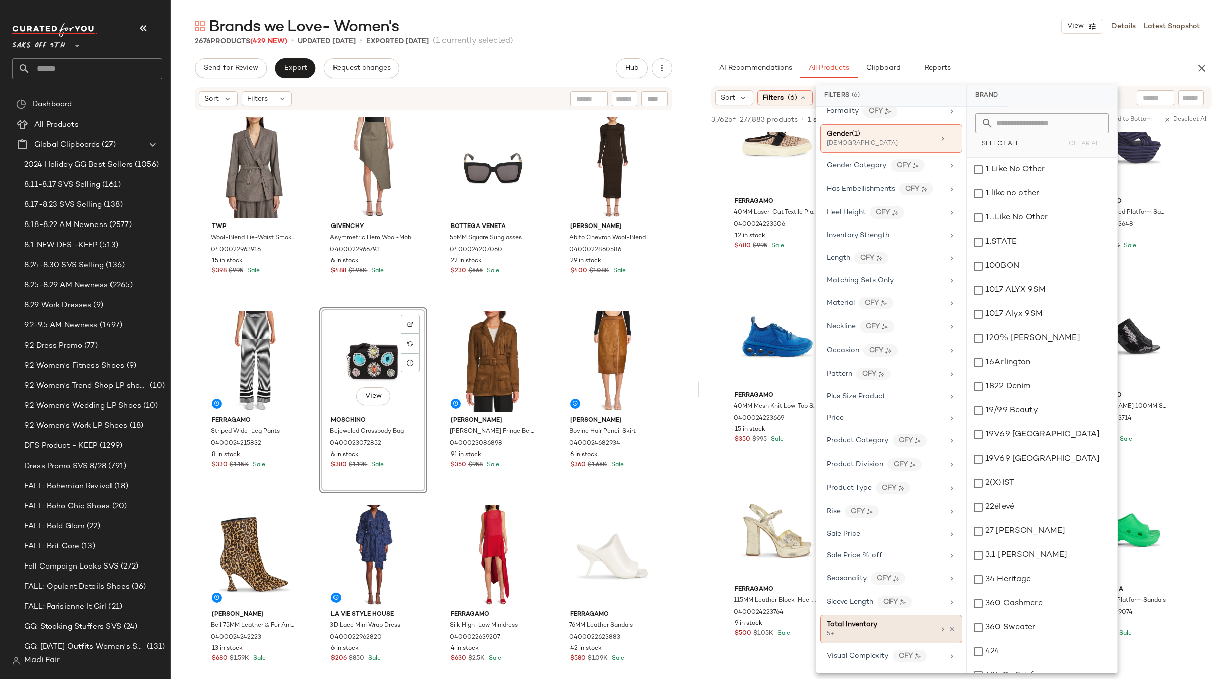
click at [944, 629] on div at bounding box center [947, 629] width 17 height 8
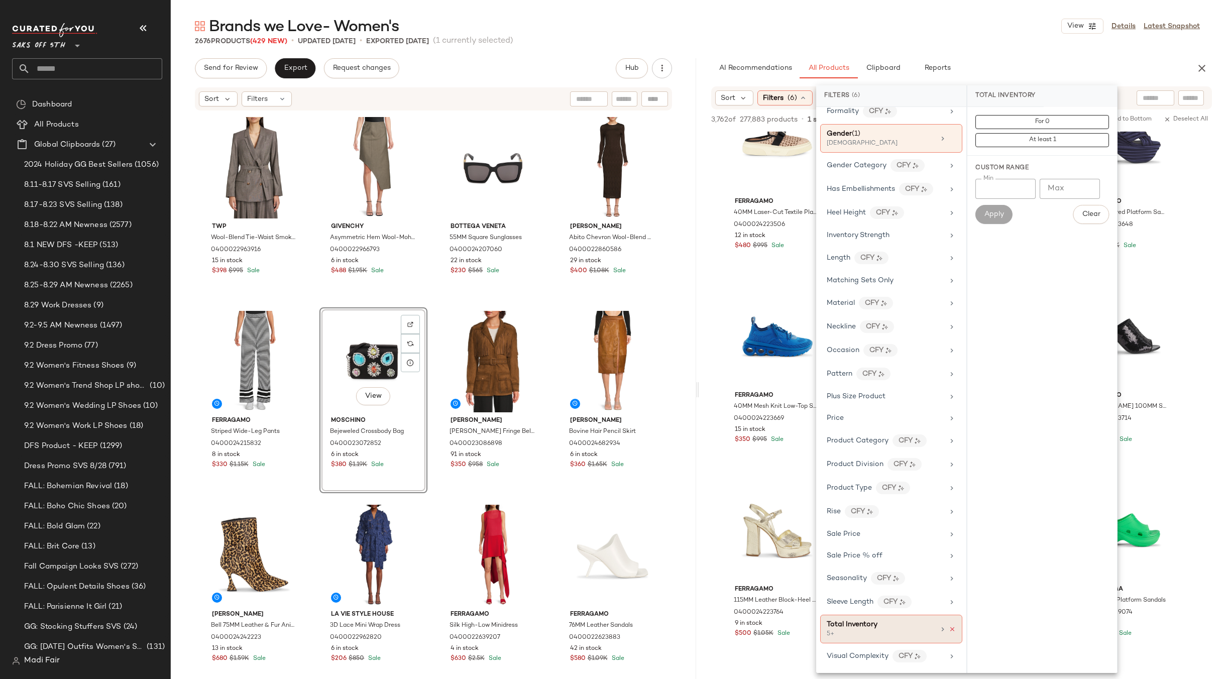
click at [949, 629] on icon at bounding box center [952, 629] width 7 height 7
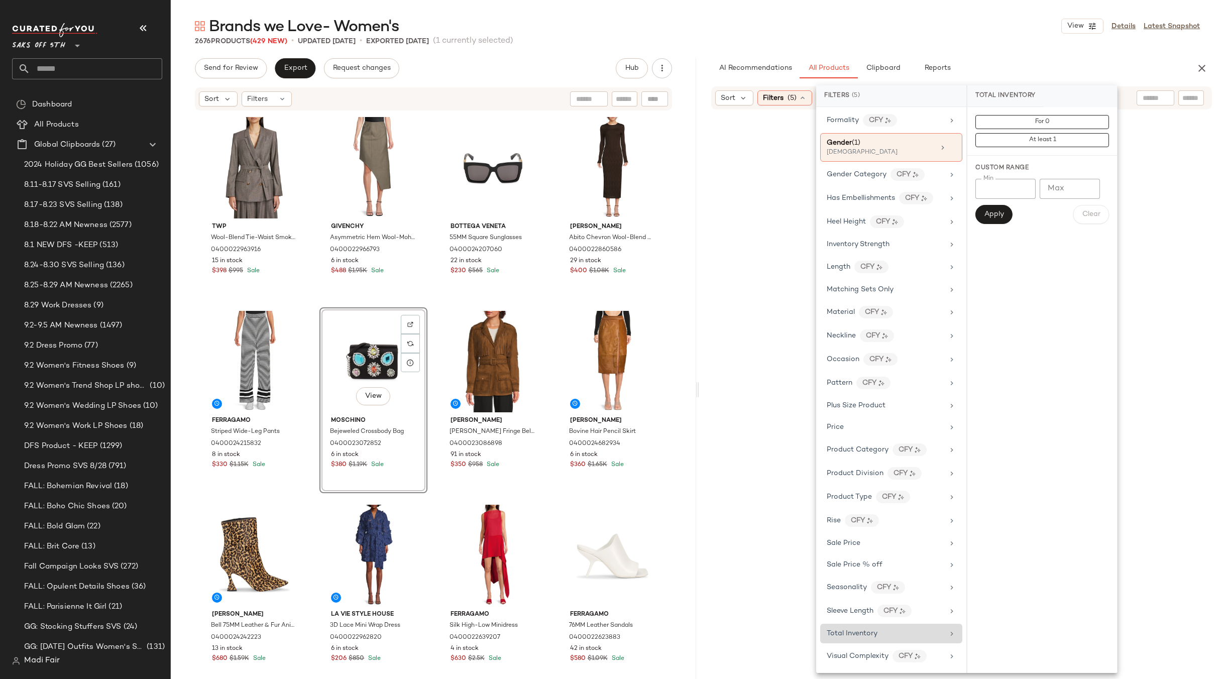
scroll to position [325, 0]
click at [914, 632] on div "Total Inventory" at bounding box center [885, 633] width 117 height 11
click at [1008, 188] on input "Min" at bounding box center [1006, 189] width 60 height 20
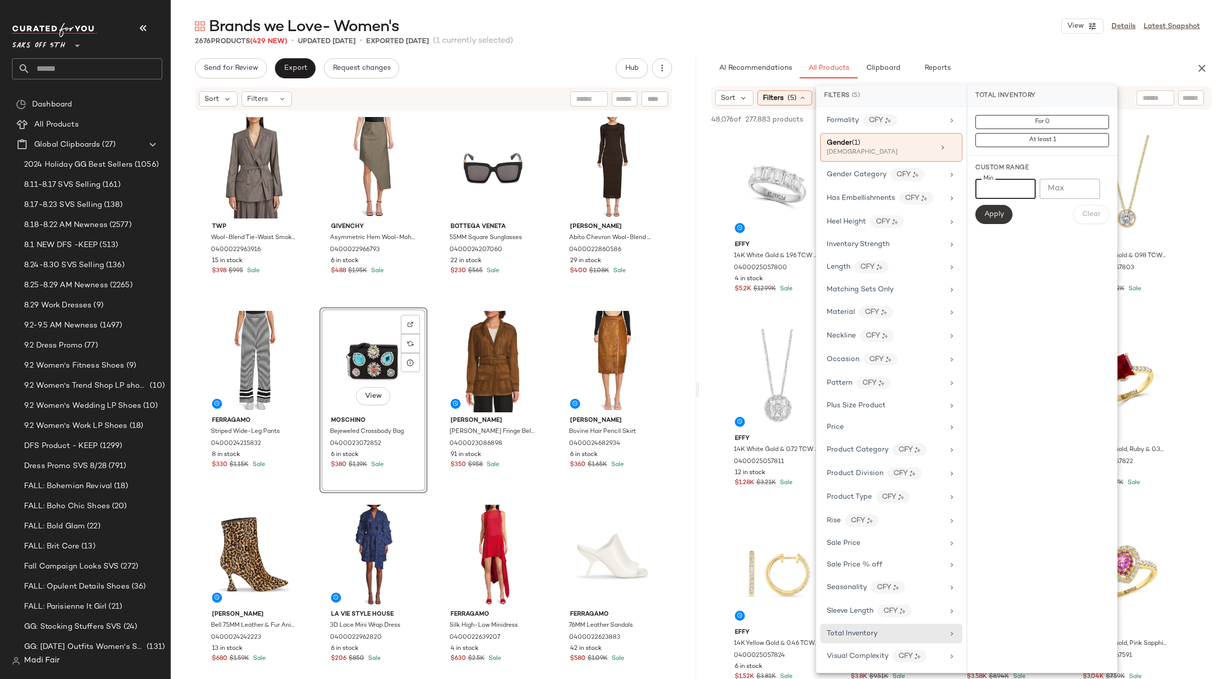
type input "*"
click at [995, 218] on span "Apply" at bounding box center [994, 214] width 20 height 8
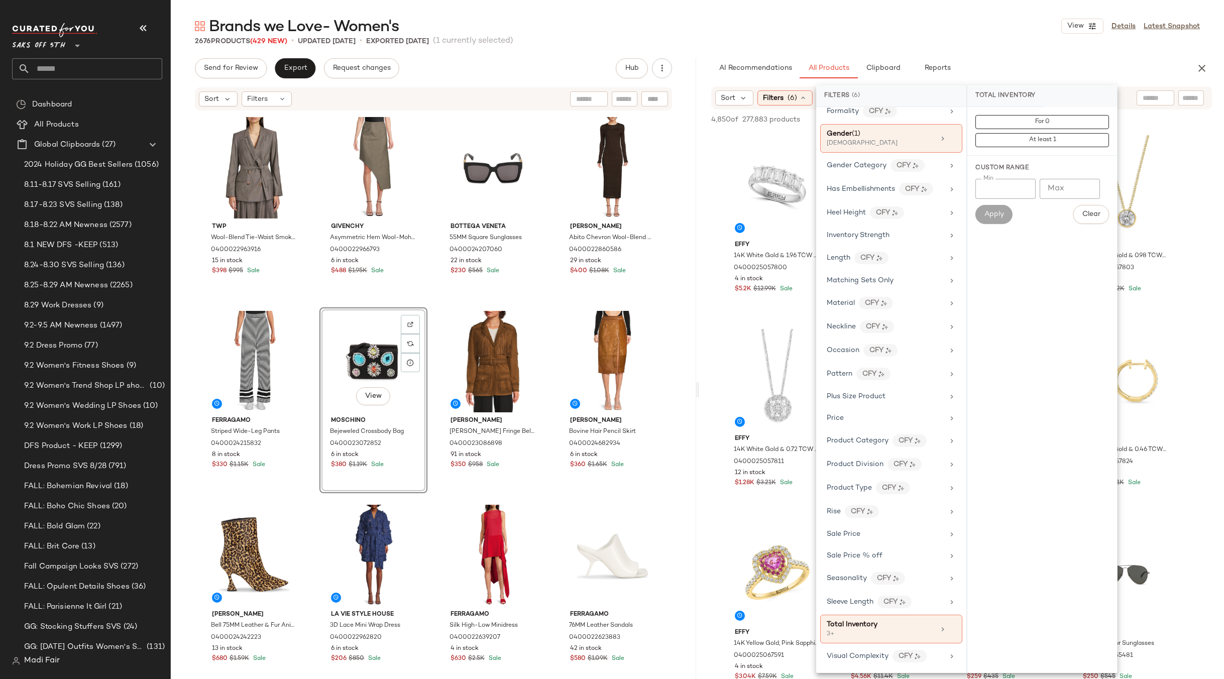
click at [948, 21] on div "Brands we Love- Women's View Details Latest Snapshot" at bounding box center [697, 26] width 1053 height 20
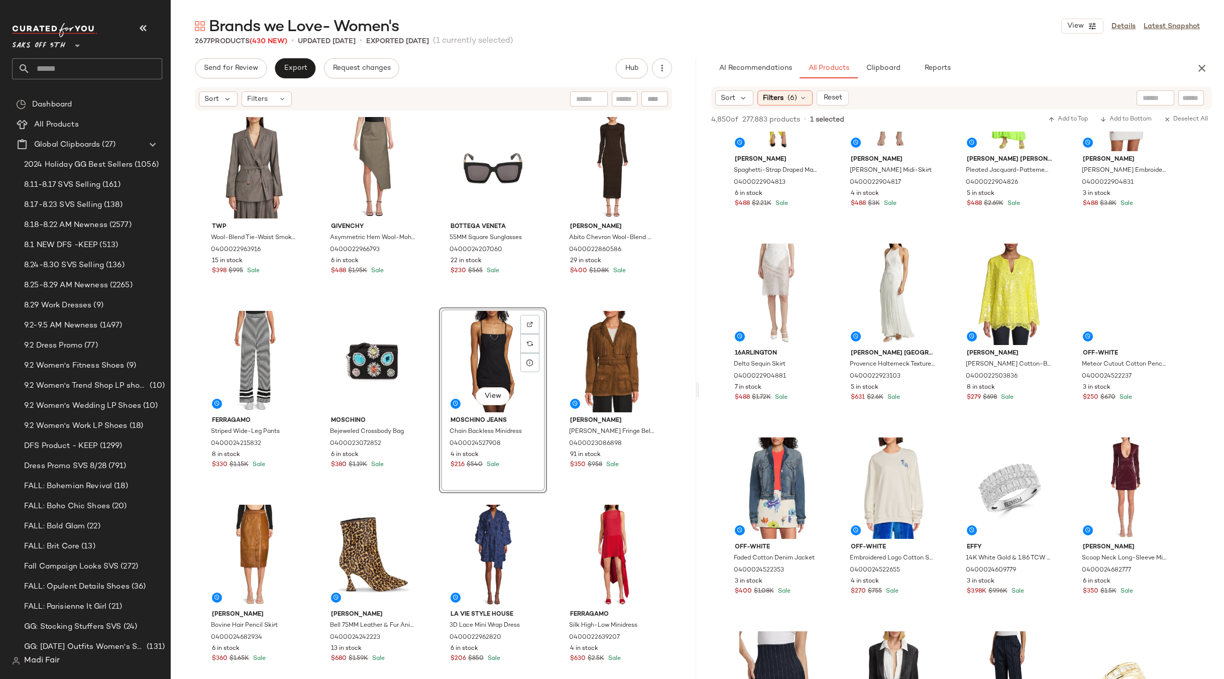
scroll to position [1306, 0]
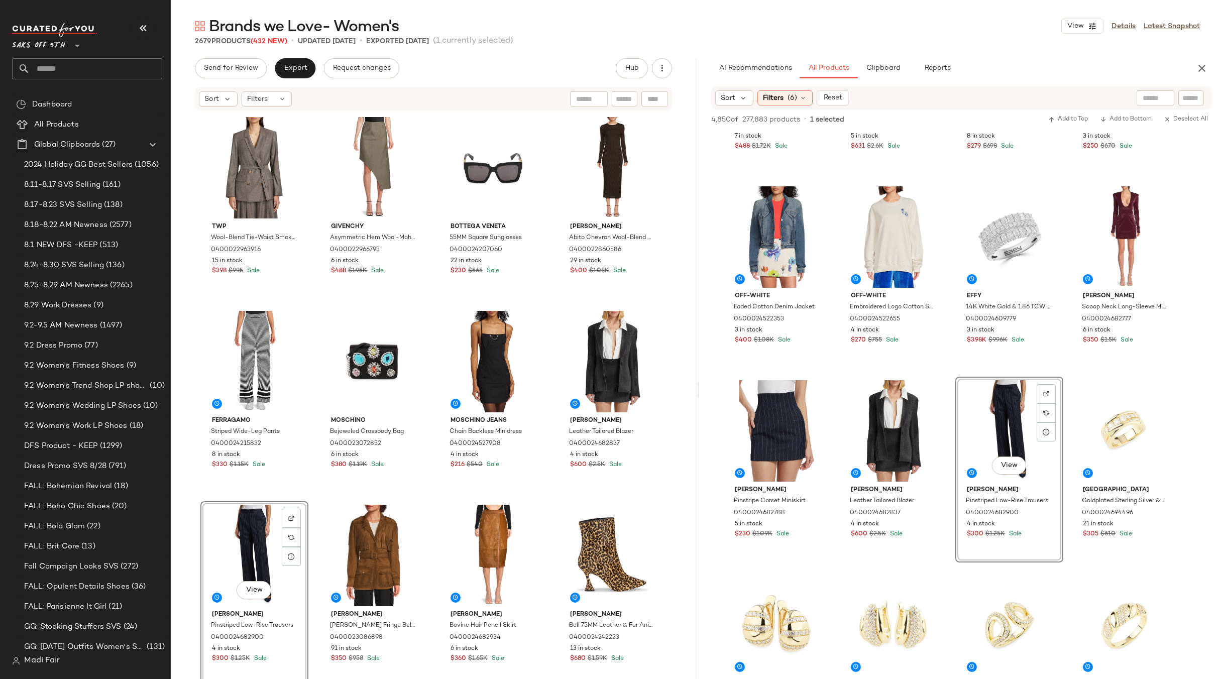
click at [236, 537] on div "View" at bounding box center [254, 555] width 101 height 101
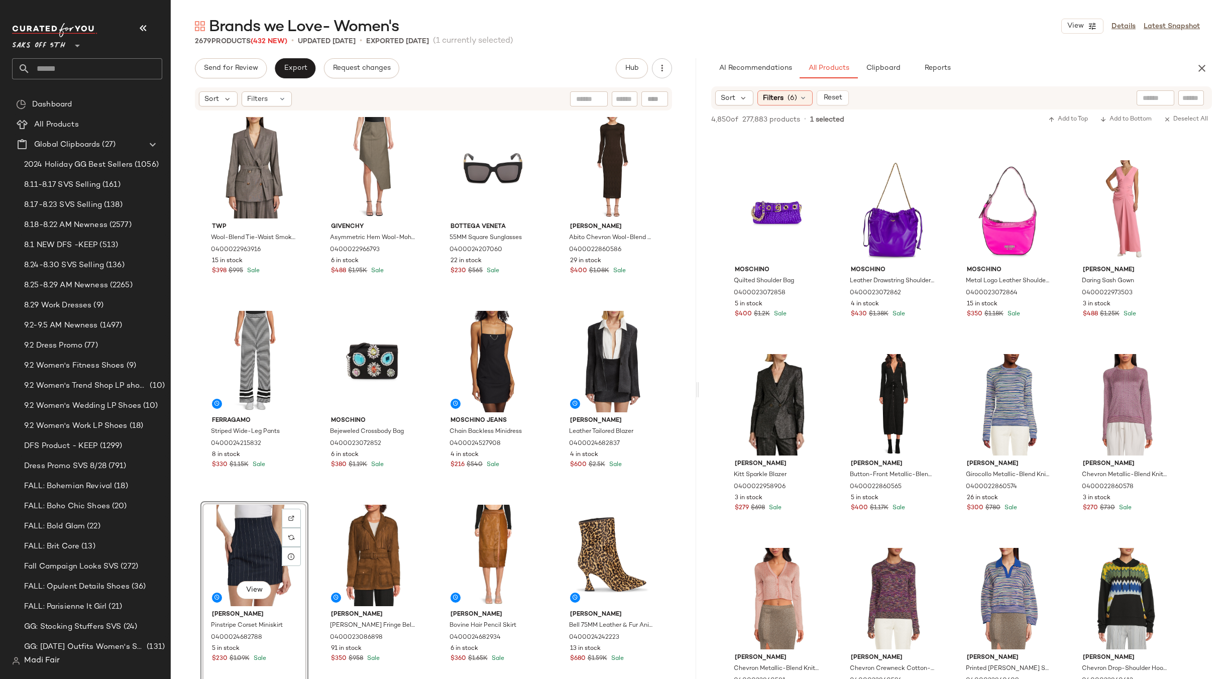
scroll to position [5124, 0]
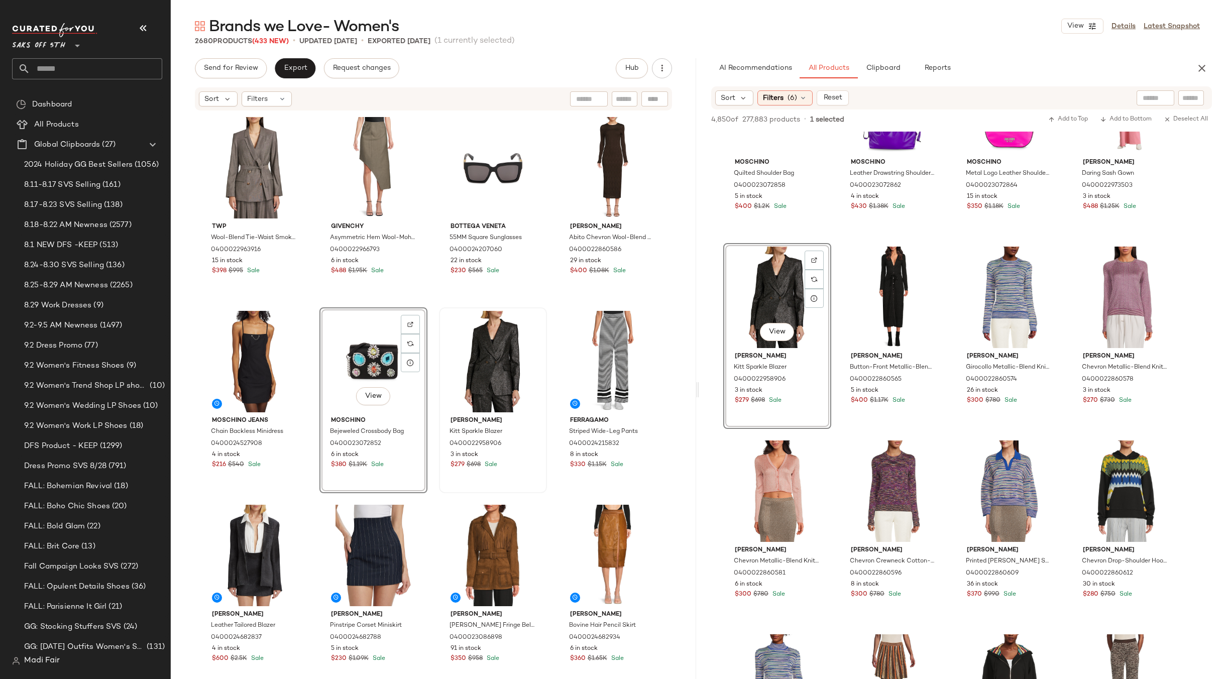
click at [560, 304] on div "Twp Wool-Blend Tie-Waist Smoking Jacket 0400022963916 15 in stock $398 $995 Sal…" at bounding box center [433, 412] width 466 height 596
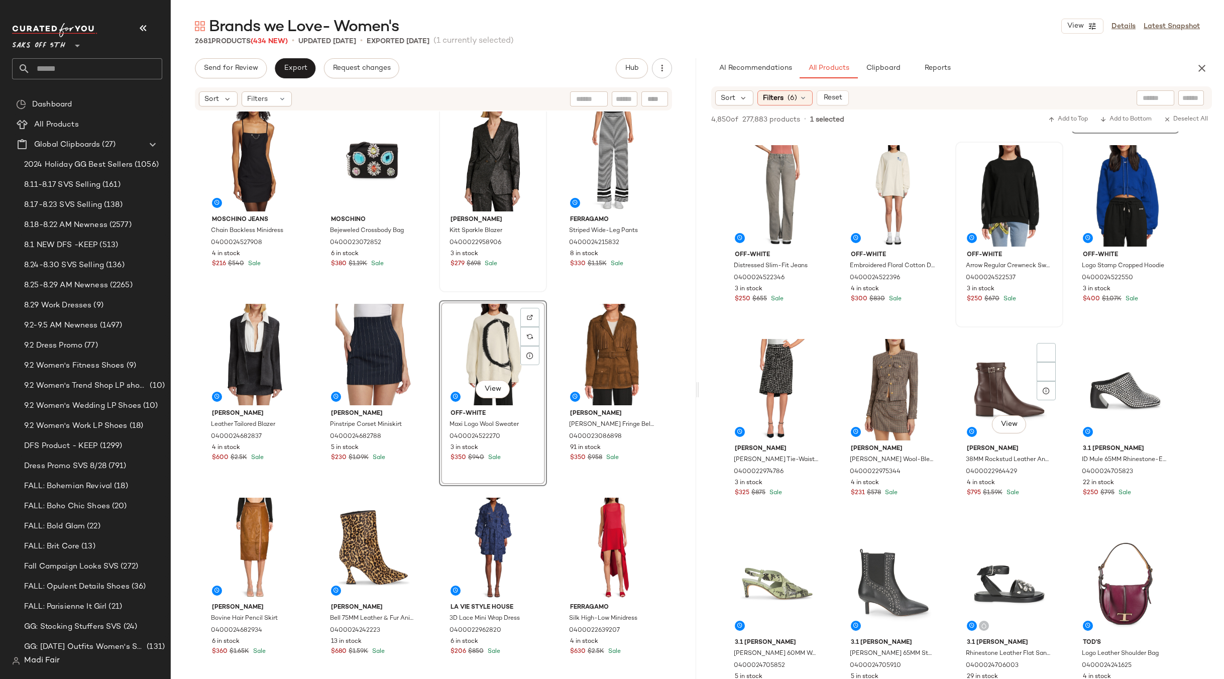
scroll to position [3718, 0]
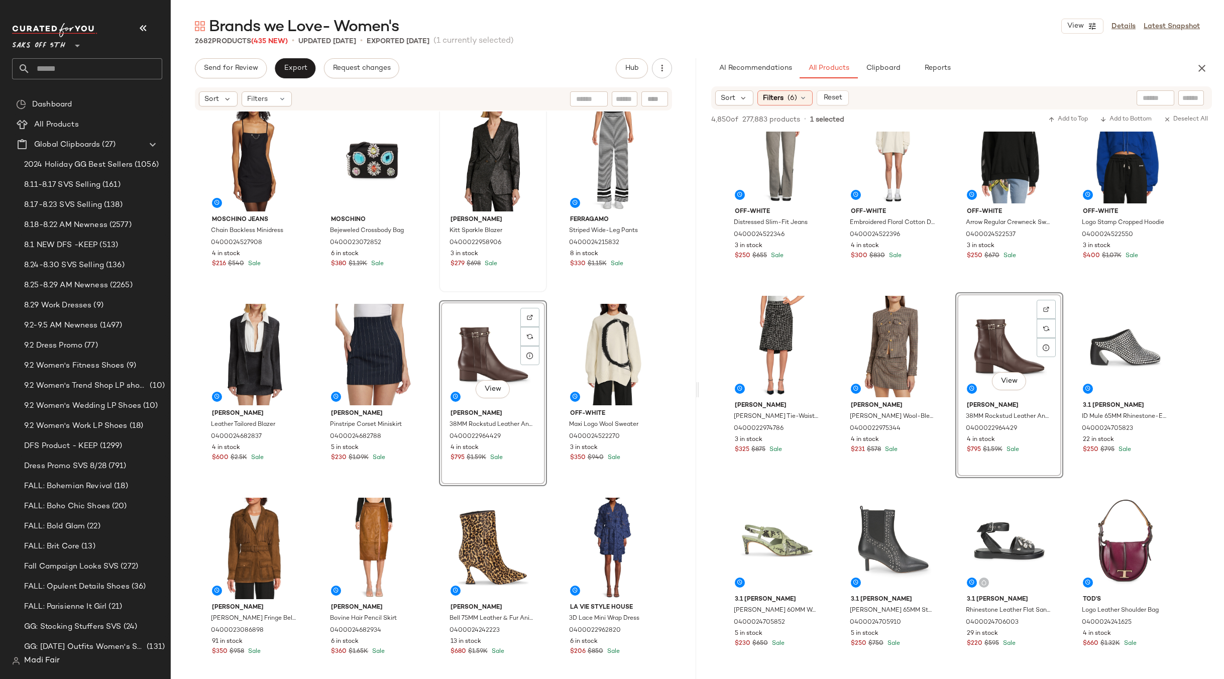
click at [549, 296] on div "Moschino Jeans Chain Backless Minidress 0400024527908 4 in stock $216 $540 Sale…" at bounding box center [433, 203] width 466 height 596
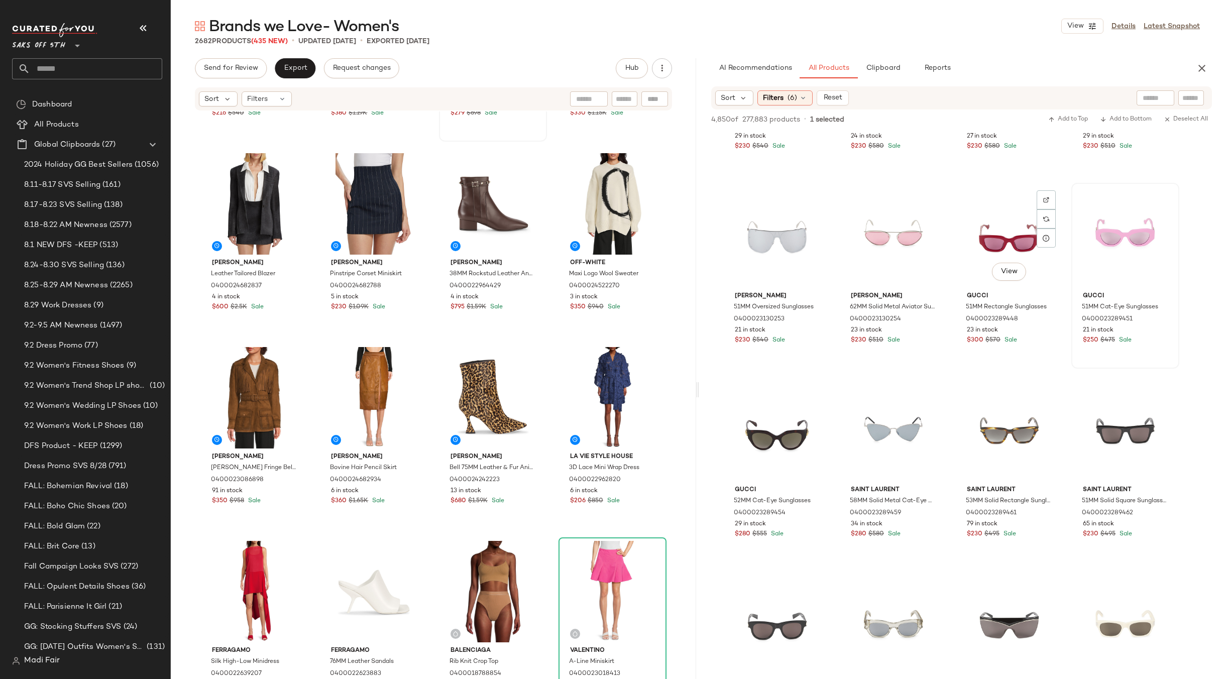
scroll to position [11203, 0]
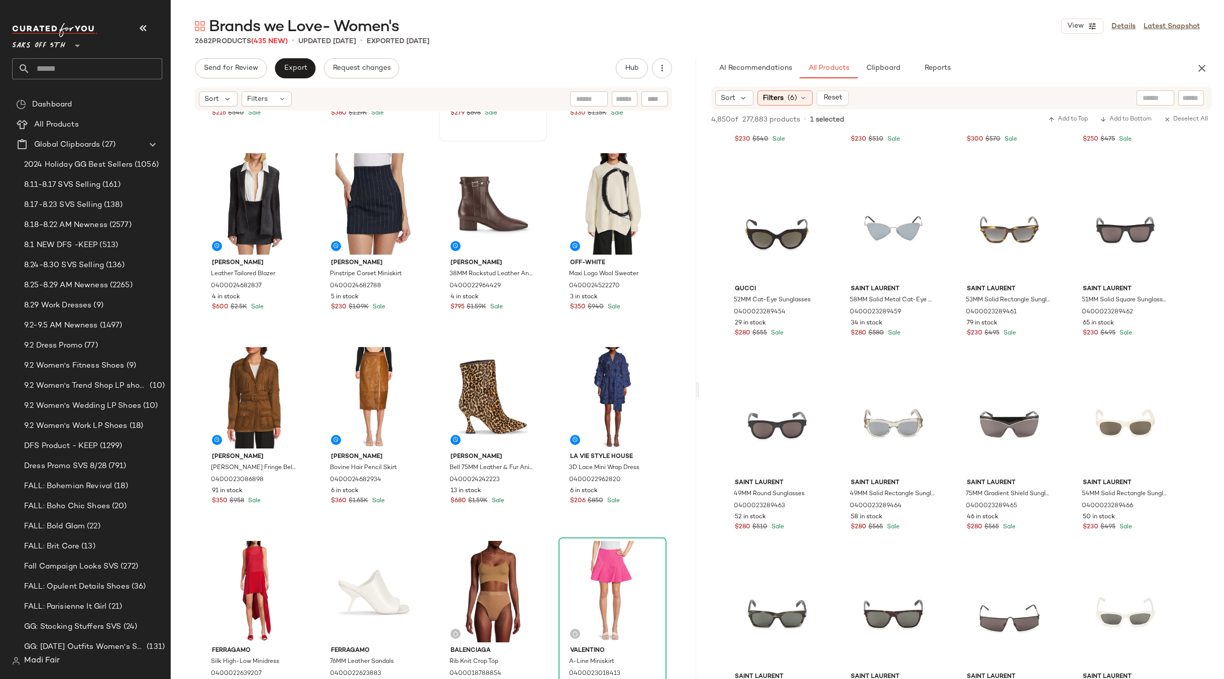
click at [1142, 96] on div at bounding box center [1156, 97] width 38 height 15
type input "*"
type input "****"
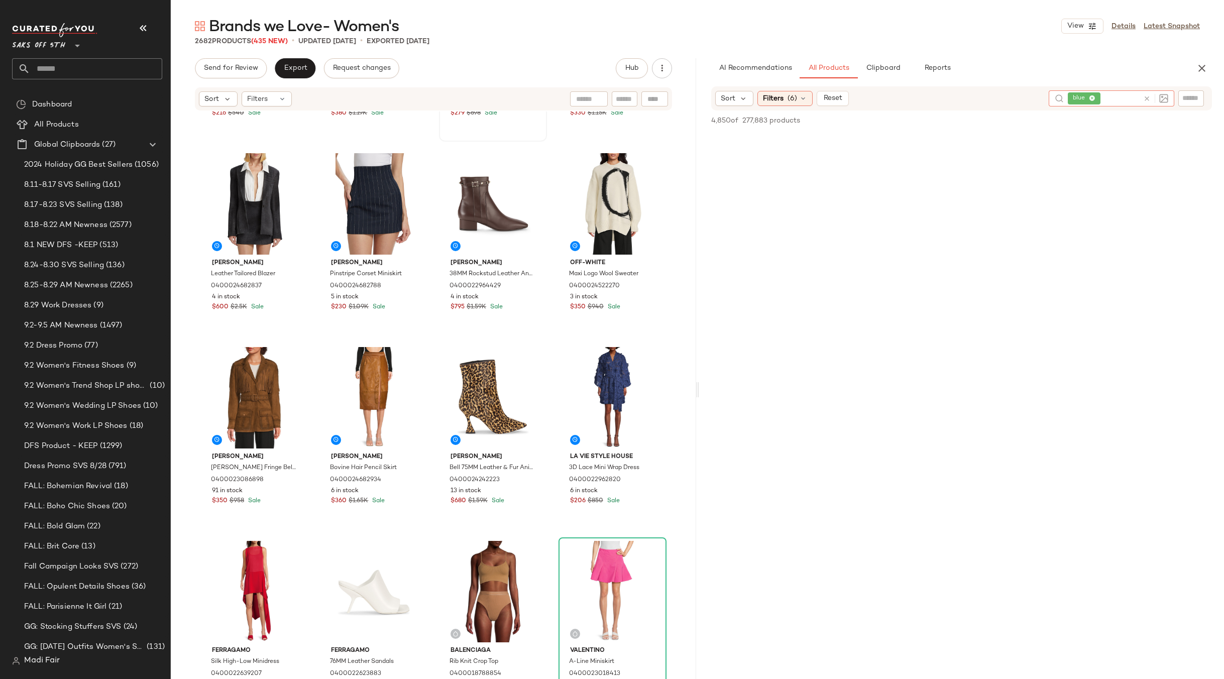
click at [1090, 97] on icon at bounding box center [1093, 98] width 7 height 7
click at [1192, 96] on input "text" at bounding box center [1192, 98] width 18 height 11
type input "****"
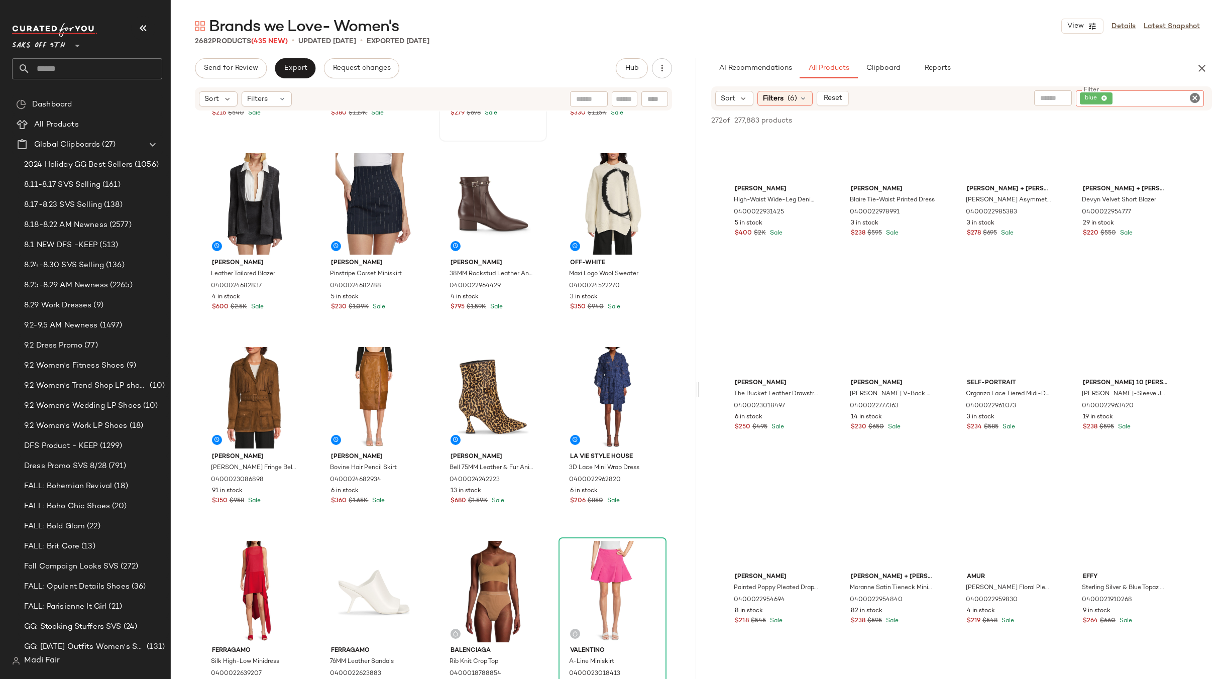
scroll to position [0, 0]
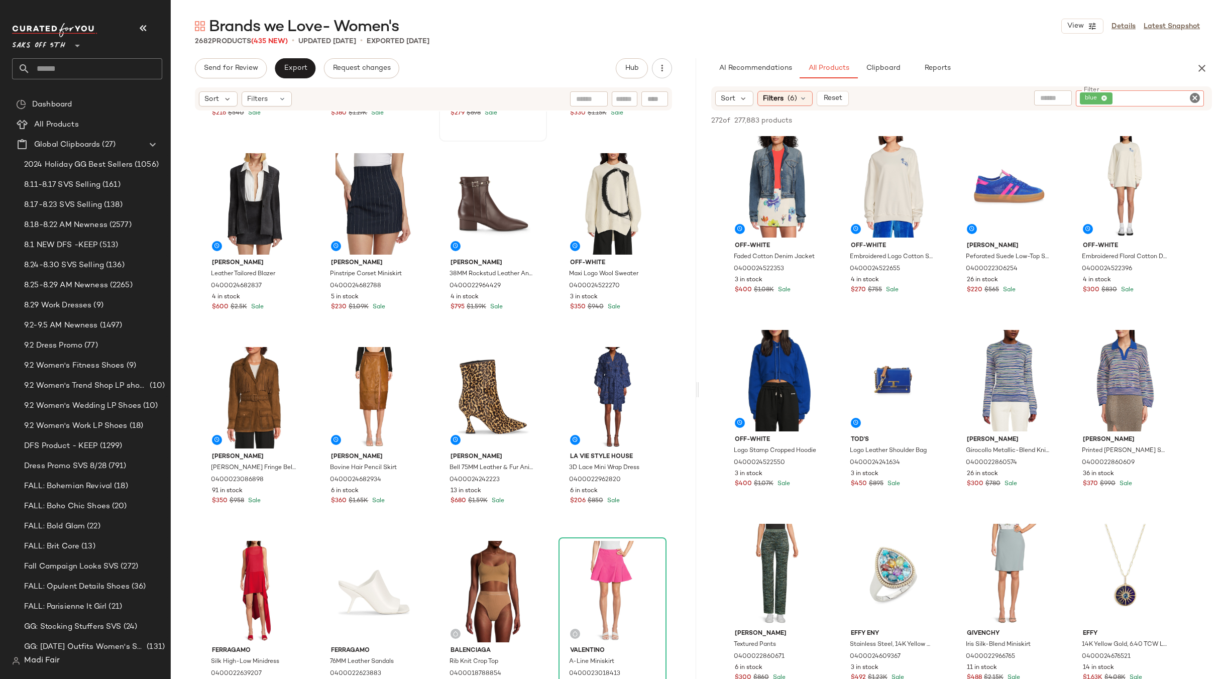
click at [1104, 96] on icon at bounding box center [1104, 98] width 7 height 7
click at [1082, 98] on input "text" at bounding box center [1111, 98] width 87 height 11
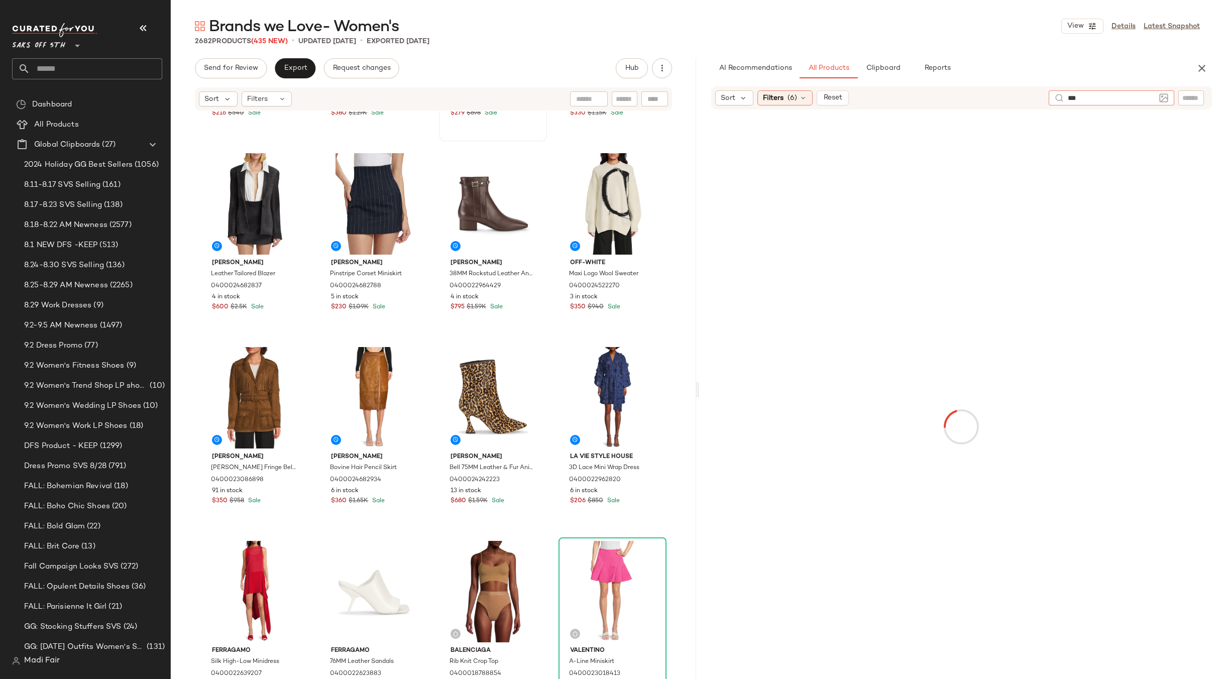
type input "****"
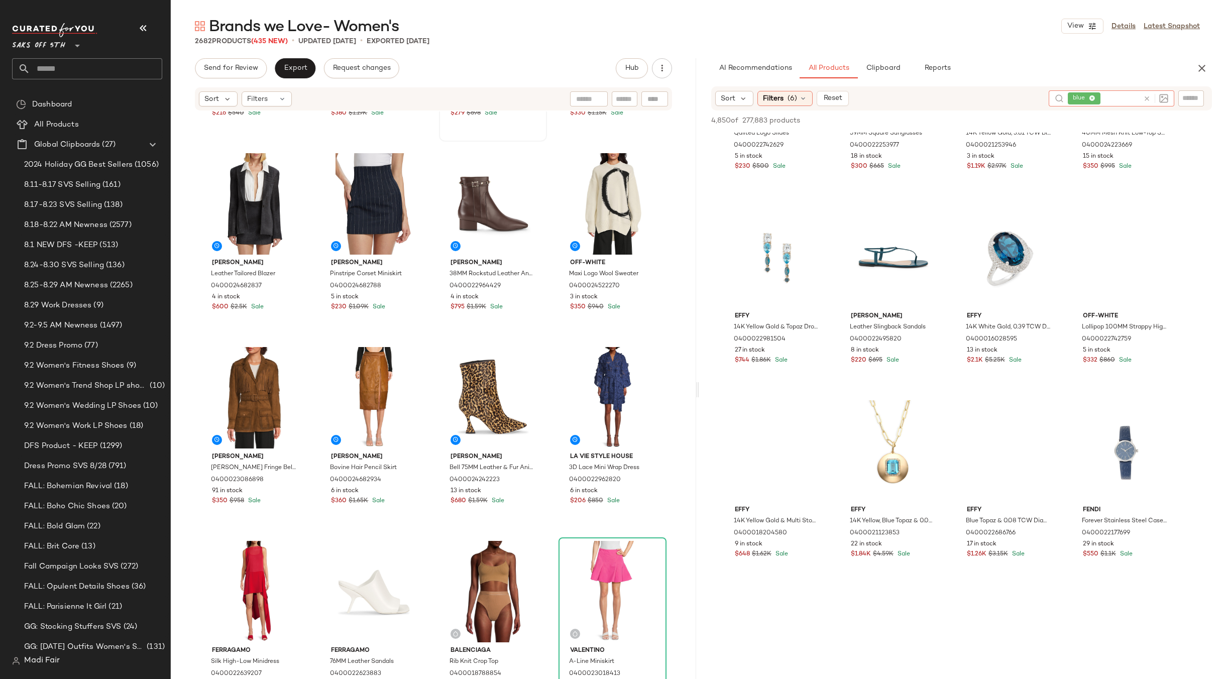
scroll to position [1608, 0]
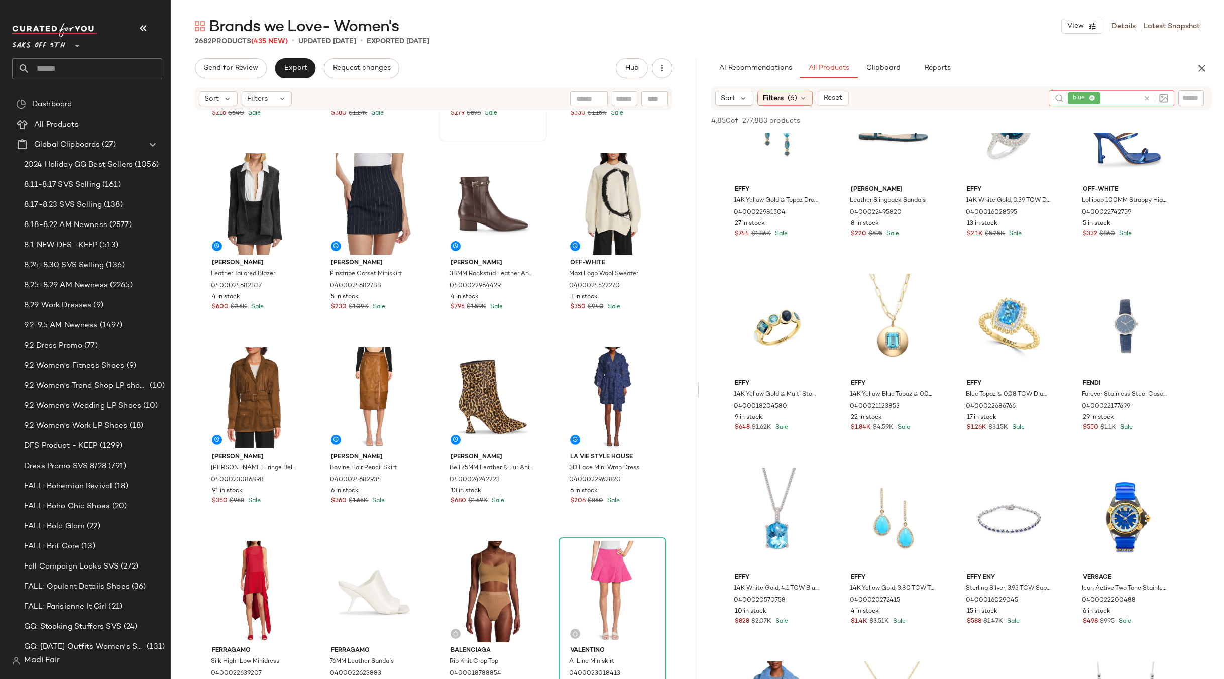
click at [1093, 96] on icon at bounding box center [1093, 98] width 7 height 7
click at [1190, 100] on input "text" at bounding box center [1192, 98] width 18 height 11
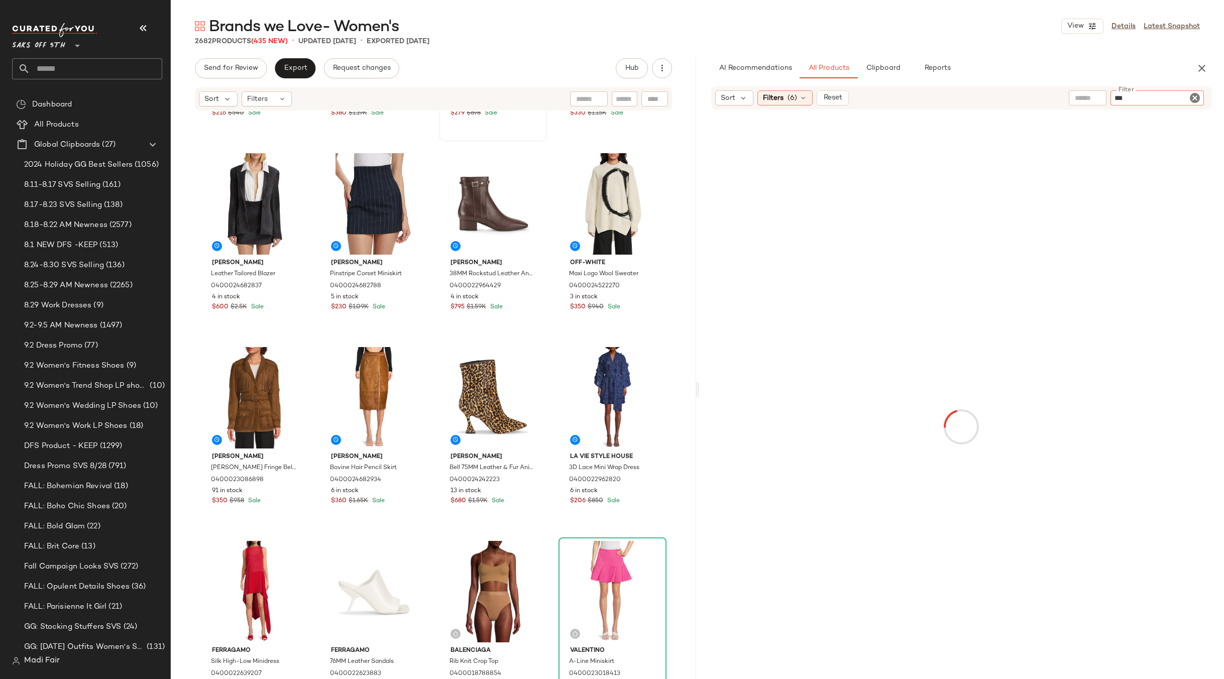
type input "****"
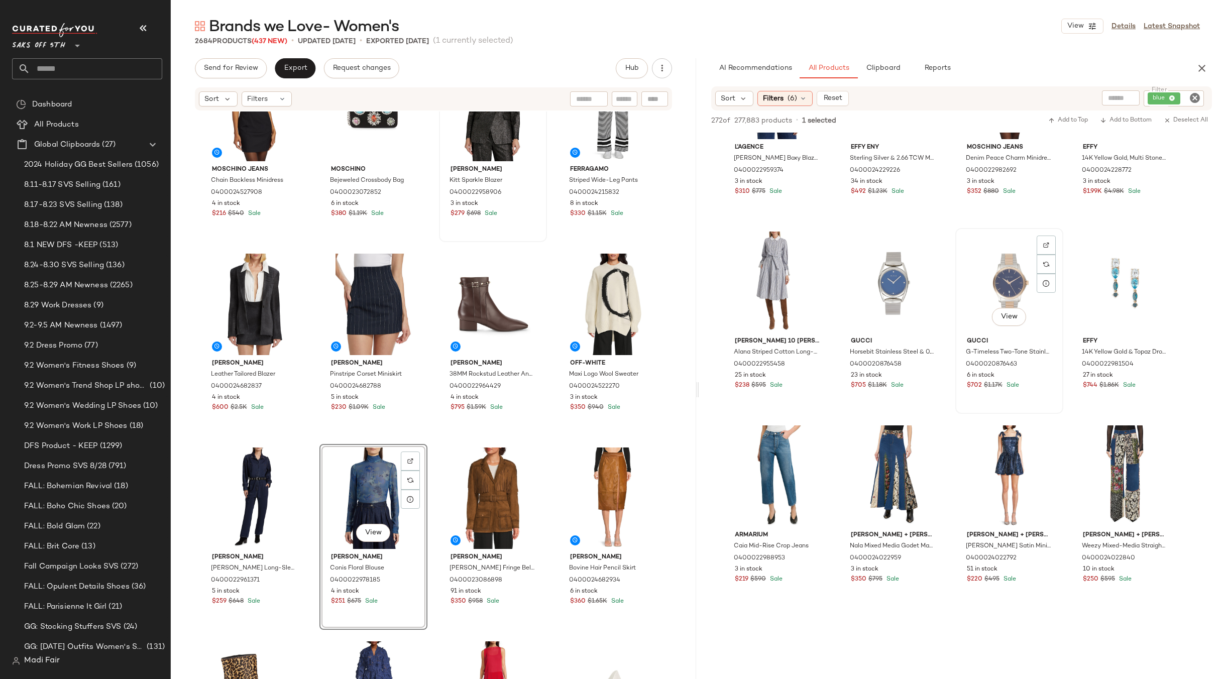
scroll to position [1457, 0]
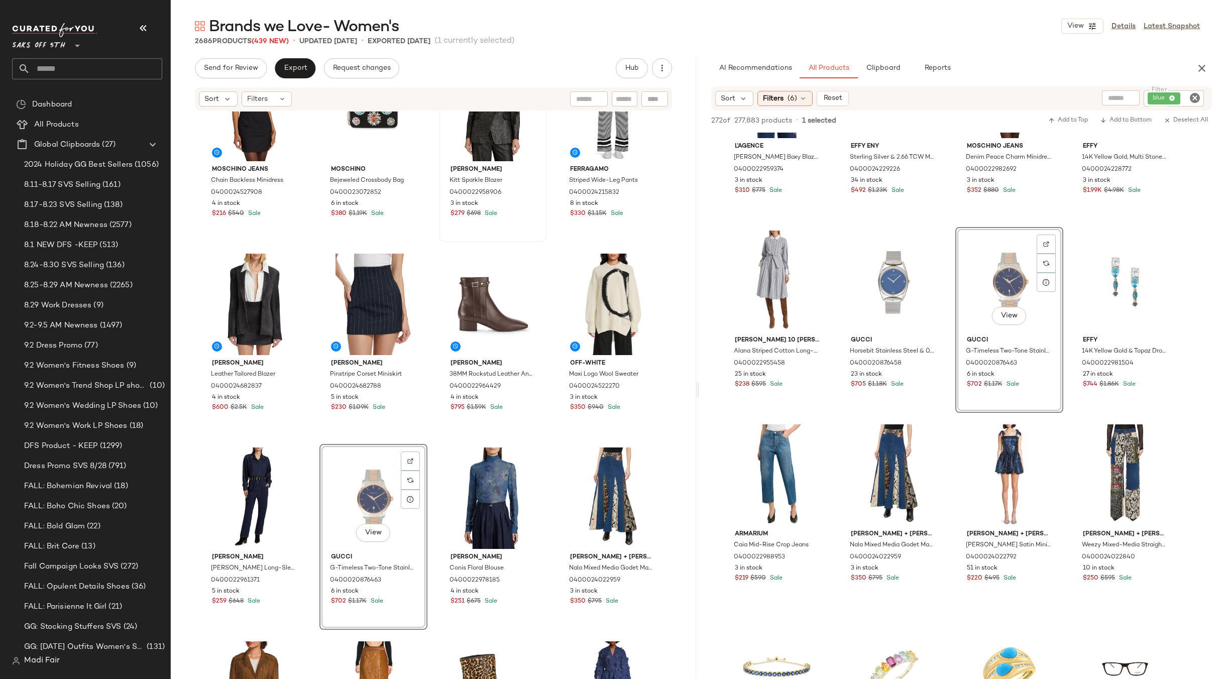
click at [547, 439] on div "Moschino Jeans Chain Backless Minidress 0400024527908 4 in stock $216 $540 Sale…" at bounding box center [433, 152] width 466 height 596
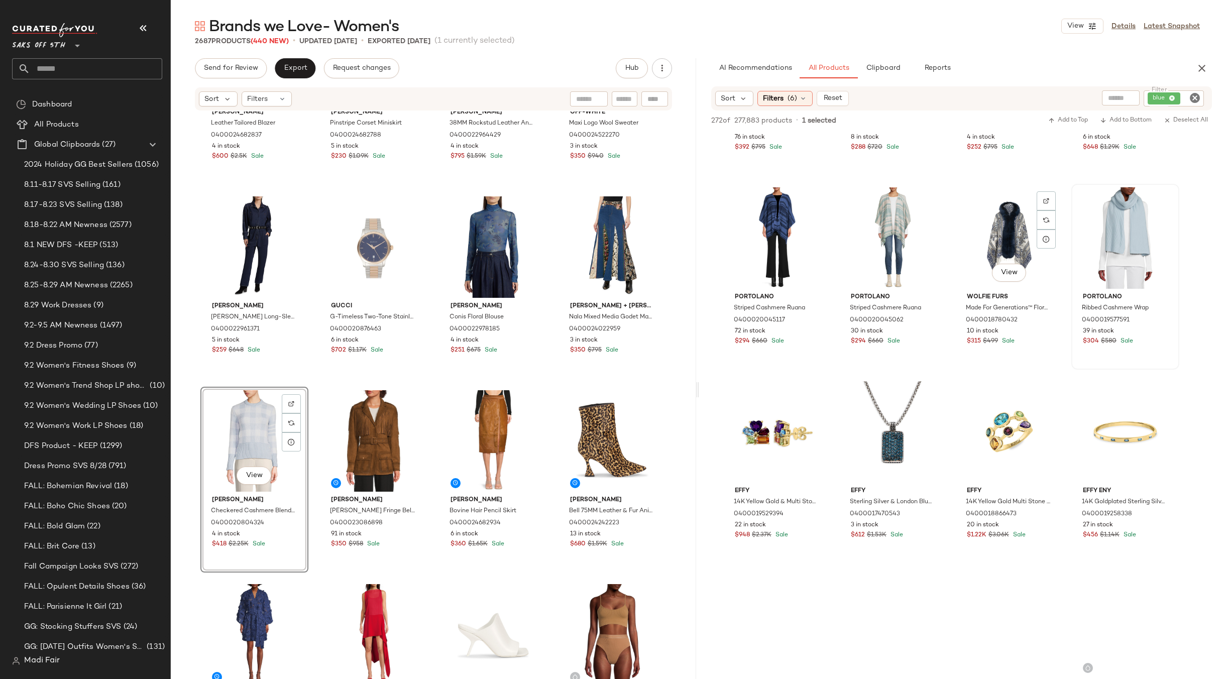
scroll to position [8289, 0]
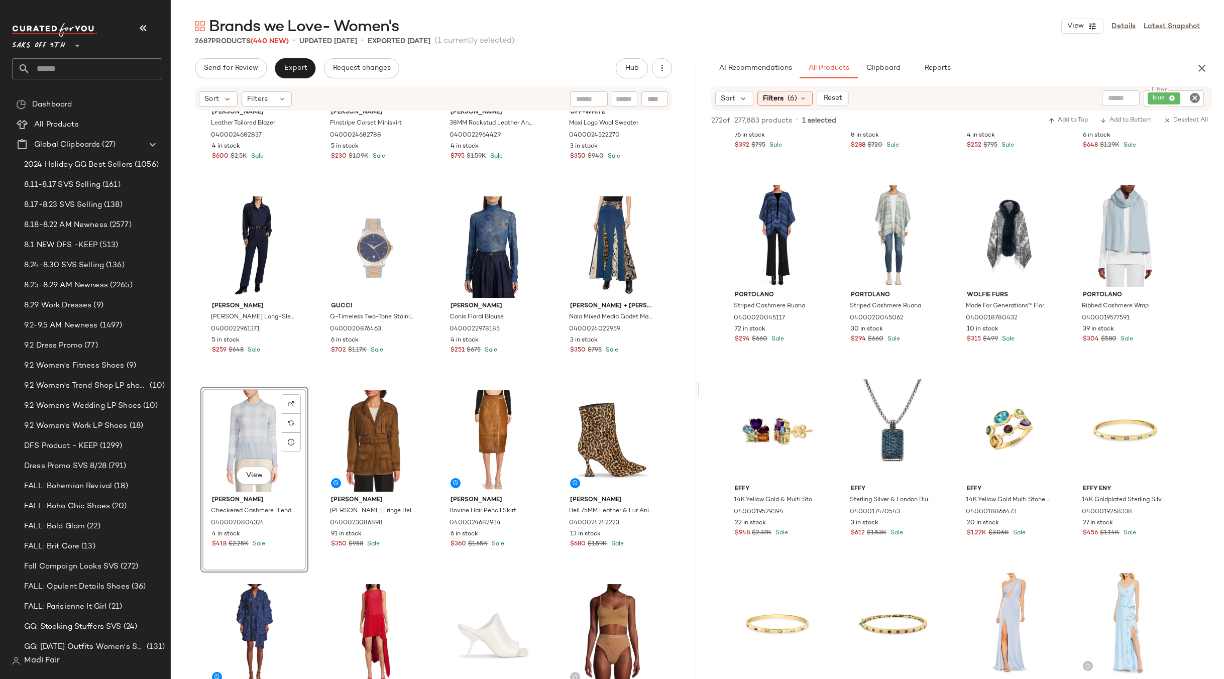
drag, startPoint x: 1218, startPoint y: 336, endPoint x: 1188, endPoint y: 133, distance: 205.1
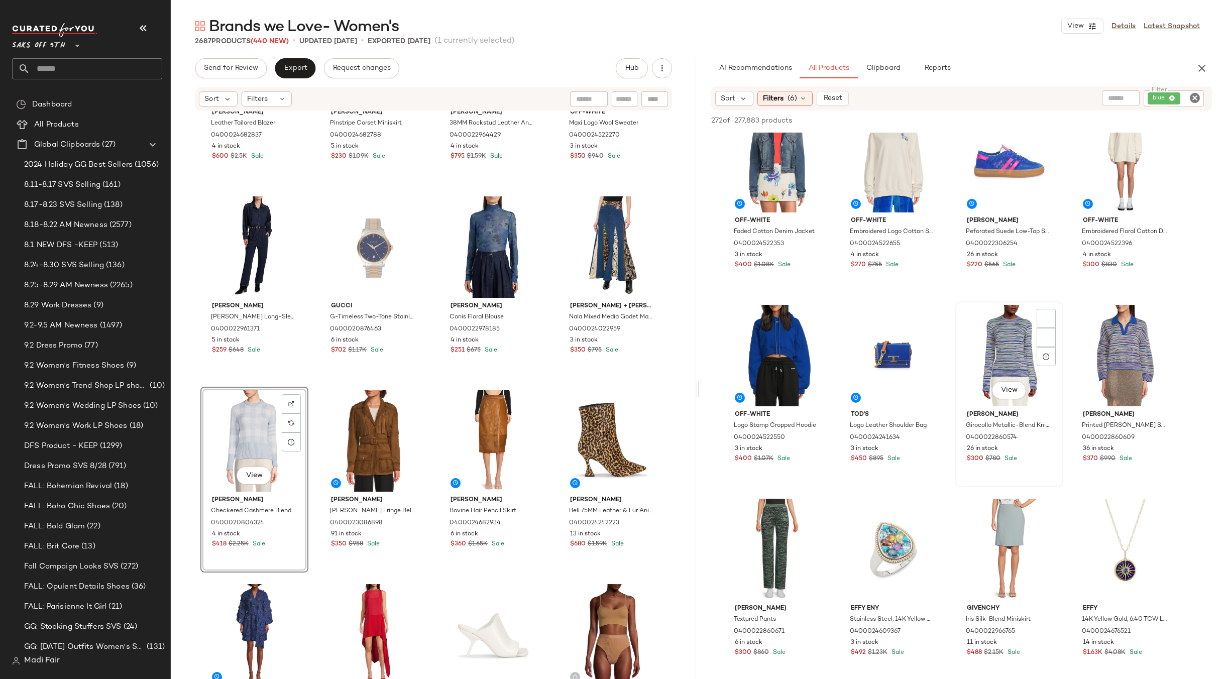
scroll to position [0, 0]
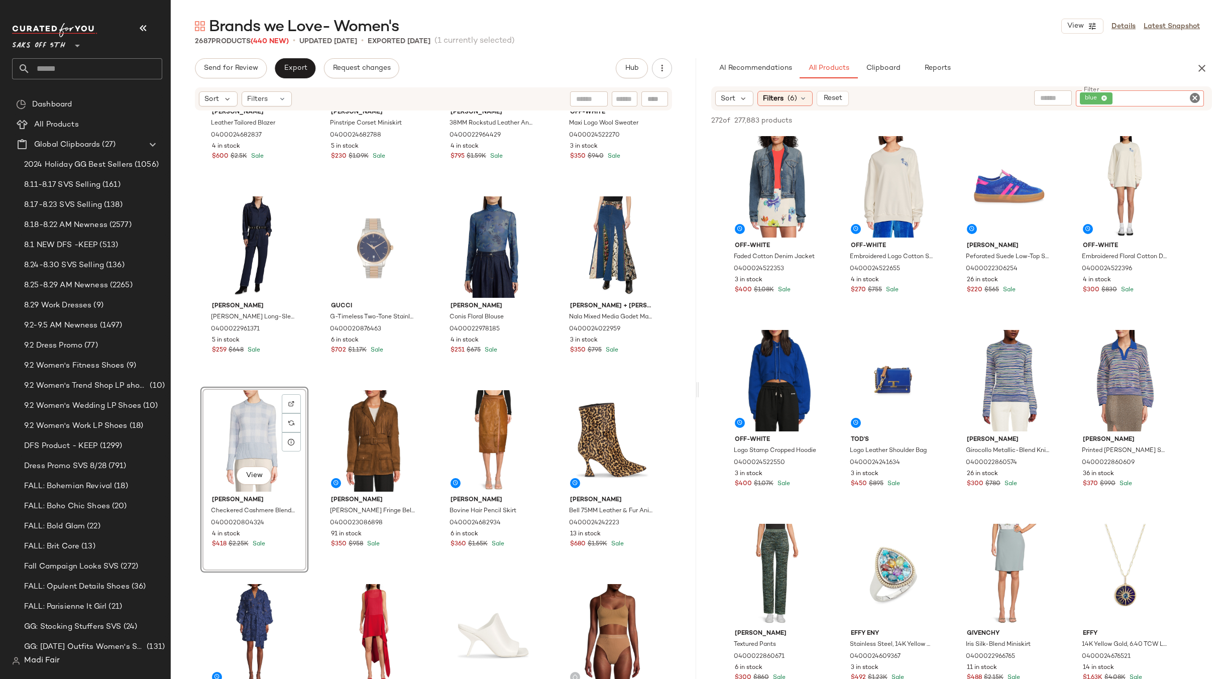
click at [1166, 95] on div "blue" at bounding box center [1140, 98] width 128 height 16
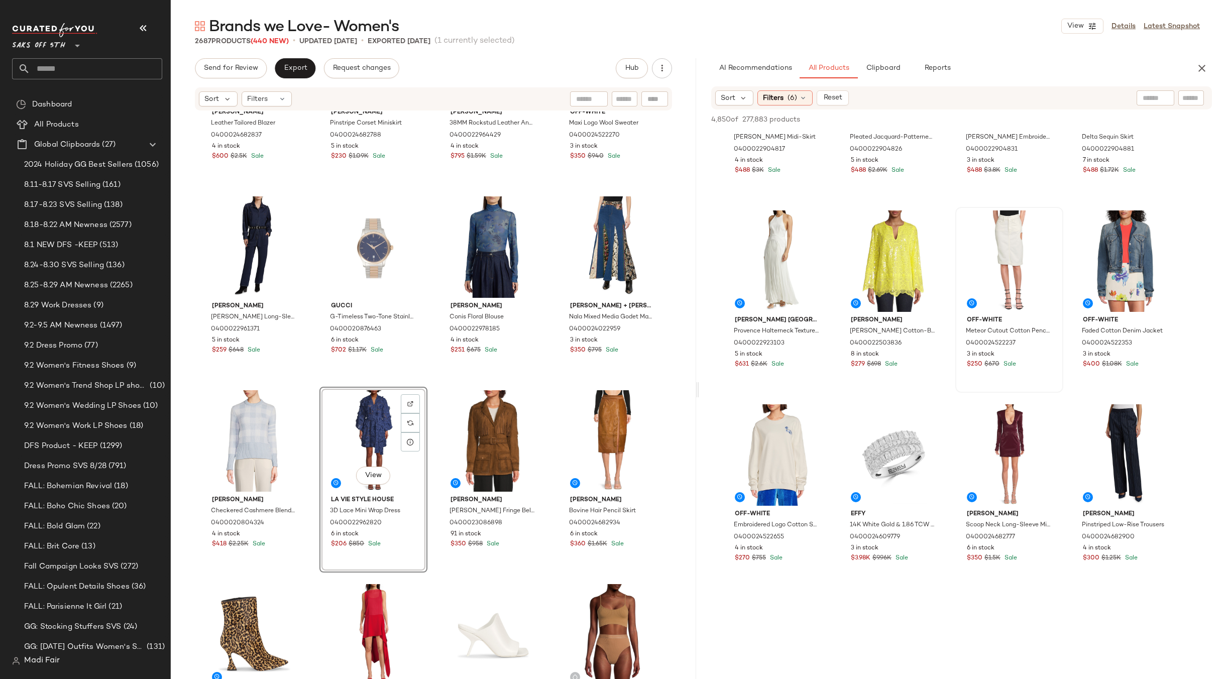
scroll to position [1105, 0]
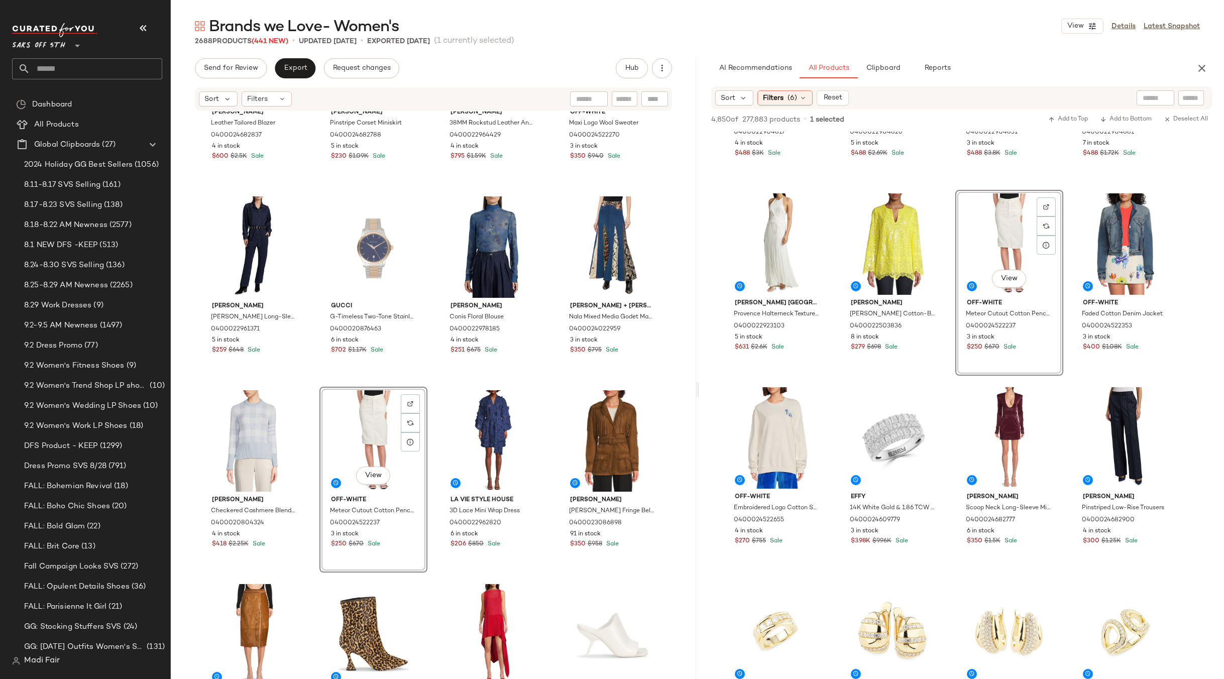
click at [545, 379] on div "LaQuan Smith Leather Tailored Blazer 0400024682837 4 in stock $600 $2.5K Sale L…" at bounding box center [433, 411] width 525 height 598
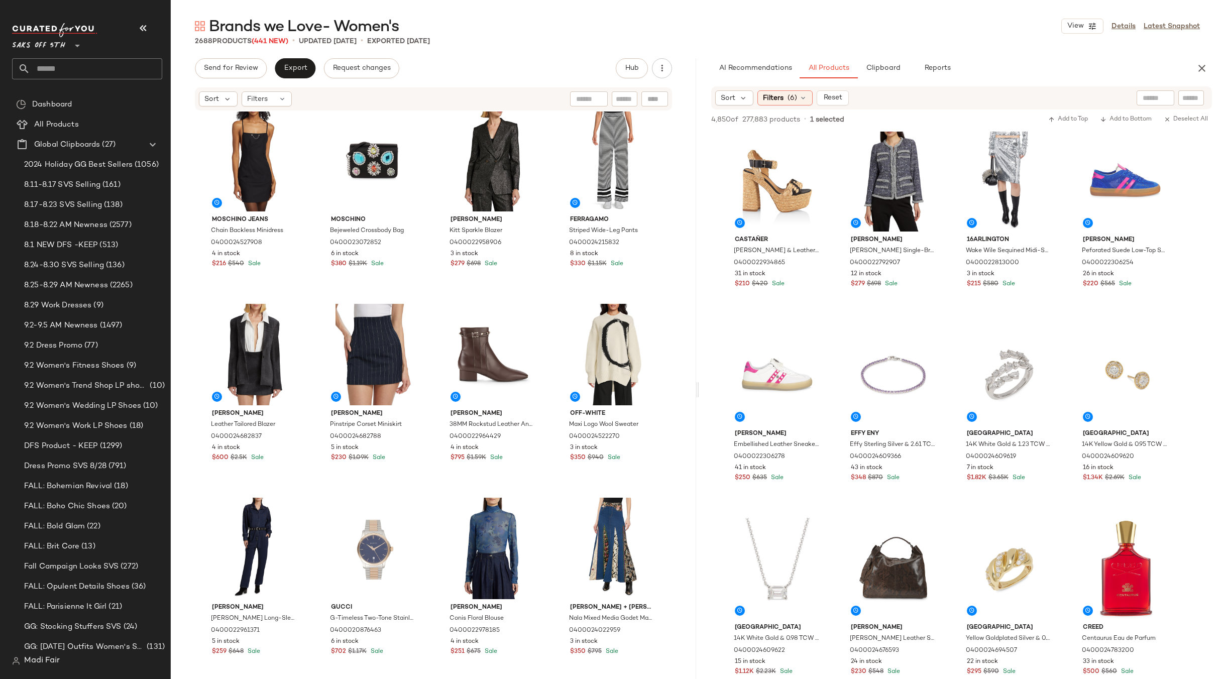
scroll to position [510, 0]
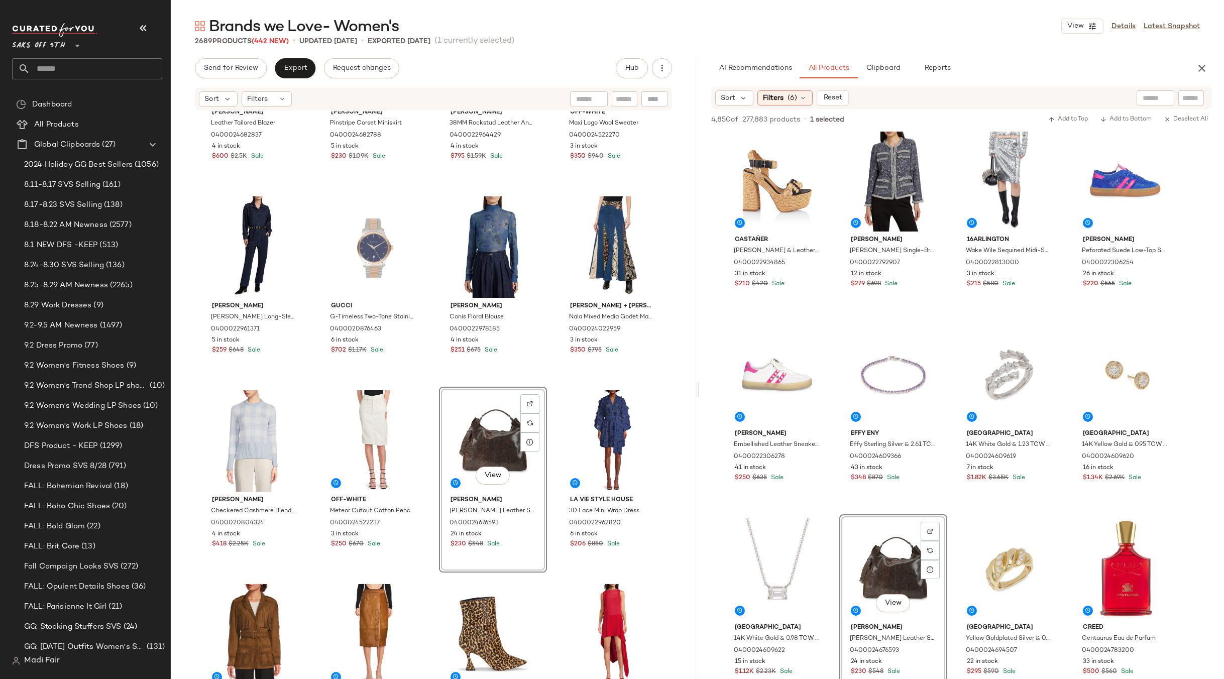
click at [542, 379] on div "LaQuan Smith Leather Tailored Blazer 0400024682837 4 in stock $600 $2.5K Sale L…" at bounding box center [433, 411] width 525 height 598
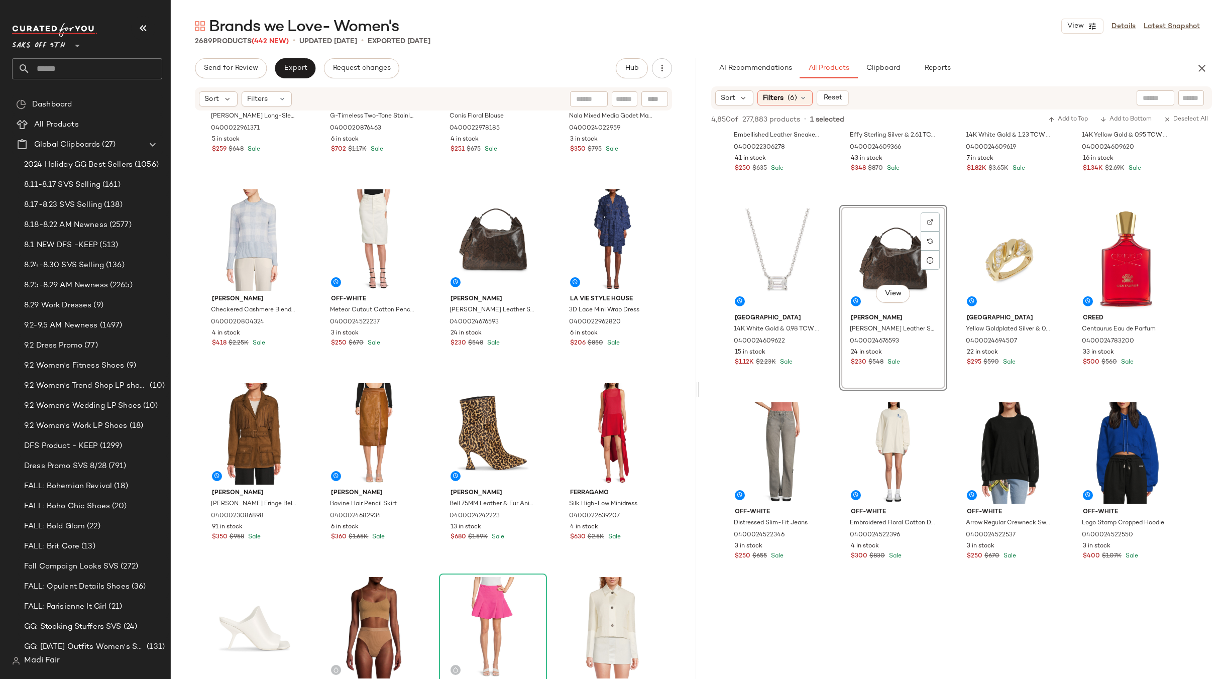
scroll to position [3265, 0]
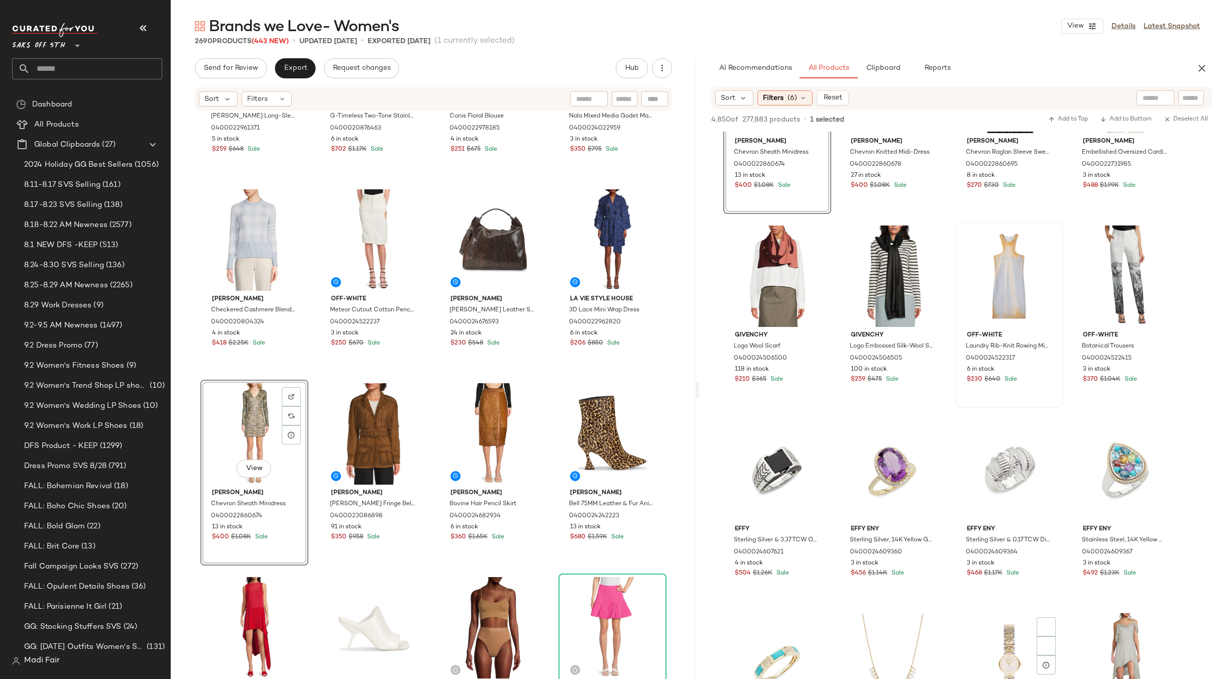
scroll to position [6079, 0]
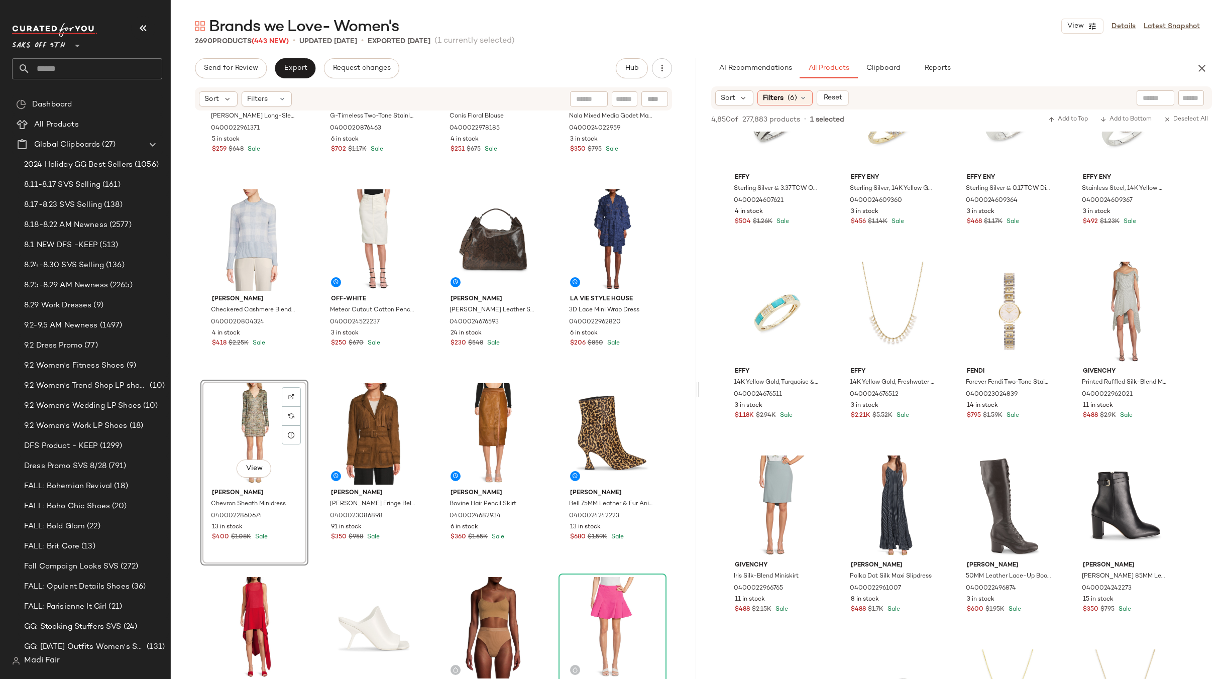
click at [233, 410] on div "View" at bounding box center [254, 433] width 101 height 101
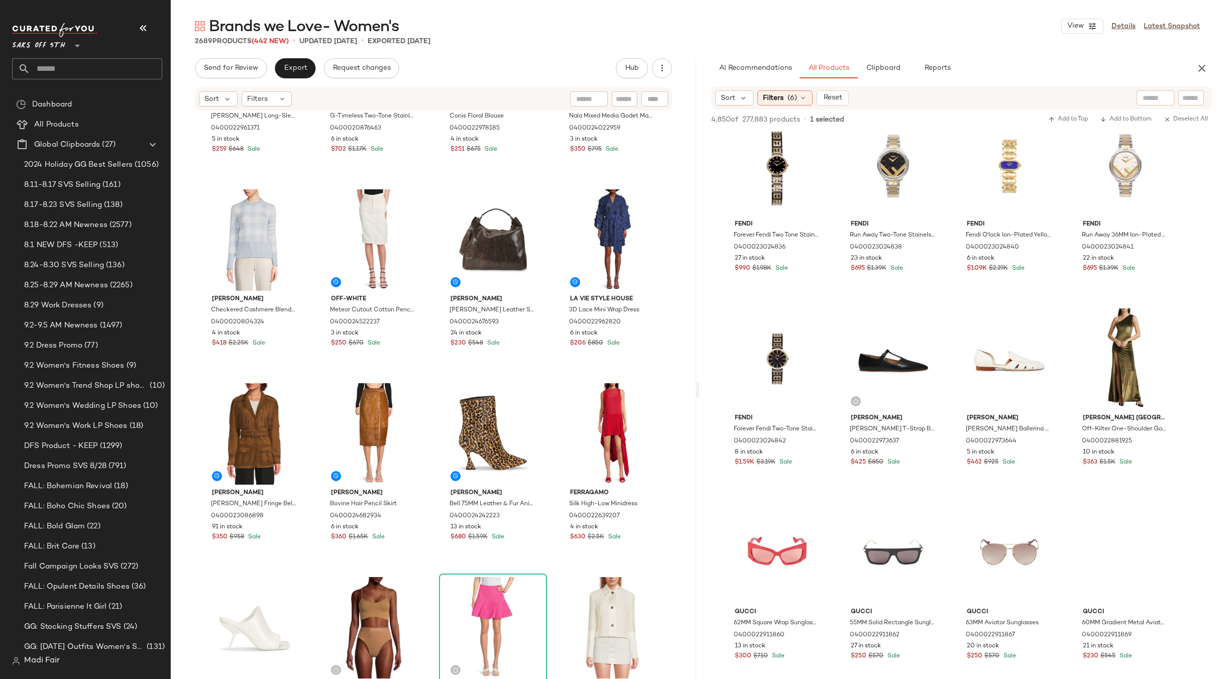
scroll to position [14217, 0]
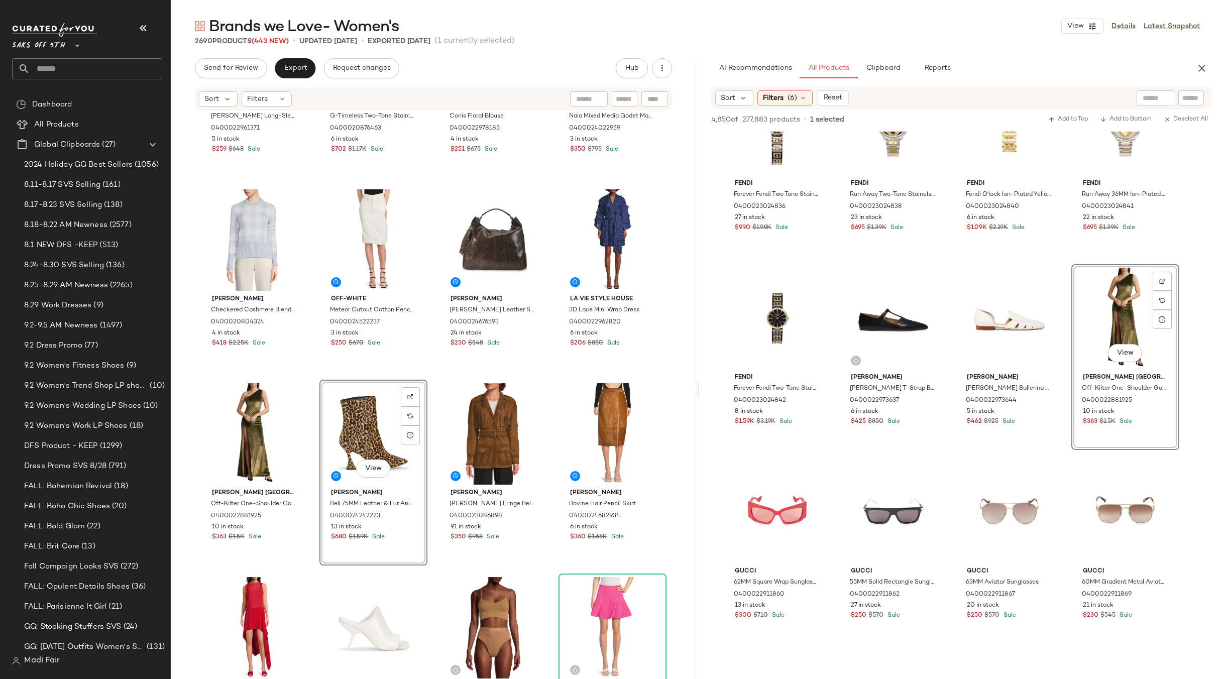
click at [547, 376] on div "Ronny Kobo Nailah Denim Long-Sleeve Jumpsuit 0400022961371 5 in stock $259 $648…" at bounding box center [433, 411] width 525 height 598
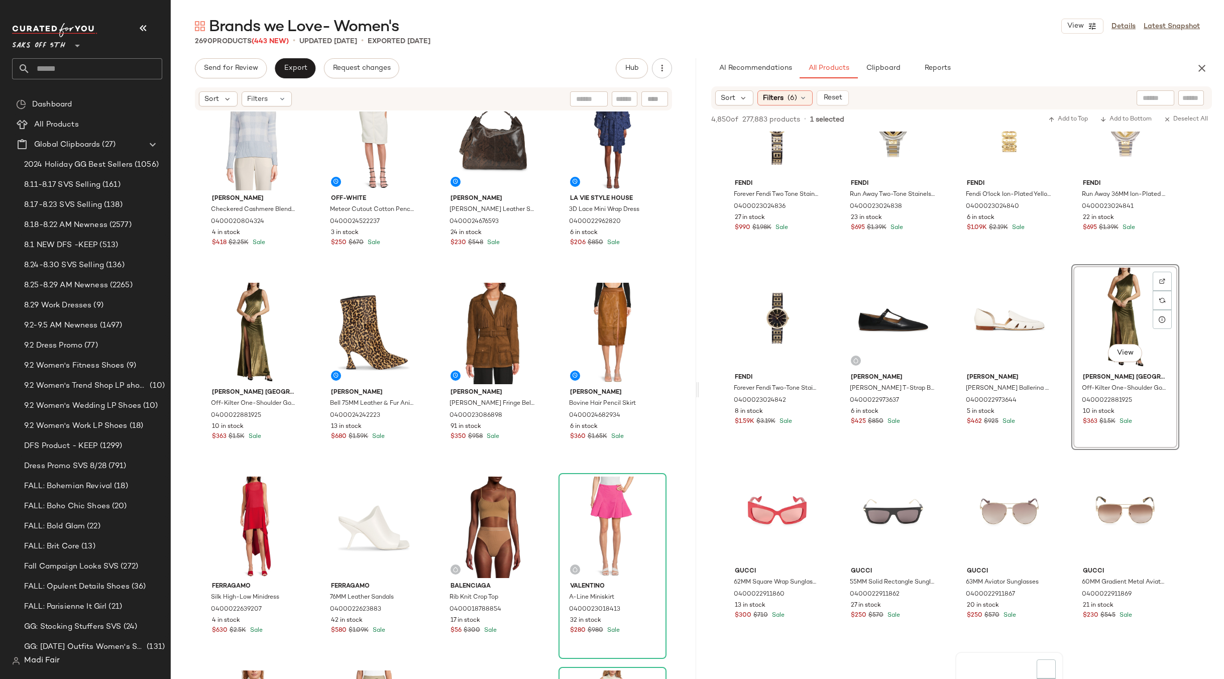
scroll to position [14669, 0]
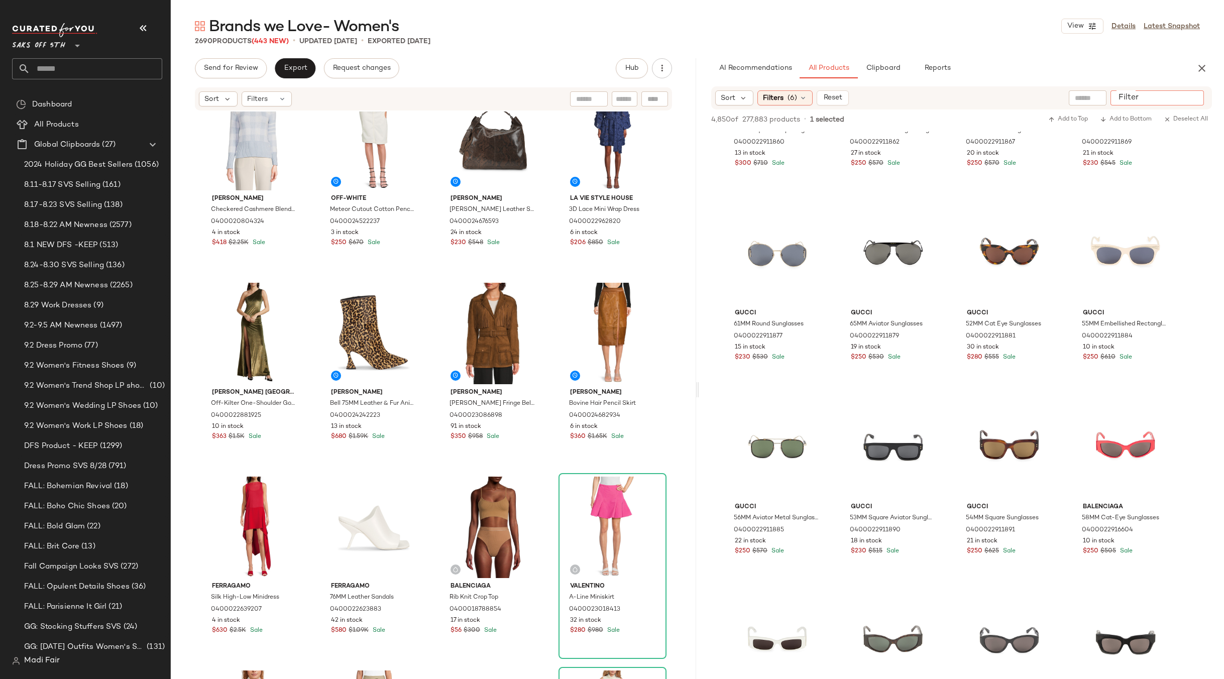
click at [1187, 93] on input "Filter" at bounding box center [1157, 98] width 85 height 11
type input "*"
type input "*****"
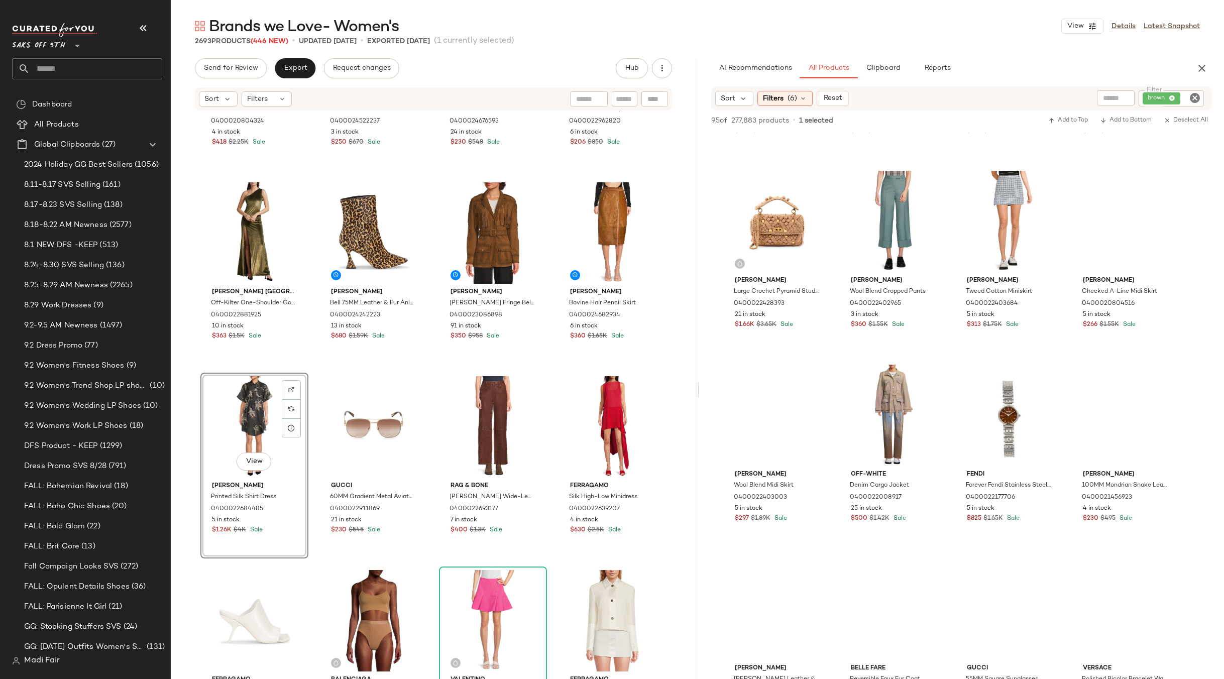
scroll to position [2210, 0]
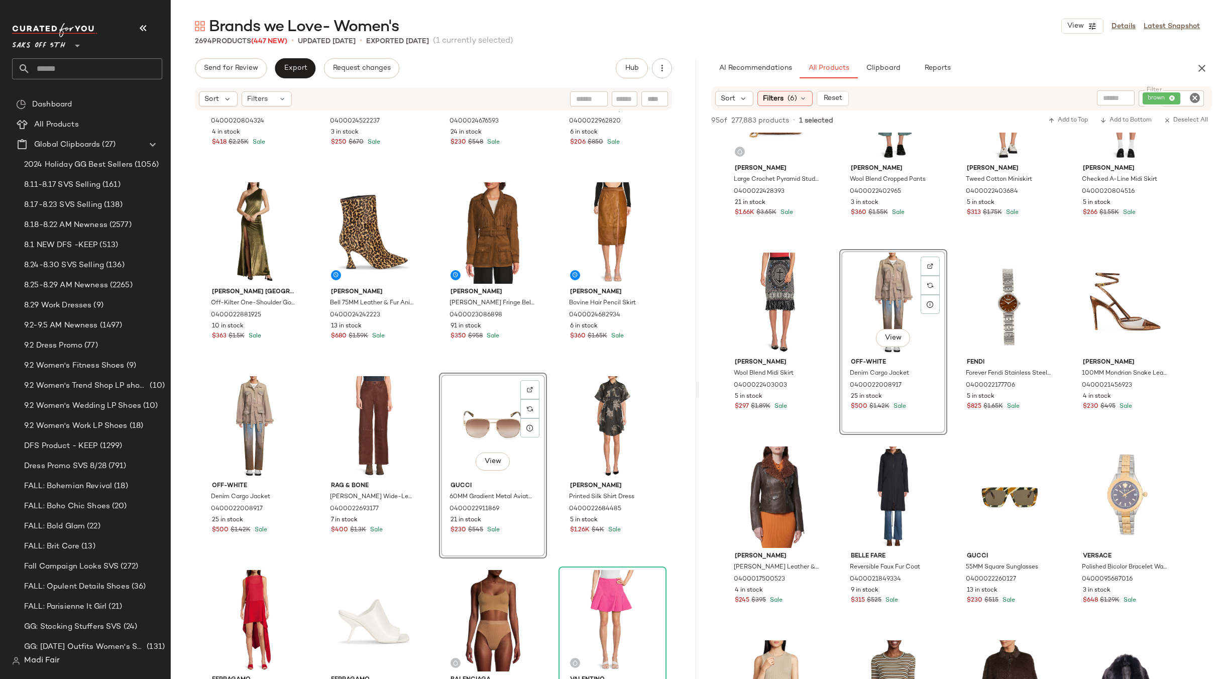
click at [548, 368] on div "Thom Browne Checkered Cashmere Blend Sweater 0400020804324 4 in stock $418 $2.2…" at bounding box center [433, 411] width 525 height 598
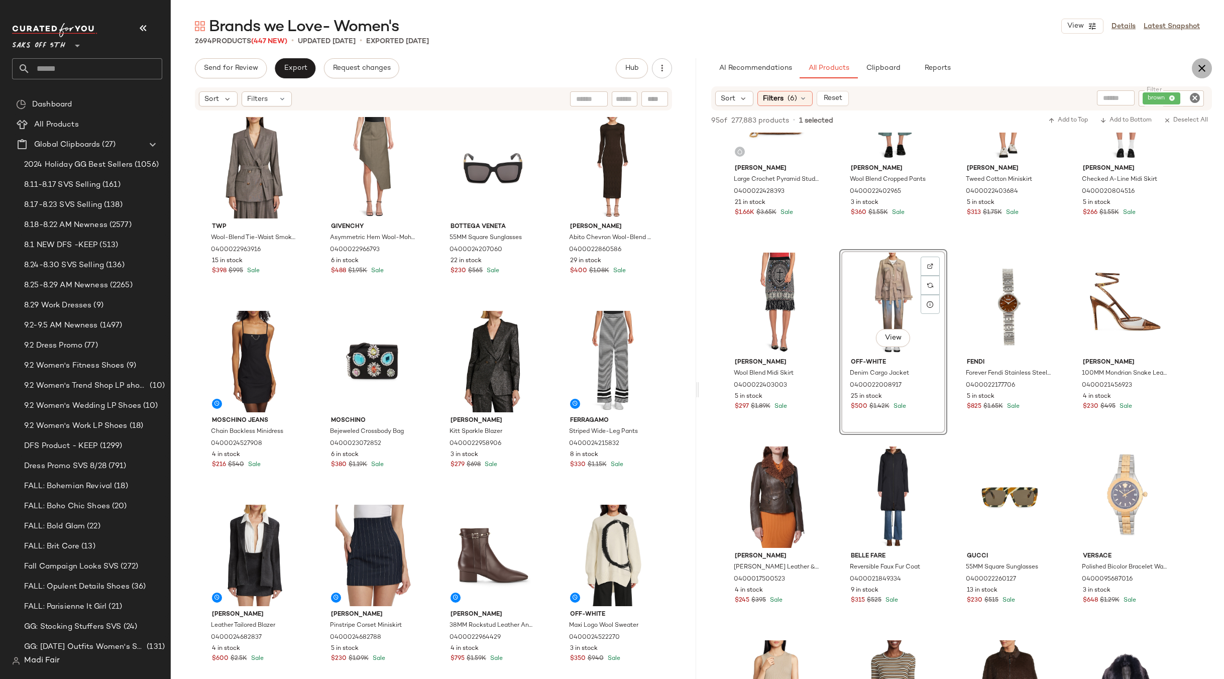
click at [1201, 73] on icon "button" at bounding box center [1202, 68] width 12 height 12
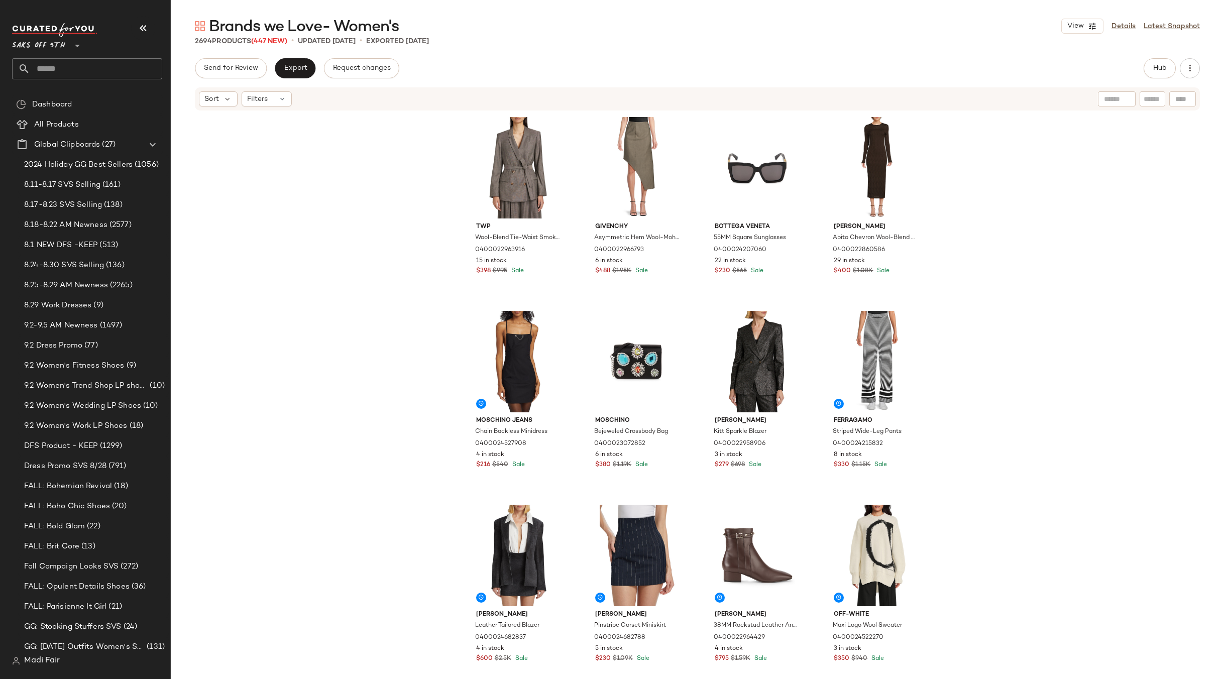
click at [286, 146] on div "Twp Wool-Blend Tie-Waist Smoking Jacket 0400022963916 15 in stock $398 $995 Sal…" at bounding box center [697, 411] width 1053 height 598
click at [288, 66] on span "Export" at bounding box center [295, 68] width 24 height 8
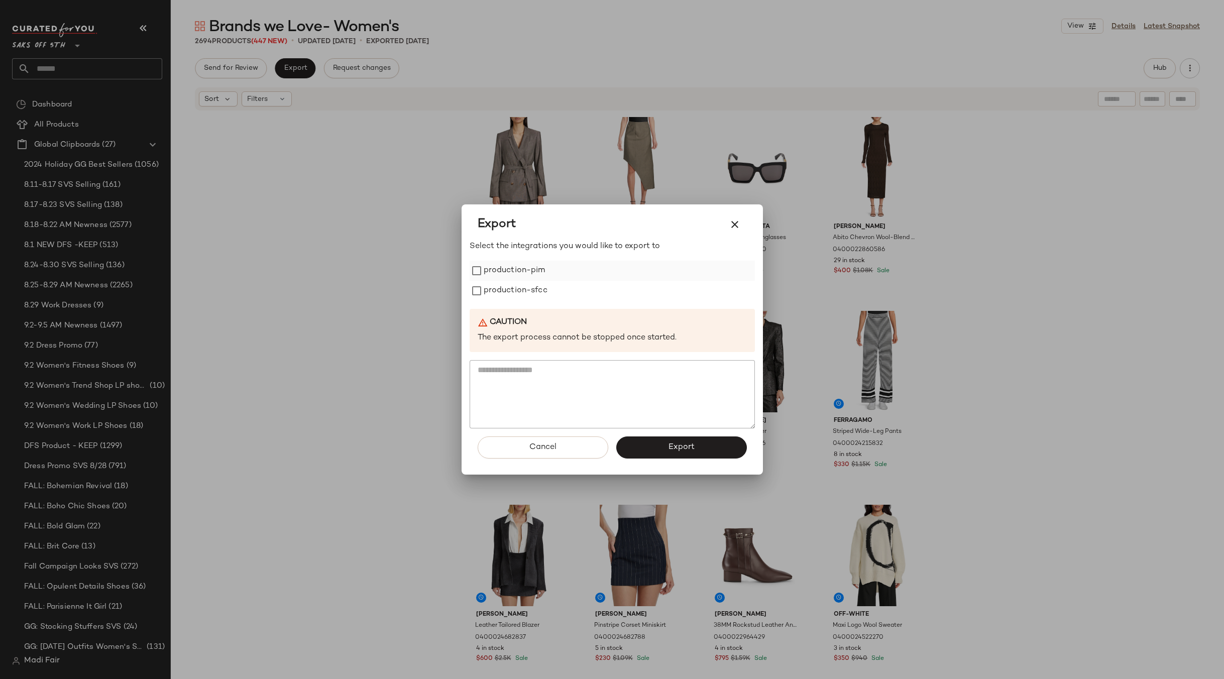
click at [518, 271] on label "production-pim" at bounding box center [515, 271] width 62 height 20
click at [517, 284] on label "production-sfcc" at bounding box center [516, 291] width 64 height 20
click at [659, 449] on button "Export" at bounding box center [681, 448] width 131 height 22
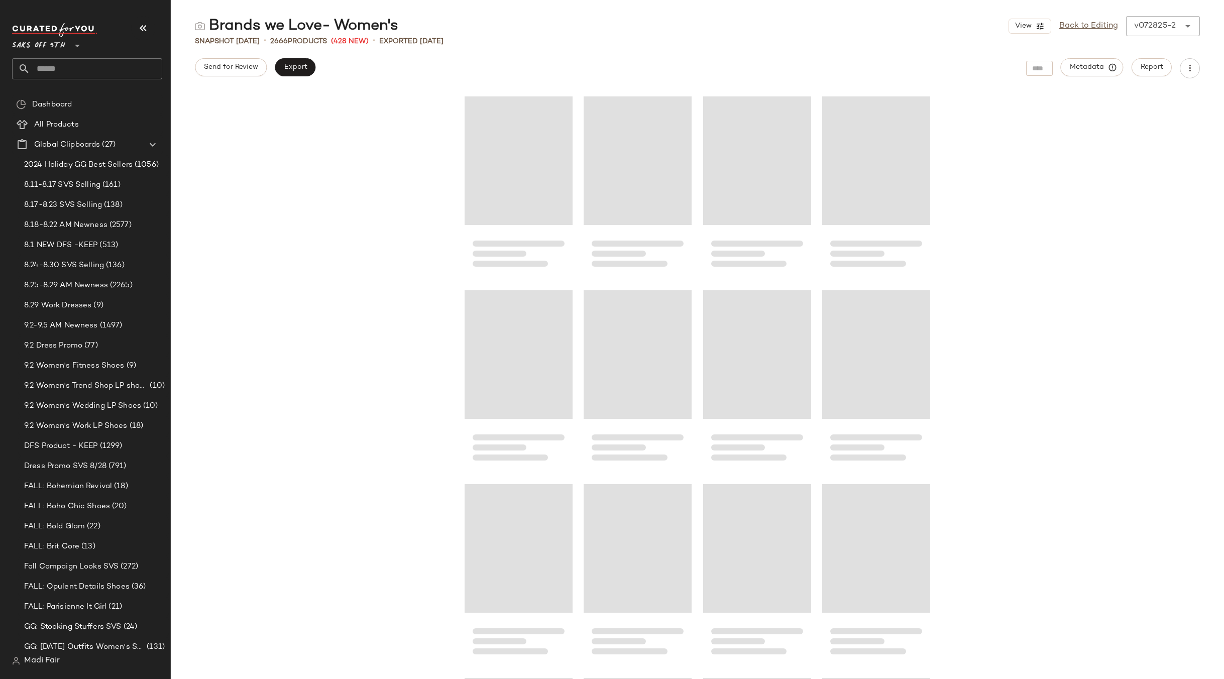
click at [70, 70] on input "text" at bounding box center [96, 68] width 132 height 21
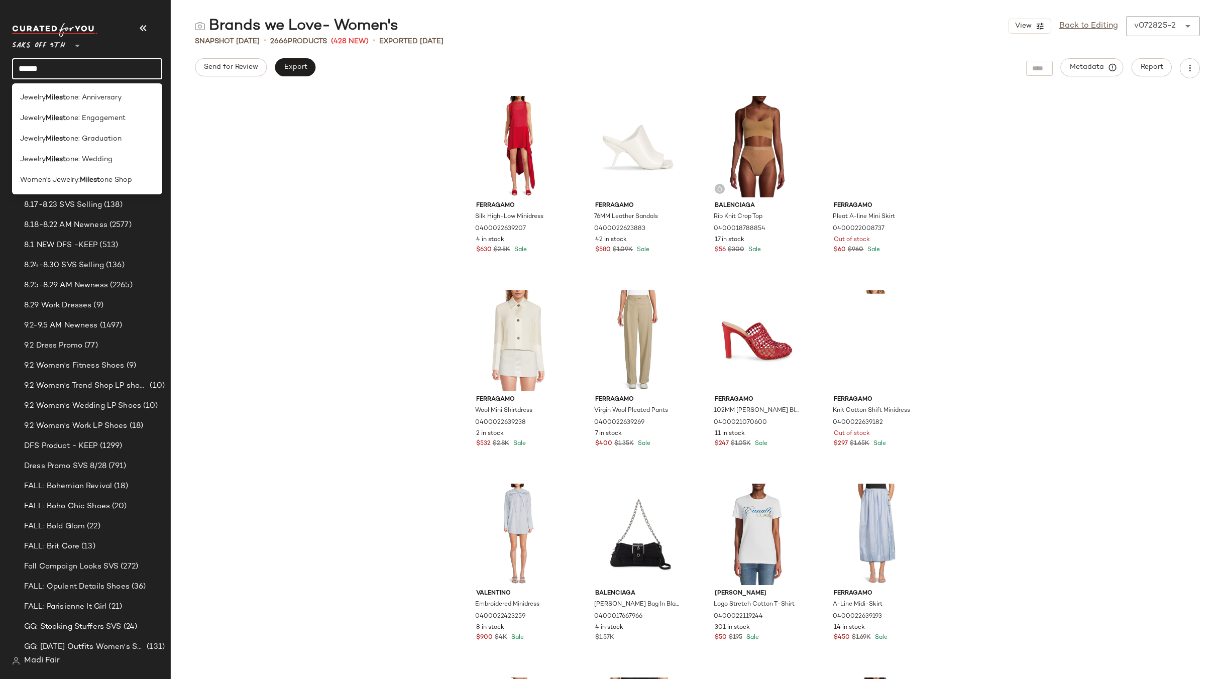
type input "******"
click at [94, 182] on b "Milest" at bounding box center [90, 180] width 20 height 11
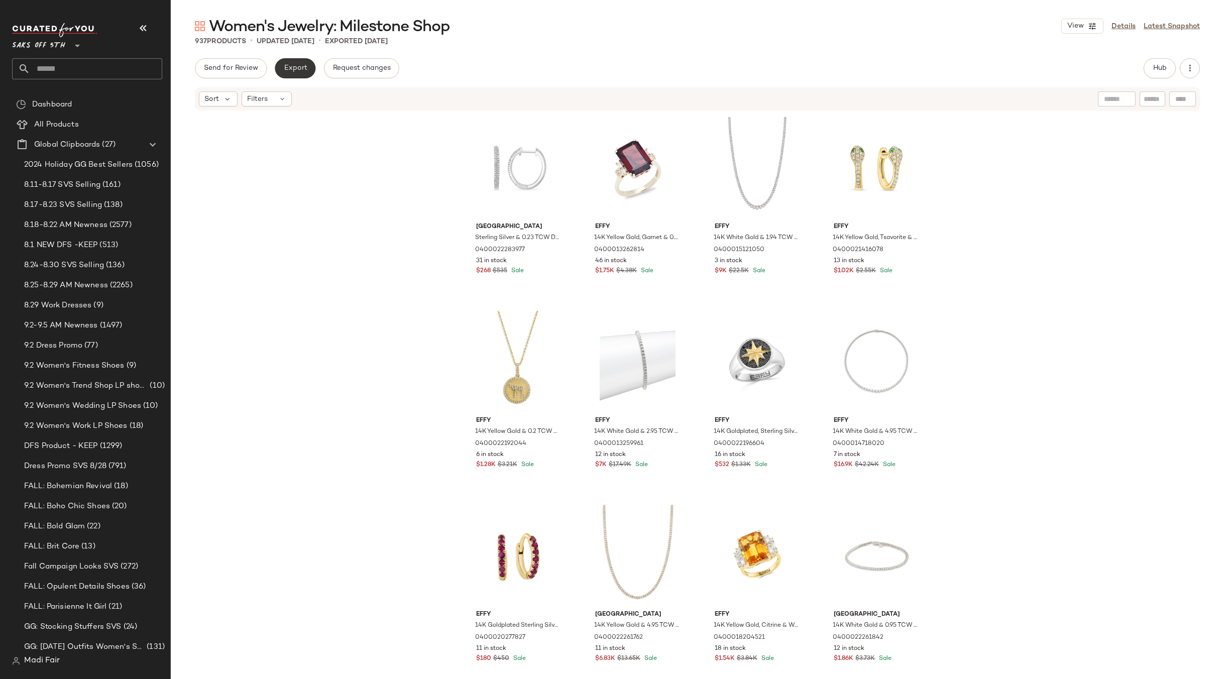
click at [299, 66] on span "Export" at bounding box center [295, 68] width 24 height 8
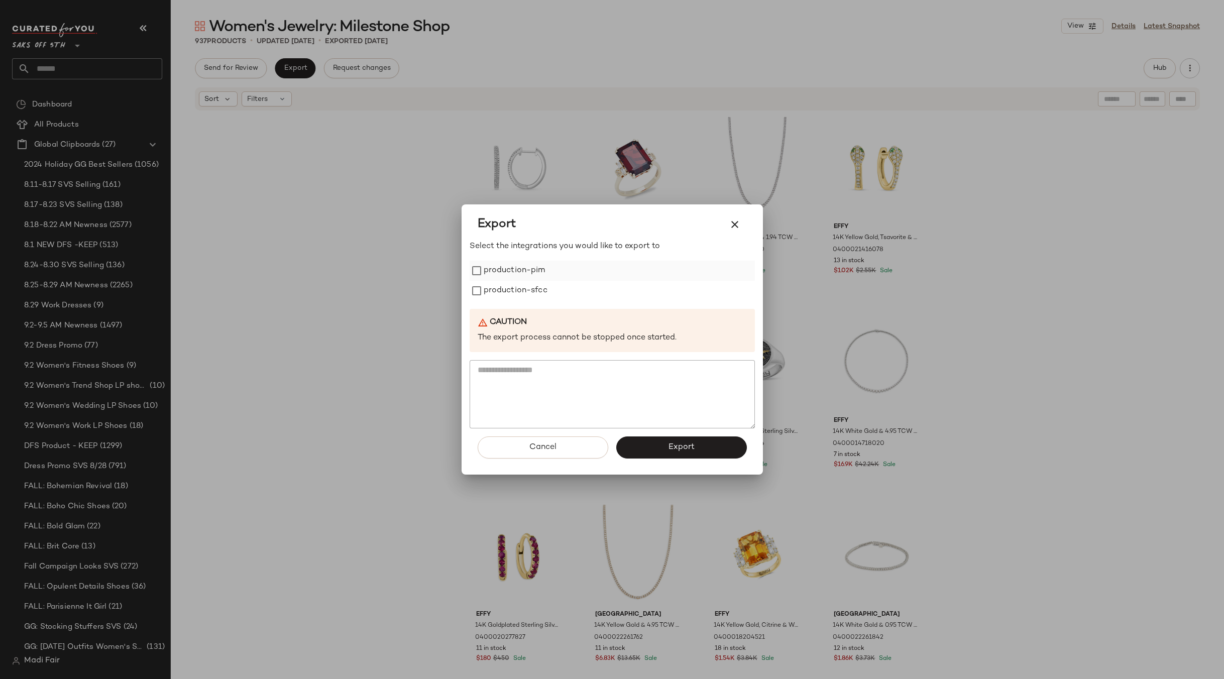
click at [507, 264] on div "Select the integrations you would like to export to production-pim production-s…" at bounding box center [612, 335] width 285 height 188
click at [502, 274] on label "production-pim" at bounding box center [515, 271] width 62 height 20
click at [502, 295] on label "production-sfcc" at bounding box center [516, 291] width 64 height 20
click at [667, 443] on button "Export" at bounding box center [681, 448] width 131 height 22
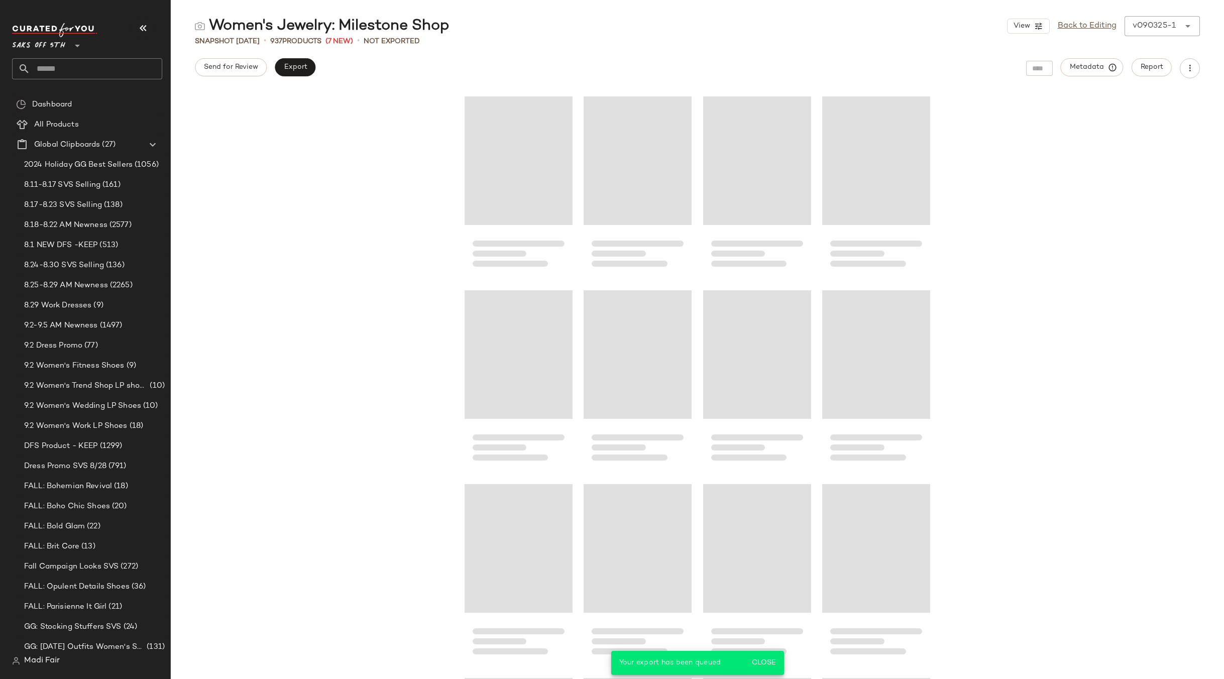
click at [71, 74] on input "text" at bounding box center [96, 68] width 132 height 21
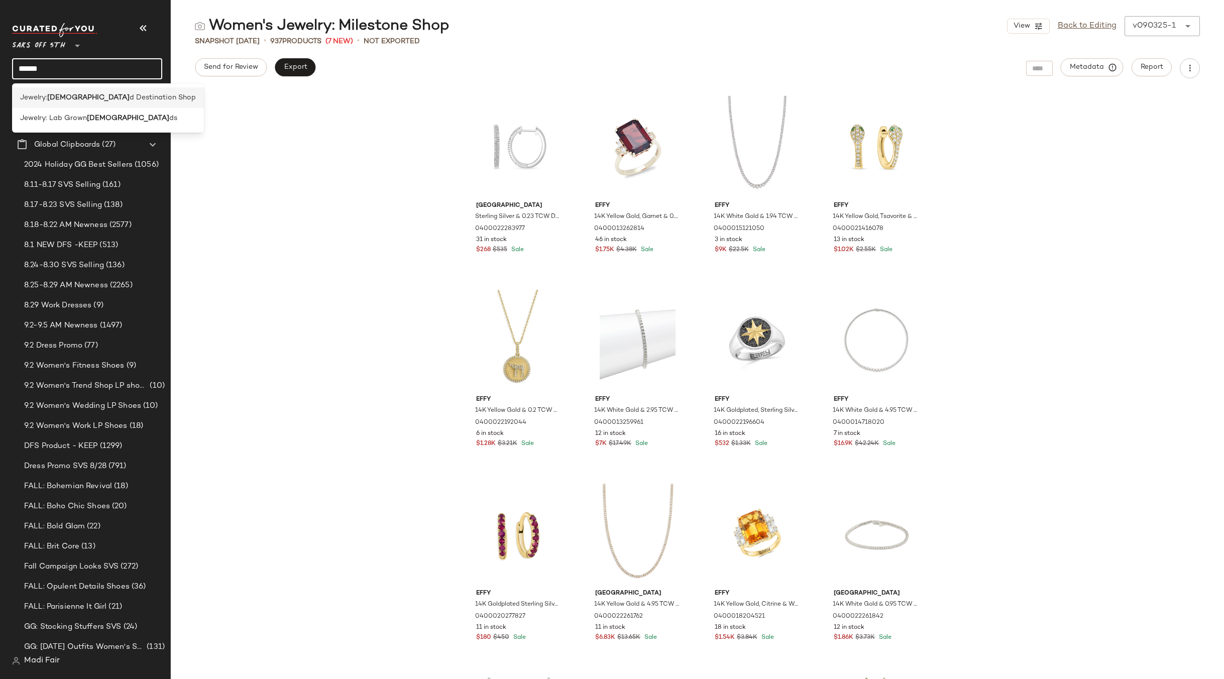
type input "******"
click at [130, 98] on span "d Destination Shop" at bounding box center [163, 97] width 66 height 11
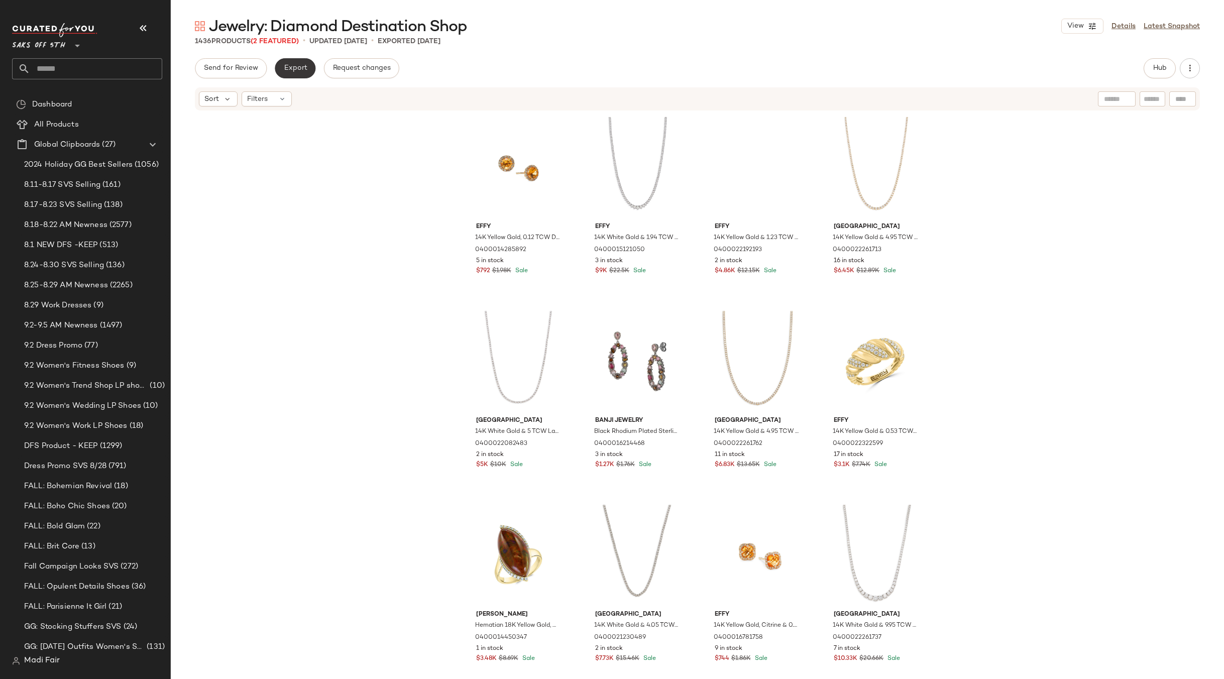
click at [299, 69] on span "Export" at bounding box center [295, 68] width 24 height 8
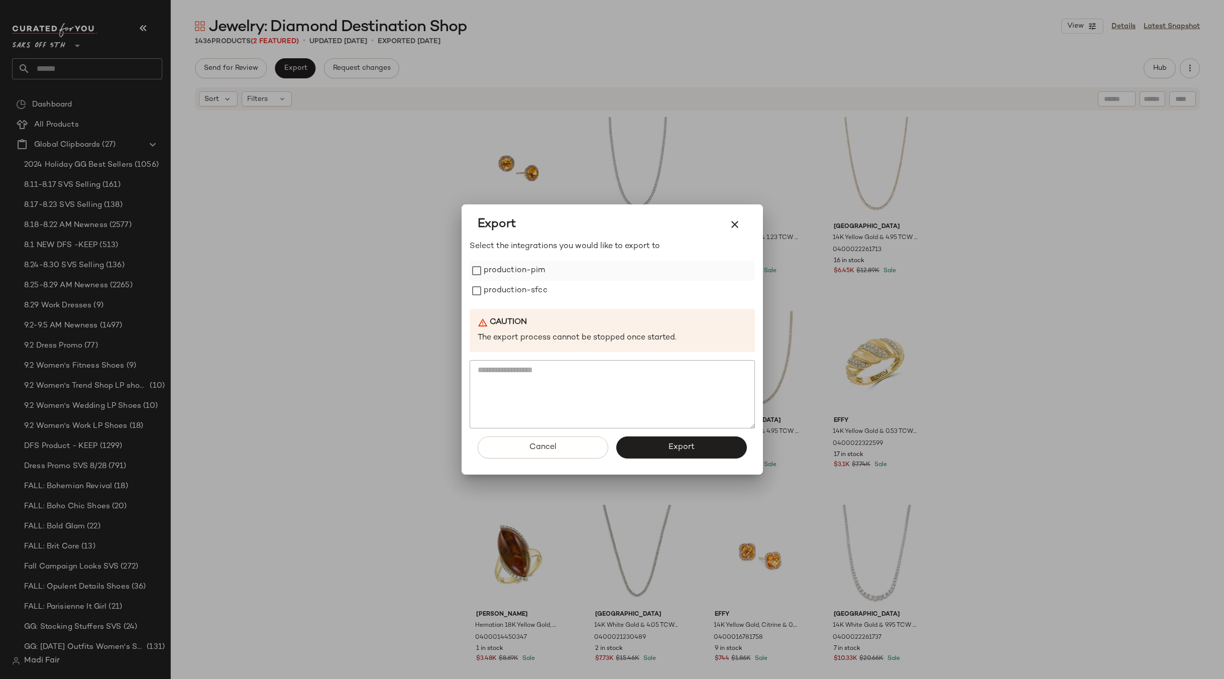
click at [503, 277] on label "production-pim" at bounding box center [515, 271] width 62 height 20
click at [505, 290] on label "production-sfcc" at bounding box center [516, 291] width 64 height 20
click at [672, 443] on span "Export" at bounding box center [681, 448] width 27 height 10
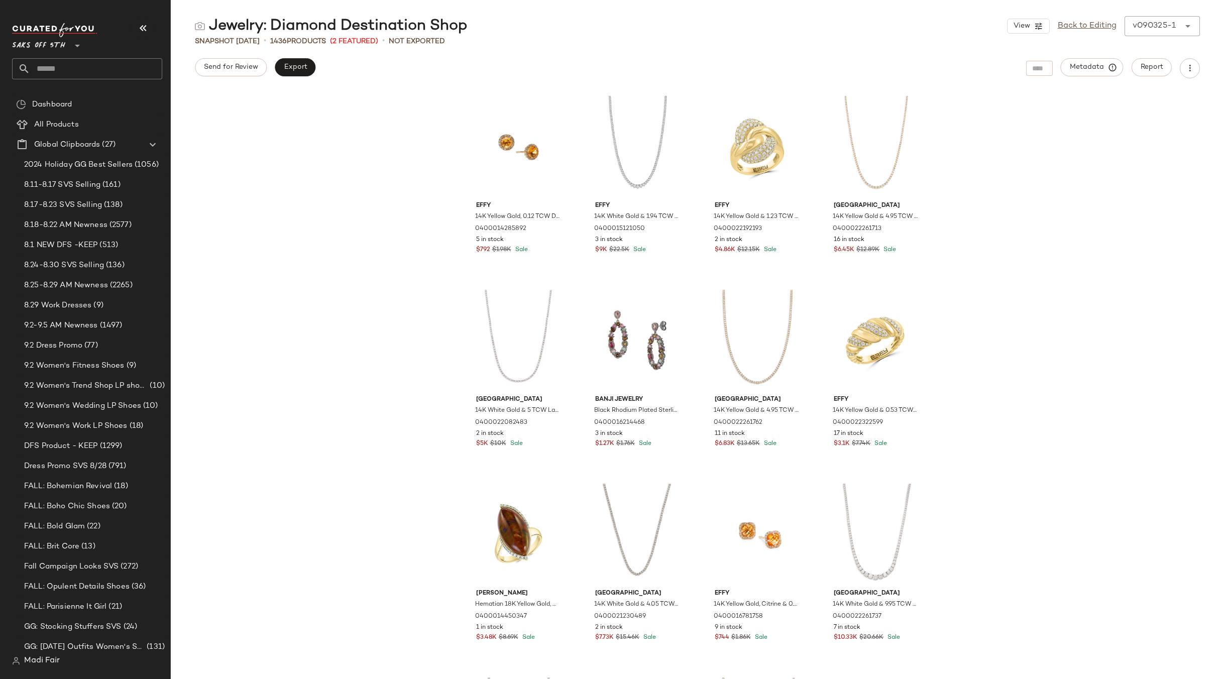
click at [60, 67] on input "text" at bounding box center [96, 68] width 132 height 21
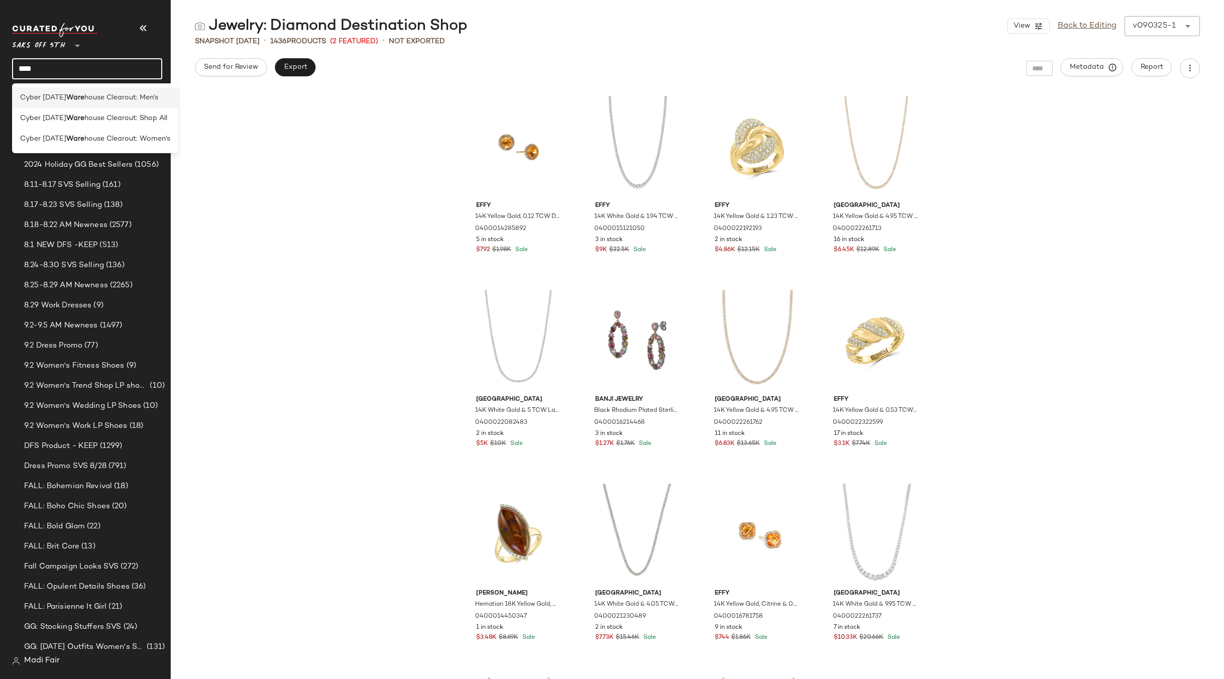
type input "****"
click at [83, 94] on b "Ware" at bounding box center [75, 97] width 18 height 11
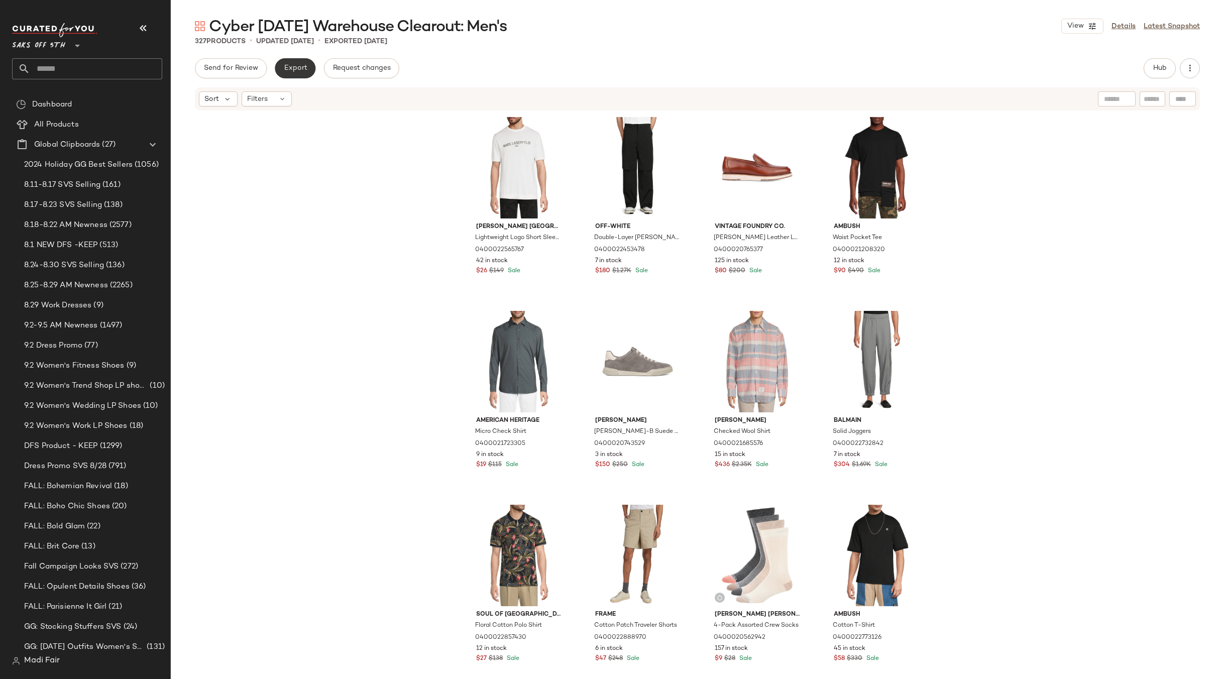
click at [308, 71] on button "Export" at bounding box center [295, 68] width 41 height 20
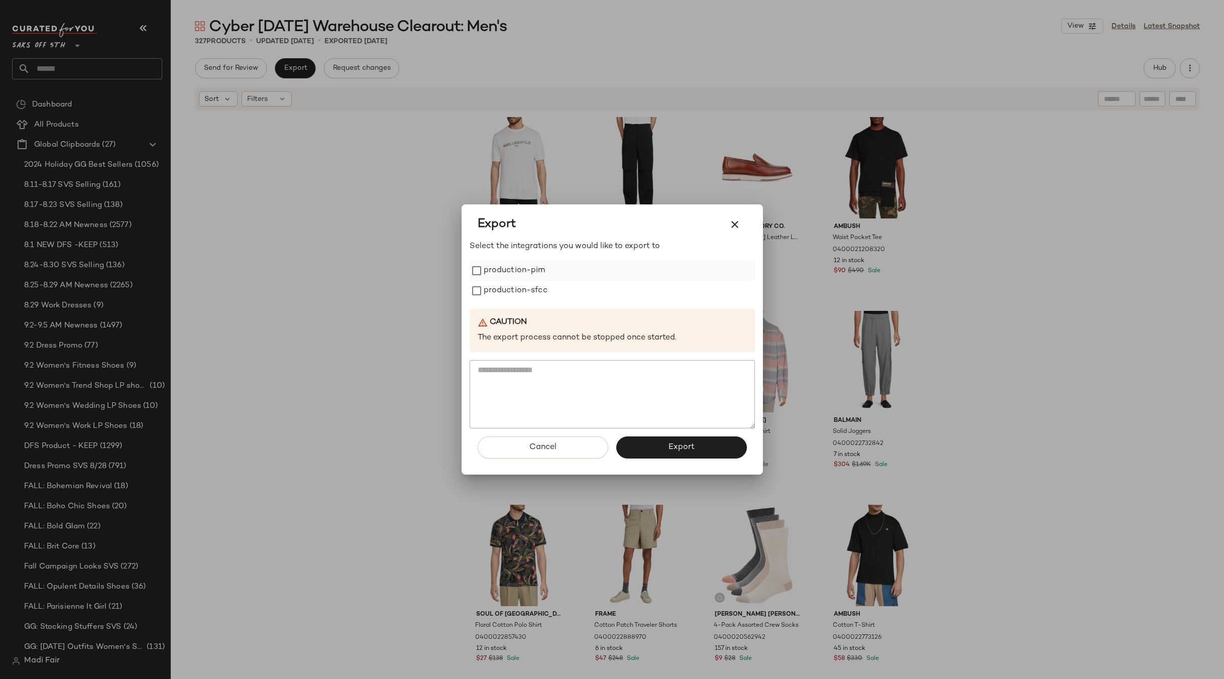
click at [543, 267] on label "production-pim" at bounding box center [515, 271] width 62 height 20
click at [535, 285] on label "production-sfcc" at bounding box center [516, 291] width 64 height 20
drag, startPoint x: 661, startPoint y: 448, endPoint x: 427, endPoint y: 82, distance: 434.1
click at [661, 447] on button "Export" at bounding box center [681, 448] width 131 height 22
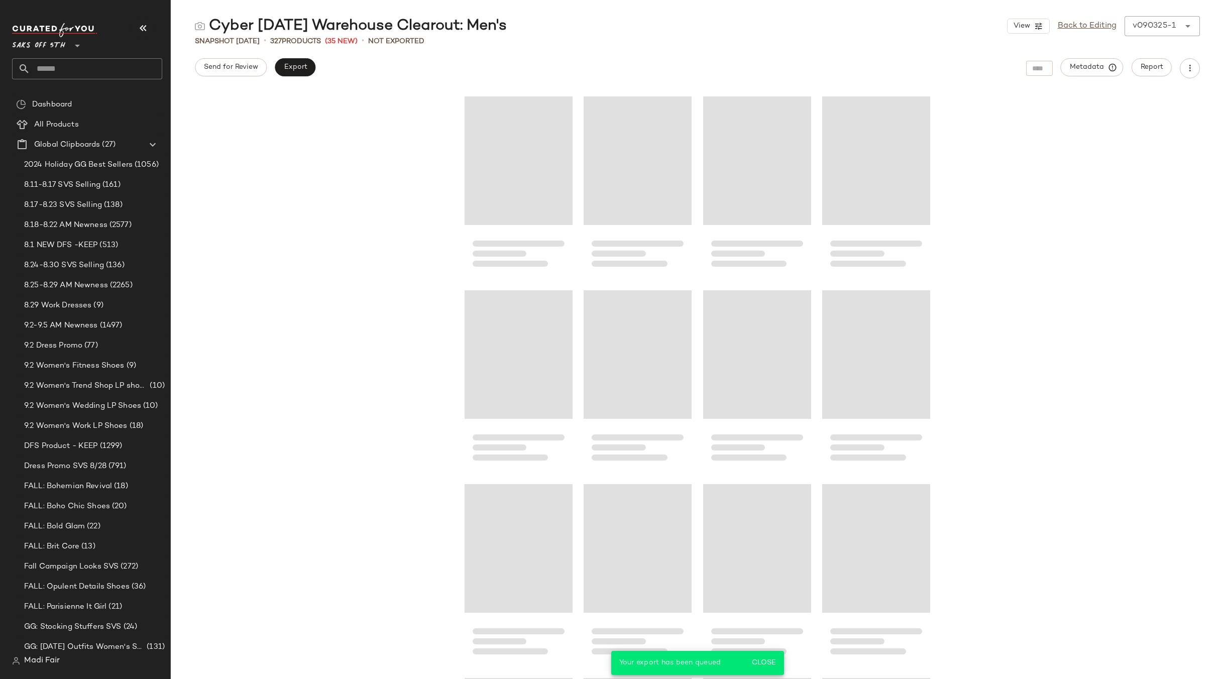
click at [76, 70] on input "text" at bounding box center [96, 68] width 132 height 21
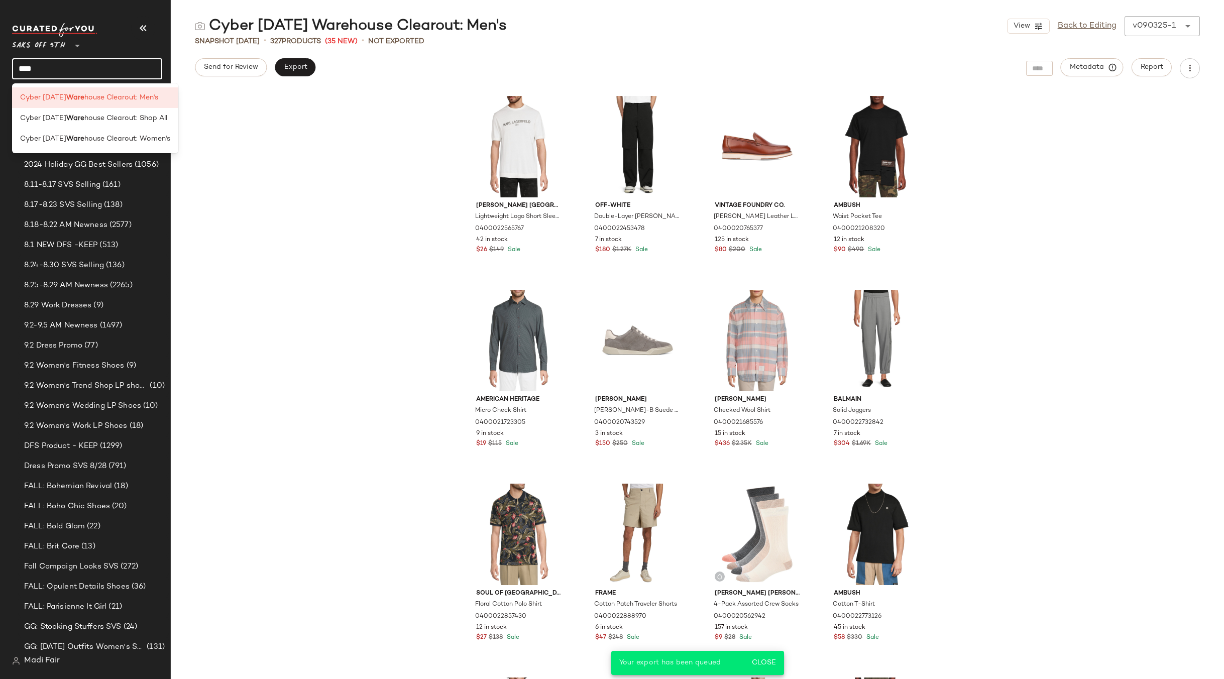
type input "****"
click at [91, 118] on span "house Clearout: Shop All" at bounding box center [125, 118] width 83 height 11
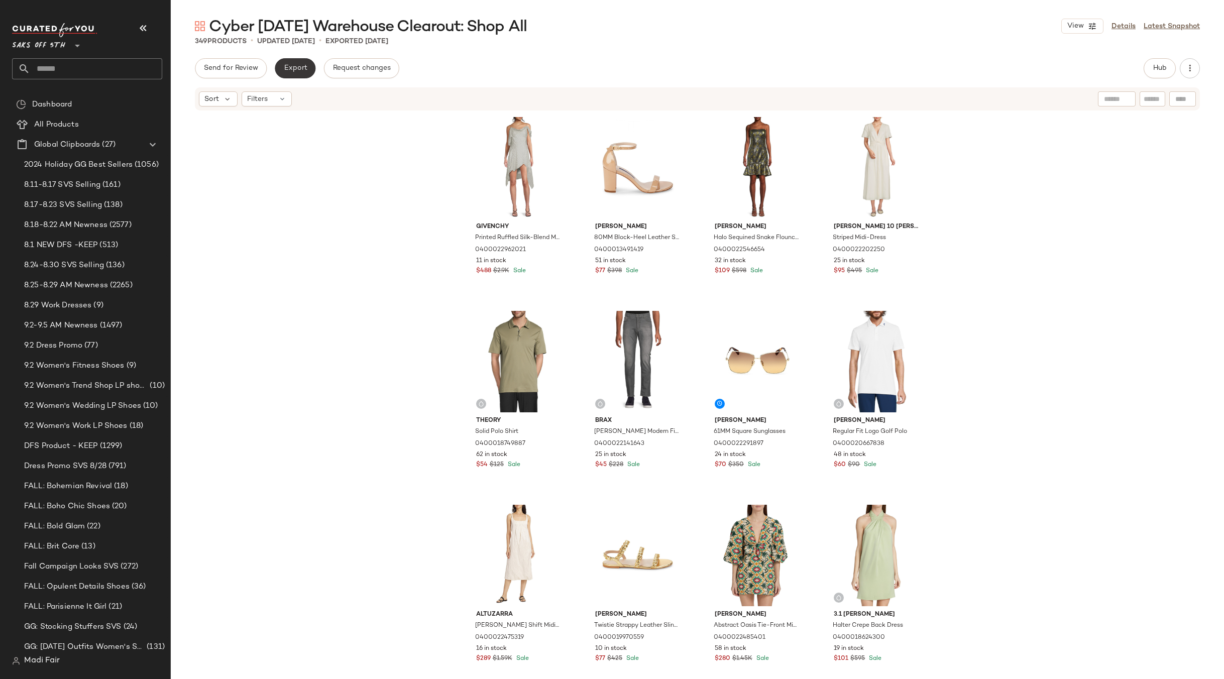
click at [306, 62] on button "Export" at bounding box center [295, 68] width 41 height 20
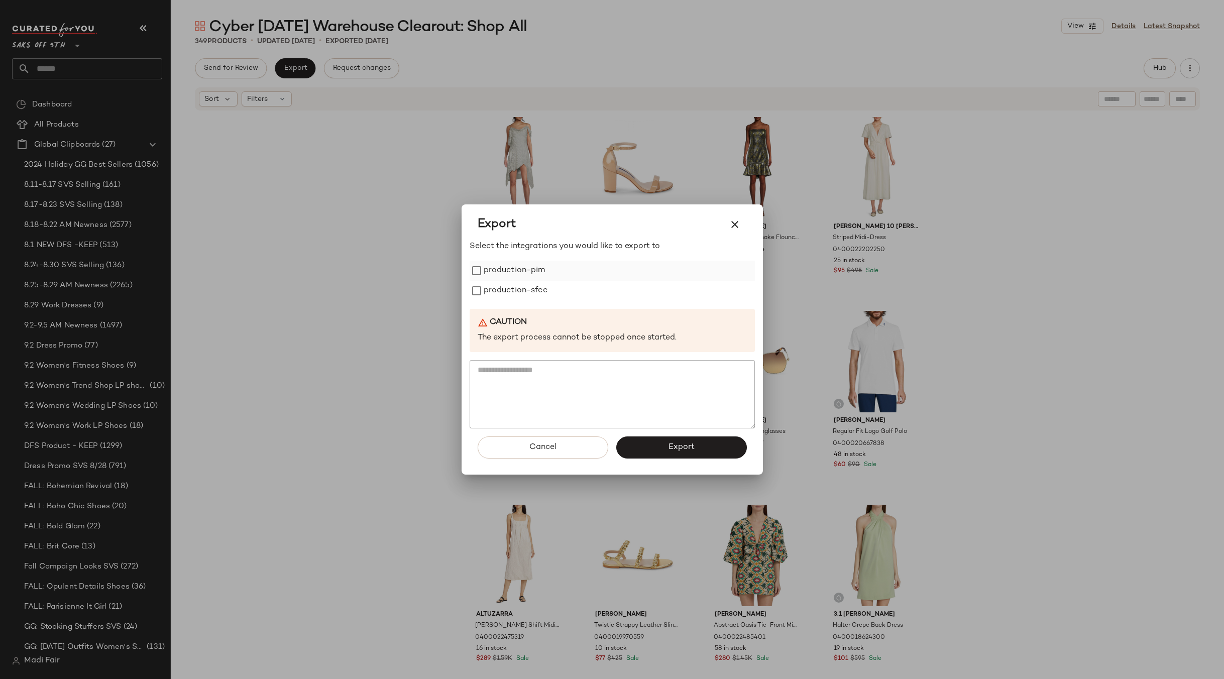
click at [533, 271] on label "production-pim" at bounding box center [515, 271] width 62 height 20
click at [525, 291] on label "production-sfcc" at bounding box center [516, 291] width 64 height 20
click at [662, 443] on button "Export" at bounding box center [681, 448] width 131 height 22
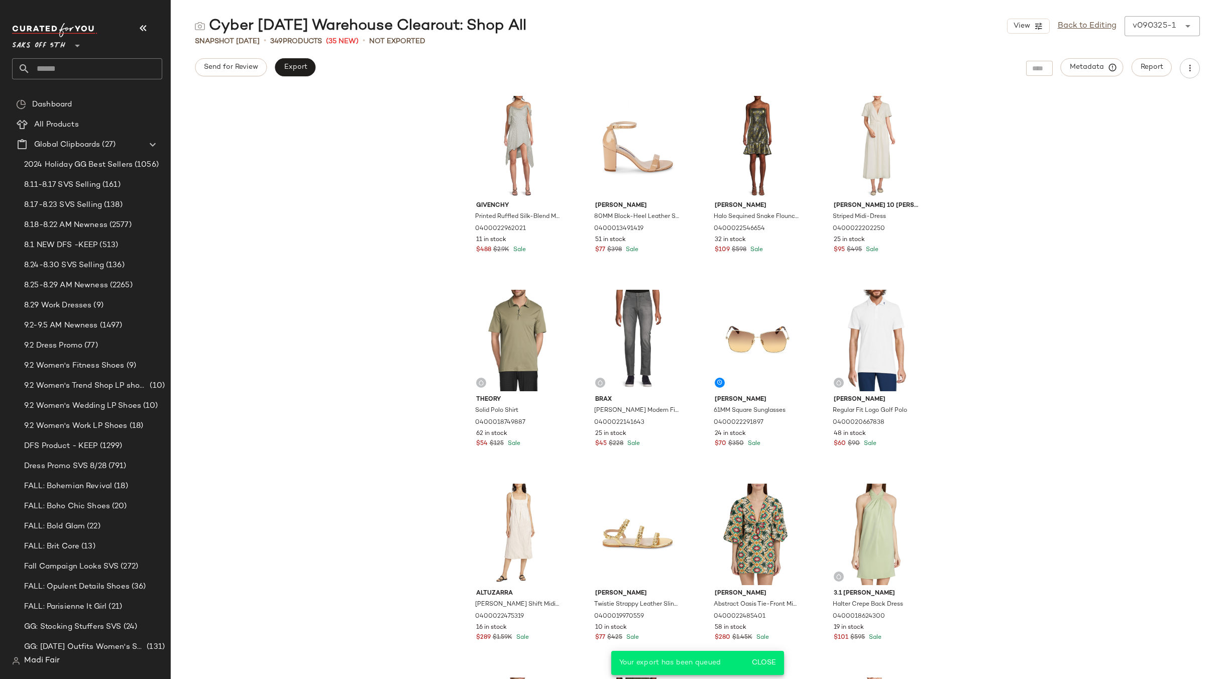
click at [117, 68] on input "text" at bounding box center [96, 68] width 132 height 21
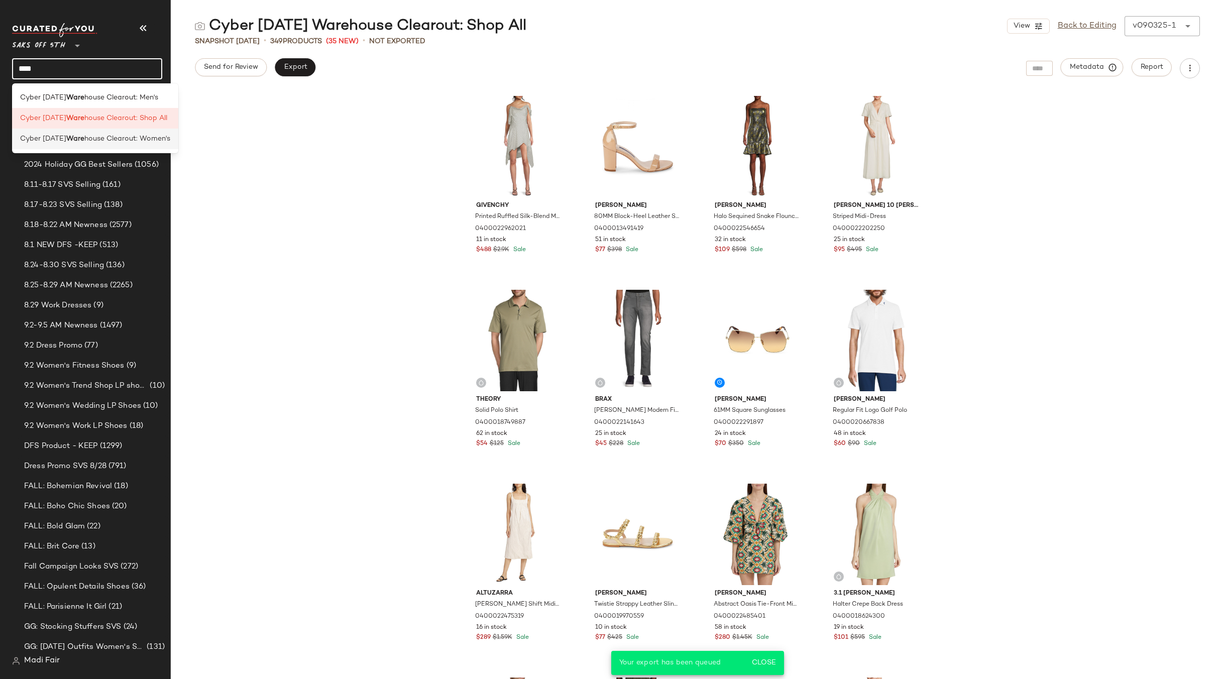
type input "****"
click at [105, 140] on span "house Clearout: Women's" at bounding box center [127, 139] width 86 height 11
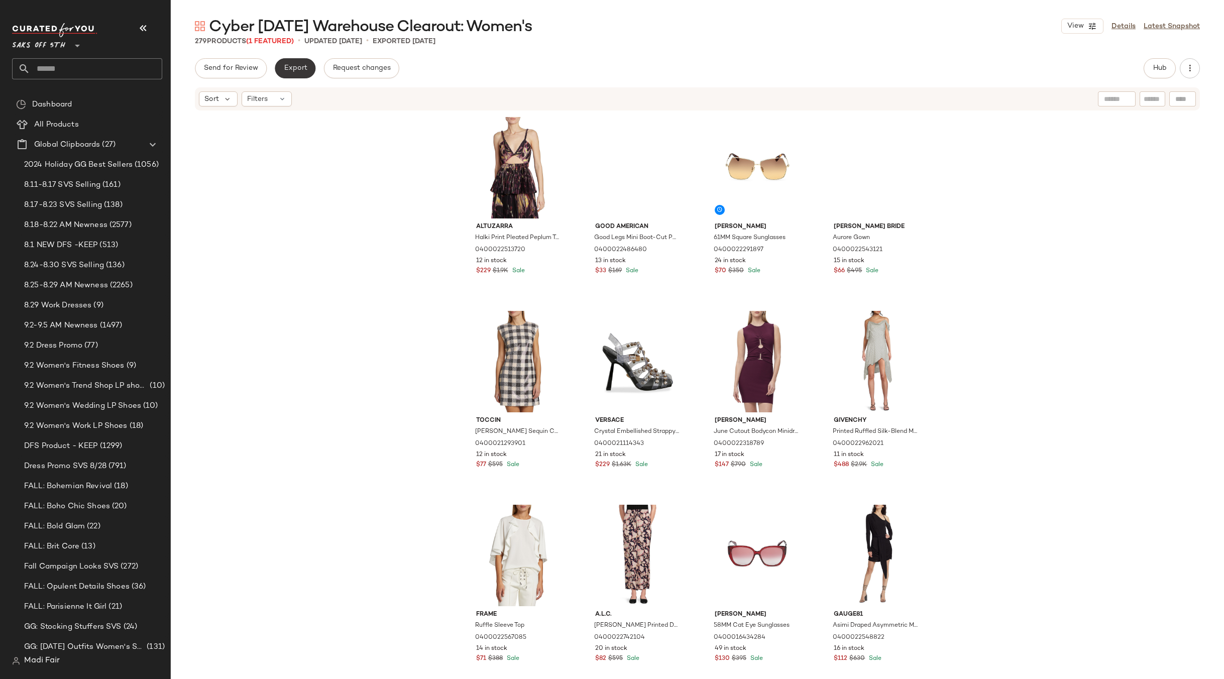
click at [290, 72] on span "Export" at bounding box center [295, 68] width 24 height 8
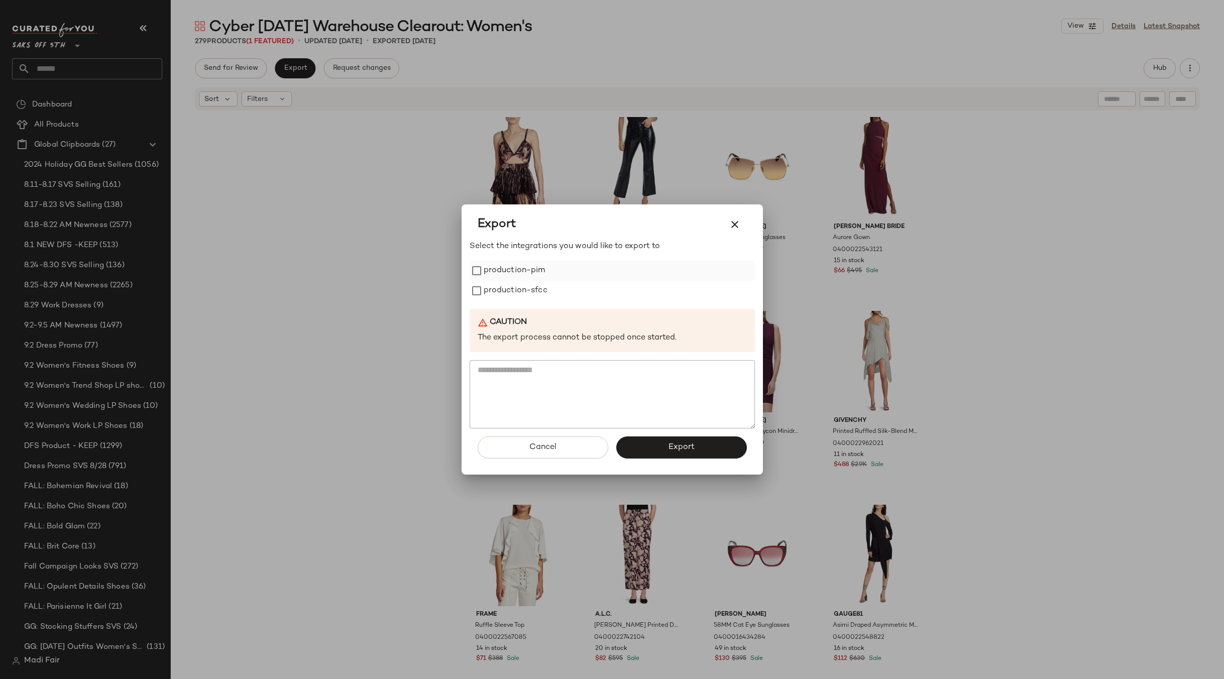
click at [522, 275] on label "production-pim" at bounding box center [515, 271] width 62 height 20
click at [519, 286] on label "production-sfcc" at bounding box center [516, 291] width 64 height 20
click at [666, 447] on button "Export" at bounding box center [681, 448] width 131 height 22
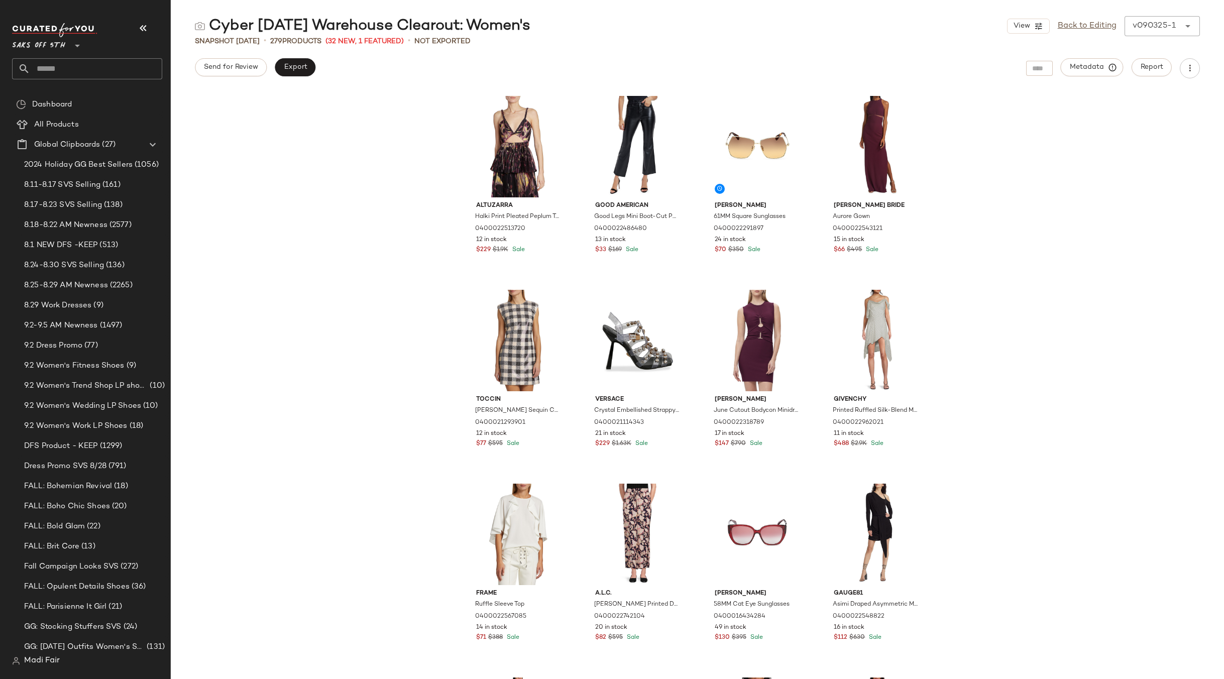
click at [66, 73] on input "text" at bounding box center [96, 68] width 132 height 21
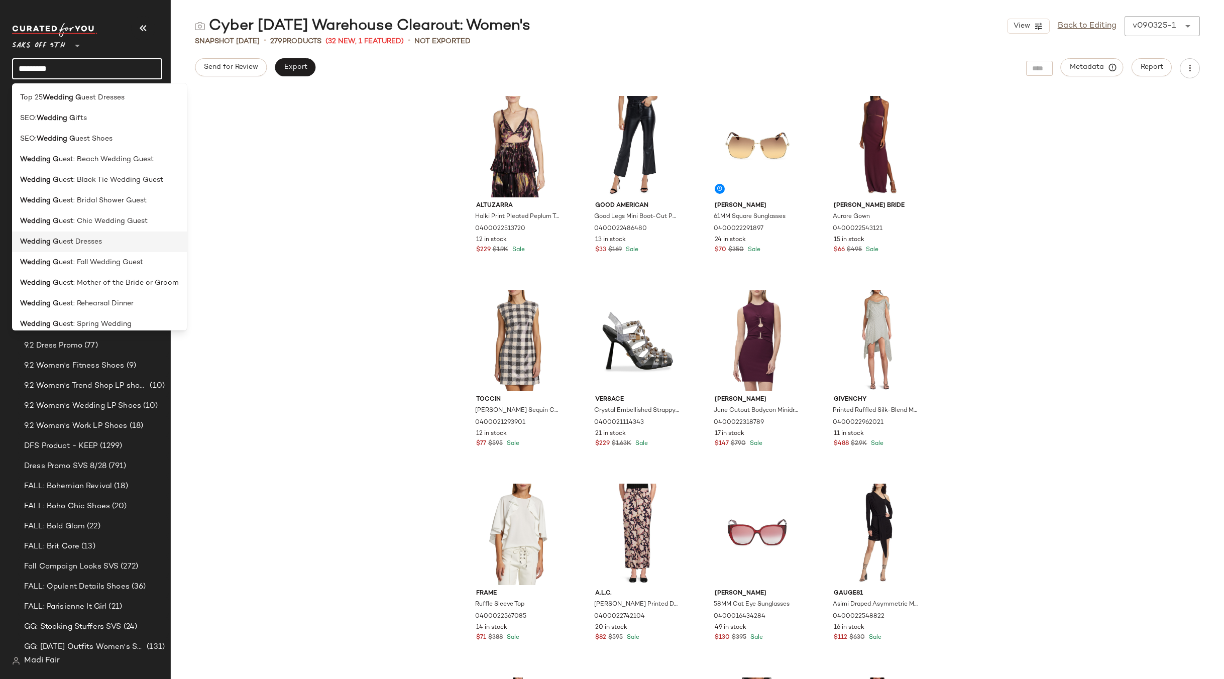
type input "*********"
click at [90, 241] on span "uest Dresses" at bounding box center [80, 242] width 43 height 11
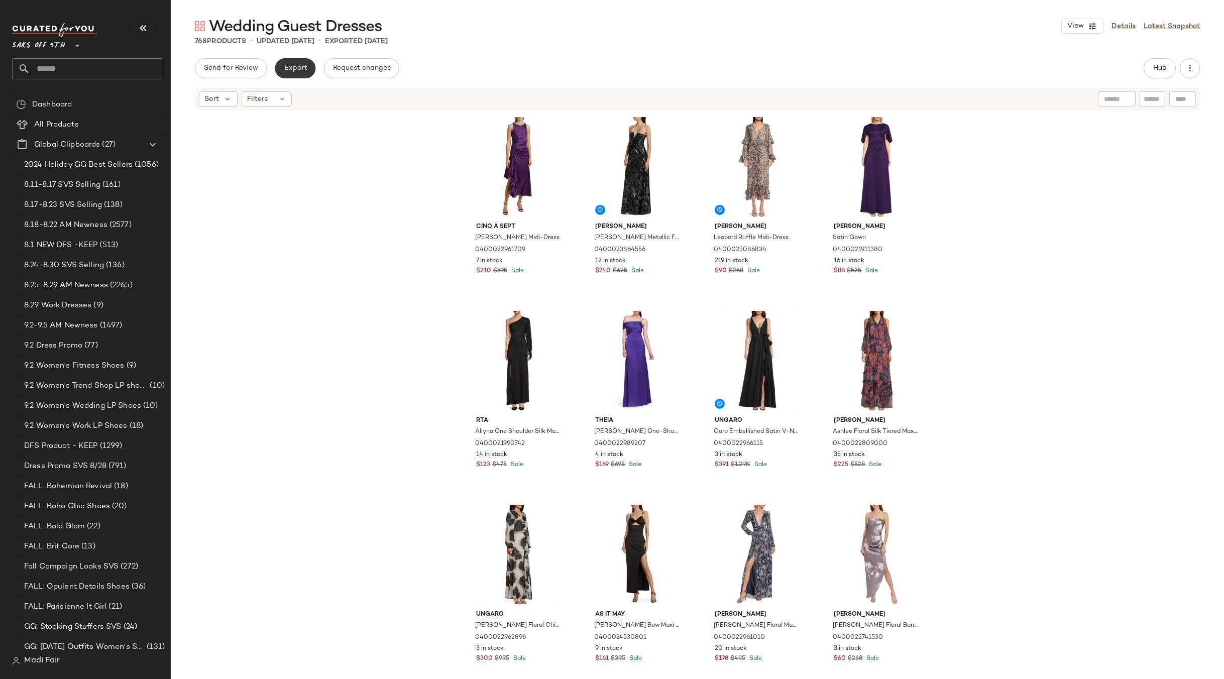
click at [294, 74] on button "Export" at bounding box center [295, 68] width 41 height 20
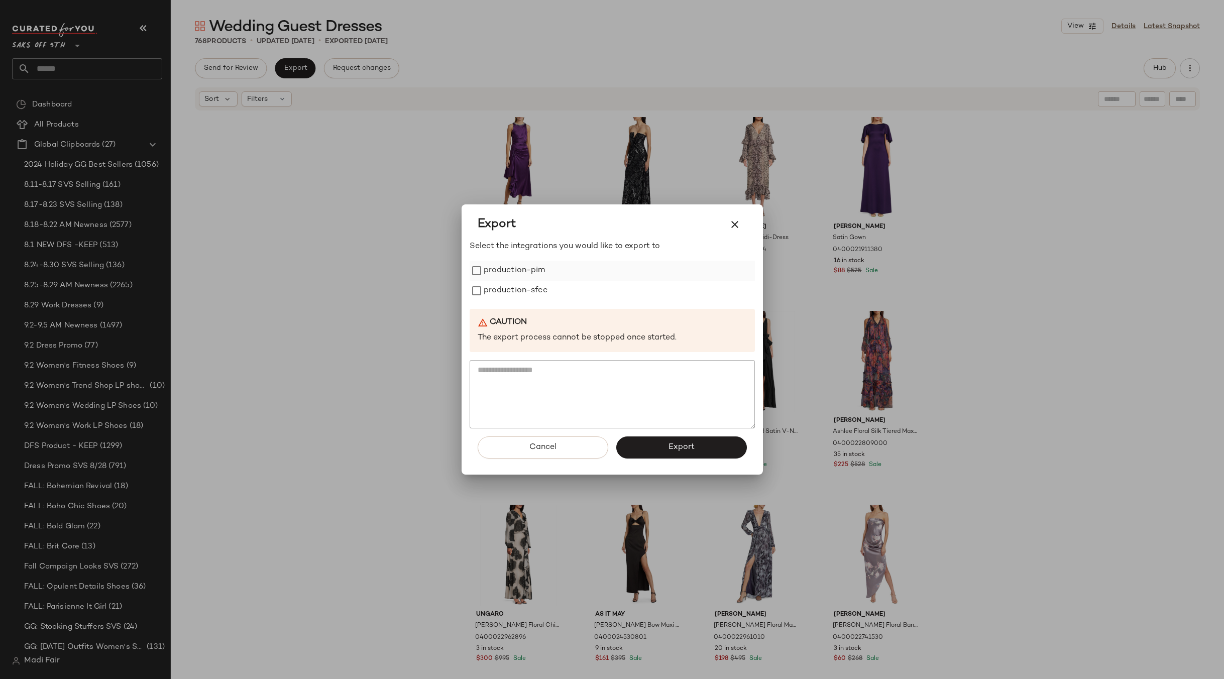
click at [511, 270] on label "production-pim" at bounding box center [515, 271] width 62 height 20
click at [510, 285] on label "production-sfcc" at bounding box center [516, 291] width 64 height 20
click at [658, 443] on button "Export" at bounding box center [681, 448] width 131 height 22
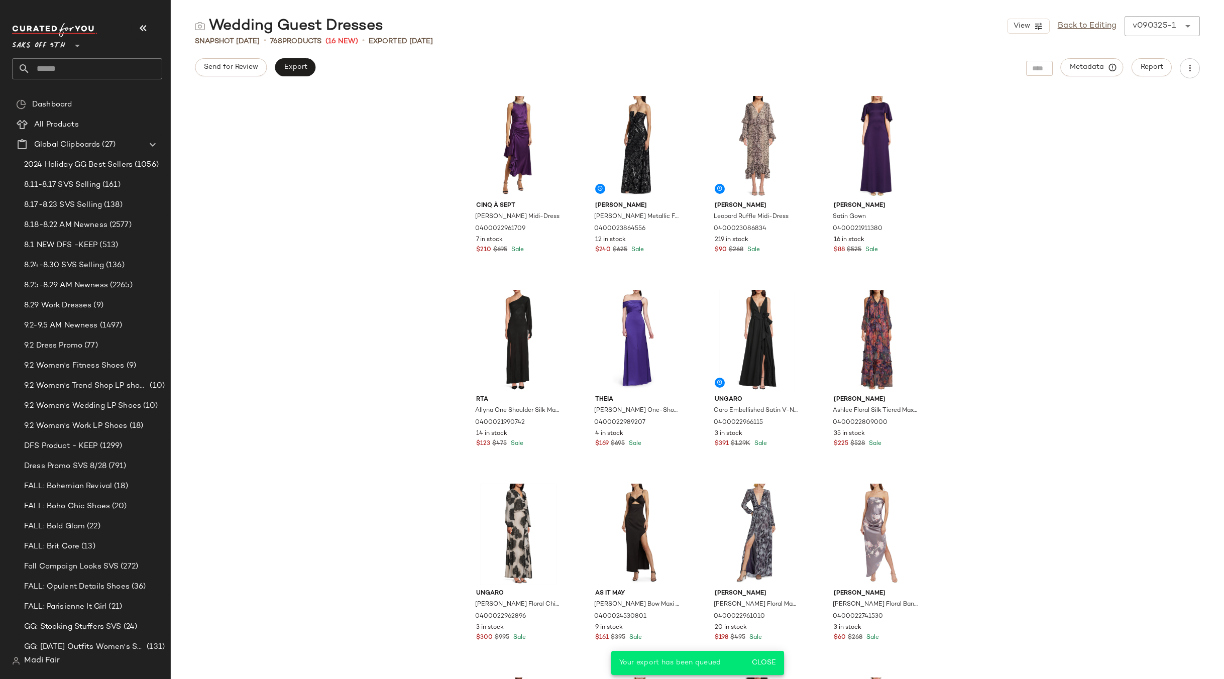
click at [66, 71] on input "text" at bounding box center [96, 68] width 132 height 21
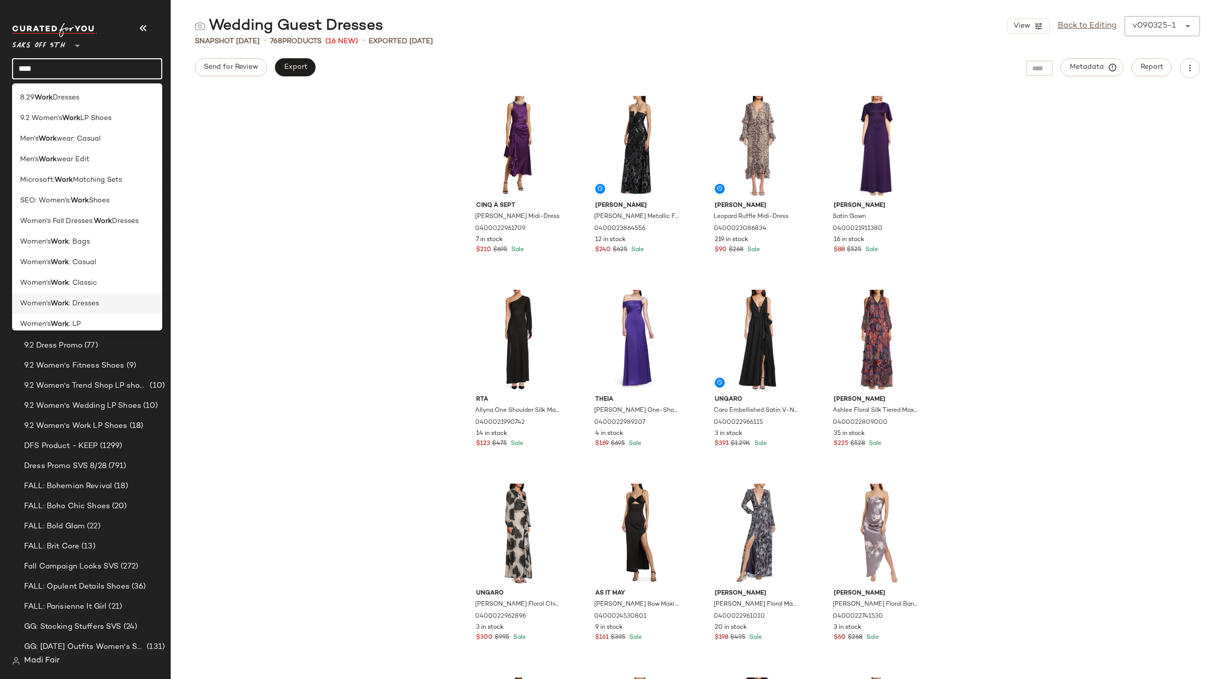
type input "****"
click at [95, 335] on div "Women's Work : Dresses" at bounding box center [87, 345] width 150 height 21
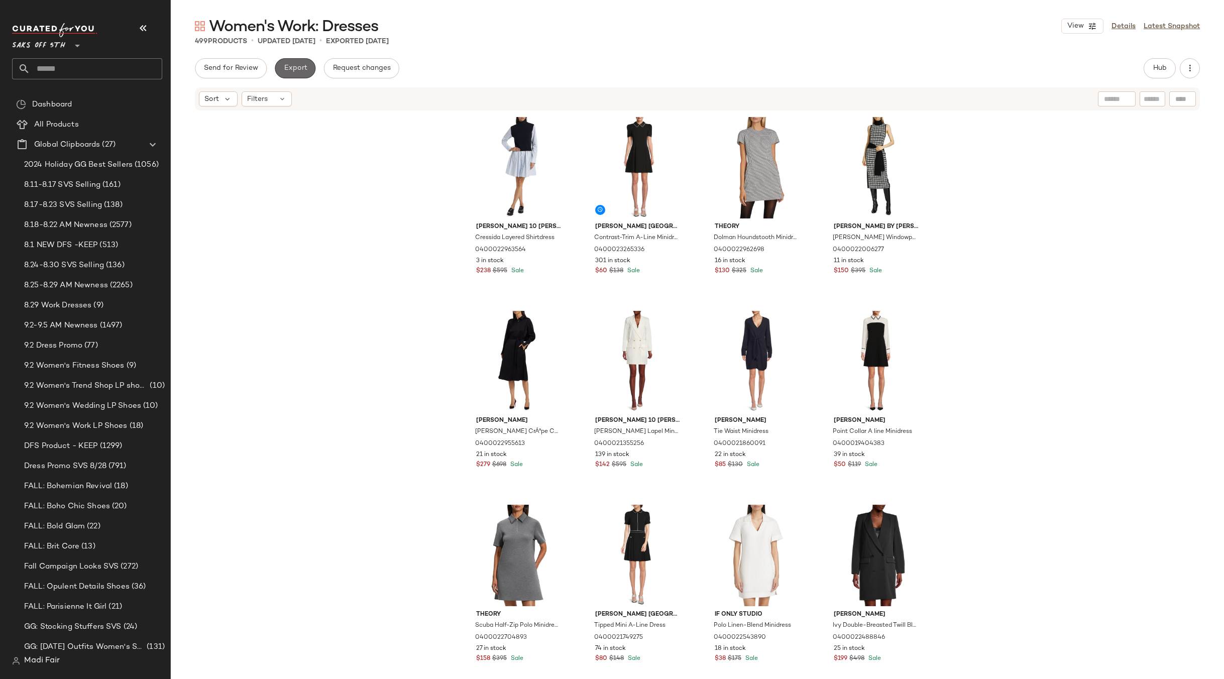
click at [296, 73] on button "Export" at bounding box center [295, 68] width 41 height 20
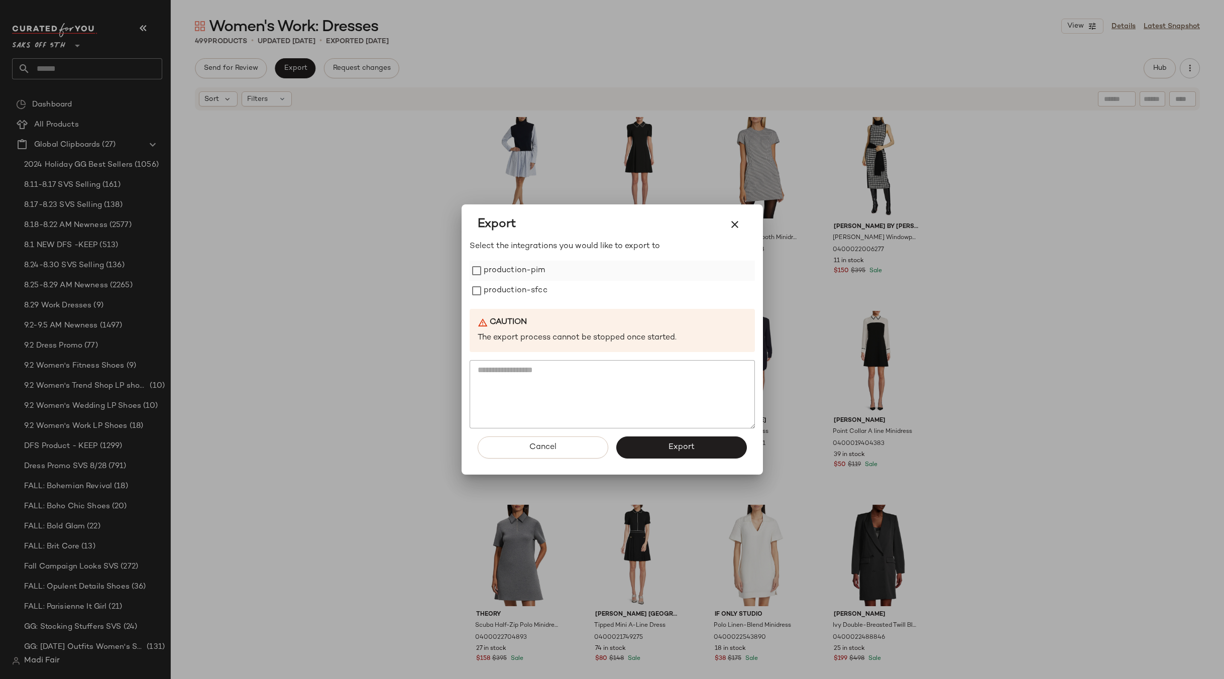
click at [487, 276] on label "production-pim" at bounding box center [515, 271] width 62 height 20
click at [491, 289] on label "production-sfcc" at bounding box center [516, 291] width 64 height 20
click at [663, 443] on button "Export" at bounding box center [681, 448] width 131 height 22
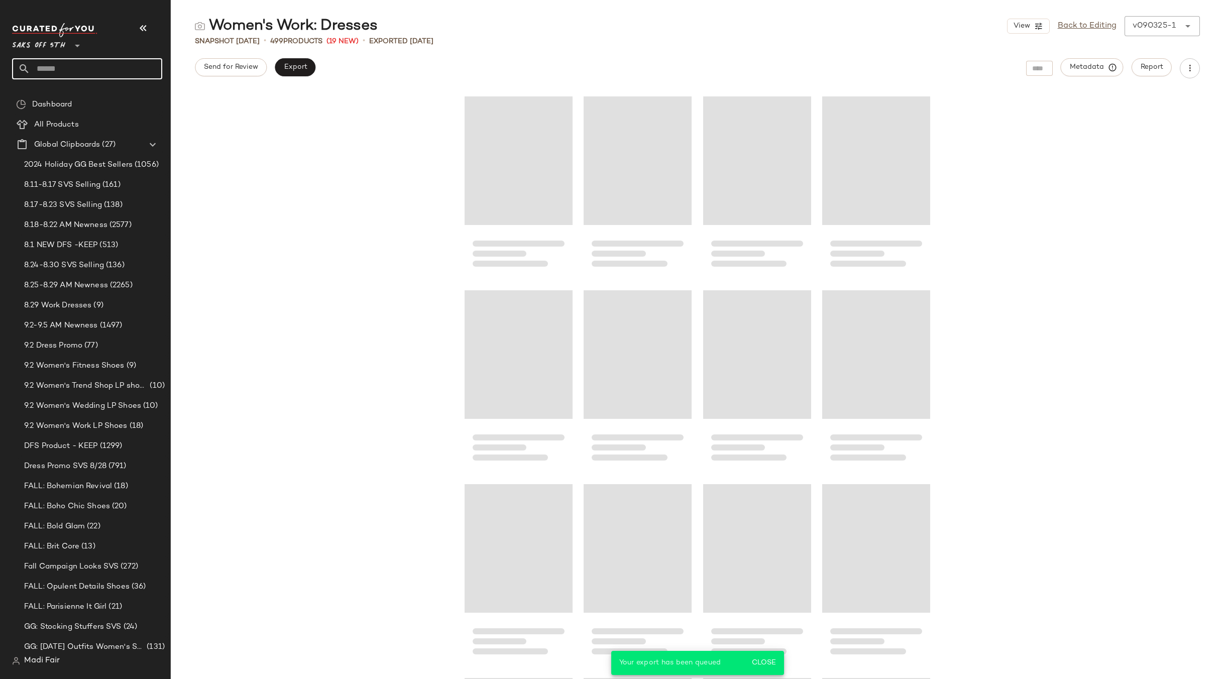
click at [71, 70] on input "text" at bounding box center [96, 68] width 132 height 21
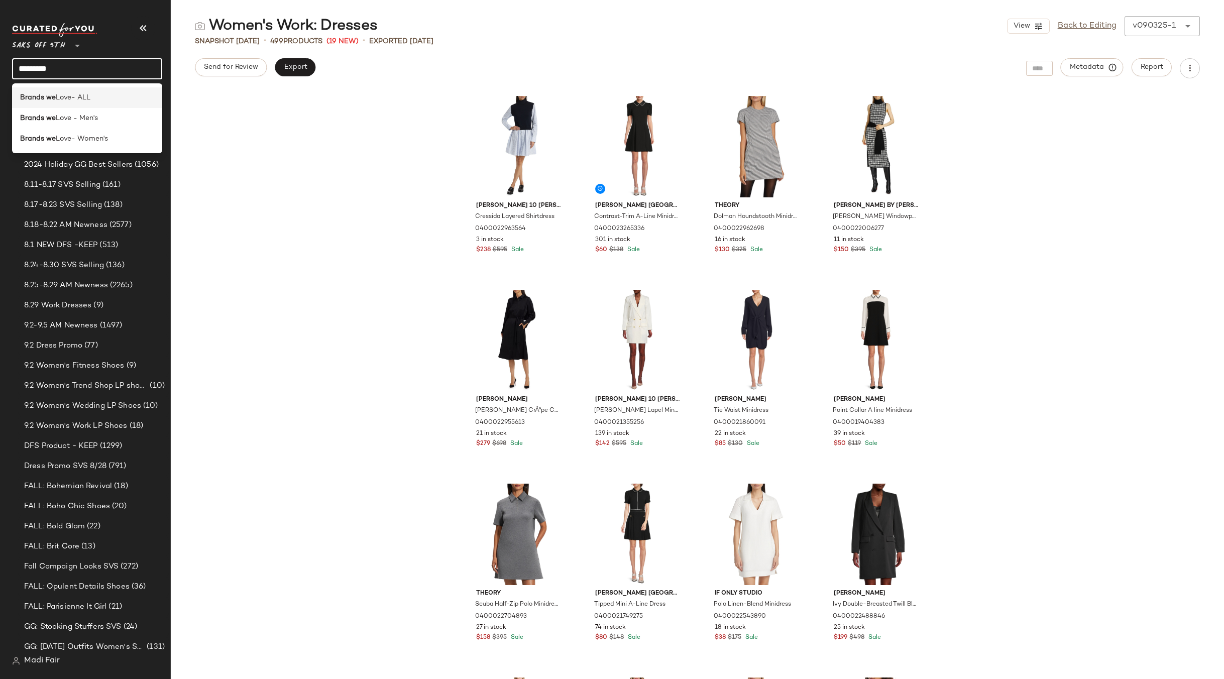
type input "*********"
click at [90, 99] on span "Love- ALL" at bounding box center [73, 97] width 35 height 11
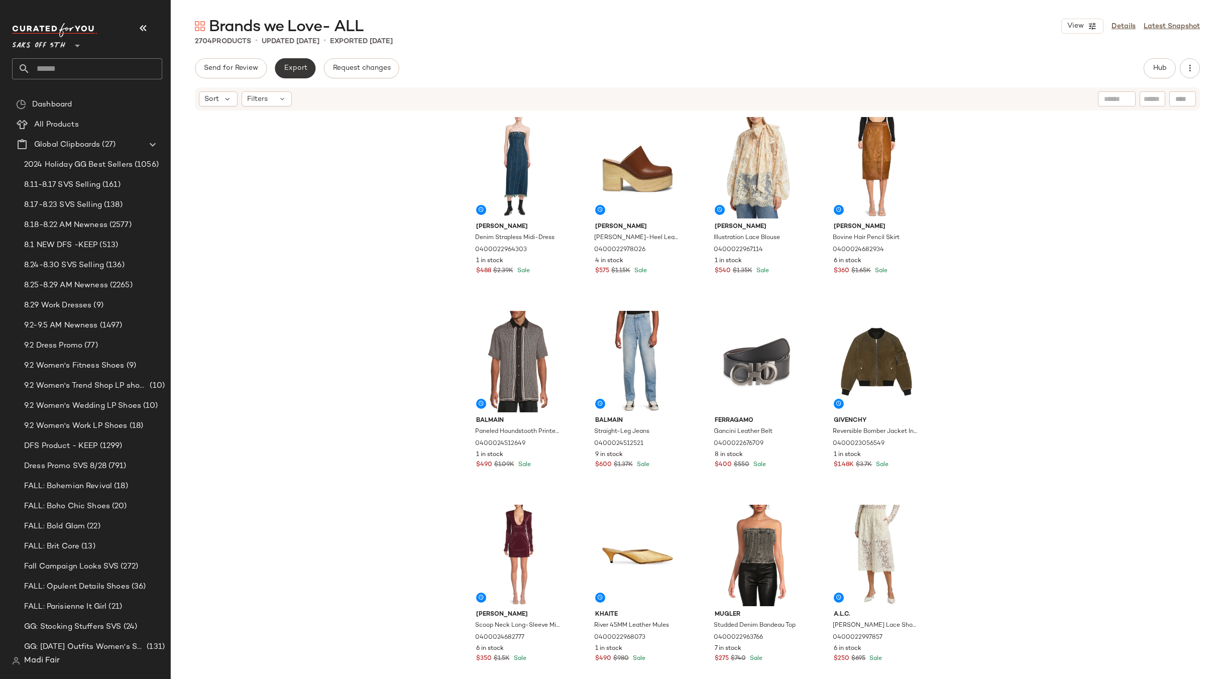
click at [292, 70] on span "Export" at bounding box center [295, 68] width 24 height 8
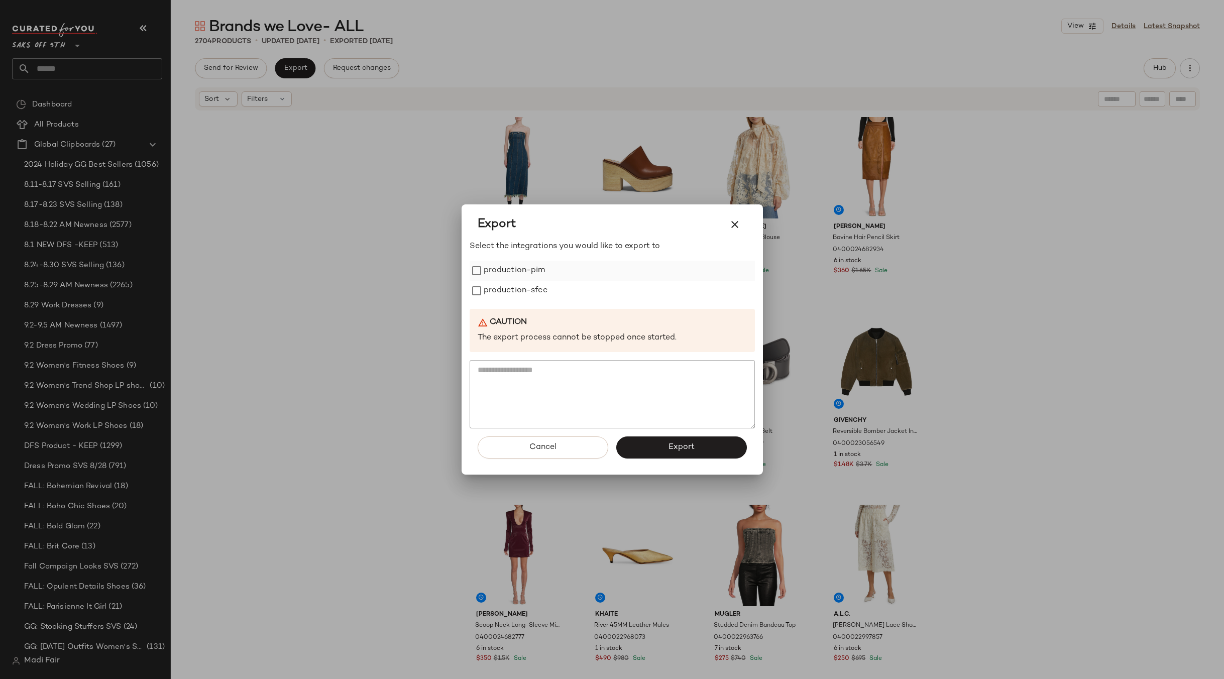
click at [528, 269] on label "production-pim" at bounding box center [515, 271] width 62 height 20
click at [524, 287] on label "production-sfcc" at bounding box center [516, 291] width 64 height 20
click at [673, 450] on span "Export" at bounding box center [681, 448] width 27 height 10
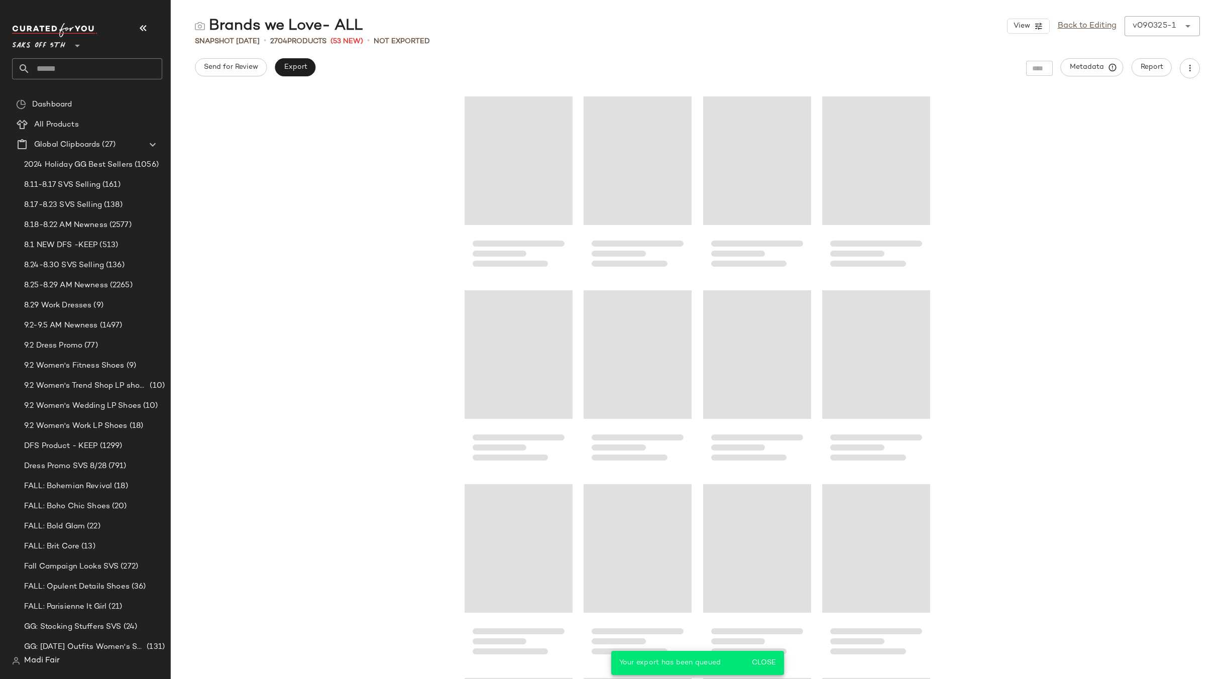
click at [75, 71] on input "text" at bounding box center [96, 68] width 132 height 21
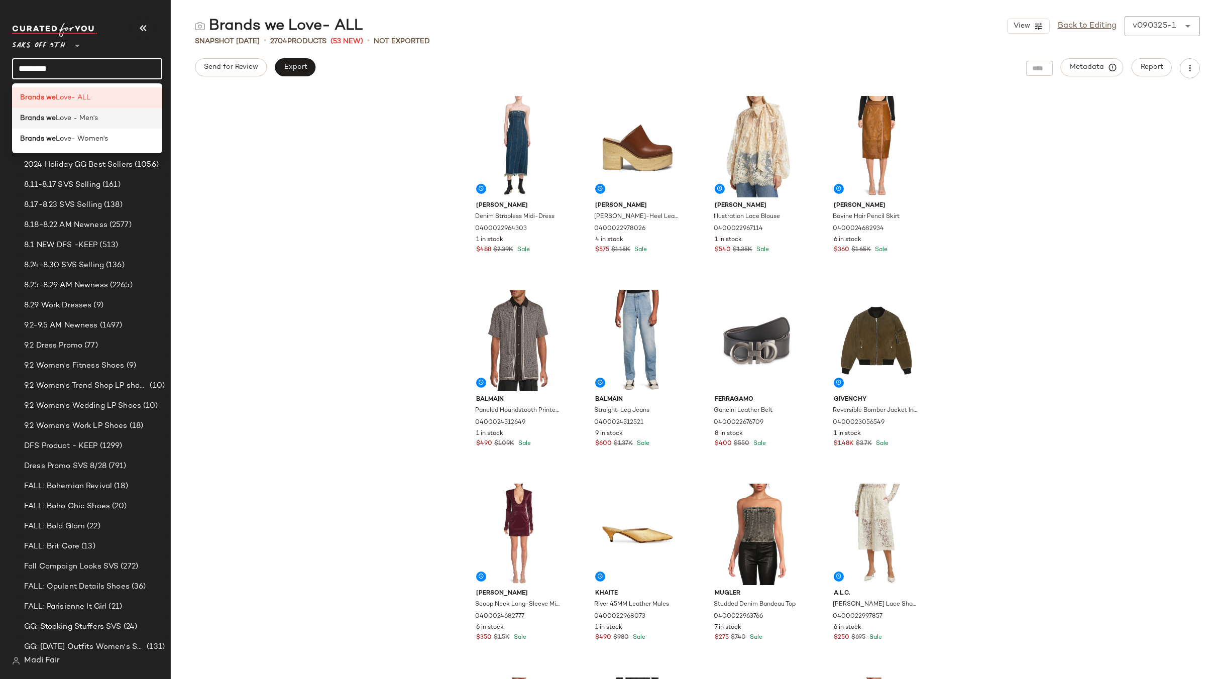
type input "*********"
click at [91, 123] on span "Love - Men's" at bounding box center [77, 118] width 42 height 11
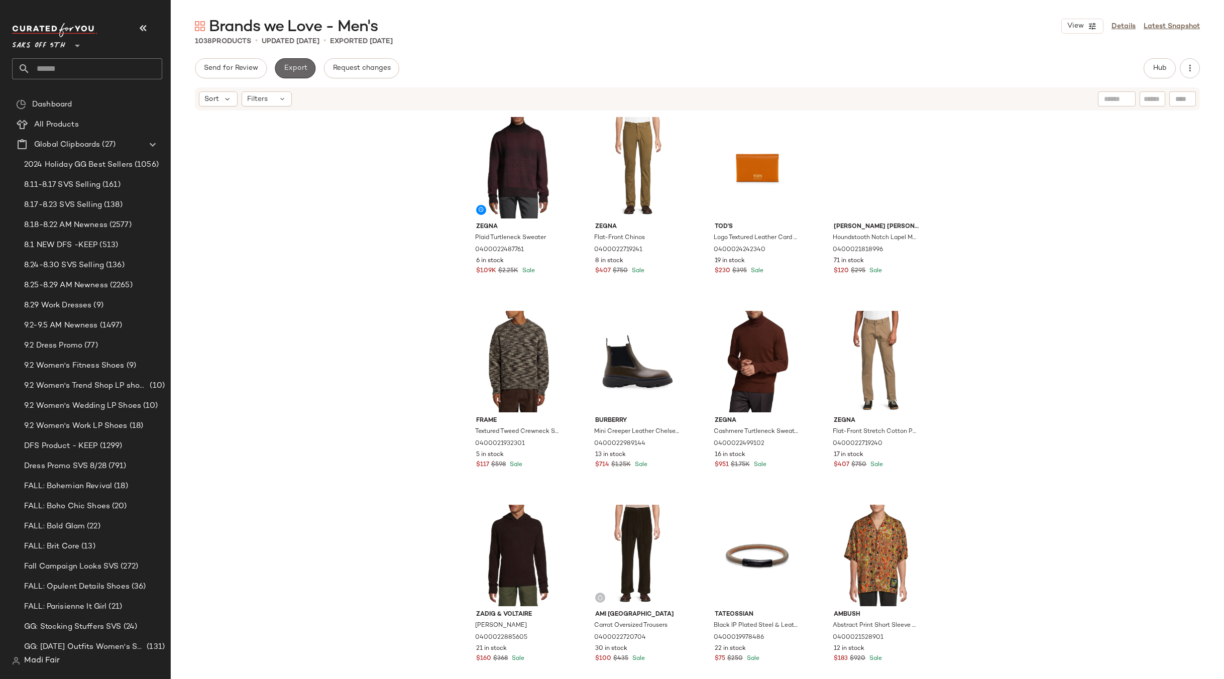
click at [305, 67] on span "Export" at bounding box center [295, 68] width 24 height 8
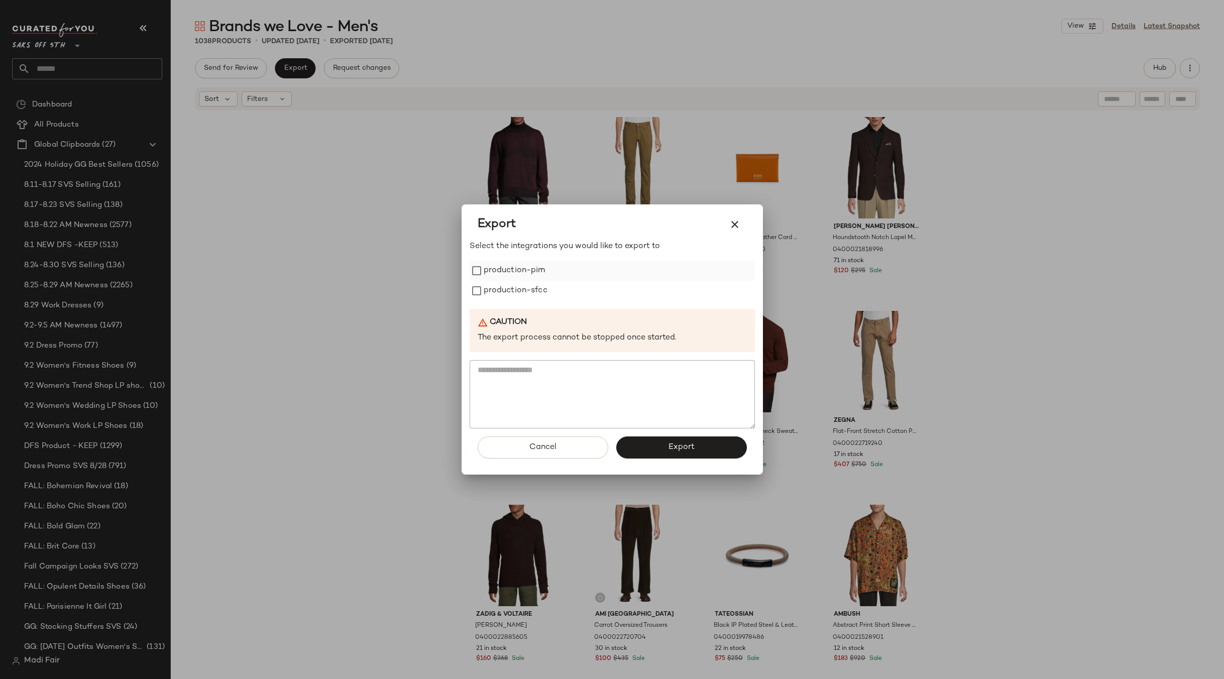
click at [496, 267] on label "production-pim" at bounding box center [515, 271] width 62 height 20
click at [498, 290] on label "production-sfcc" at bounding box center [516, 291] width 64 height 20
click at [677, 452] on span "Export" at bounding box center [681, 448] width 27 height 10
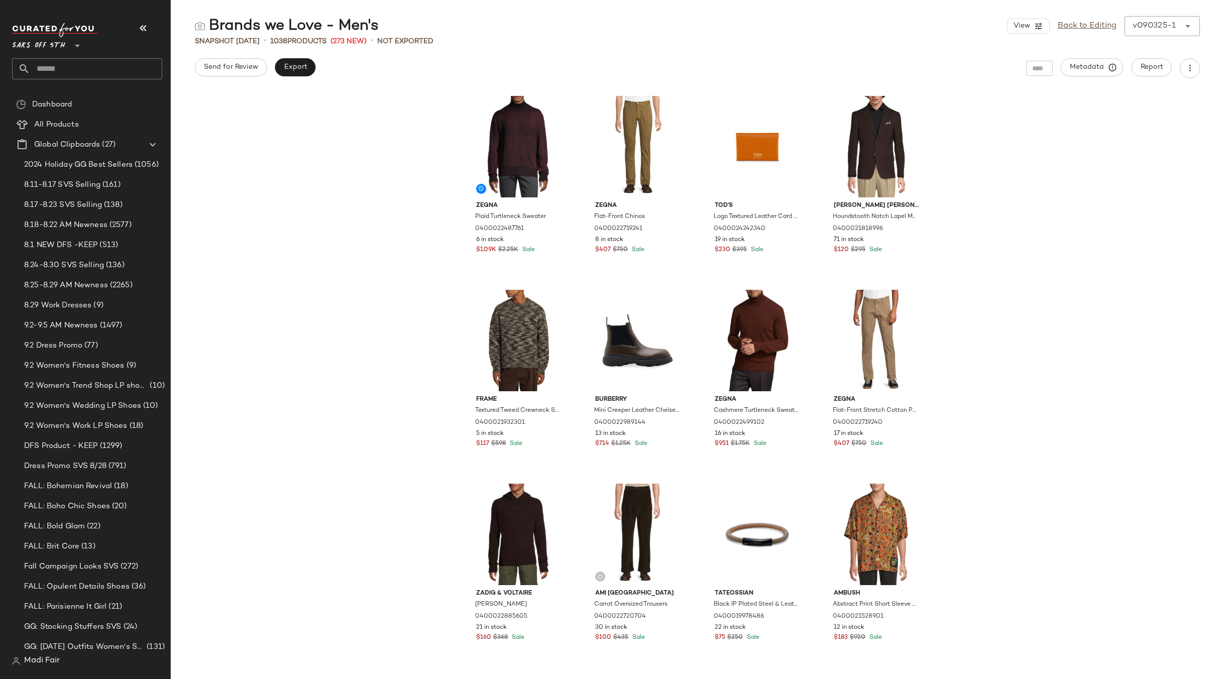
click at [60, 44] on span "Saks OFF 5TH" at bounding box center [38, 43] width 53 height 18
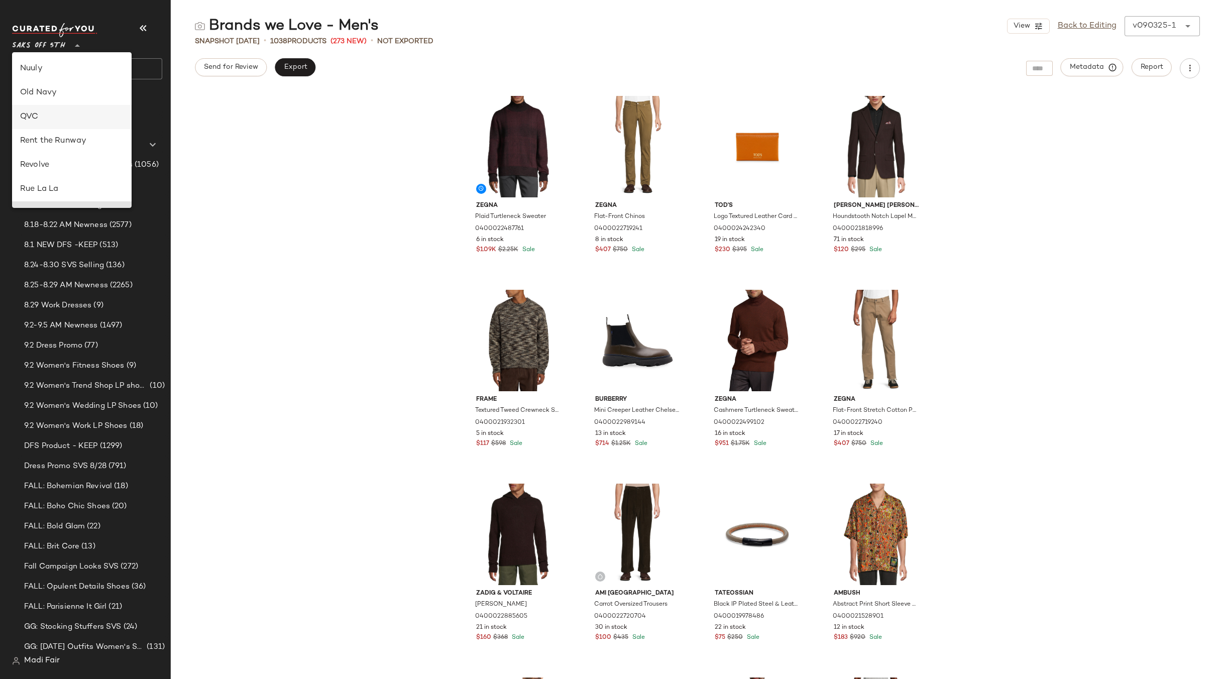
scroll to position [380, 0]
click at [78, 144] on div "Rent the Runway" at bounding box center [71, 147] width 103 height 12
type input "**"
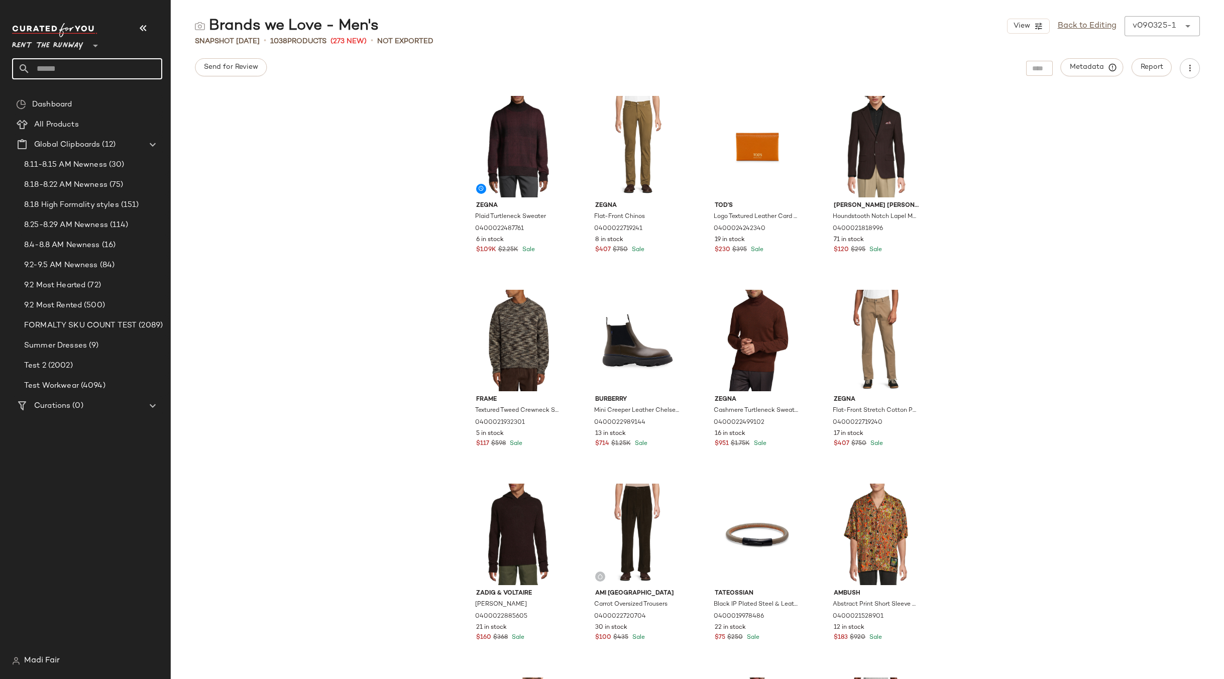
click at [77, 72] on input "text" at bounding box center [96, 68] width 132 height 21
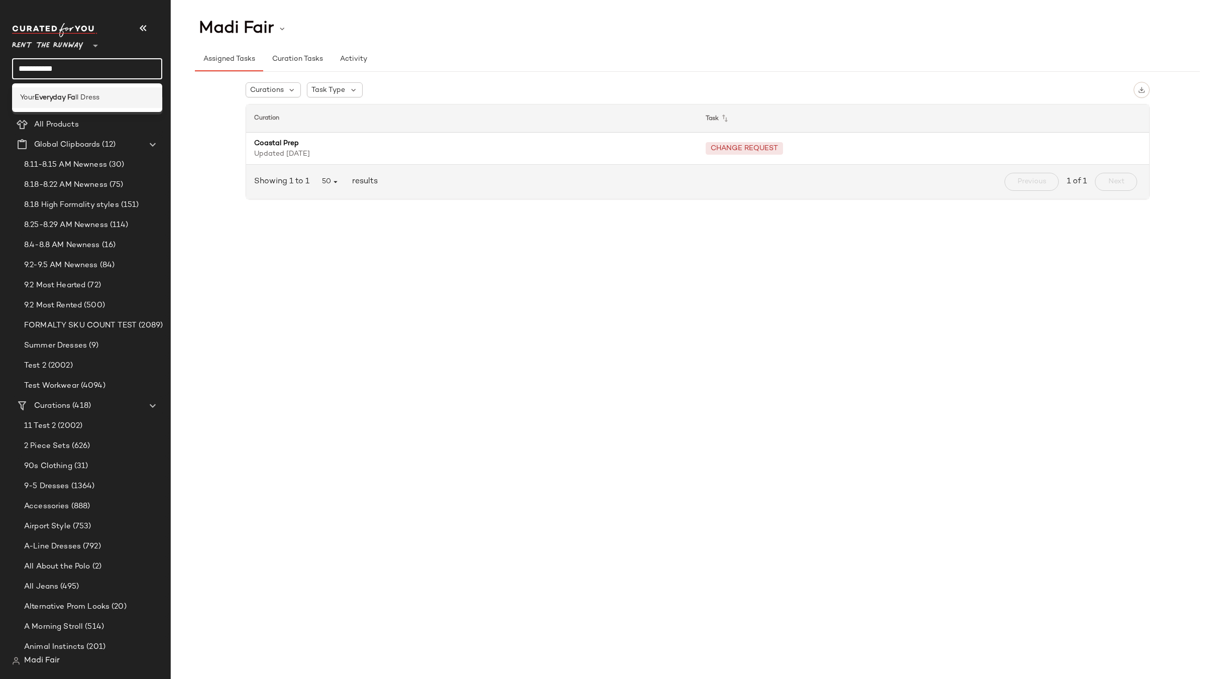
type input "**********"
click at [86, 98] on span "ll Dress" at bounding box center [87, 97] width 24 height 11
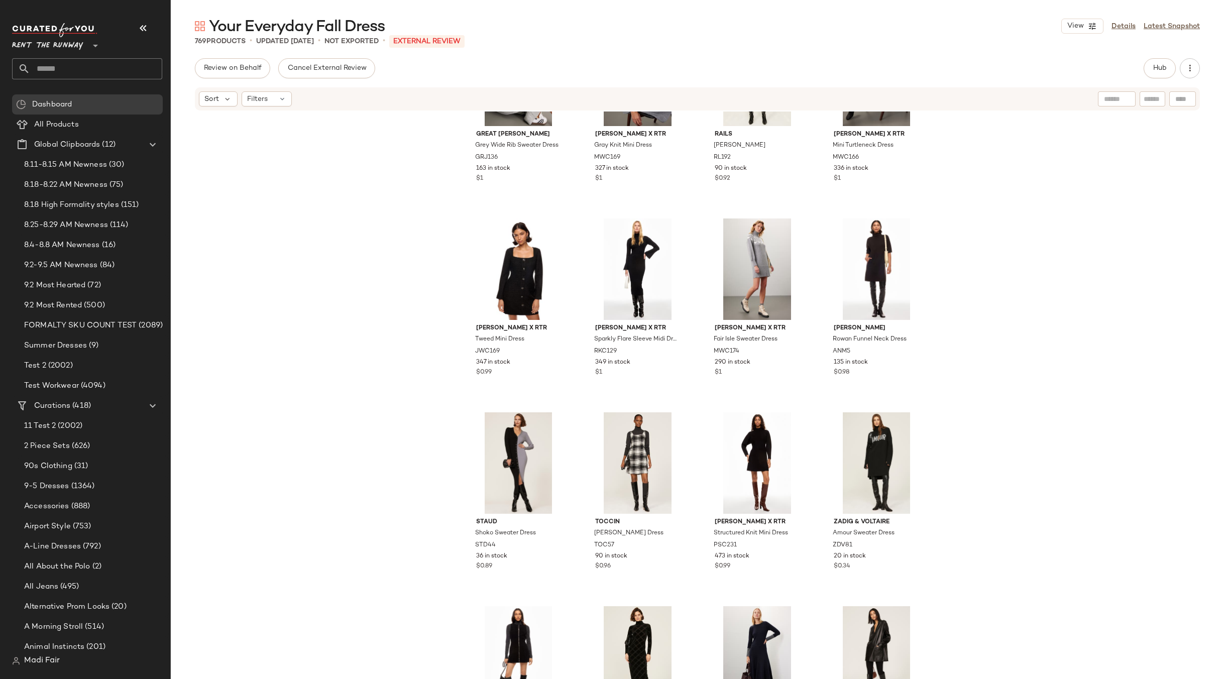
scroll to position [11261, 0]
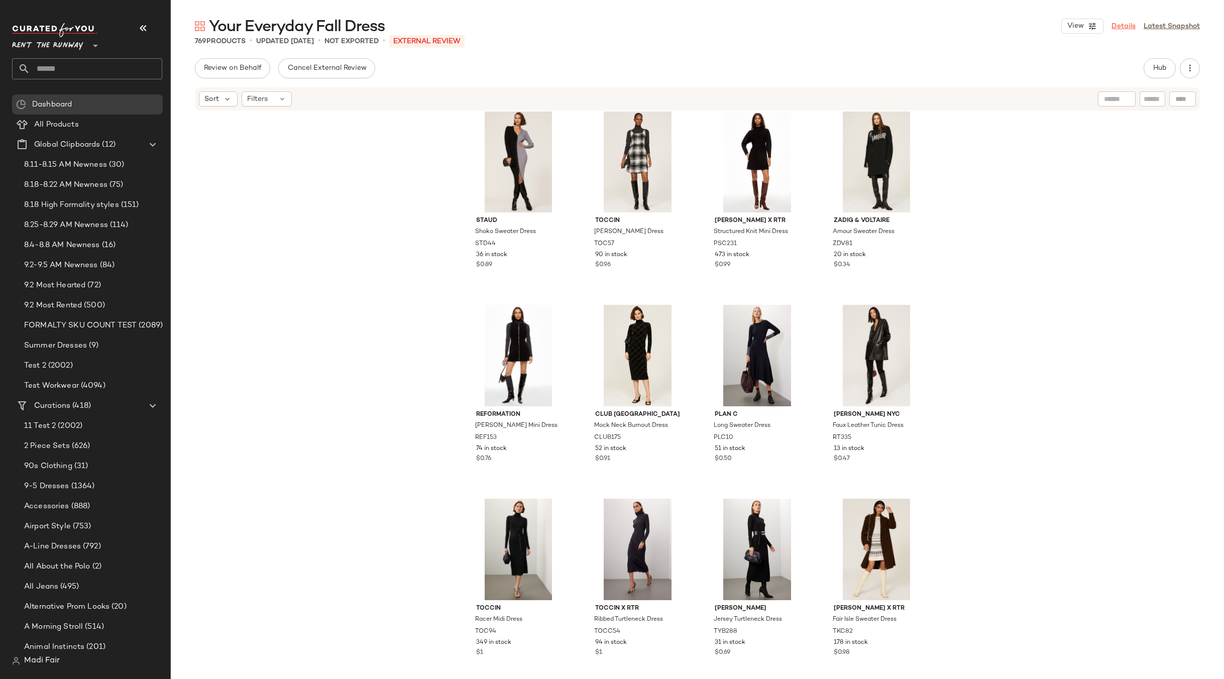
click at [1129, 26] on link "Details" at bounding box center [1124, 26] width 24 height 11
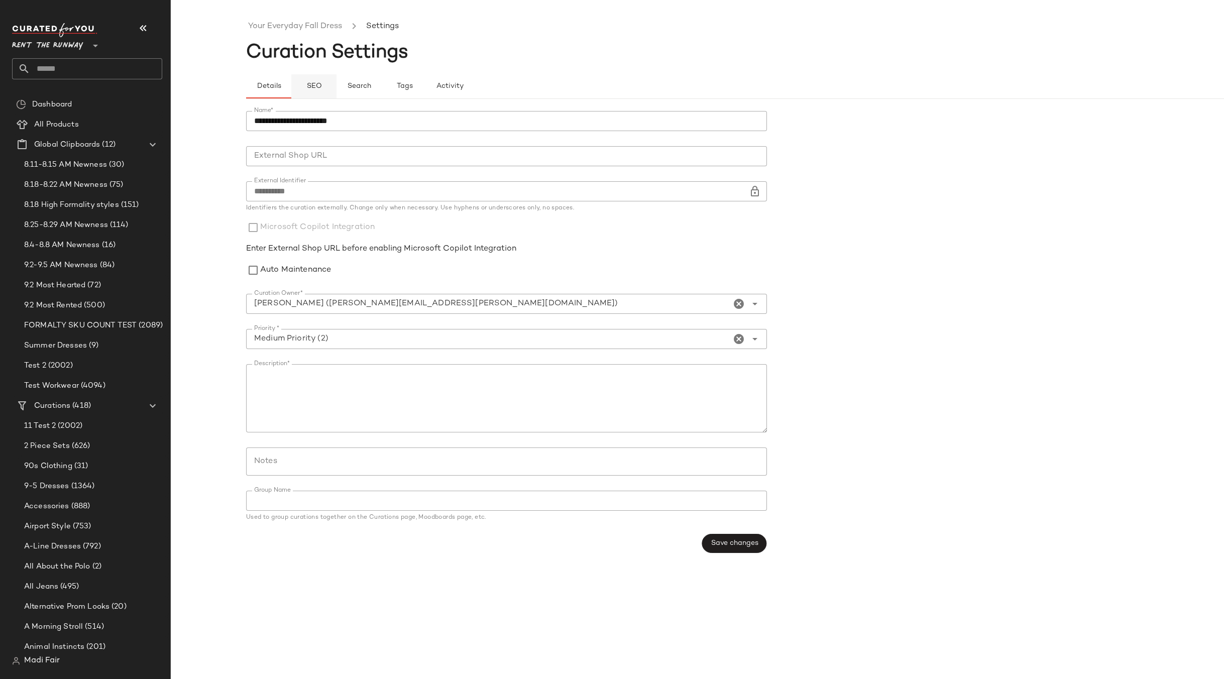
click at [317, 83] on span "SEO" at bounding box center [314, 86] width 16 height 8
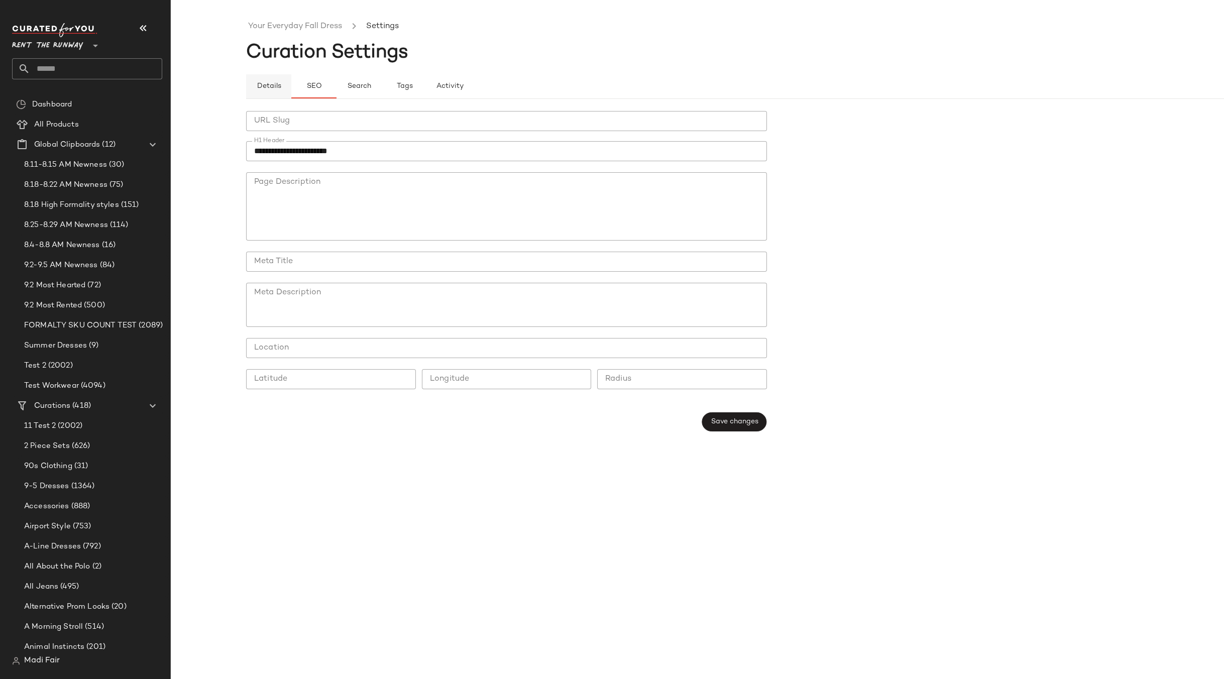
click at [267, 87] on span "Details" at bounding box center [268, 86] width 25 height 8
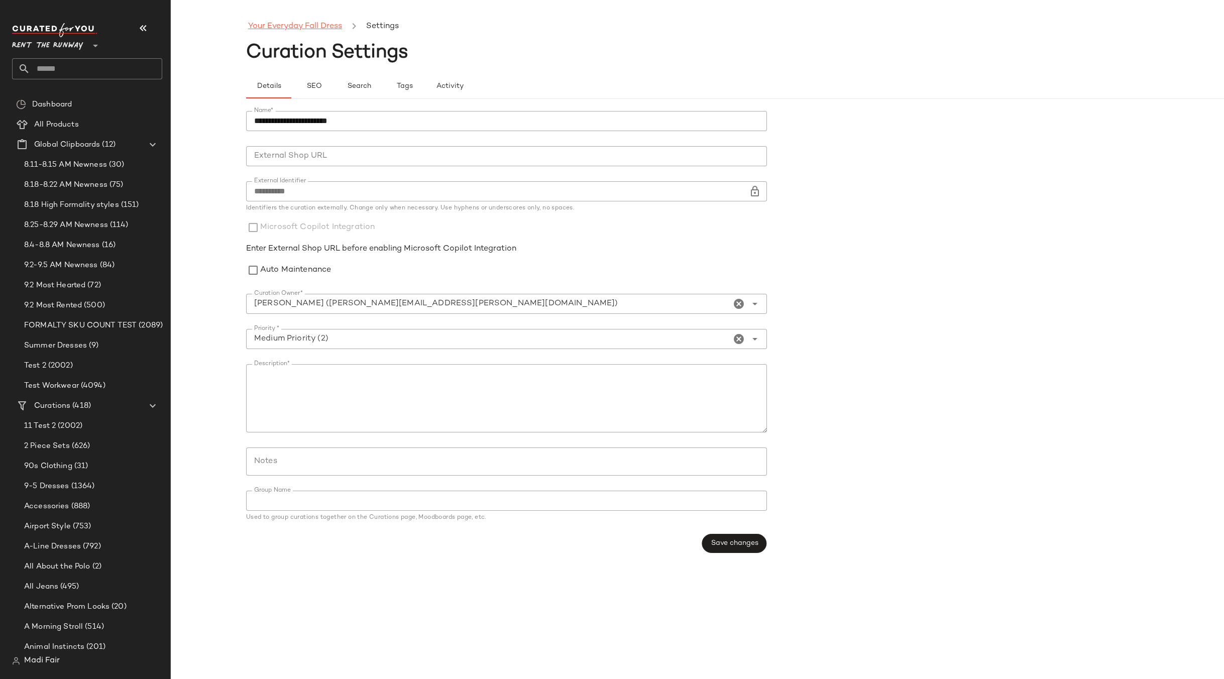
click at [287, 24] on link "Your Everyday Fall Dress" at bounding box center [295, 26] width 94 height 13
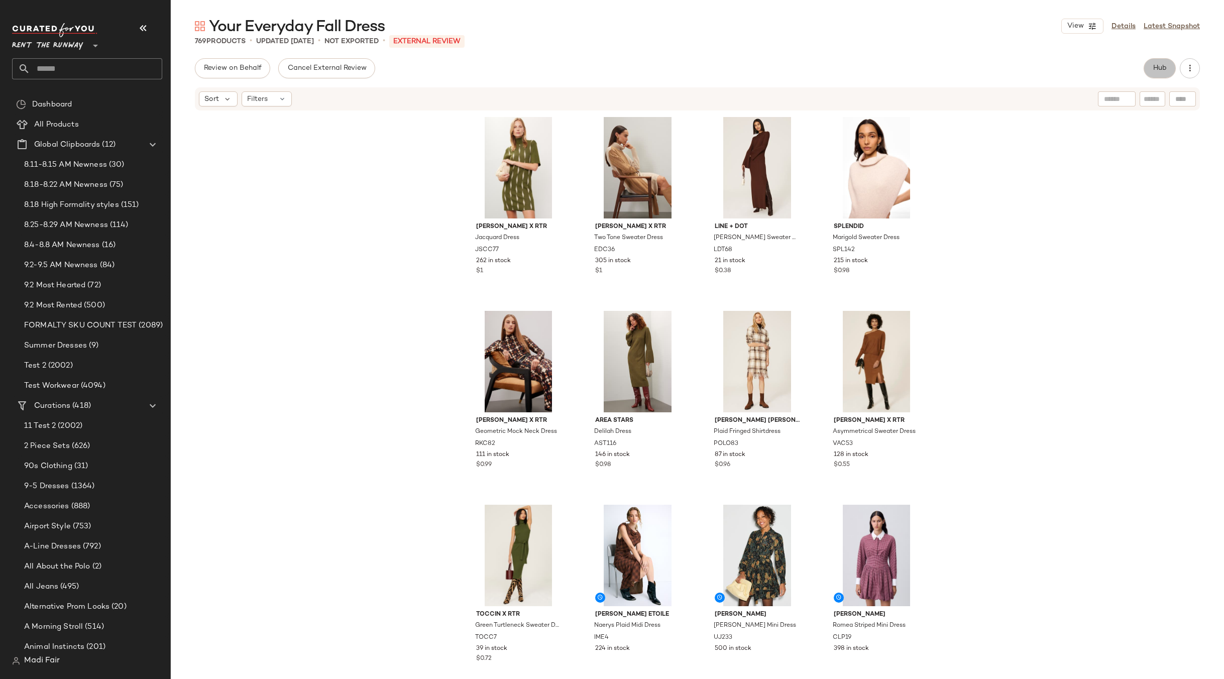
click at [1158, 71] on span "Hub" at bounding box center [1160, 68] width 14 height 8
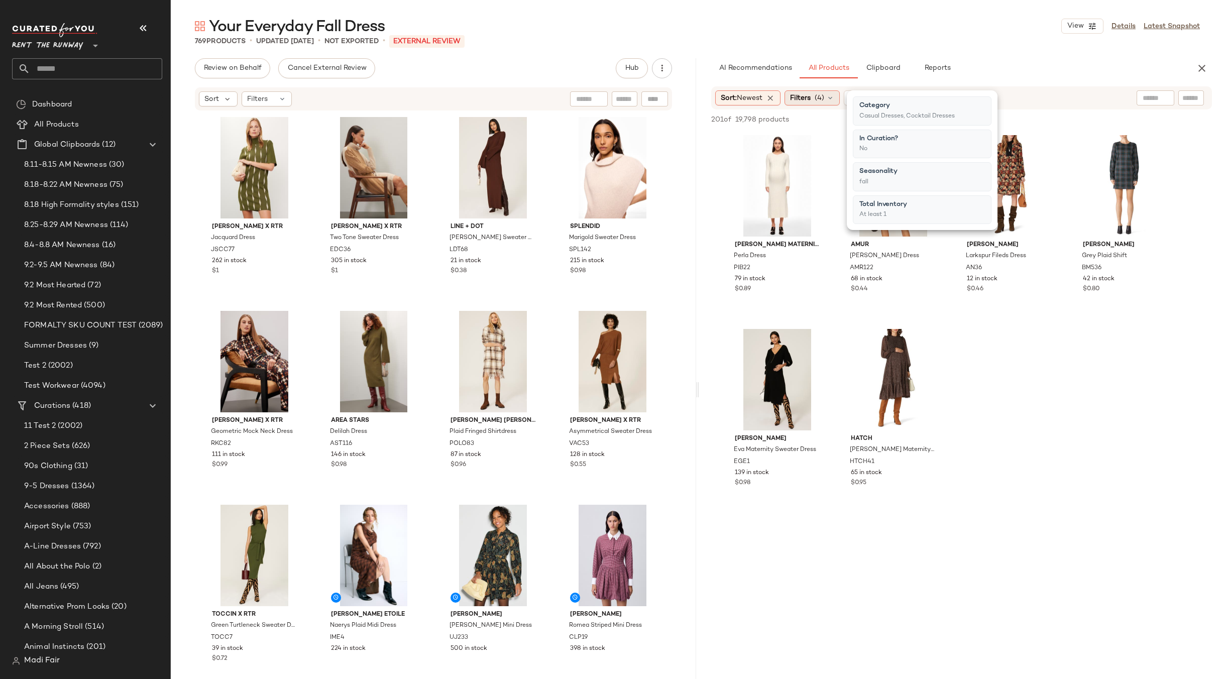
click at [819, 97] on span "(4)" at bounding box center [820, 98] width 10 height 11
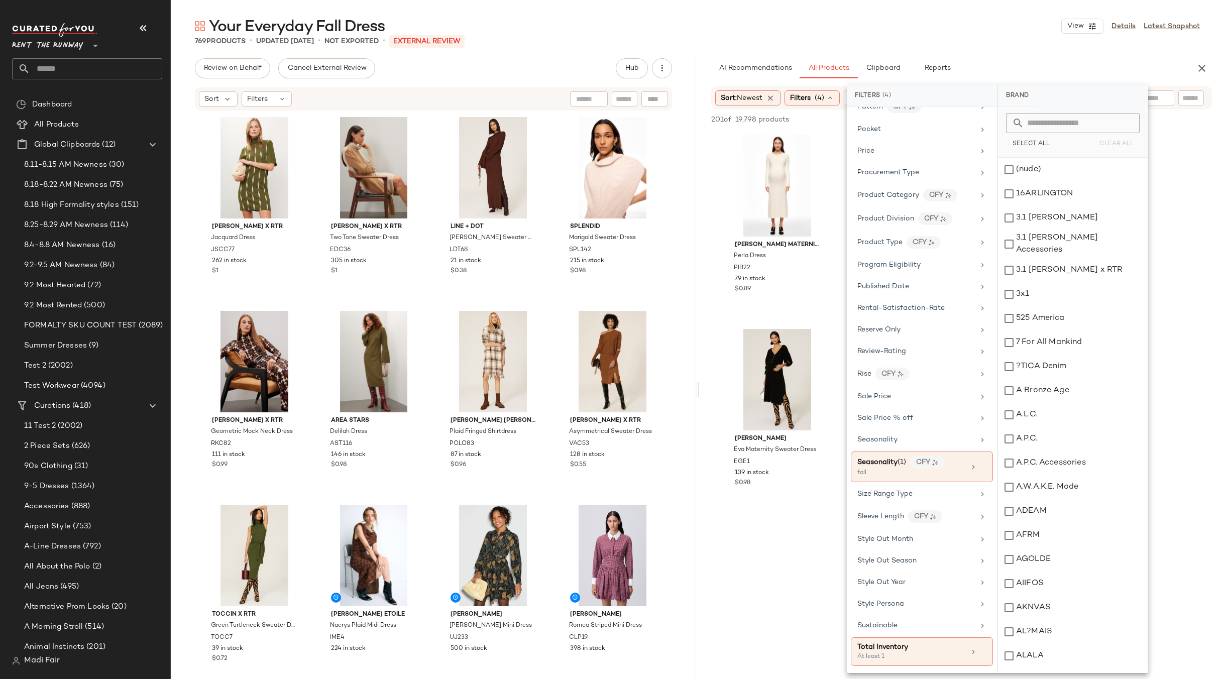
scroll to position [1221, 0]
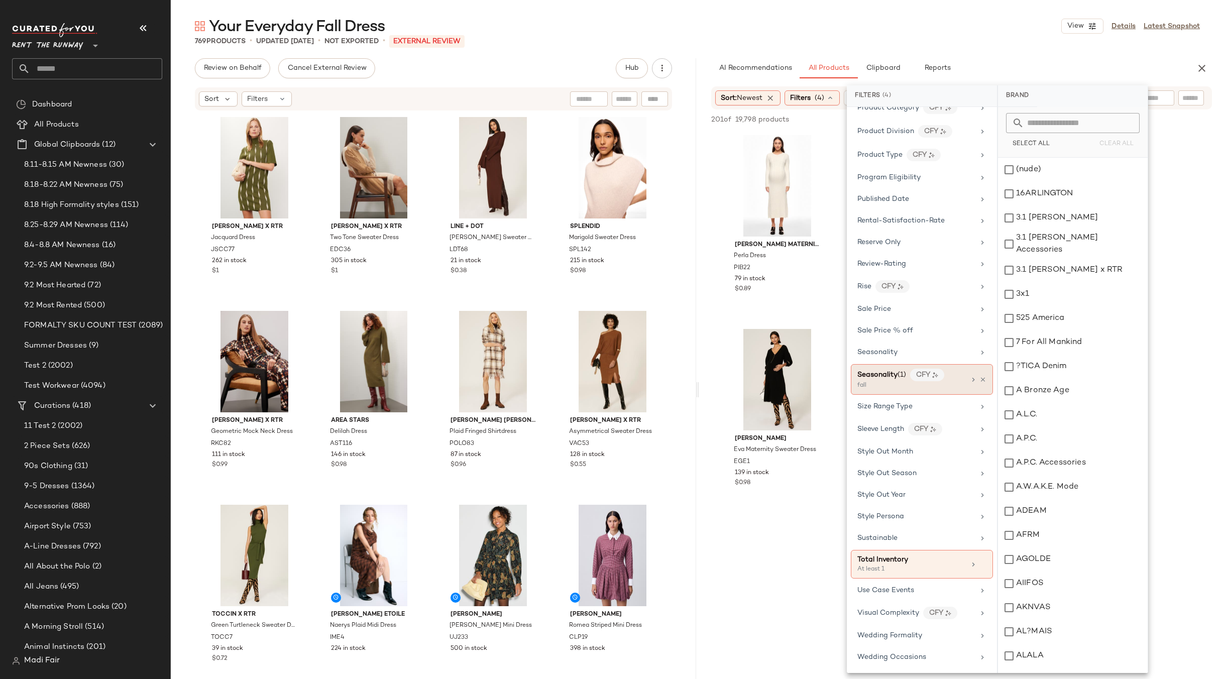
click at [955, 379] on div "Seasonality (1) CFY" at bounding box center [912, 375] width 108 height 13
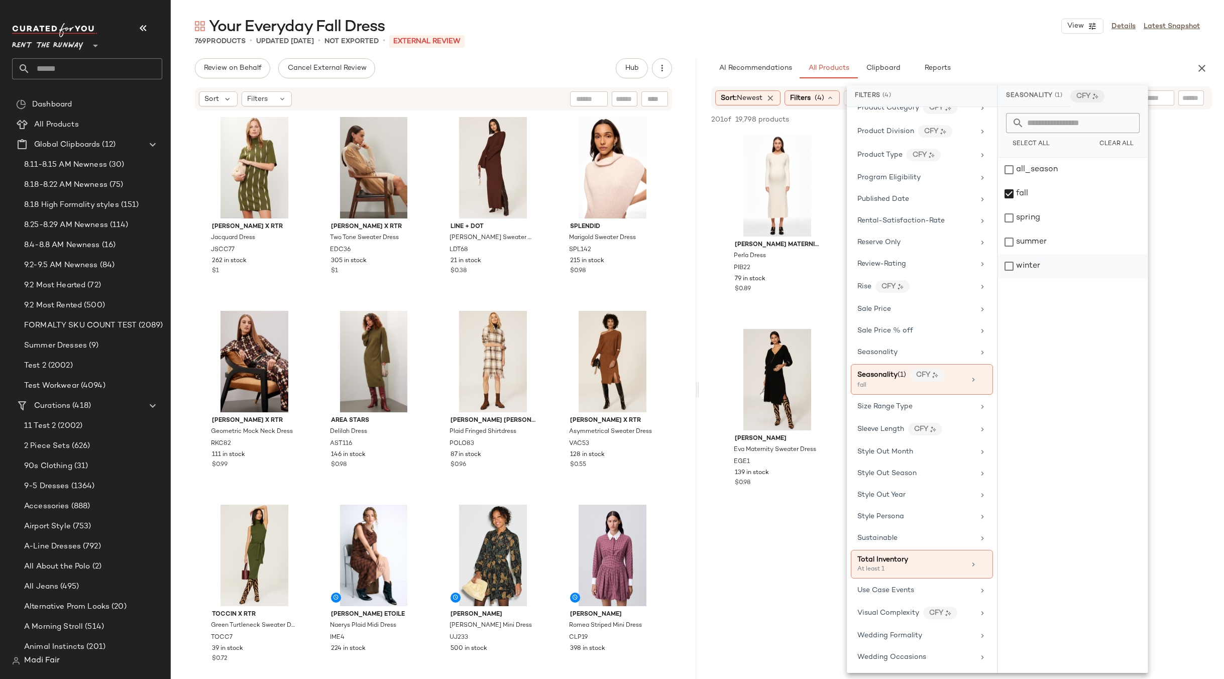
click at [1048, 268] on div "winter" at bounding box center [1073, 266] width 150 height 24
click at [784, 533] on div at bounding box center [961, 608] width 525 height 194
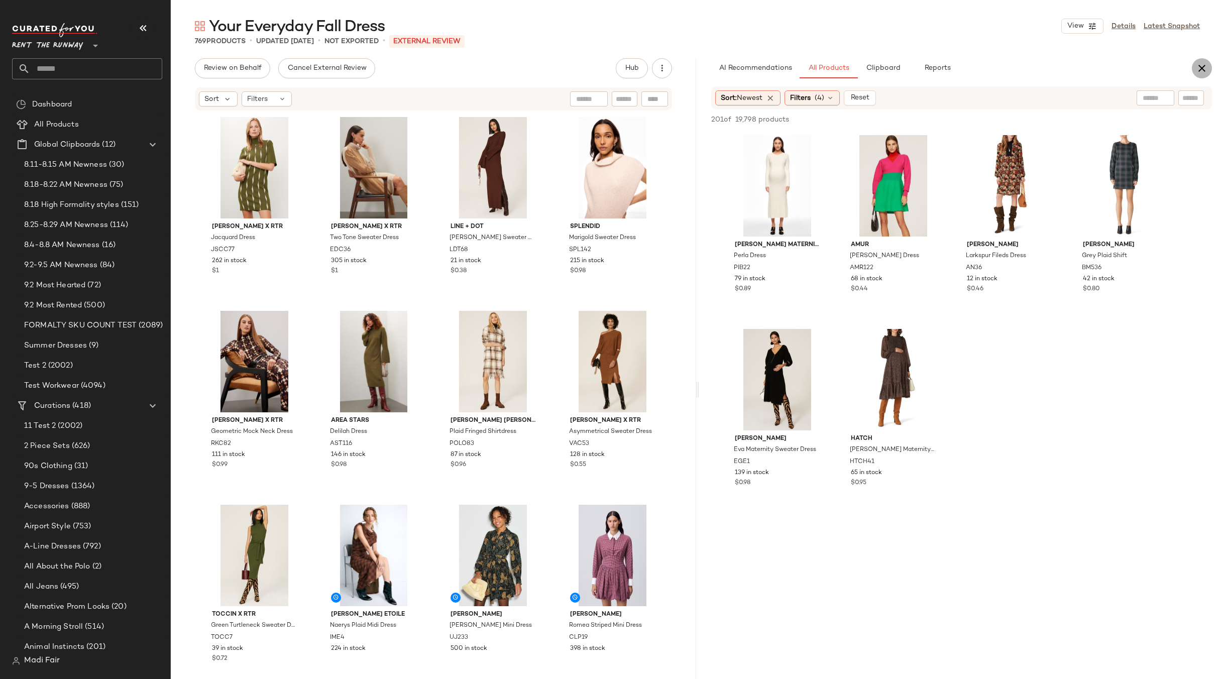
click at [1199, 73] on icon "button" at bounding box center [1202, 68] width 12 height 12
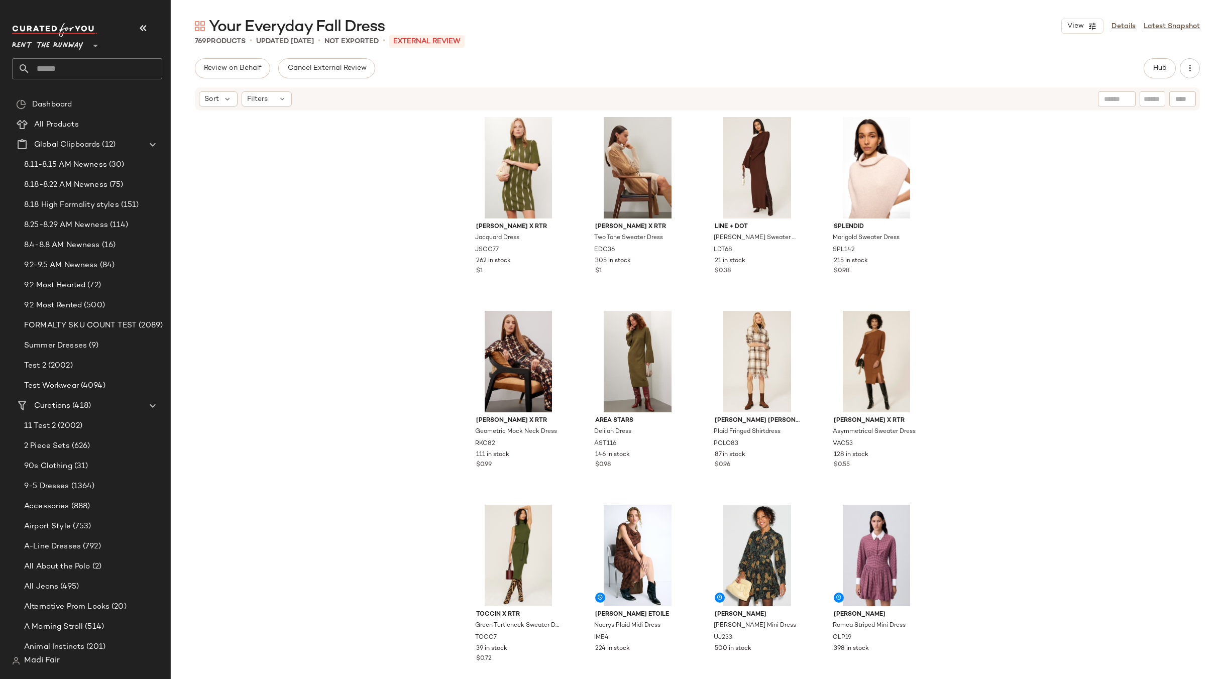
click at [390, 170] on div "[PERSON_NAME] x RTR Jacquard Dress JSCC77 262 in stock $1 [PERSON_NAME] x RTR T…" at bounding box center [697, 411] width 1053 height 598
